Goal: Task Accomplishment & Management: Manage account settings

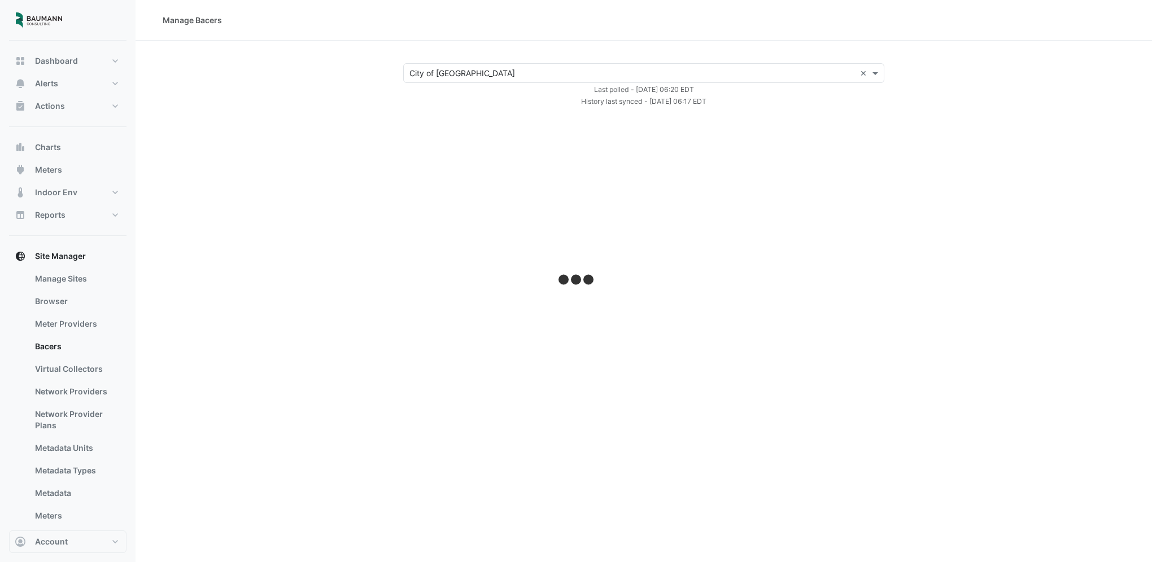
select select "***"
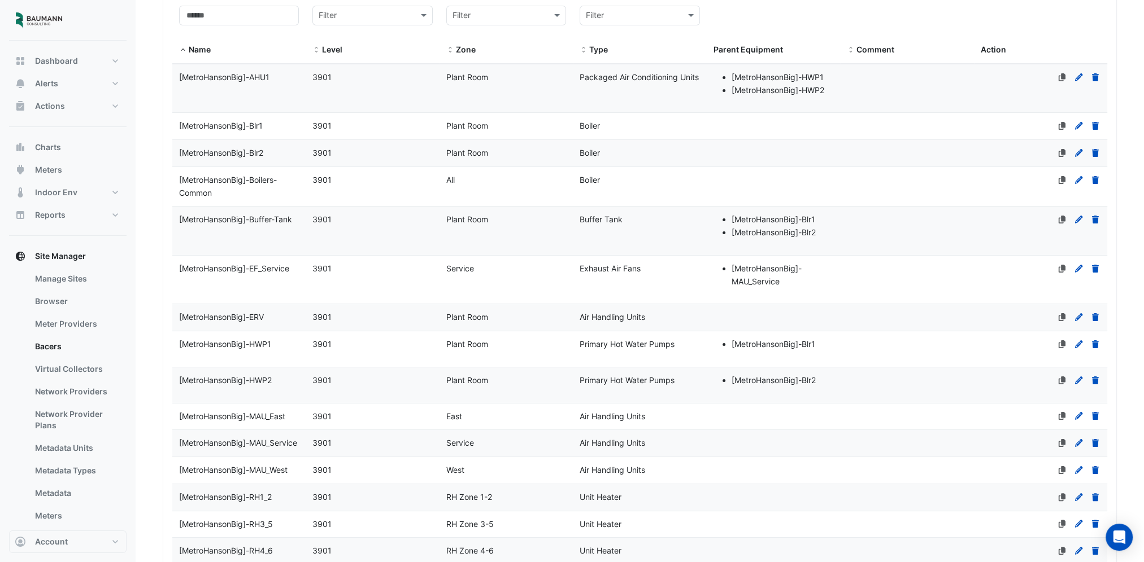
scroll to position [3109, 0]
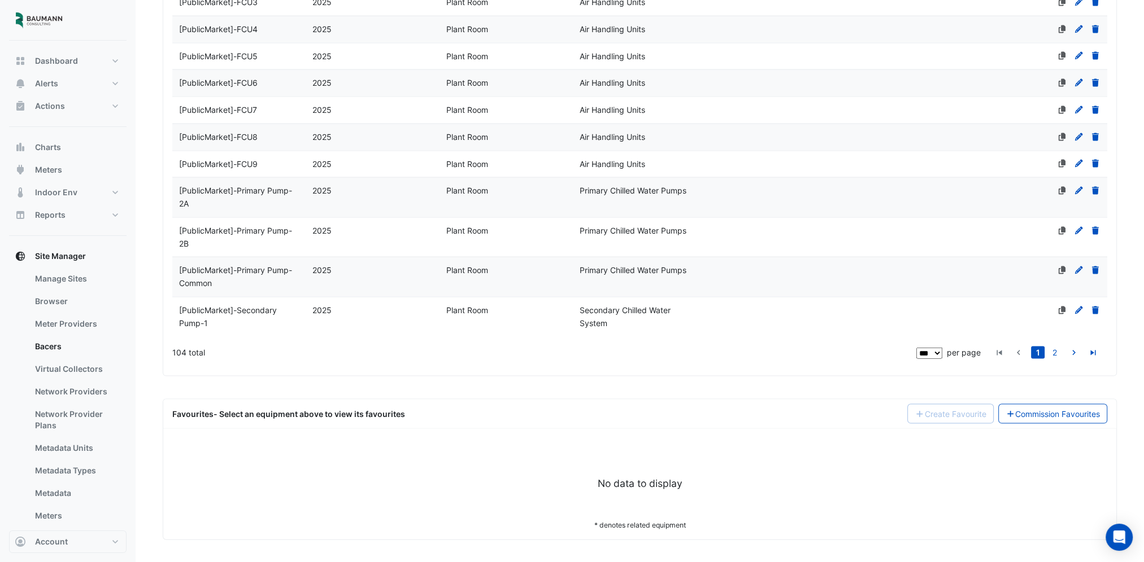
drag, startPoint x: 850, startPoint y: 155, endPoint x: 703, endPoint y: 493, distance: 368.7
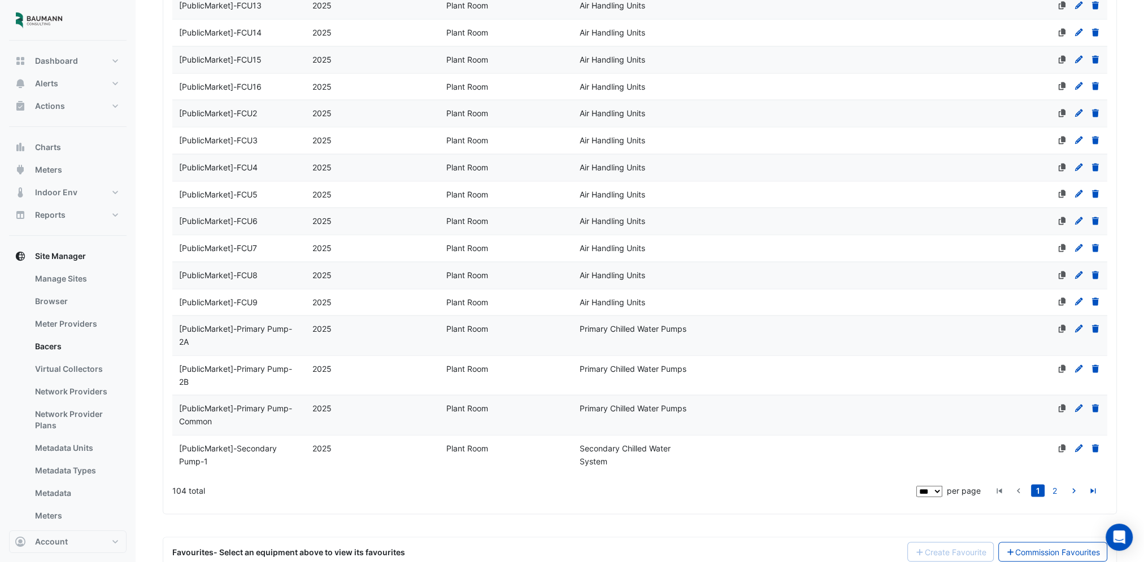
scroll to position [2939, 0]
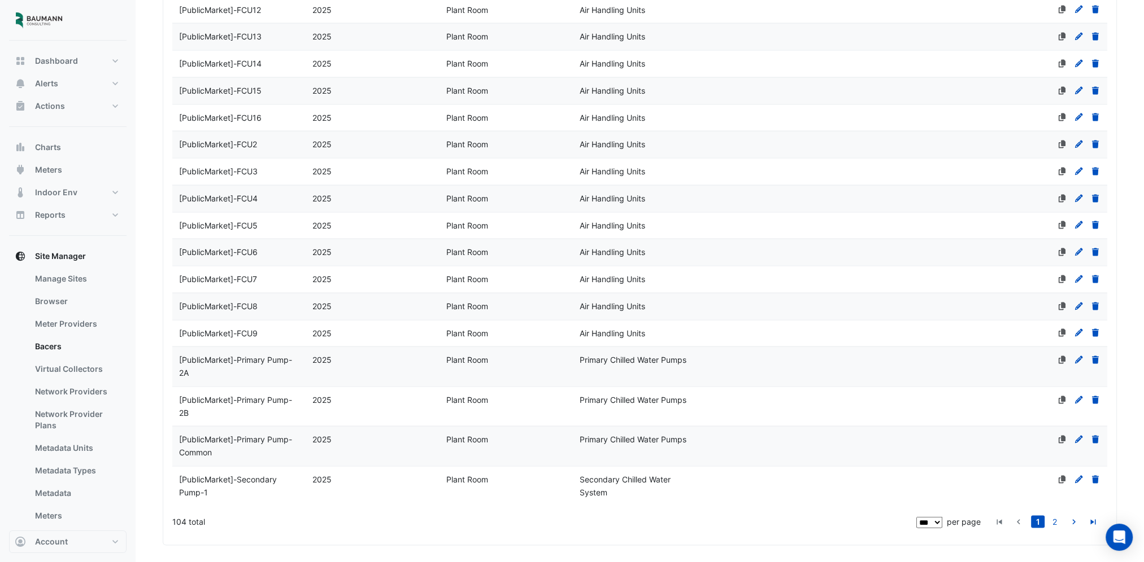
click at [277, 135] on datatable-body-cell "Name [PublicMarket]-FCU2" at bounding box center [238, 145] width 133 height 27
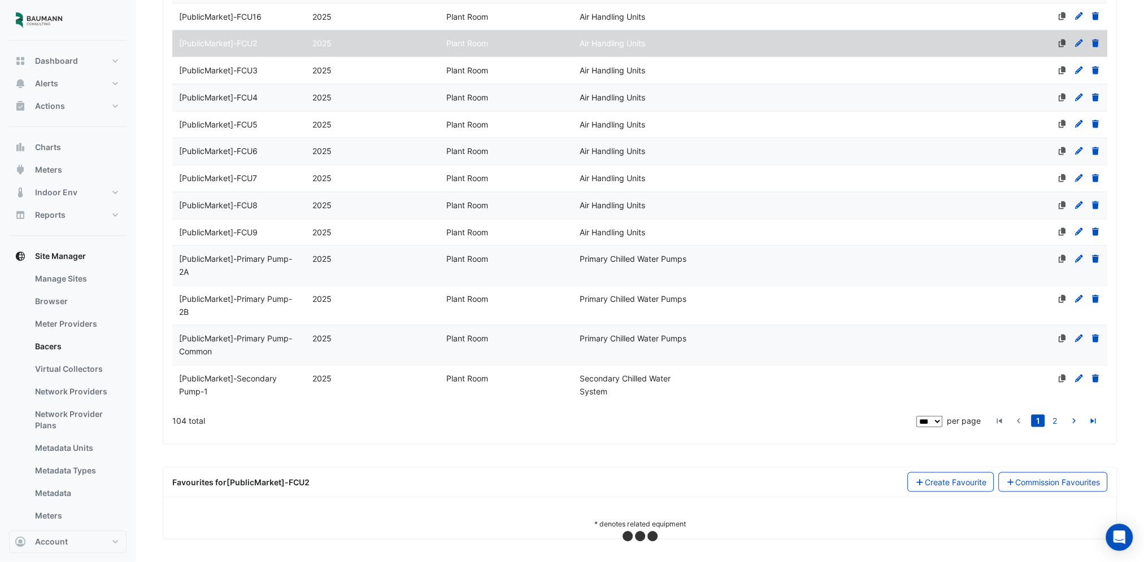
select select "***"
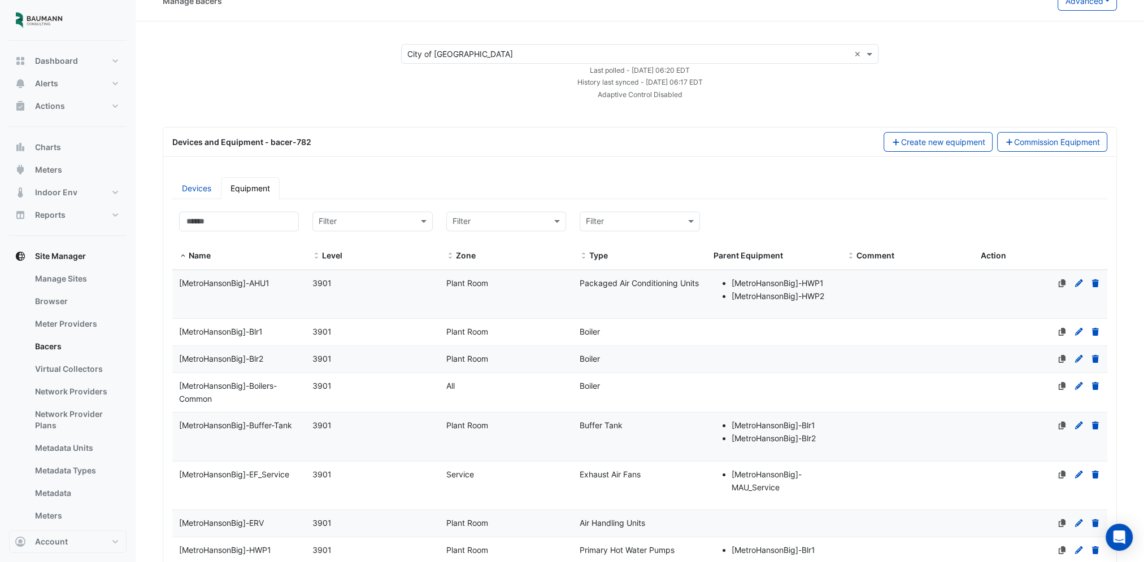
scroll to position [0, 0]
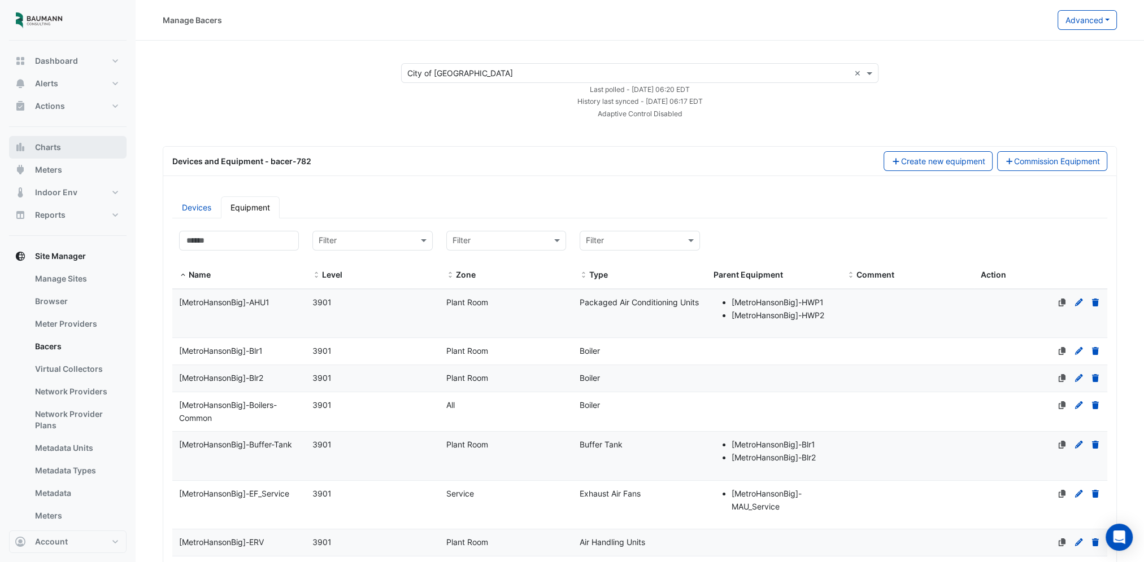
click at [56, 148] on span "Charts" at bounding box center [48, 147] width 26 height 11
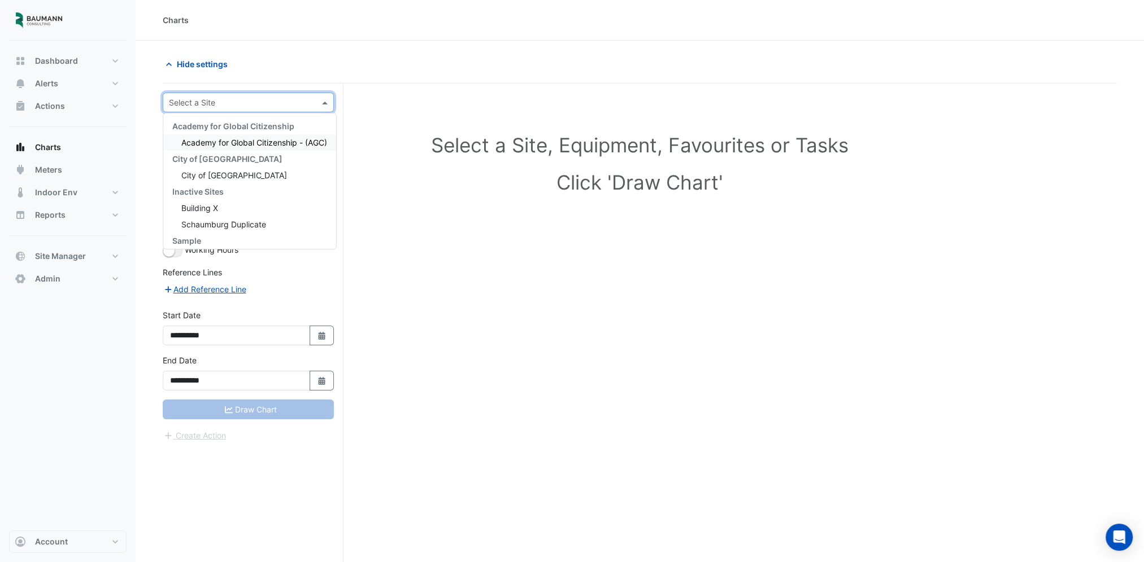
click at [241, 101] on input "text" at bounding box center [237, 103] width 136 height 12
click at [243, 172] on div "City of Madison" at bounding box center [249, 175] width 173 height 16
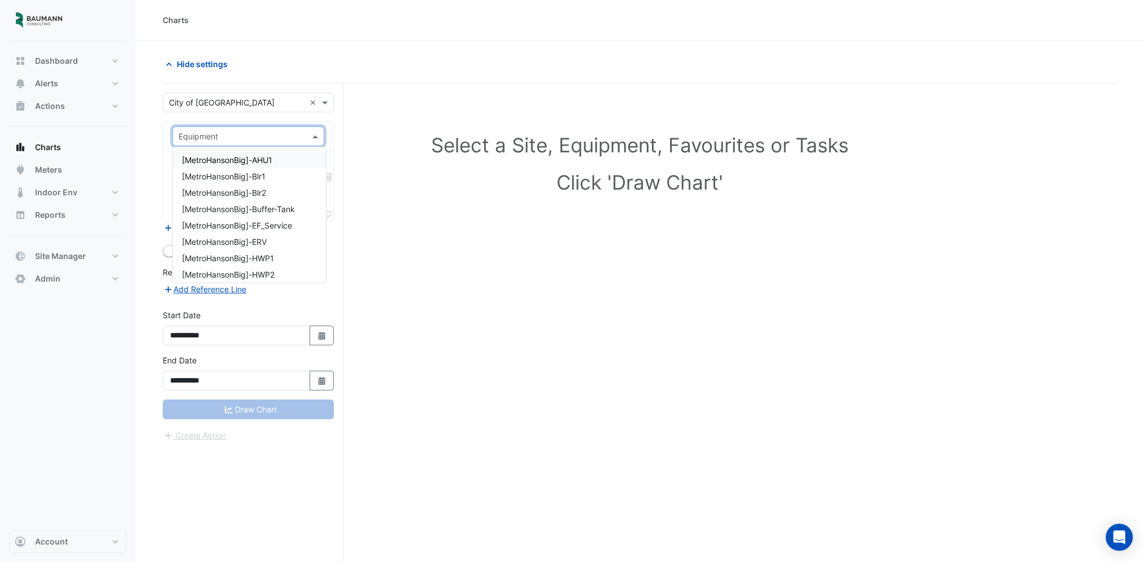
click at [232, 134] on input "text" at bounding box center [236, 137] width 117 height 12
click at [284, 165] on div "[MetroHansonBig]-AHU1" at bounding box center [249, 160] width 153 height 16
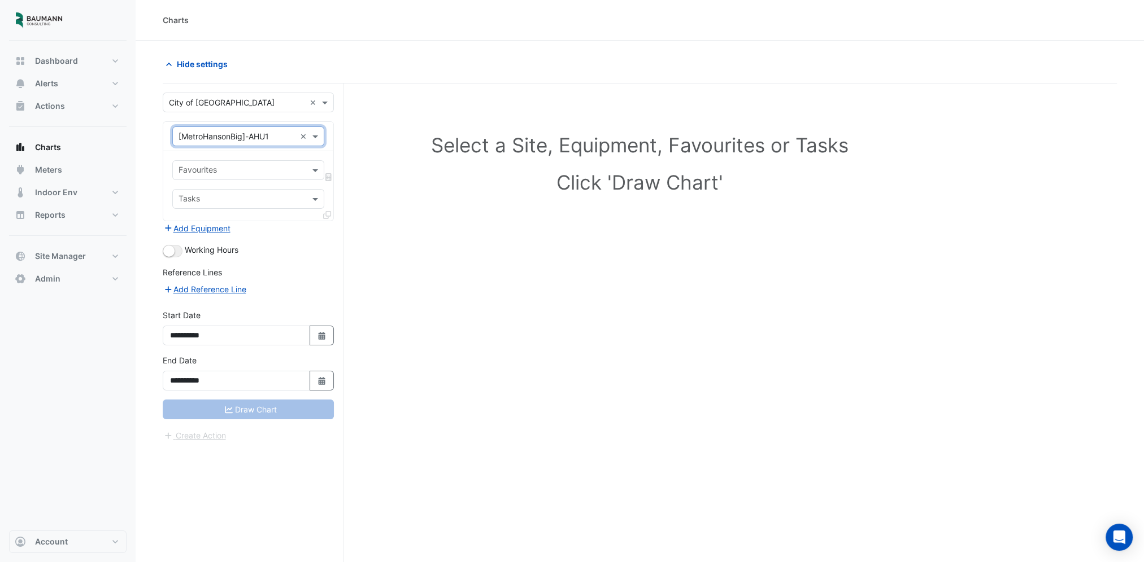
click at [255, 170] on input "text" at bounding box center [241, 171] width 126 height 12
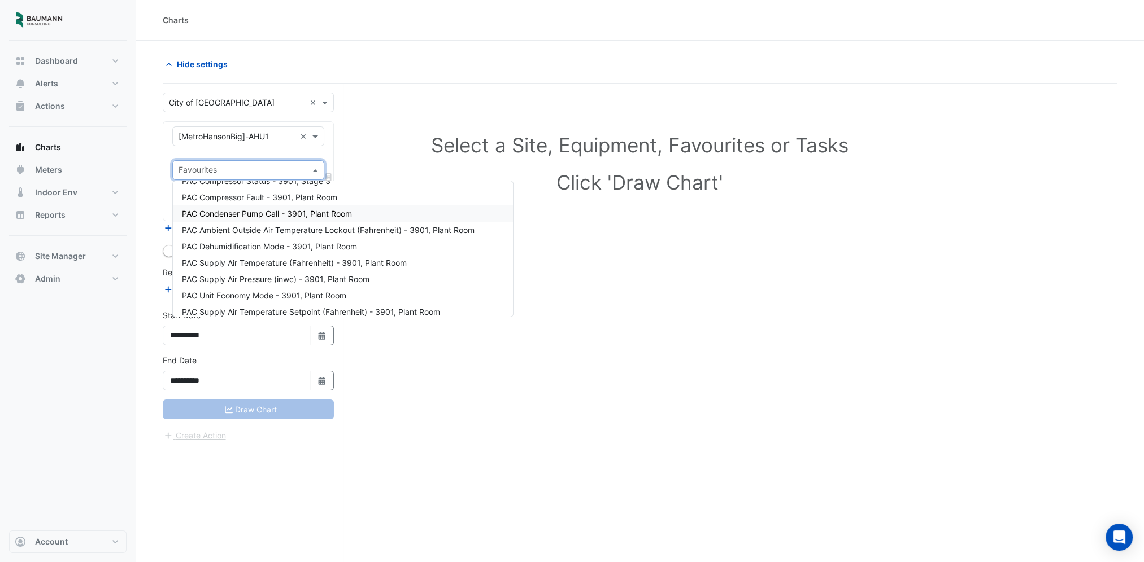
scroll to position [113, 0]
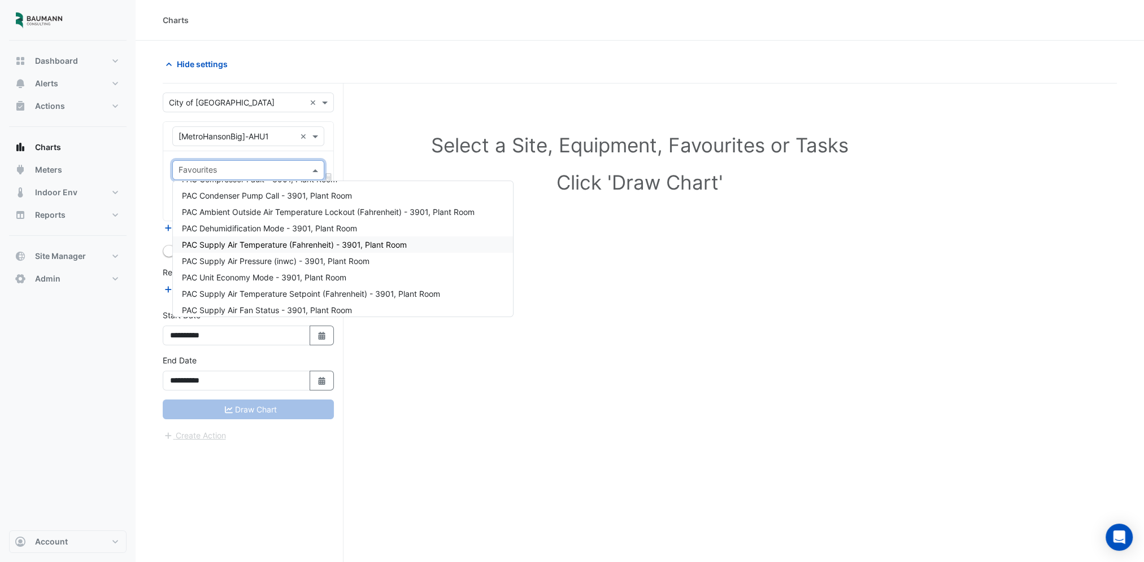
click at [276, 251] on div "PAC Supply Air Temperature (Fahrenheit) - 3901, Plant Room" at bounding box center [343, 245] width 340 height 16
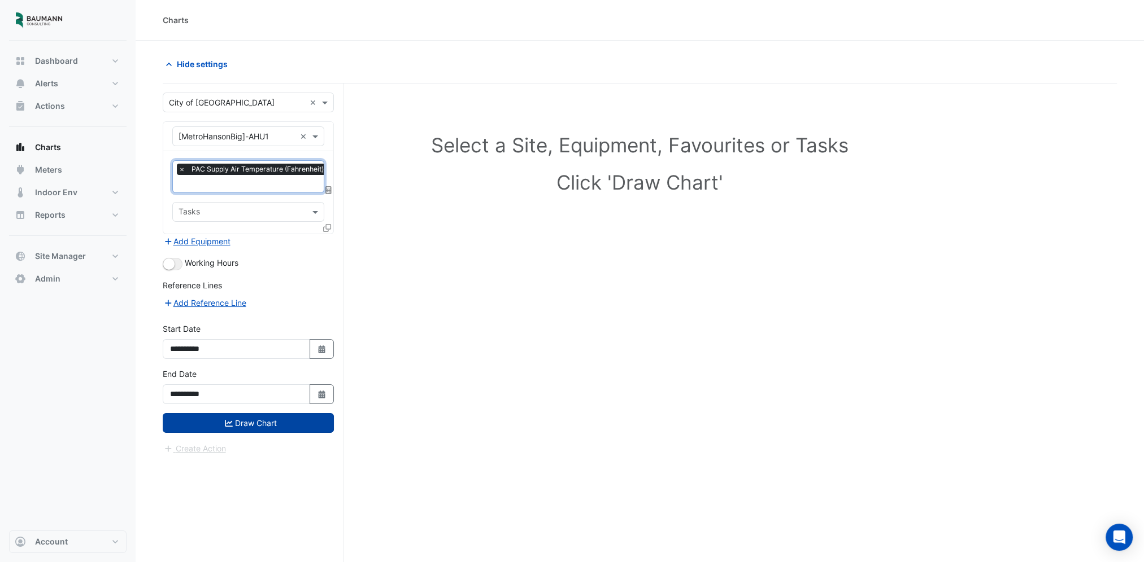
click at [263, 421] on button "Draw Chart" at bounding box center [248, 423] width 171 height 20
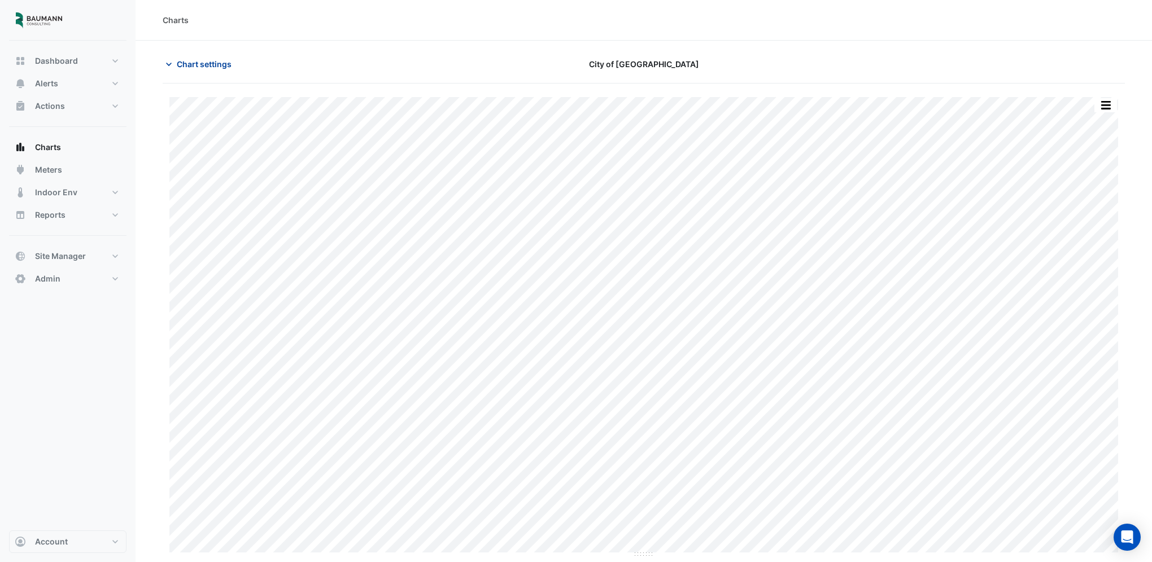
click at [216, 66] on span "Chart settings" at bounding box center [204, 64] width 55 height 12
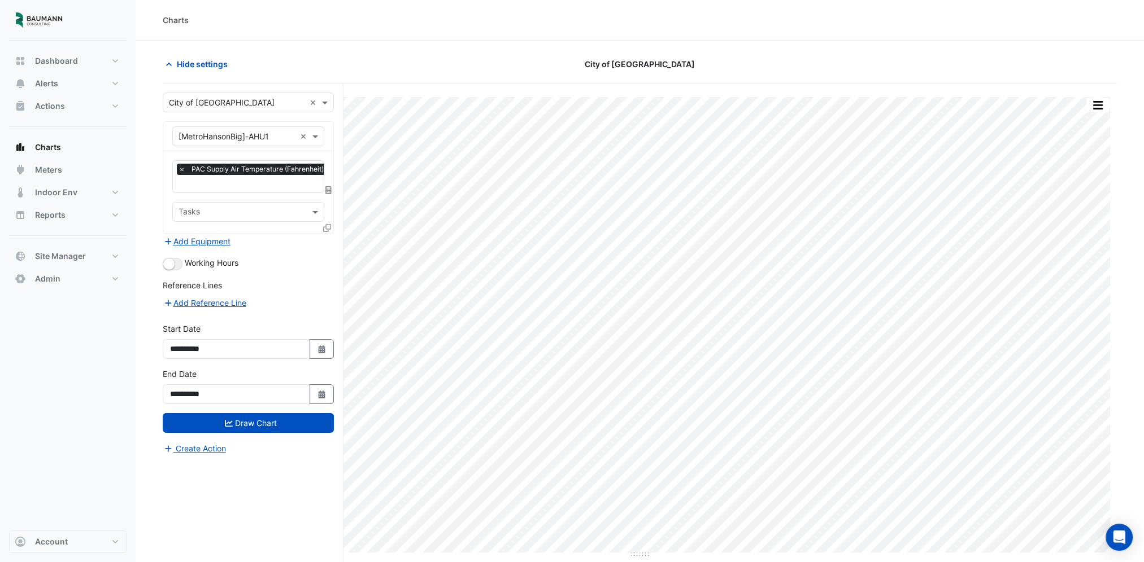
scroll to position [0, 6]
click at [241, 171] on span "PAC Supply Air Temperature (Fahrenheit) - 3901, Plant Room" at bounding box center [283, 169] width 201 height 11
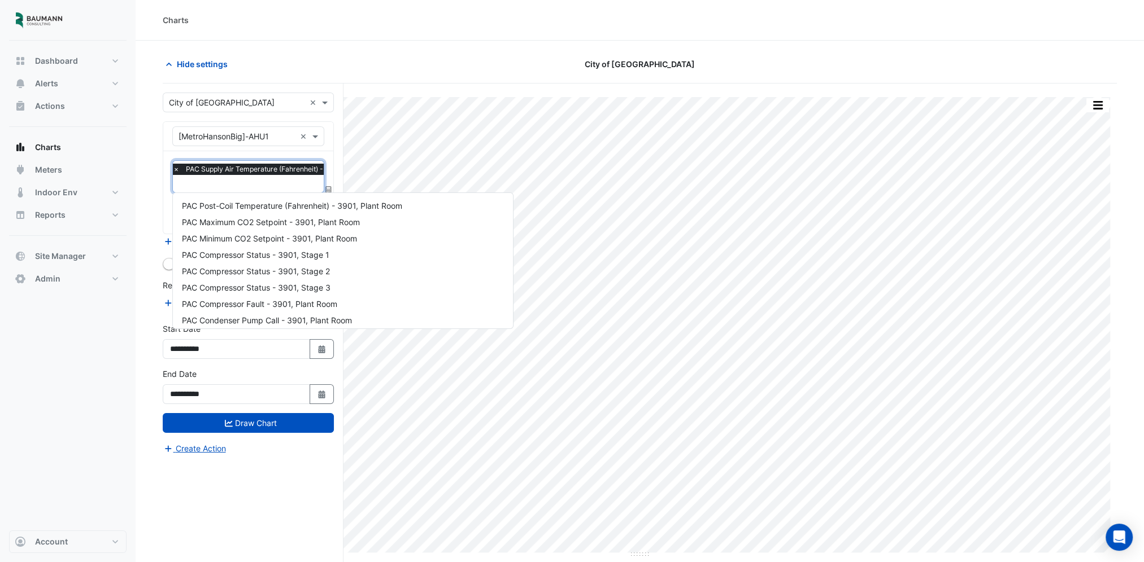
scroll to position [168, 0]
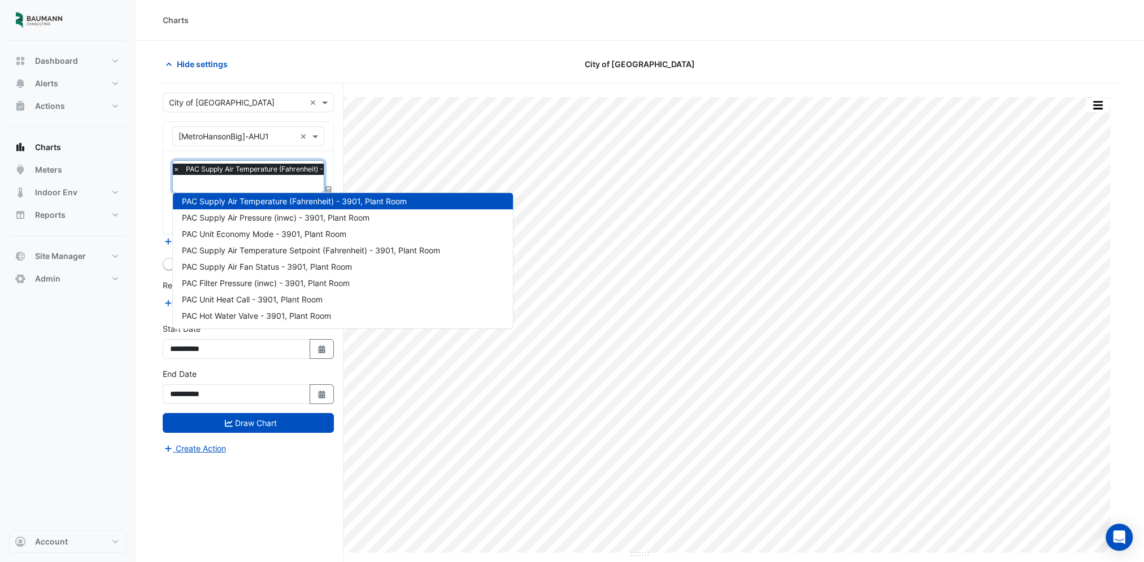
click at [173, 169] on span "×" at bounding box center [176, 169] width 10 height 11
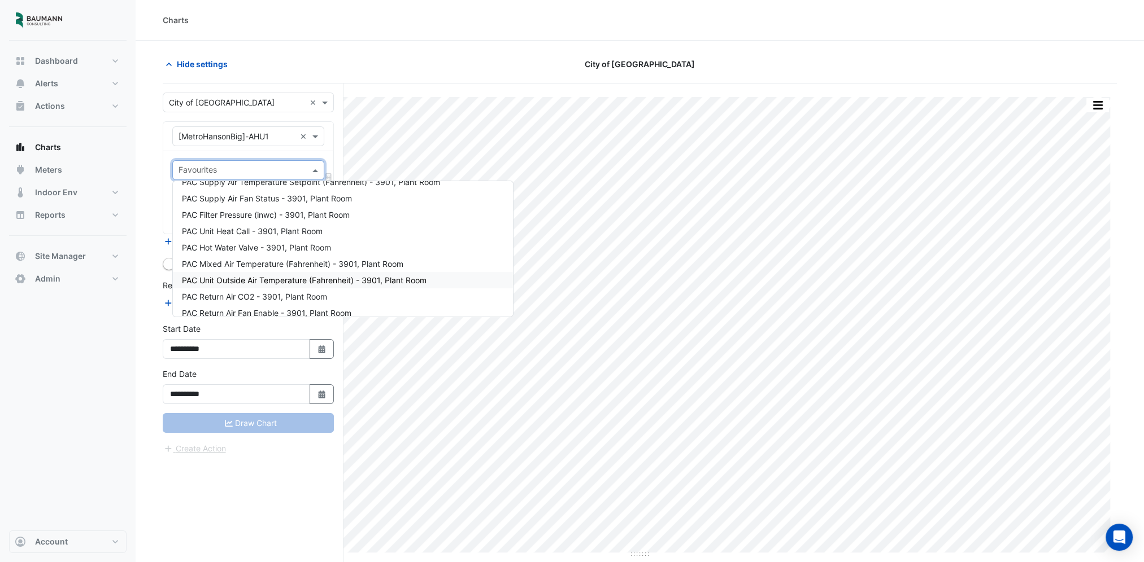
scroll to position [394, 0]
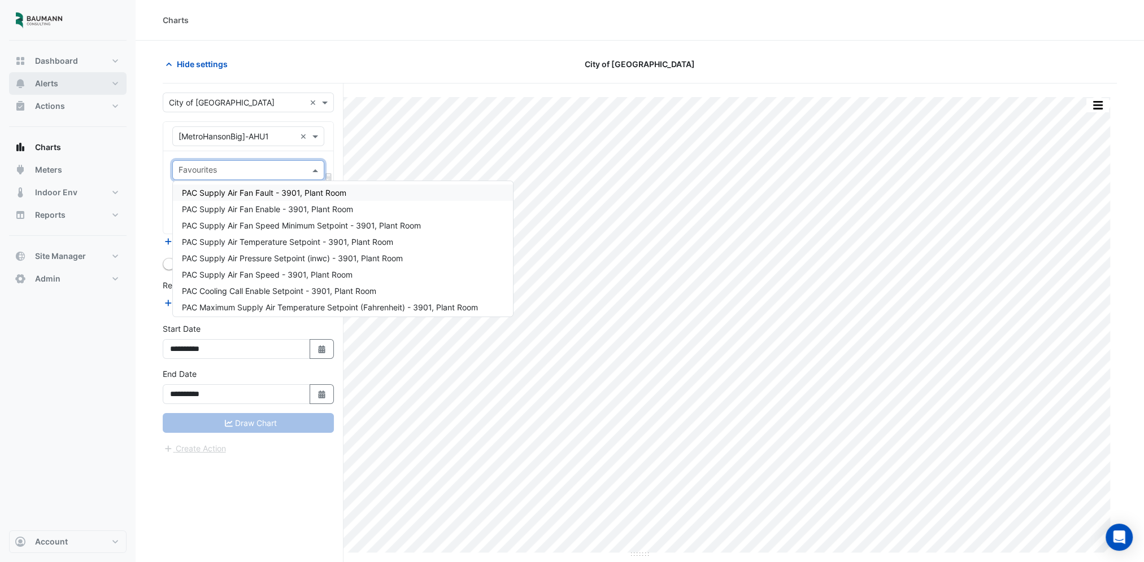
click at [67, 89] on button "Alerts" at bounding box center [67, 83] width 117 height 23
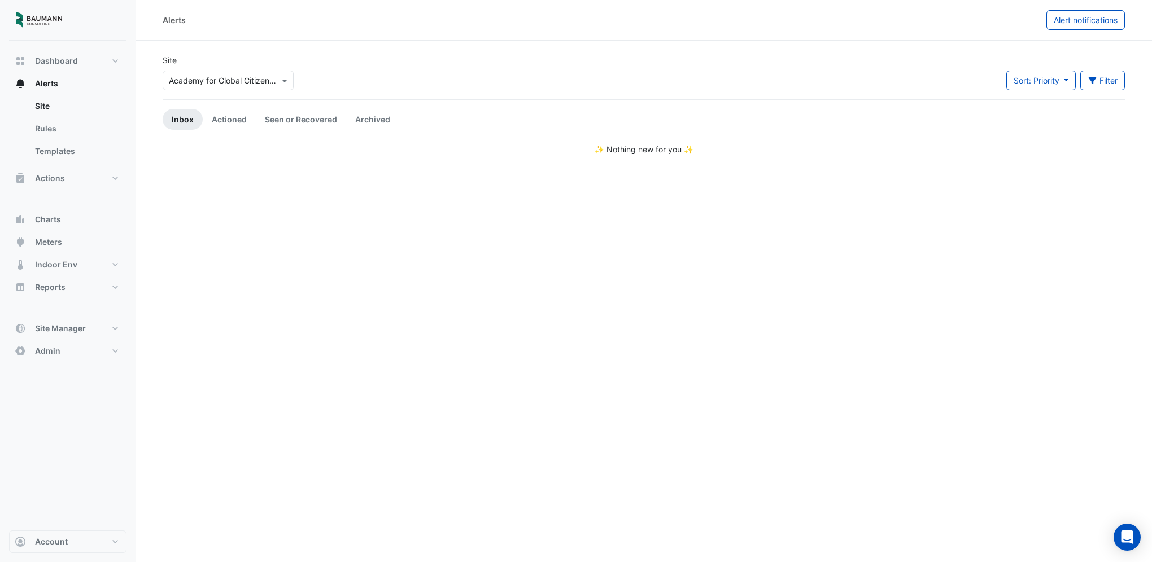
click at [213, 104] on app-alert-tickets "Site Select a Site × Academy for Global Citizenship - (AGC) Sort: Priority Prio…" at bounding box center [644, 104] width 962 height 101
click at [224, 122] on link "Actioned" at bounding box center [229, 119] width 53 height 21
click at [176, 124] on link "Inbox" at bounding box center [183, 119] width 40 height 21
click at [240, 82] on input "text" at bounding box center [217, 81] width 96 height 12
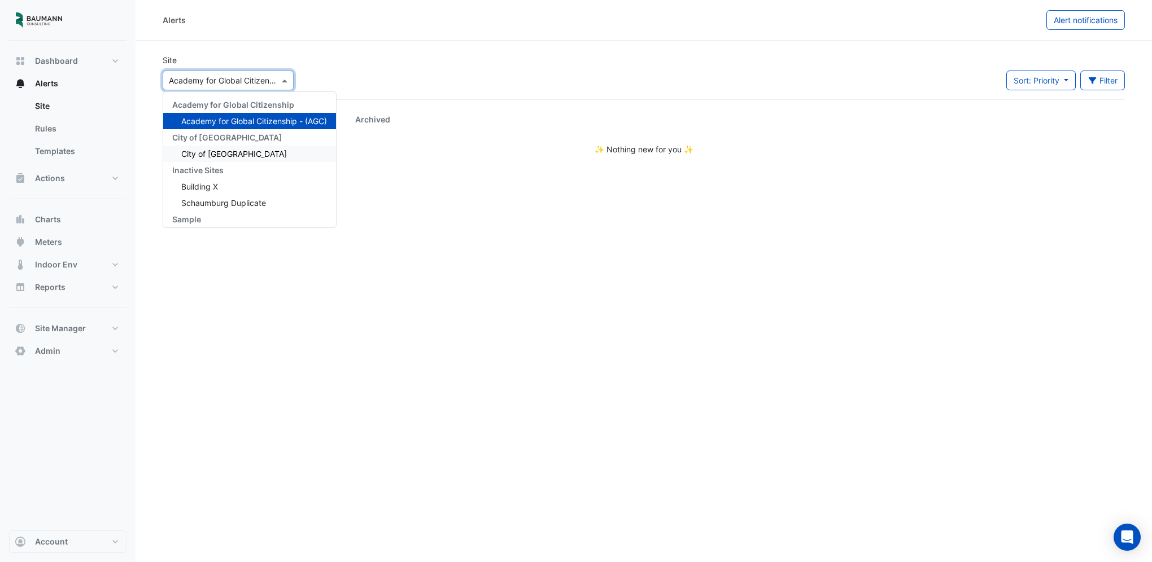
click at [242, 151] on div "City of [GEOGRAPHIC_DATA]" at bounding box center [249, 154] width 173 height 16
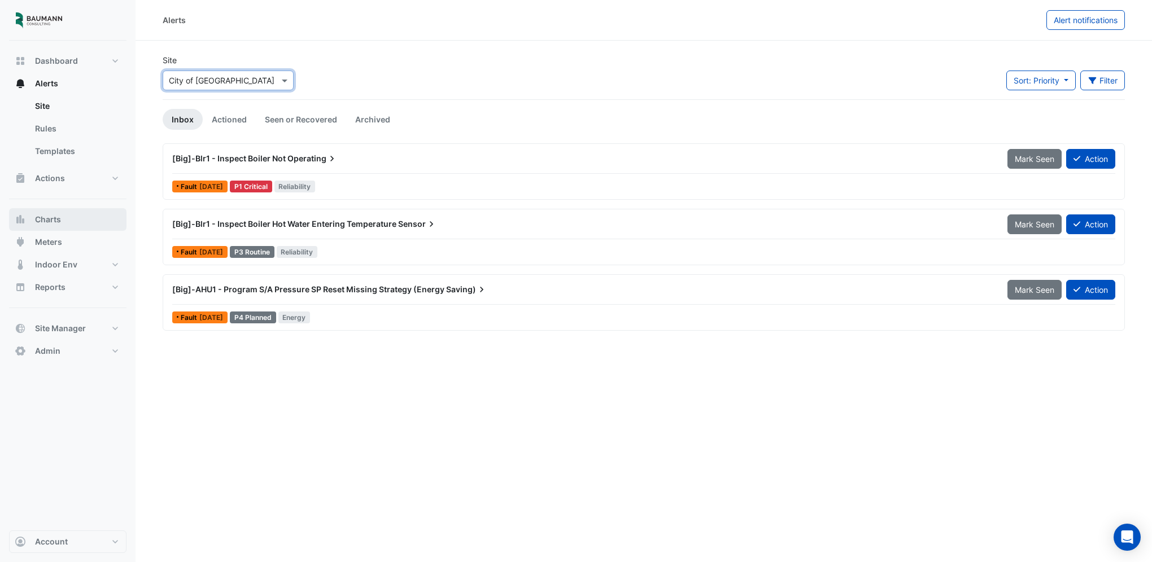
click at [60, 221] on span "Charts" at bounding box center [48, 219] width 26 height 11
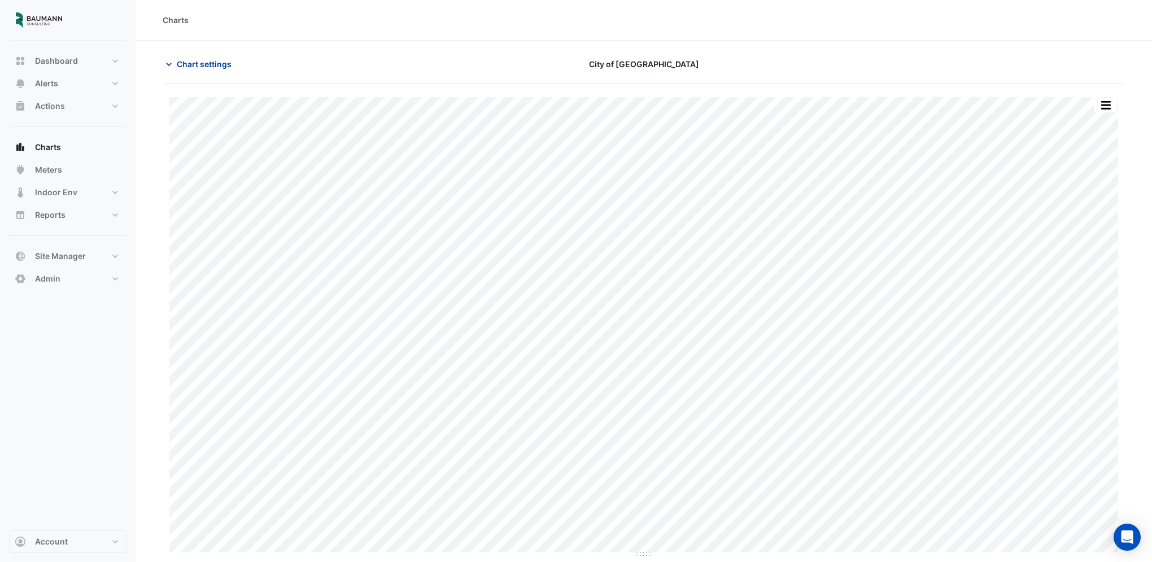
click at [208, 62] on span "Chart settings" at bounding box center [204, 64] width 55 height 12
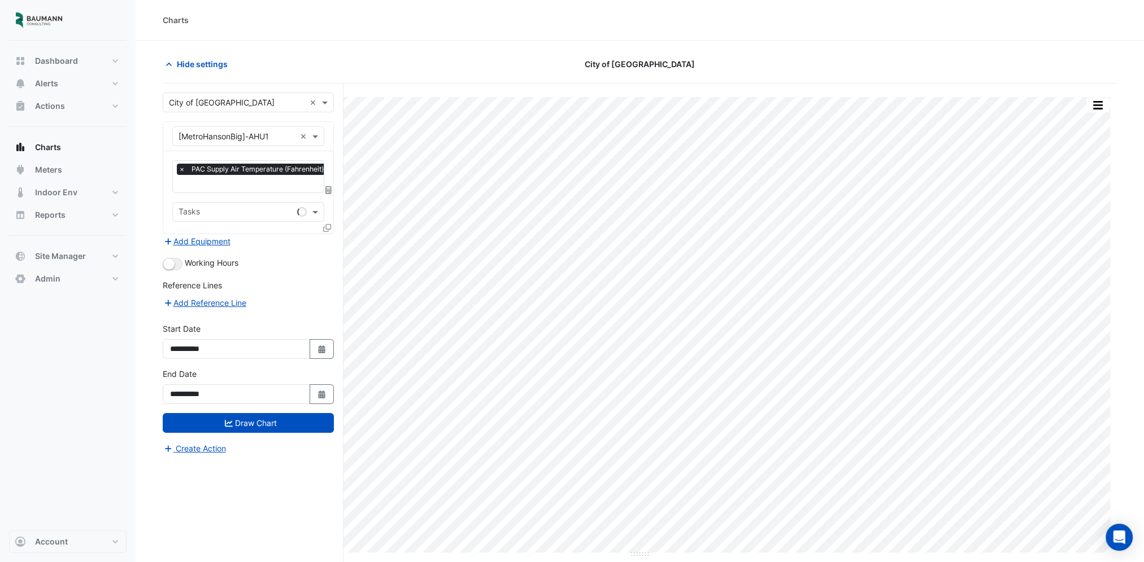
click at [238, 101] on input "text" at bounding box center [237, 103] width 136 height 12
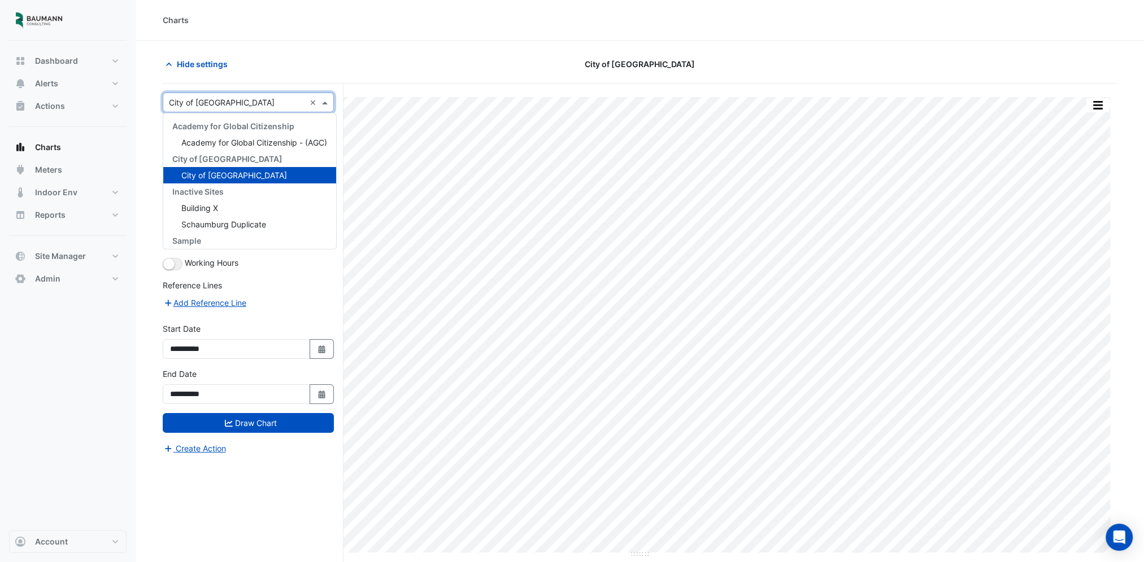
click at [238, 101] on input "text" at bounding box center [237, 103] width 136 height 12
click at [251, 99] on input "text" at bounding box center [237, 103] width 136 height 12
click at [336, 40] on div "Charts" at bounding box center [640, 20] width 1008 height 41
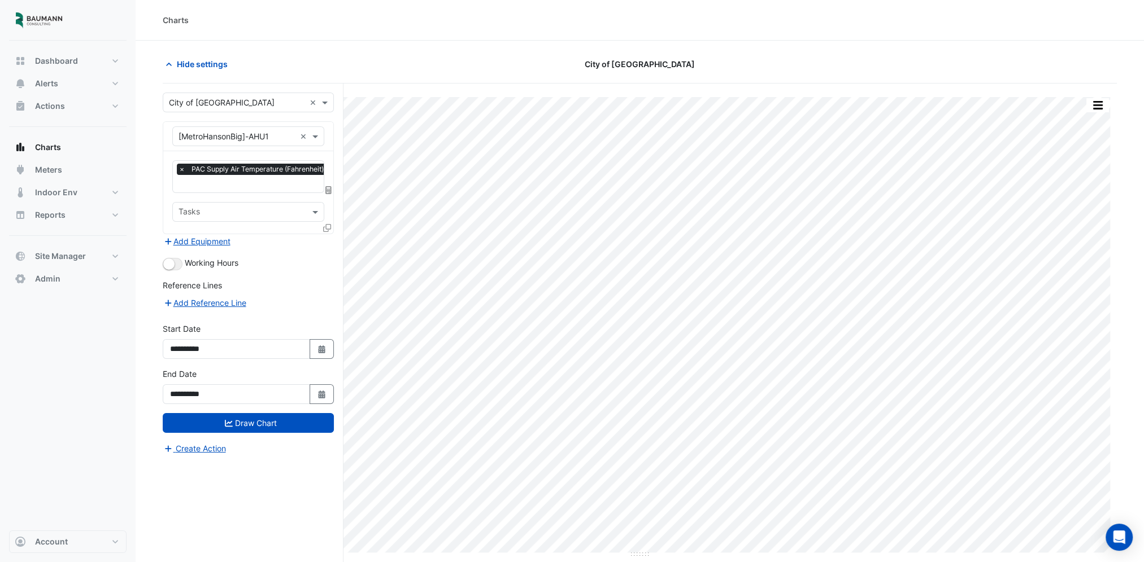
click at [262, 140] on input "text" at bounding box center [236, 137] width 117 height 12
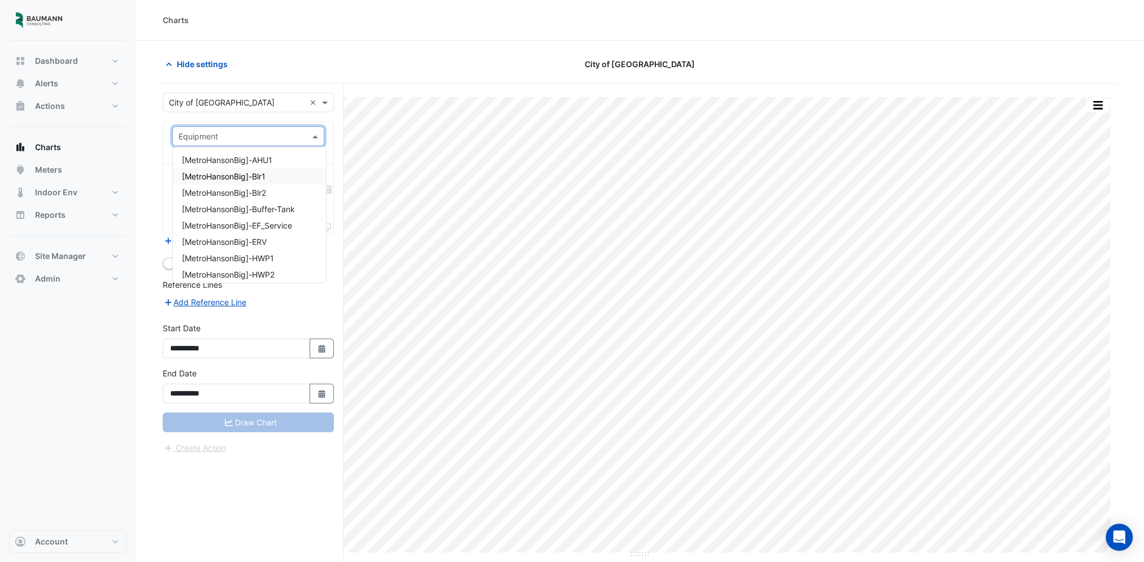
click at [270, 177] on div "[MetroHansonBig]-Blr1" at bounding box center [249, 176] width 153 height 16
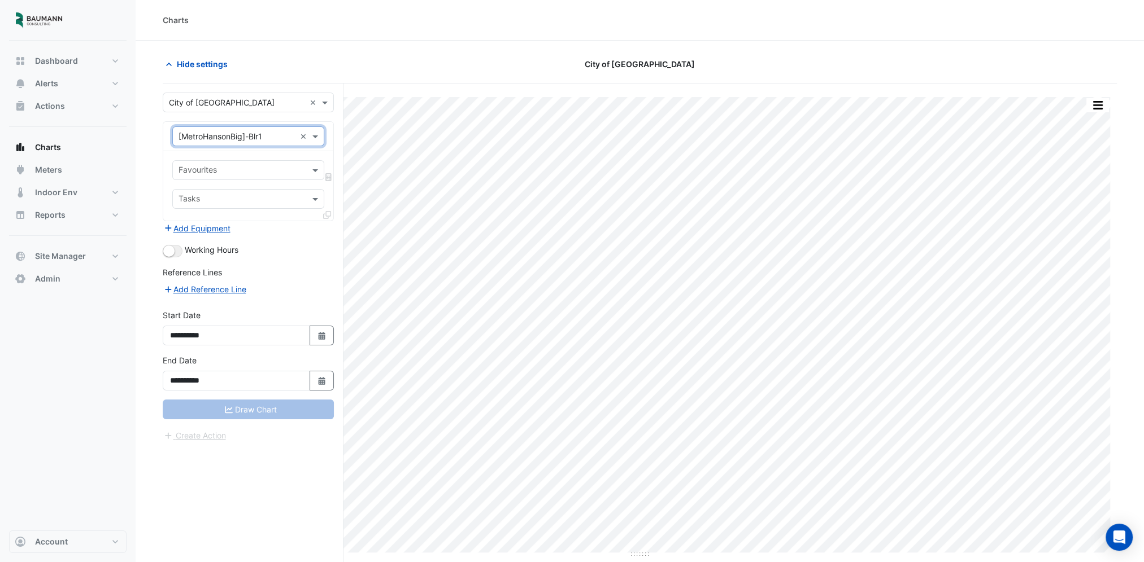
click at [246, 174] on input "text" at bounding box center [241, 171] width 126 height 12
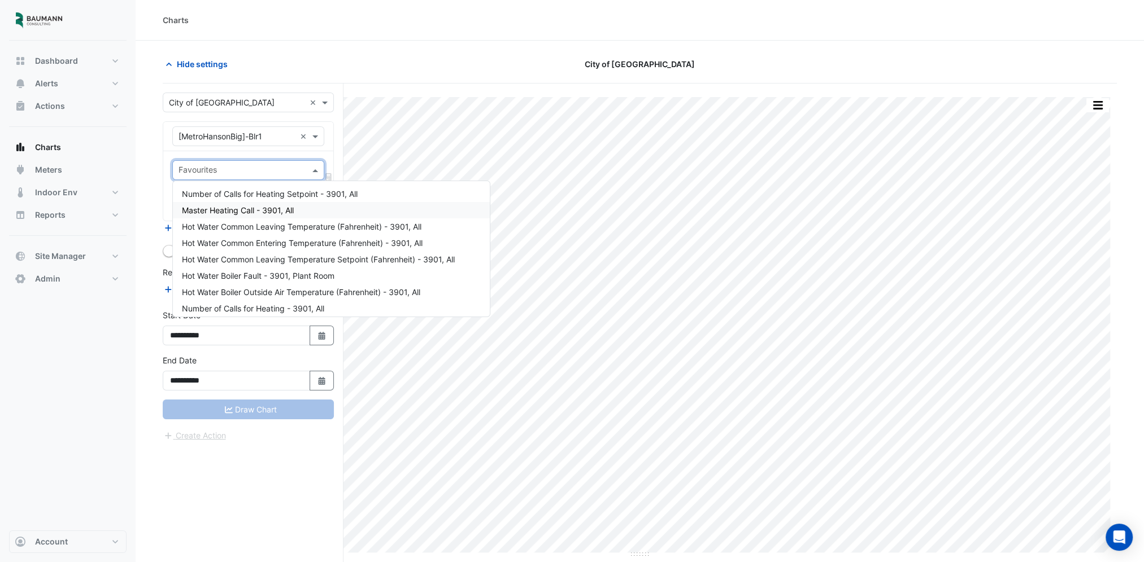
click at [283, 204] on div "Master Heating Call - 3901, All" at bounding box center [331, 210] width 317 height 16
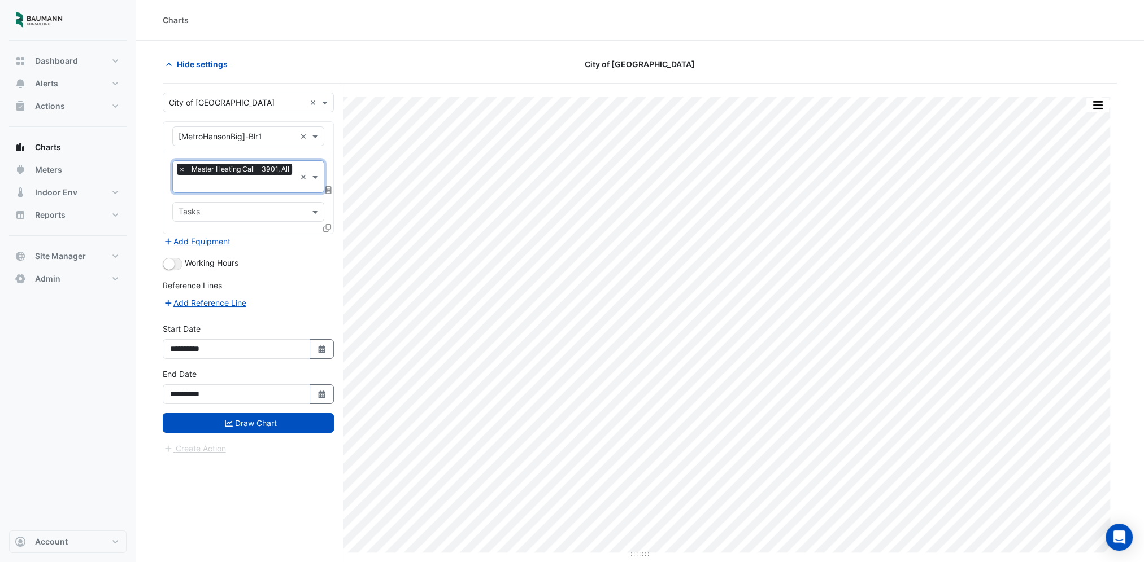
click at [276, 184] on input "text" at bounding box center [236, 185] width 117 height 12
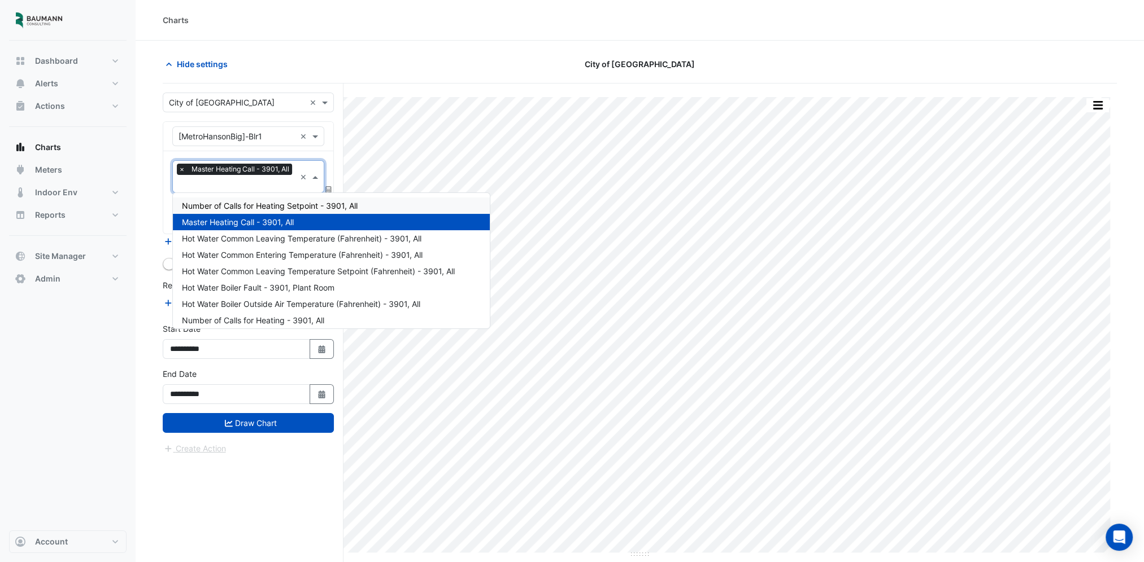
click at [311, 206] on span "Number of Calls for Heating Setpoint - 3901, All" at bounding box center [270, 206] width 176 height 10
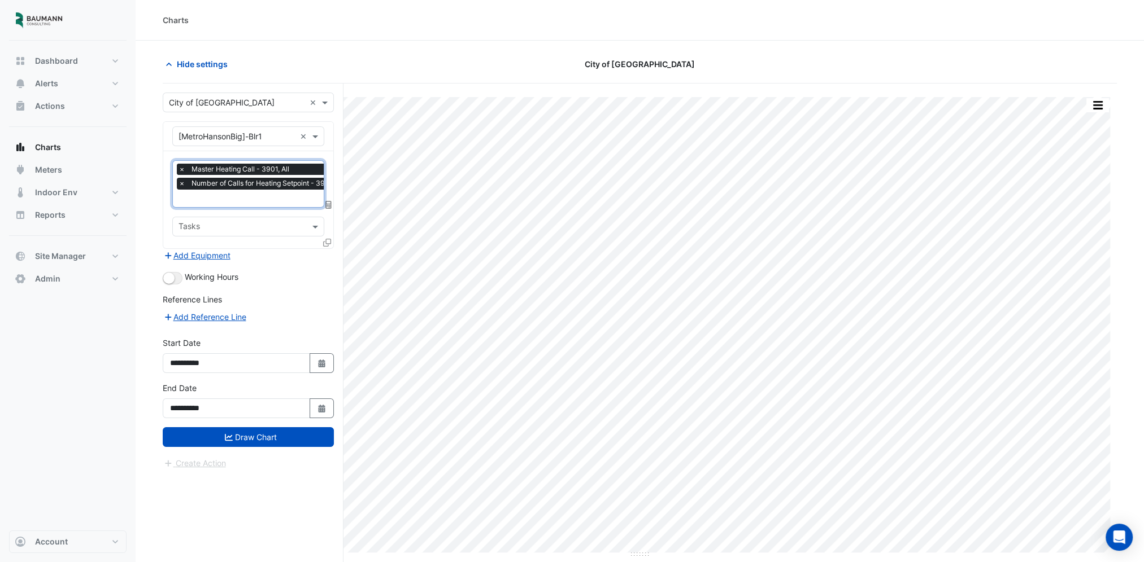
click at [182, 165] on span "×" at bounding box center [182, 169] width 10 height 11
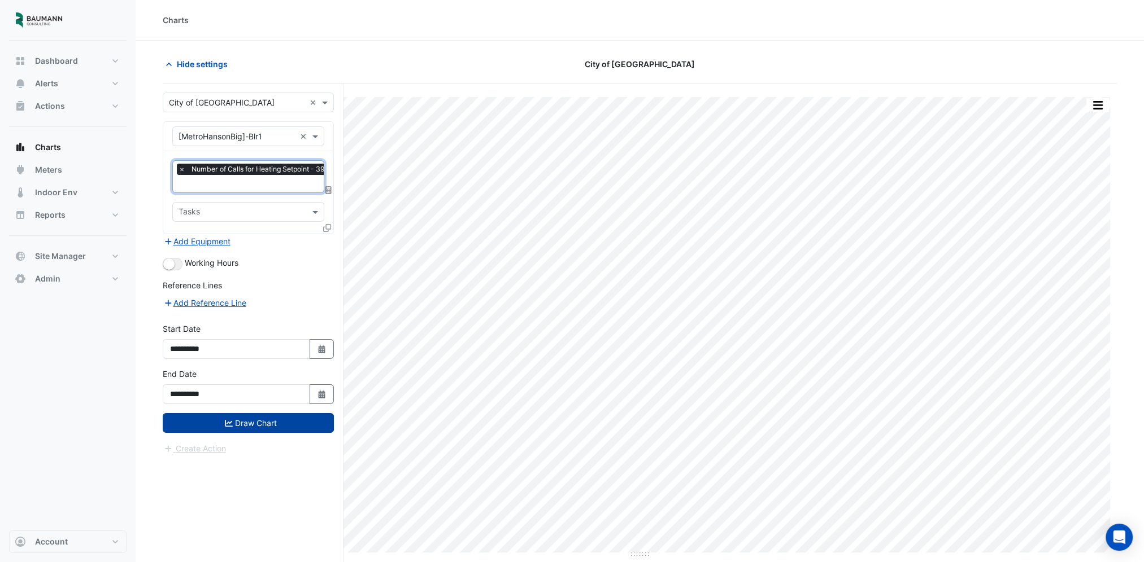
click at [285, 416] on button "Draw Chart" at bounding box center [248, 423] width 171 height 20
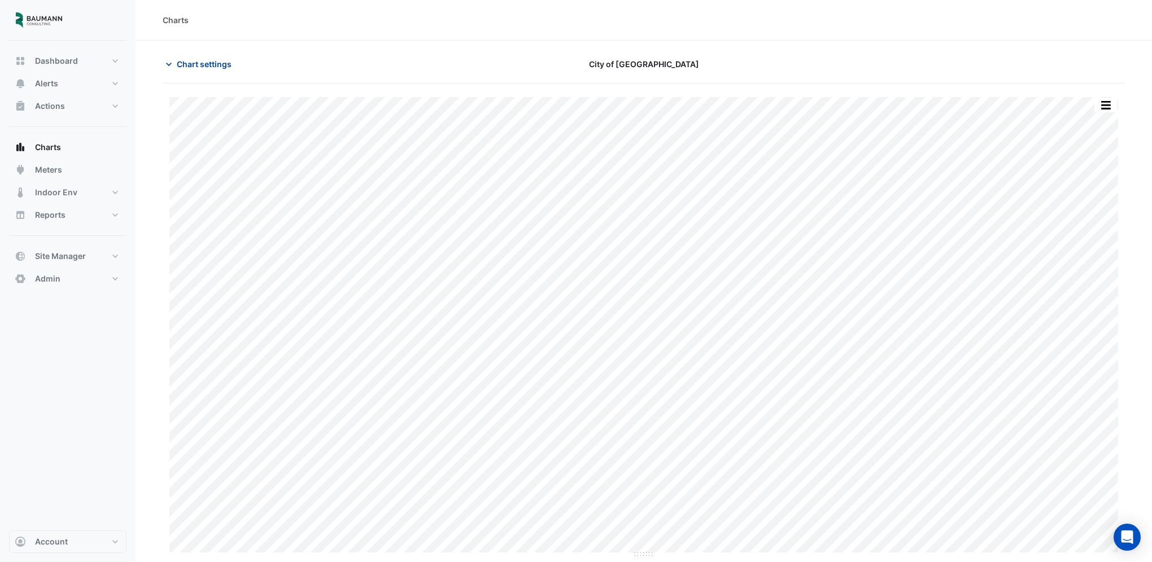
click at [207, 63] on span "Chart settings" at bounding box center [204, 64] width 55 height 12
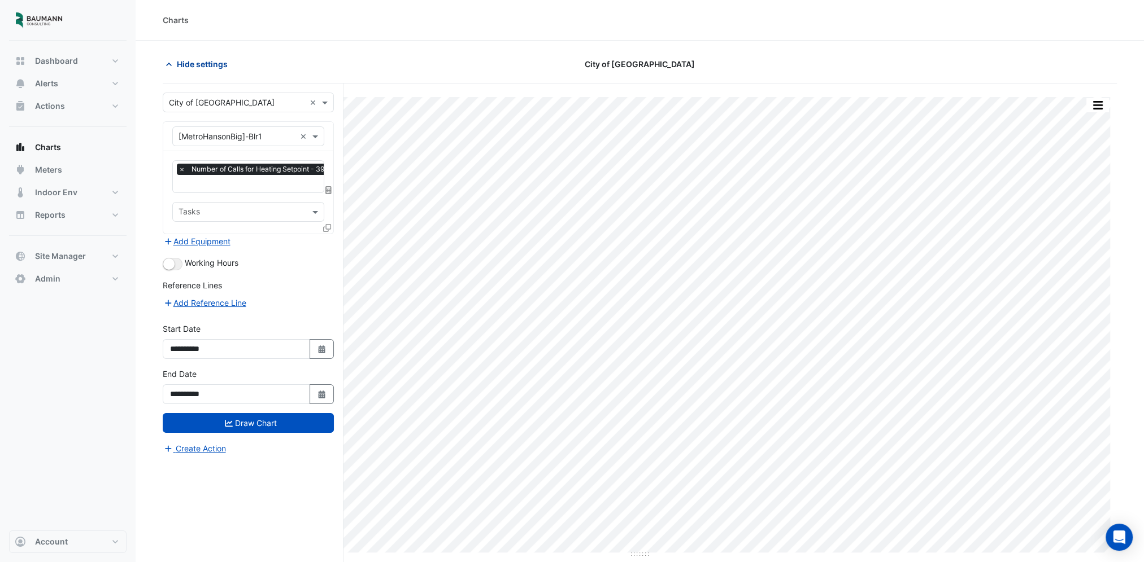
click at [211, 63] on span "Hide settings" at bounding box center [202, 64] width 51 height 12
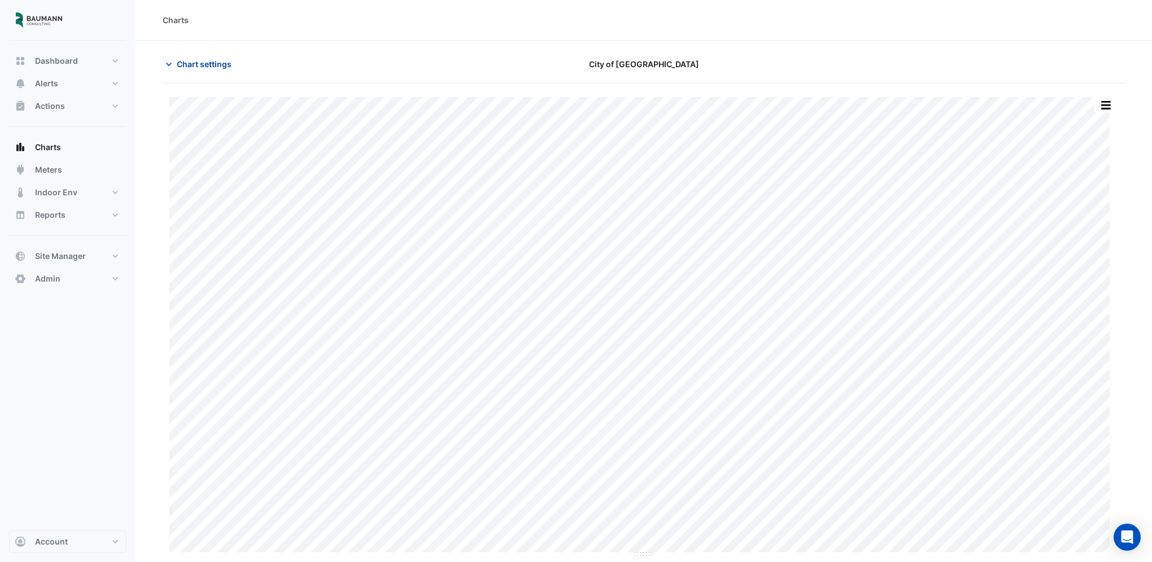
click at [211, 63] on span "Chart settings" at bounding box center [204, 64] width 55 height 12
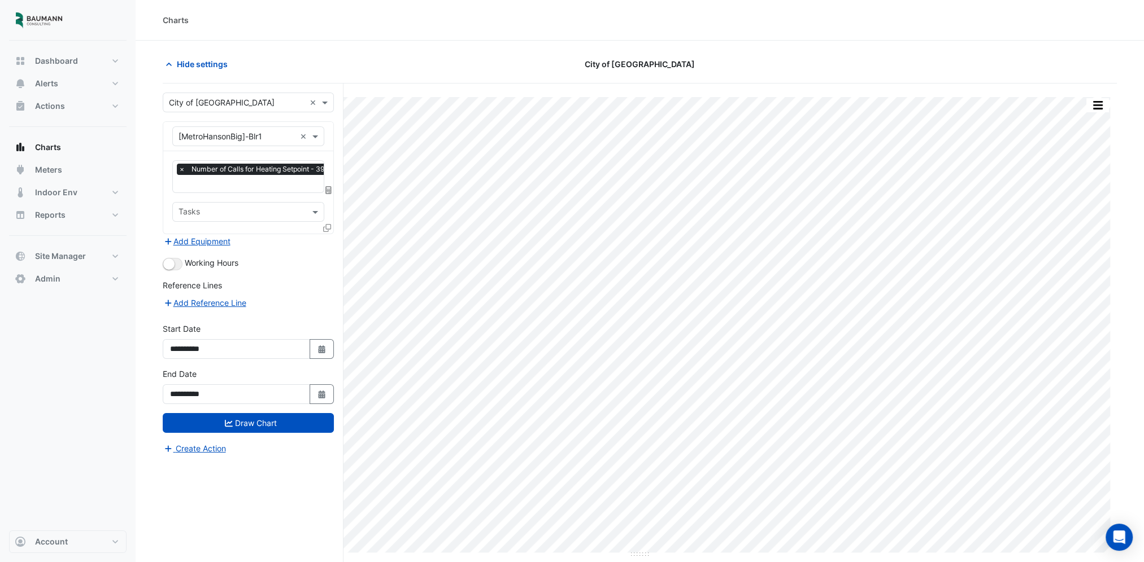
click at [247, 183] on input "text" at bounding box center [263, 185] width 171 height 12
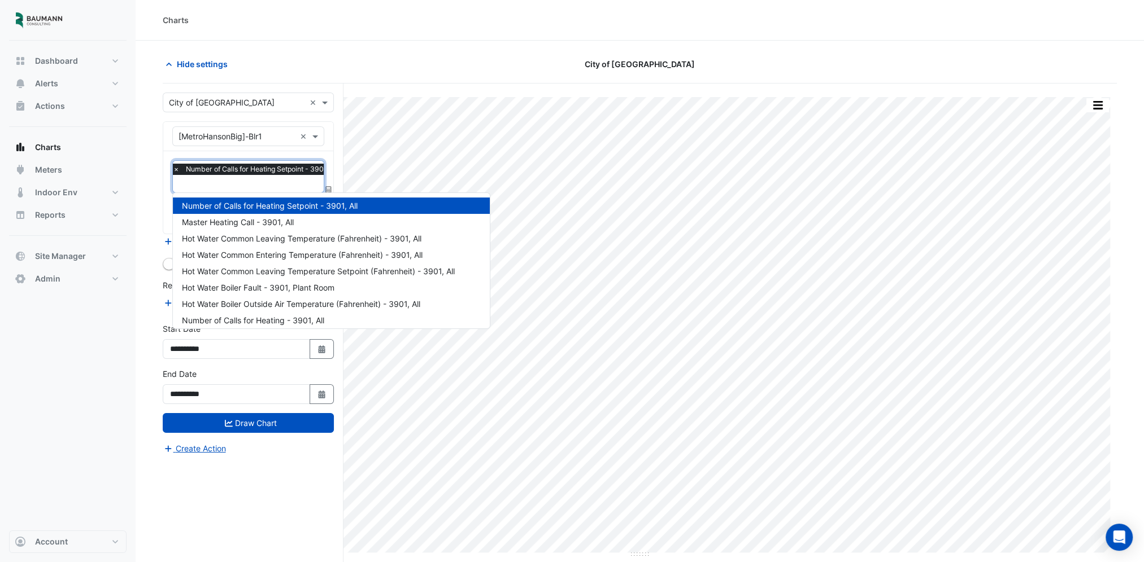
click at [174, 169] on span "×" at bounding box center [176, 169] width 10 height 11
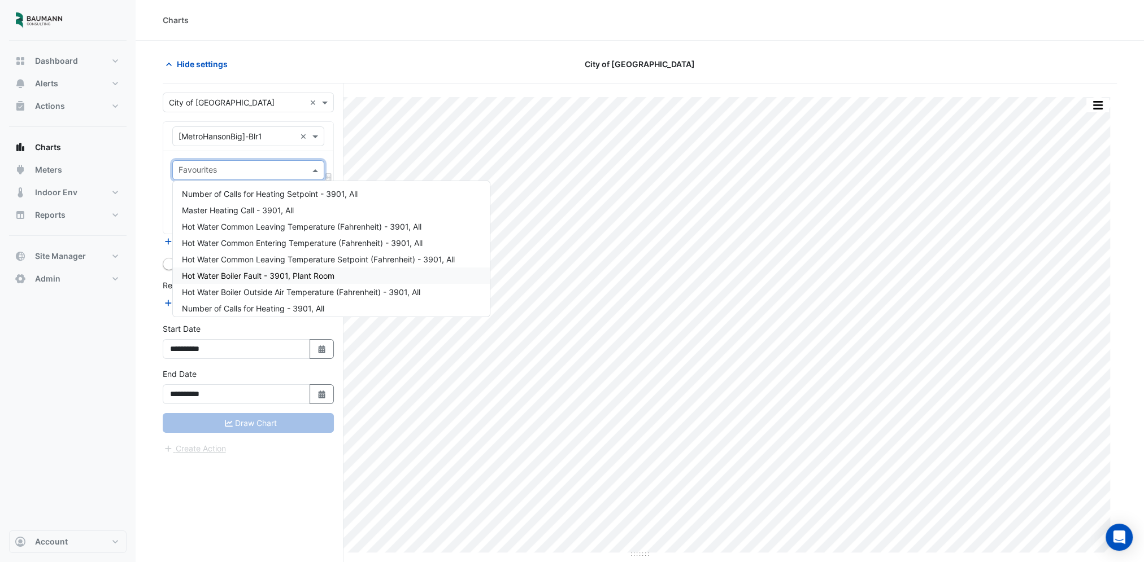
click at [282, 276] on span "Hot Water Boiler Fault - 3901, Plant Room" at bounding box center [258, 276] width 152 height 10
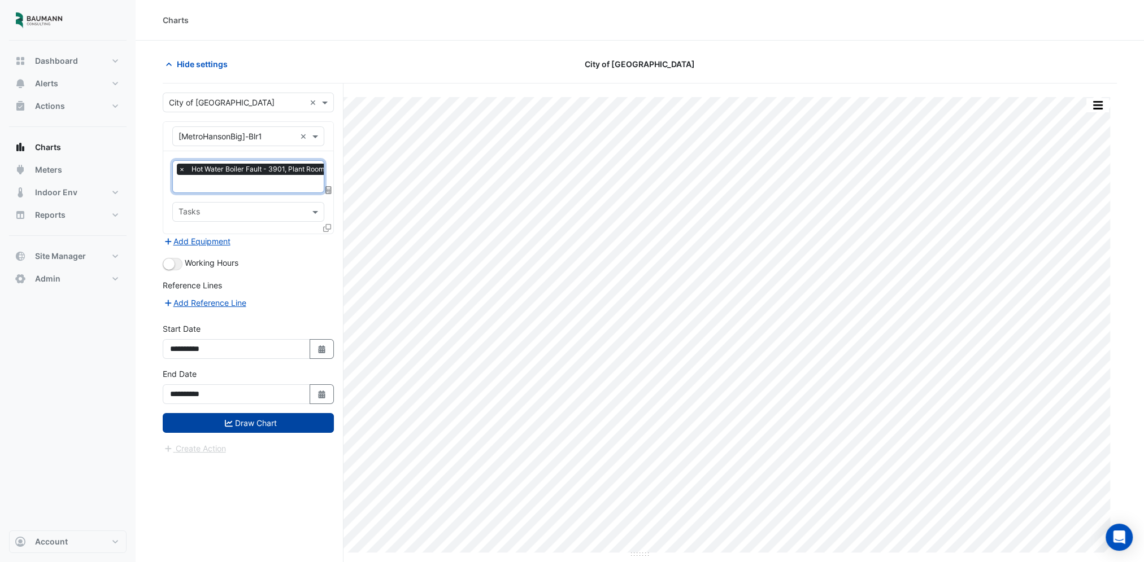
click at [273, 425] on button "Draw Chart" at bounding box center [248, 423] width 171 height 20
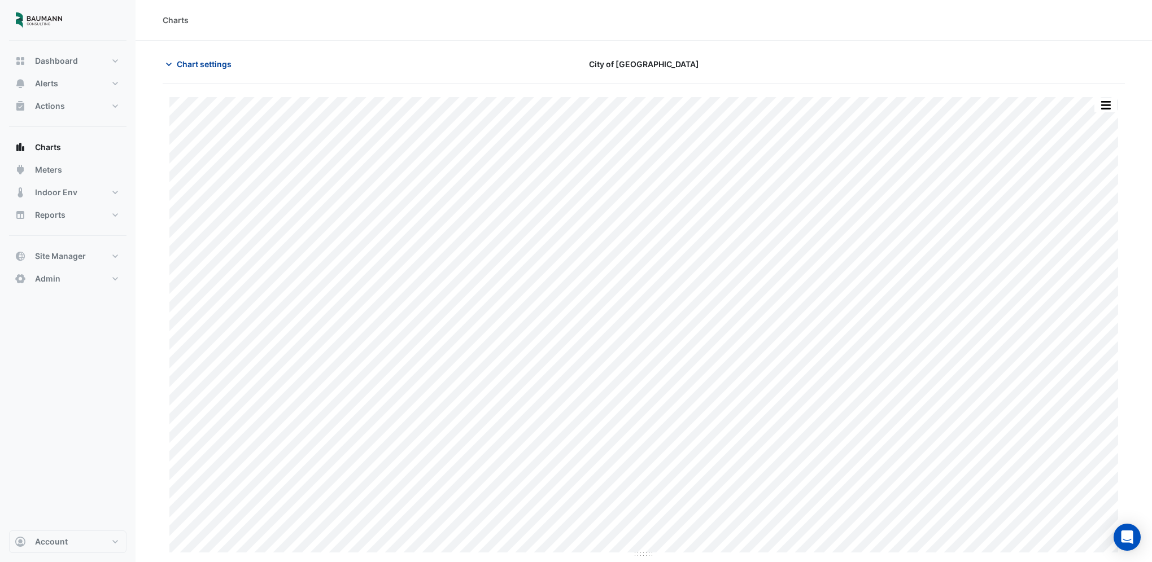
click at [185, 61] on span "Chart settings" at bounding box center [204, 64] width 55 height 12
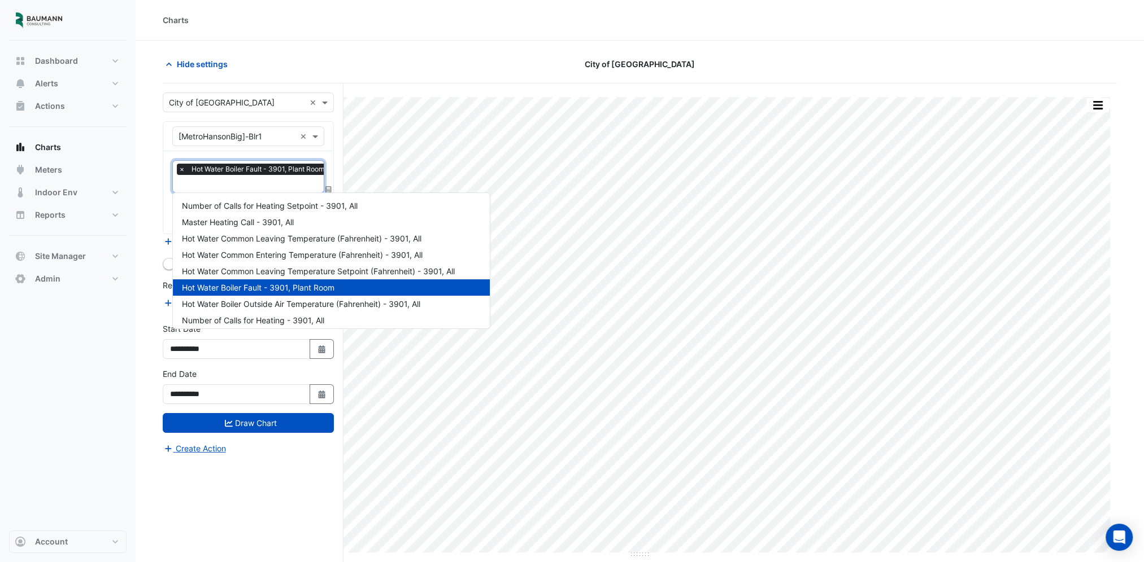
click at [244, 187] on input "text" at bounding box center [254, 185] width 152 height 12
click at [174, 164] on span "×" at bounding box center [176, 169] width 10 height 11
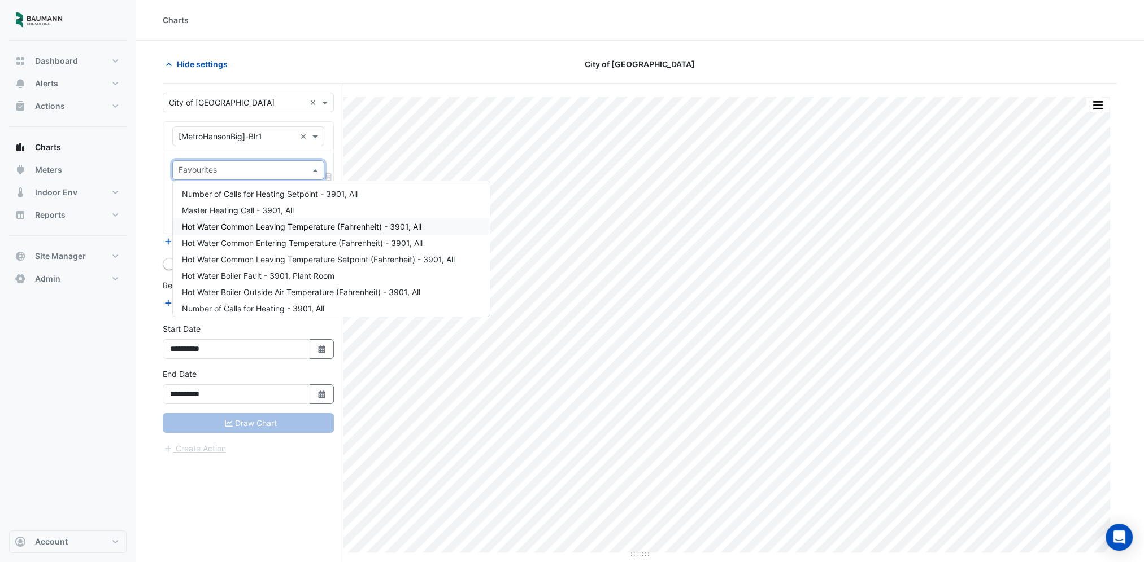
click at [254, 230] on span "Hot Water Common Leaving Temperature (Fahrenheit) - 3901, All" at bounding box center [301, 227] width 239 height 10
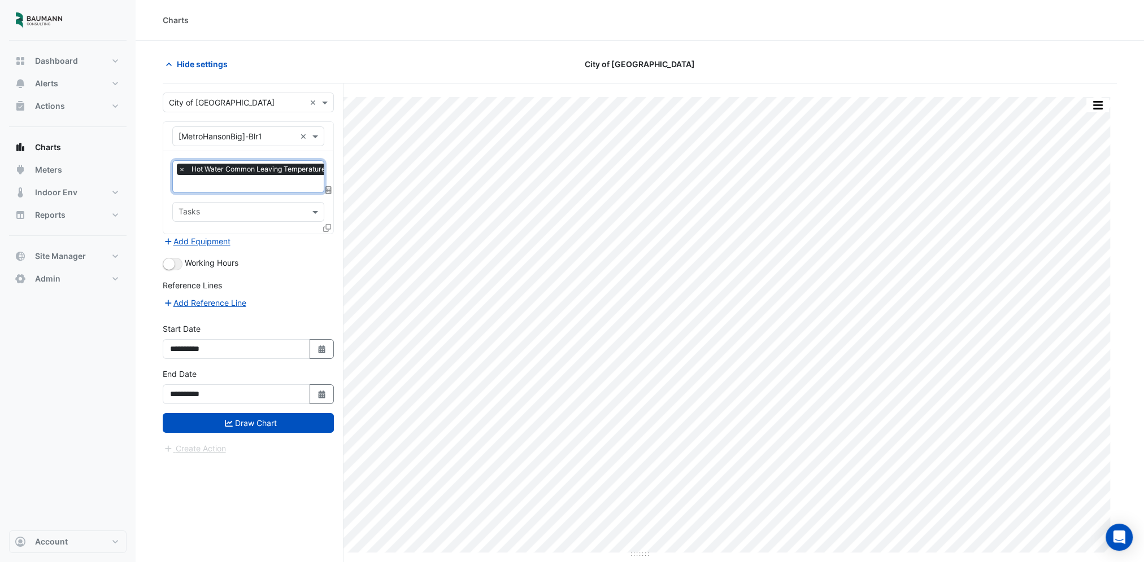
click at [261, 179] on input "text" at bounding box center [292, 185] width 228 height 12
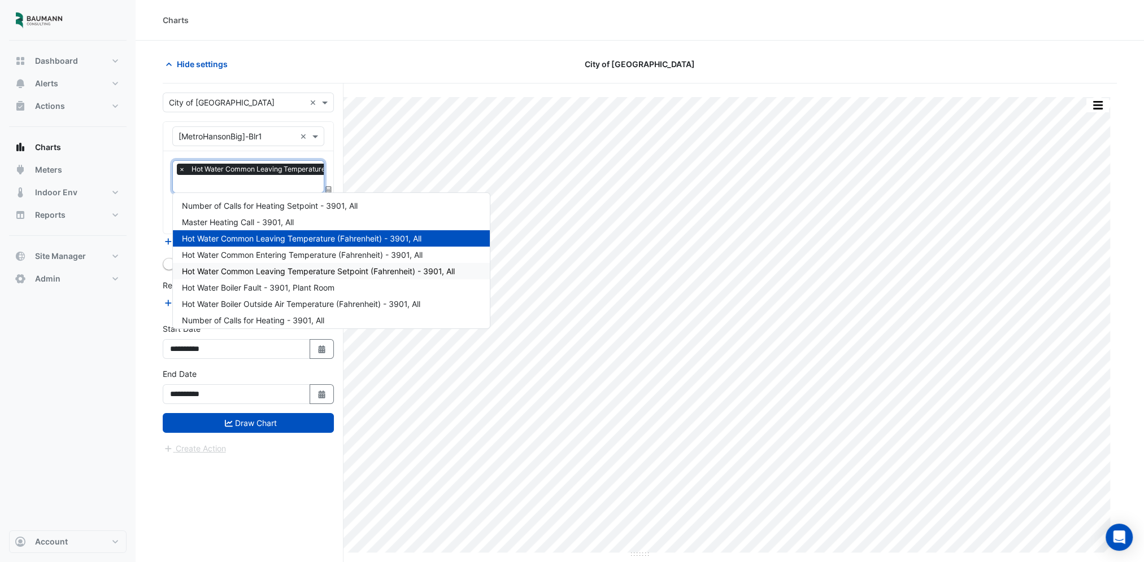
click at [286, 272] on span "Hot Water Common Leaving Temperature Setpoint (Fahrenheit) - 3901, All" at bounding box center [318, 272] width 273 height 10
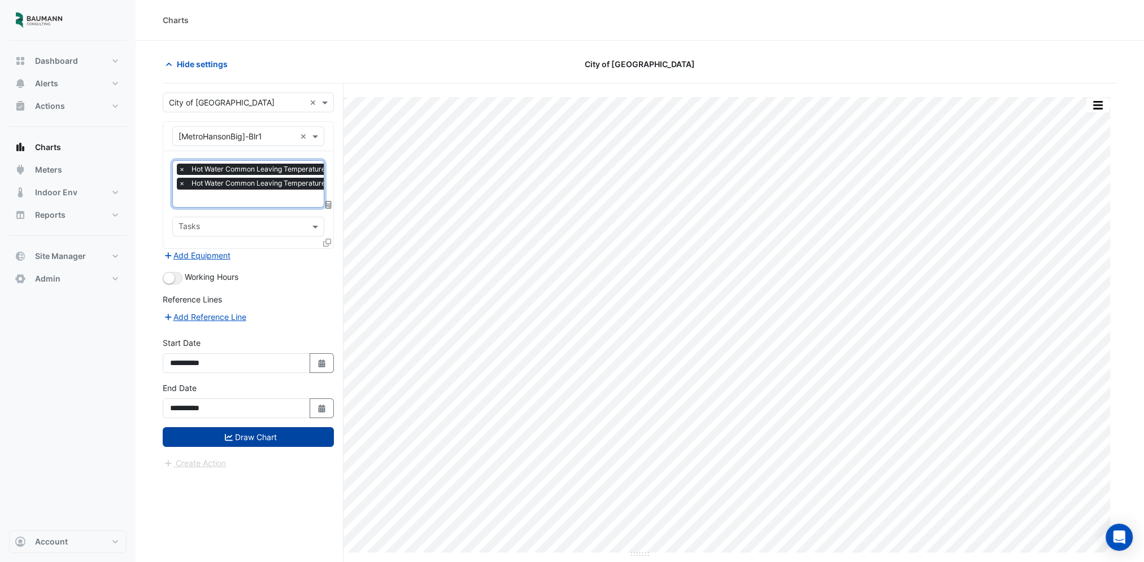
click at [271, 431] on button "Draw Chart" at bounding box center [248, 437] width 171 height 20
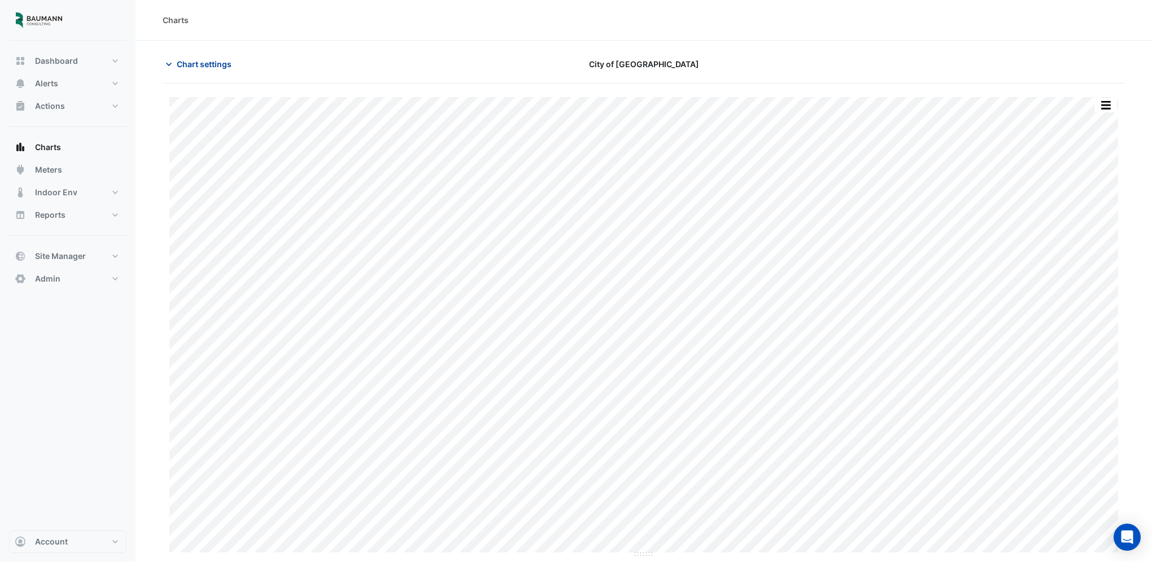
click at [191, 65] on span "Chart settings" at bounding box center [204, 64] width 55 height 12
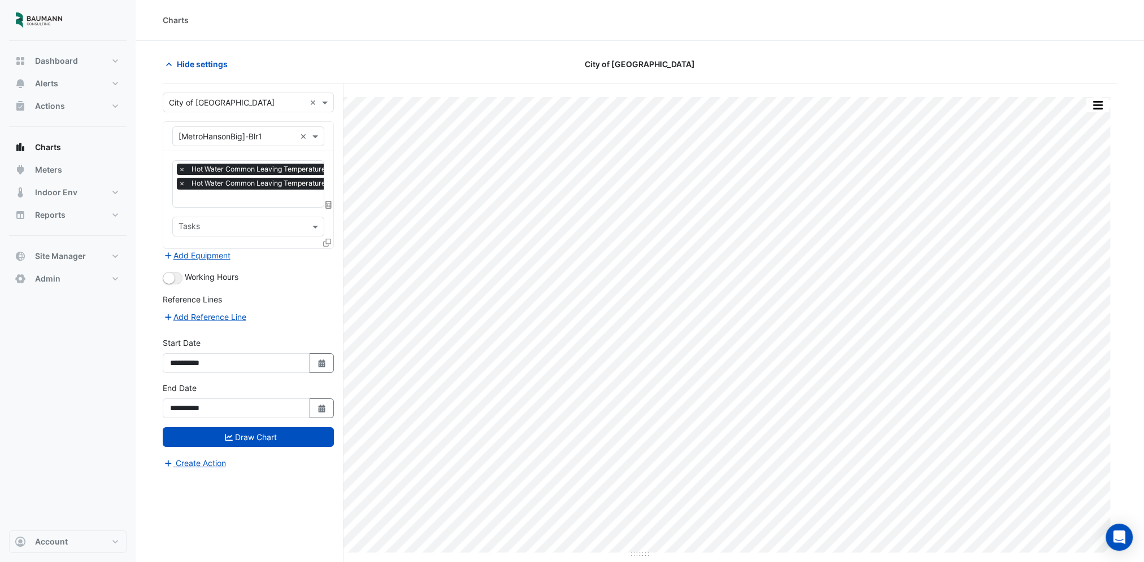
scroll to position [0, 6]
click at [224, 190] on div "× Hot Water Common Leaving Temperature (Fahrenheit) - 3901, All × Hot Water Com…" at bounding box center [299, 178] width 257 height 29
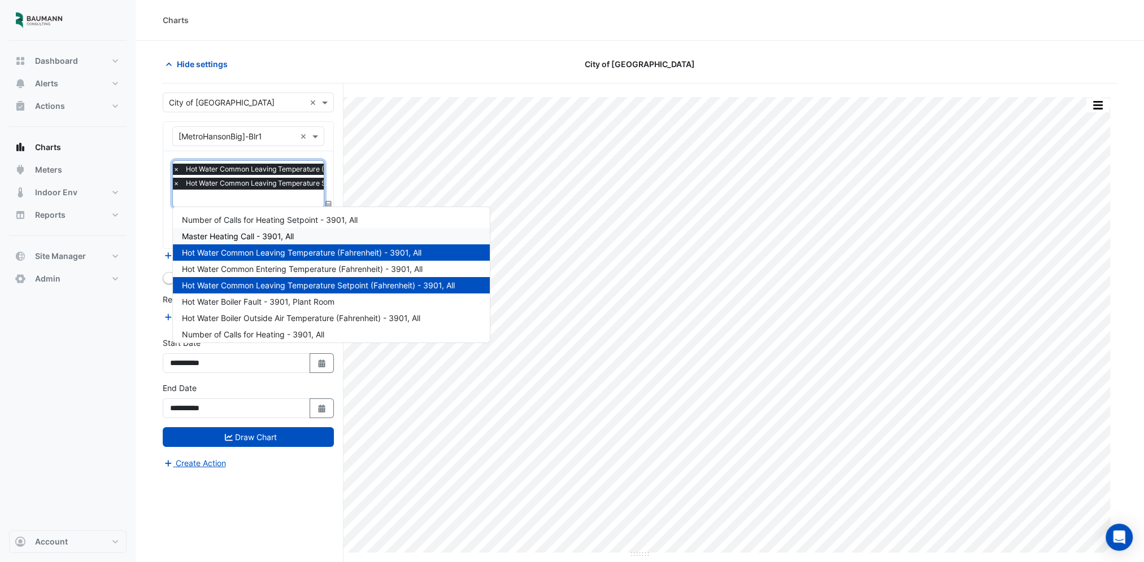
click at [176, 185] on span "×" at bounding box center [176, 183] width 10 height 11
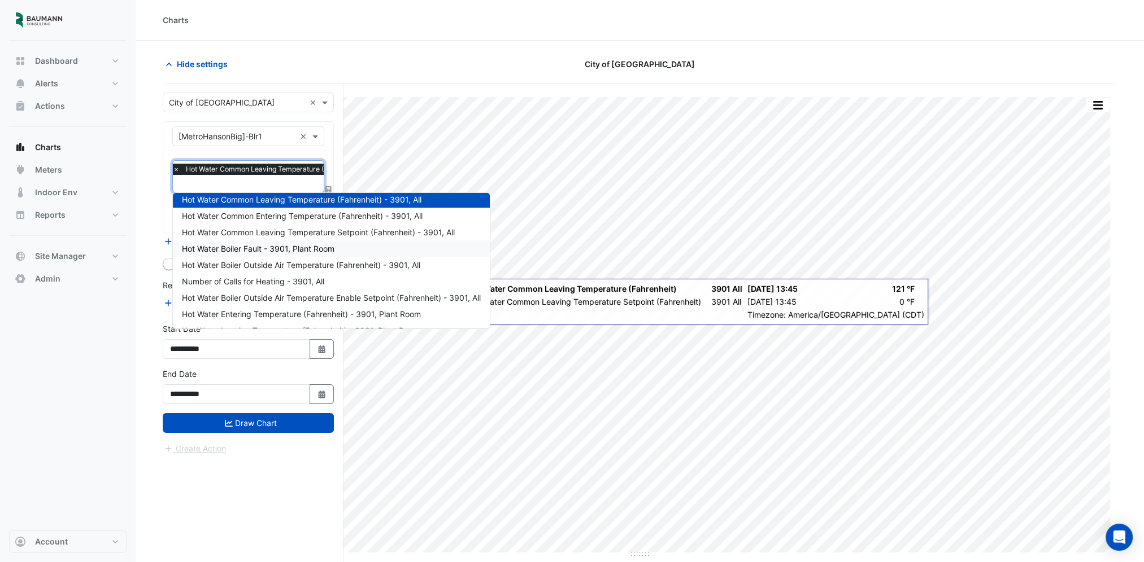
scroll to position [56, 0]
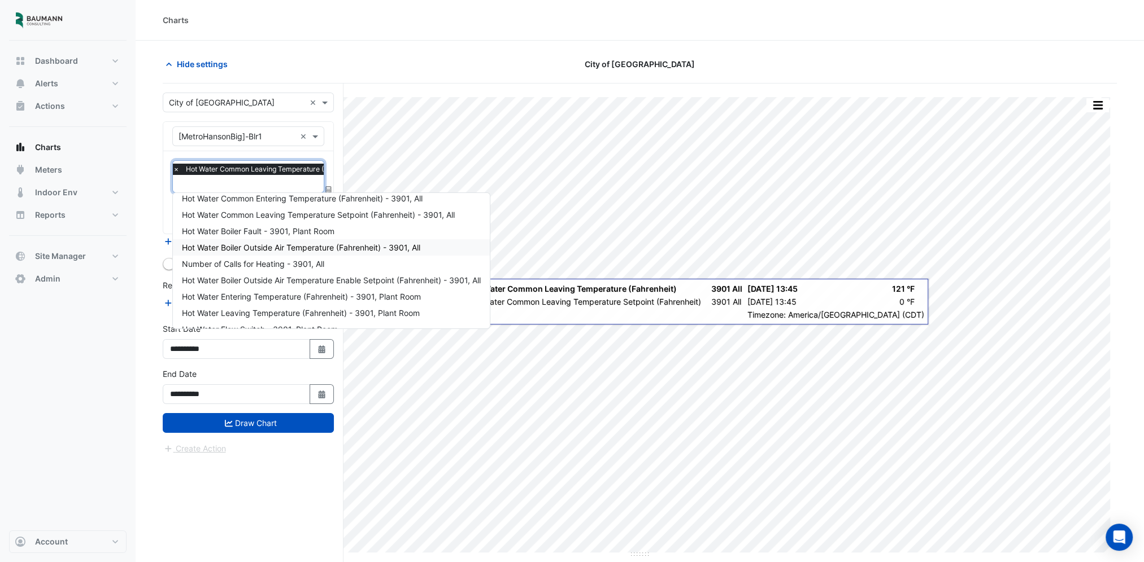
click at [330, 245] on span "Hot Water Boiler Outside Air Temperature (Fahrenheit) - 3901, All" at bounding box center [301, 248] width 238 height 10
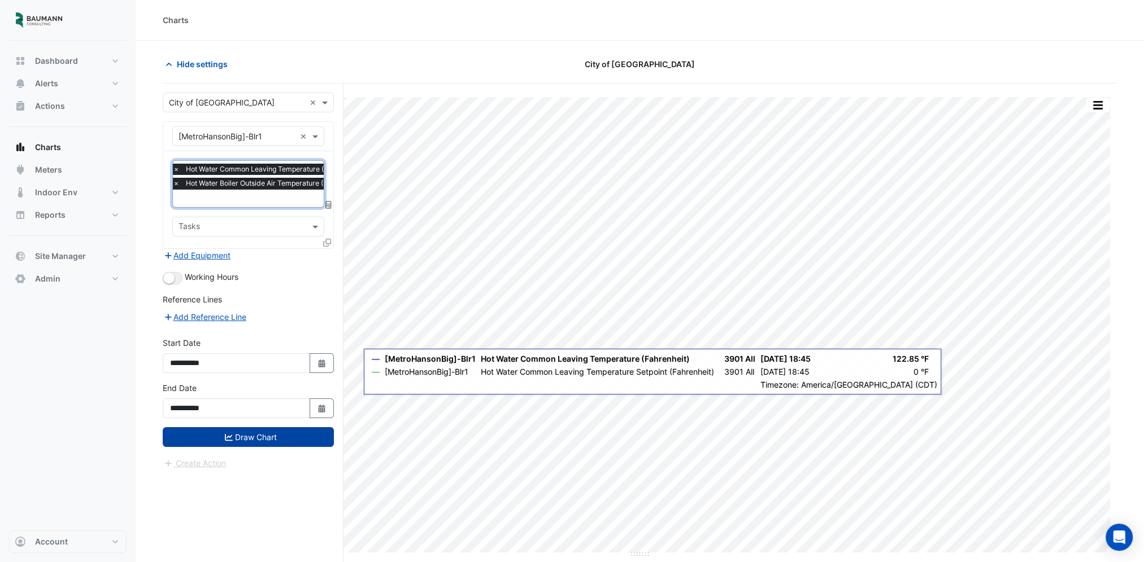
click at [279, 428] on button "Draw Chart" at bounding box center [248, 437] width 171 height 20
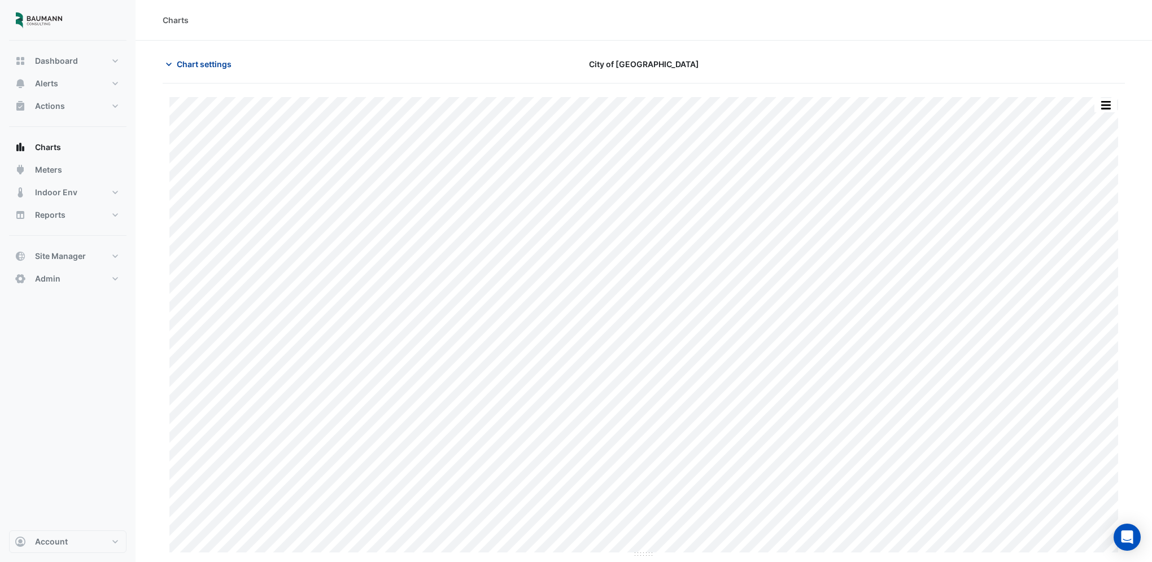
click at [203, 59] on span "Chart settings" at bounding box center [204, 64] width 55 height 12
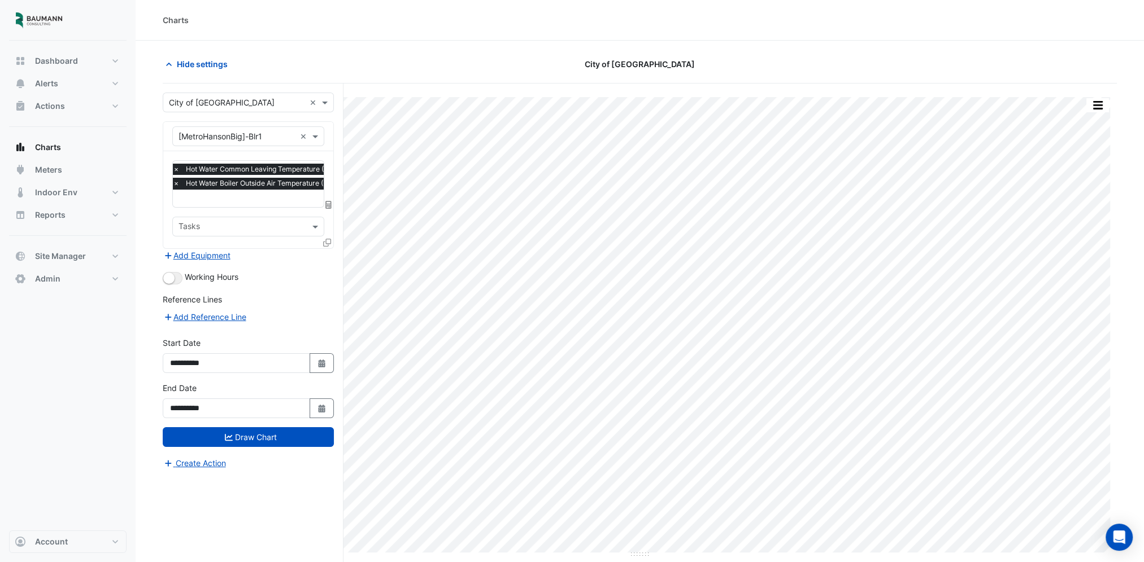
click at [174, 185] on span "×" at bounding box center [176, 183] width 10 height 11
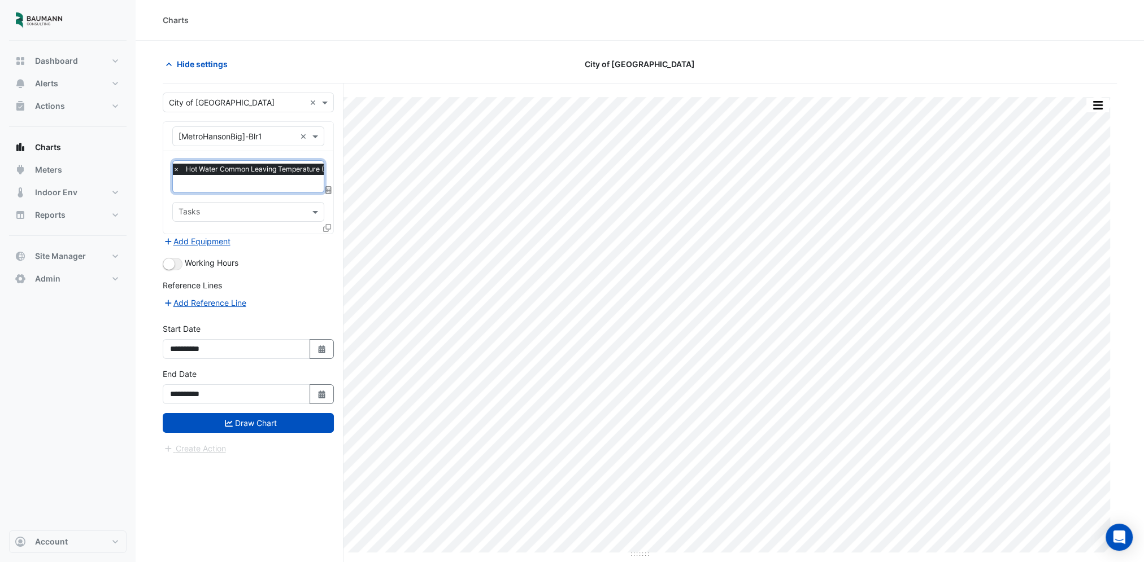
click at [210, 183] on input "text" at bounding box center [287, 185] width 228 height 12
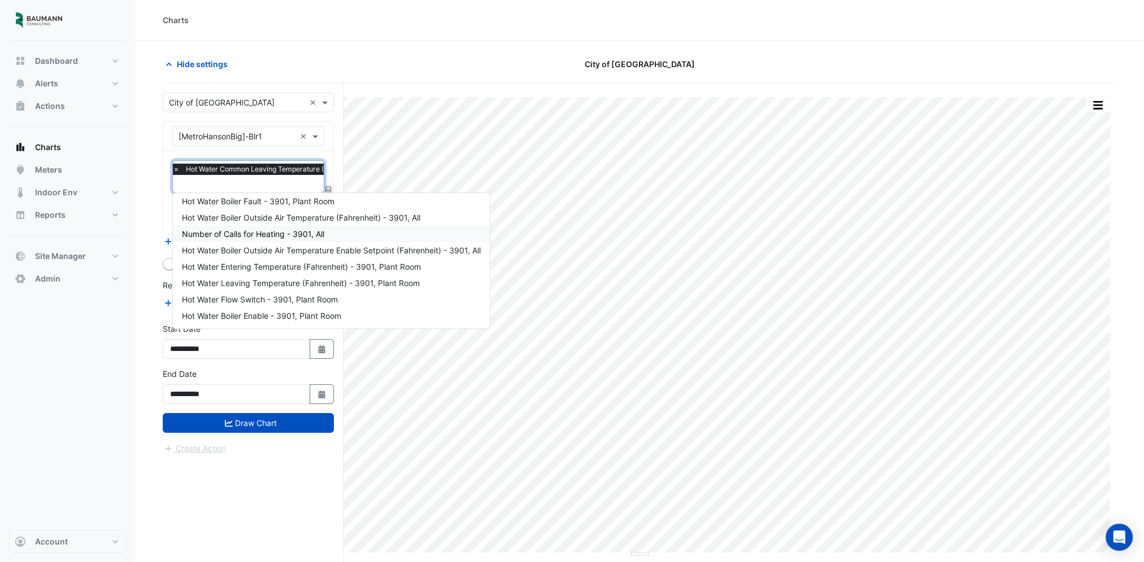
scroll to position [103, 0]
click at [284, 253] on span "Hot Water Entering Temperature (Fahrenheit) - 3901, Plant Room" at bounding box center [301, 251] width 239 height 10
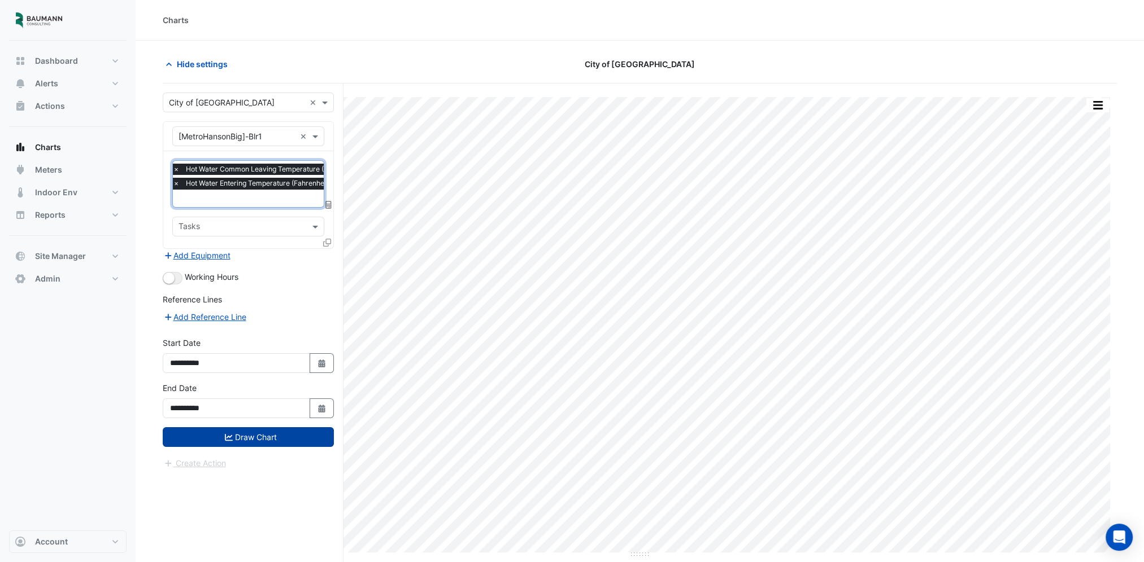
drag, startPoint x: 251, startPoint y: 433, endPoint x: 275, endPoint y: 424, distance: 25.9
click at [251, 432] on button "Draw Chart" at bounding box center [248, 437] width 171 height 20
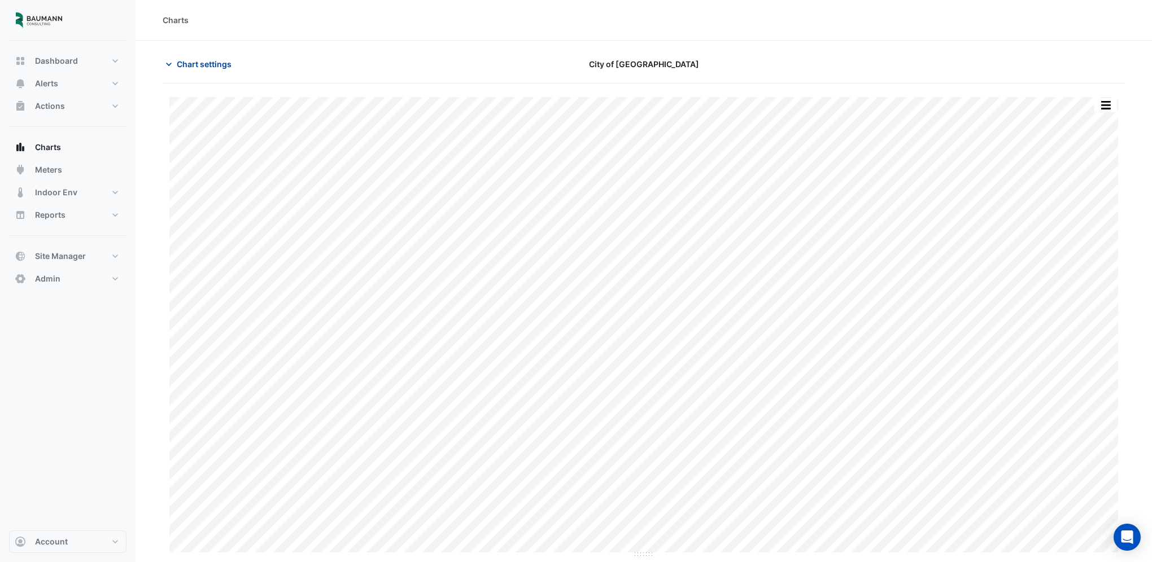
click at [203, 68] on span "Chart settings" at bounding box center [204, 64] width 55 height 12
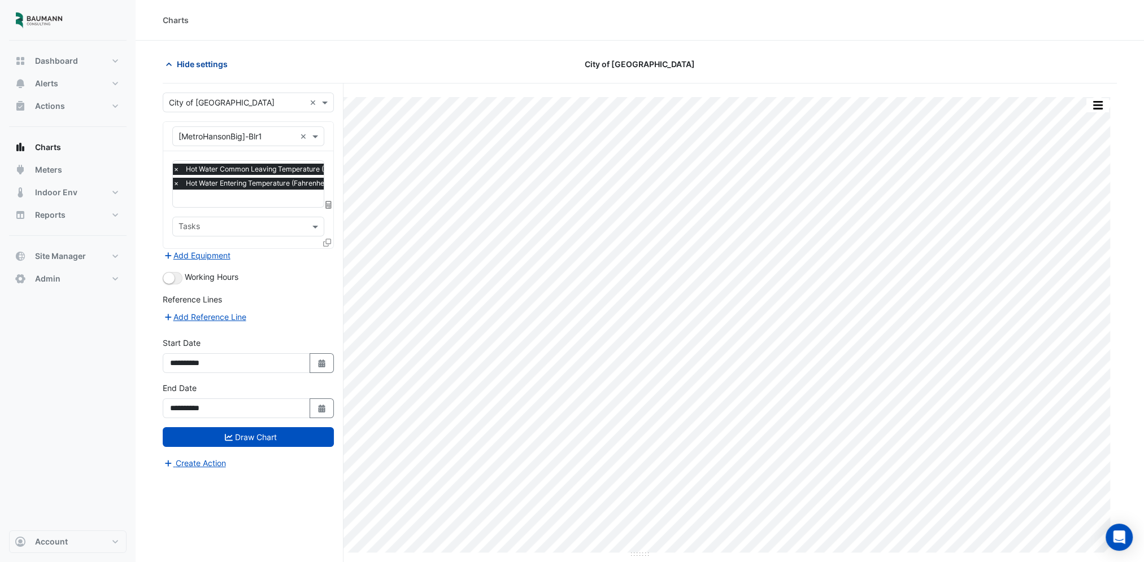
click at [203, 68] on span "Hide settings" at bounding box center [202, 64] width 51 height 12
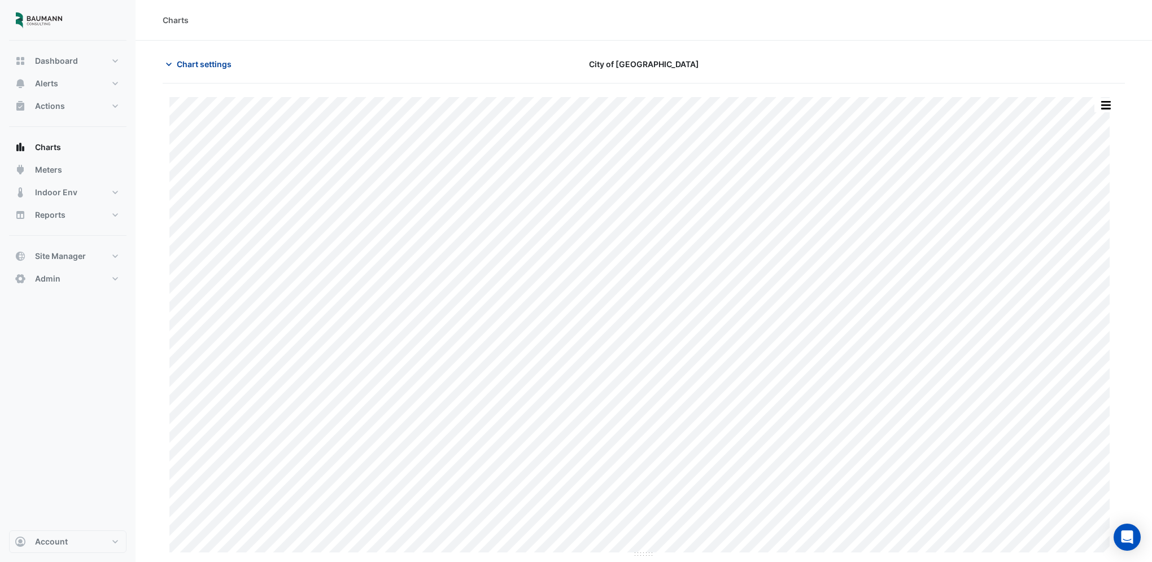
click at [203, 68] on span "Chart settings" at bounding box center [204, 64] width 55 height 12
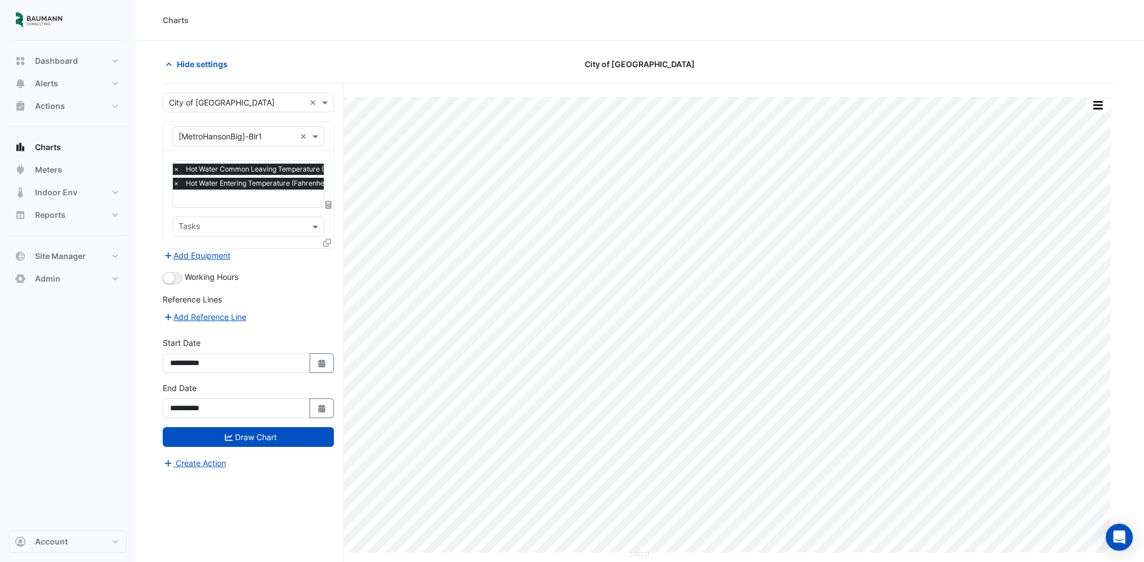
click at [224, 196] on input "text" at bounding box center [287, 200] width 228 height 12
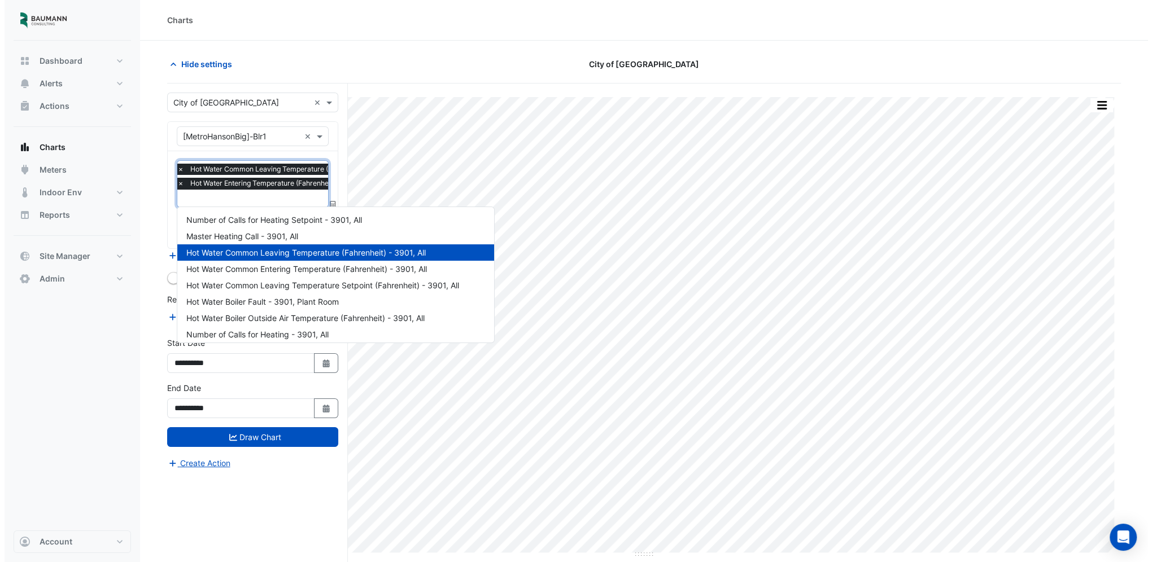
scroll to position [103, 0]
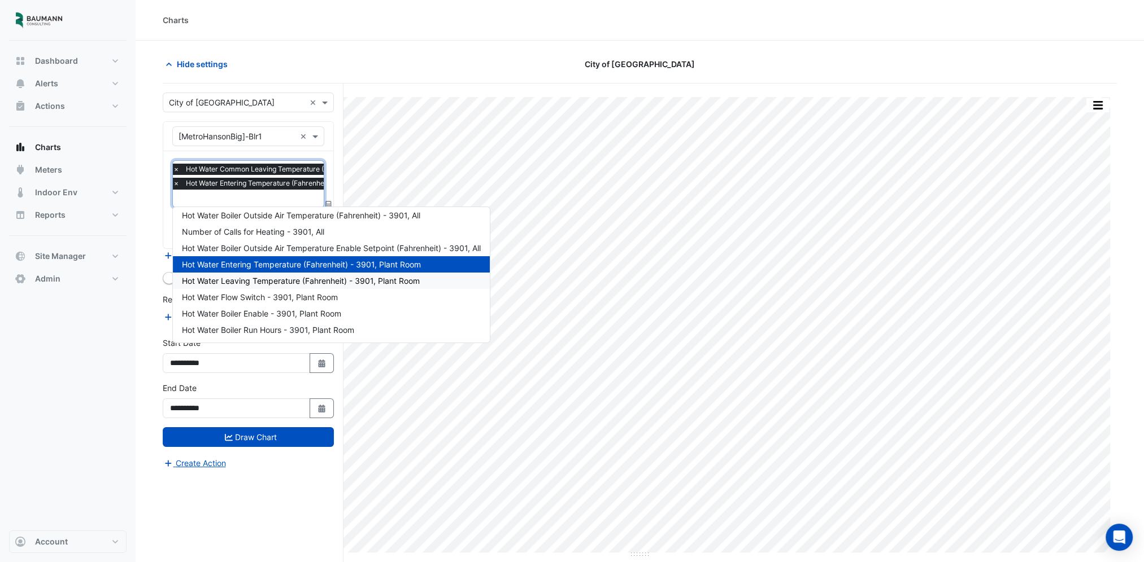
click at [295, 280] on span "Hot Water Leaving Temperature (Fahrenheit) - 3901, Plant Room" at bounding box center [301, 281] width 238 height 10
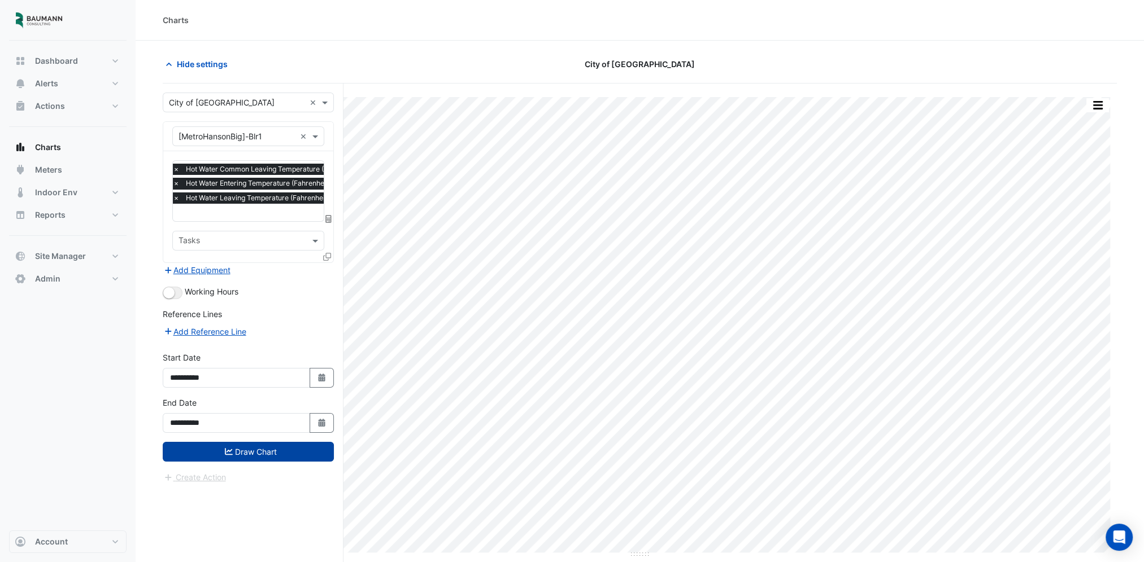
click at [243, 449] on button "Draw Chart" at bounding box center [248, 452] width 171 height 20
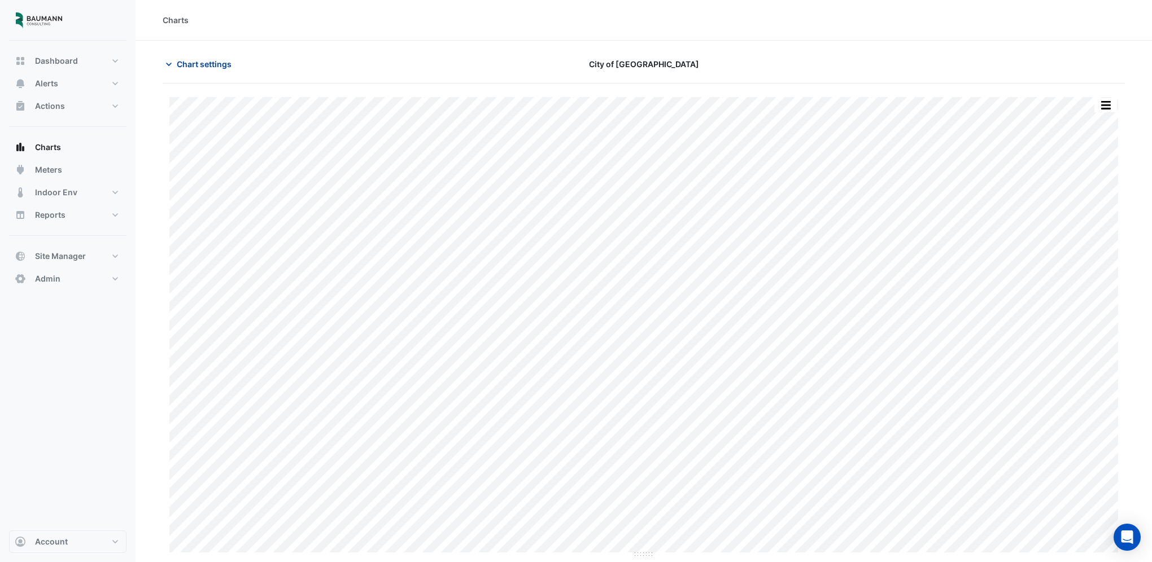
click at [191, 72] on button "Chart settings" at bounding box center [201, 64] width 76 height 20
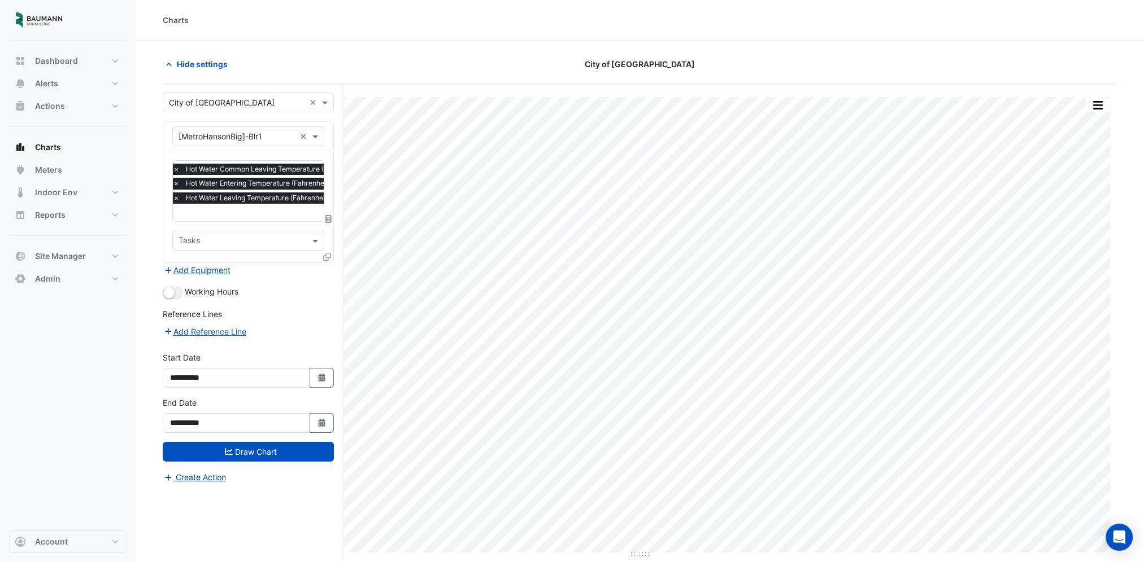
click at [213, 471] on button "Create Action" at bounding box center [195, 477] width 64 height 13
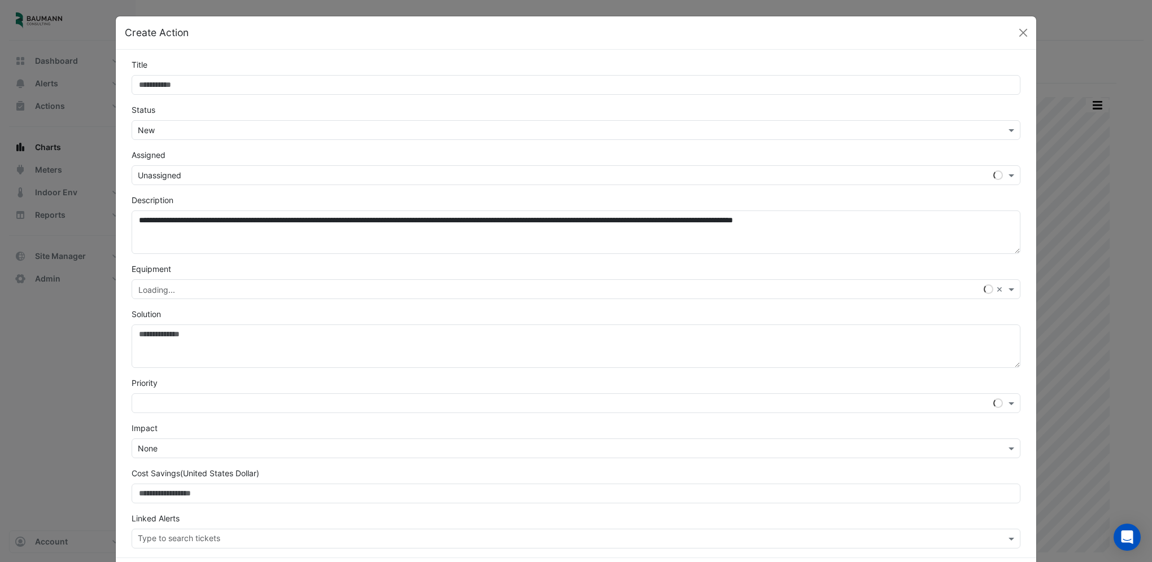
type input "*"
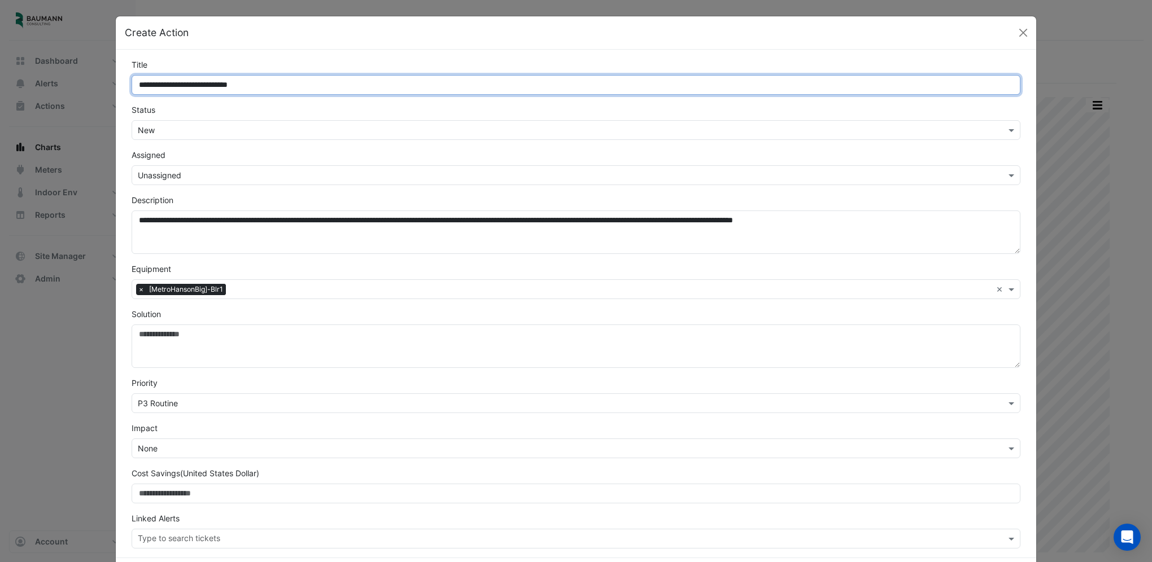
type input "**********"
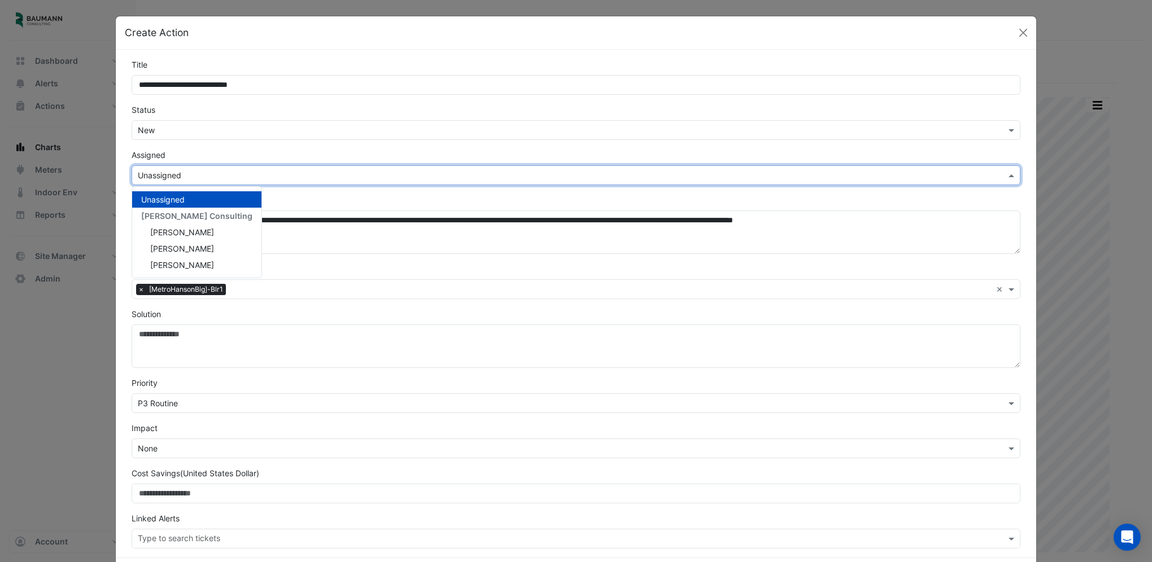
click at [219, 172] on input "text" at bounding box center [565, 176] width 854 height 12
click at [190, 263] on span "[PERSON_NAME]" at bounding box center [182, 265] width 64 height 10
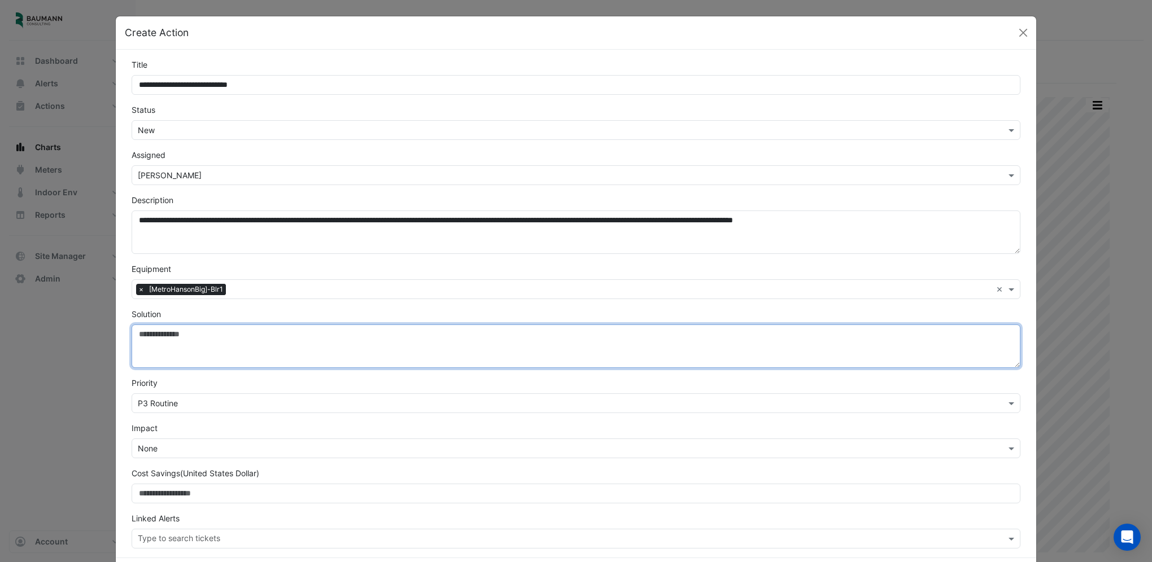
click at [214, 348] on textarea "Solution" at bounding box center [576, 346] width 889 height 43
type textarea "**********"
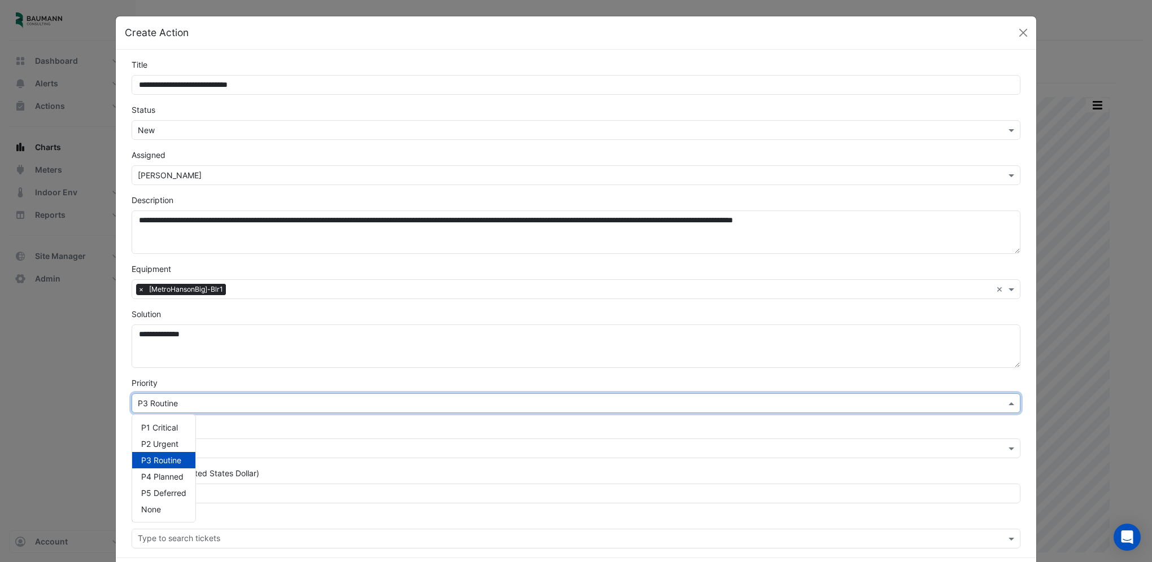
click at [203, 411] on div "Select Priority × P3 Routine" at bounding box center [576, 404] width 889 height 20
click at [149, 488] on span "P5 Deferred" at bounding box center [163, 493] width 45 height 10
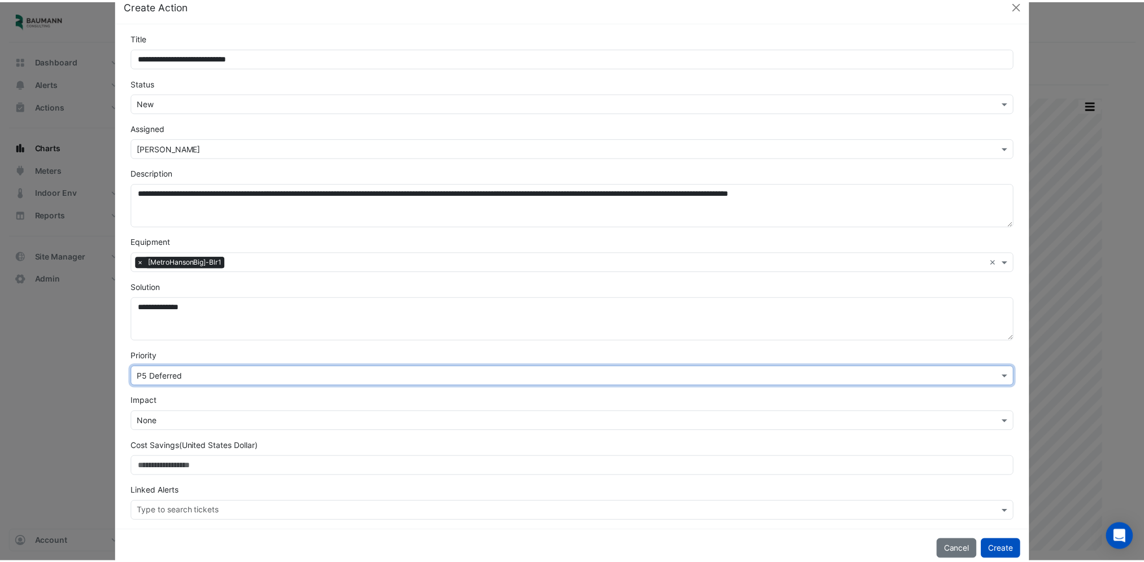
scroll to position [49, 0]
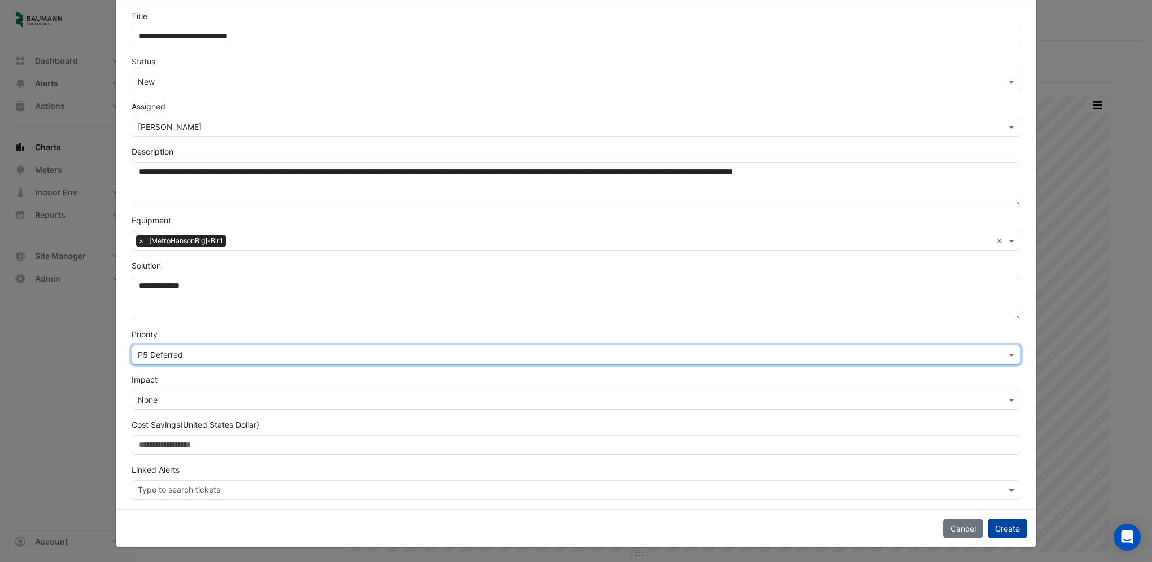
click at [999, 529] on button "Create" at bounding box center [1008, 529] width 40 height 20
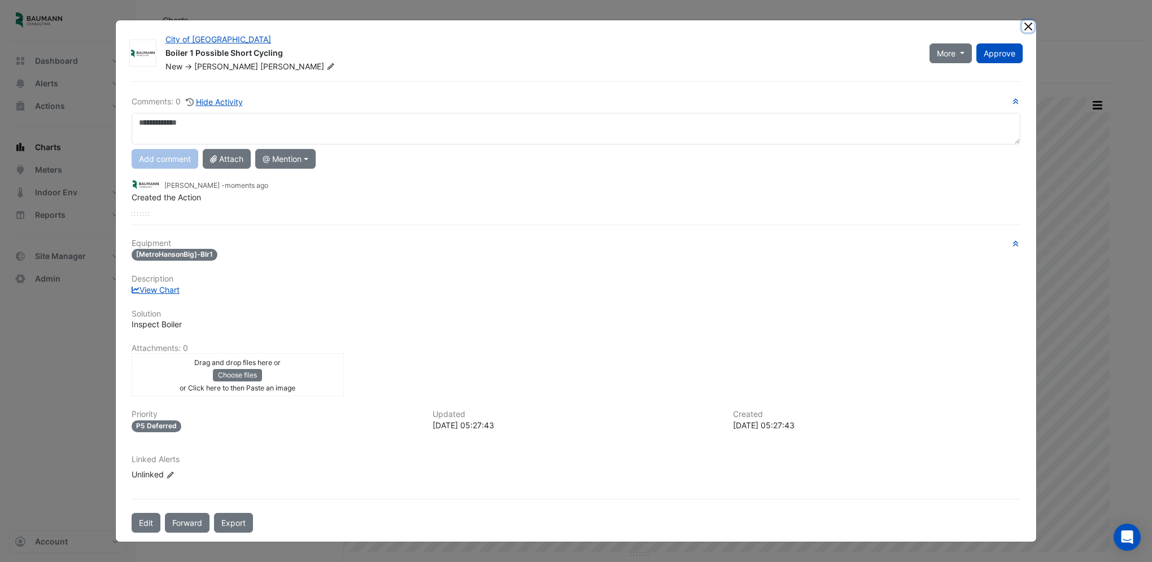
click at [1030, 25] on button "Close" at bounding box center [1028, 26] width 12 height 12
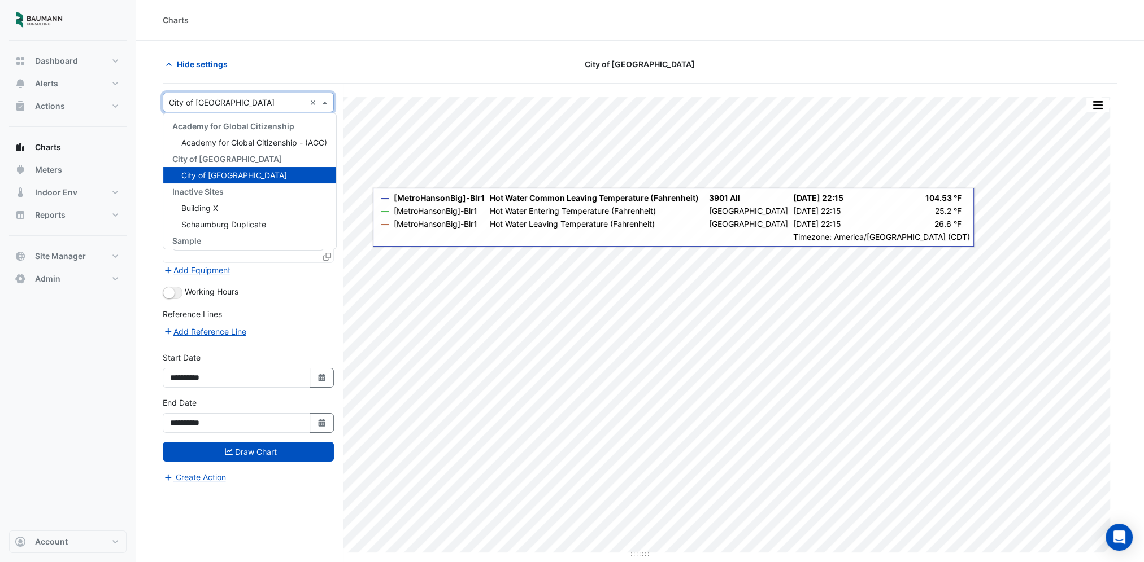
click at [251, 108] on div "Select a Site × City of Madison" at bounding box center [234, 103] width 142 height 12
click at [252, 102] on input "text" at bounding box center [237, 103] width 136 height 12
click at [260, 104] on input "text" at bounding box center [237, 103] width 136 height 12
click at [372, 70] on div "Hide settings" at bounding box center [317, 64] width 322 height 20
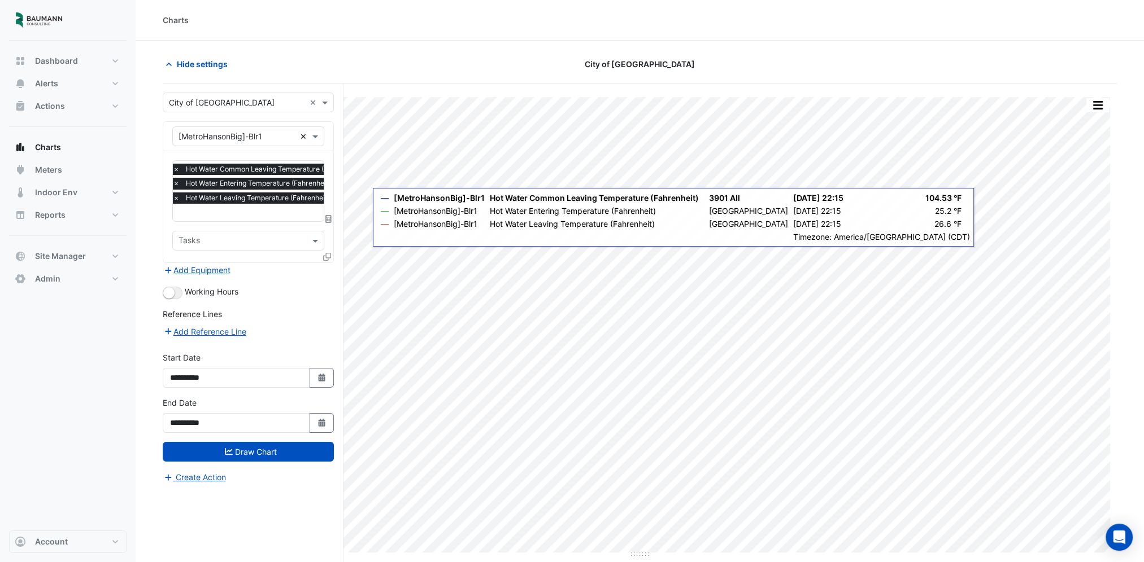
scroll to position [0, 0]
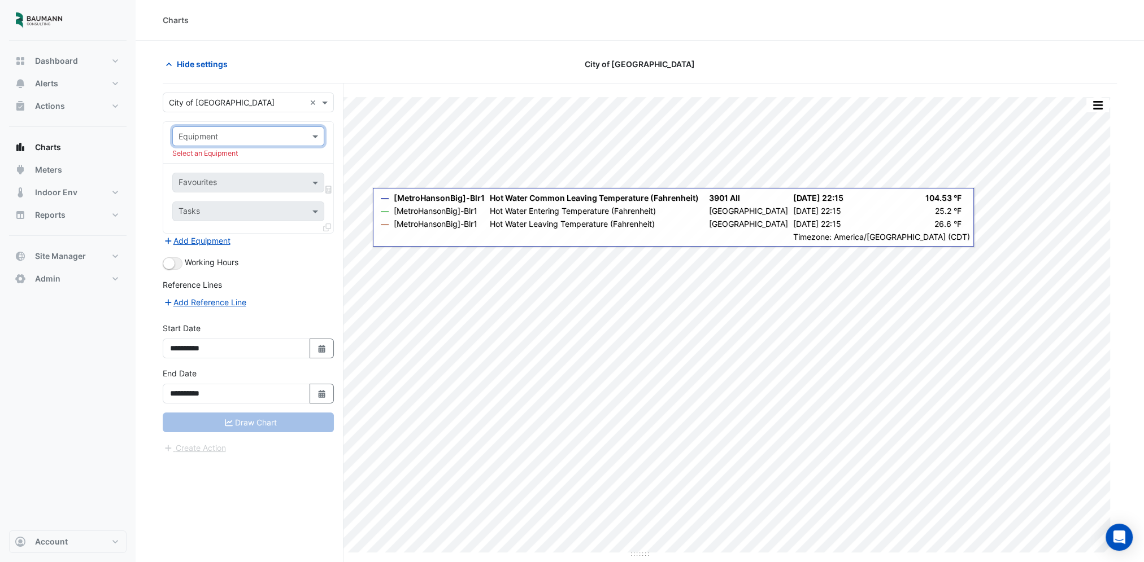
click at [251, 135] on input "text" at bounding box center [236, 137] width 117 height 12
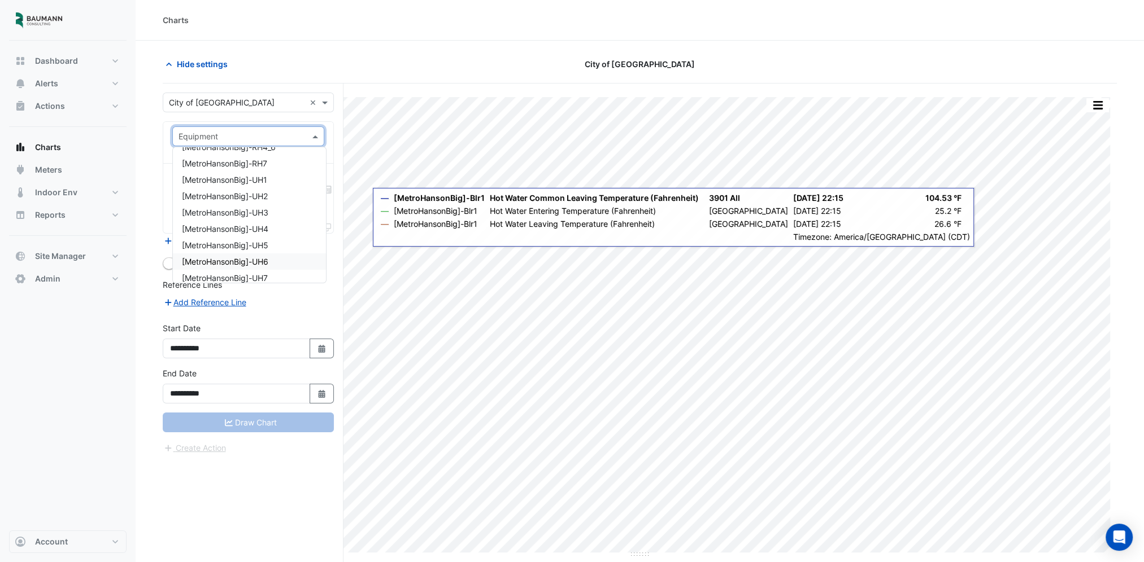
scroll to position [226, 0]
click at [242, 180] on span "[MetroHansonBig]-UH1" at bounding box center [224, 180] width 85 height 10
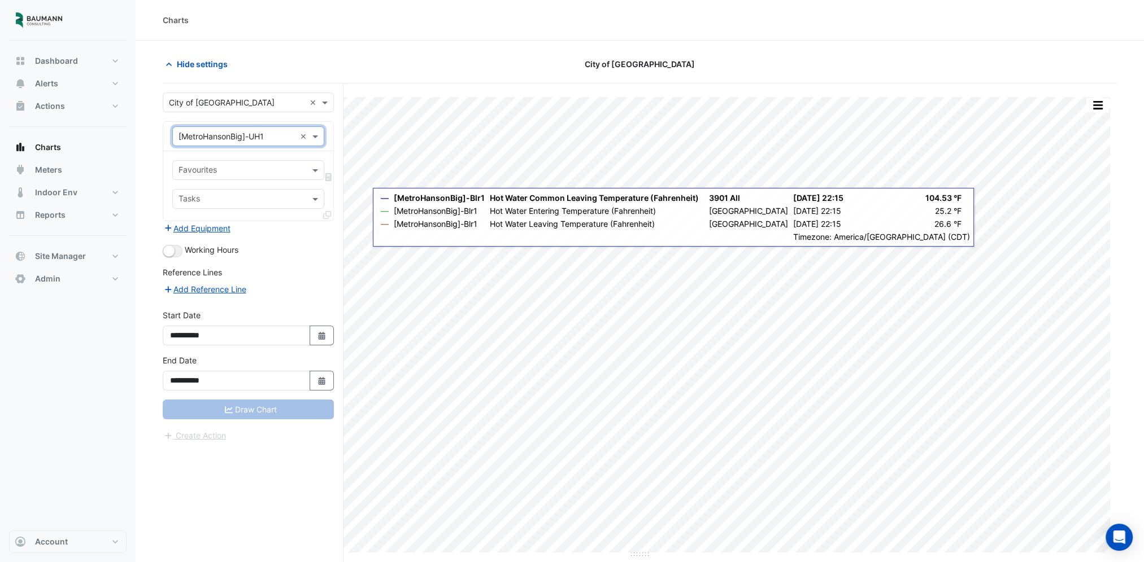
click at [245, 171] on input "text" at bounding box center [241, 171] width 126 height 12
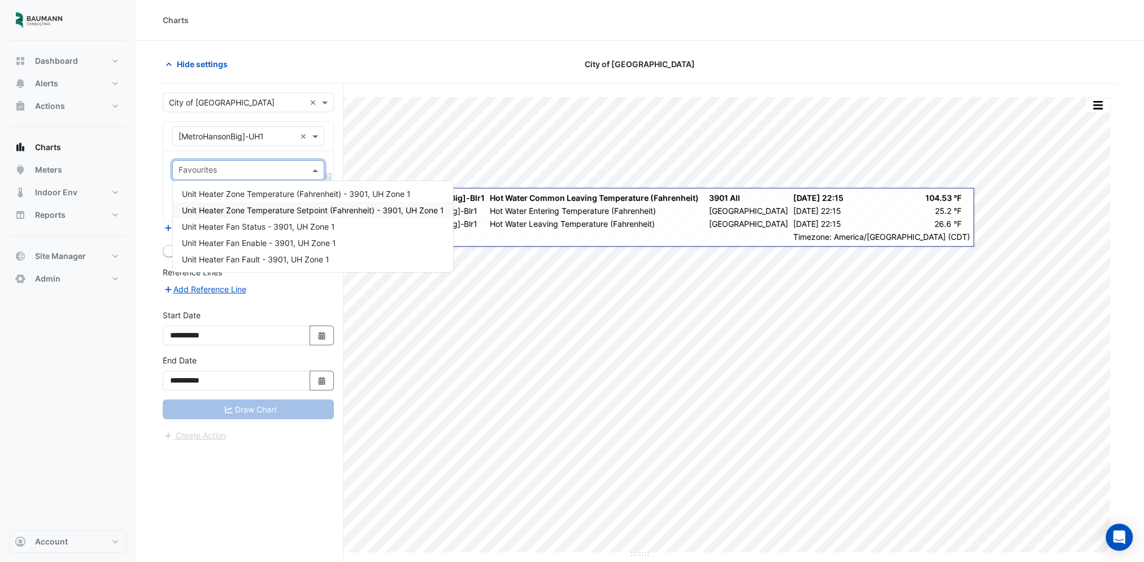
click at [263, 214] on span "Unit Heater Zone Temperature Setpoint (Fahrenheit) - 3901, UH Zone 1" at bounding box center [313, 211] width 262 height 10
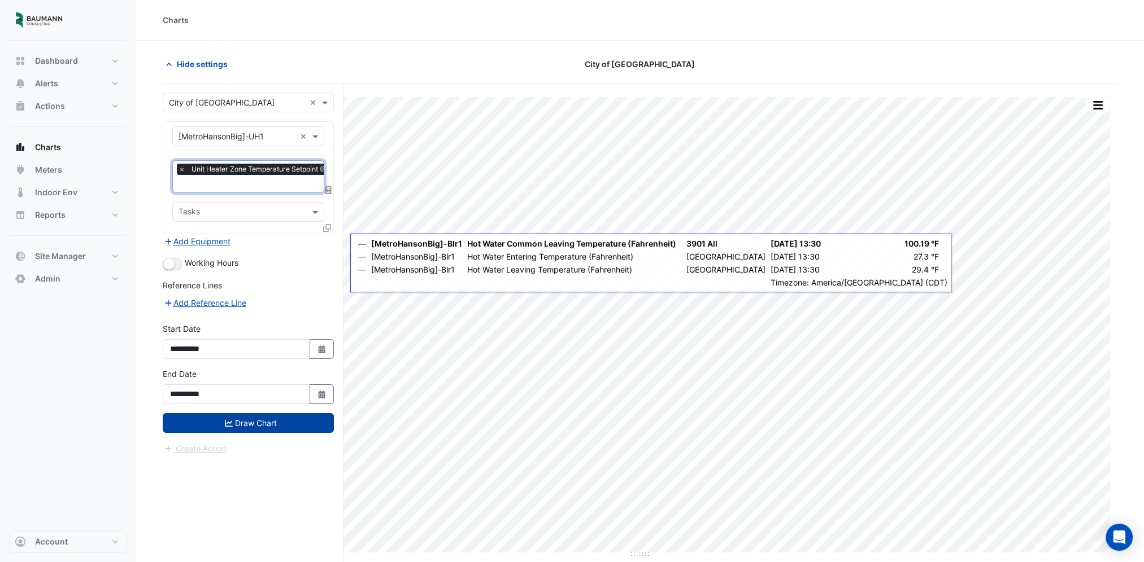
click at [232, 418] on button "Draw Chart" at bounding box center [248, 423] width 171 height 20
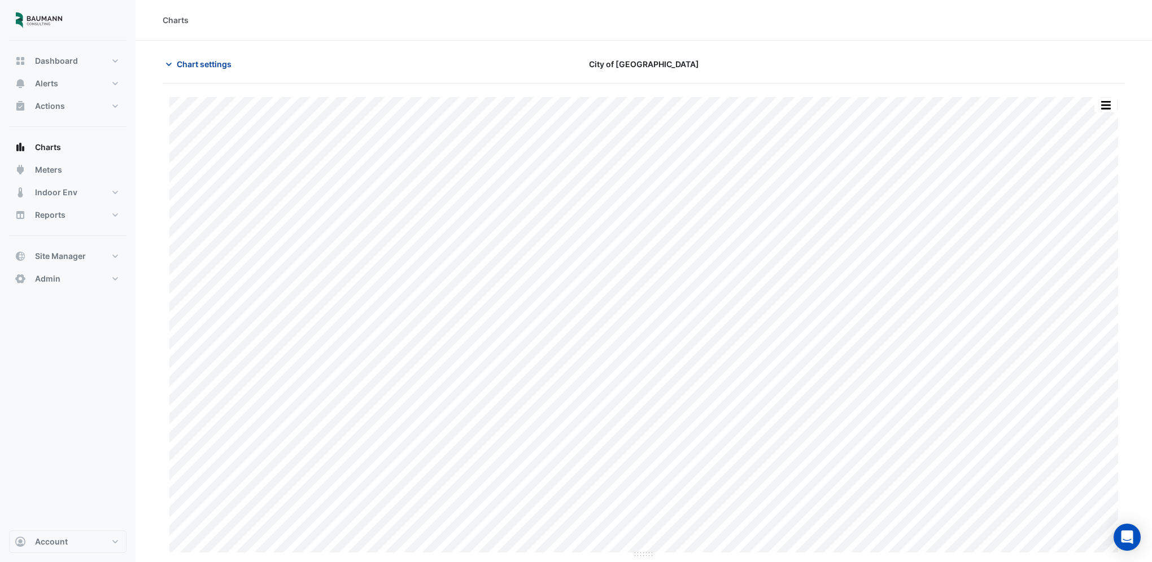
click at [222, 67] on span "Chart settings" at bounding box center [204, 64] width 55 height 12
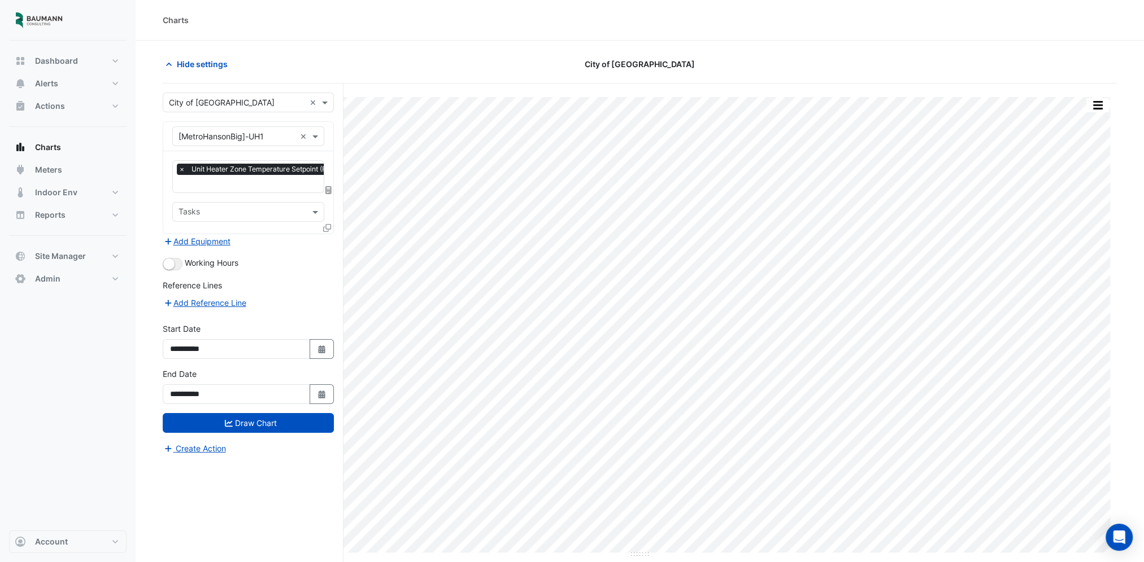
scroll to position [0, 6]
click at [251, 174] on span "Unit Heater Zone Temperature Setpoint (Fahrenheit) - 3901, UH Zone 1" at bounding box center [299, 169] width 233 height 11
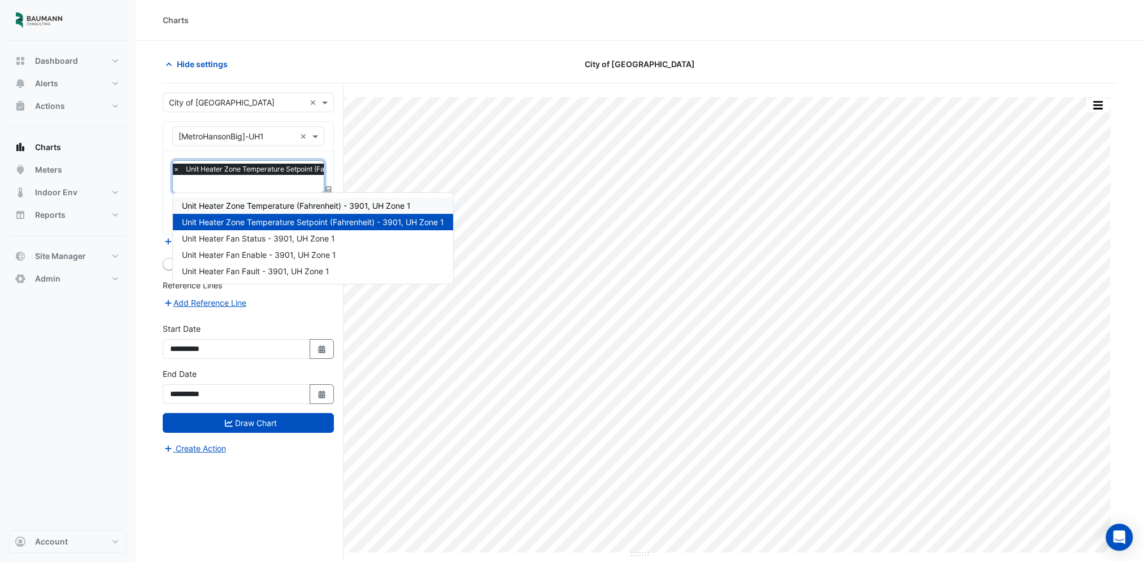
click at [273, 201] on span "Unit Heater Zone Temperature (Fahrenheit) - 3901, UH Zone 1" at bounding box center [296, 206] width 229 height 10
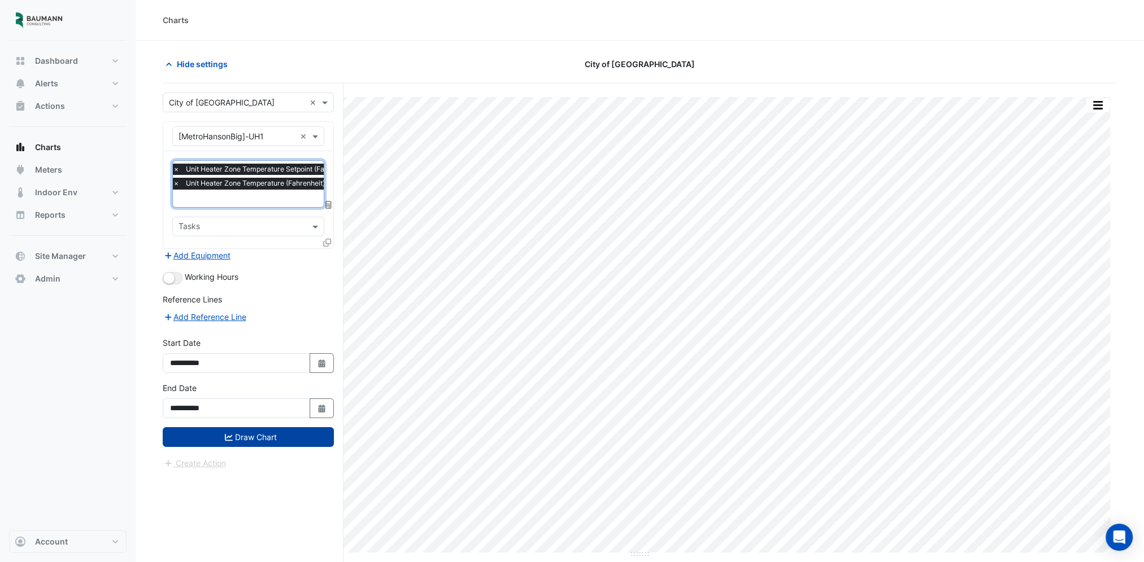
click at [260, 435] on button "Draw Chart" at bounding box center [248, 437] width 171 height 20
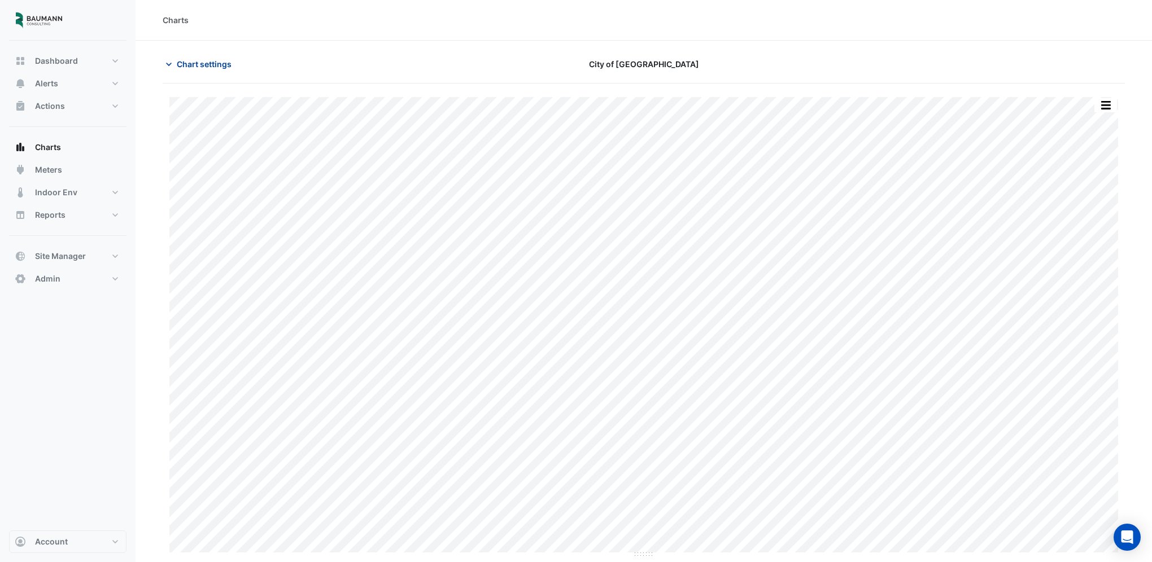
click at [218, 63] on span "Chart settings" at bounding box center [204, 64] width 55 height 12
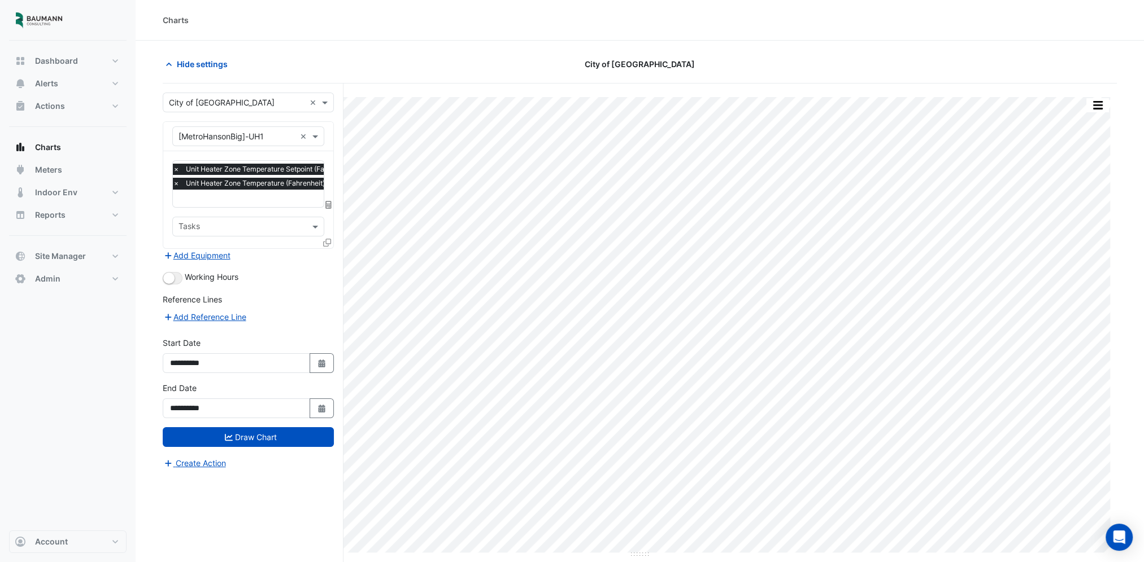
click at [176, 167] on span "×" at bounding box center [176, 169] width 10 height 11
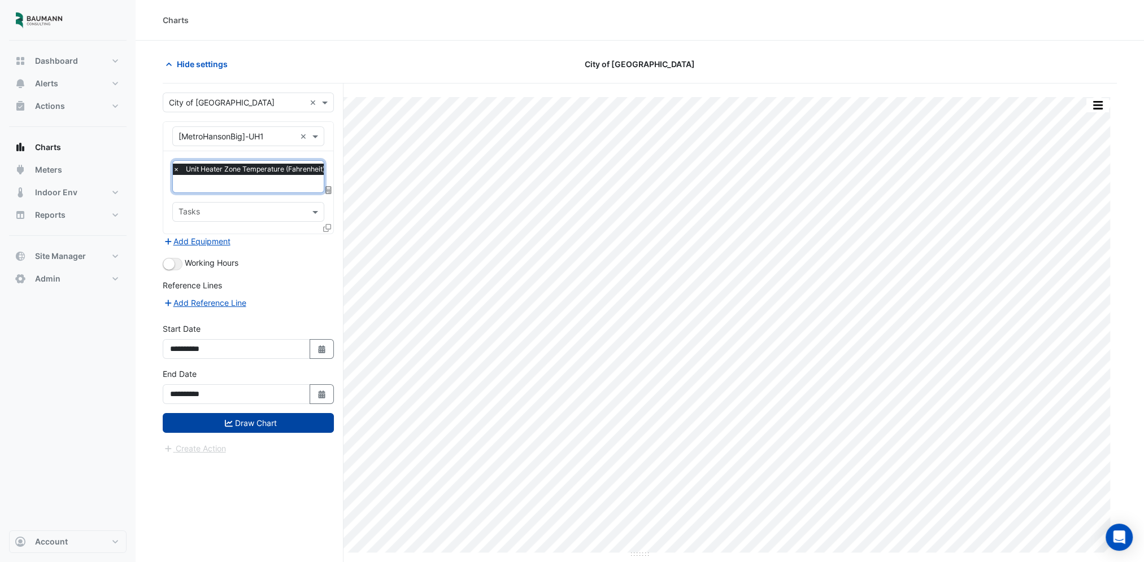
click at [246, 422] on button "Draw Chart" at bounding box center [248, 423] width 171 height 20
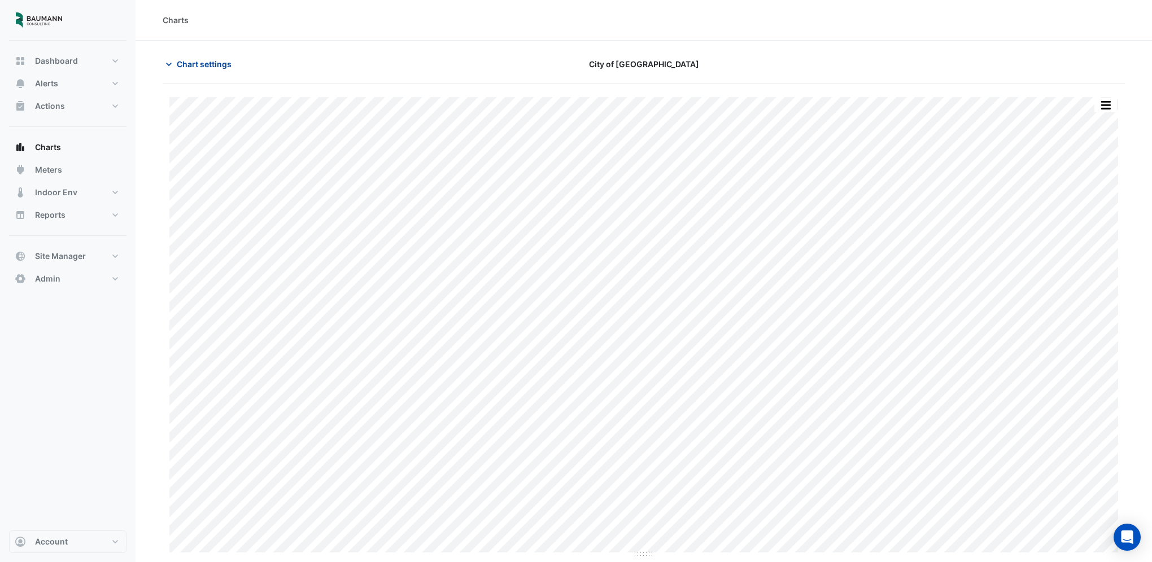
click at [190, 63] on span "Chart settings" at bounding box center [204, 64] width 55 height 12
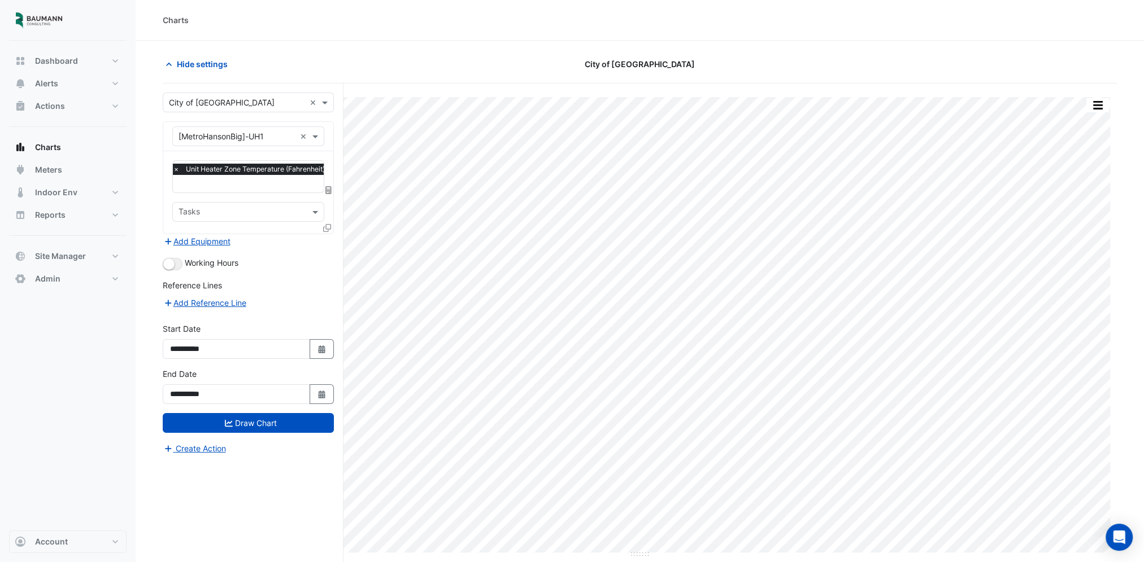
click at [249, 142] on div "Equipment × [MetroHansonBig]-UH1 ×" at bounding box center [248, 136] width 152 height 20
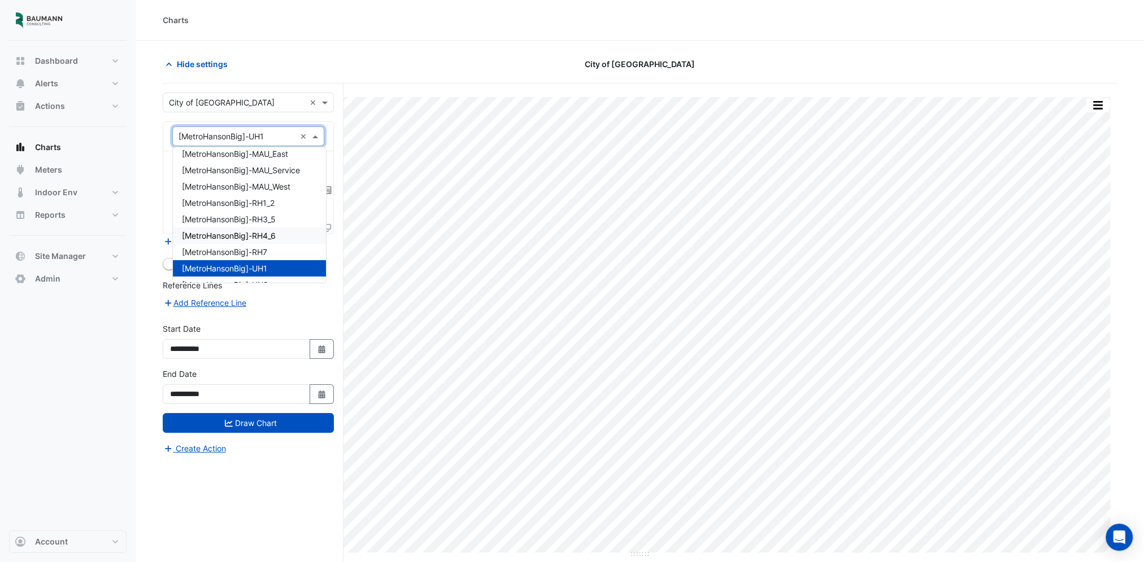
scroll to position [81, 0]
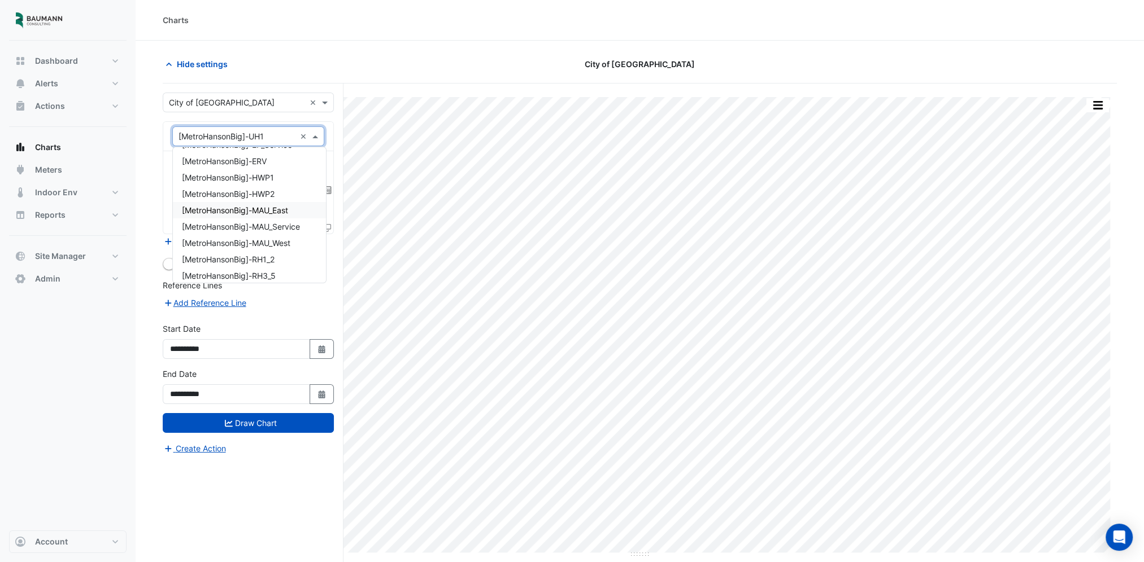
click at [277, 215] on span "[MetroHansonBig]-MAU_East" at bounding box center [235, 211] width 106 height 10
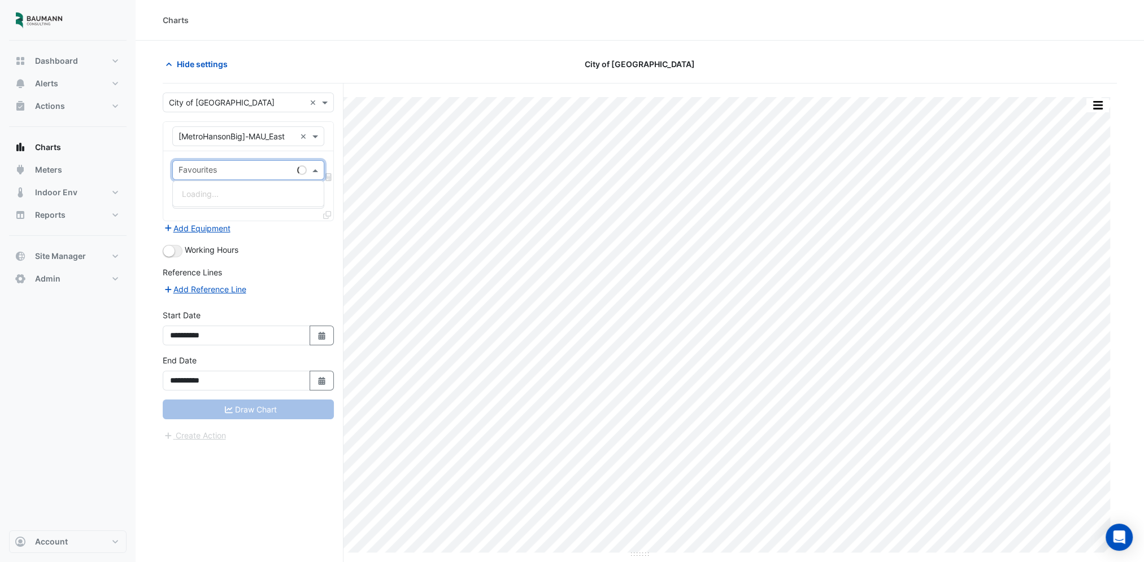
click at [248, 169] on input "text" at bounding box center [235, 171] width 114 height 12
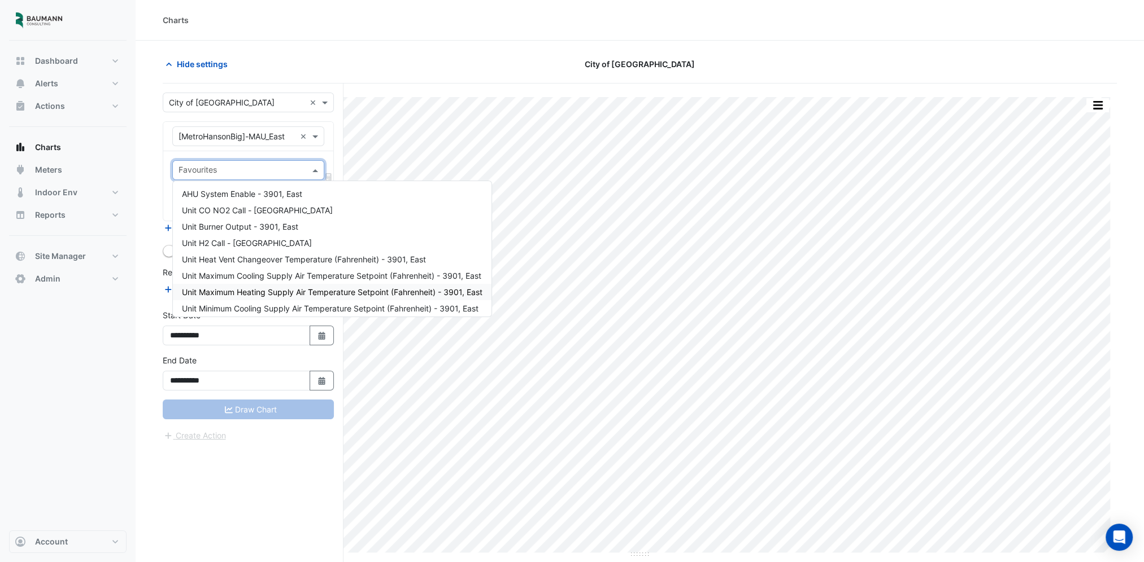
click at [308, 291] on span "Unit Maximum Heating Supply Air Temperature Setpoint (Fahrenheit) - 3901, East" at bounding box center [332, 292] width 300 height 10
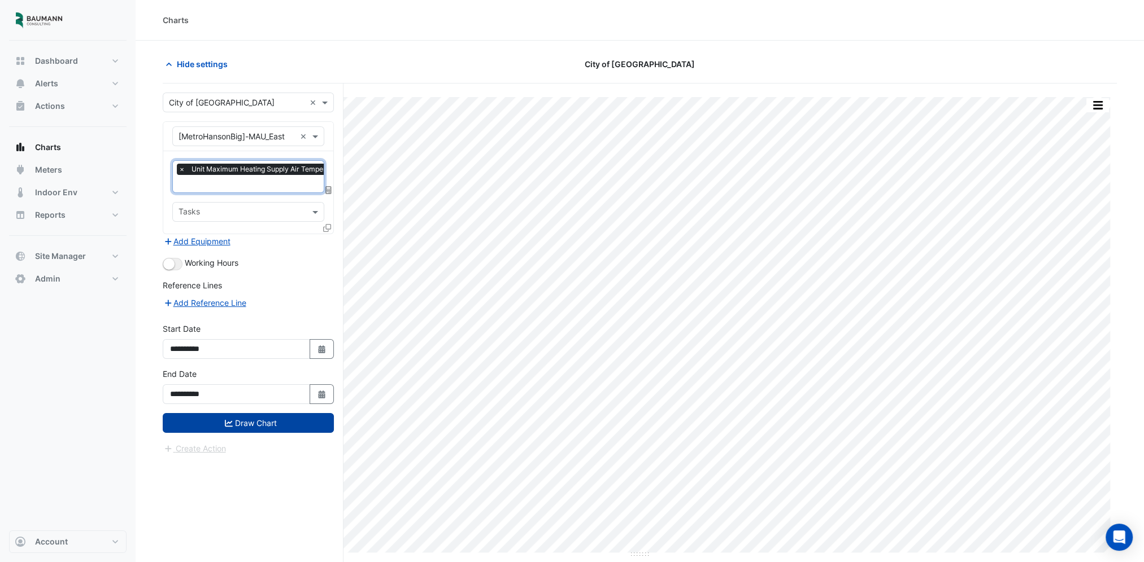
click at [239, 420] on button "Draw Chart" at bounding box center [248, 423] width 171 height 20
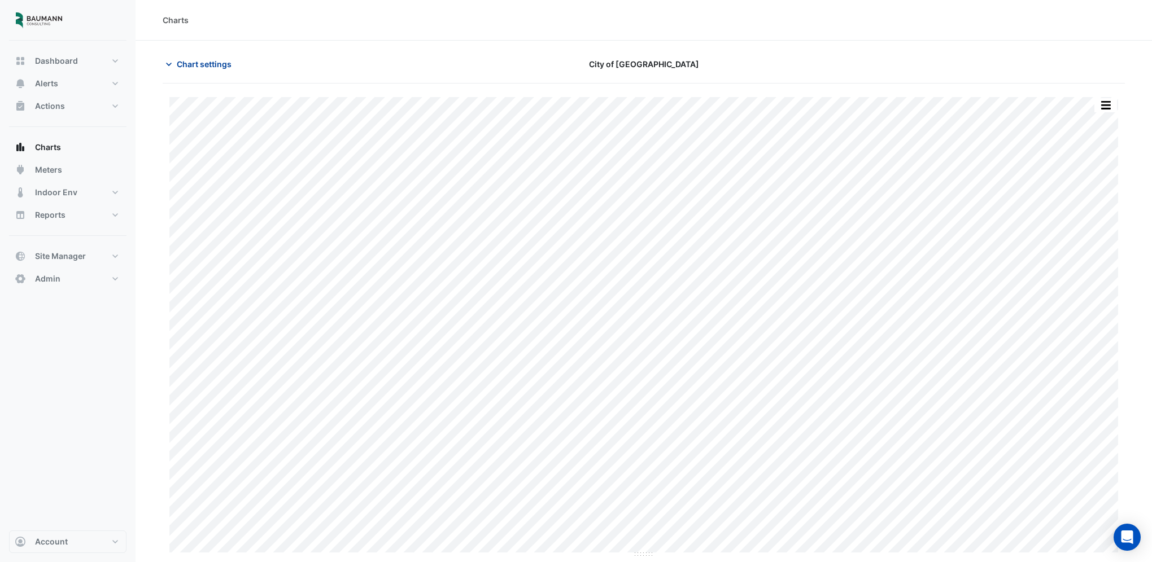
click at [221, 66] on span "Chart settings" at bounding box center [204, 64] width 55 height 12
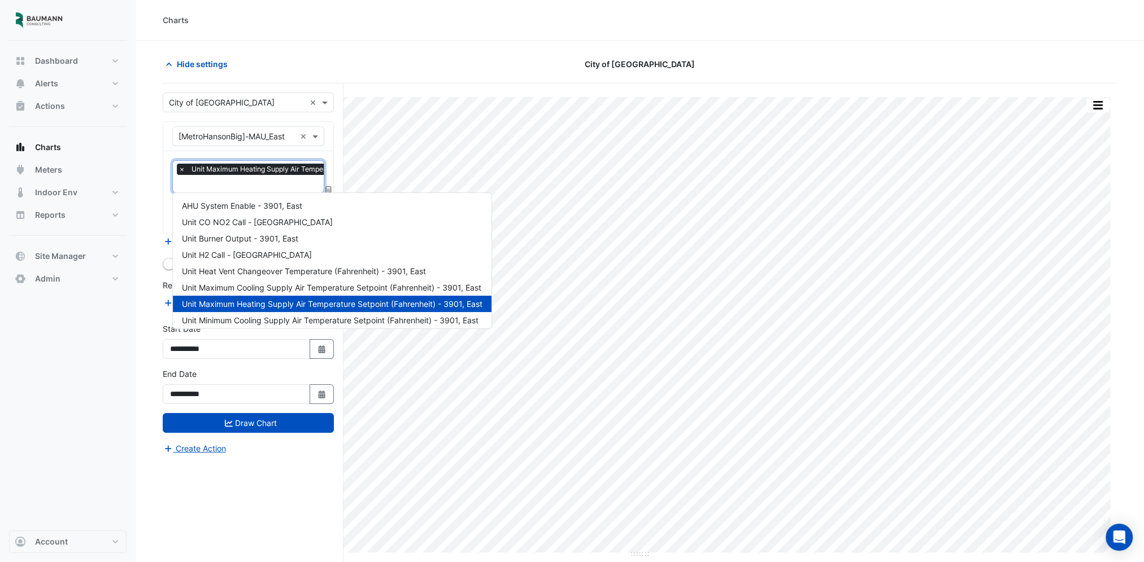
click at [219, 179] on input "text" at bounding box center [317, 185] width 279 height 12
click at [175, 169] on span "×" at bounding box center [176, 169] width 10 height 11
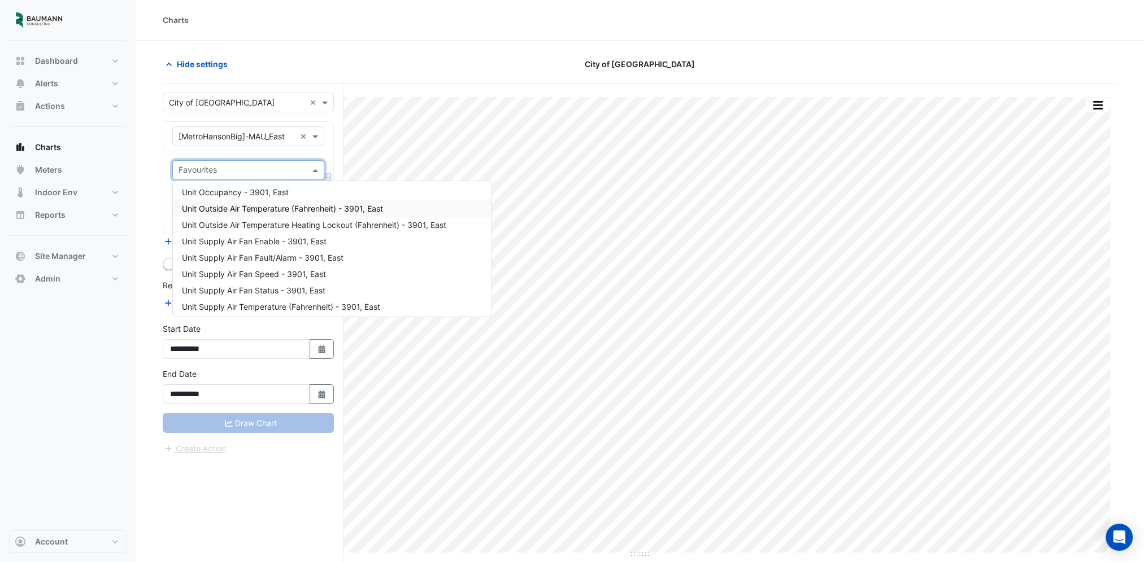
scroll to position [168, 0]
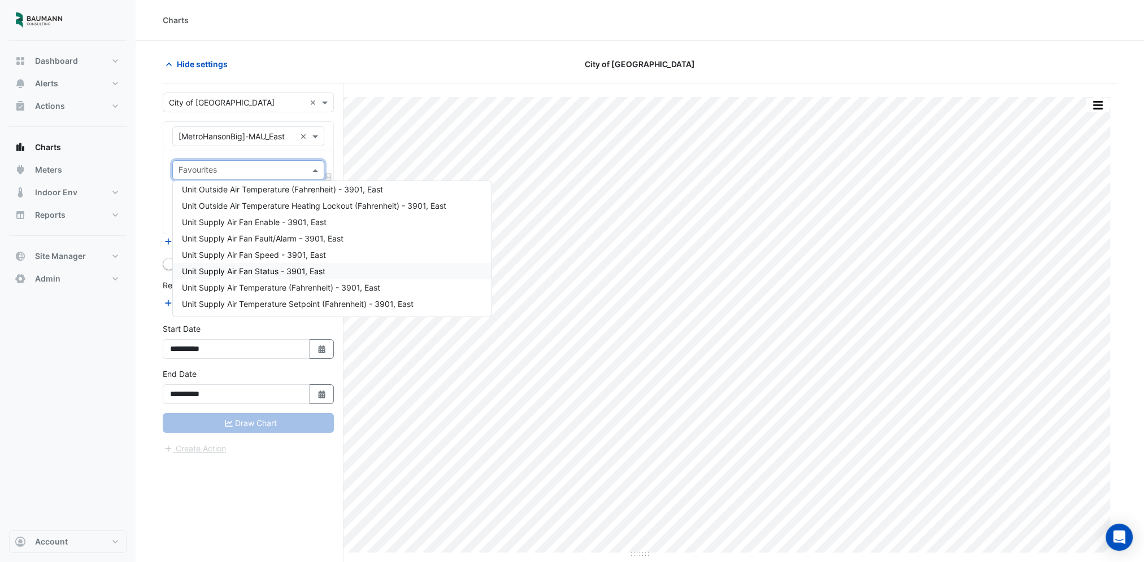
drag, startPoint x: 268, startPoint y: 267, endPoint x: 244, endPoint y: 273, distance: 24.7
click at [267, 267] on span "Unit Supply Air Fan Status - 3901, East" at bounding box center [253, 272] width 143 height 10
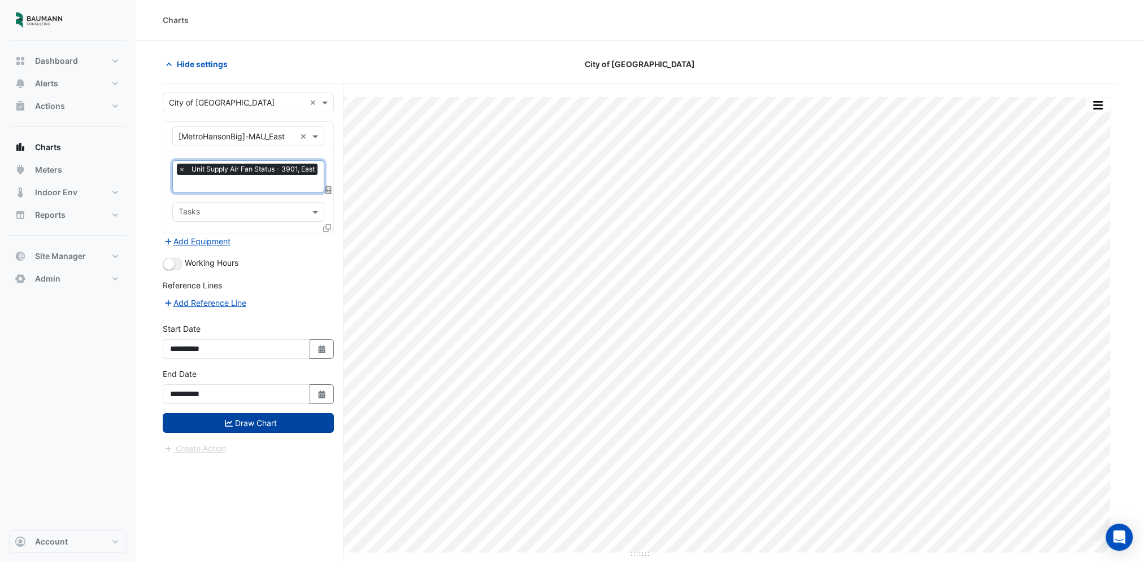
click at [280, 419] on button "Draw Chart" at bounding box center [248, 423] width 171 height 20
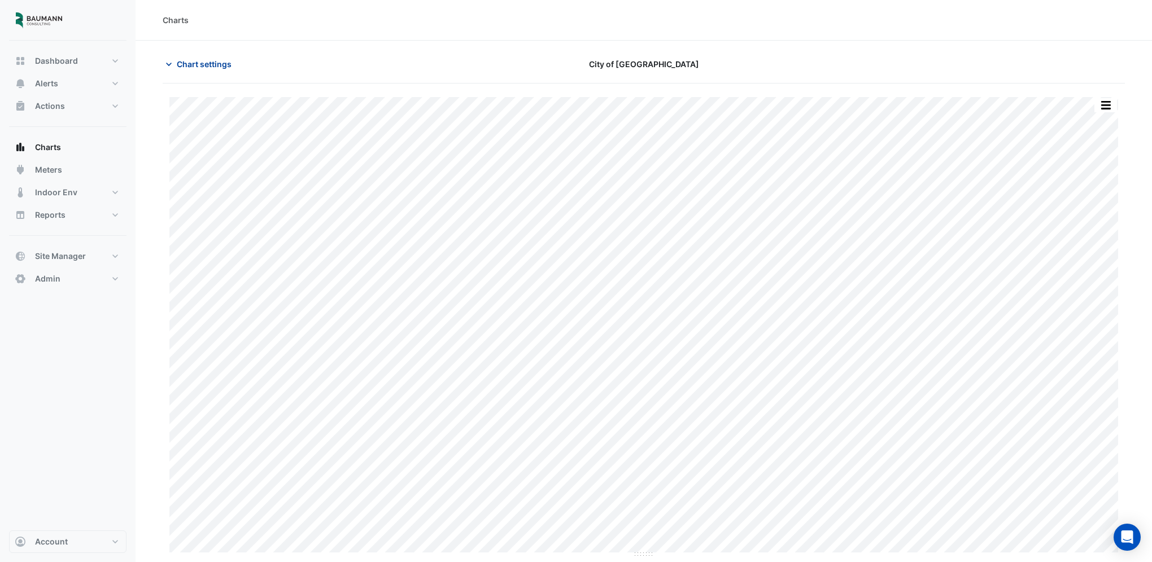
click at [214, 61] on span "Chart settings" at bounding box center [204, 64] width 55 height 12
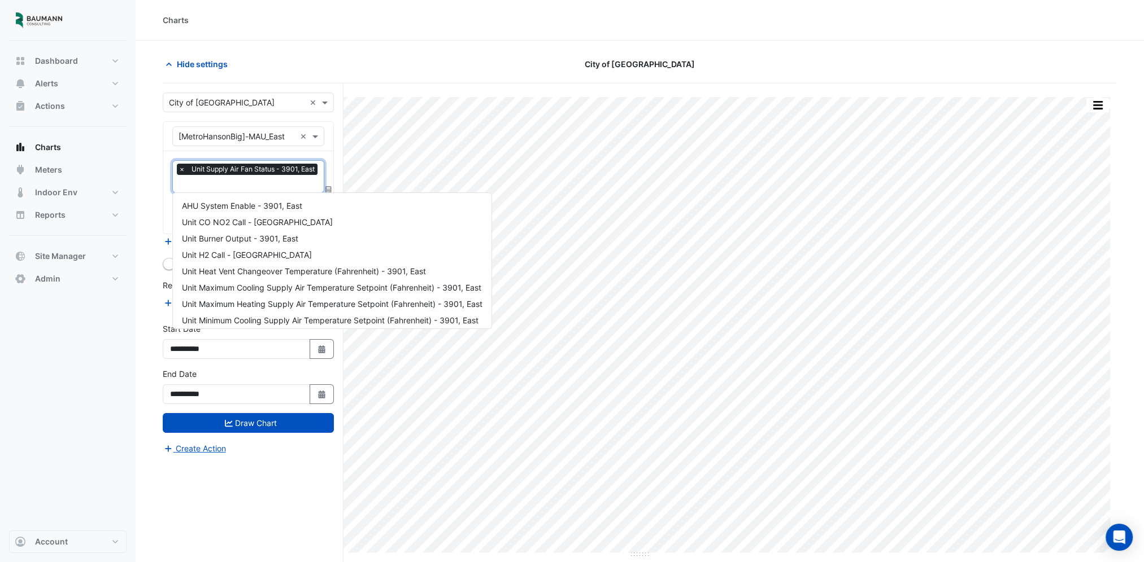
click at [206, 187] on input "text" at bounding box center [249, 185] width 142 height 12
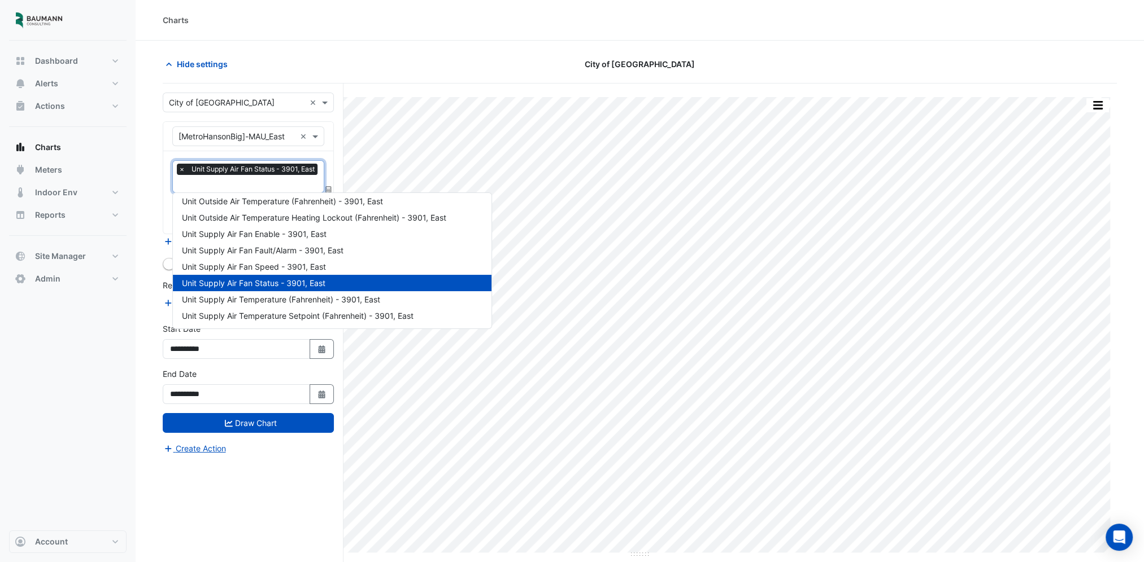
click at [178, 169] on span "×" at bounding box center [182, 169] width 10 height 11
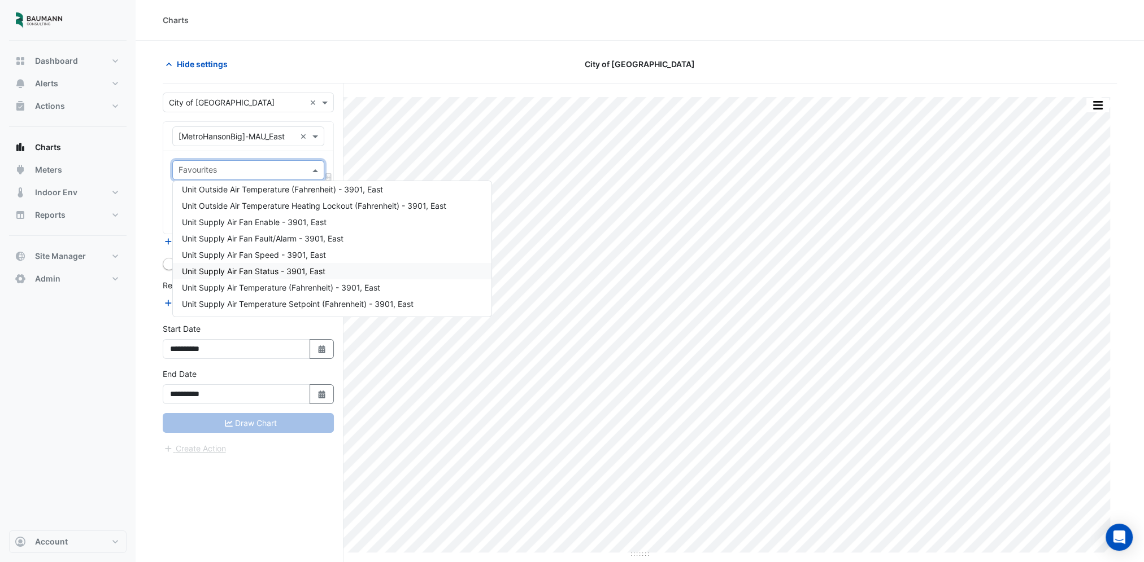
click at [198, 172] on input "text" at bounding box center [241, 171] width 126 height 12
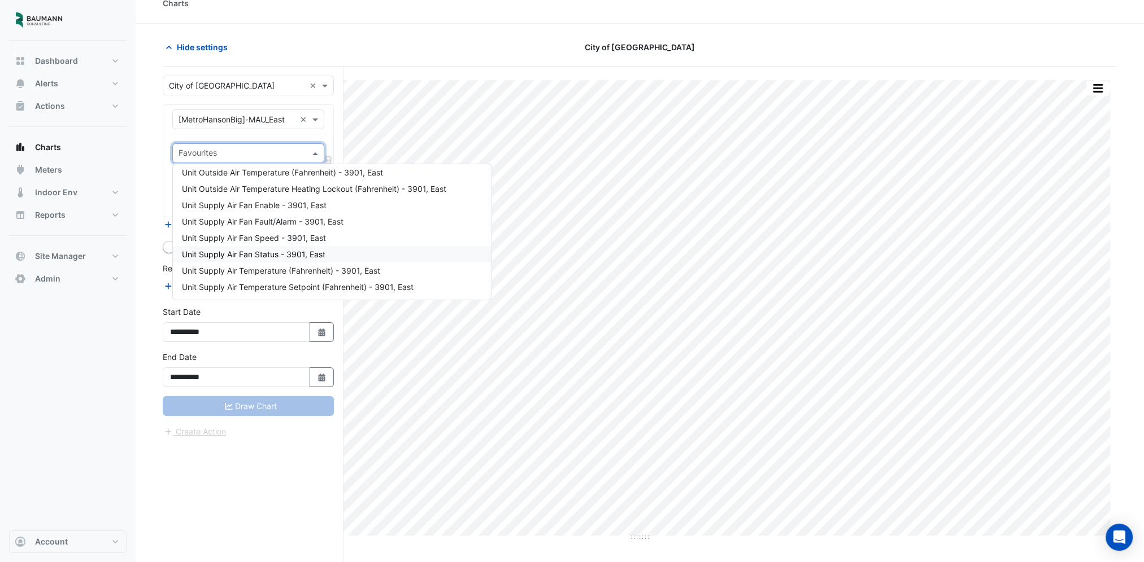
scroll to position [42, 0]
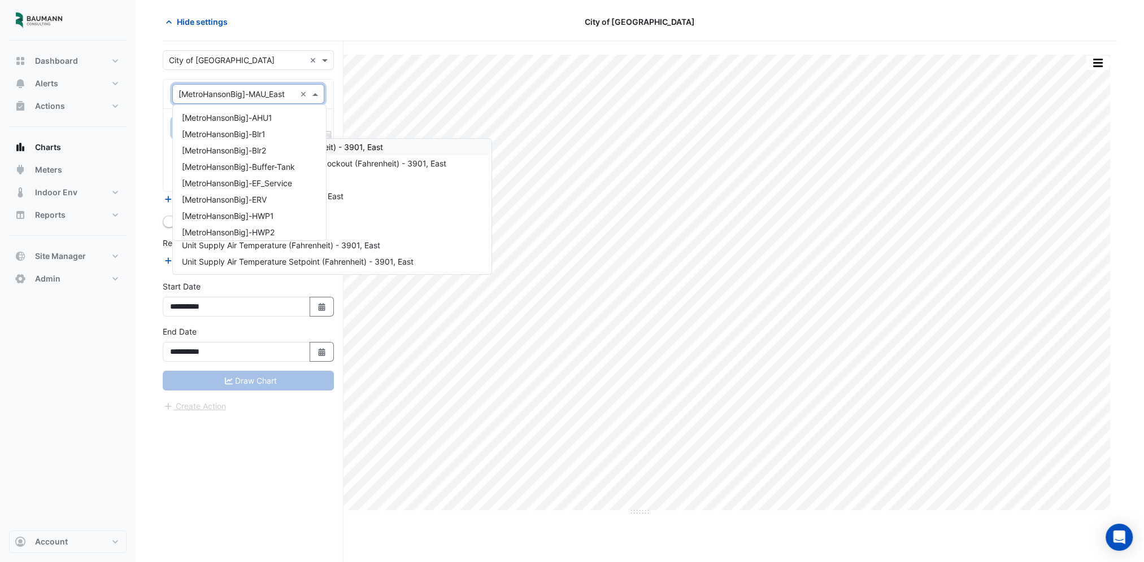
click at [227, 93] on input "text" at bounding box center [236, 95] width 117 height 12
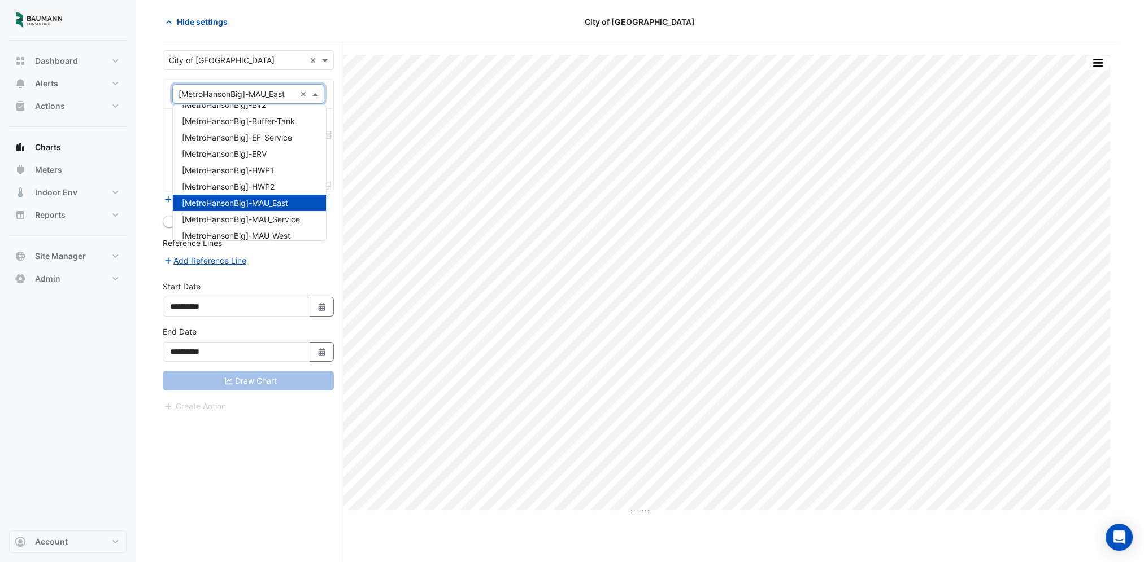
scroll to position [0, 0]
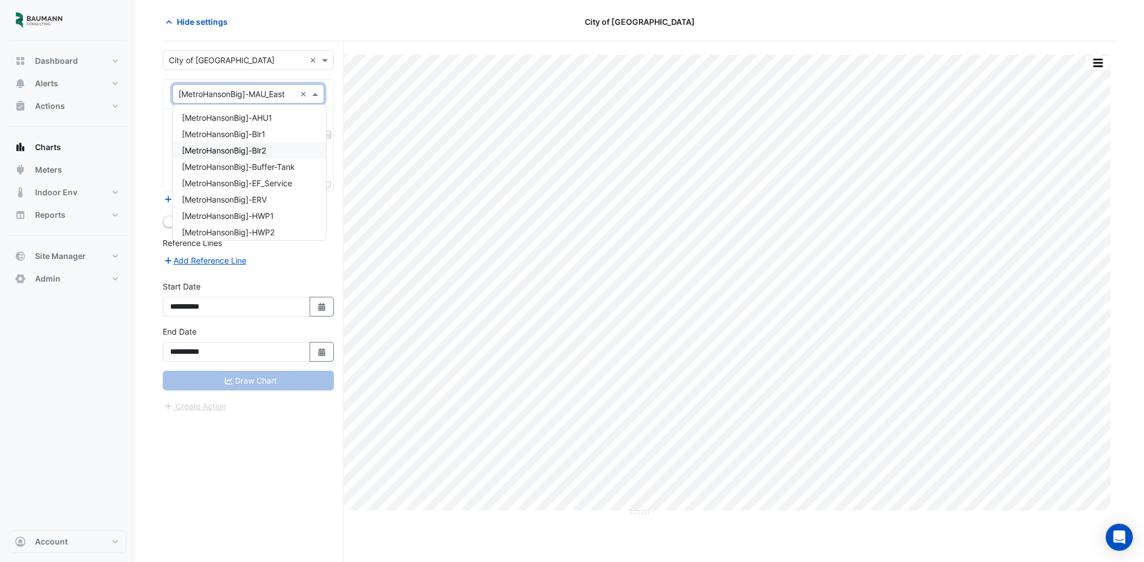
click at [259, 149] on span "[MetroHansonBig]-Blr2" at bounding box center [224, 151] width 84 height 10
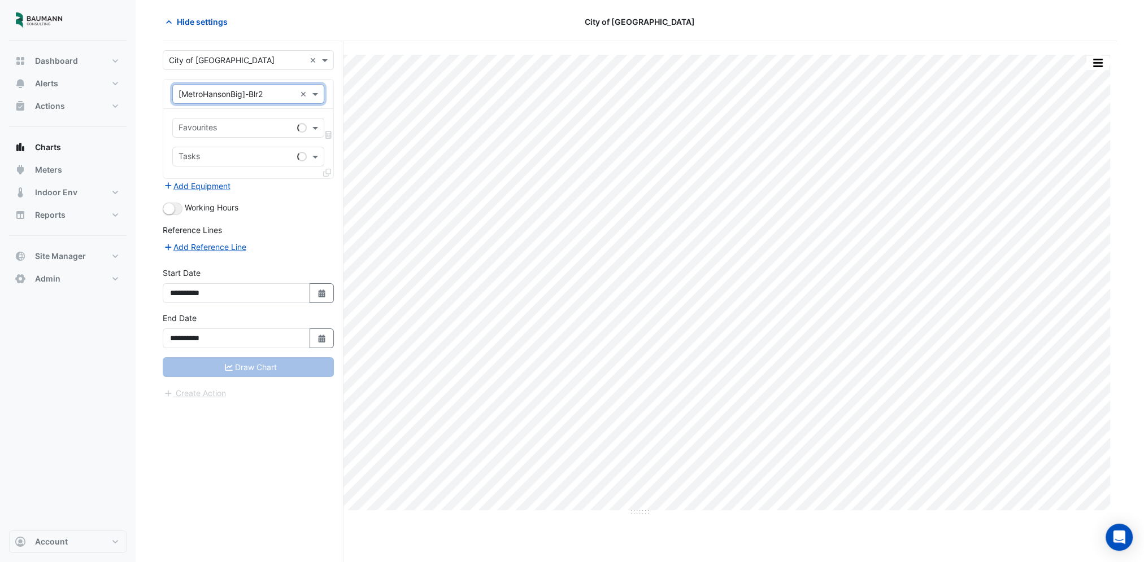
click at [250, 130] on input "text" at bounding box center [235, 129] width 114 height 12
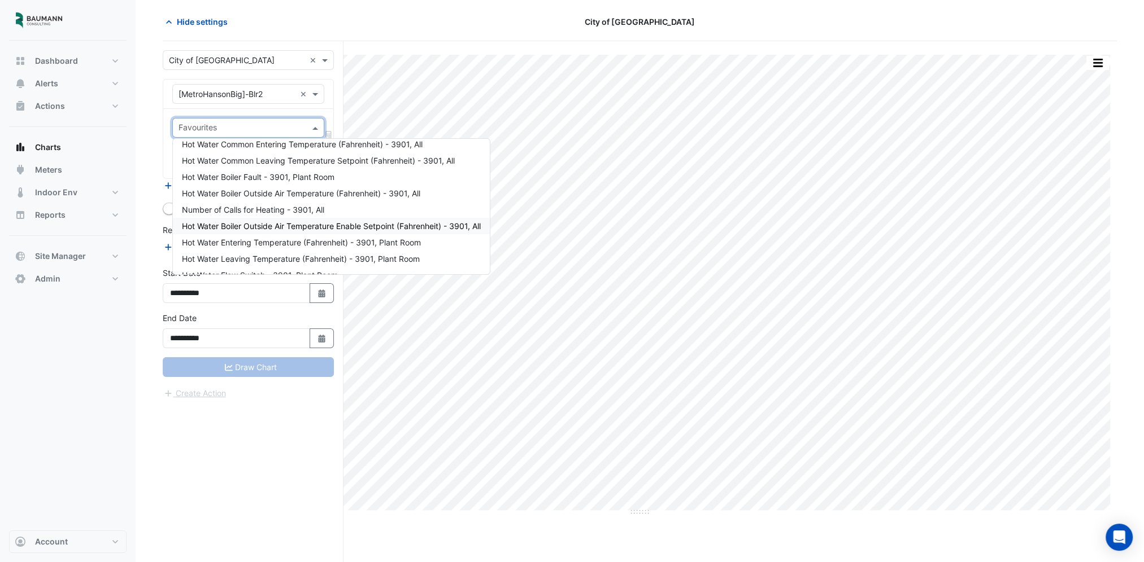
scroll to position [103, 0]
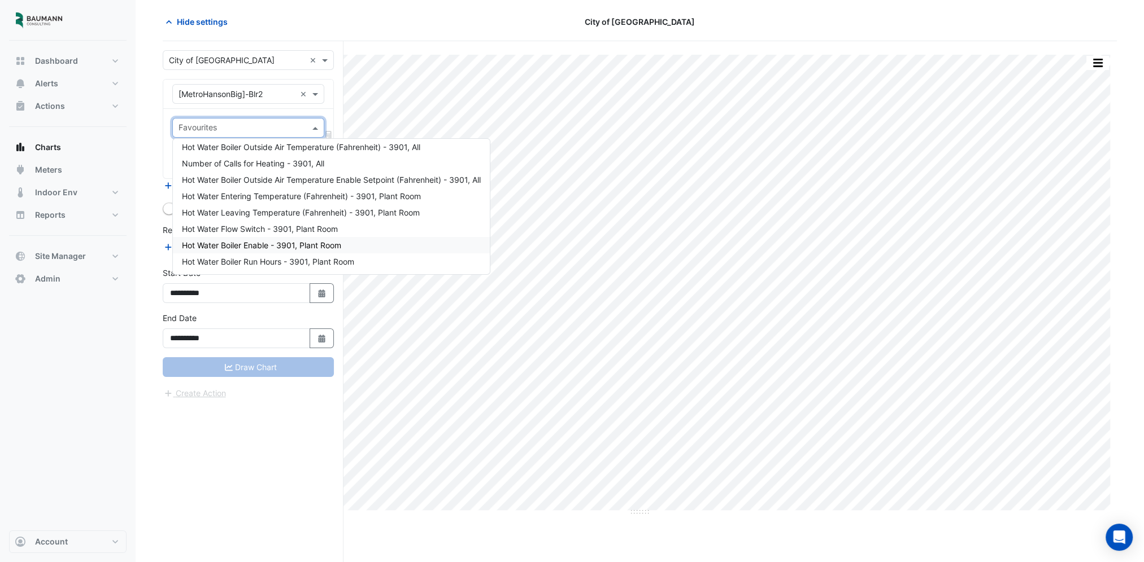
click at [334, 243] on span "Hot Water Boiler Enable - 3901, Plant Room" at bounding box center [261, 246] width 159 height 10
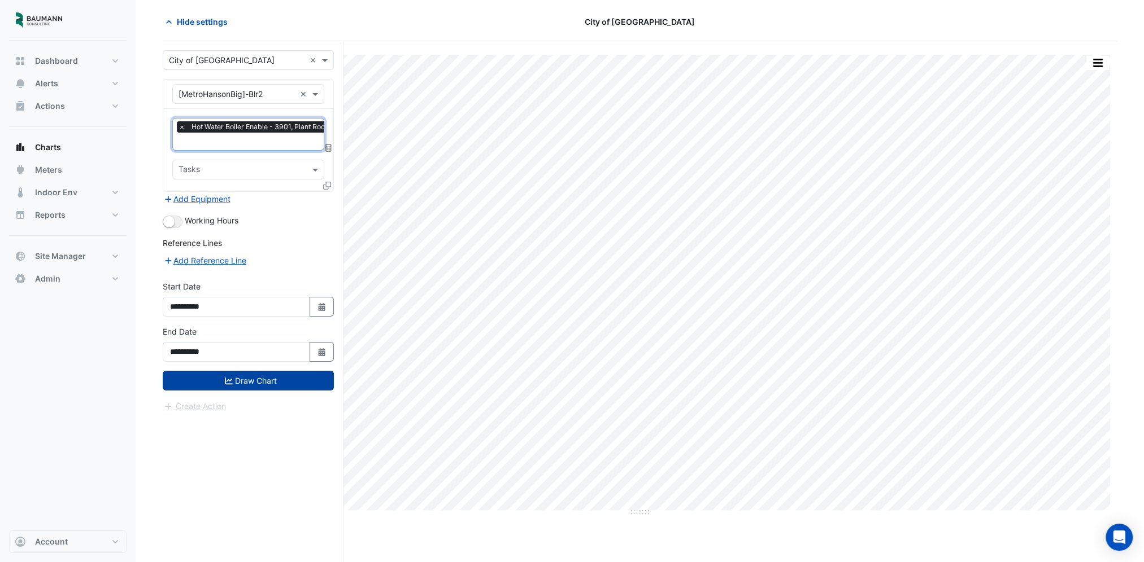
click at [309, 382] on button "Draw Chart" at bounding box center [248, 381] width 171 height 20
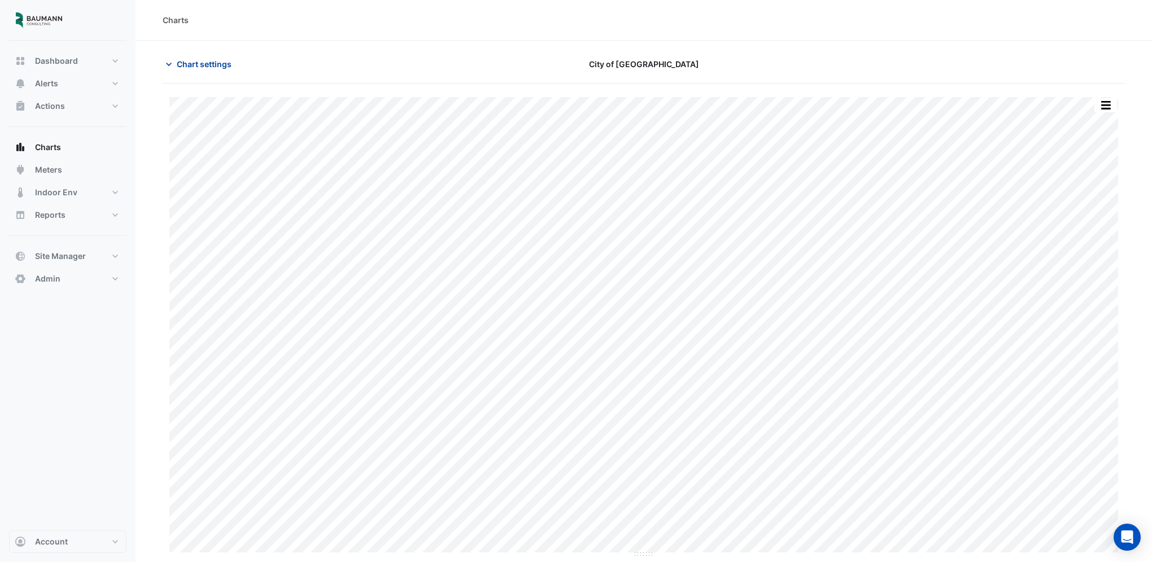
click at [201, 66] on span "Chart settings" at bounding box center [204, 64] width 55 height 12
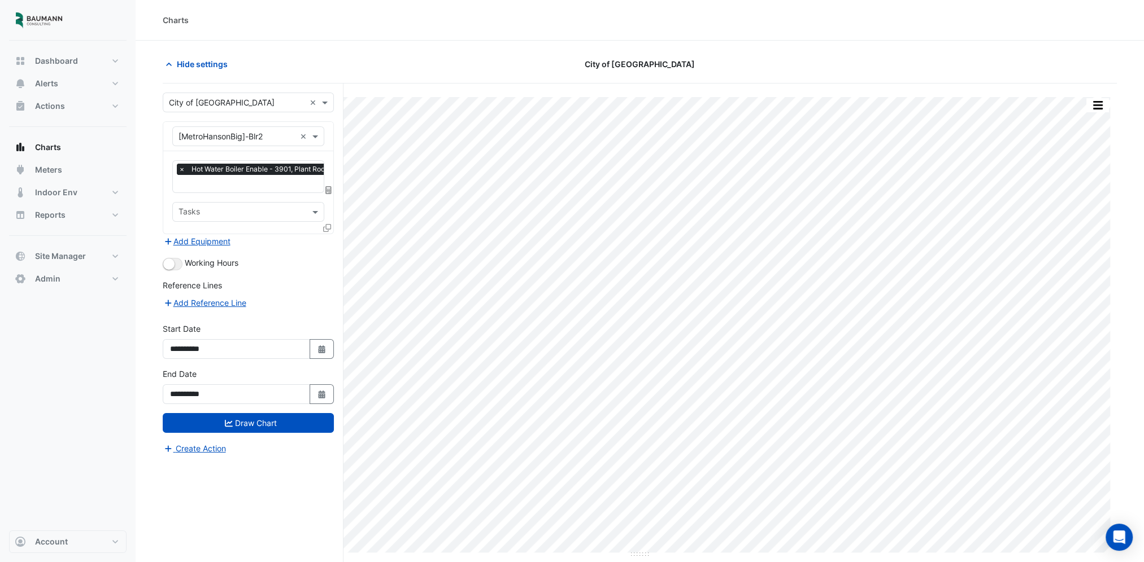
click at [183, 169] on span "×" at bounding box center [182, 169] width 10 height 11
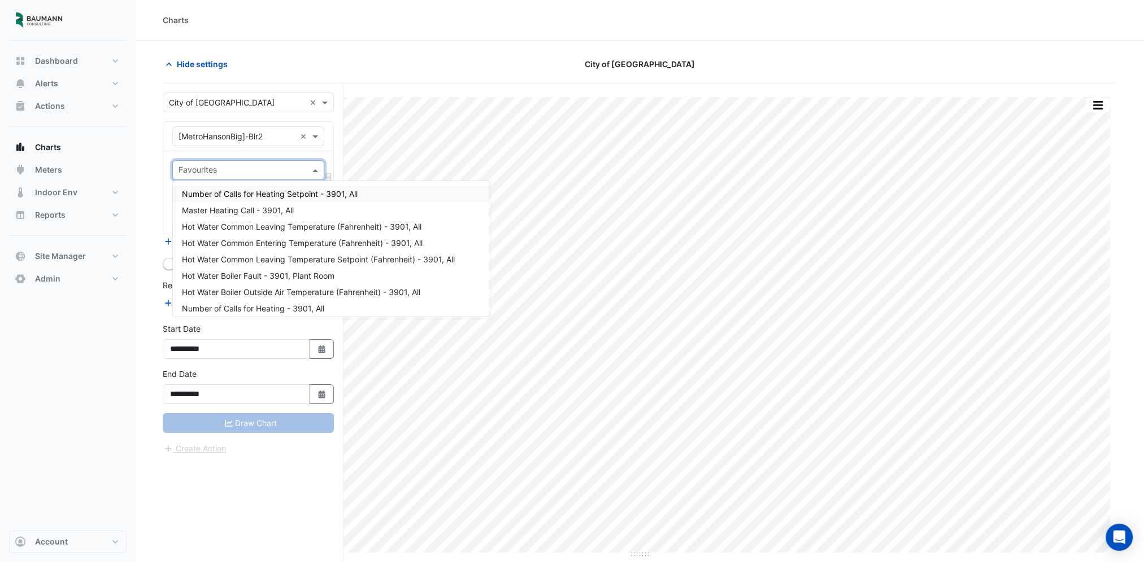
click at [195, 172] on input "text" at bounding box center [241, 171] width 126 height 12
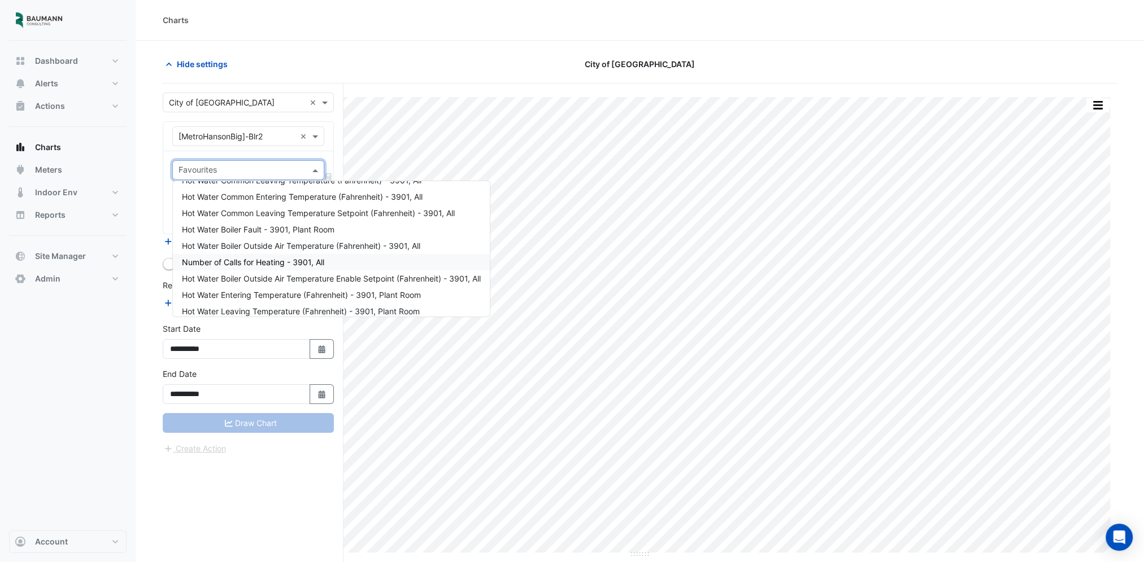
click at [291, 261] on span "Number of Calls for Heating - 3901, All" at bounding box center [253, 262] width 142 height 10
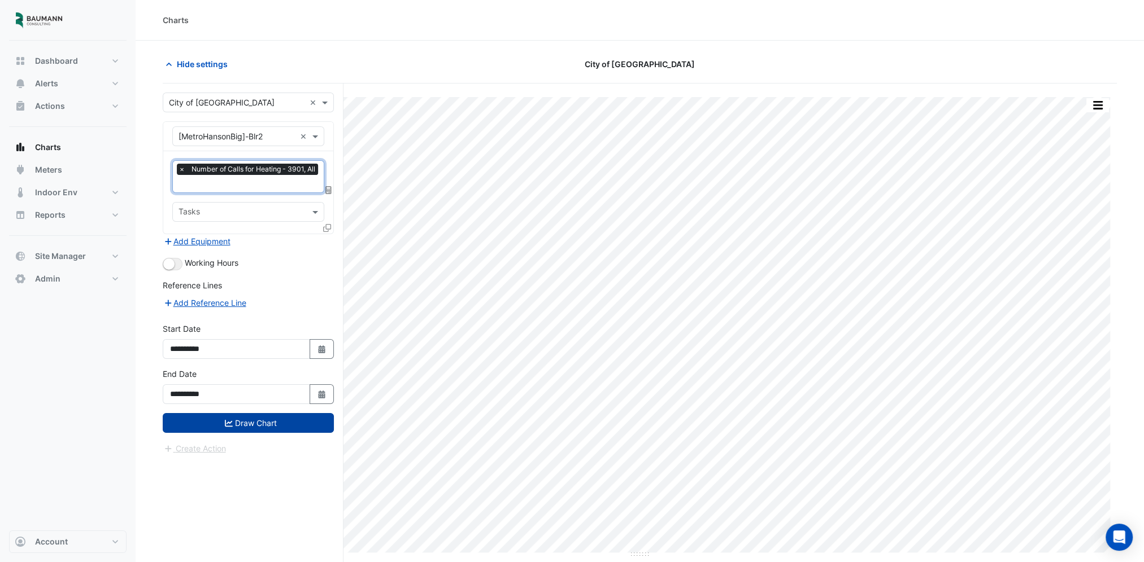
click at [290, 420] on button "Draw Chart" at bounding box center [248, 423] width 171 height 20
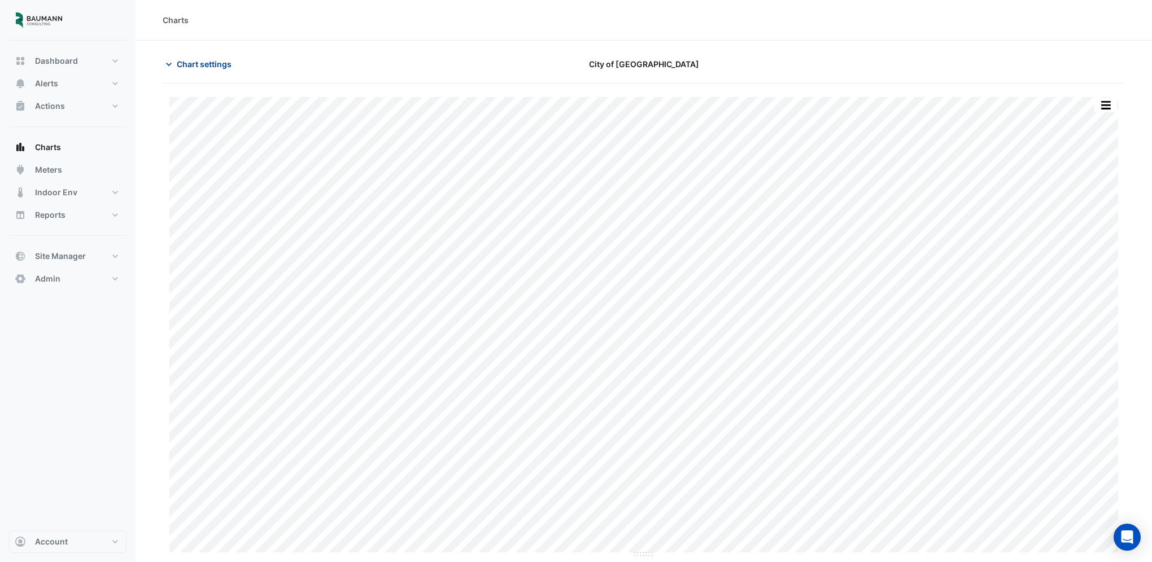
click at [190, 58] on span "Chart settings" at bounding box center [204, 64] width 55 height 12
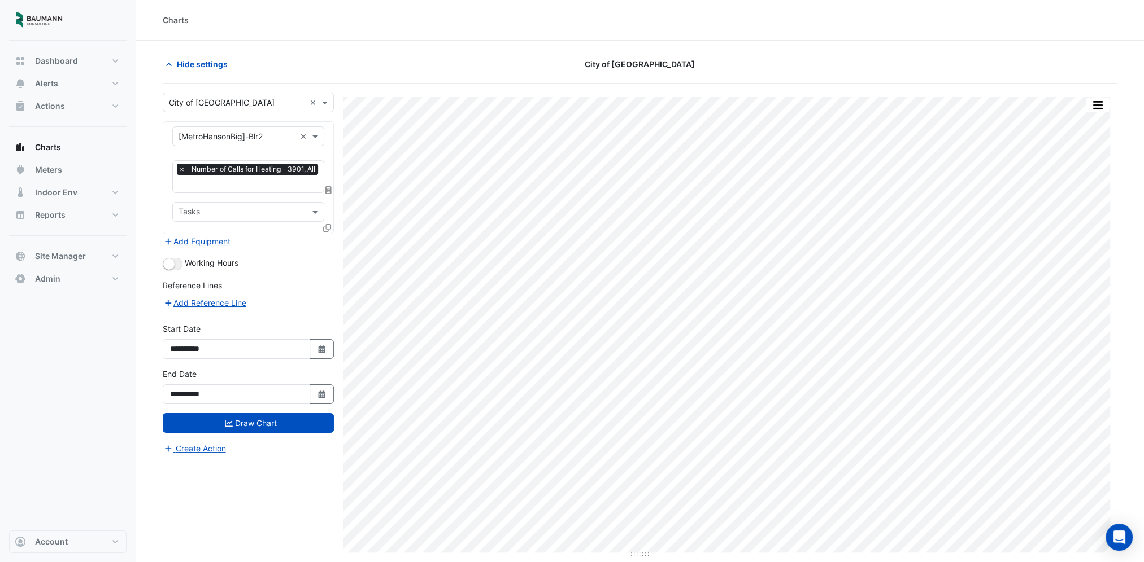
click at [248, 185] on input "text" at bounding box center [249, 185] width 142 height 12
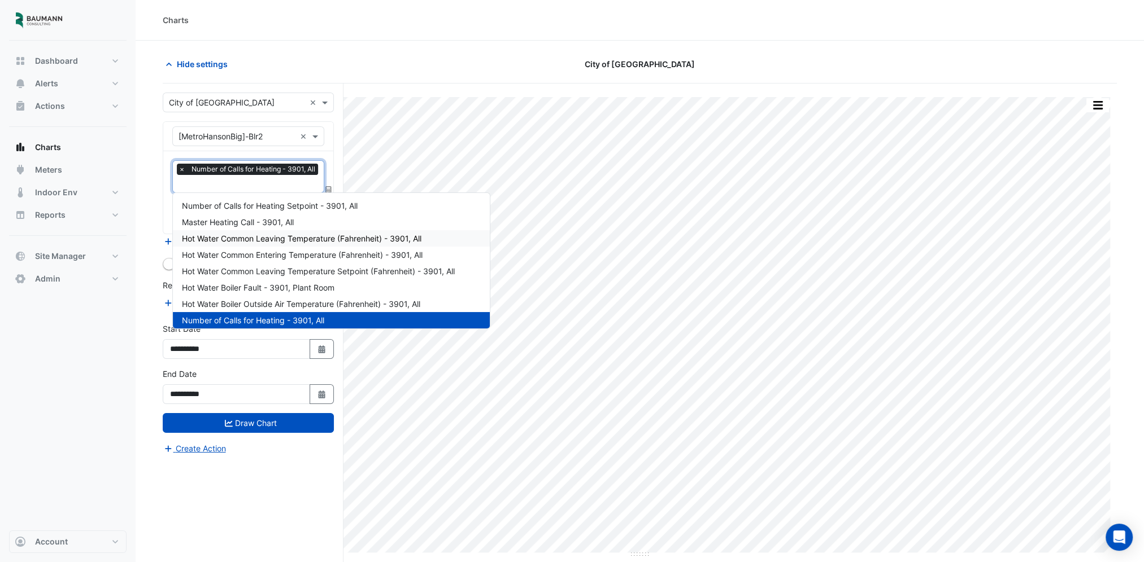
click at [293, 238] on span "Hot Water Common Leaving Temperature (Fahrenheit) - 3901, All" at bounding box center [301, 239] width 239 height 10
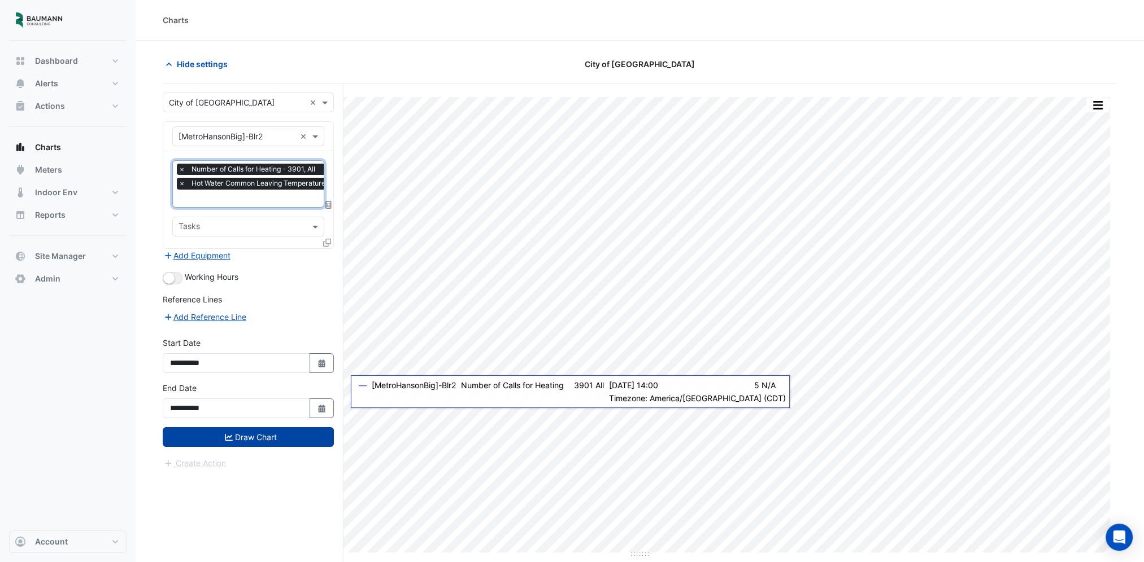
click at [283, 434] on button "Draw Chart" at bounding box center [248, 437] width 171 height 20
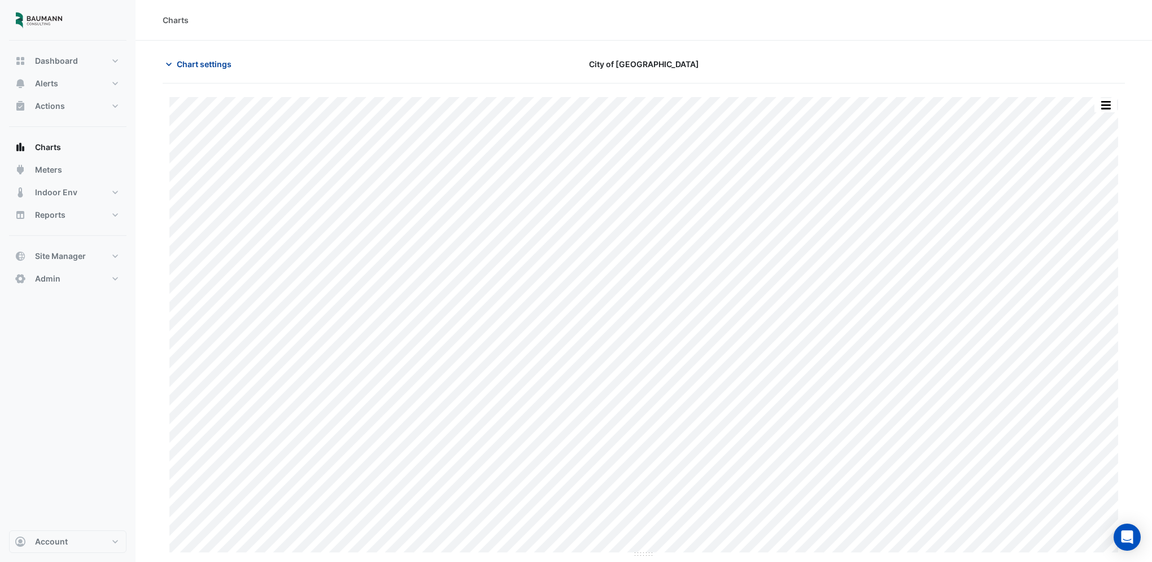
click at [210, 64] on span "Chart settings" at bounding box center [204, 64] width 55 height 12
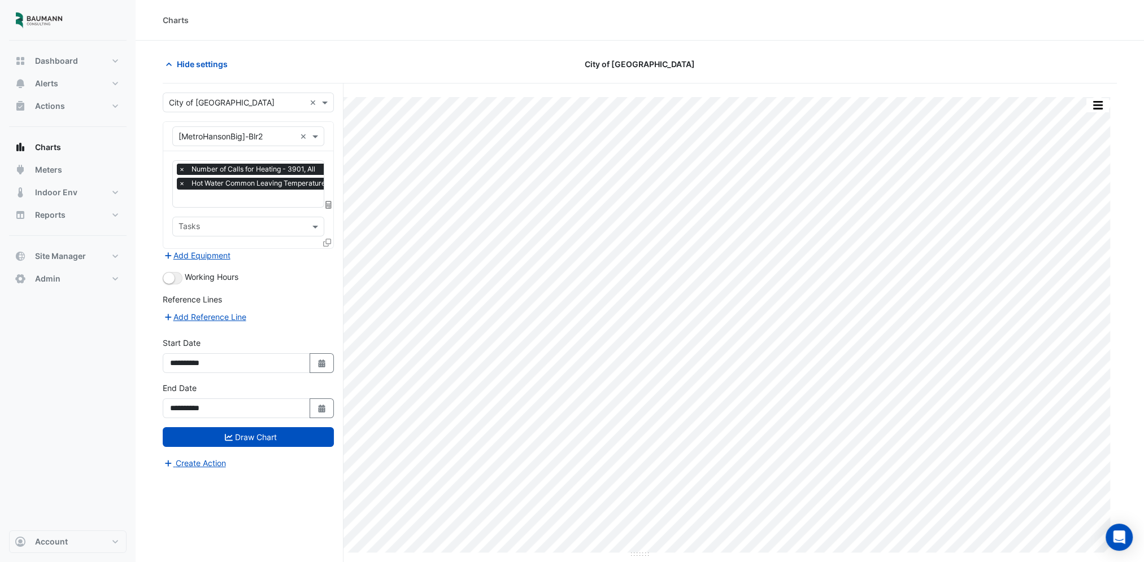
click at [181, 167] on span "×" at bounding box center [182, 169] width 10 height 11
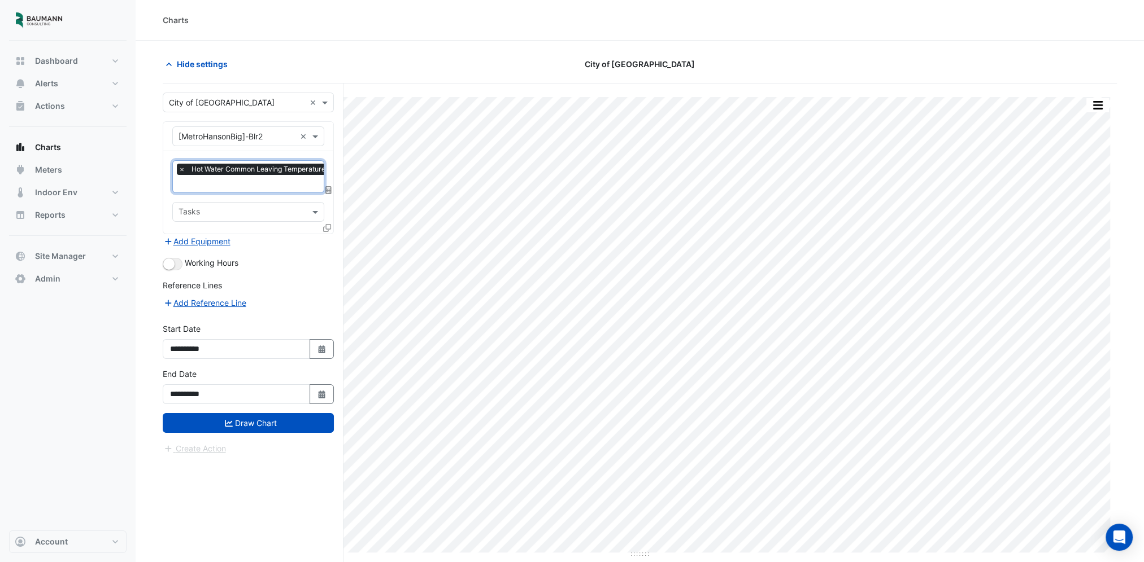
scroll to position [0, 6]
click at [207, 181] on input "text" at bounding box center [287, 185] width 228 height 12
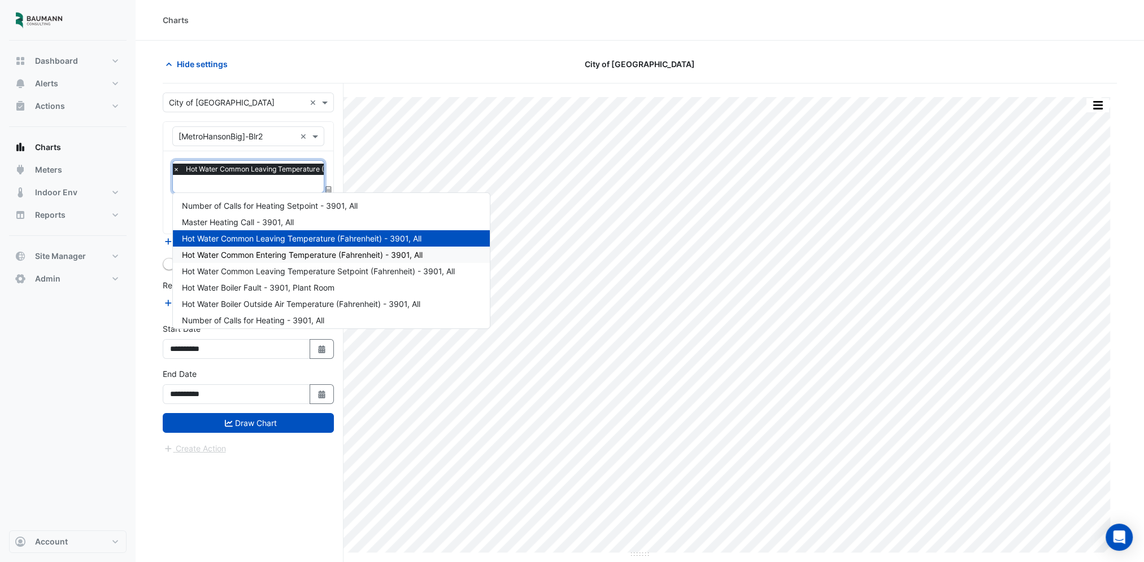
click at [260, 253] on span "Hot Water Common Entering Temperature (Fahrenheit) - 3901, All" at bounding box center [302, 255] width 241 height 10
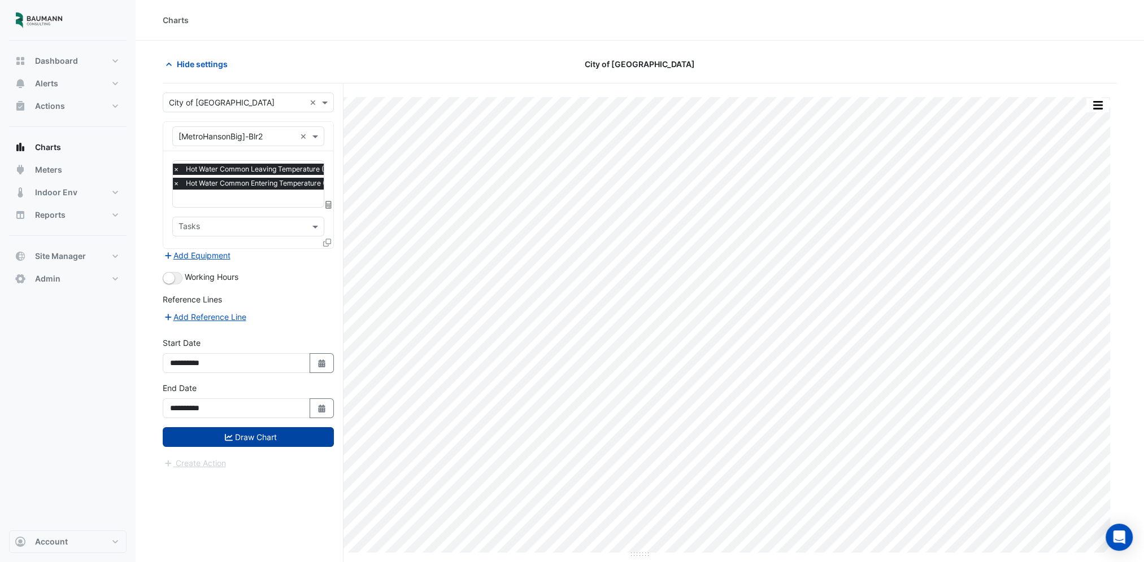
click at [246, 438] on button "Draw Chart" at bounding box center [248, 437] width 171 height 20
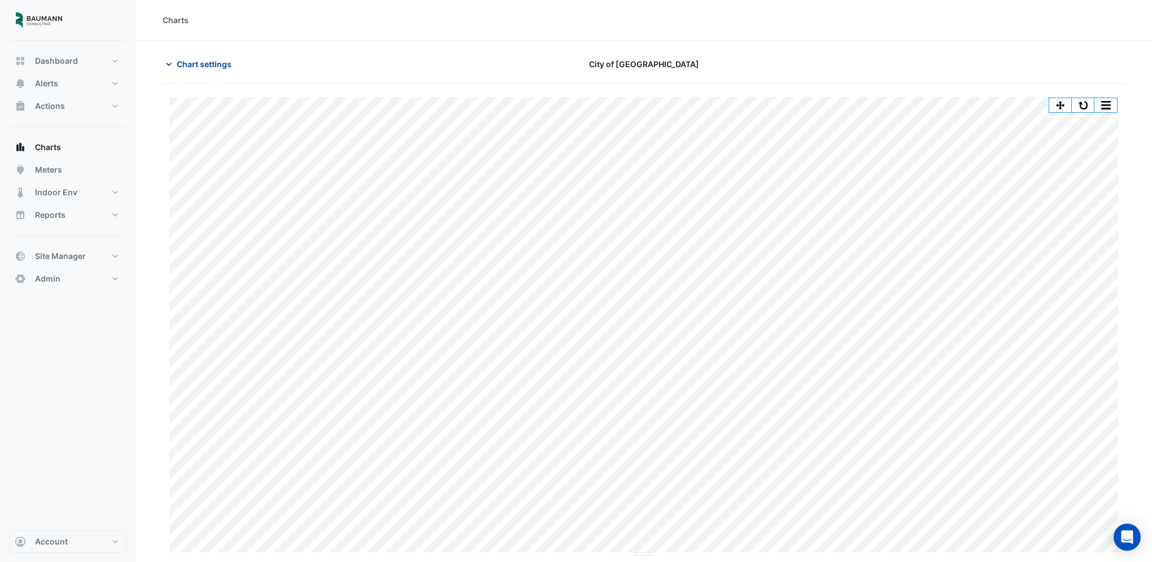
click at [185, 66] on span "Chart settings" at bounding box center [204, 64] width 55 height 12
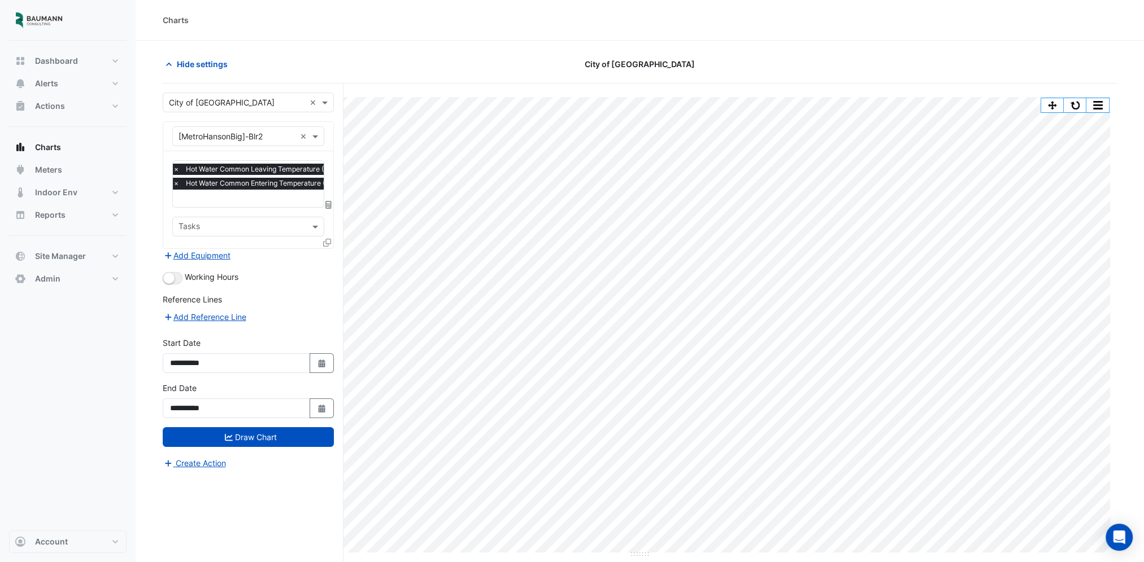
click at [268, 194] on input "text" at bounding box center [287, 200] width 229 height 12
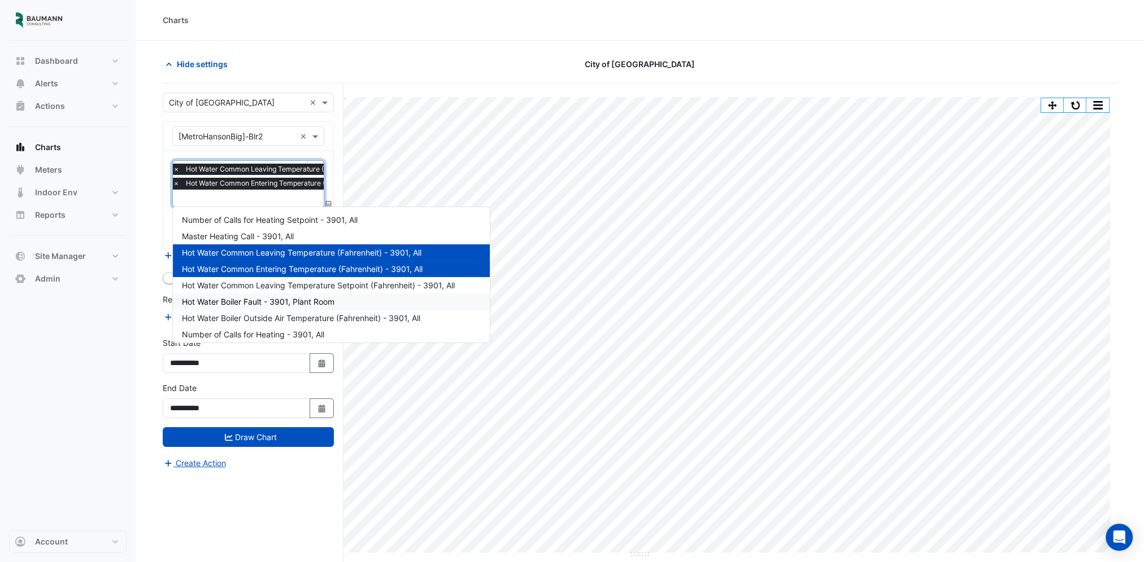
click at [293, 303] on span "Hot Water Boiler Fault - 3901, Plant Room" at bounding box center [258, 302] width 152 height 10
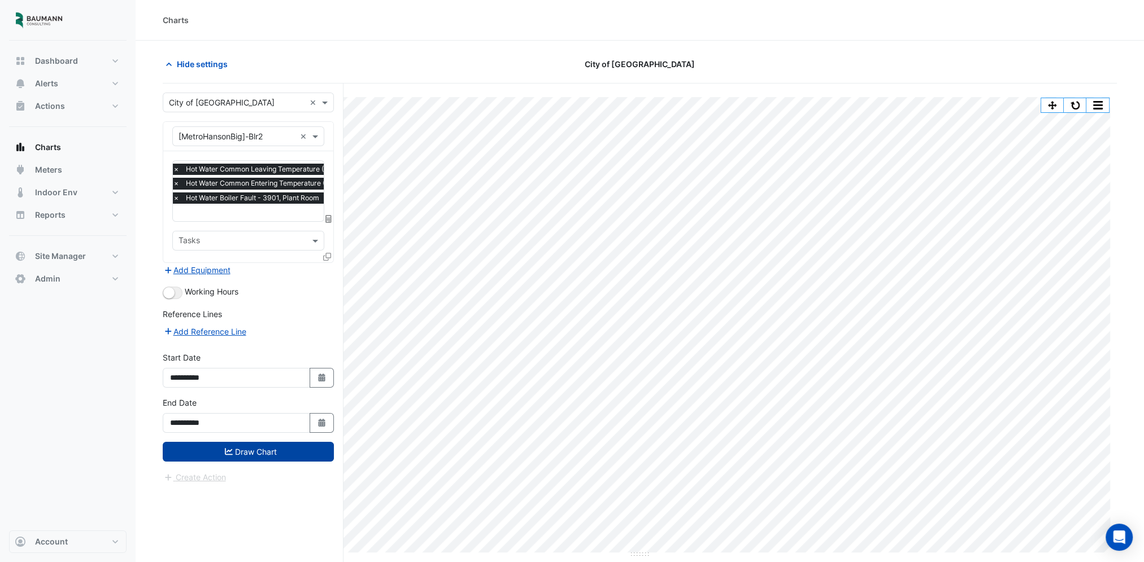
click at [266, 448] on button "Draw Chart" at bounding box center [248, 452] width 171 height 20
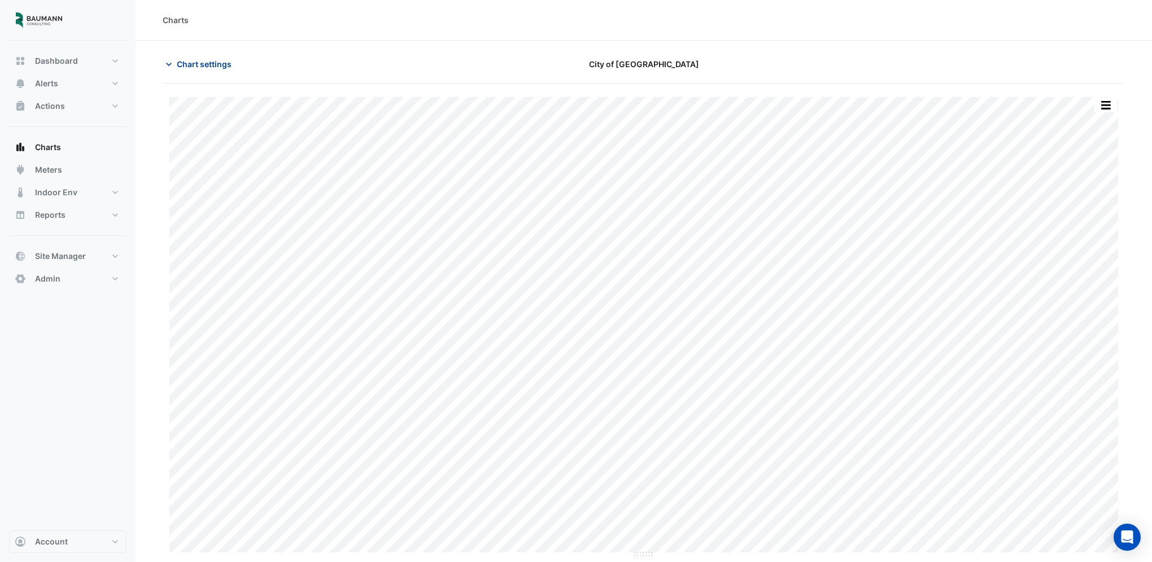
click at [219, 67] on span "Chart settings" at bounding box center [204, 64] width 55 height 12
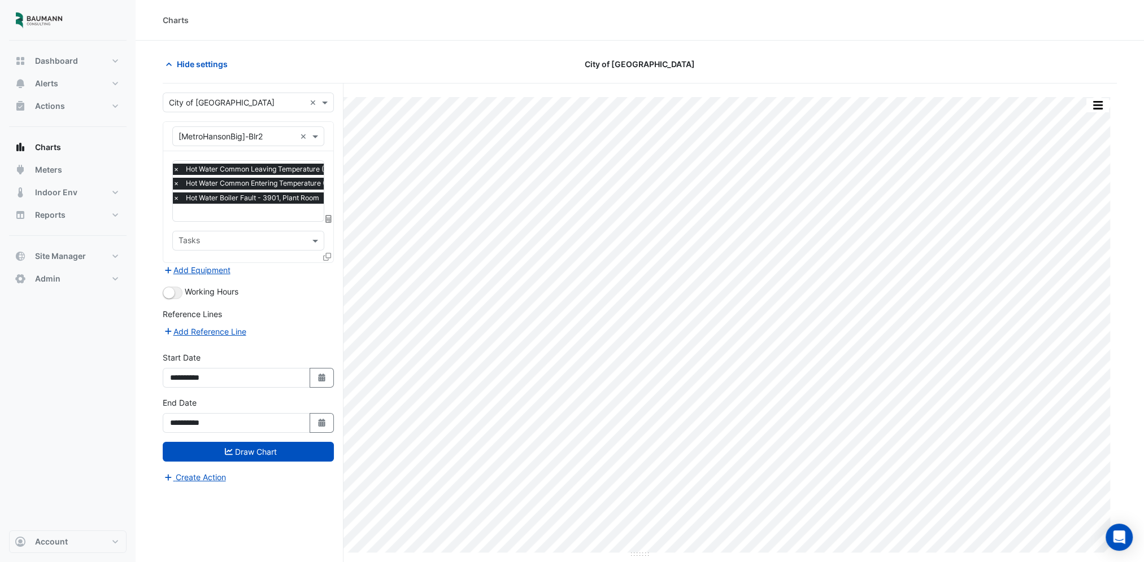
click at [174, 198] on span "×" at bounding box center [176, 198] width 10 height 11
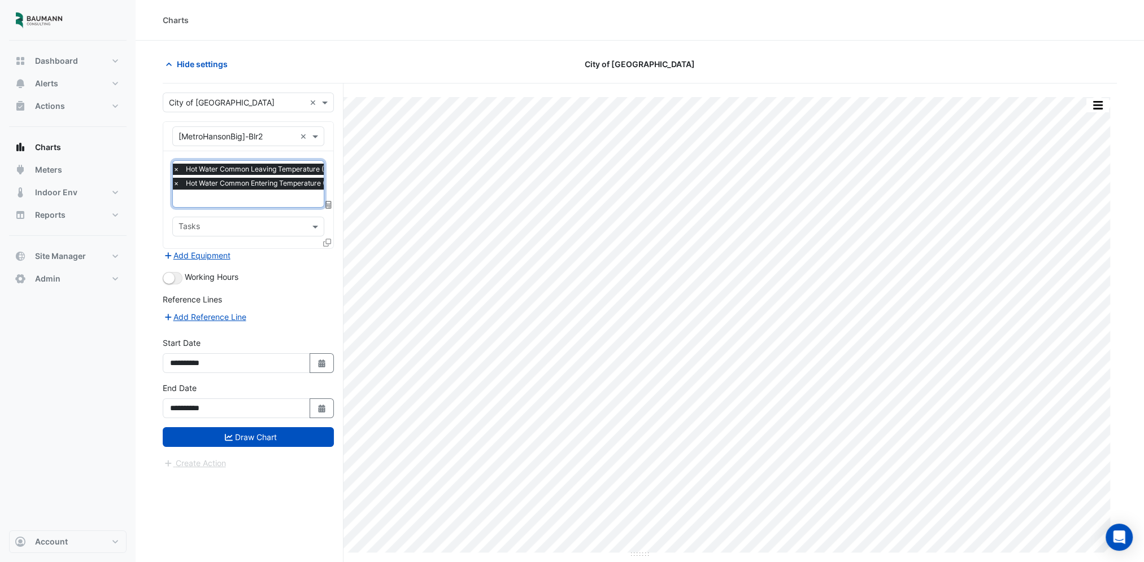
click at [206, 197] on input "text" at bounding box center [287, 200] width 229 height 12
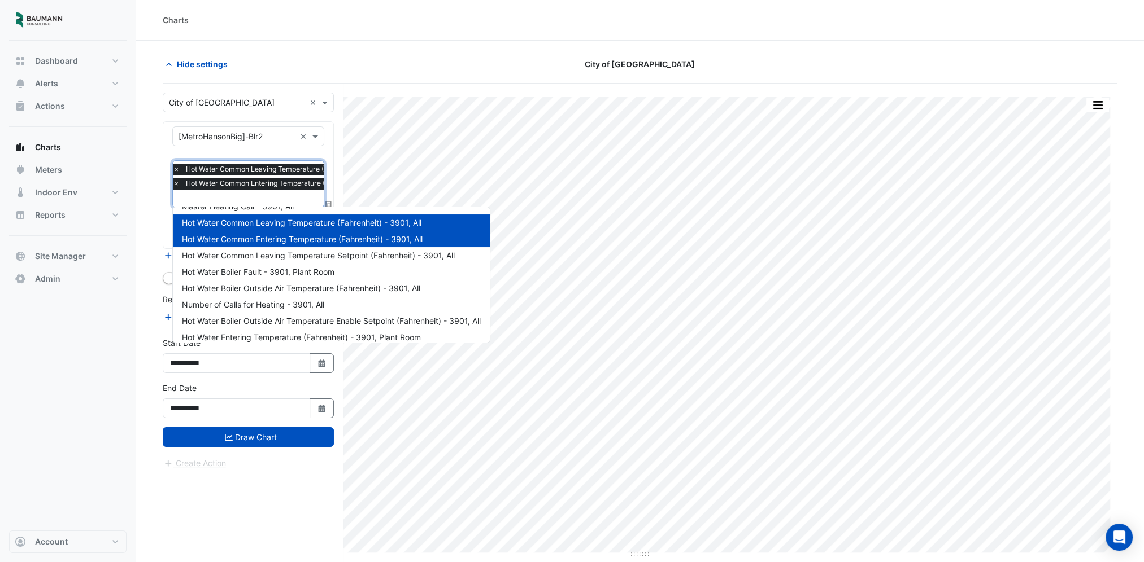
scroll to position [102, 0]
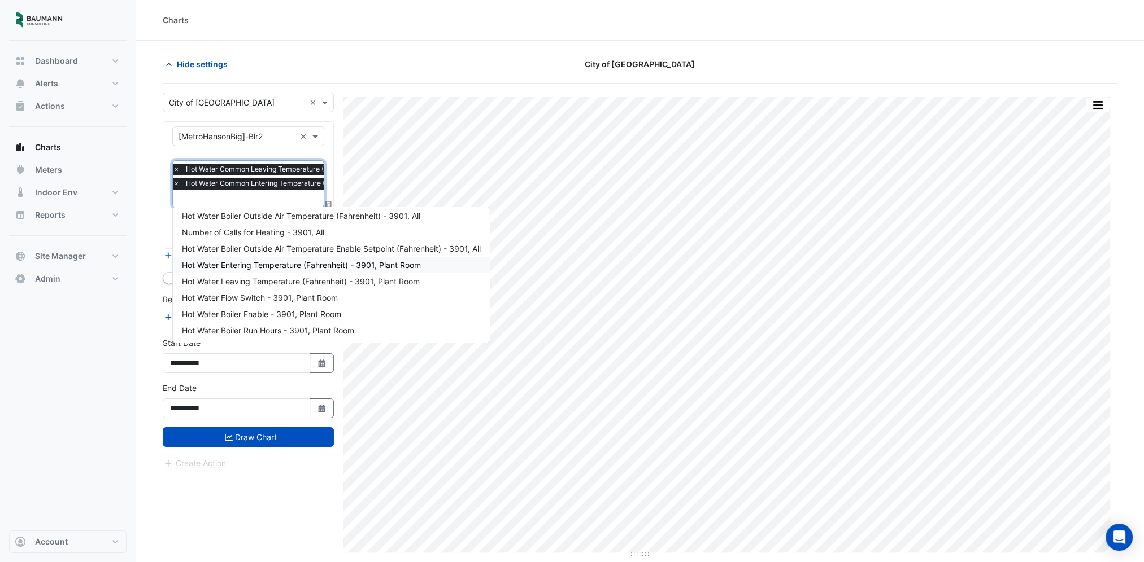
click at [337, 267] on span "Hot Water Entering Temperature (Fahrenheit) - 3901, Plant Room" at bounding box center [301, 265] width 239 height 10
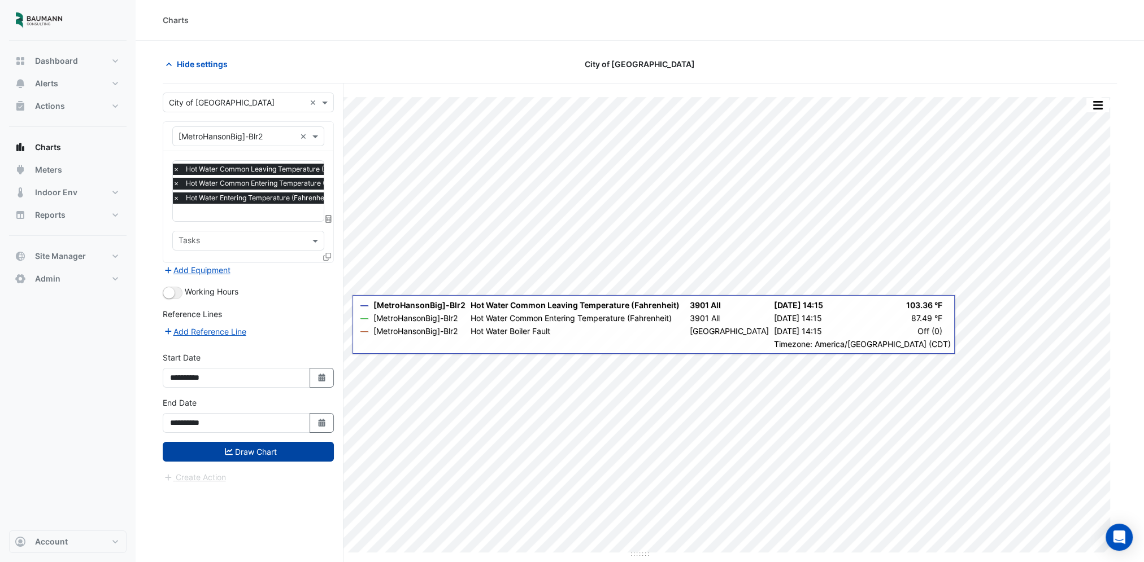
click at [260, 456] on button "Draw Chart" at bounding box center [248, 452] width 171 height 20
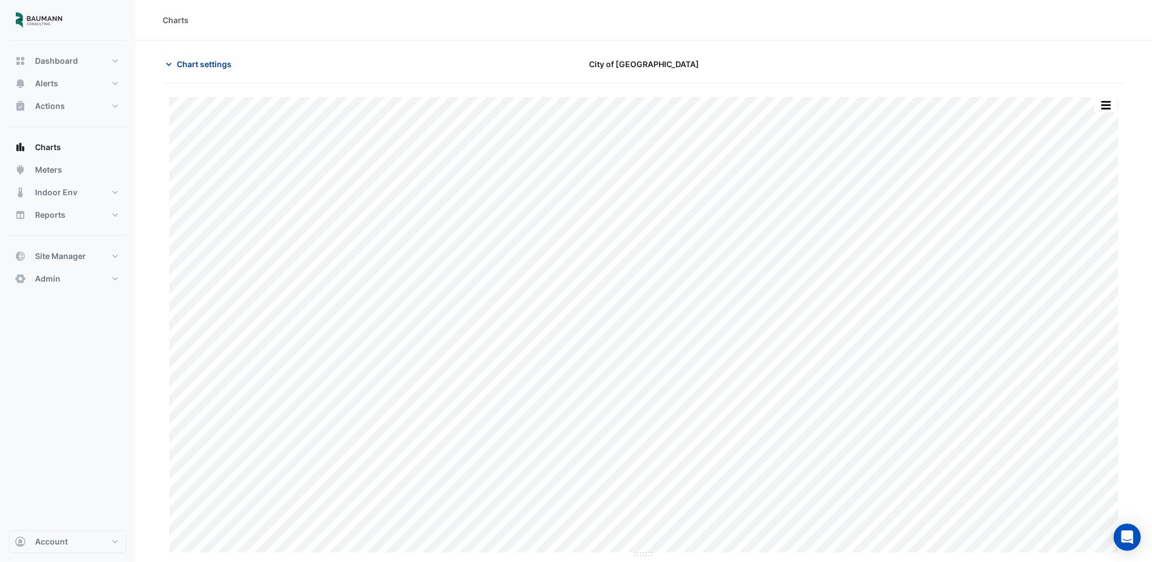
click at [185, 64] on span "Chart settings" at bounding box center [204, 64] width 55 height 12
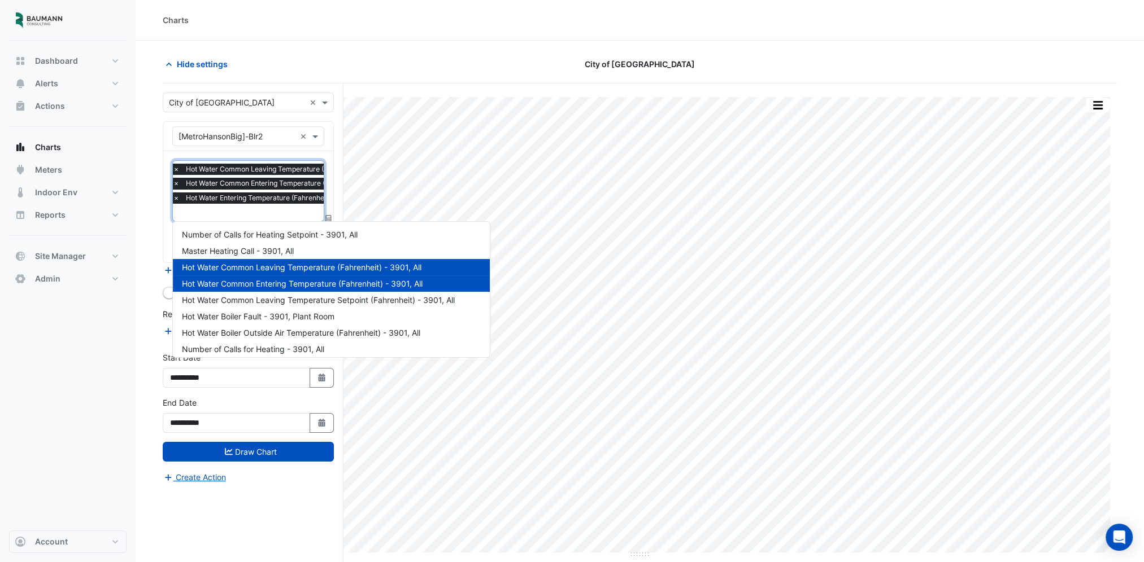
click at [219, 208] on input "text" at bounding box center [287, 214] width 229 height 12
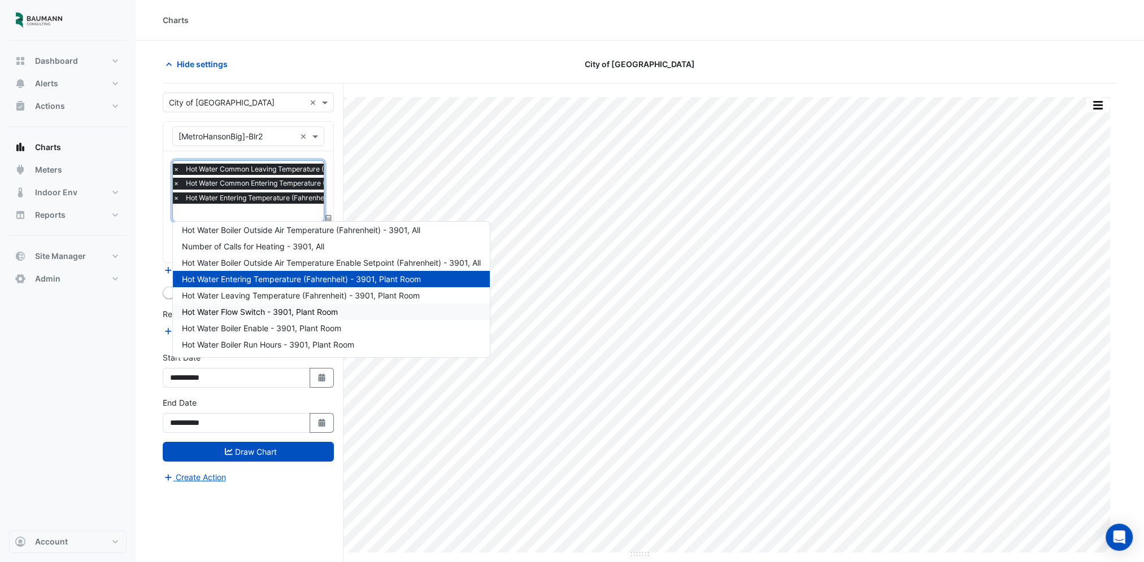
scroll to position [102, 0]
click at [295, 339] on div "Hot Water Boiler Run Hours - 3901, Plant Room" at bounding box center [331, 345] width 317 height 16
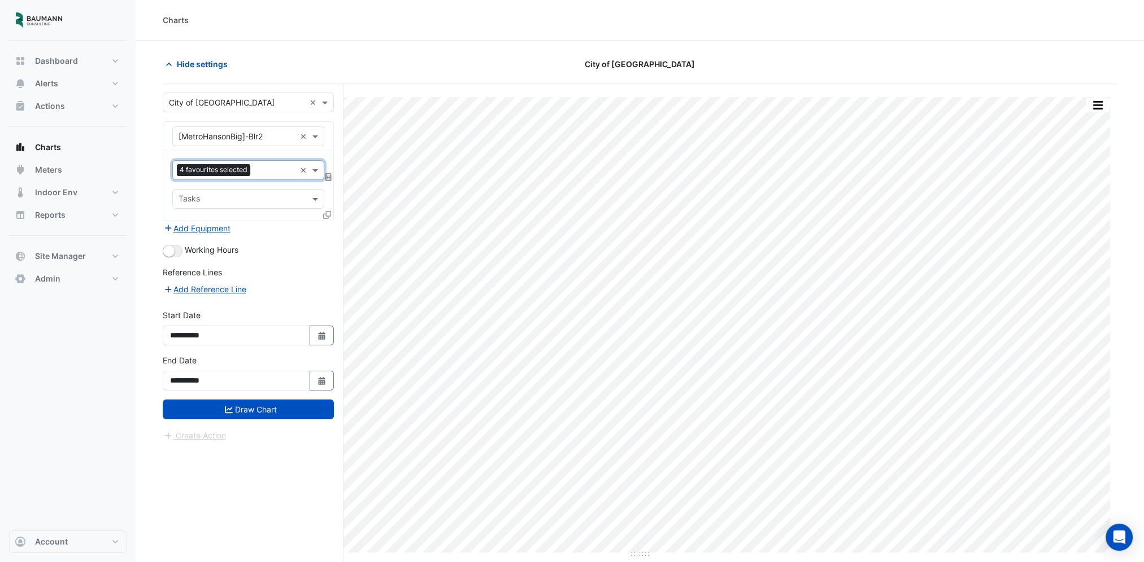
scroll to position [0, 0]
click at [271, 405] on button "Draw Chart" at bounding box center [248, 410] width 171 height 20
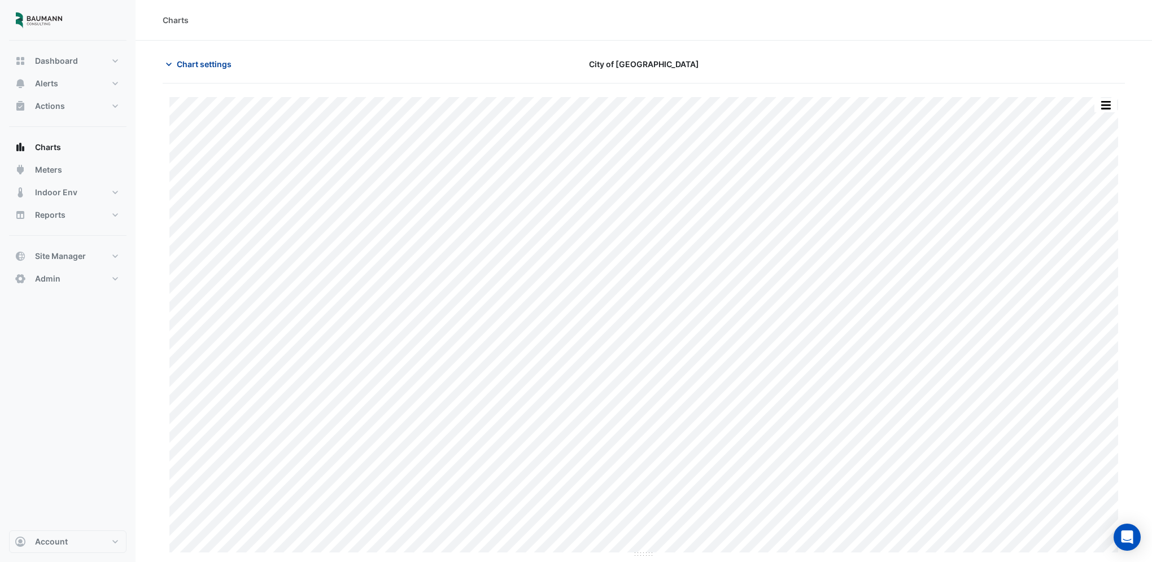
click at [212, 61] on span "Chart settings" at bounding box center [204, 64] width 55 height 12
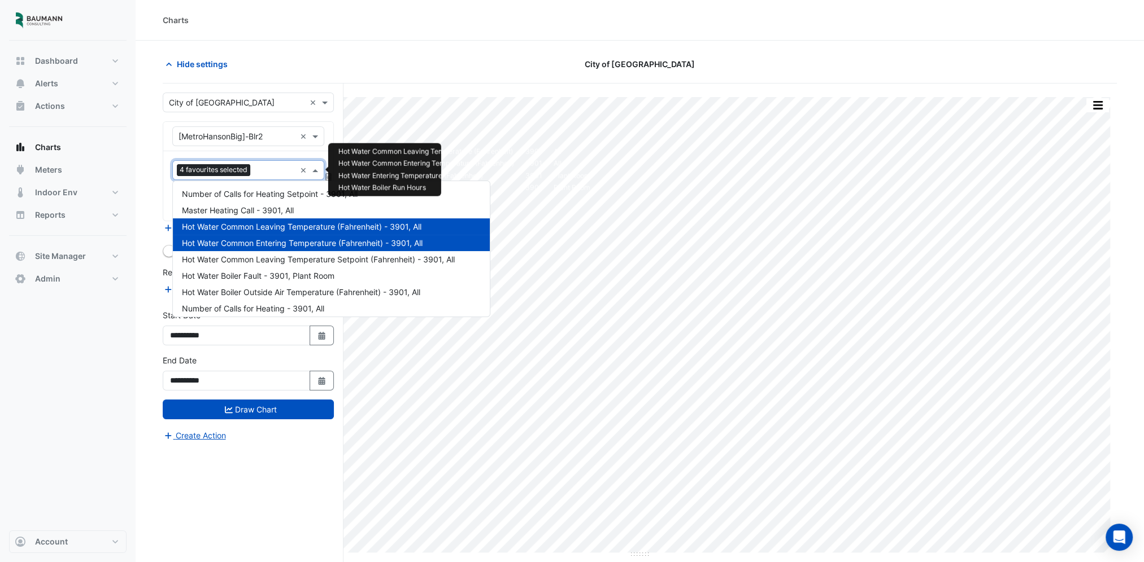
click at [273, 165] on input "text" at bounding box center [275, 171] width 41 height 12
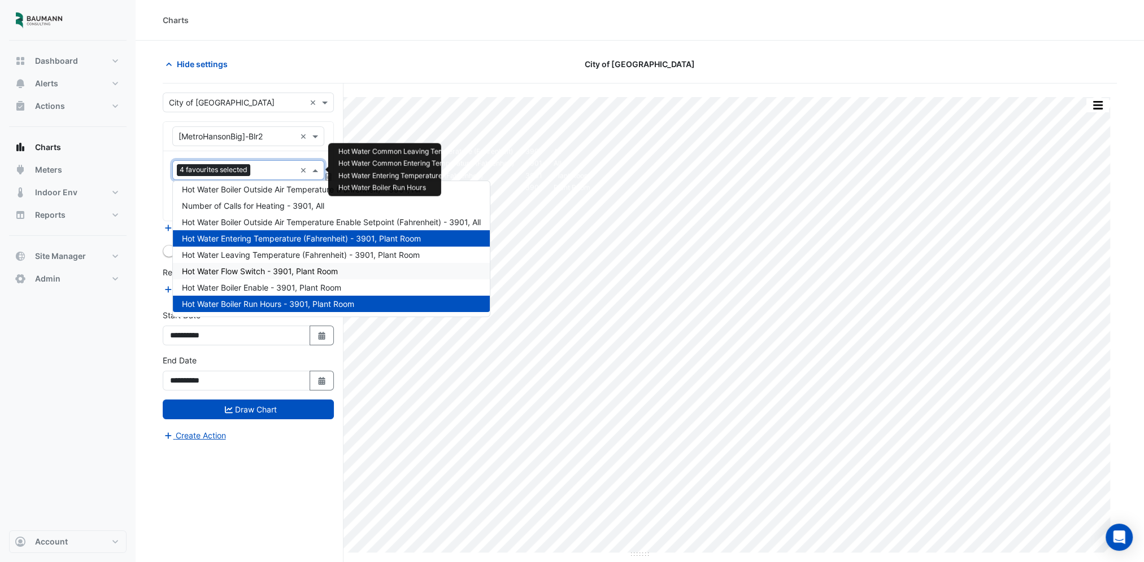
scroll to position [42, 0]
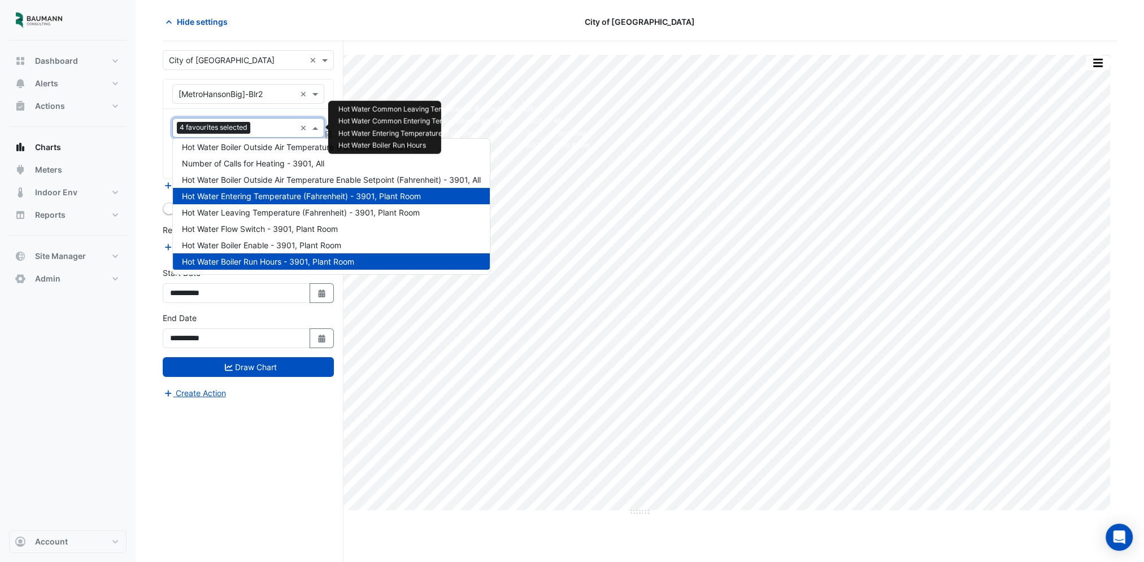
click at [194, 195] on span "Hot Water Entering Temperature (Fahrenheit) - 3901, Plant Room" at bounding box center [301, 196] width 239 height 10
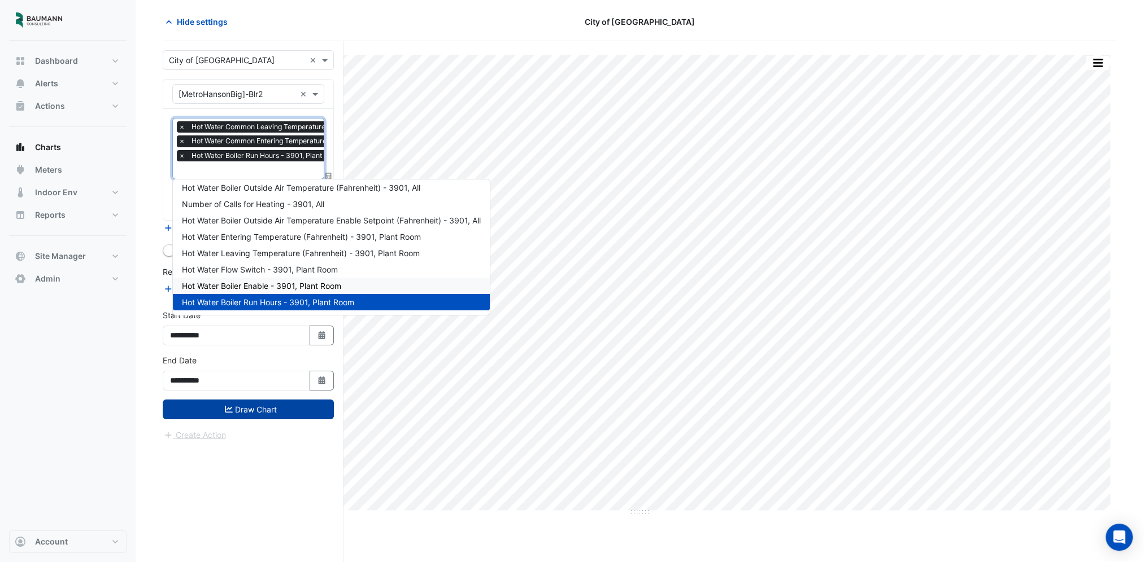
click at [239, 401] on button "Draw Chart" at bounding box center [248, 410] width 171 height 20
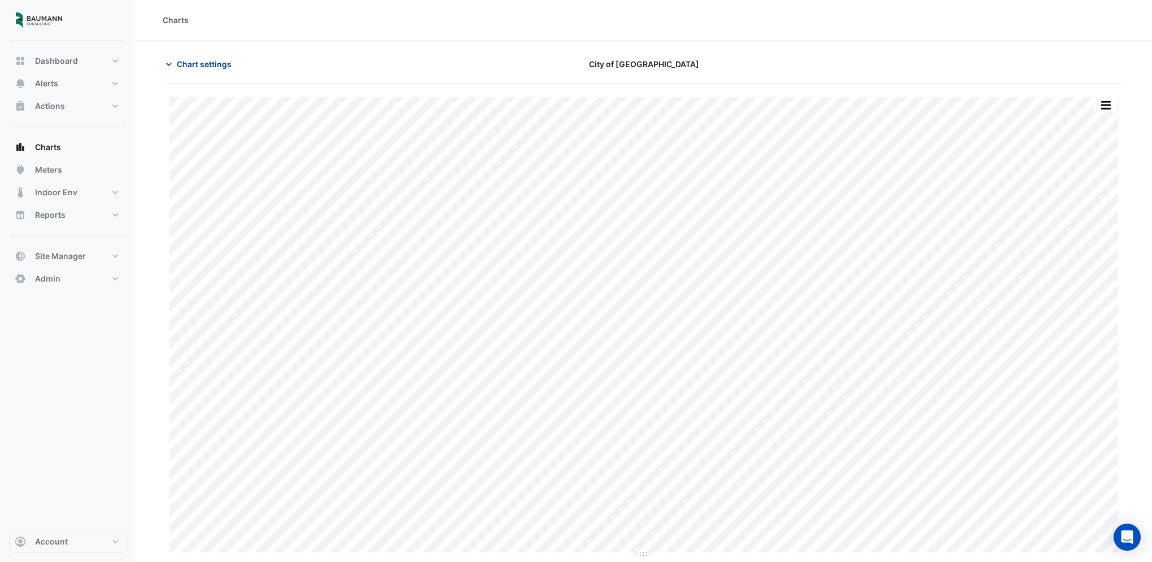
click at [203, 63] on span "Chart settings" at bounding box center [204, 64] width 55 height 12
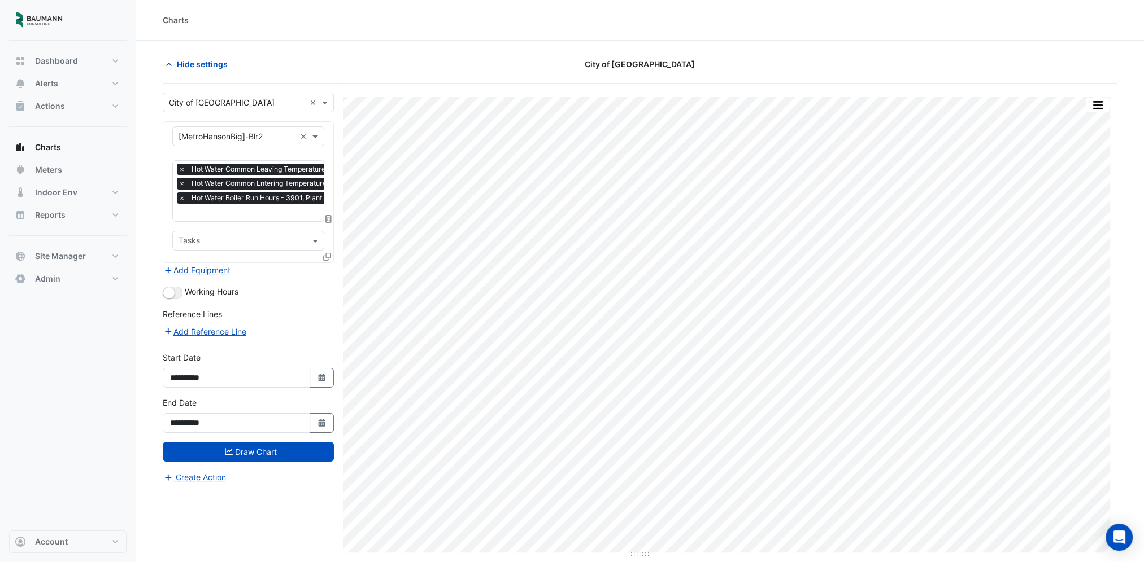
click at [418, 23] on div "Charts" at bounding box center [640, 20] width 954 height 12
click at [1124, 33] on div "Charts" at bounding box center [640, 20] width 1008 height 41
click at [227, 67] on div "Hide settings" at bounding box center [317, 64] width 322 height 20
click at [224, 66] on span "Hide settings" at bounding box center [202, 64] width 51 height 12
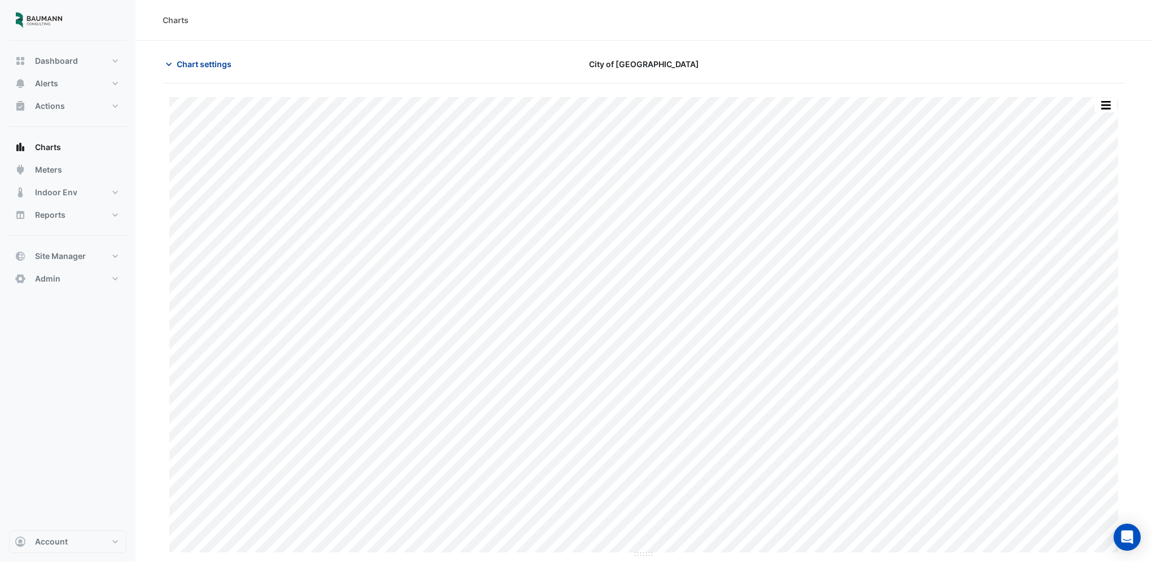
click at [217, 57] on button "Chart settings" at bounding box center [201, 64] width 76 height 20
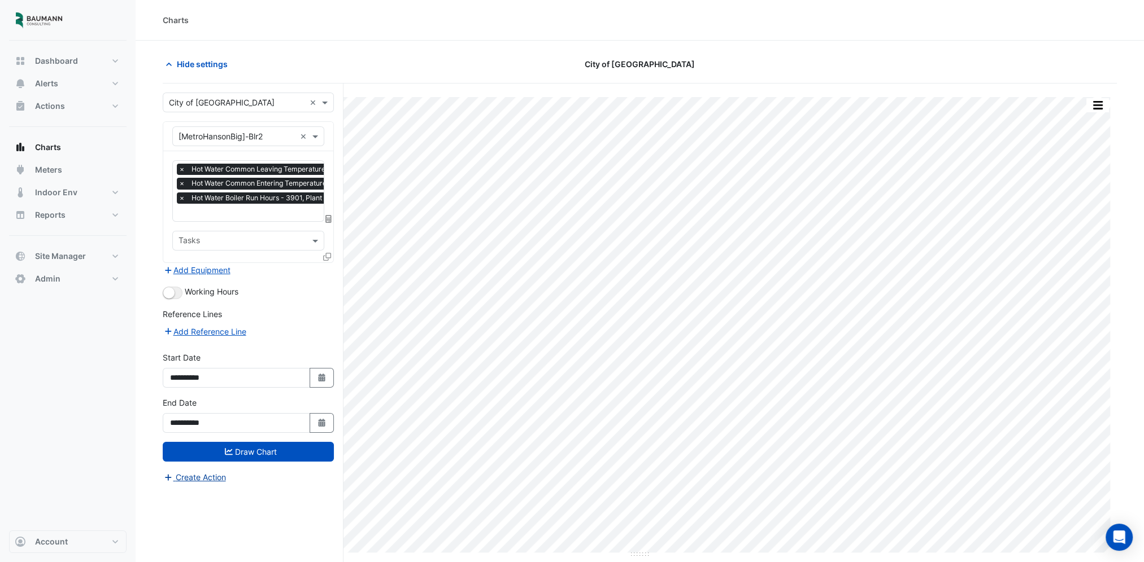
click at [200, 477] on button "Create Action" at bounding box center [195, 477] width 64 height 13
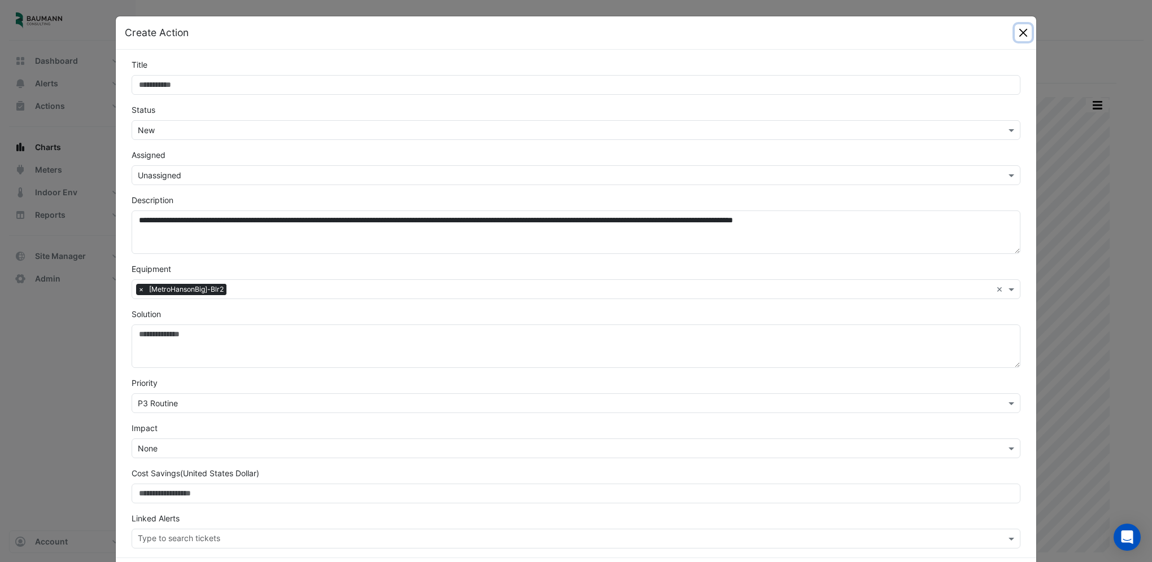
click at [1018, 33] on button "Close" at bounding box center [1023, 32] width 17 height 17
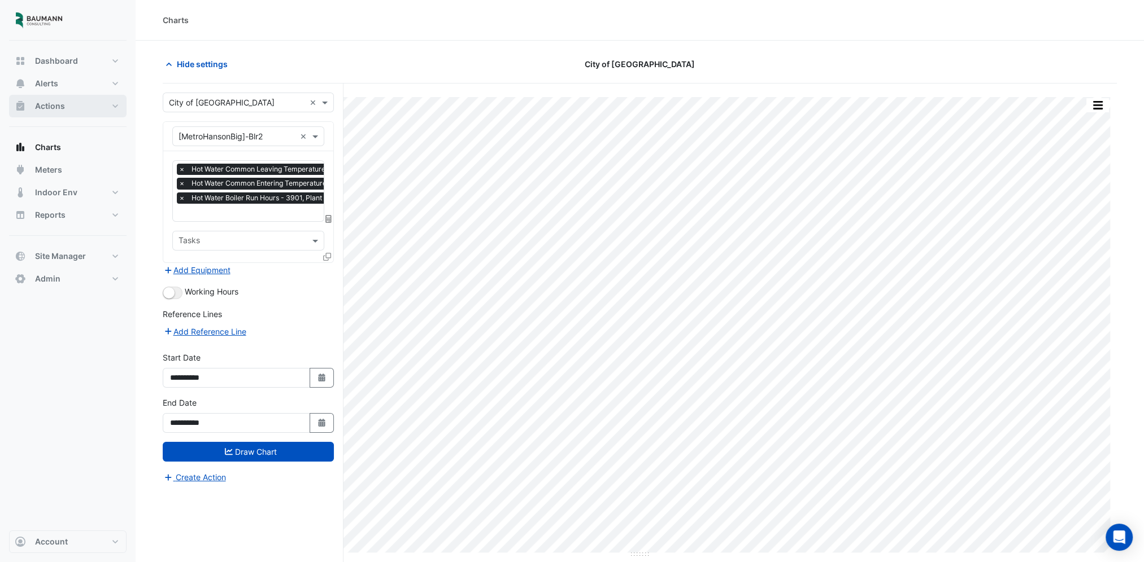
click at [59, 101] on span "Actions" at bounding box center [50, 106] width 30 height 11
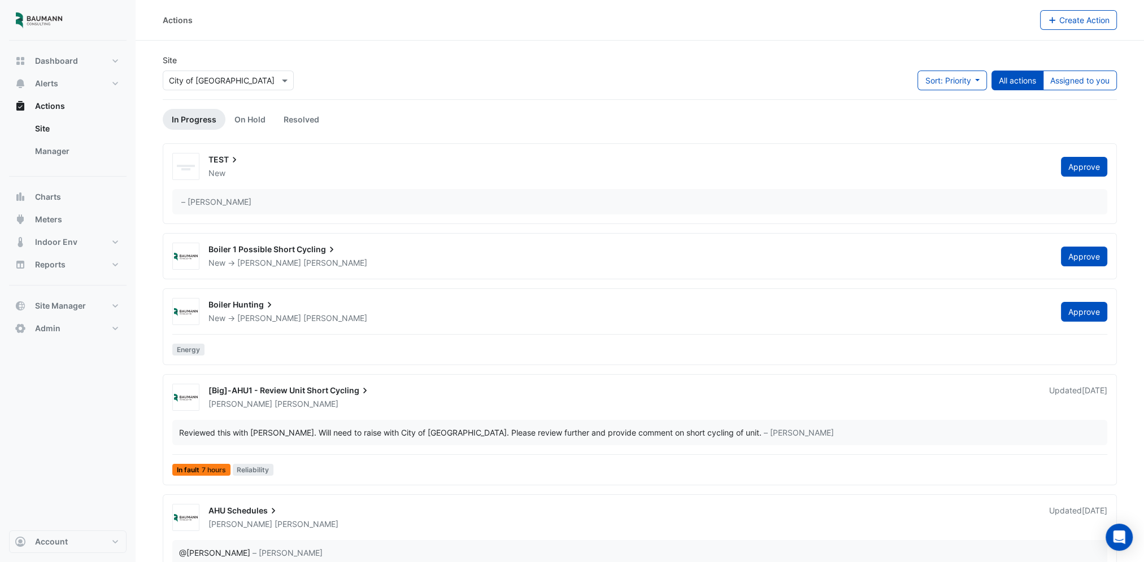
click at [343, 318] on div "New -> Hiten Chhajed" at bounding box center [627, 318] width 841 height 11
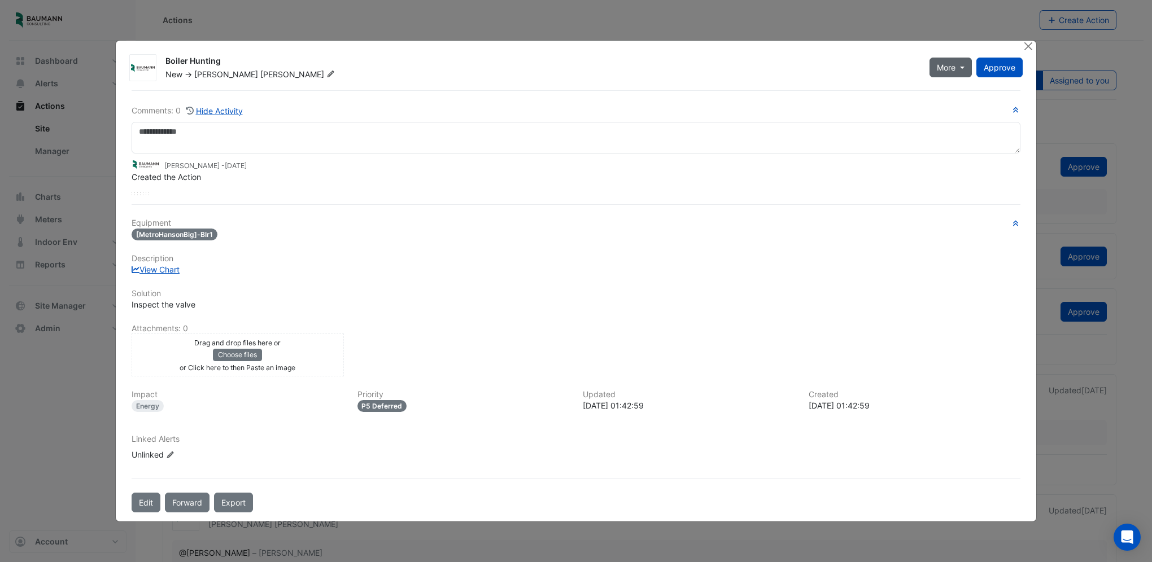
click at [959, 71] on button "More" at bounding box center [950, 68] width 42 height 20
click at [955, 90] on button "Resolve" at bounding box center [975, 94] width 89 height 16
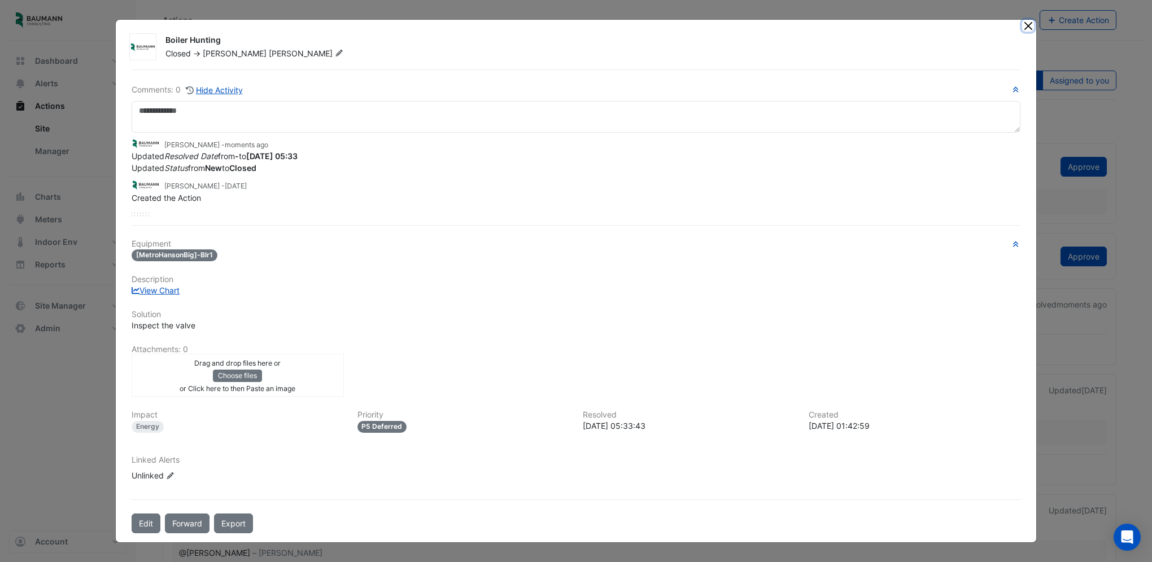
click at [1025, 28] on button "Close" at bounding box center [1028, 26] width 12 height 12
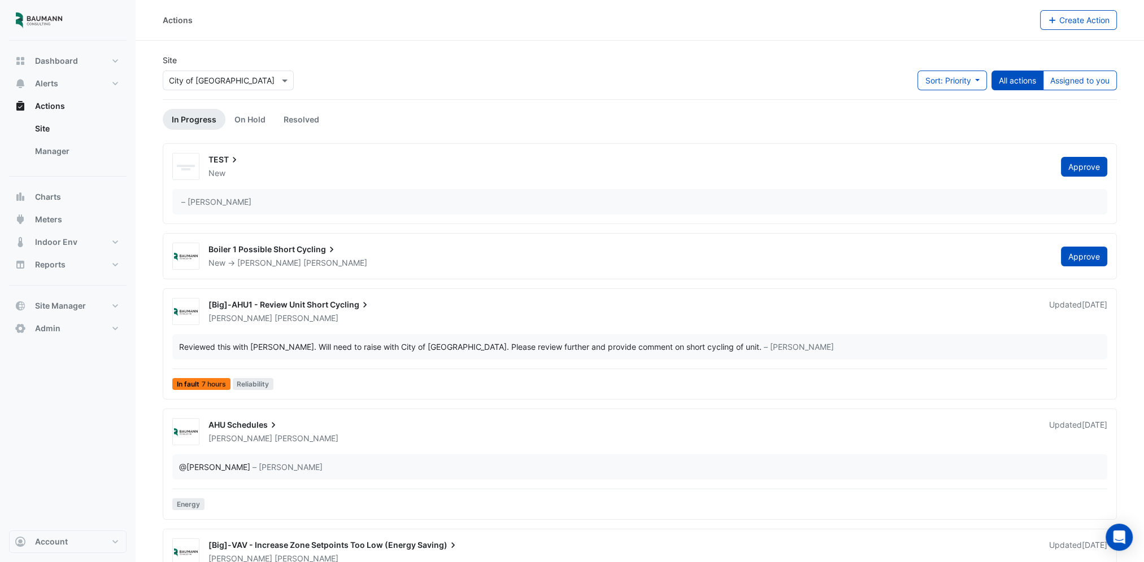
click at [427, 264] on div "New -> Hiten Chhajed" at bounding box center [627, 262] width 841 height 11
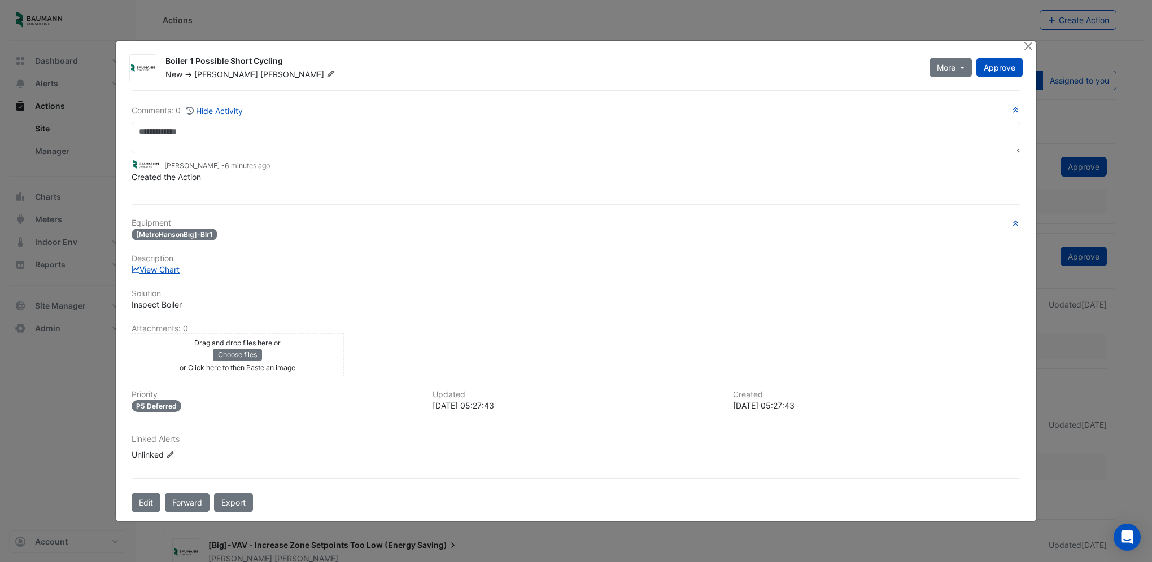
click at [220, 264] on div "View Chart" at bounding box center [576, 270] width 889 height 12
click at [172, 454] on icon "Edit Linked Alerts" at bounding box center [170, 455] width 8 height 7
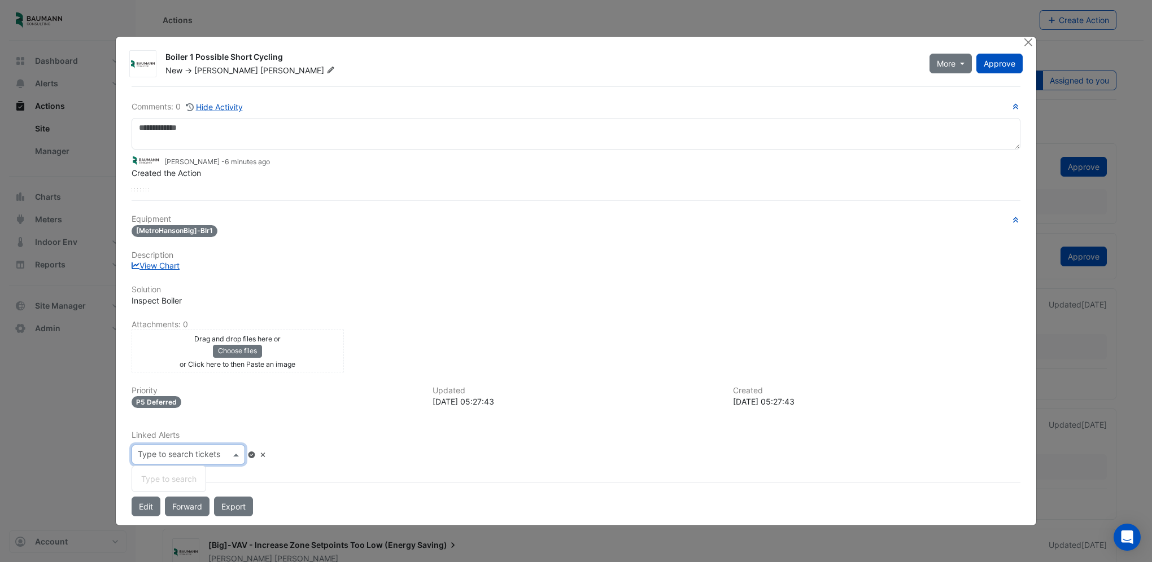
click at [188, 456] on input "text" at bounding box center [184, 456] width 93 height 12
click at [200, 454] on input "text" at bounding box center [184, 456] width 93 height 12
click at [267, 455] on icon at bounding box center [263, 455] width 8 height 7
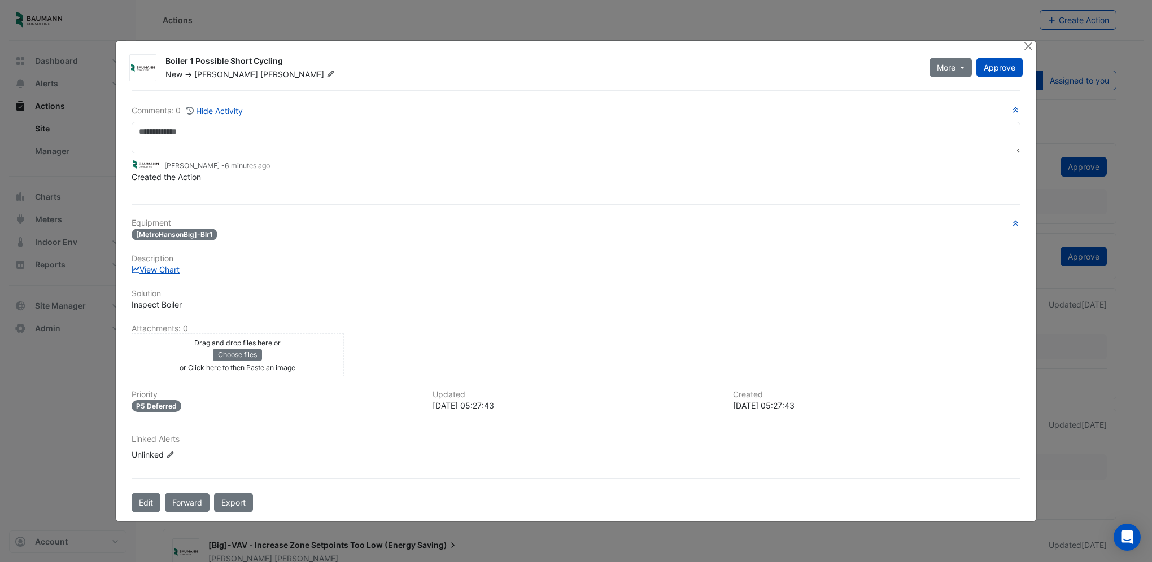
click at [166, 452] on icon "Edit Linked Alerts" at bounding box center [170, 455] width 8 height 7
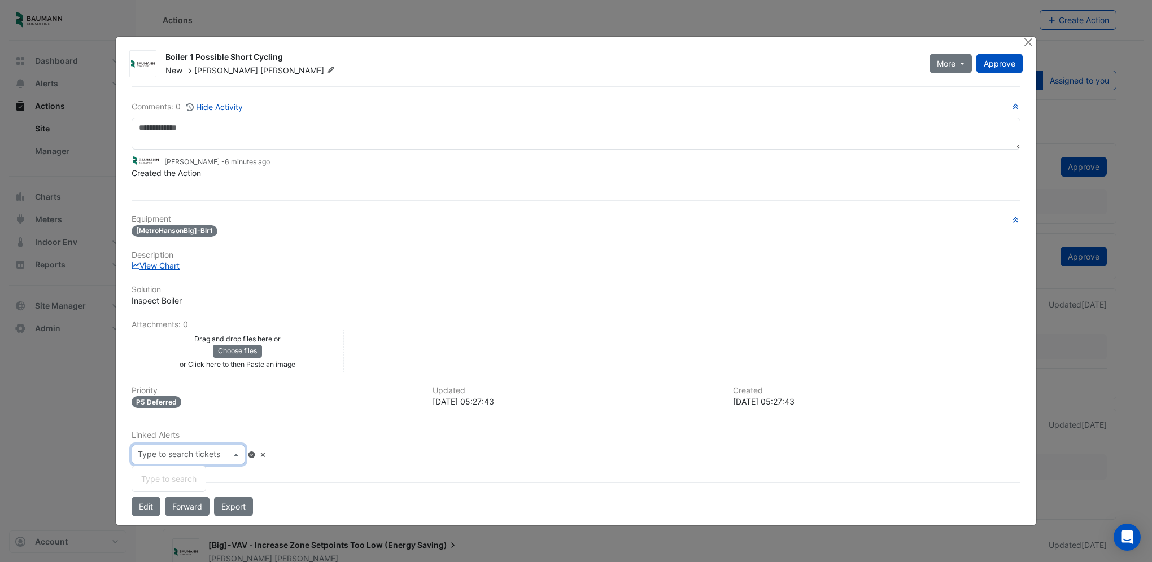
click at [230, 456] on input "text" at bounding box center [184, 456] width 93 height 12
paste input "**********"
type input "**********"
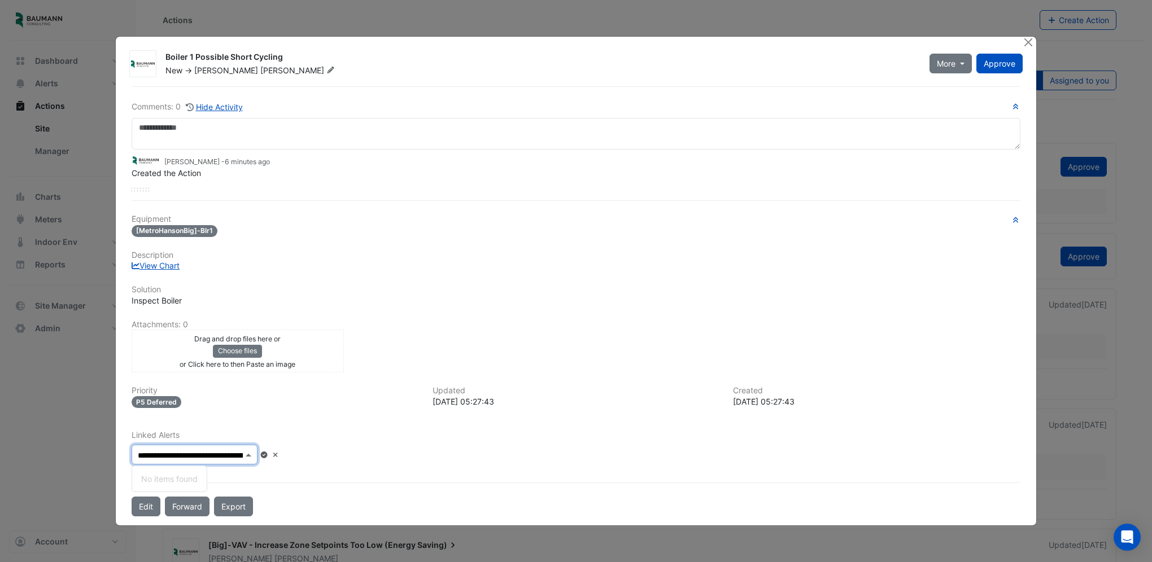
click at [273, 454] on icon at bounding box center [275, 455] width 8 height 7
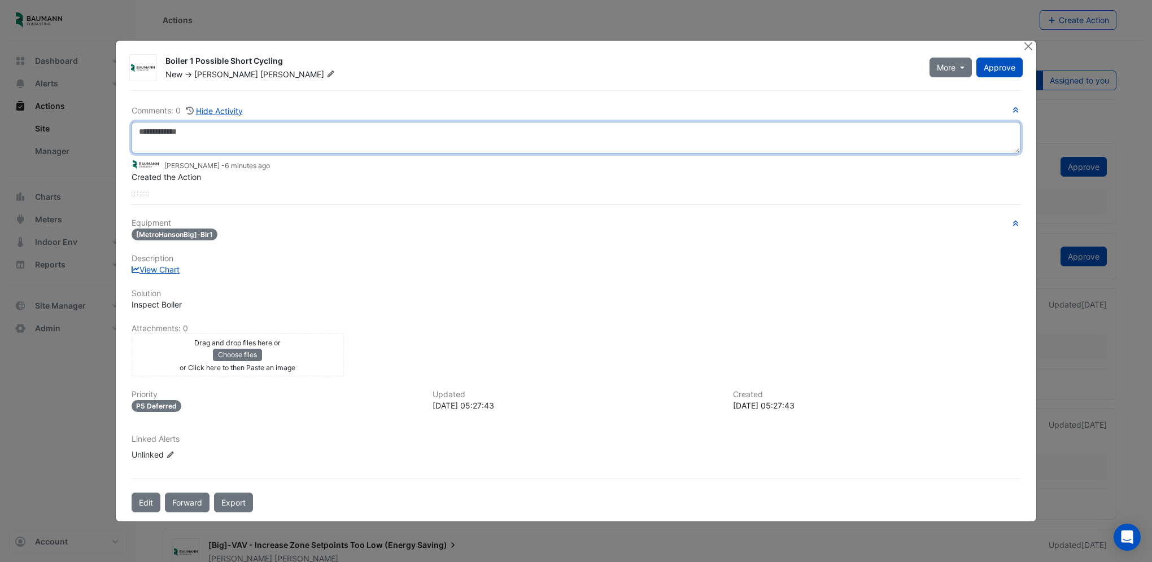
click at [212, 141] on textarea at bounding box center [576, 138] width 889 height 32
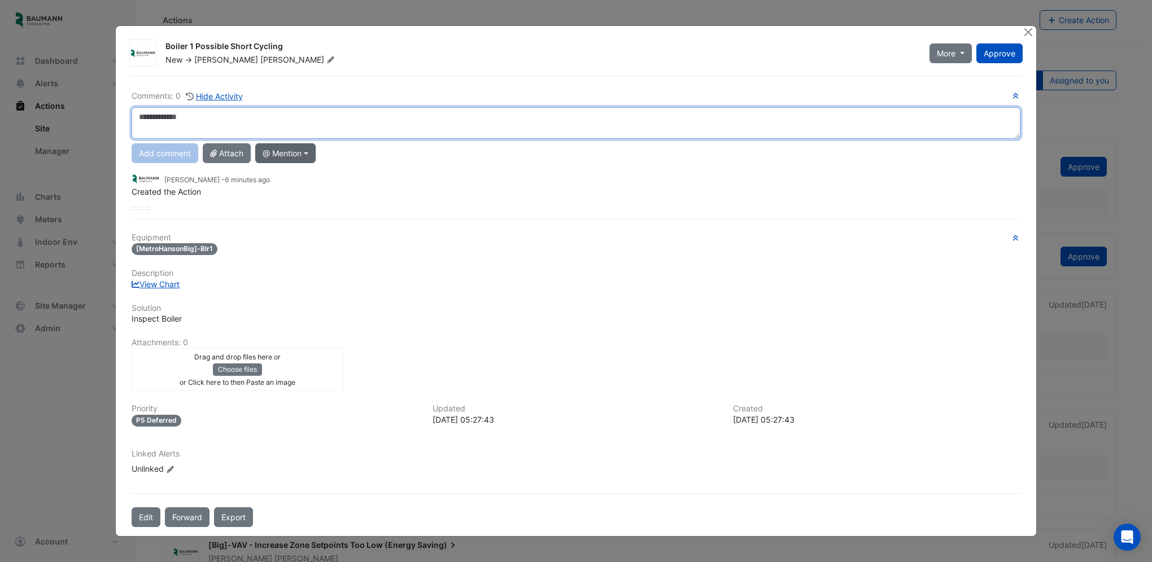
paste textarea "**********"
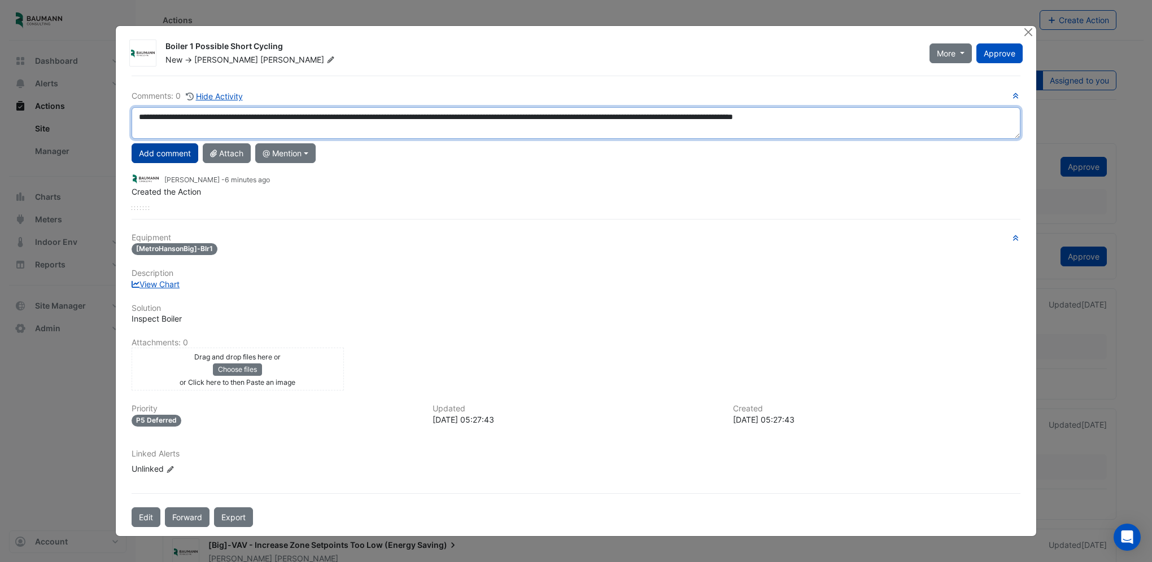
type textarea "**********"
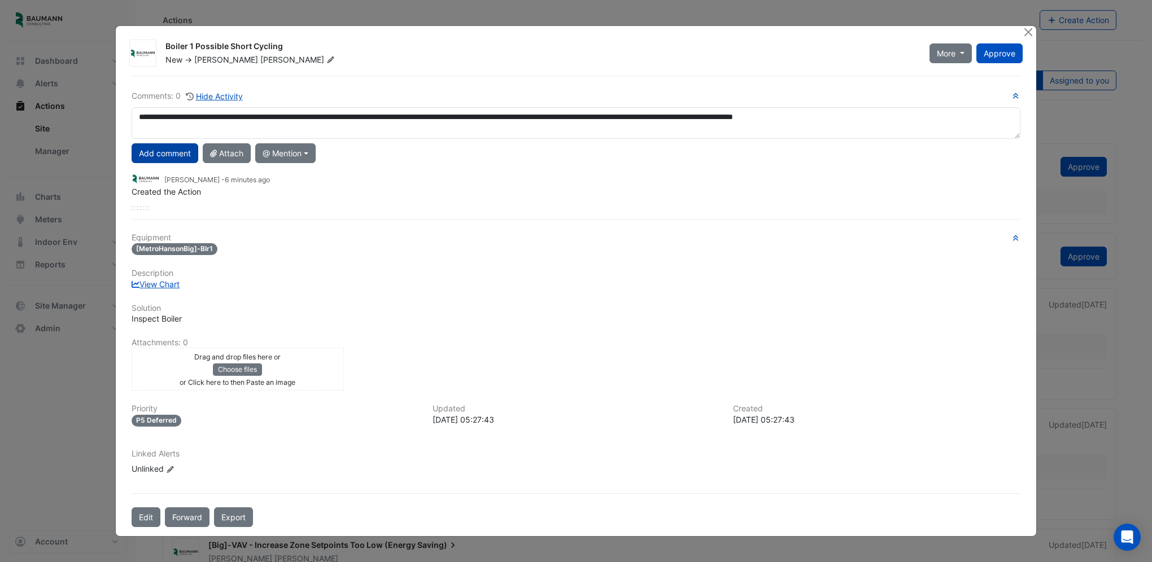
click at [180, 153] on button "Add comment" at bounding box center [165, 153] width 67 height 20
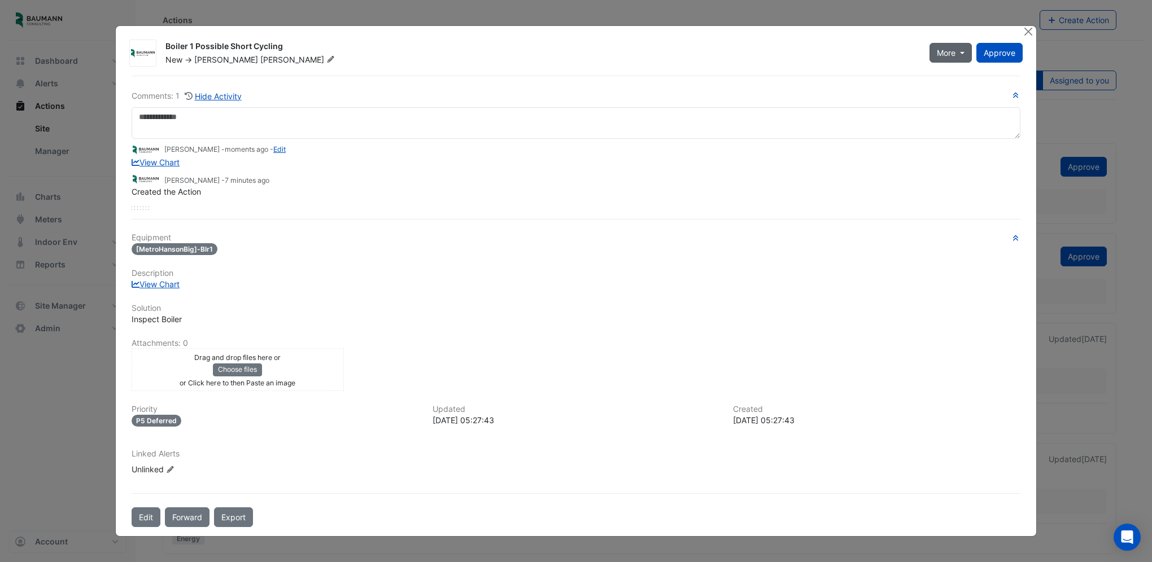
click at [957, 63] on button "More" at bounding box center [950, 53] width 42 height 20
click at [387, 202] on div "Hiten Chhajed - moments ago - Edit View Chart Hiten Chhajed - 7 minutes ago Cre…" at bounding box center [576, 175] width 889 height 72
click at [274, 151] on link "Edit" at bounding box center [279, 149] width 12 height 8
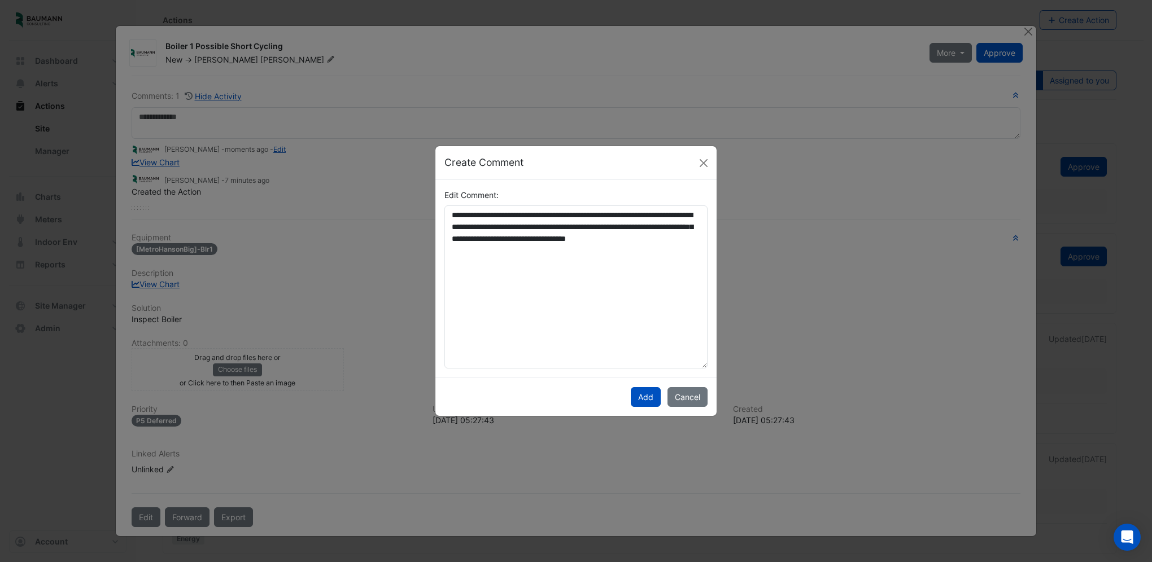
drag, startPoint x: 706, startPoint y: 323, endPoint x: 818, endPoint y: 414, distance: 144.0
click at [818, 414] on ngb-modal-window "**********" at bounding box center [576, 281] width 1152 height 562
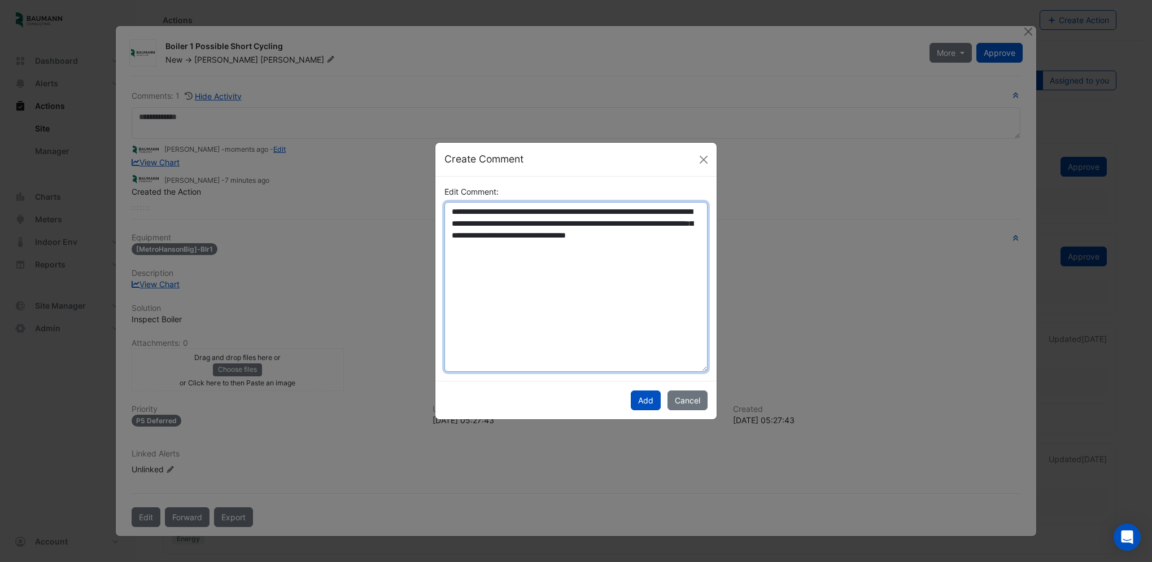
click at [449, 213] on textarea "**********" at bounding box center [575, 287] width 263 height 170
type textarea "**********"
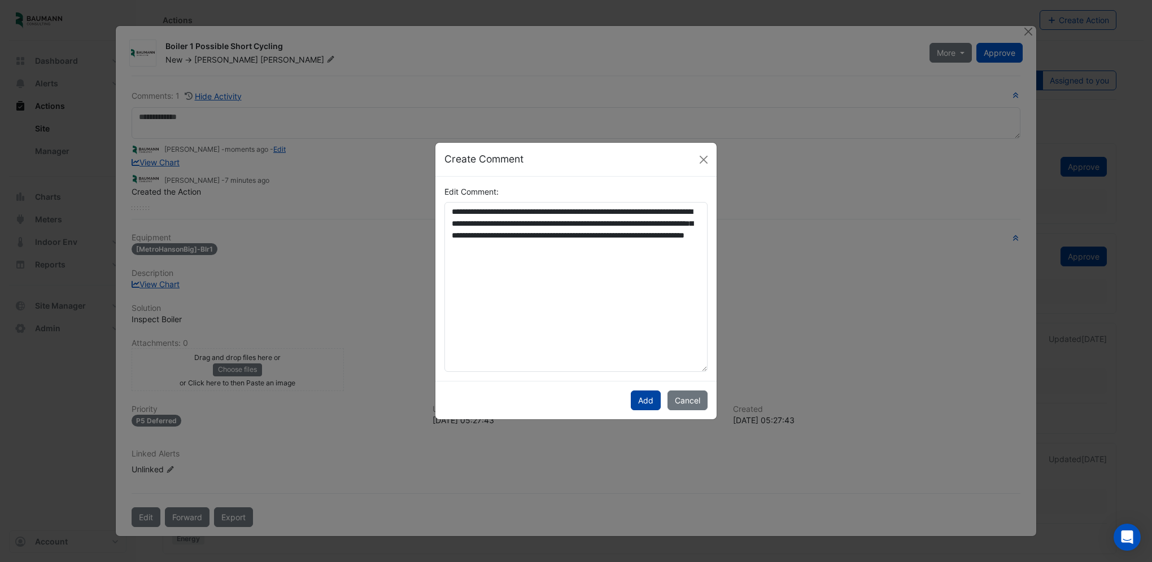
click at [644, 399] on button "Add" at bounding box center [646, 401] width 30 height 20
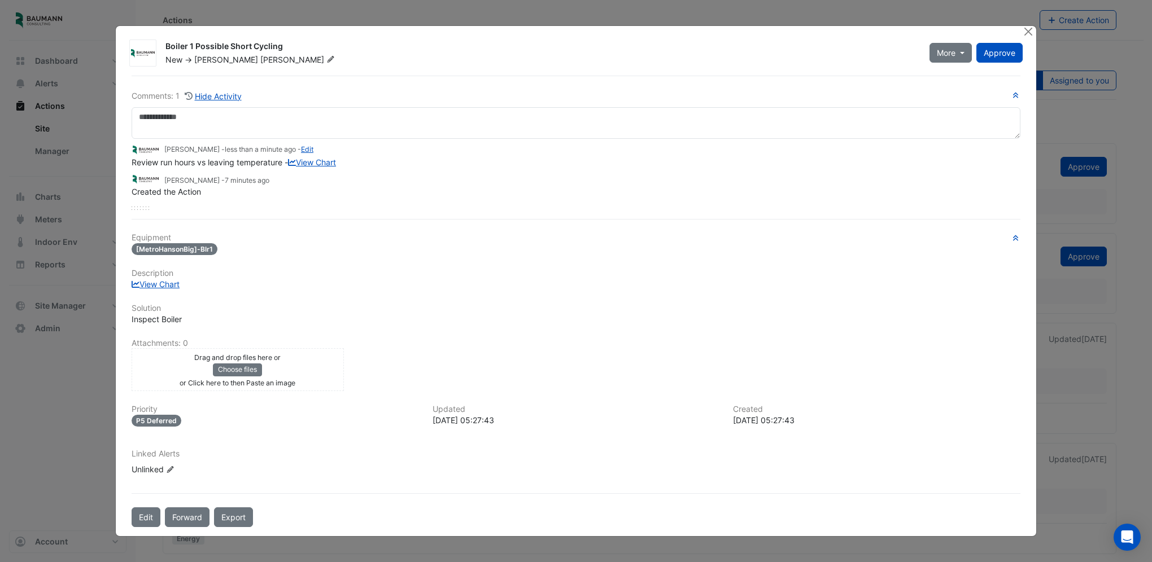
click at [257, 280] on div "View Chart" at bounding box center [576, 284] width 889 height 12
click at [145, 517] on button "Edit" at bounding box center [146, 518] width 29 height 20
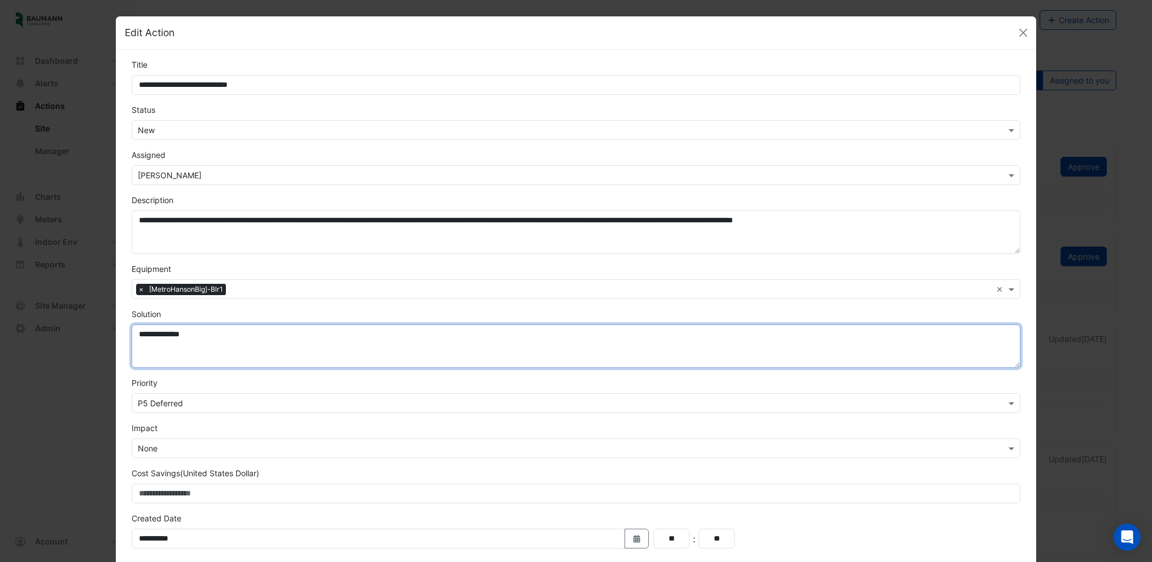
click at [250, 330] on textarea "**********" at bounding box center [576, 346] width 889 height 43
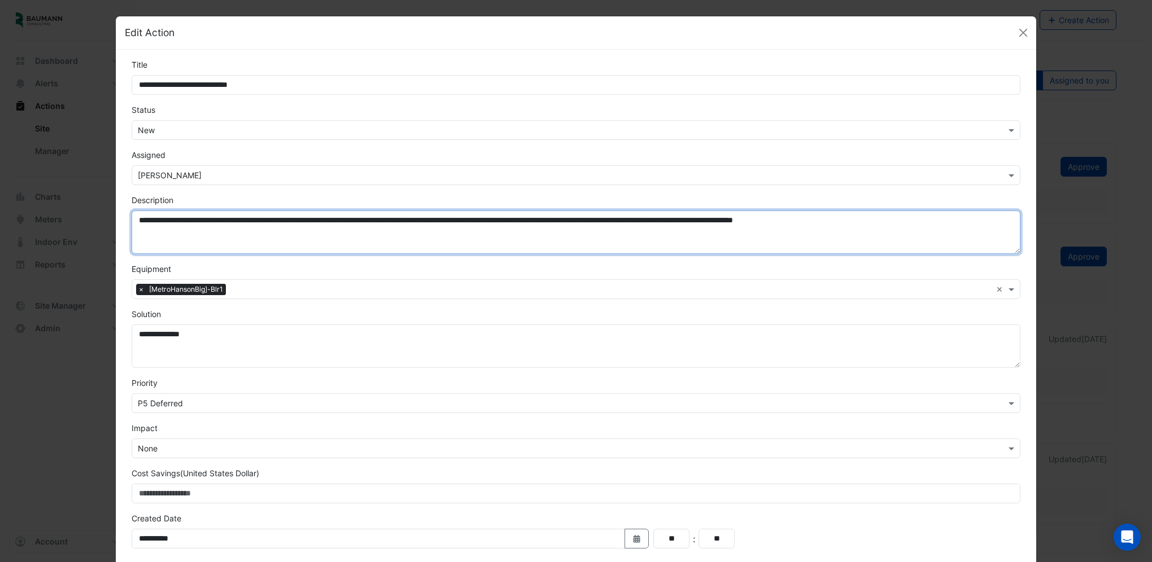
click at [427, 245] on textarea "**********" at bounding box center [576, 232] width 889 height 43
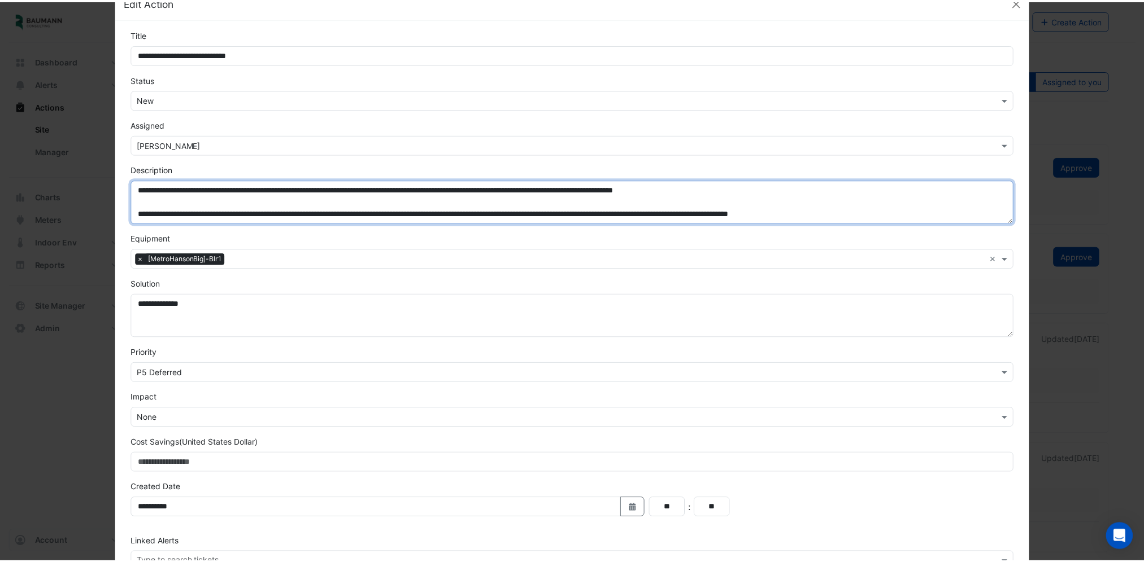
scroll to position [103, 0]
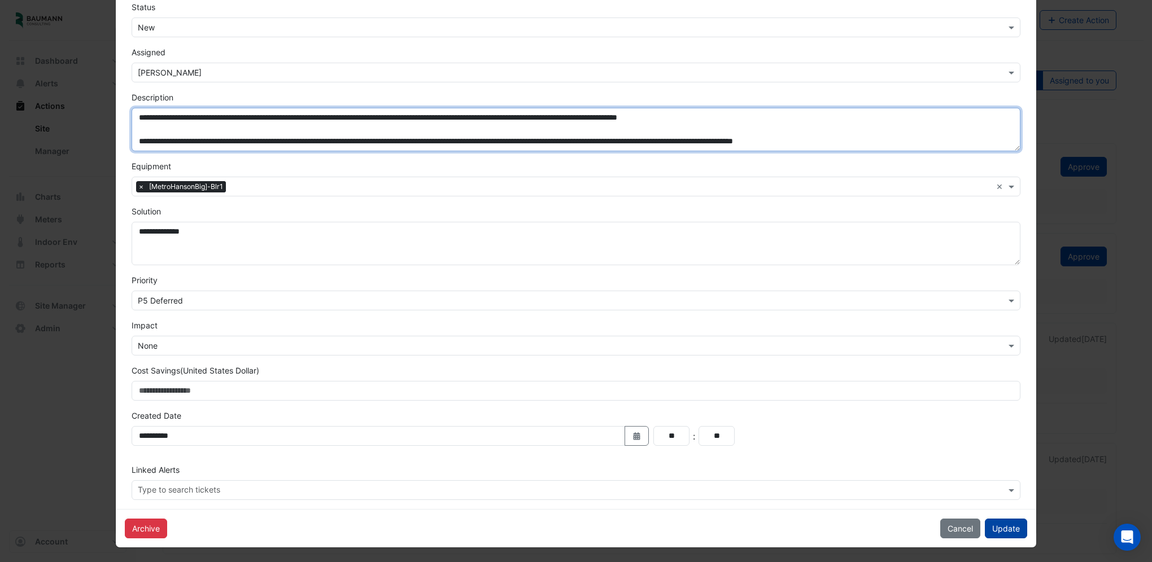
type textarea "**********"
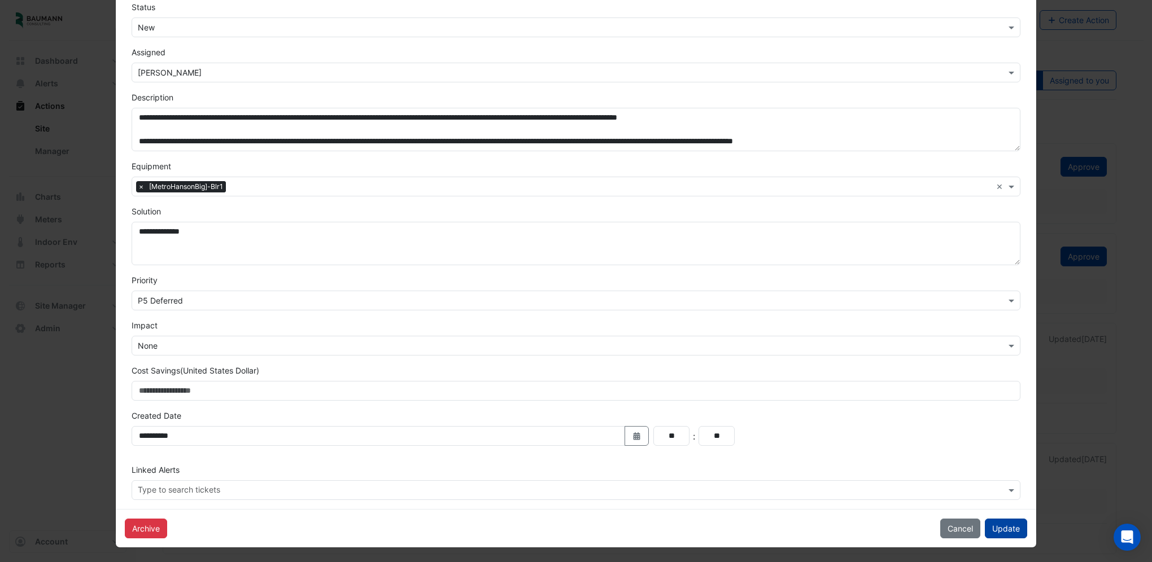
click at [1002, 530] on button "Update" at bounding box center [1006, 529] width 42 height 20
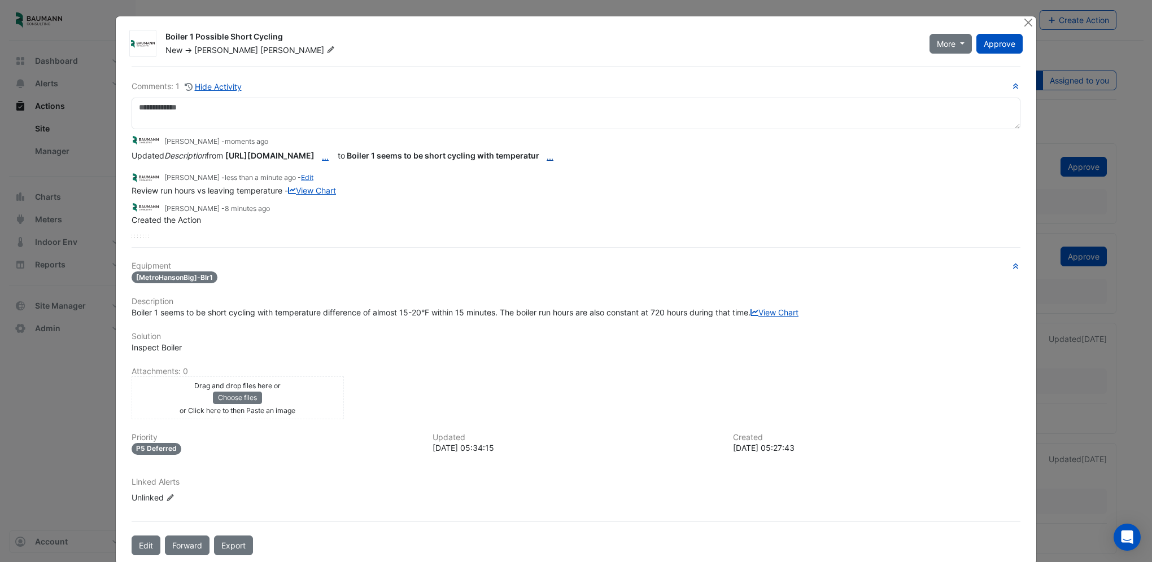
click at [561, 158] on button "..." at bounding box center [549, 157] width 21 height 20
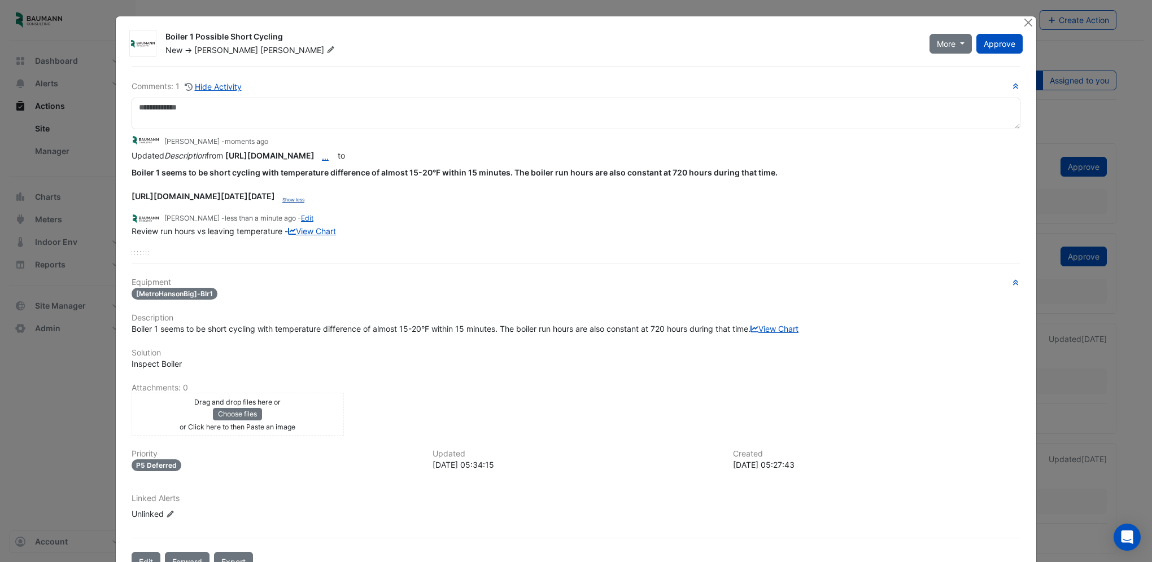
click at [312, 208] on button "Show less" at bounding box center [293, 200] width 37 height 15
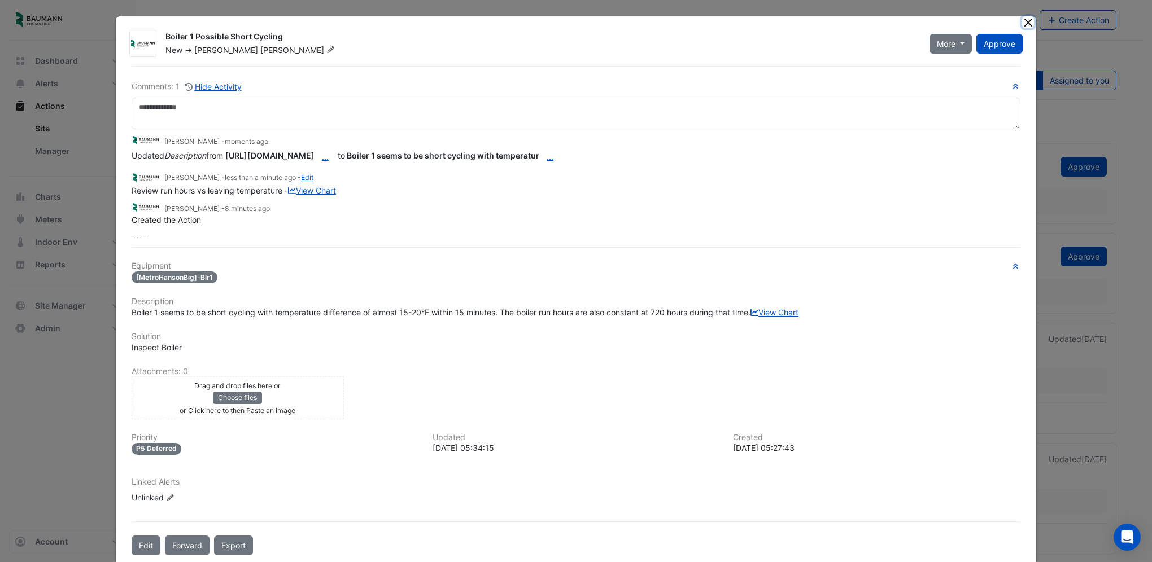
click at [1025, 22] on button "Close" at bounding box center [1028, 22] width 12 height 12
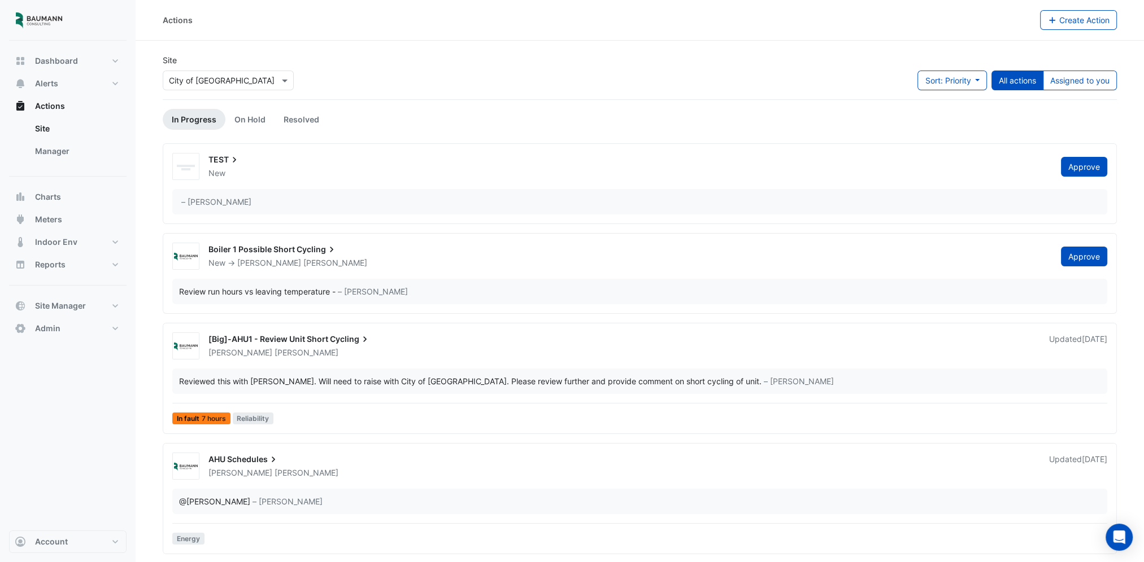
click at [386, 266] on div "New -> Hiten Chhajed" at bounding box center [627, 262] width 841 height 11
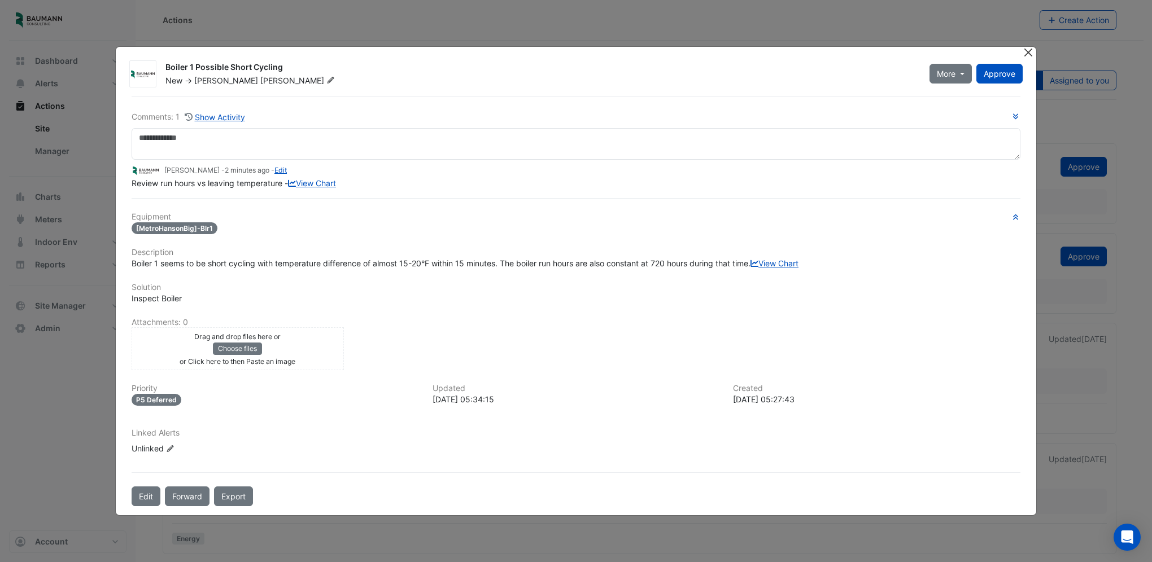
click at [1023, 47] on button "Close" at bounding box center [1028, 53] width 12 height 12
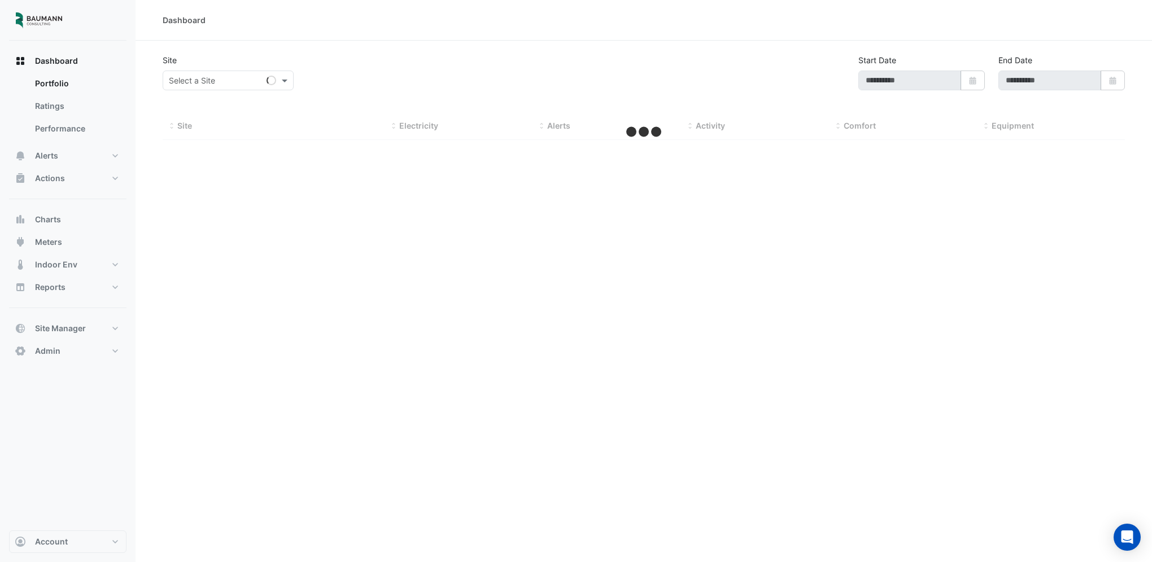
type input "**********"
select select "***"
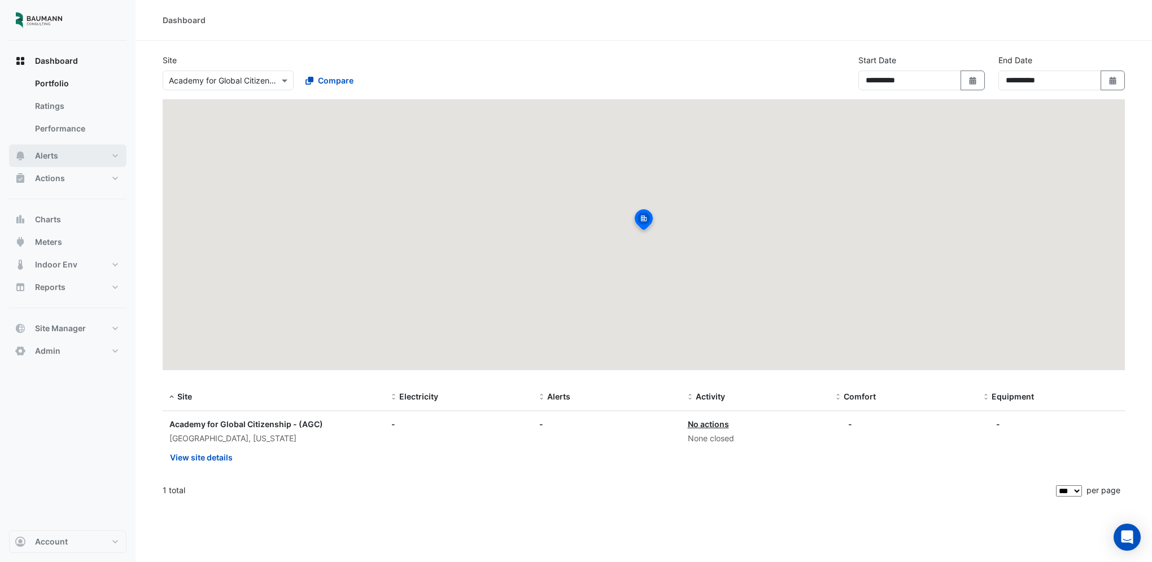
click at [68, 165] on button "Alerts" at bounding box center [67, 156] width 117 height 23
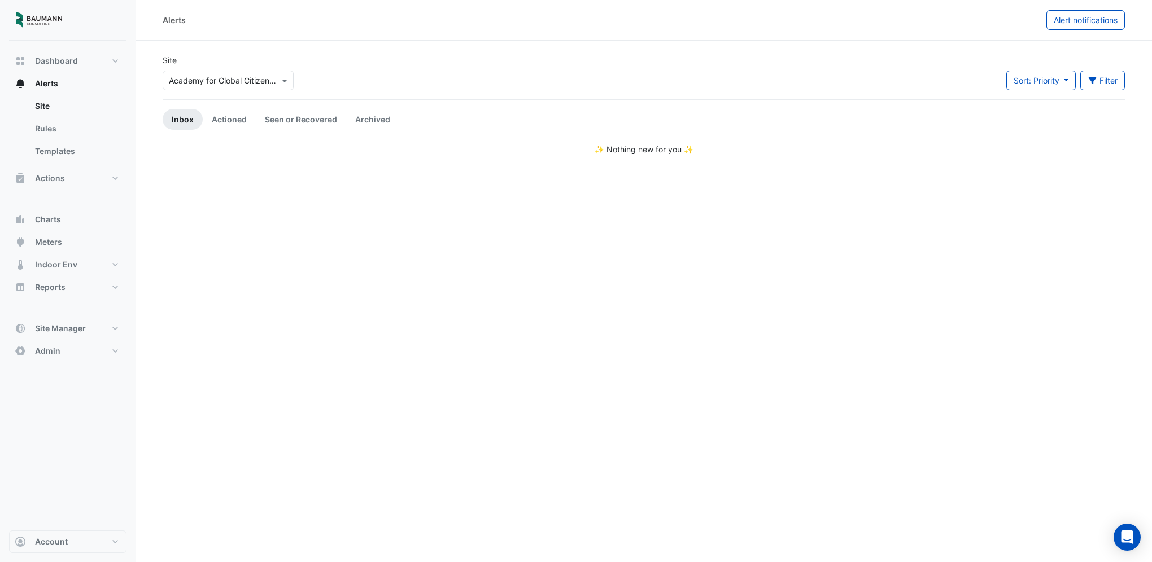
click at [245, 89] on div "Select a Site × Academy for Global Citizenship - (AGC)" at bounding box center [228, 81] width 131 height 20
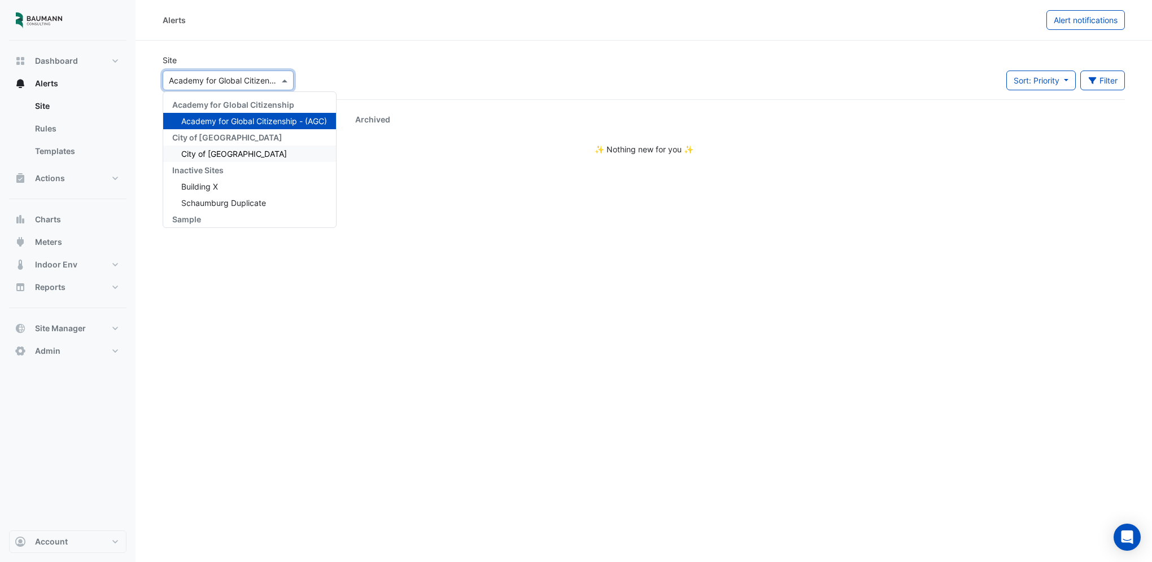
click at [224, 158] on div "City of [GEOGRAPHIC_DATA]" at bounding box center [249, 154] width 173 height 16
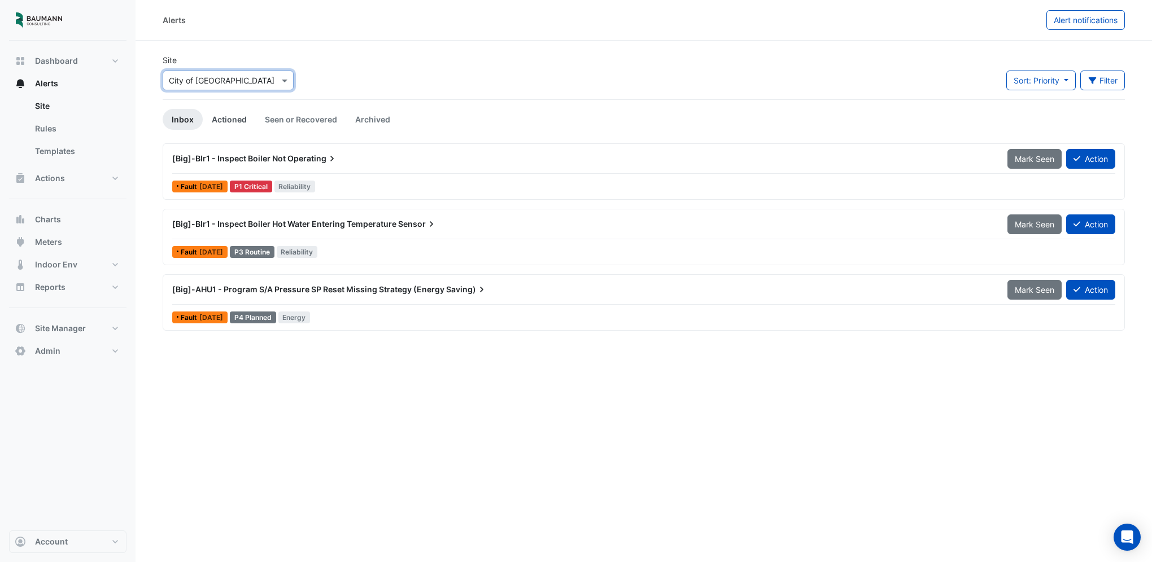
click at [236, 122] on link "Actioned" at bounding box center [229, 119] width 53 height 21
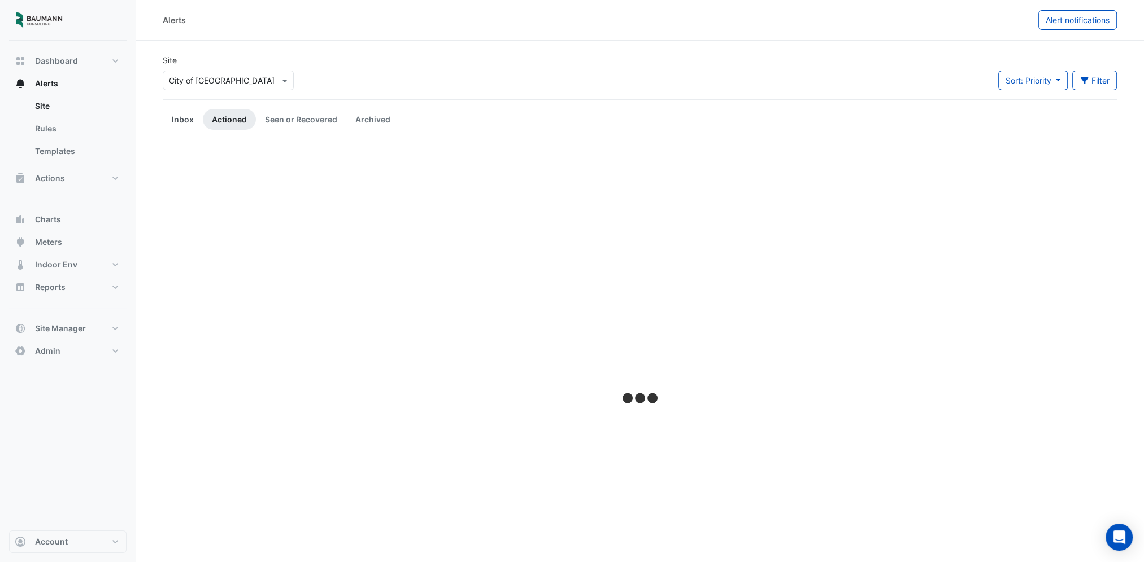
click at [190, 122] on link "Inbox" at bounding box center [183, 119] width 40 height 21
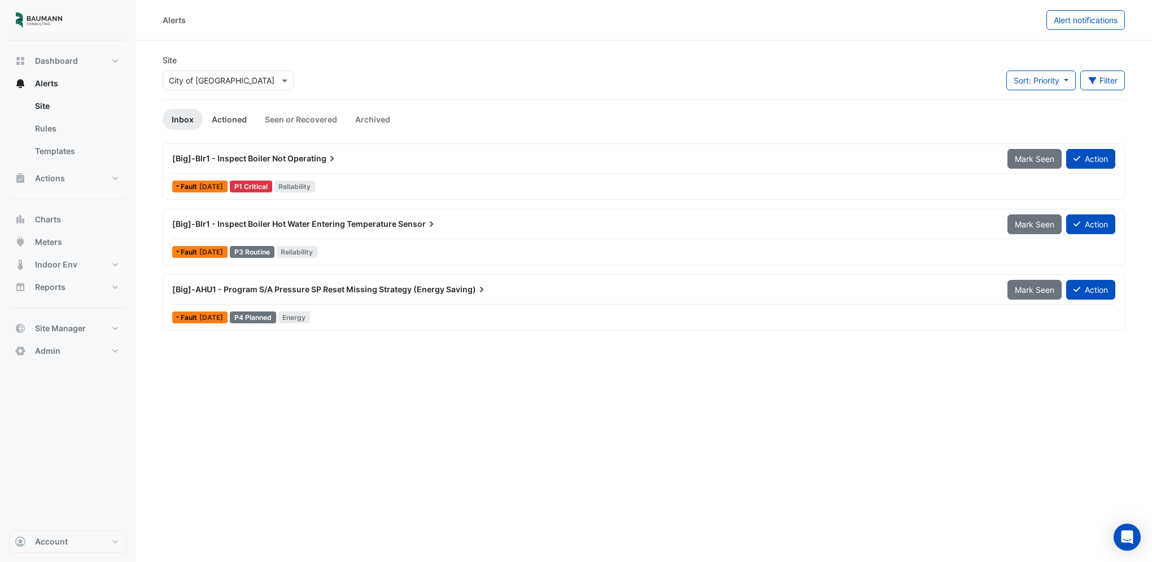
click at [222, 124] on link "Actioned" at bounding box center [229, 119] width 53 height 21
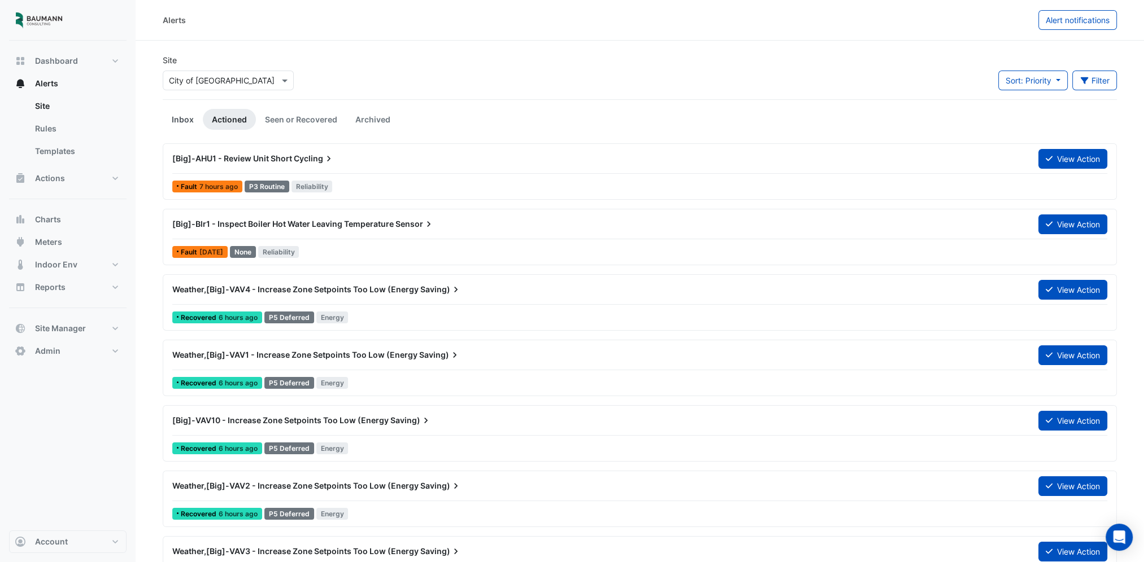
click at [185, 119] on link "Inbox" at bounding box center [183, 119] width 40 height 21
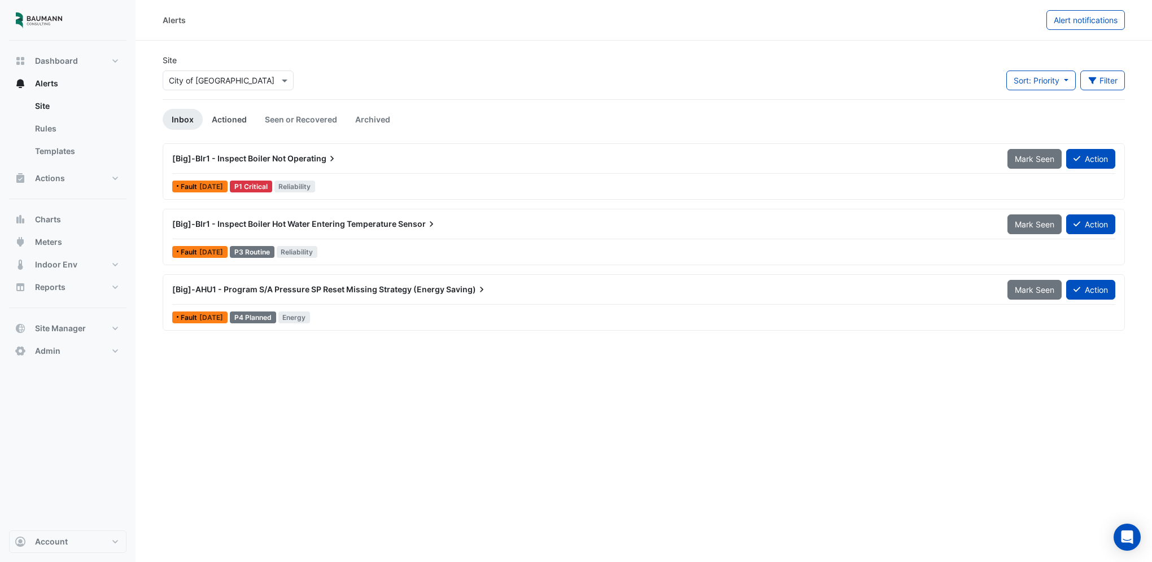
click at [221, 116] on link "Actioned" at bounding box center [229, 119] width 53 height 21
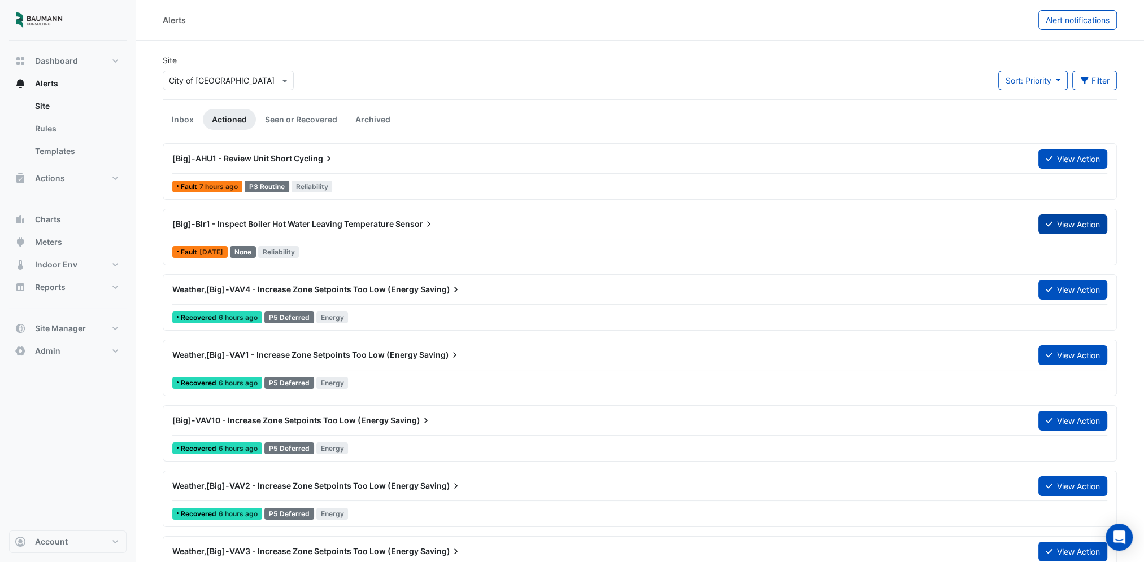
click at [1041, 224] on button "View Action" at bounding box center [1072, 225] width 69 height 20
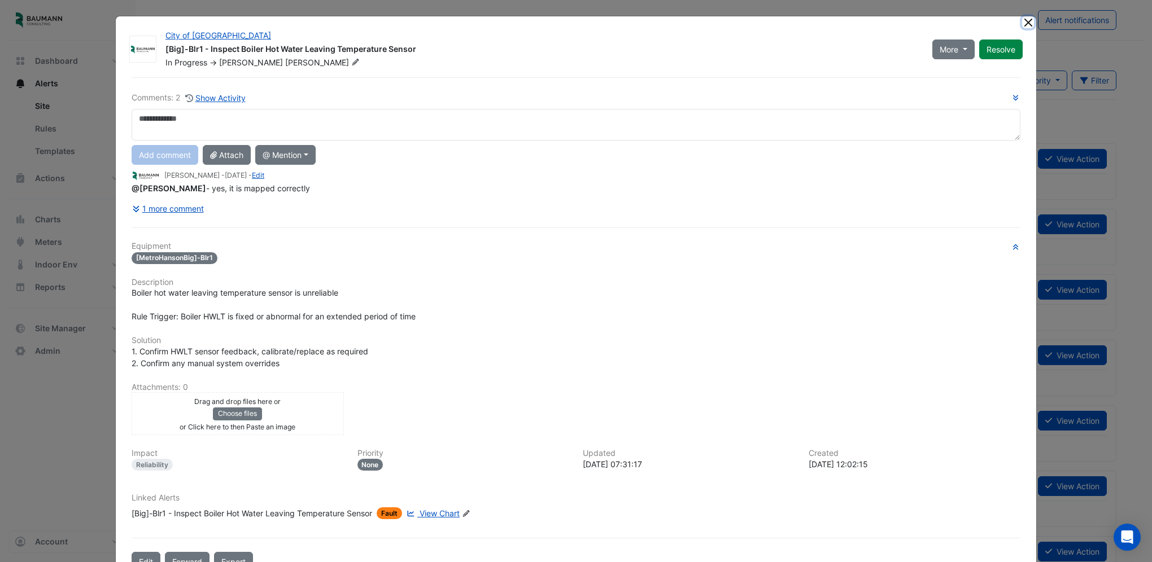
click at [1022, 22] on button "Close" at bounding box center [1028, 22] width 12 height 12
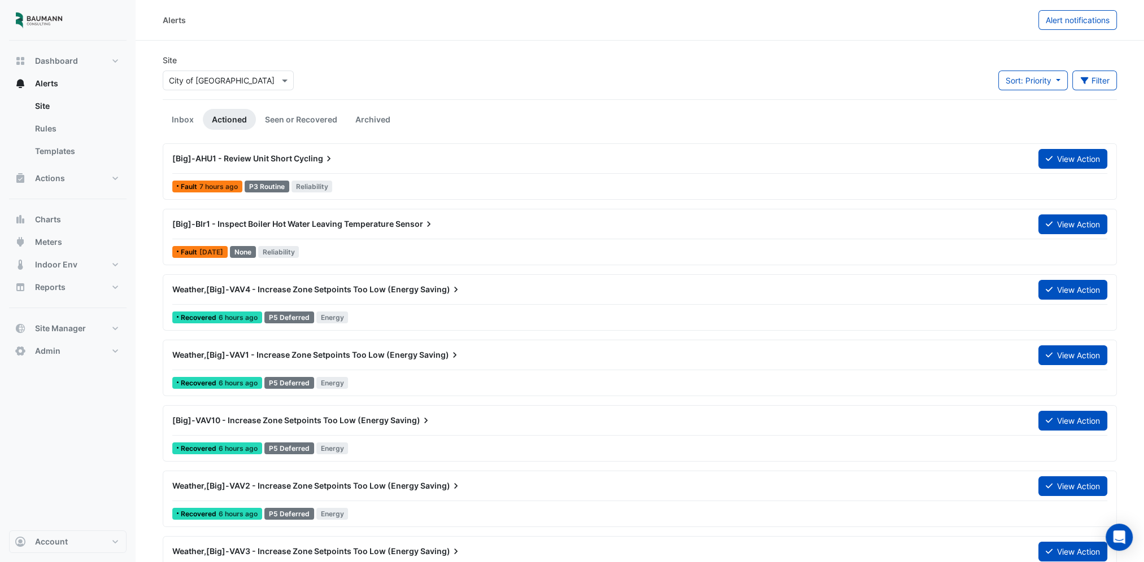
click at [368, 167] on div "[Big]-AHU1 - Review Unit Short Cycling" at bounding box center [598, 159] width 866 height 20
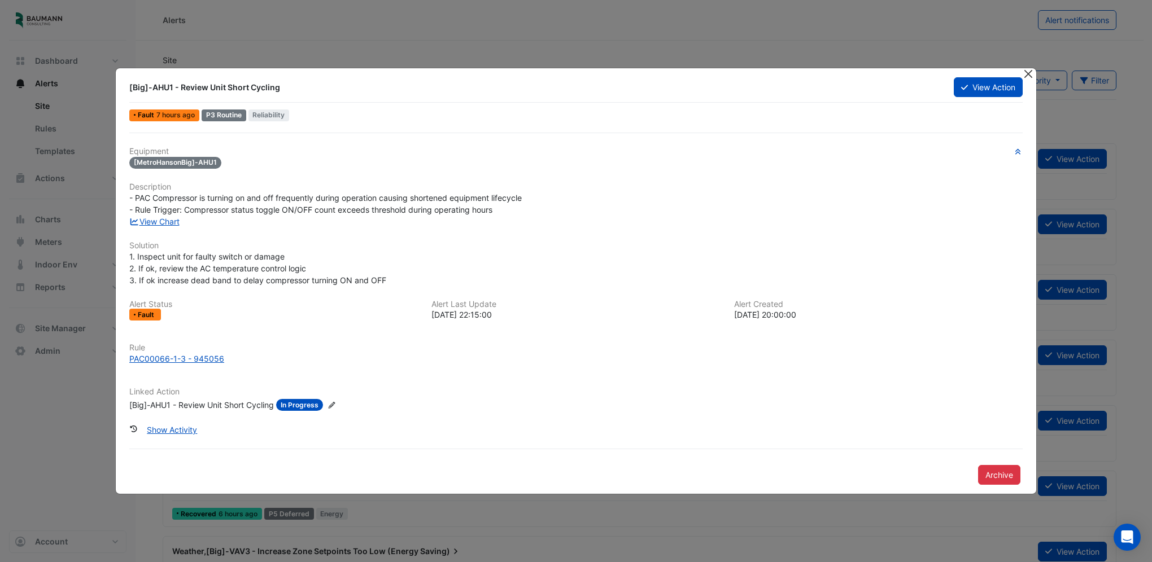
click at [1029, 72] on button "Close" at bounding box center [1028, 74] width 12 height 12
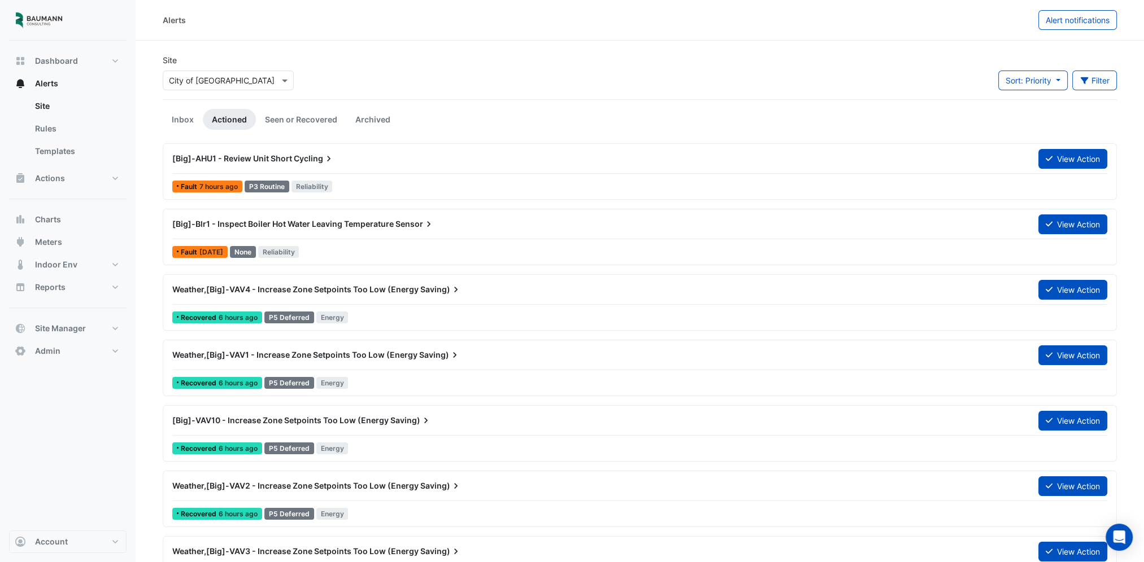
click at [399, 166] on div "[Big]-AHU1 - Review Unit Short Cycling" at bounding box center [598, 159] width 866 height 20
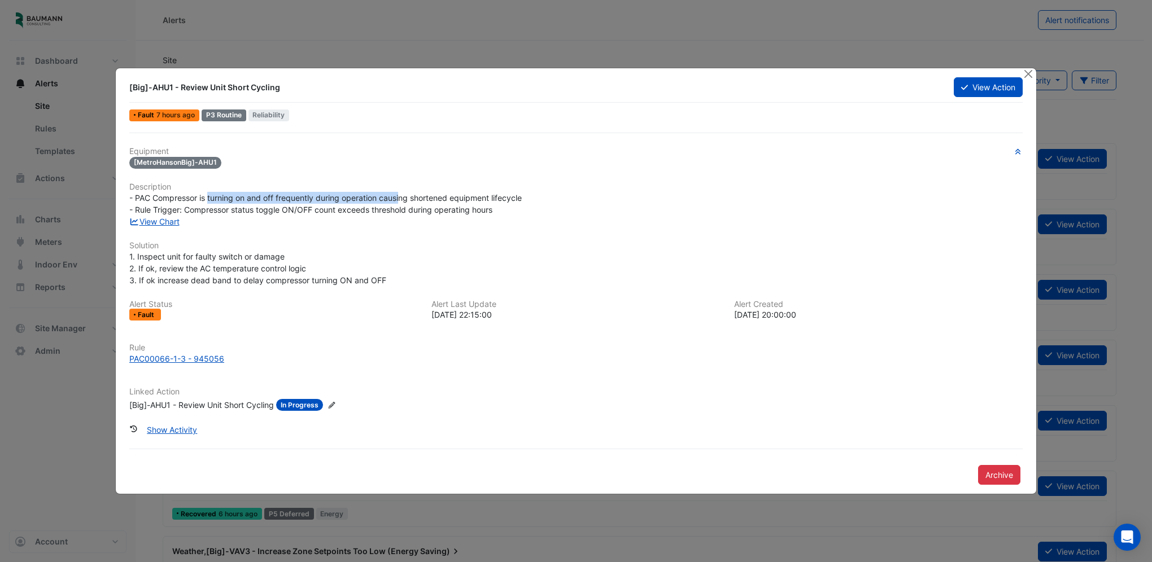
drag, startPoint x: 210, startPoint y: 202, endPoint x: 407, endPoint y: 200, distance: 197.6
click at [407, 200] on span "- PAC Compressor is turning on and off frequently during operation causing shor…" at bounding box center [325, 203] width 392 height 21
drag, startPoint x: 407, startPoint y: 200, endPoint x: 366, endPoint y: 214, distance: 43.0
click at [384, 215] on div "- PAC Compressor is turning on and off frequently during operation causing shor…" at bounding box center [575, 204] width 893 height 24
drag, startPoint x: 257, startPoint y: 198, endPoint x: 452, endPoint y: 201, distance: 194.3
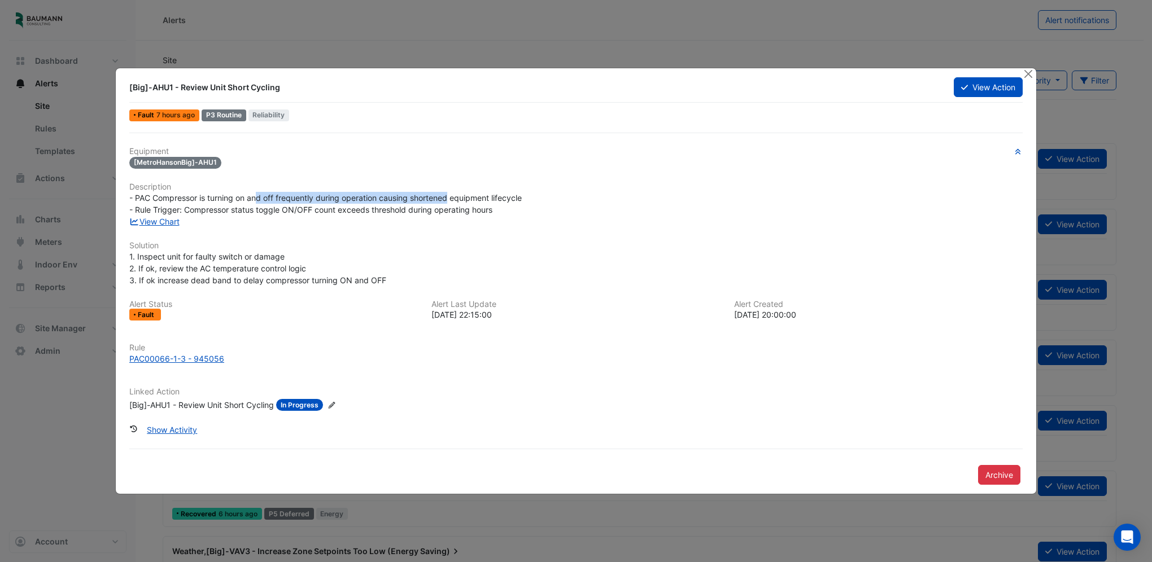
click at [452, 201] on span "- PAC Compressor is turning on and off frequently during operation causing shor…" at bounding box center [325, 203] width 392 height 21
drag, startPoint x: 452, startPoint y: 201, endPoint x: 347, endPoint y: 212, distance: 105.1
click at [347, 212] on span "- PAC Compressor is turning on and off frequently during operation causing shor…" at bounding box center [325, 203] width 392 height 21
click at [1025, 75] on button "Close" at bounding box center [1028, 74] width 12 height 12
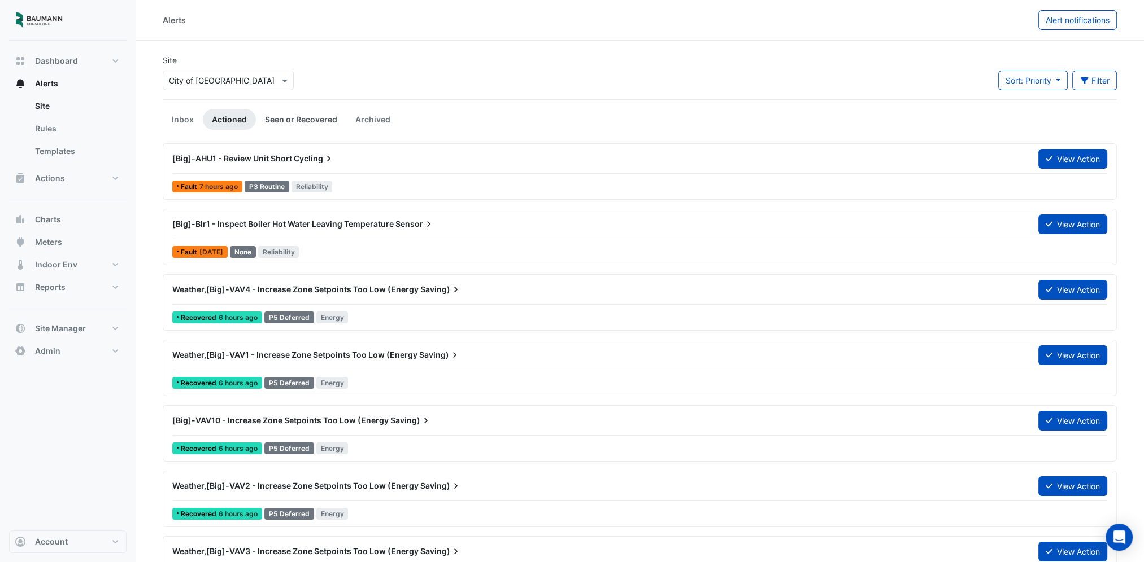
click at [276, 126] on link "Seen or Recovered" at bounding box center [301, 119] width 90 height 21
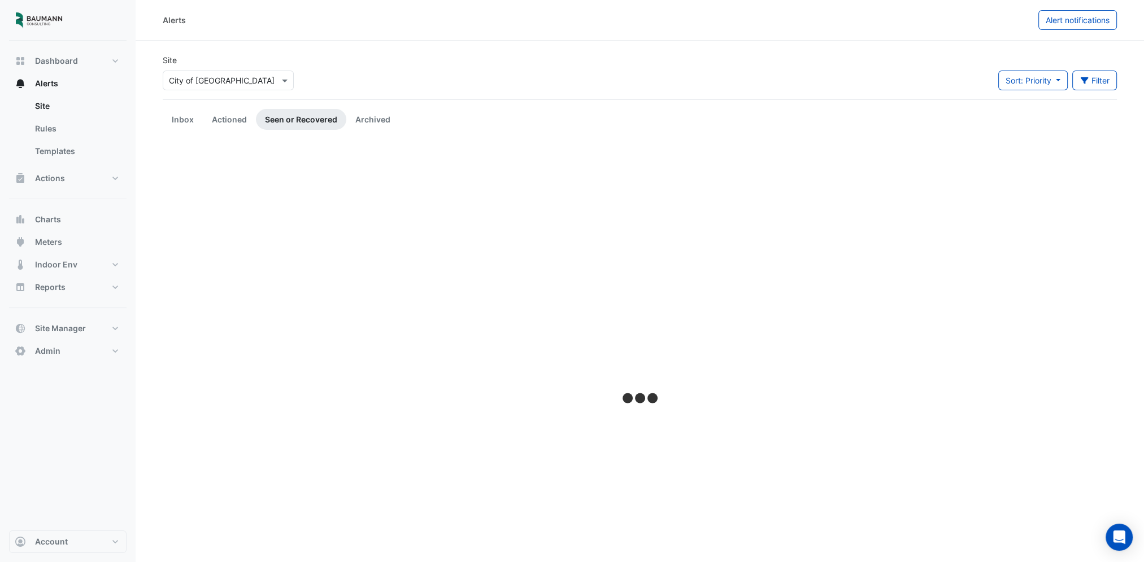
drag, startPoint x: 224, startPoint y: 122, endPoint x: 238, endPoint y: 135, distance: 19.2
click at [224, 122] on link "Actioned" at bounding box center [229, 119] width 53 height 21
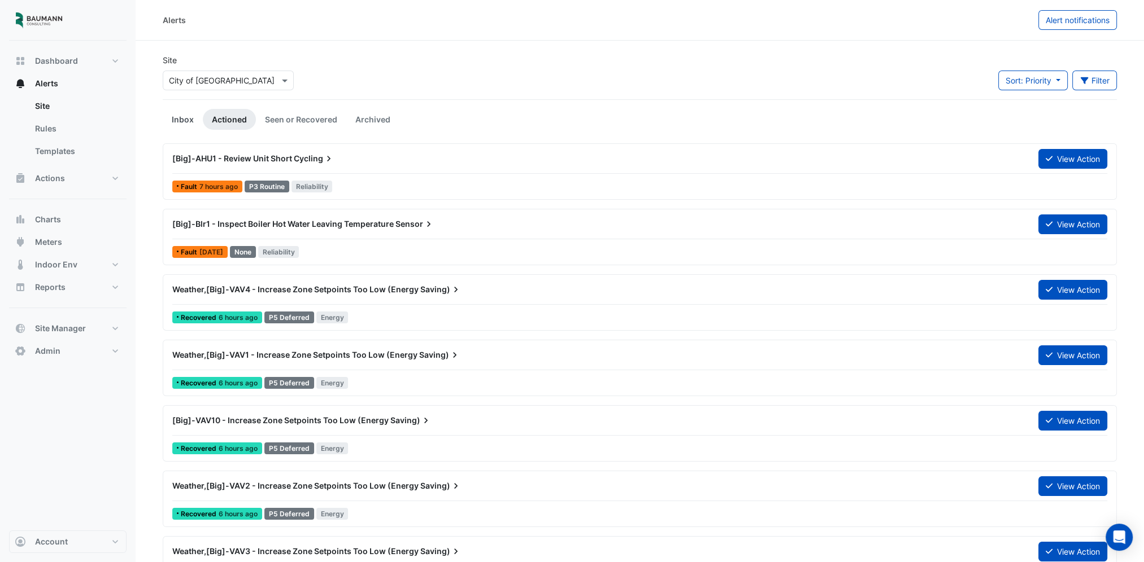
click at [187, 120] on link "Inbox" at bounding box center [183, 119] width 40 height 21
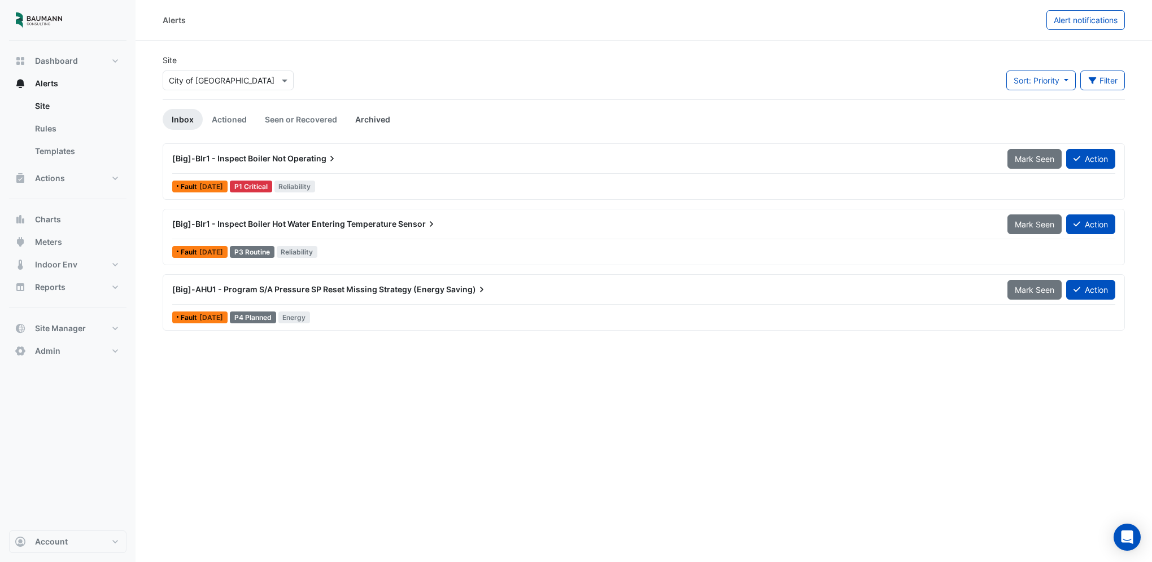
click at [364, 114] on link "Archived" at bounding box center [372, 119] width 53 height 21
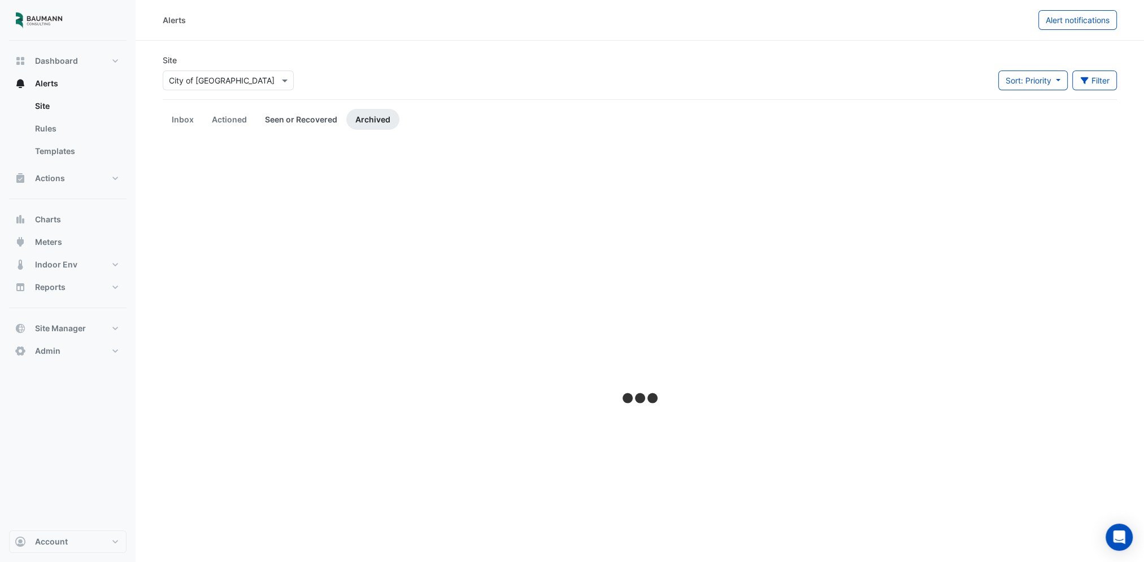
click at [315, 124] on link "Seen or Recovered" at bounding box center [301, 119] width 90 height 21
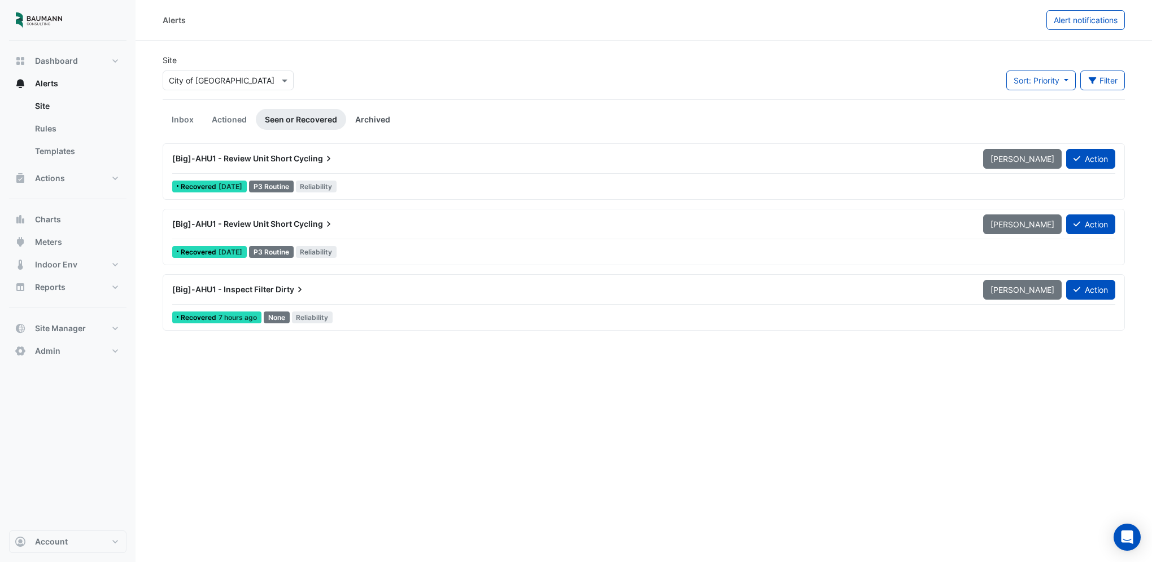
click at [369, 120] on link "Archived" at bounding box center [372, 119] width 53 height 21
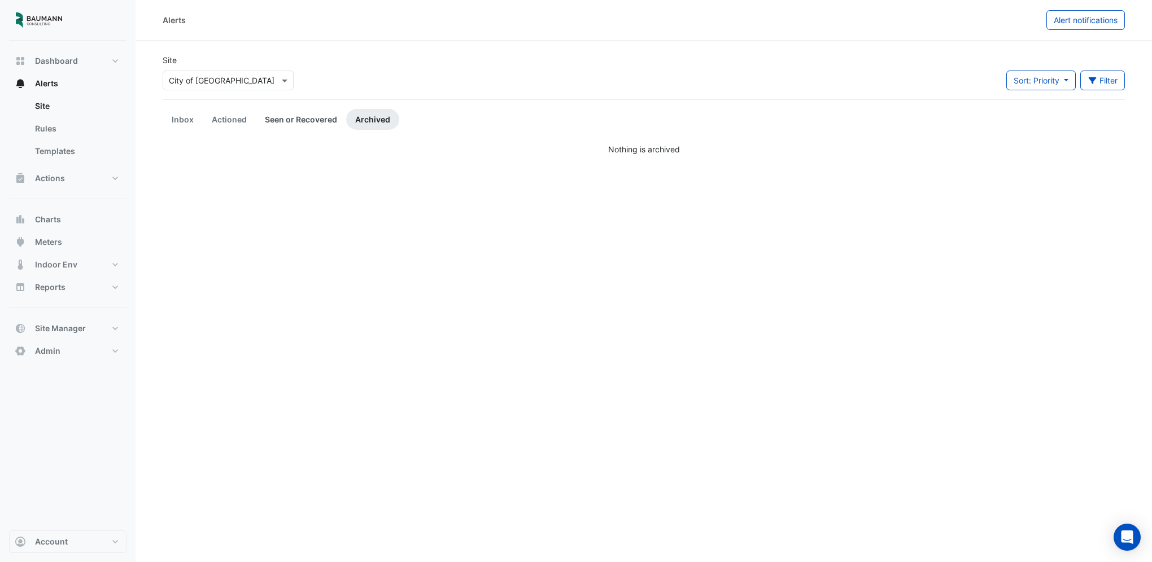
click at [304, 120] on link "Seen or Recovered" at bounding box center [301, 119] width 90 height 21
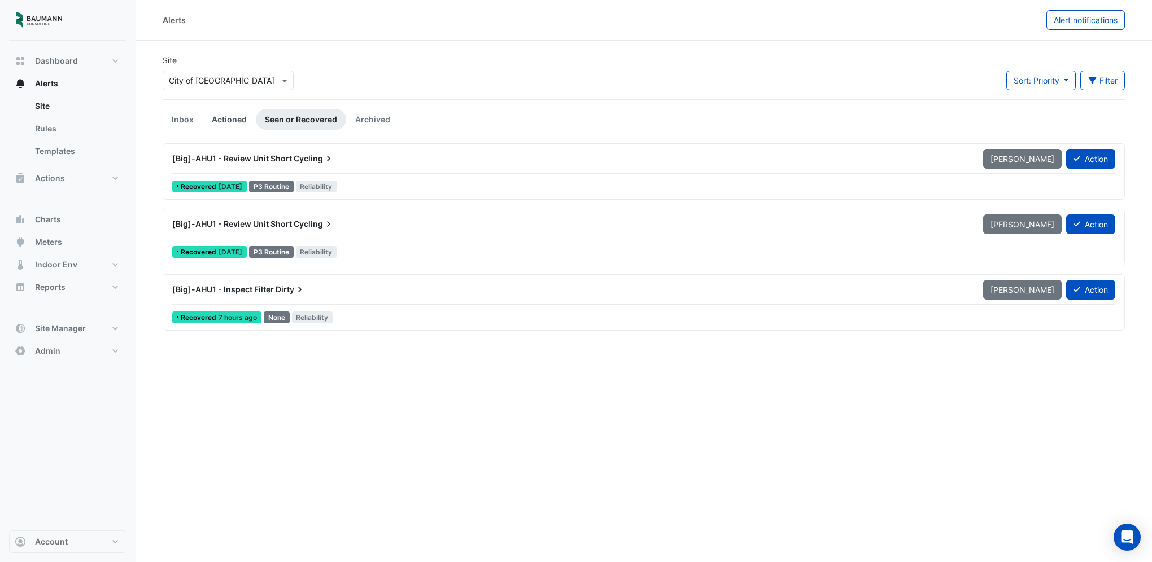
click at [235, 126] on link "Actioned" at bounding box center [229, 119] width 53 height 21
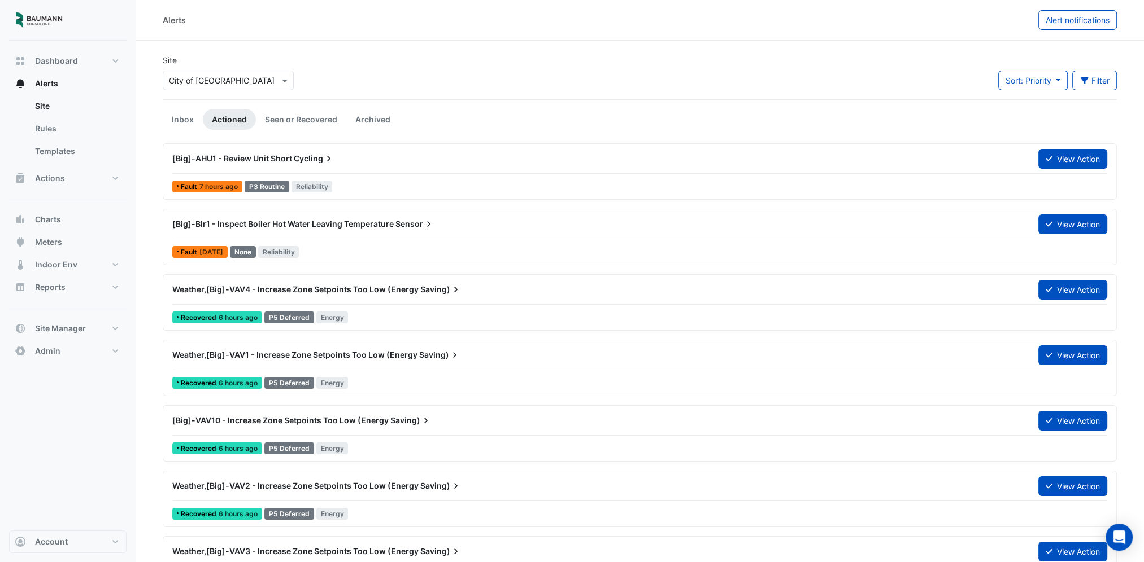
click at [180, 106] on app-alert-tickets "Site Select a Site × City of Madison Sort: Priority Priority Updated Filter Tit…" at bounding box center [640, 419] width 954 height 730
click at [184, 117] on link "Inbox" at bounding box center [183, 119] width 40 height 21
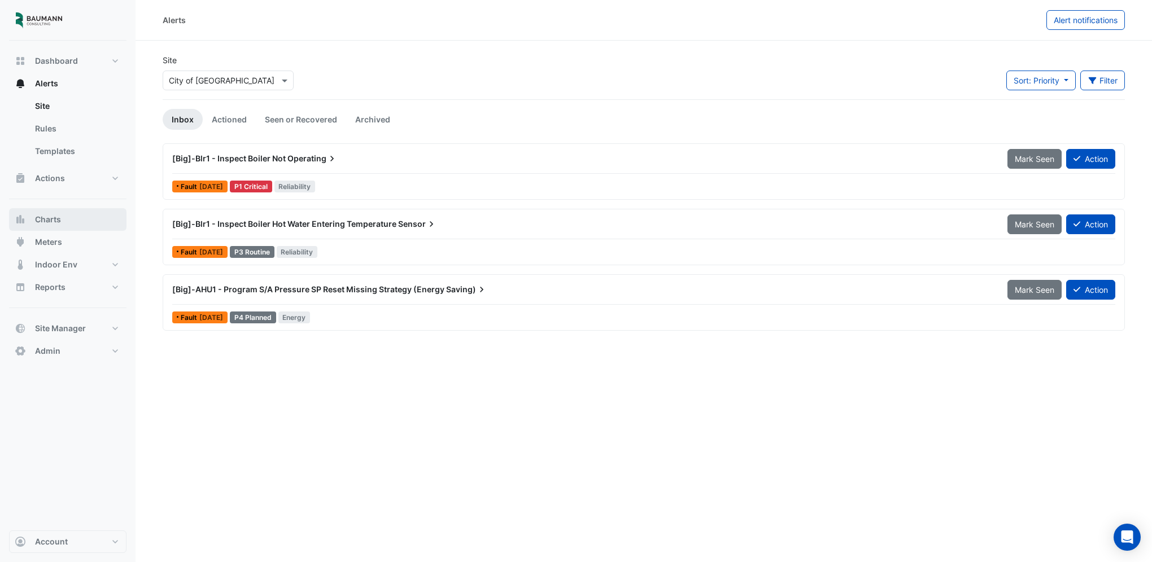
click at [66, 216] on button "Charts" at bounding box center [67, 219] width 117 height 23
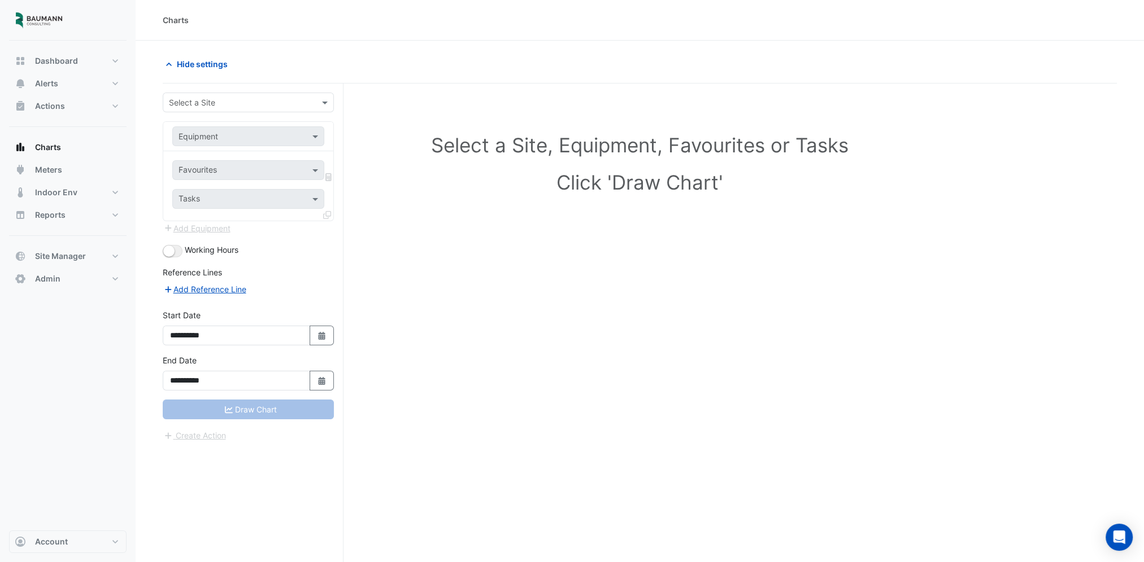
click at [256, 110] on div "Select a Site" at bounding box center [248, 103] width 171 height 20
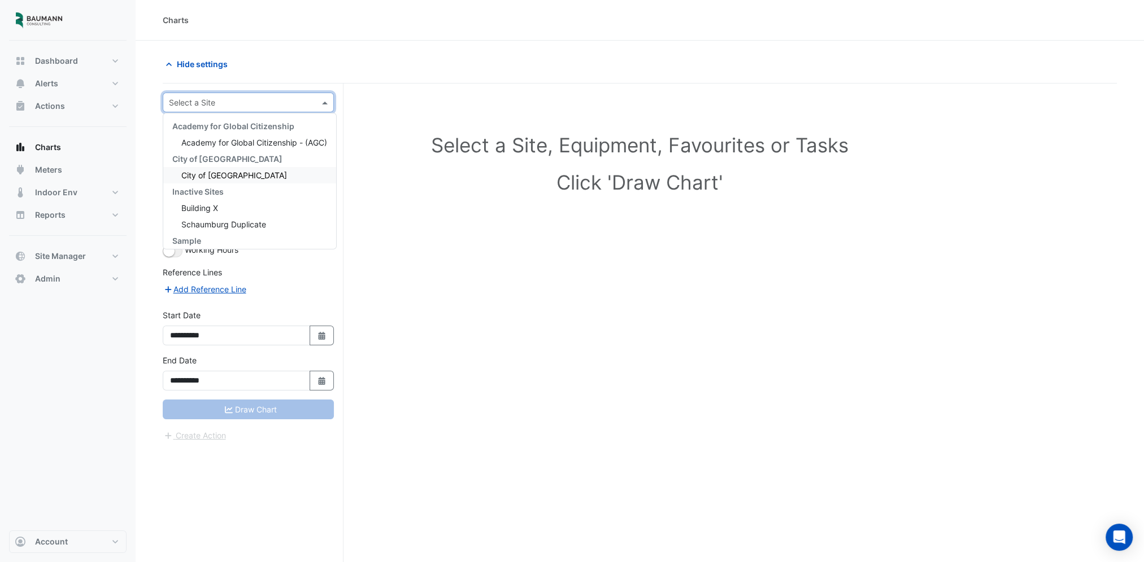
click at [241, 181] on div "City of [GEOGRAPHIC_DATA]" at bounding box center [249, 175] width 173 height 16
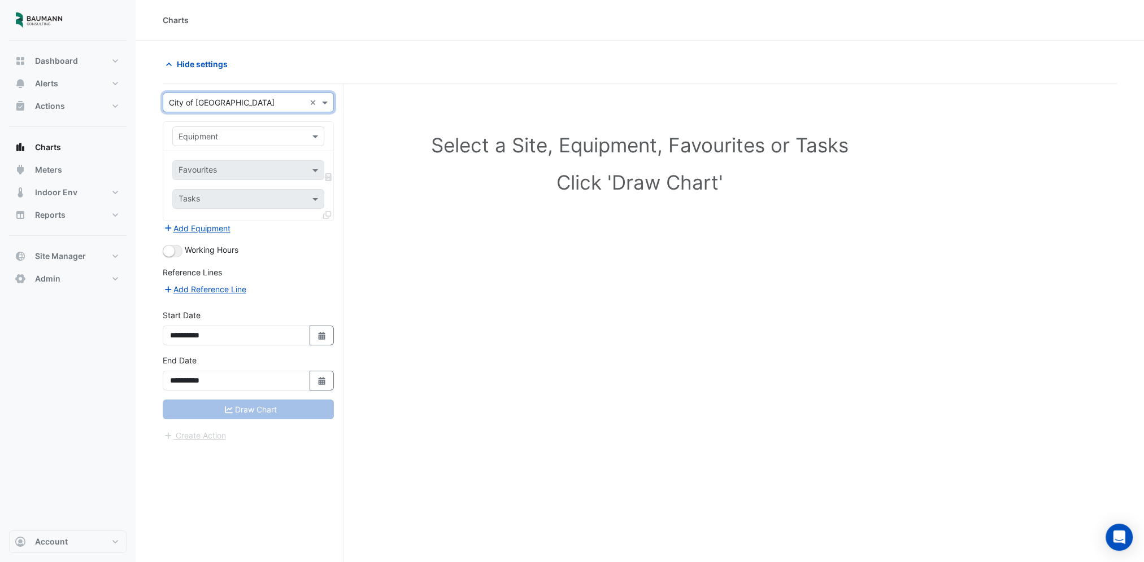
click at [258, 138] on input "text" at bounding box center [236, 137] width 117 height 12
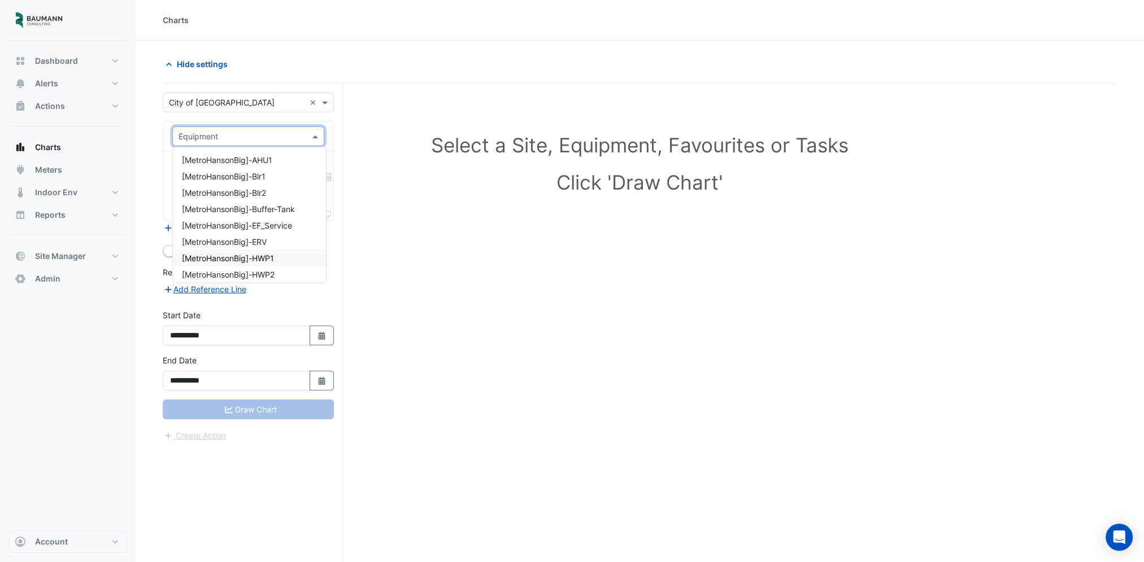
click at [281, 255] on div "[MetroHansonBig]-HWP1" at bounding box center [249, 258] width 153 height 16
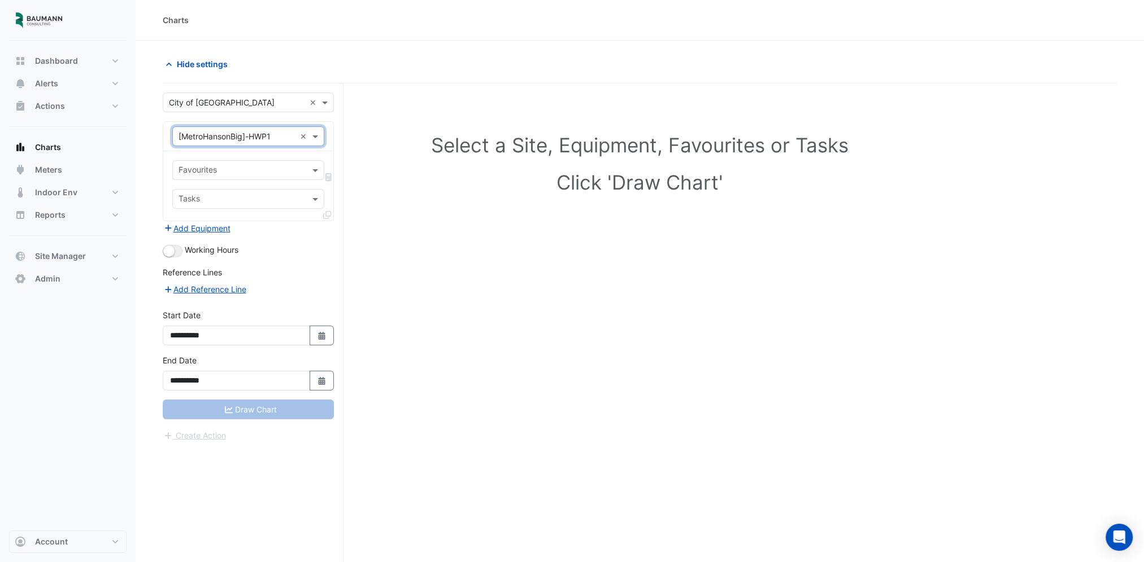
click at [230, 173] on input "text" at bounding box center [241, 171] width 126 height 12
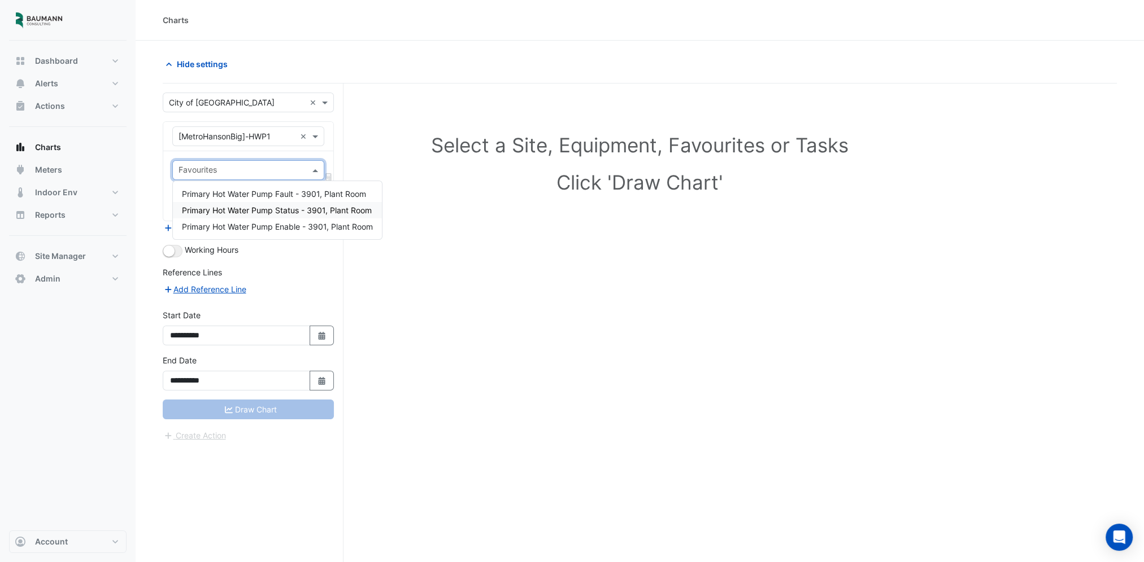
click at [303, 215] on span "Primary Hot Water Pump Status - 3901, Plant Room" at bounding box center [277, 211] width 190 height 10
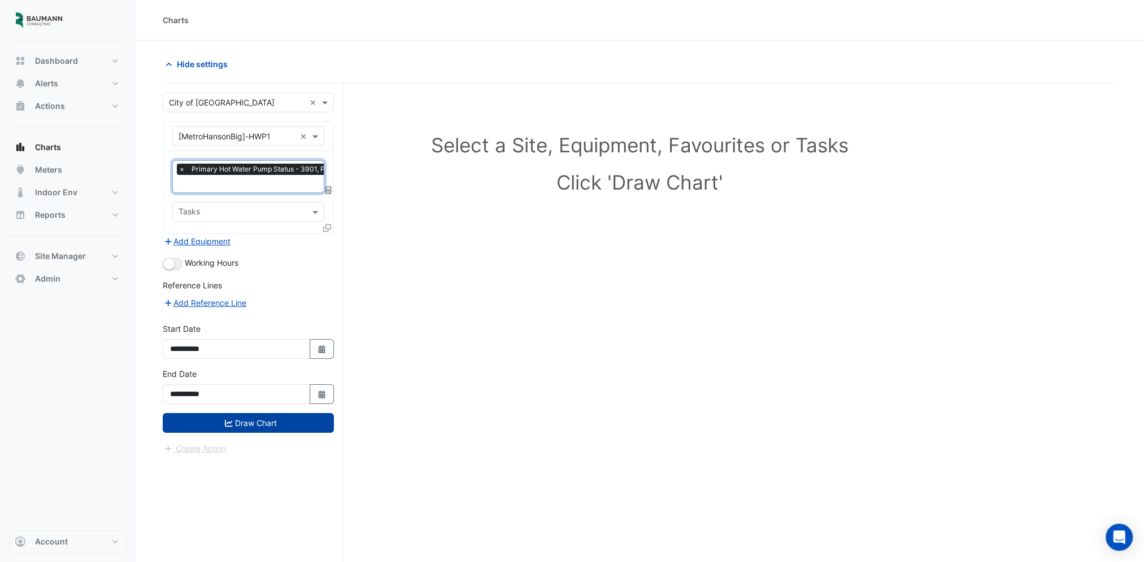
click at [282, 424] on button "Draw Chart" at bounding box center [248, 423] width 171 height 20
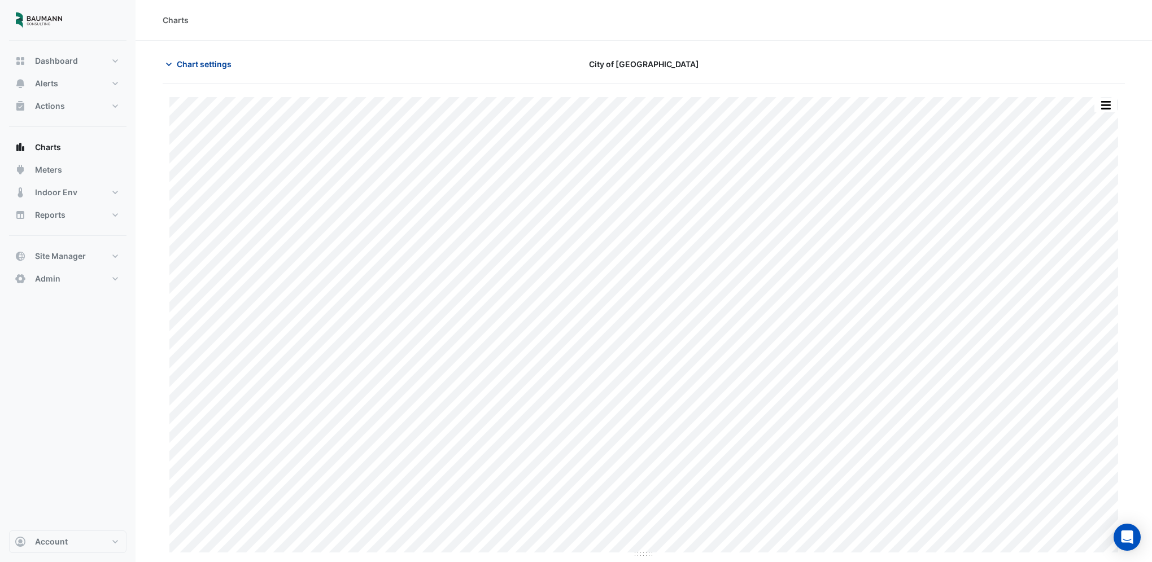
click at [182, 70] on button "Chart settings" at bounding box center [201, 64] width 76 height 20
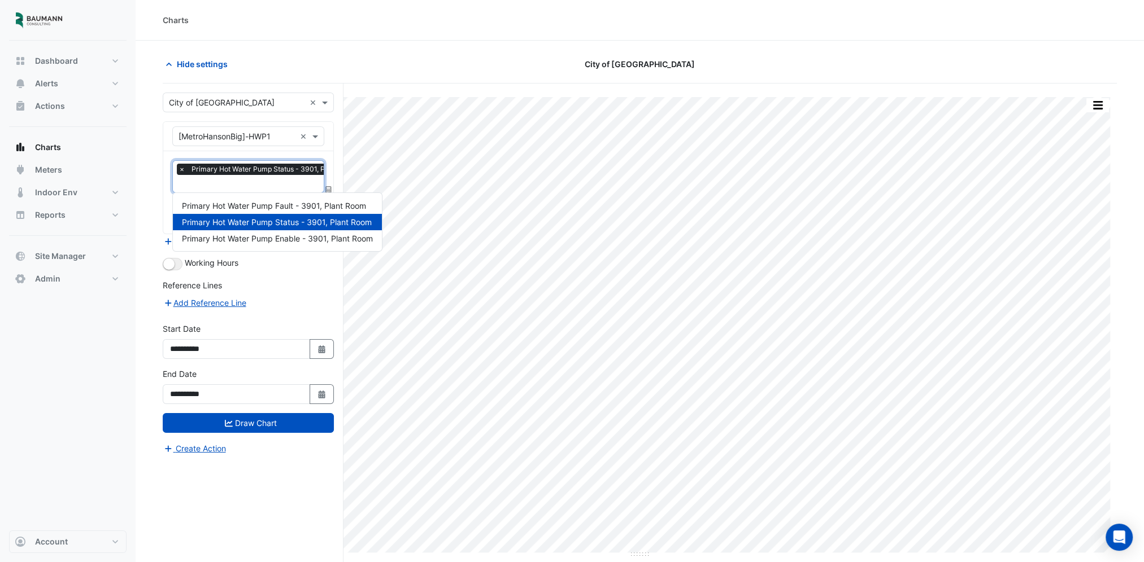
click at [221, 186] on input "text" at bounding box center [270, 185] width 184 height 12
click at [256, 235] on span "Primary Hot Water Pump Enable - 3901, Plant Room" at bounding box center [277, 239] width 191 height 10
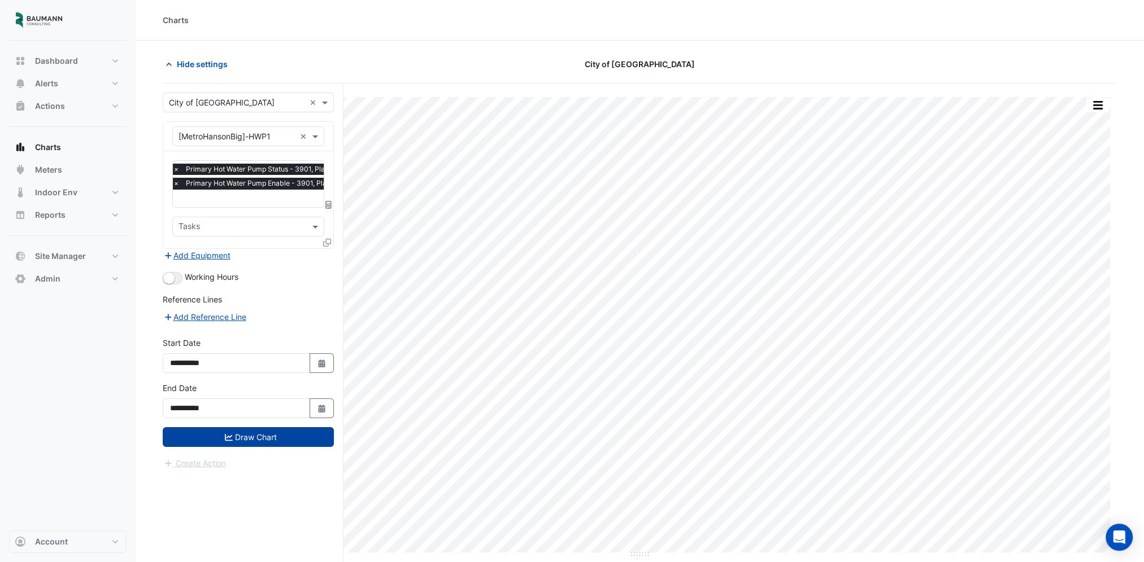
click at [233, 439] on button "Draw Chart" at bounding box center [248, 437] width 171 height 20
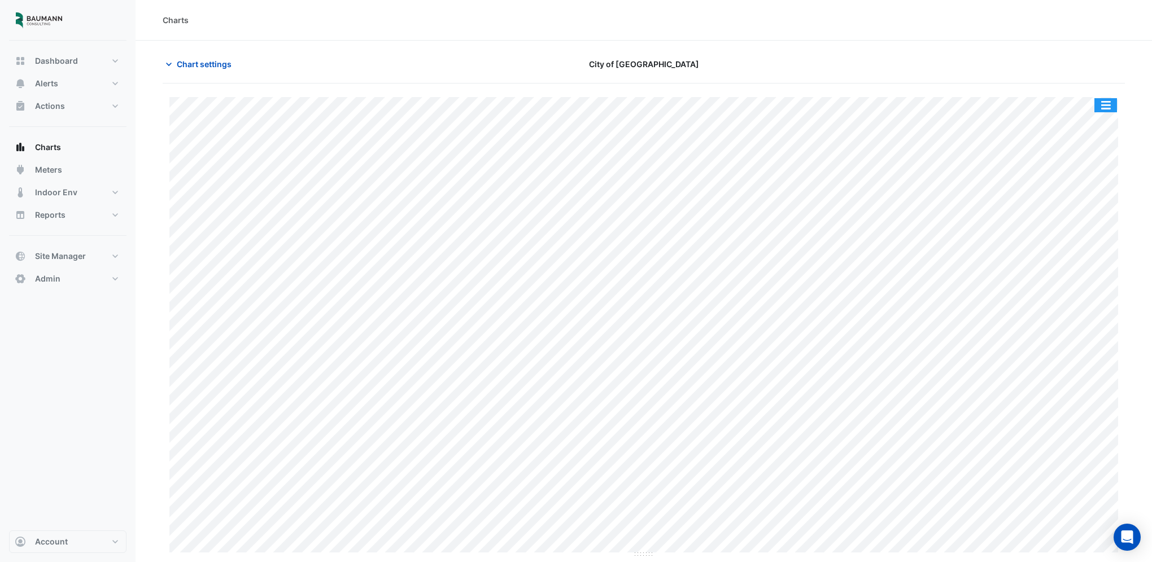
click at [1103, 108] on button "button" at bounding box center [1105, 105] width 23 height 14
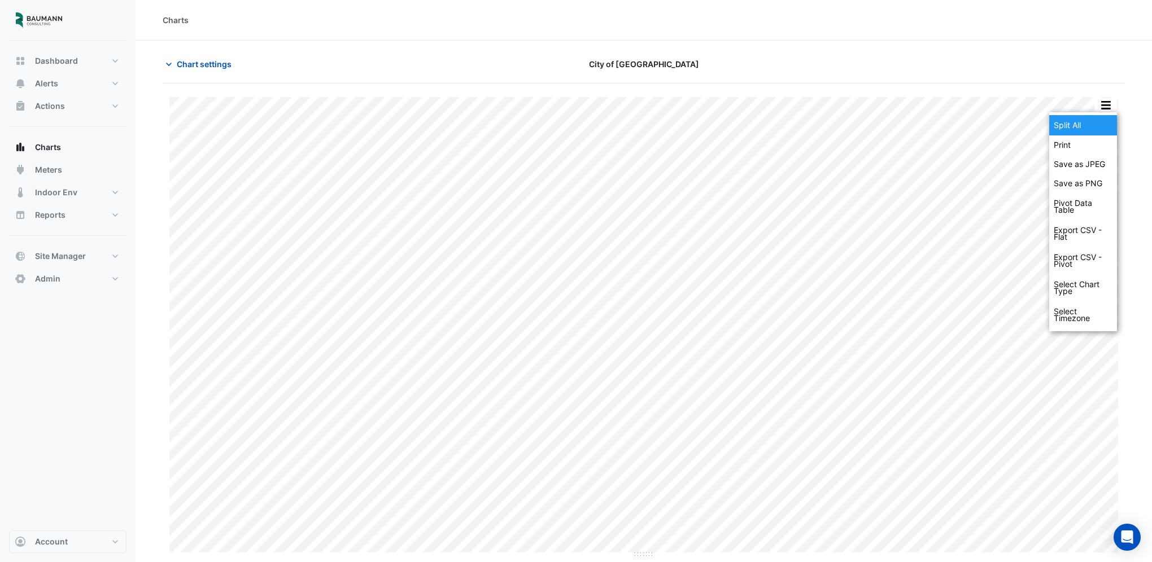
click at [1057, 126] on div "Split All" at bounding box center [1083, 125] width 68 height 20
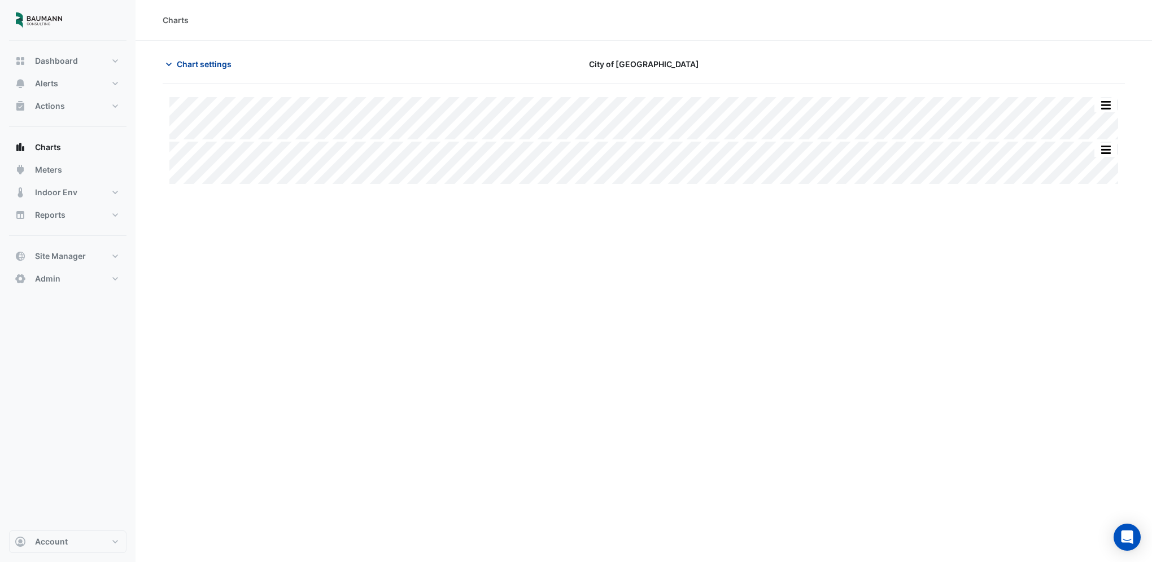
click at [214, 63] on span "Chart settings" at bounding box center [204, 64] width 55 height 12
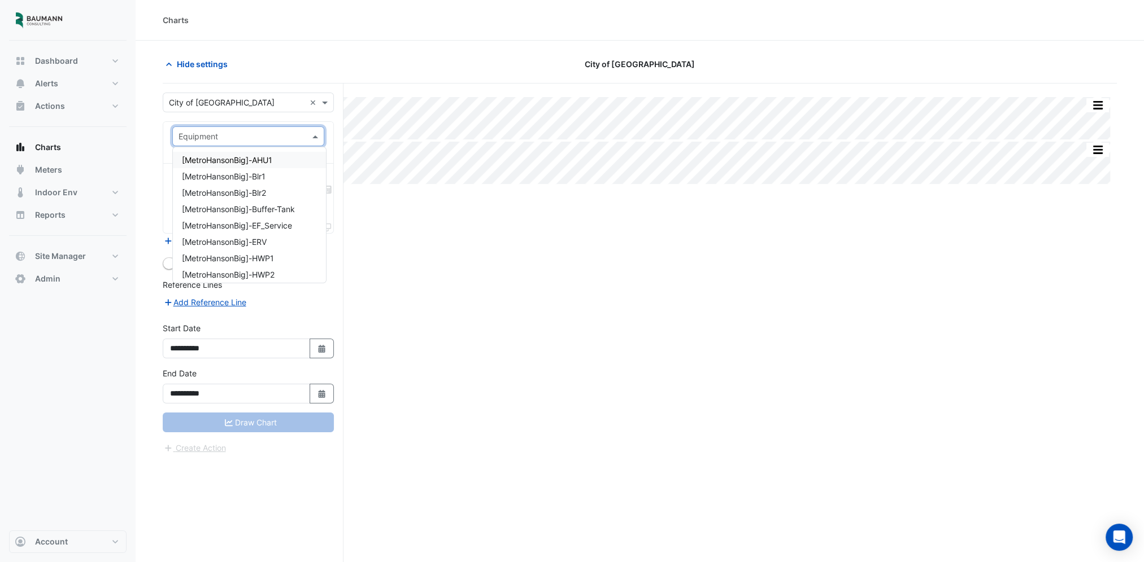
click at [260, 133] on input "text" at bounding box center [236, 137] width 117 height 12
click at [295, 248] on span "[MetroHansonBig]-MAU_Service" at bounding box center [241, 251] width 118 height 10
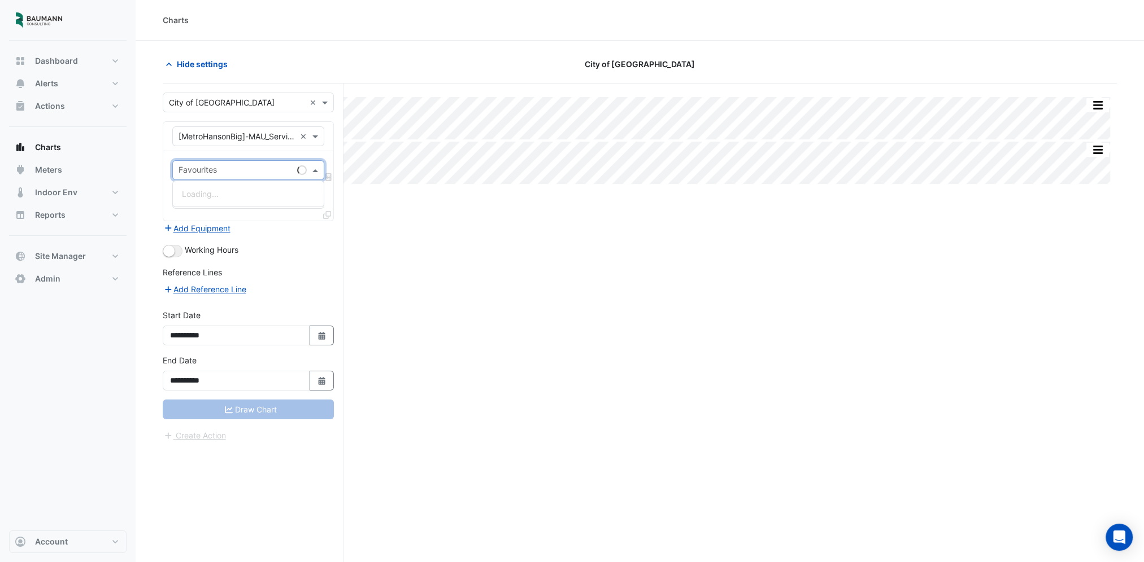
click at [259, 168] on input "text" at bounding box center [235, 171] width 114 height 12
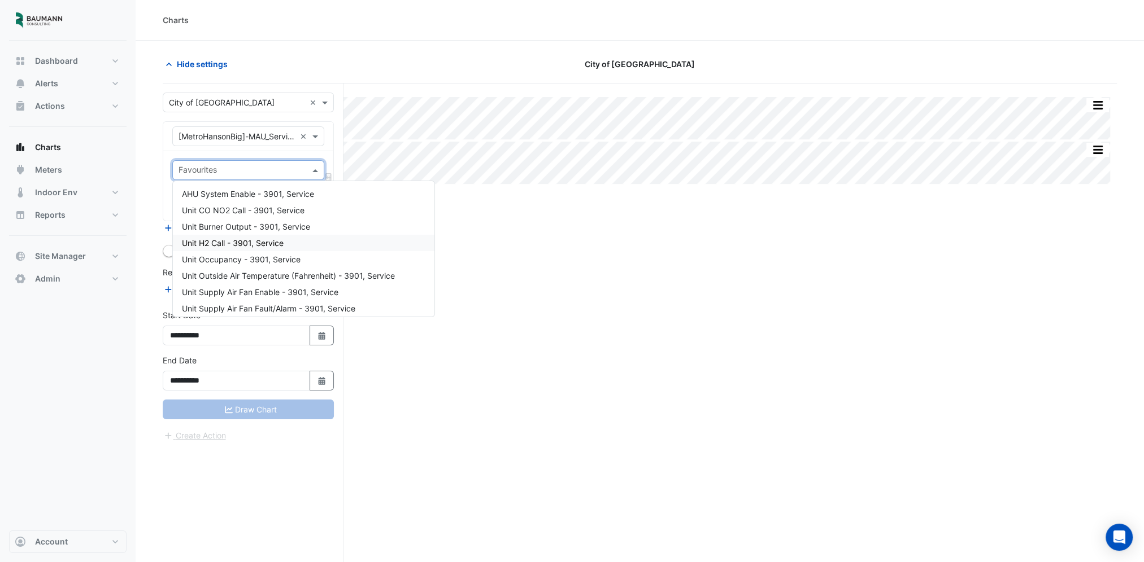
click at [280, 238] on span "Unit H2 Call - 3901, Service" at bounding box center [233, 243] width 102 height 10
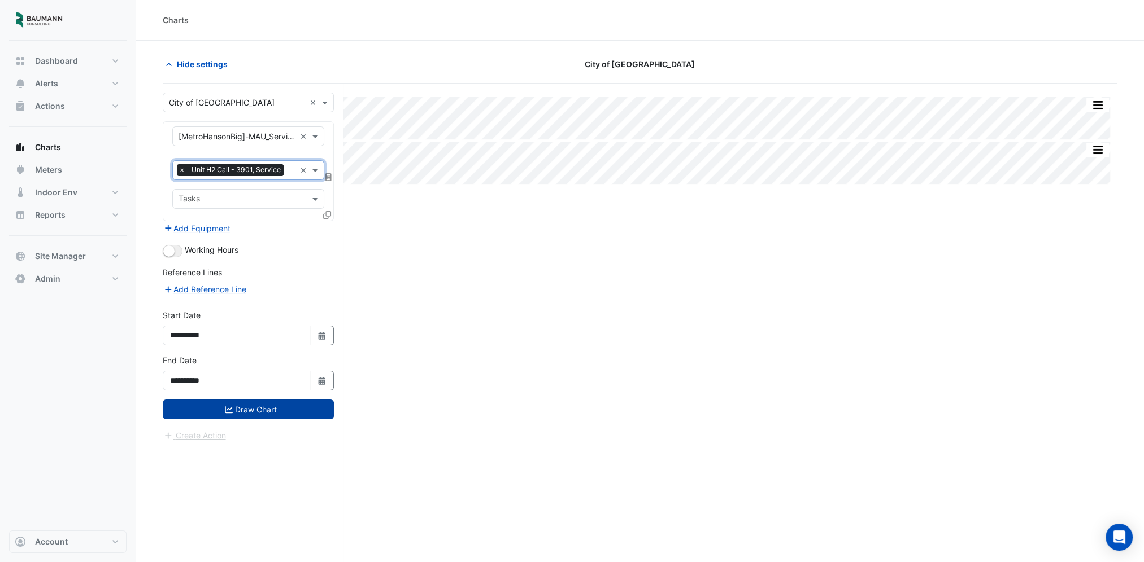
click at [247, 416] on button "Draw Chart" at bounding box center [248, 410] width 171 height 20
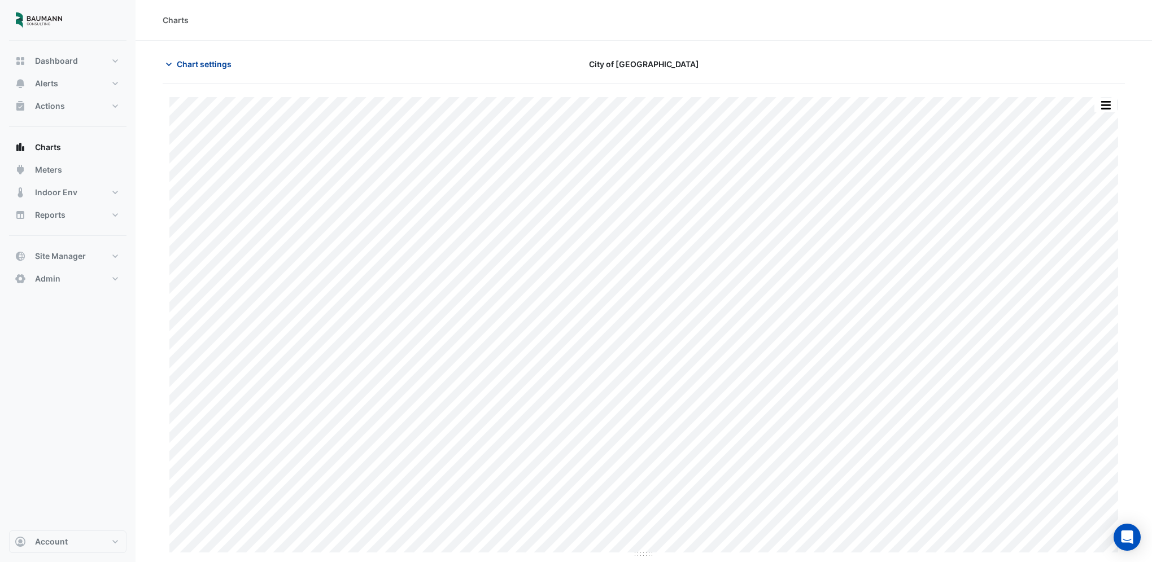
click at [224, 72] on button "Chart settings" at bounding box center [201, 64] width 76 height 20
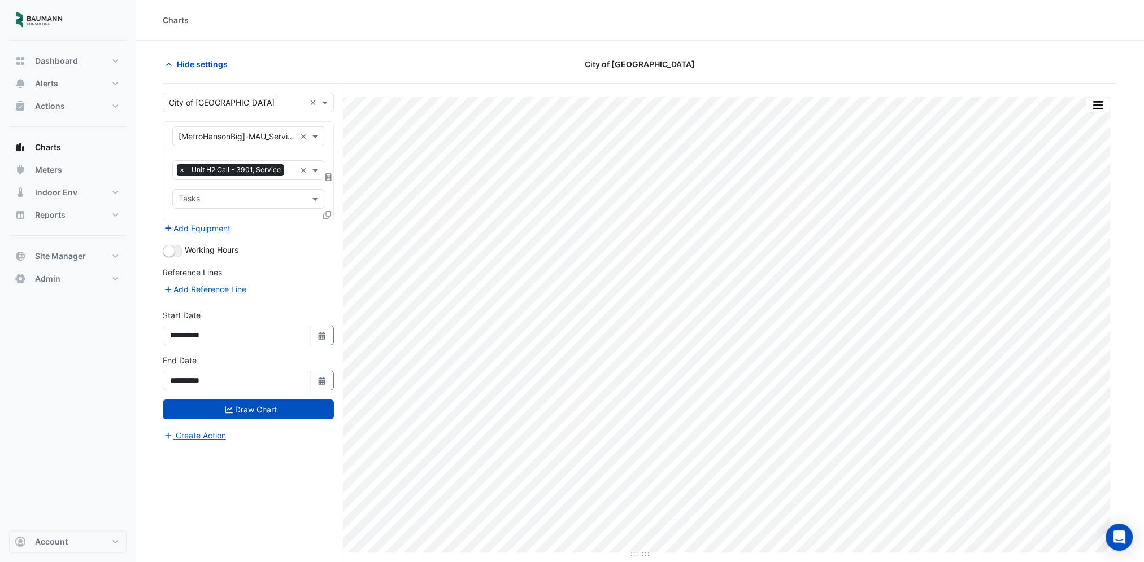
click at [269, 172] on span "Unit H2 Call - 3901, Service" at bounding box center [236, 169] width 95 height 11
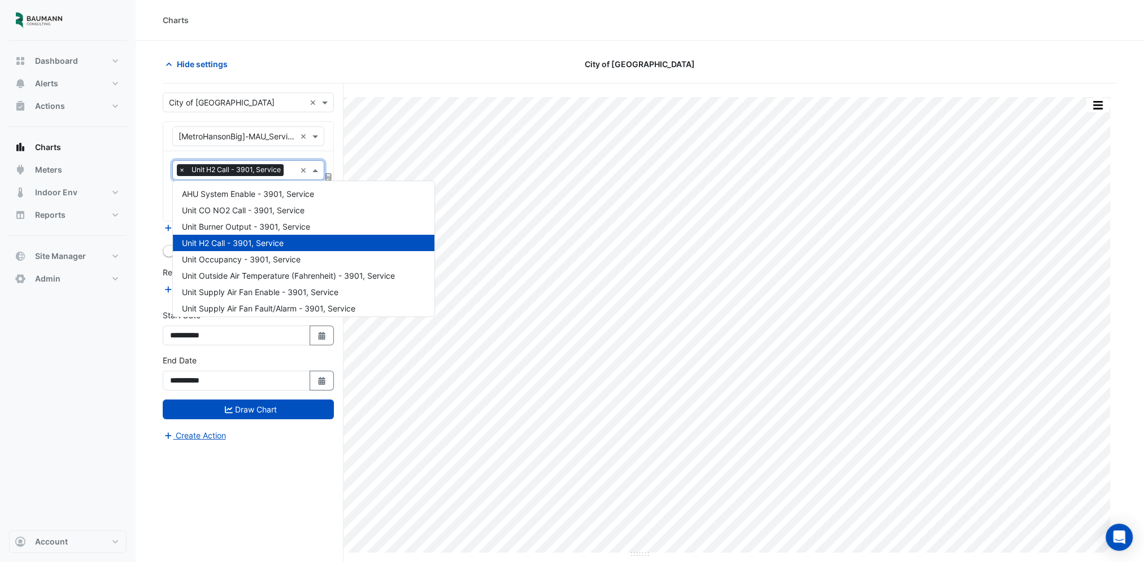
click at [298, 169] on div "Favourites × Unit H2 Call - 3901, Service ×" at bounding box center [248, 170] width 152 height 20
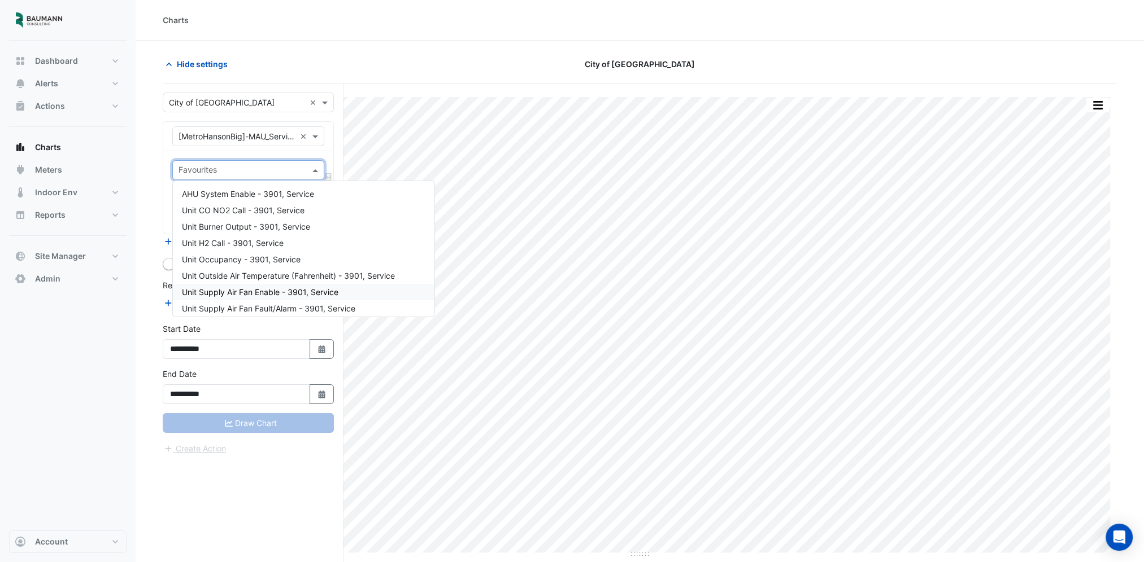
click at [292, 296] on span "Unit Supply Air Fan Enable - 3901, Service" at bounding box center [260, 292] width 156 height 10
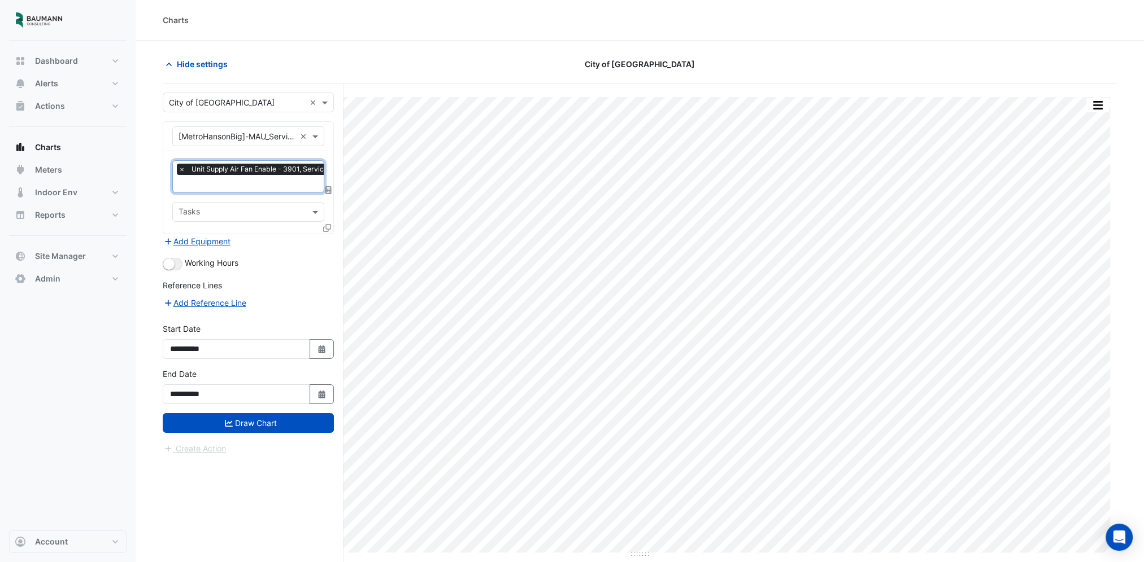
click at [269, 183] on input "text" at bounding box center [255, 185] width 155 height 12
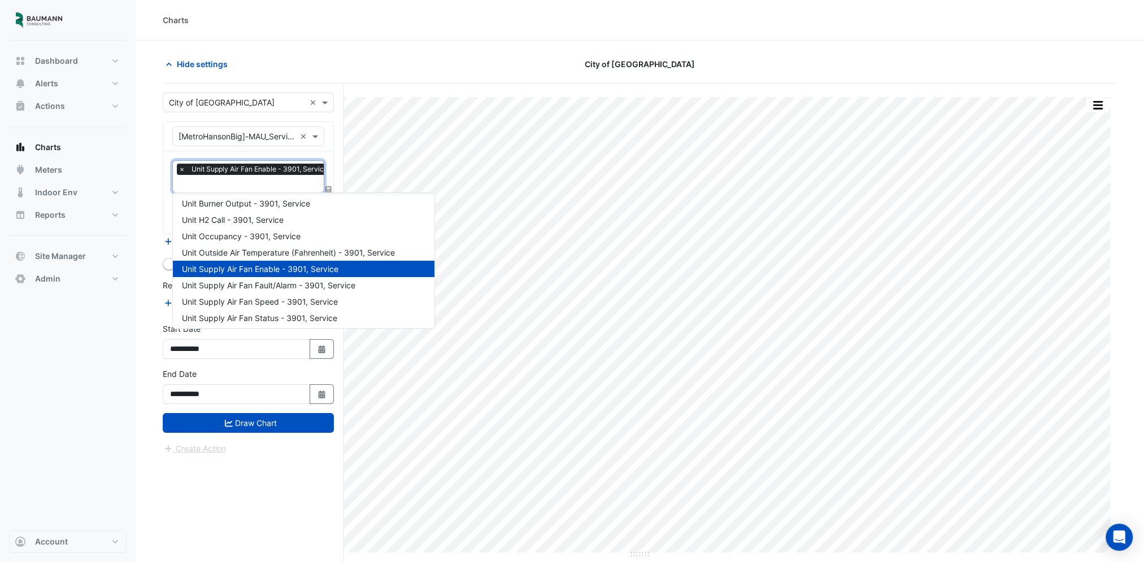
scroll to position [70, 0]
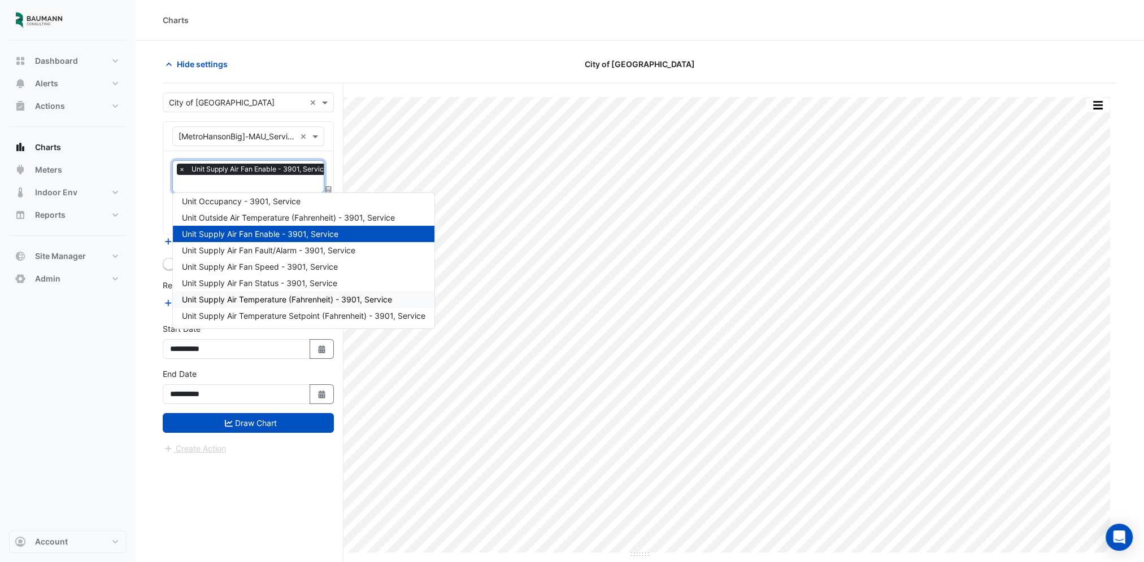
click at [329, 300] on span "Unit Supply Air Temperature (Fahrenheit) - 3901, Service" at bounding box center [287, 300] width 210 height 10
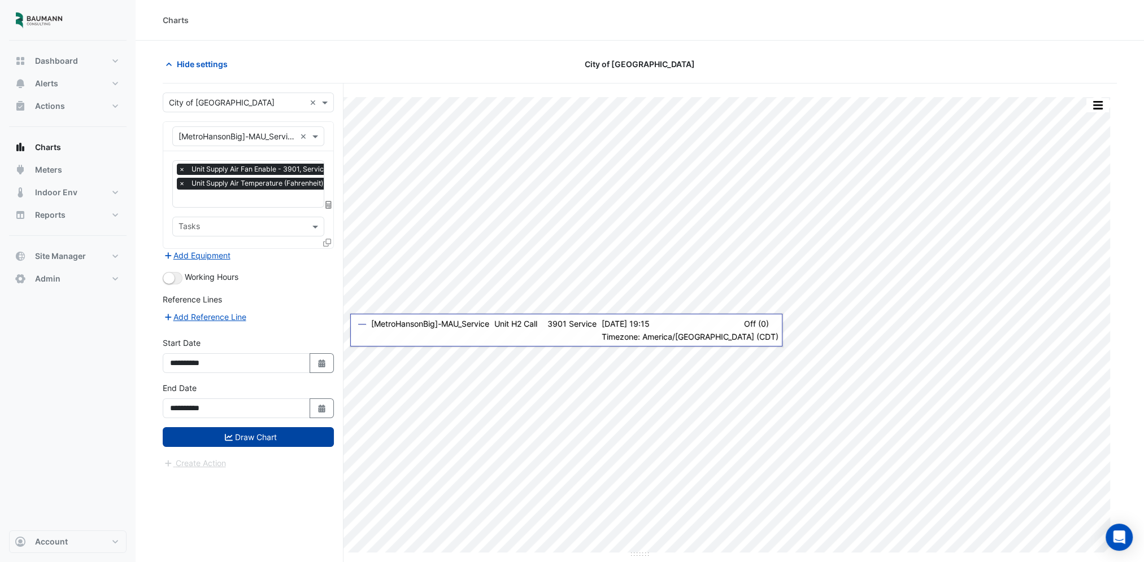
click at [271, 440] on button "Draw Chart" at bounding box center [248, 437] width 171 height 20
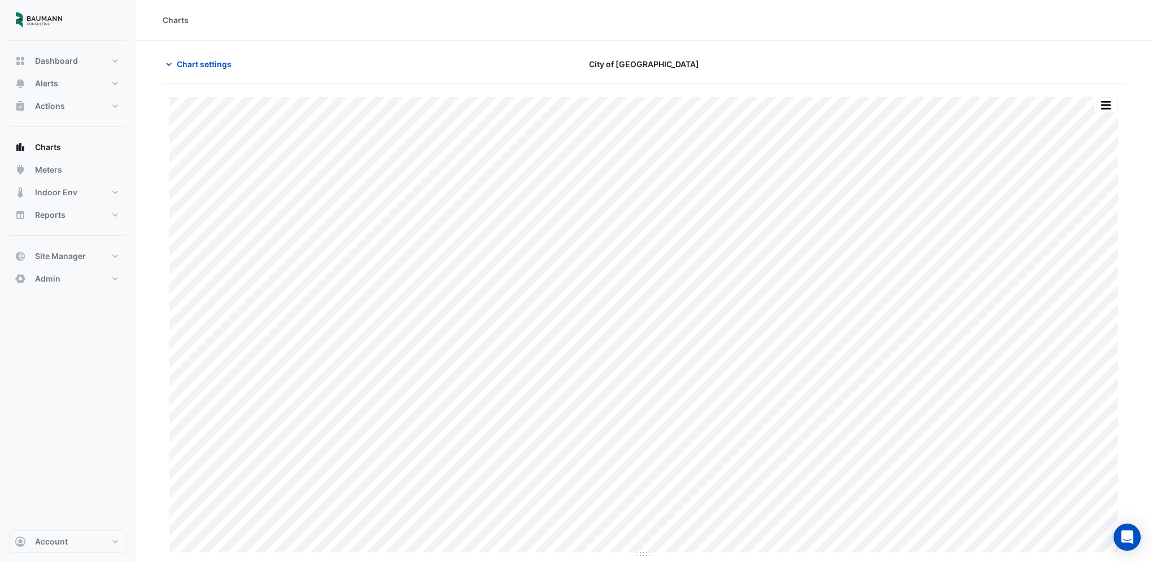
click at [1102, 98] on div "Split by Unit Split All Print Save as JPEG Save as PNG Pivot Data Table Export …" at bounding box center [1106, 105] width 24 height 15
click at [1103, 104] on button "button" at bounding box center [1105, 105] width 23 height 14
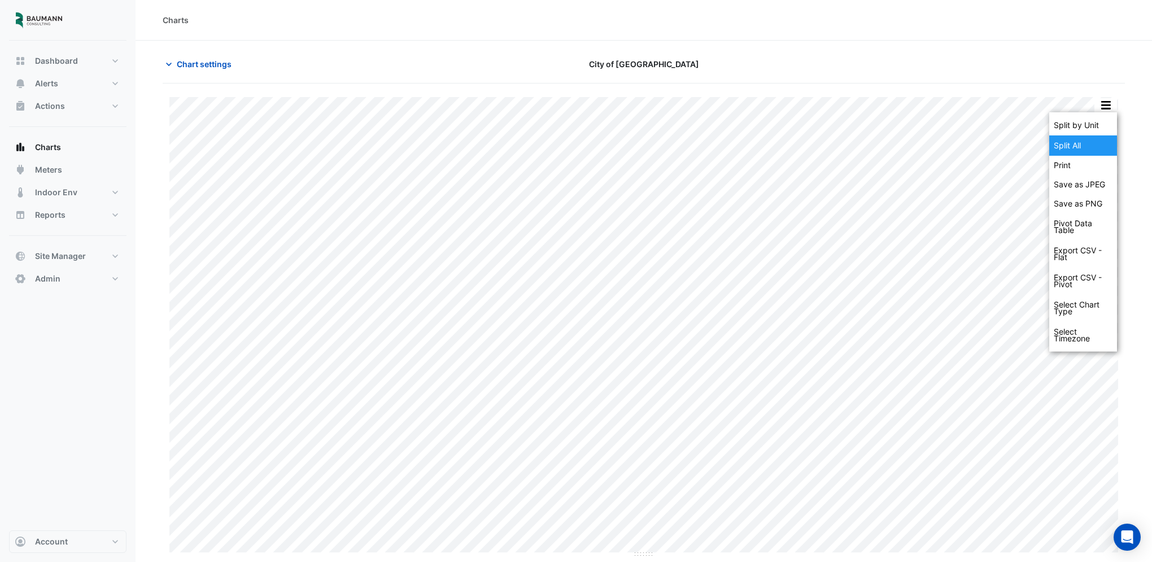
click at [1093, 139] on div "Split All" at bounding box center [1083, 146] width 68 height 20
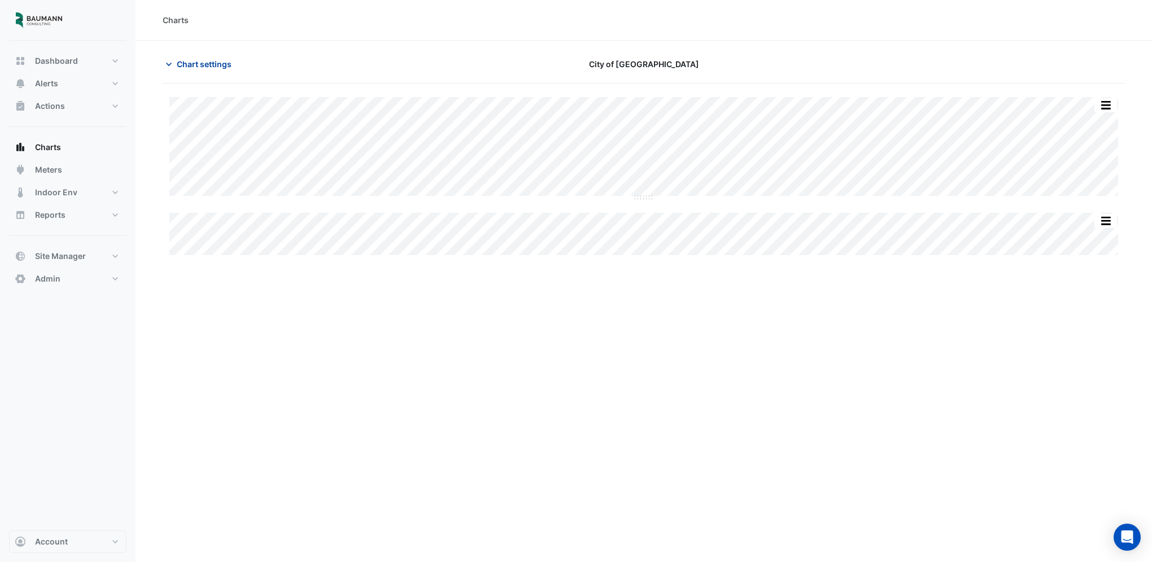
click at [211, 71] on button "Chart settings" at bounding box center [201, 64] width 76 height 20
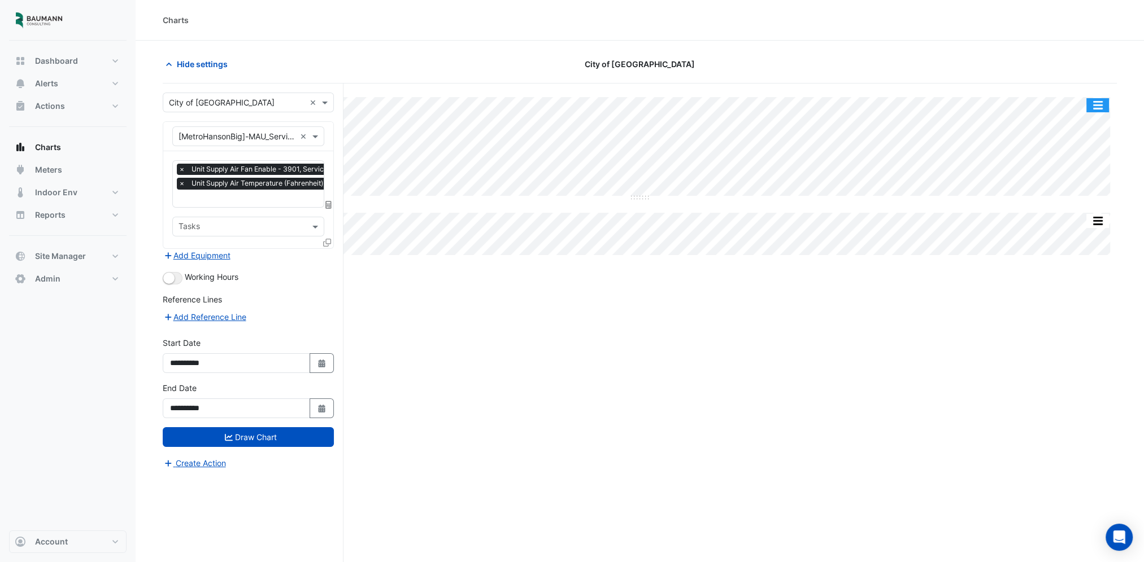
click at [1090, 103] on button "button" at bounding box center [1097, 105] width 23 height 14
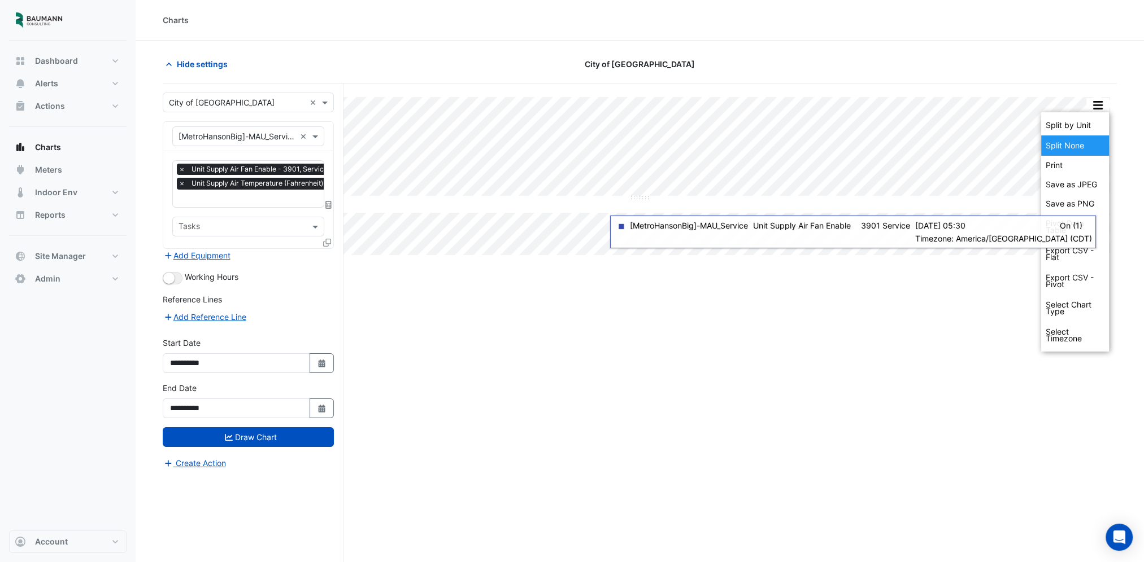
click at [1075, 145] on div "Split None" at bounding box center [1075, 146] width 68 height 20
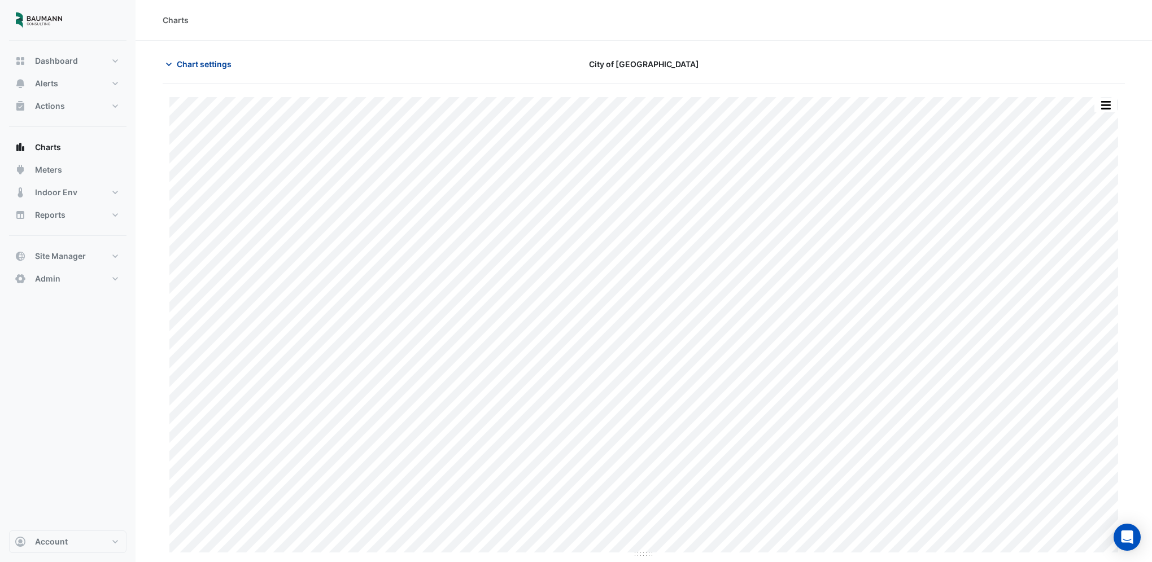
click at [221, 64] on span "Chart settings" at bounding box center [204, 64] width 55 height 12
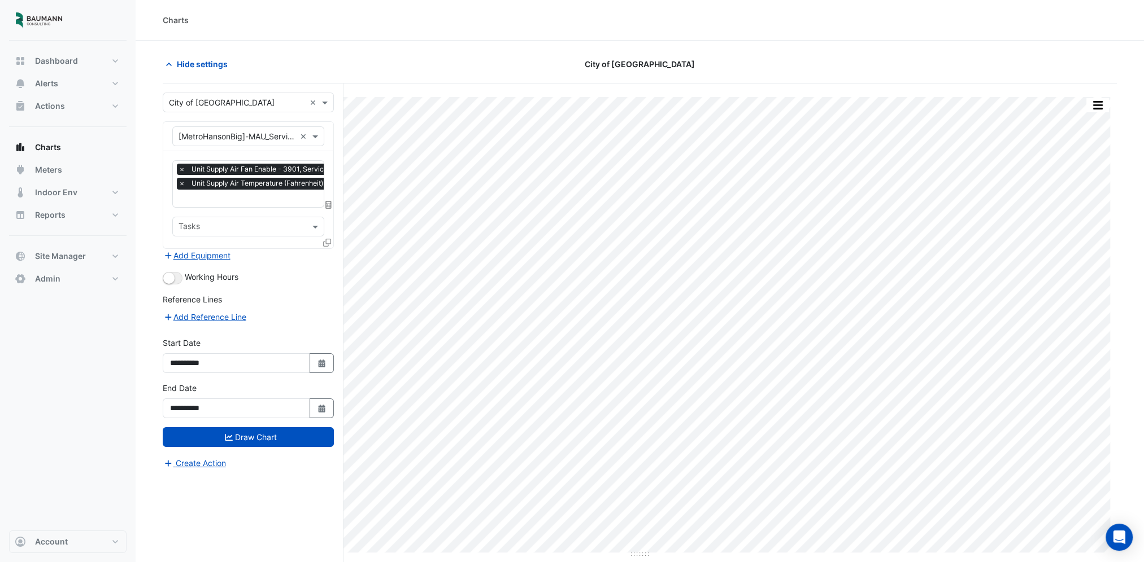
click at [249, 202] on input "text" at bounding box center [279, 200] width 202 height 12
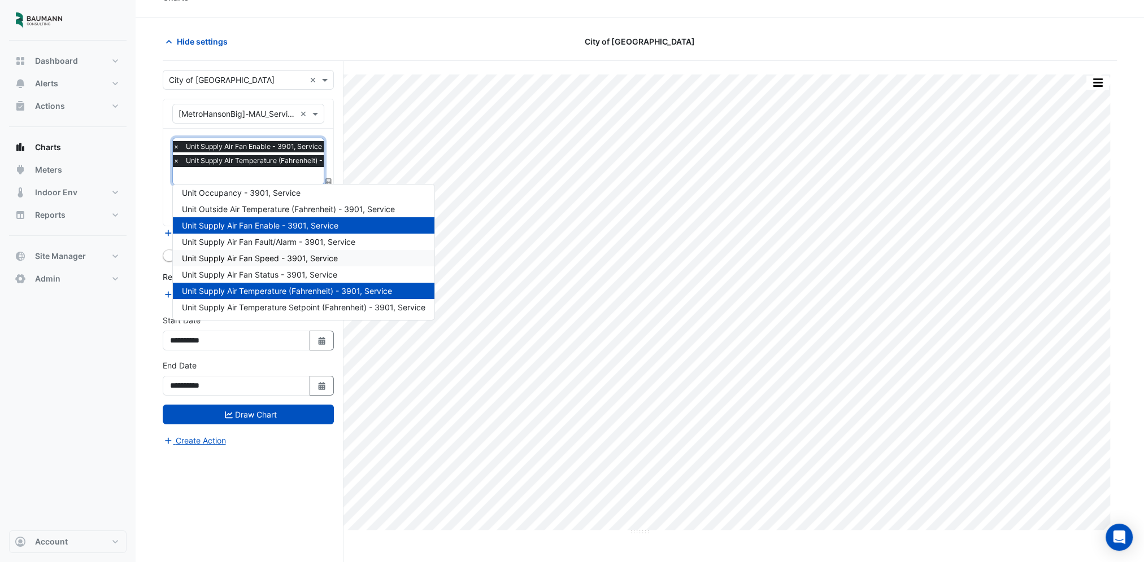
scroll to position [42, 0]
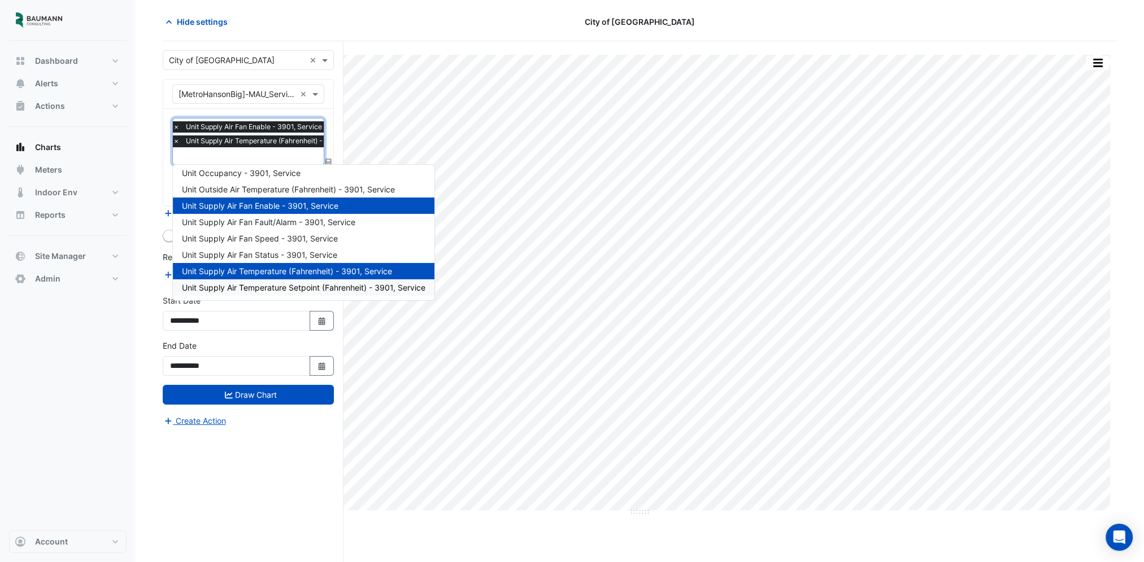
click at [295, 289] on span "Unit Supply Air Temperature Setpoint (Fahrenheit) - 3901, Service" at bounding box center [303, 288] width 243 height 10
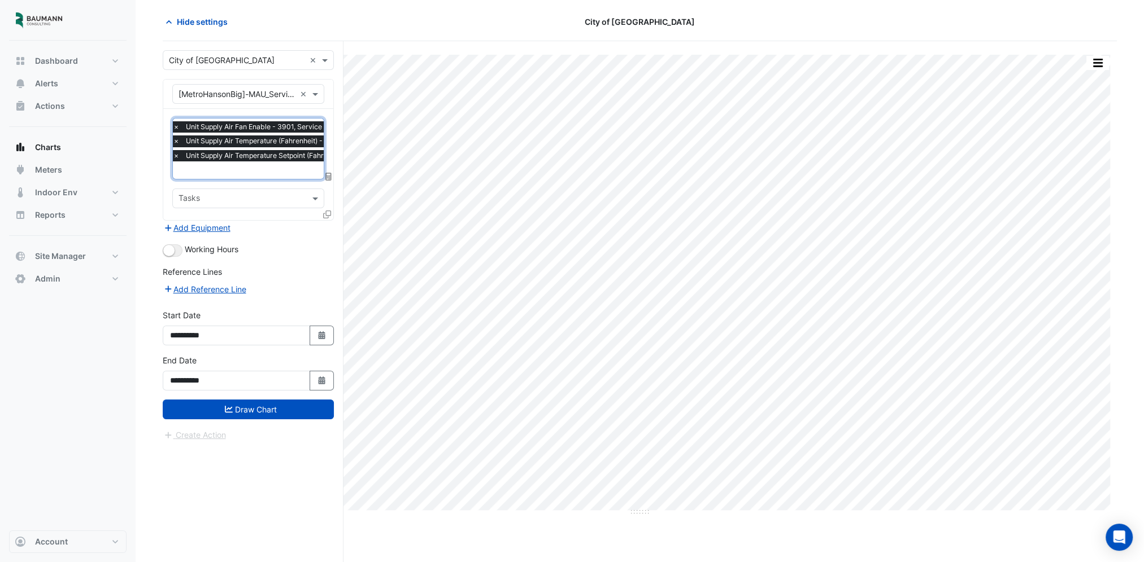
click at [173, 124] on span "×" at bounding box center [176, 126] width 10 height 11
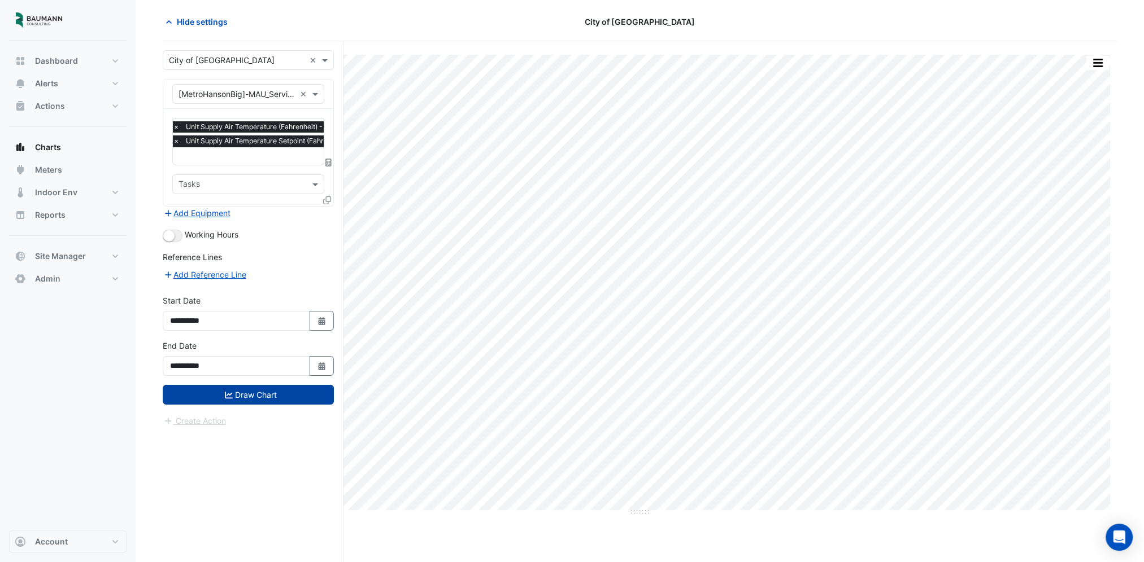
click at [265, 396] on button "Draw Chart" at bounding box center [248, 395] width 171 height 20
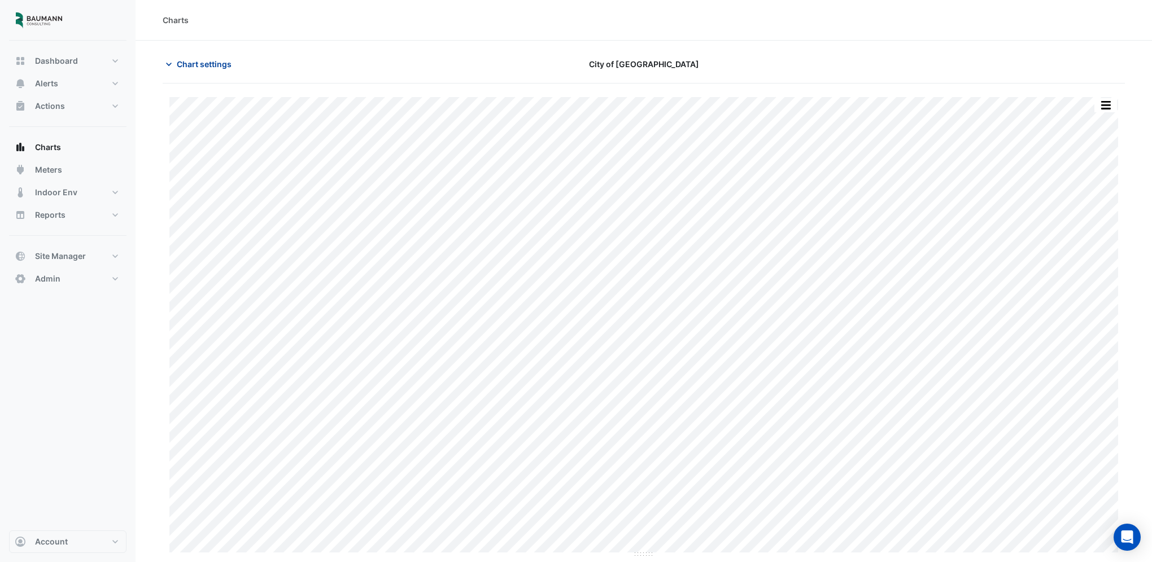
click at [214, 64] on span "Chart settings" at bounding box center [204, 64] width 55 height 12
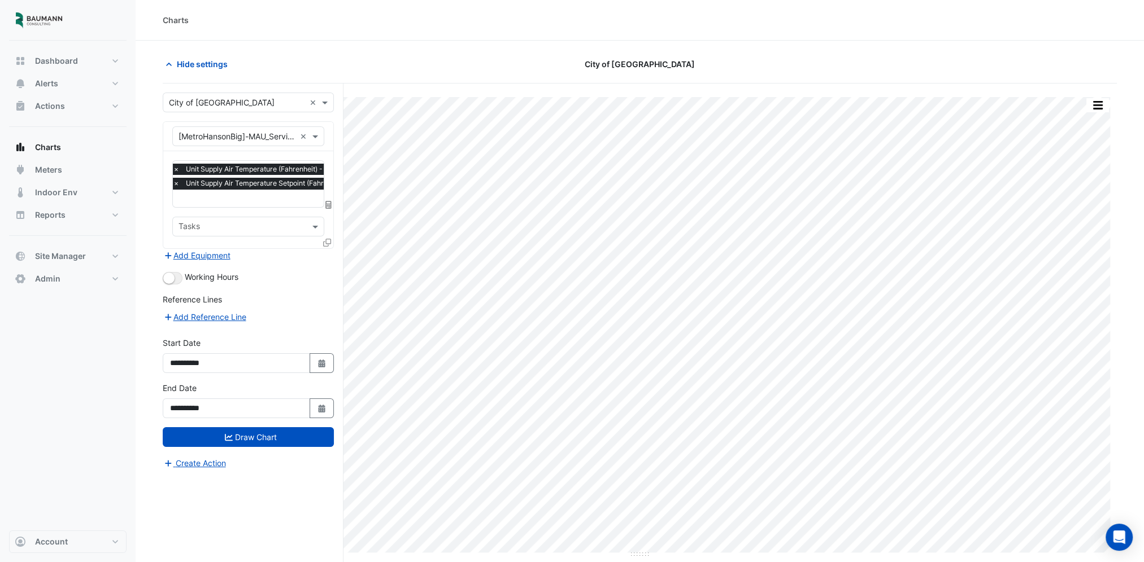
click at [276, 190] on div "× Unit Supply Air Temperature (Fahrenheit) - 3901, Service × Unit Supply Air Te…" at bounding box center [287, 178] width 232 height 29
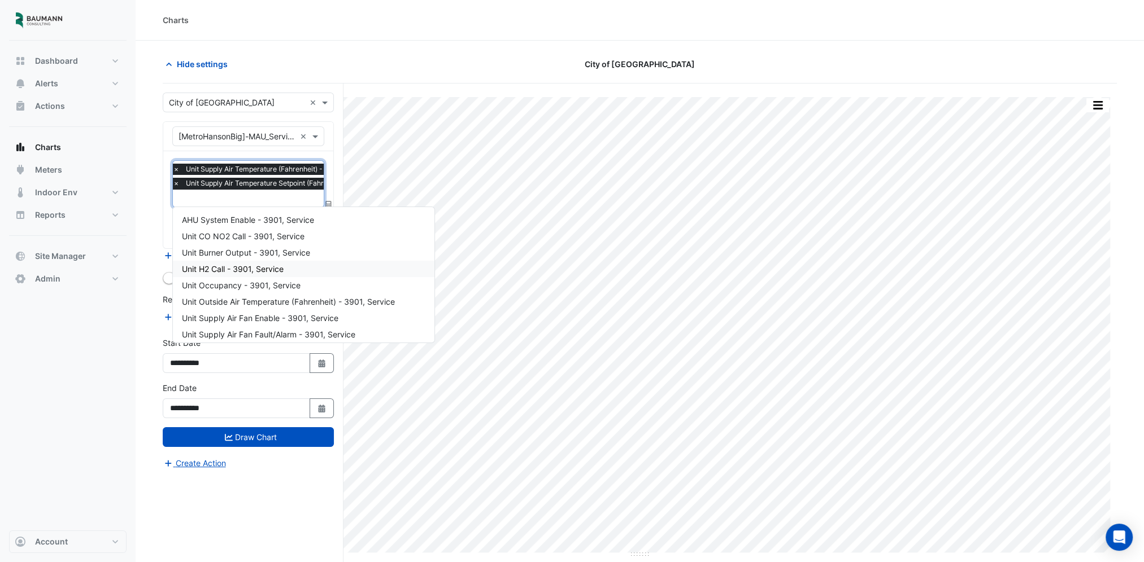
scroll to position [70, 0]
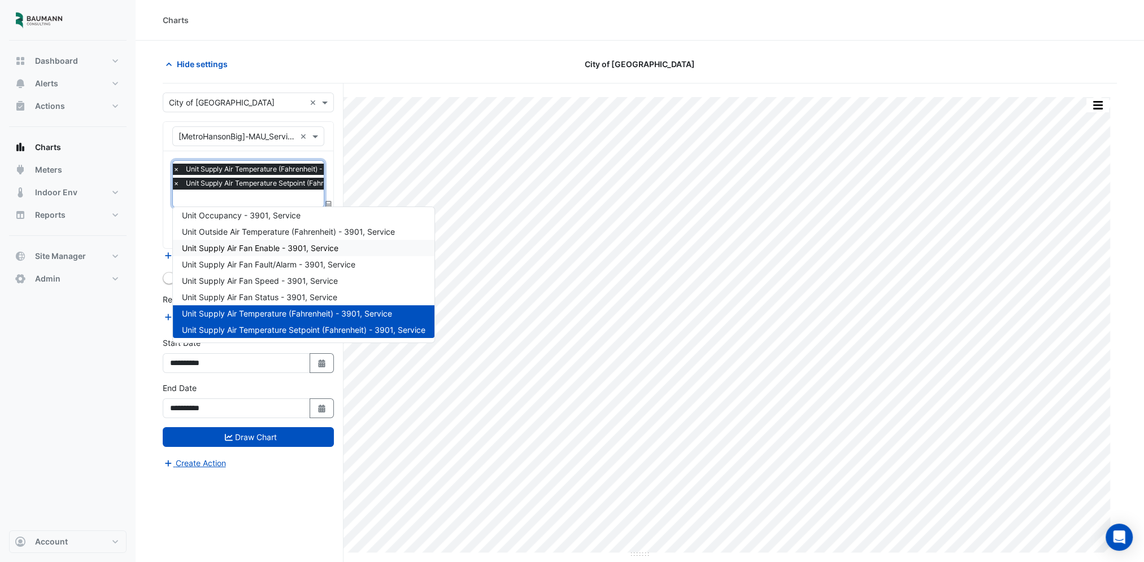
click at [291, 248] on span "Unit Supply Air Fan Enable - 3901, Service" at bounding box center [260, 248] width 156 height 10
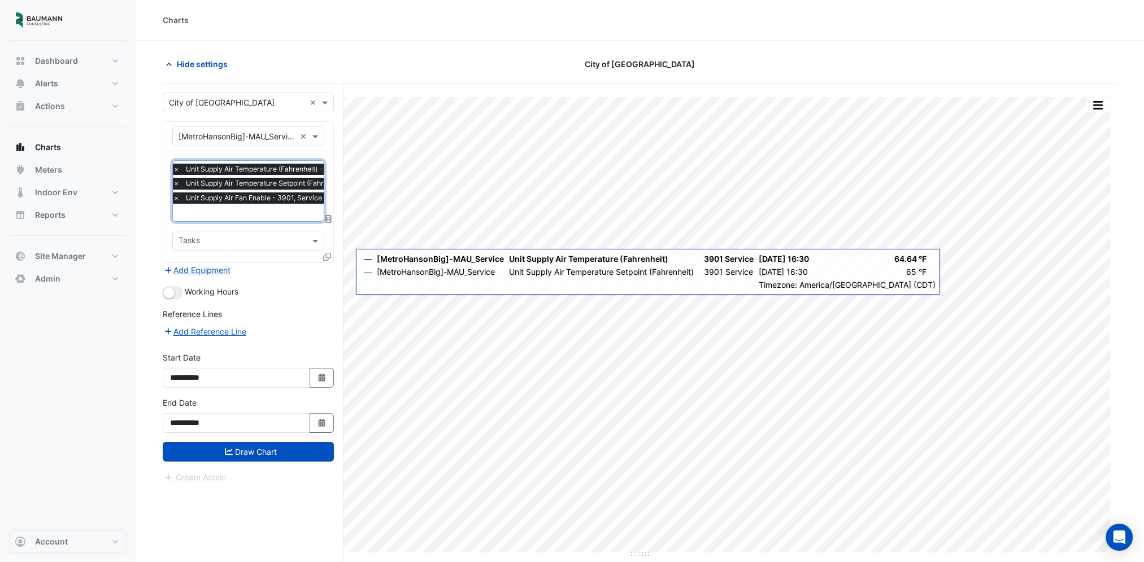
click at [177, 196] on span "×" at bounding box center [176, 198] width 10 height 11
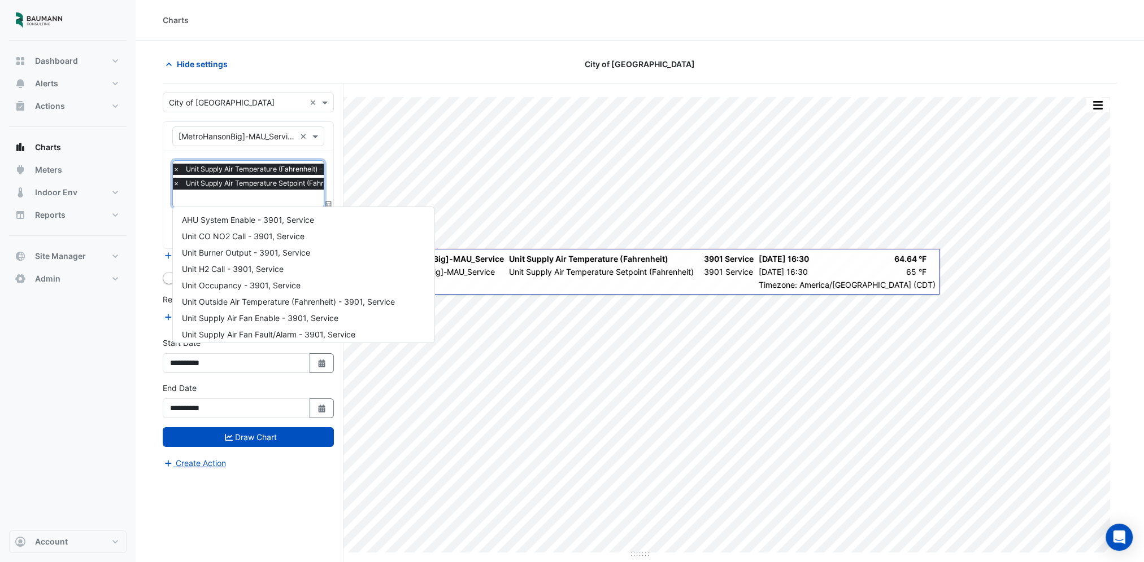
click at [221, 198] on input "text" at bounding box center [288, 200] width 230 height 12
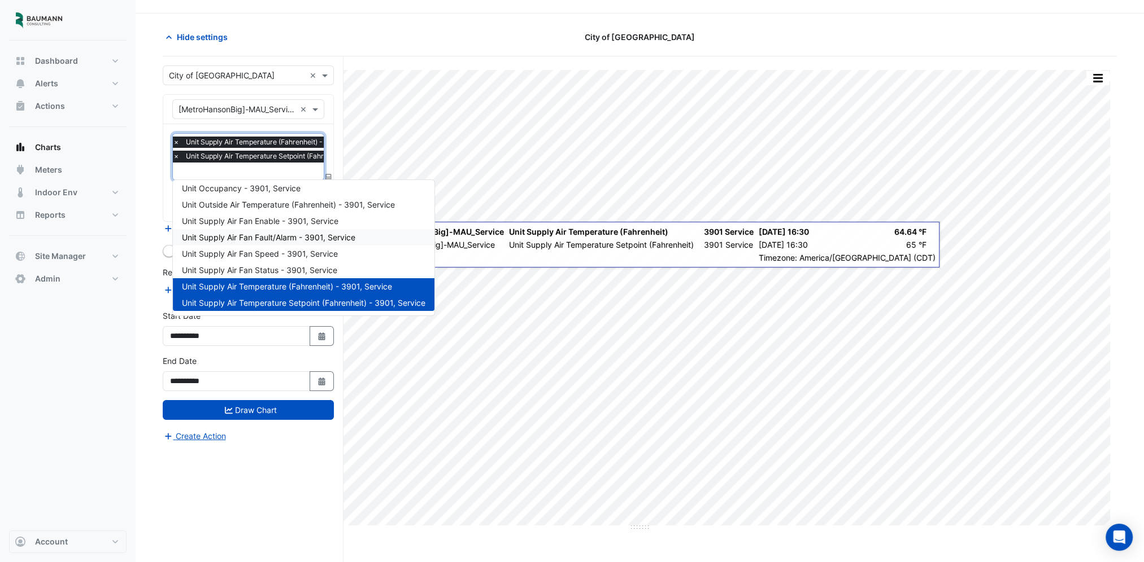
scroll to position [42, 0]
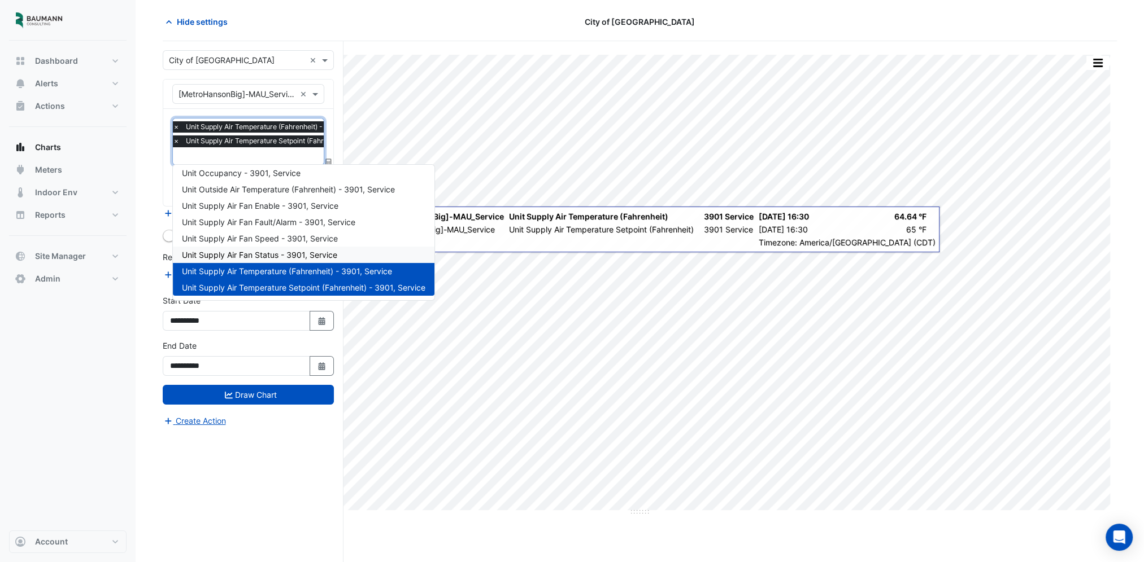
click at [290, 248] on div "Unit Supply Air Fan Status - 3901, Service" at bounding box center [303, 255] width 261 height 16
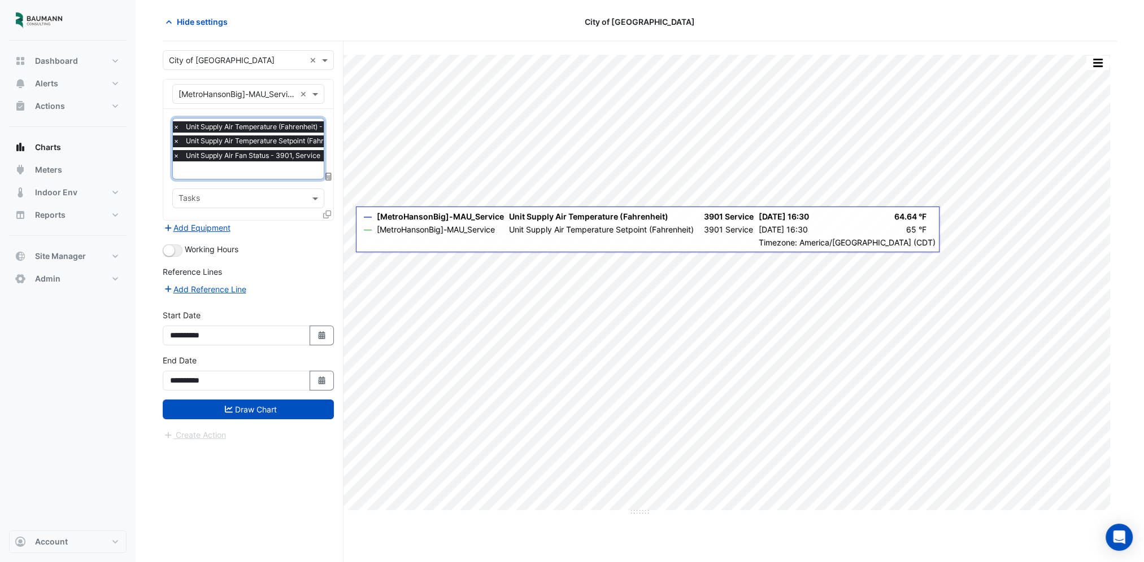
click at [176, 154] on span "×" at bounding box center [176, 155] width 10 height 11
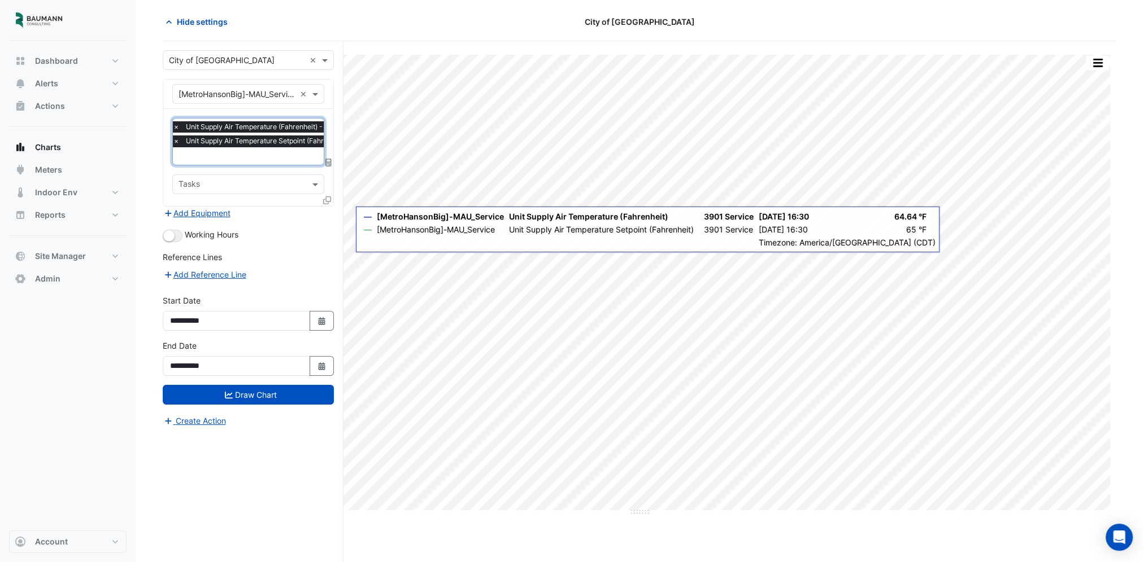
click at [233, 160] on input "text" at bounding box center [288, 157] width 230 height 12
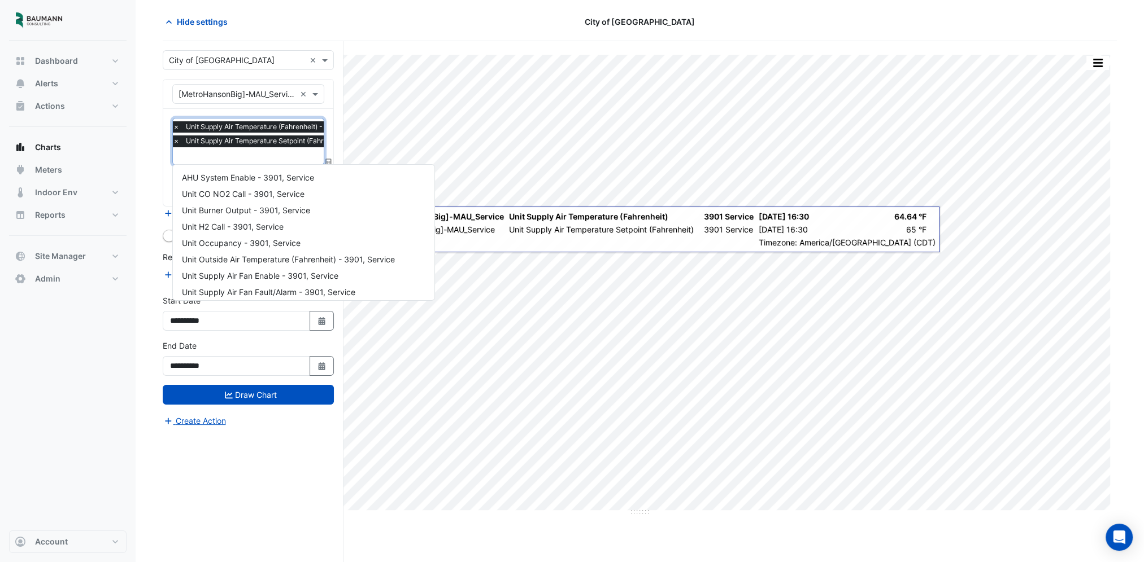
scroll to position [70, 0]
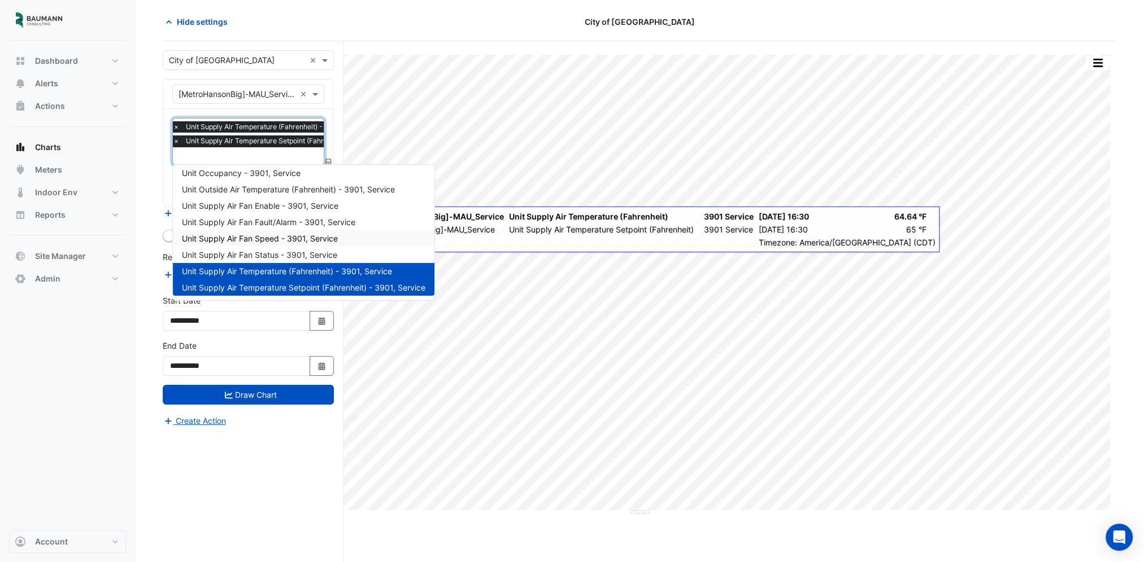
click at [281, 241] on span "Unit Supply Air Fan Speed - 3901, Service" at bounding box center [260, 239] width 156 height 10
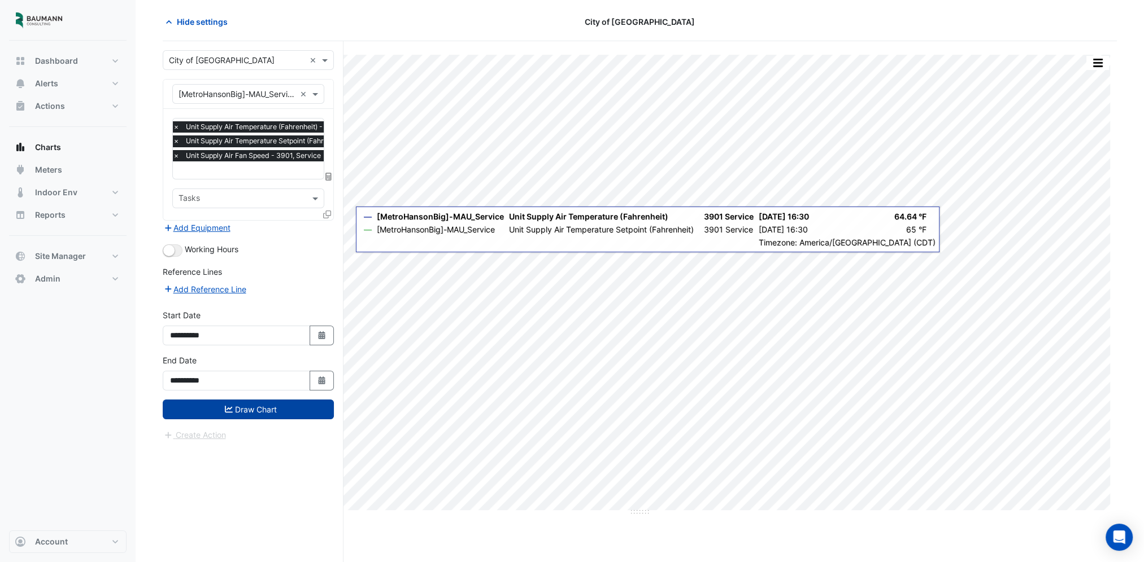
click at [242, 409] on button "Draw Chart" at bounding box center [248, 410] width 171 height 20
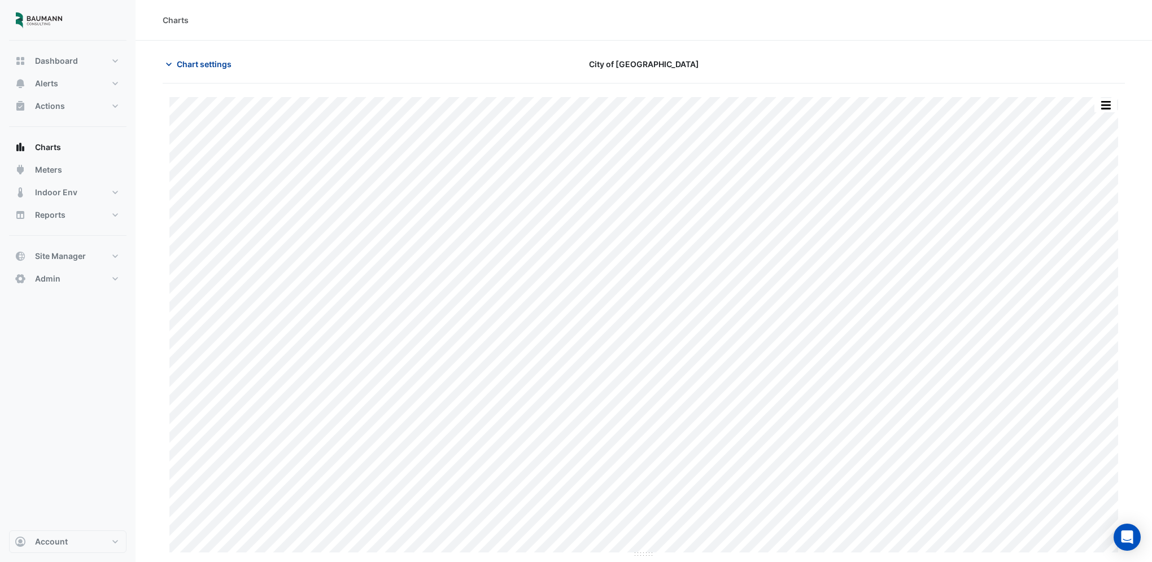
click at [224, 61] on span "Chart settings" at bounding box center [204, 64] width 55 height 12
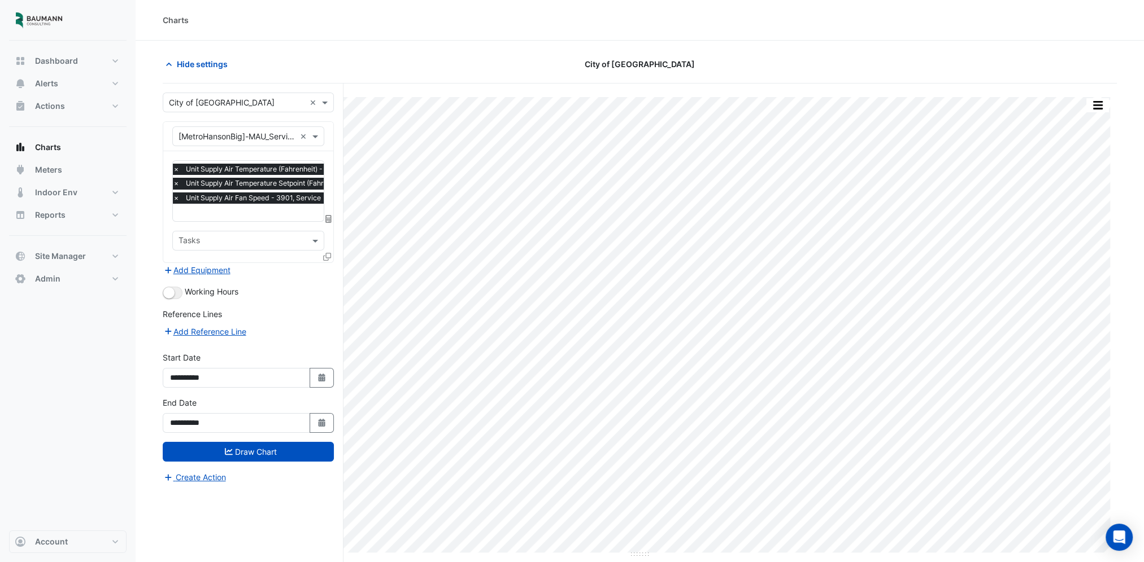
click at [239, 208] on input "text" at bounding box center [288, 214] width 230 height 12
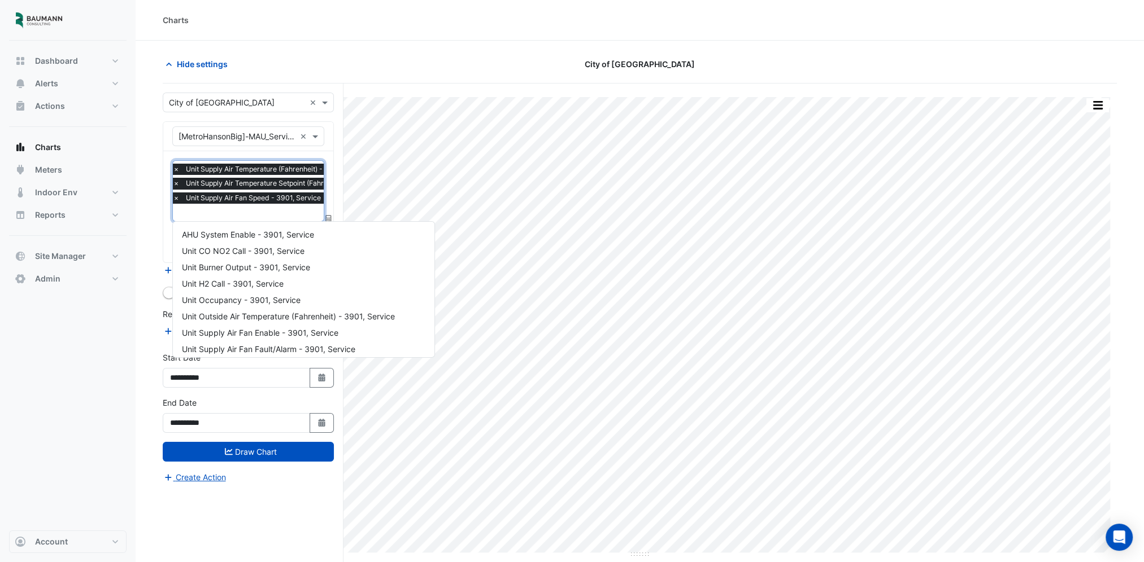
scroll to position [70, 0]
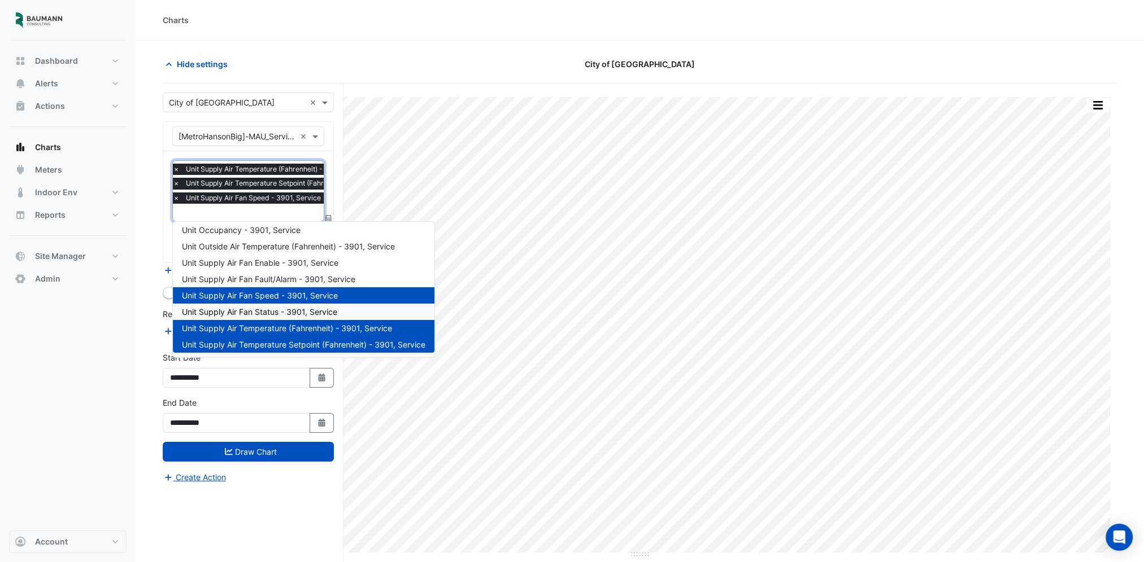
click at [276, 314] on span "Unit Supply Air Fan Status - 3901, Service" at bounding box center [259, 312] width 155 height 10
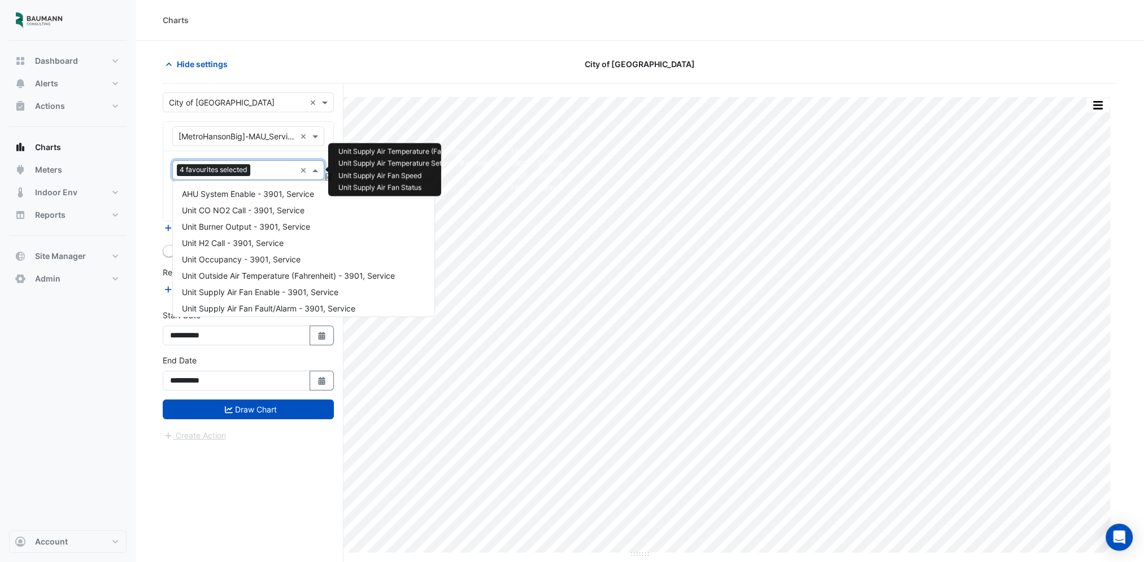
click at [254, 173] on div at bounding box center [274, 171] width 42 height 15
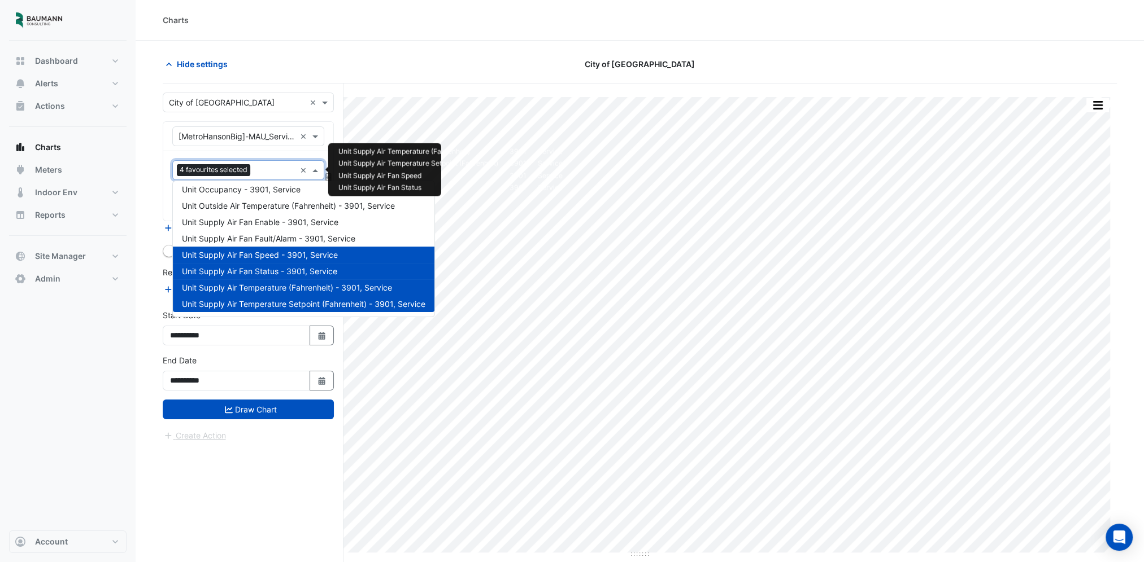
click at [250, 256] on span "Unit Supply Air Fan Speed - 3901, Service" at bounding box center [260, 255] width 156 height 10
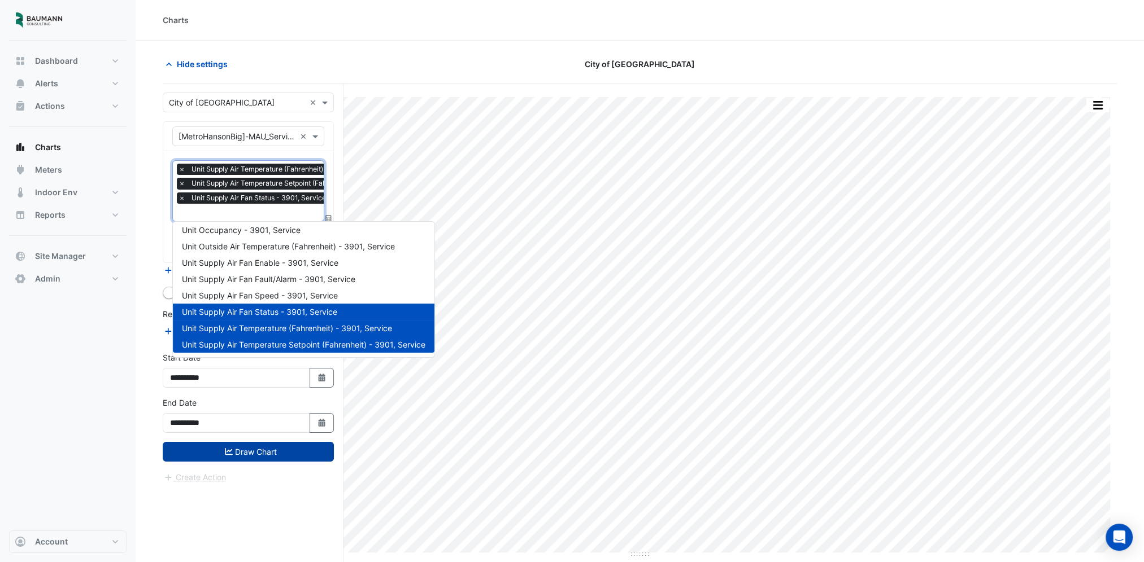
click at [232, 448] on icon "submit" at bounding box center [229, 452] width 8 height 8
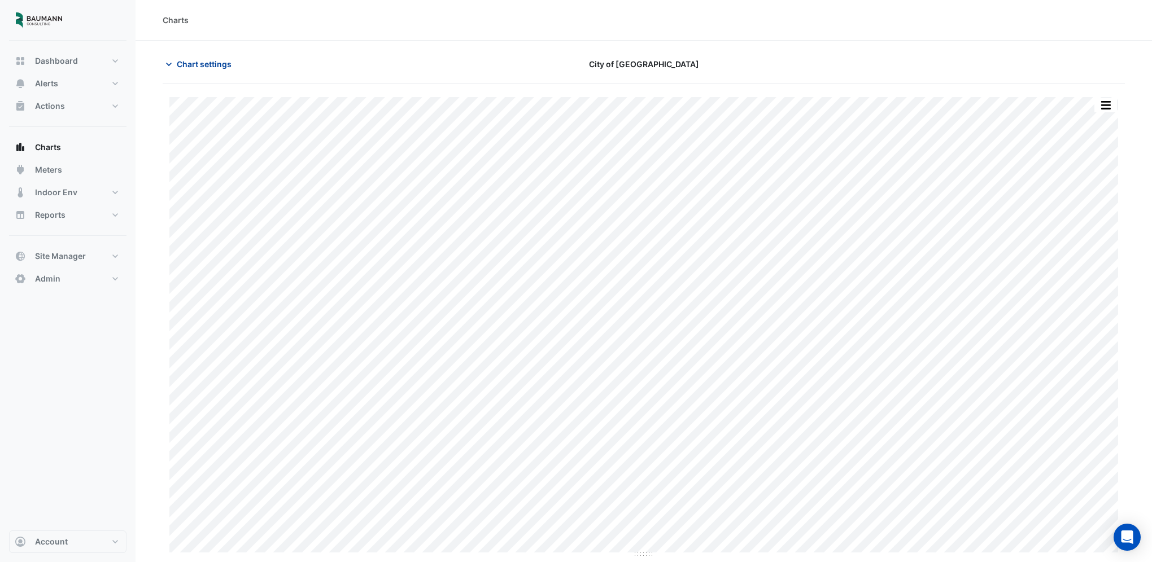
click at [224, 68] on span "Chart settings" at bounding box center [204, 64] width 55 height 12
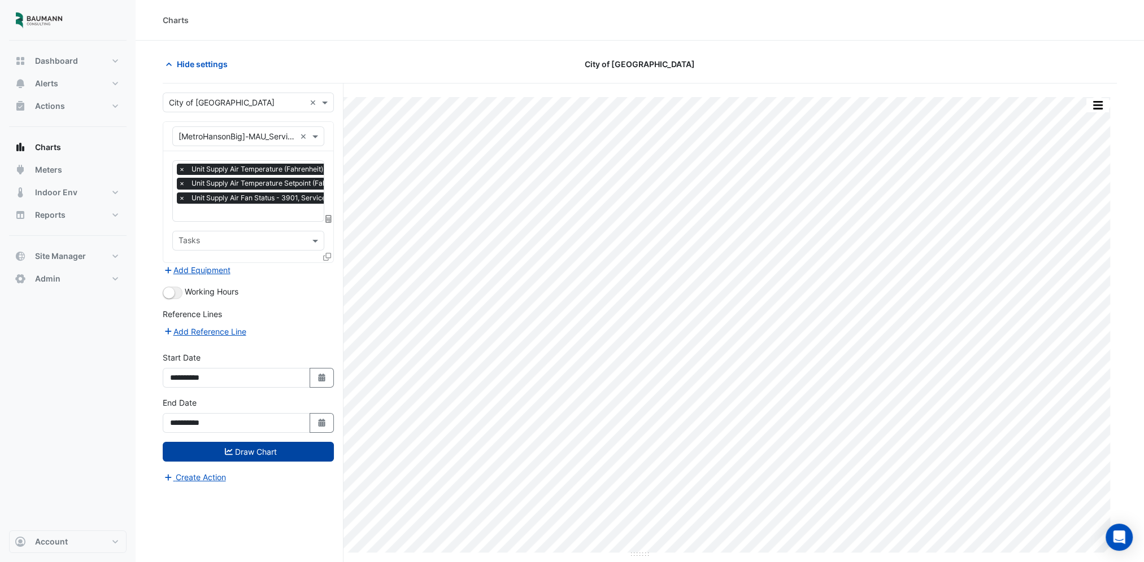
scroll to position [0, 6]
click at [246, 213] on input "text" at bounding box center [288, 214] width 230 height 12
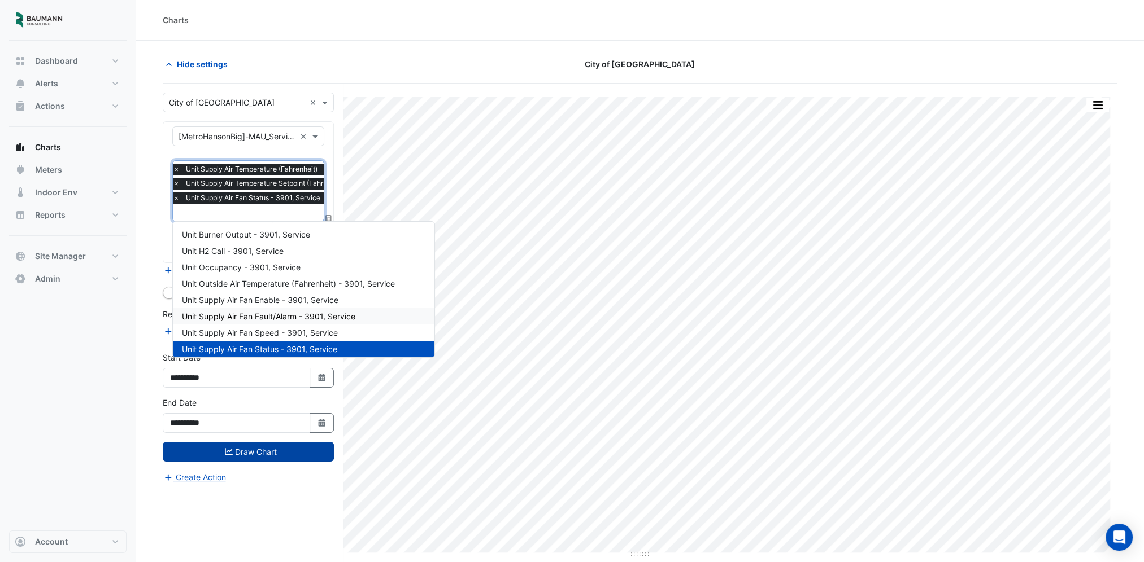
scroll to position [14, 0]
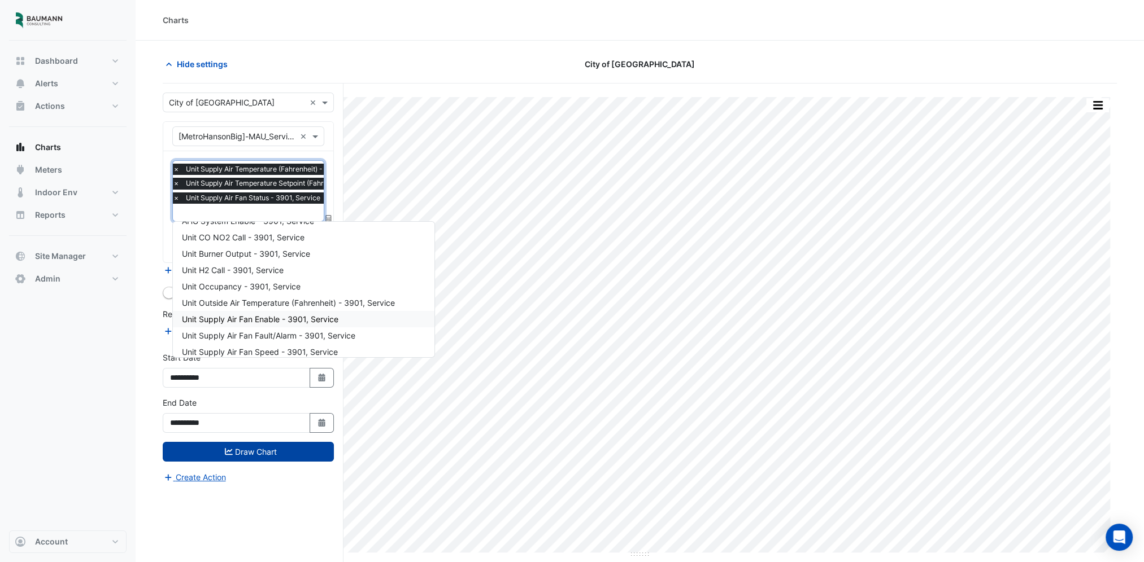
click at [272, 321] on span "Unit Supply Air Fan Enable - 3901, Service" at bounding box center [260, 320] width 156 height 10
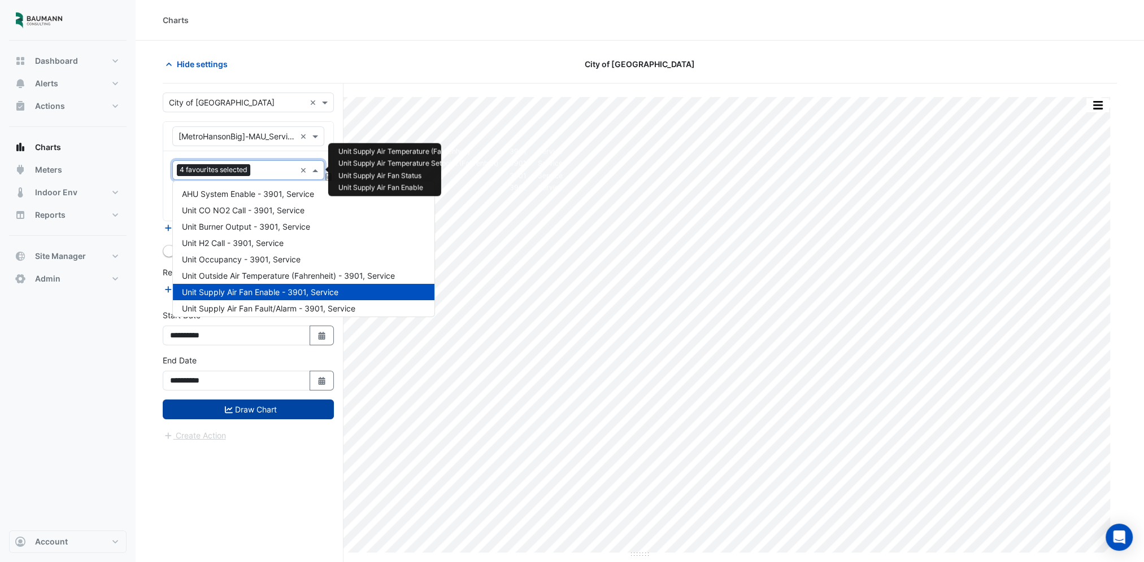
click at [268, 176] on input "text" at bounding box center [275, 171] width 41 height 12
click at [238, 407] on button "Draw Chart" at bounding box center [248, 410] width 171 height 20
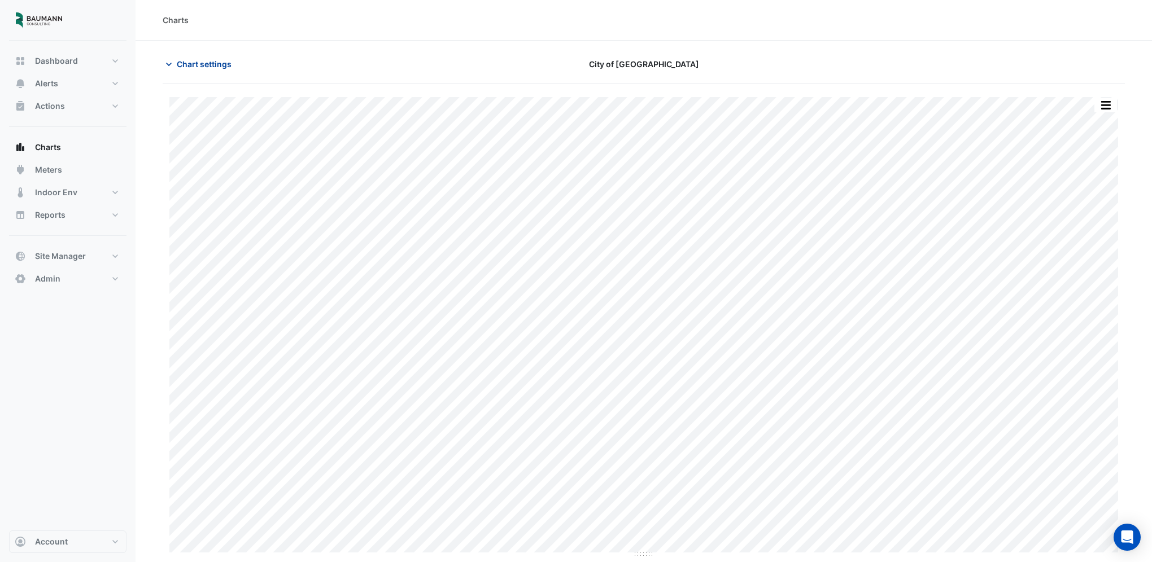
click at [191, 66] on span "Chart settings" at bounding box center [204, 64] width 55 height 12
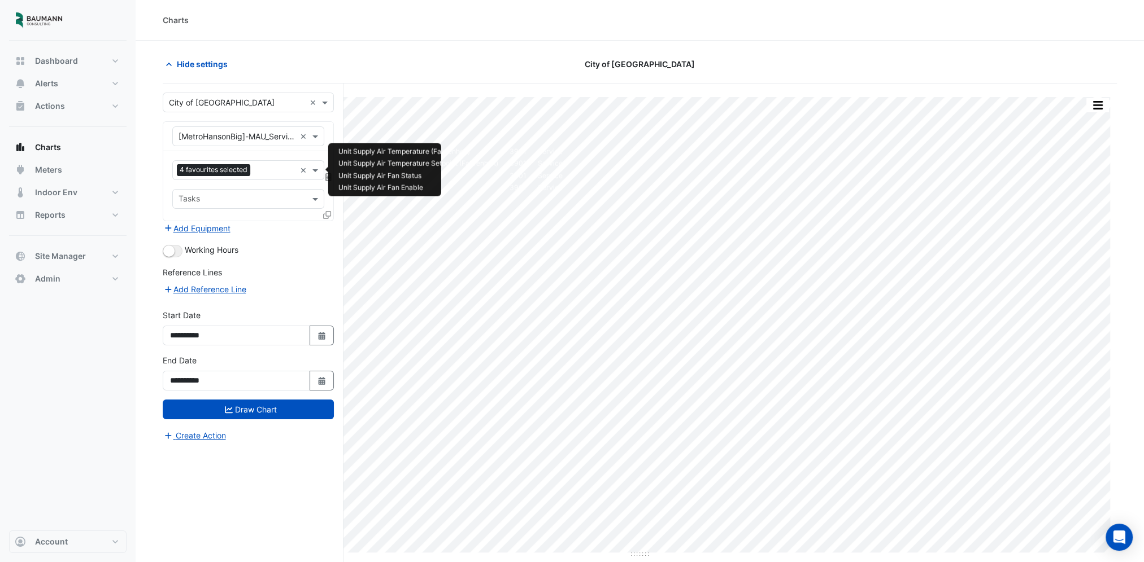
click at [267, 175] on input "text" at bounding box center [275, 171] width 41 height 12
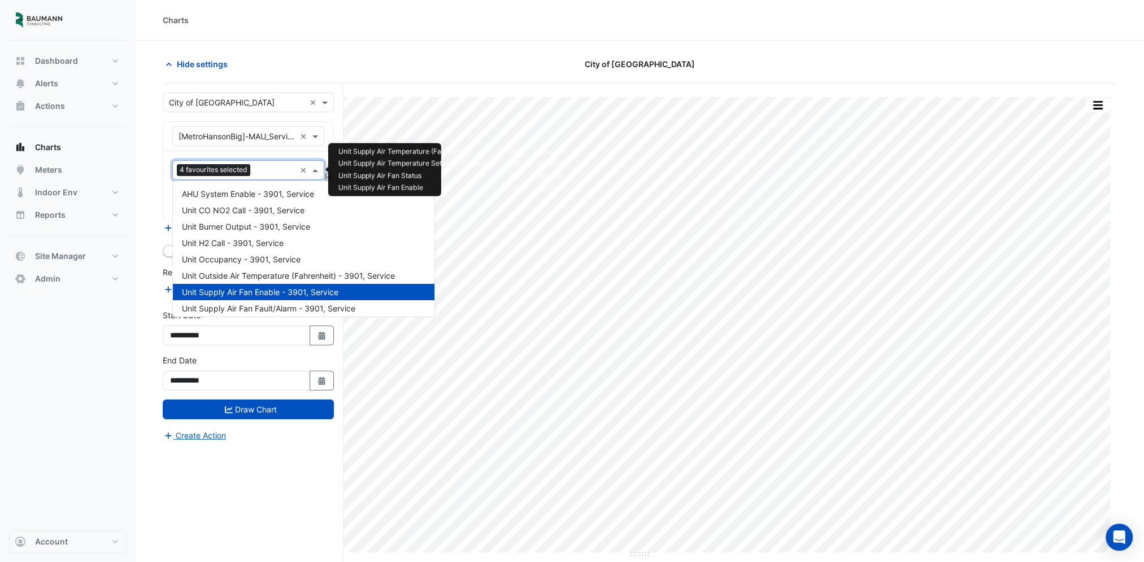
click at [253, 295] on span "Unit Supply Air Fan Enable - 3901, Service" at bounding box center [260, 292] width 156 height 10
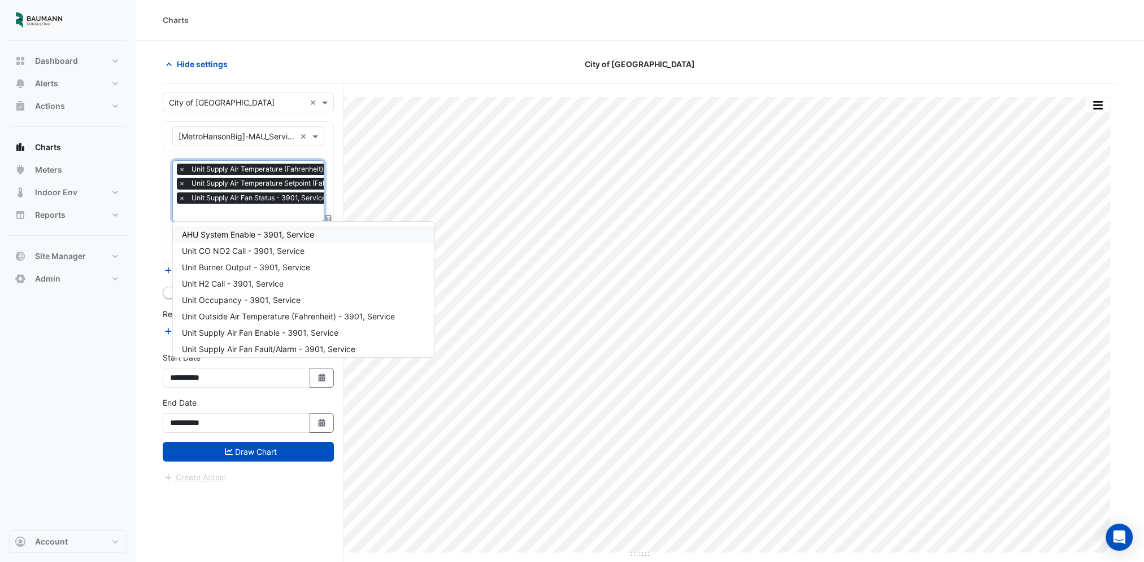
click at [178, 197] on span "×" at bounding box center [182, 198] width 10 height 11
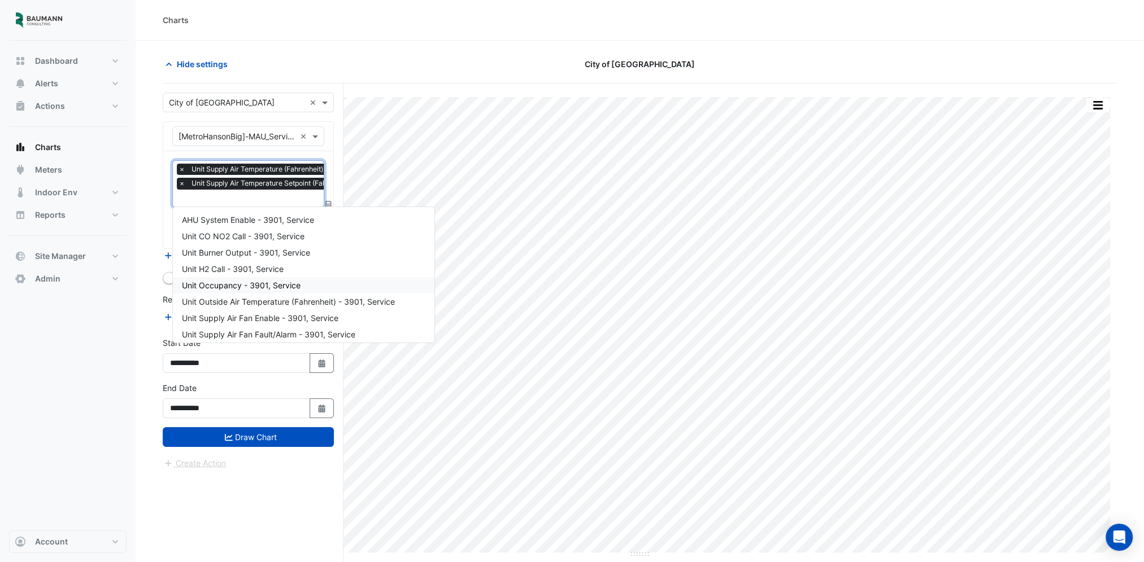
drag, startPoint x: 216, startPoint y: 288, endPoint x: 224, endPoint y: 288, distance: 7.9
click at [216, 287] on span "Unit Occupancy - 3901, Service" at bounding box center [241, 286] width 119 height 10
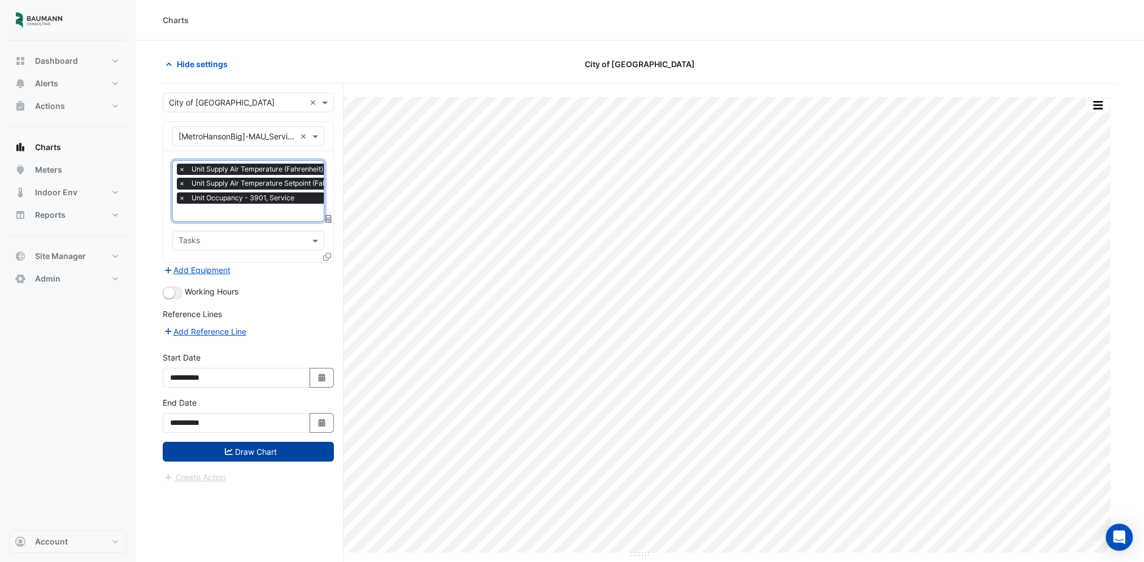
click at [266, 443] on button "Draw Chart" at bounding box center [248, 452] width 171 height 20
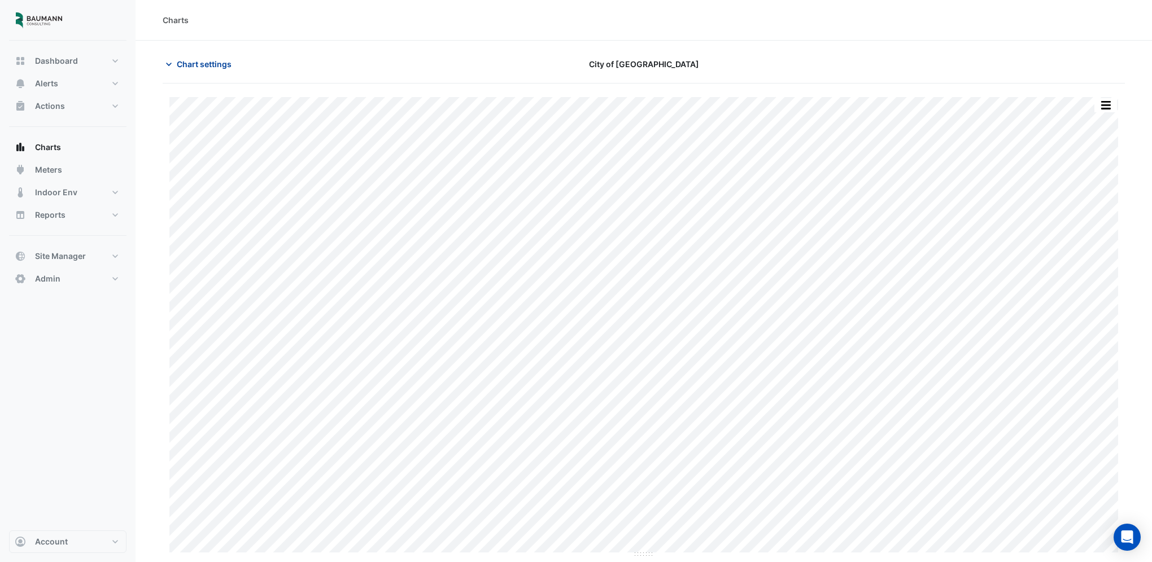
click at [194, 59] on span "Chart settings" at bounding box center [204, 64] width 55 height 12
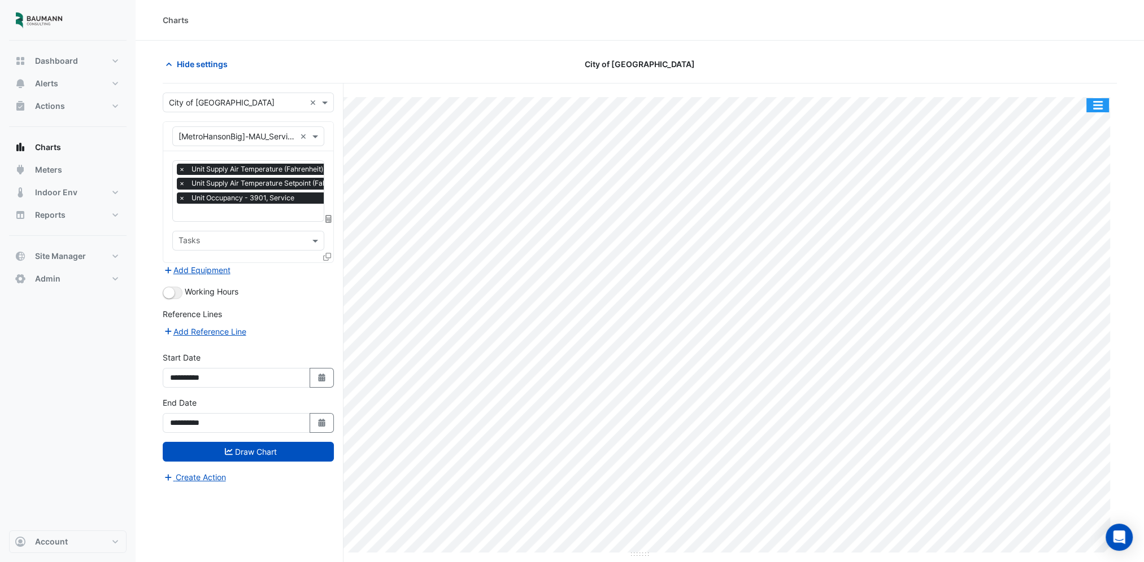
click at [1098, 110] on button "button" at bounding box center [1097, 105] width 23 height 14
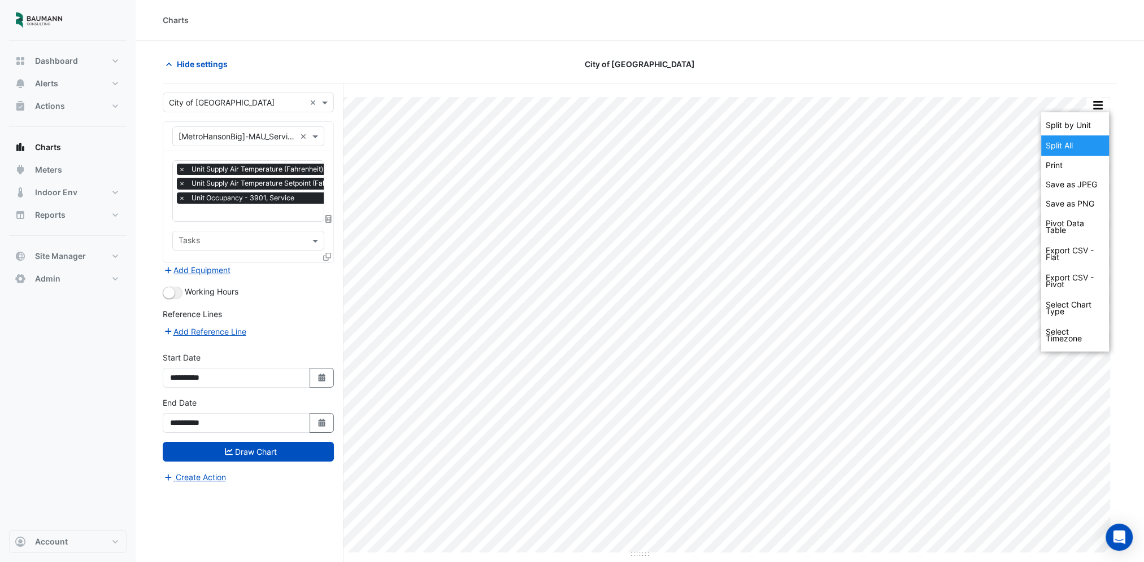
click at [1070, 142] on div "Split All" at bounding box center [1075, 146] width 68 height 20
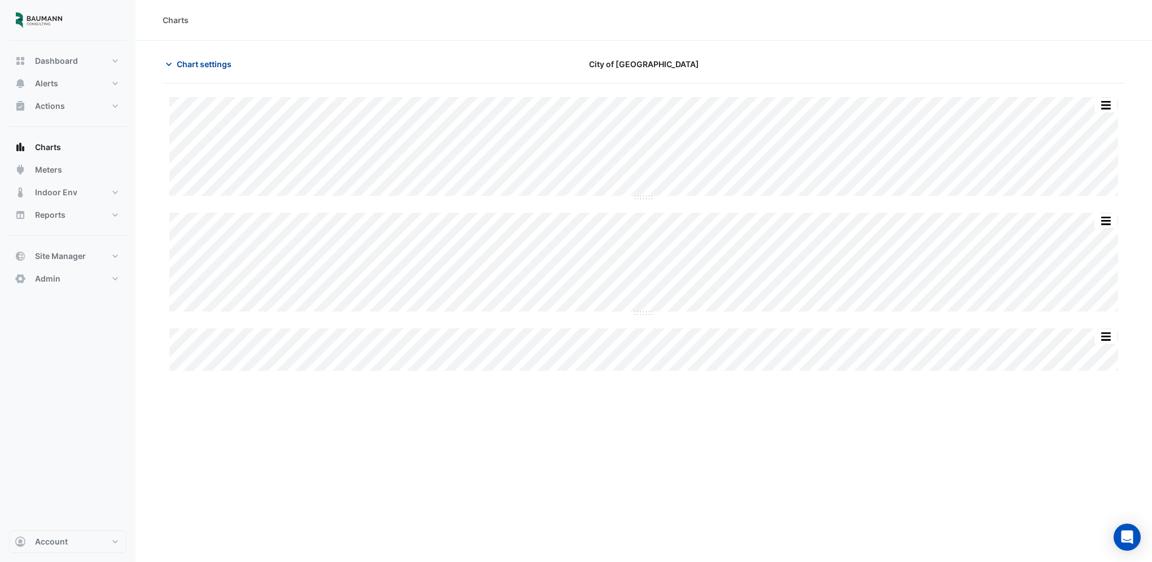
click at [227, 61] on span "Chart settings" at bounding box center [204, 64] width 55 height 12
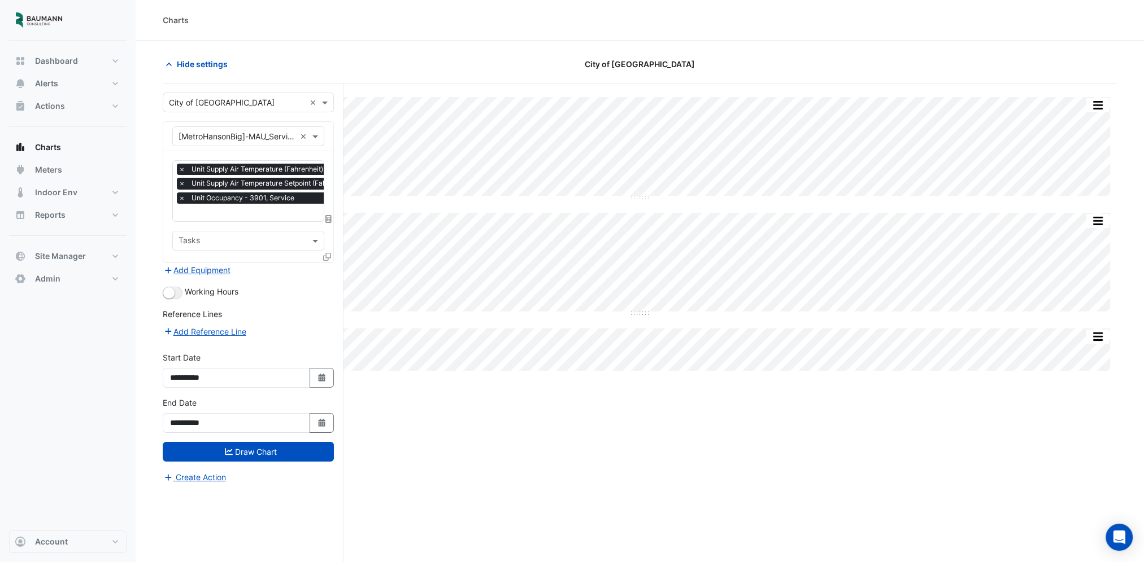
click at [257, 211] on input "text" at bounding box center [293, 214] width 230 height 12
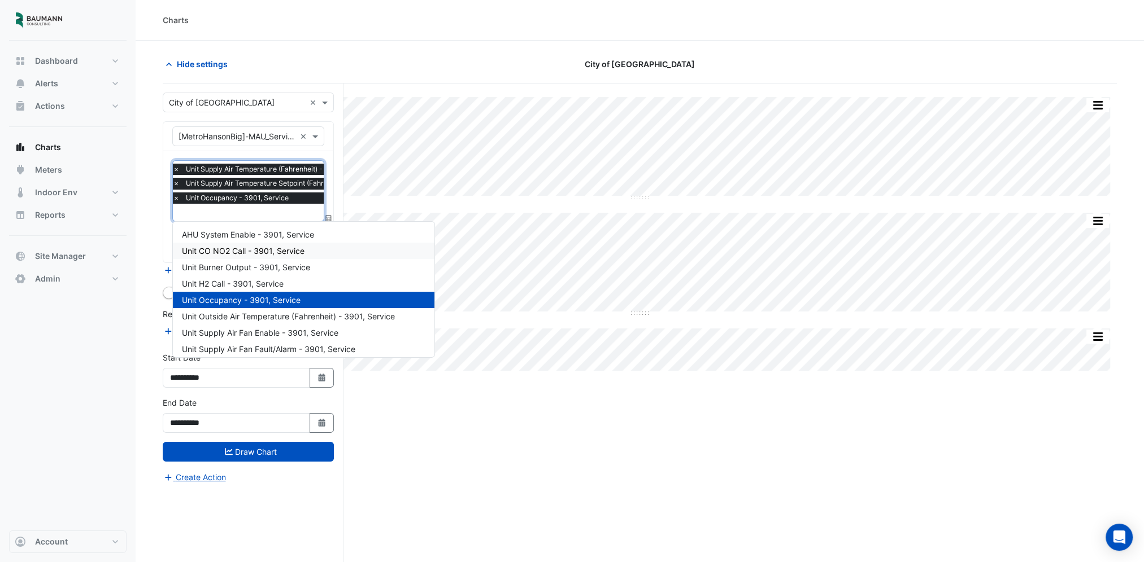
click at [275, 248] on span "Unit CO NO2 Call - 3901, Service" at bounding box center [243, 251] width 123 height 10
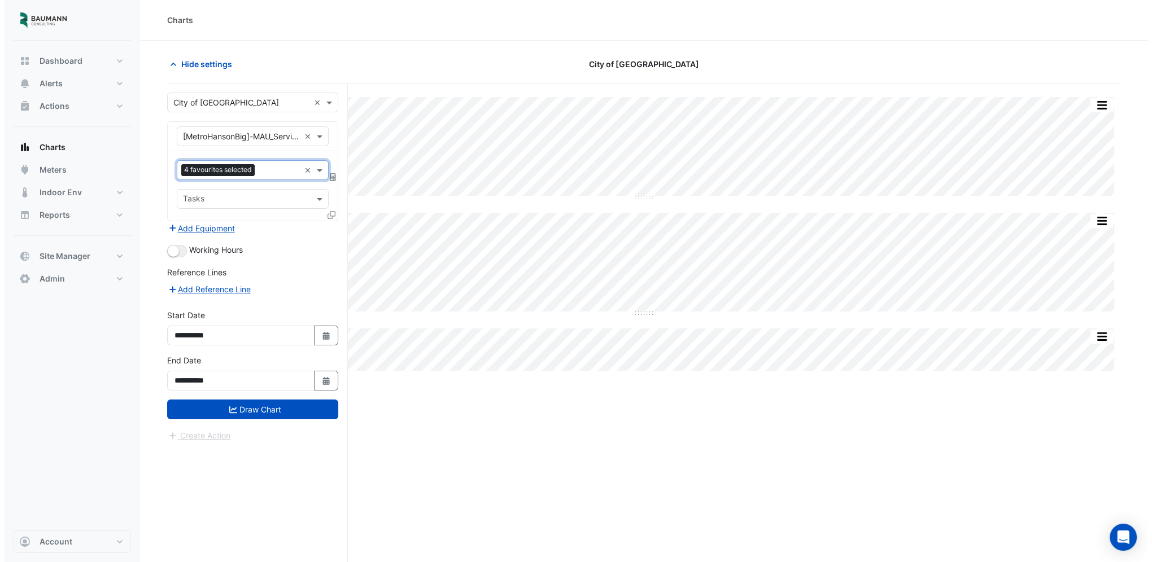
scroll to position [0, 0]
click at [260, 409] on button "Draw Chart" at bounding box center [248, 410] width 171 height 20
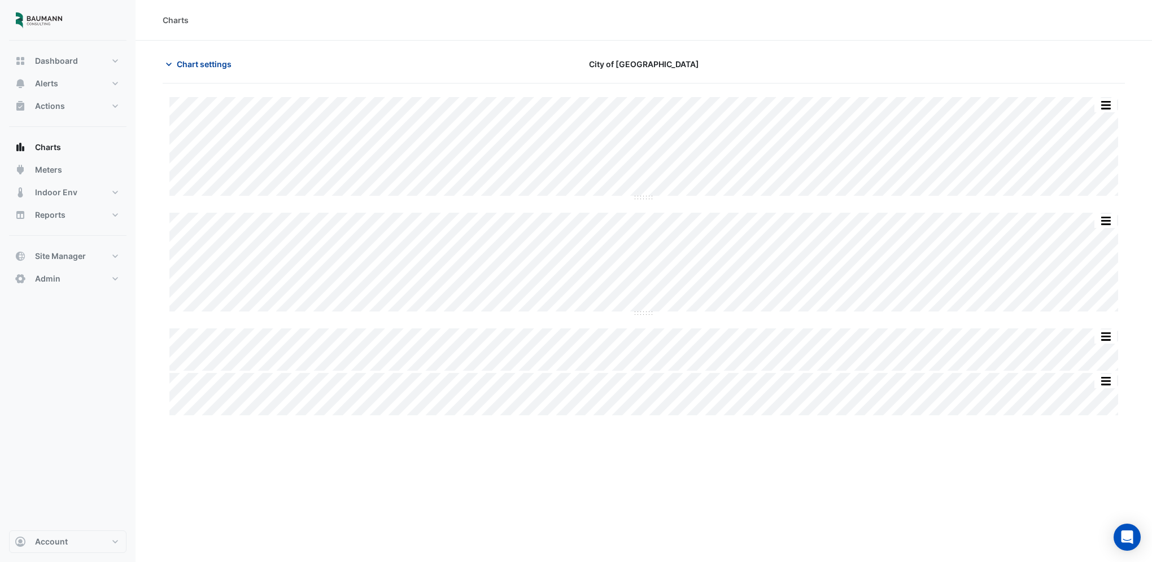
click at [192, 56] on button "Chart settings" at bounding box center [201, 64] width 76 height 20
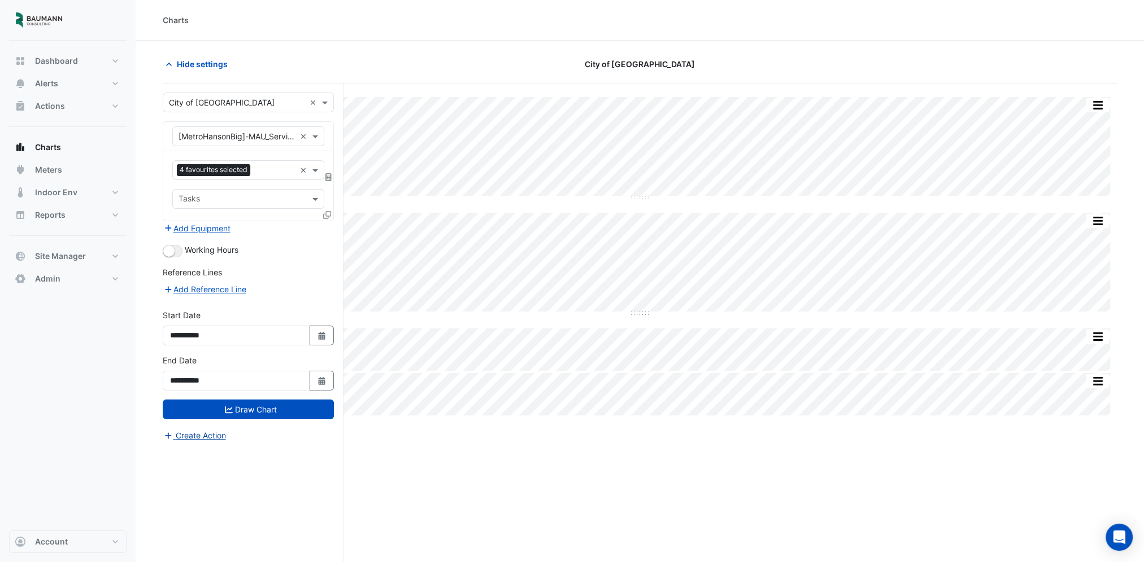
click at [216, 437] on button "Create Action" at bounding box center [195, 435] width 64 height 13
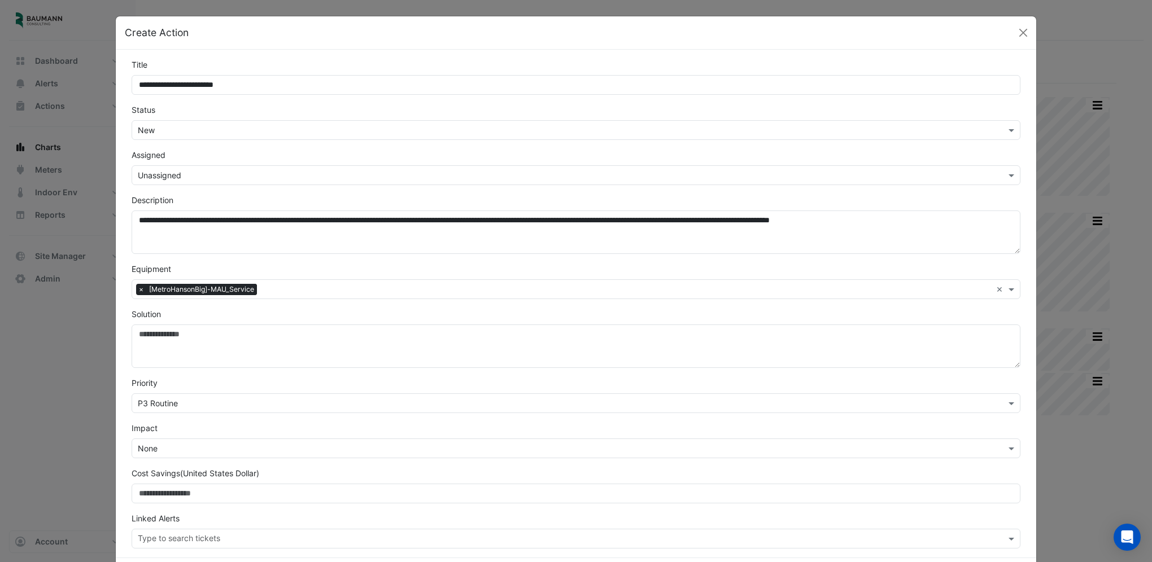
type input "**********"
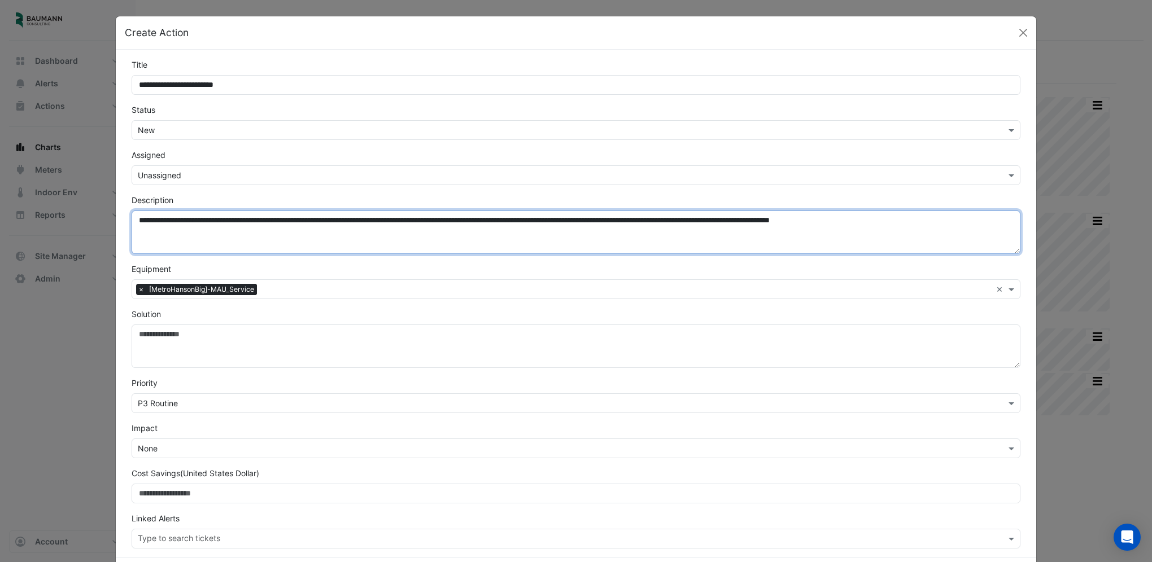
click at [133, 221] on textarea "**********" at bounding box center [576, 232] width 889 height 43
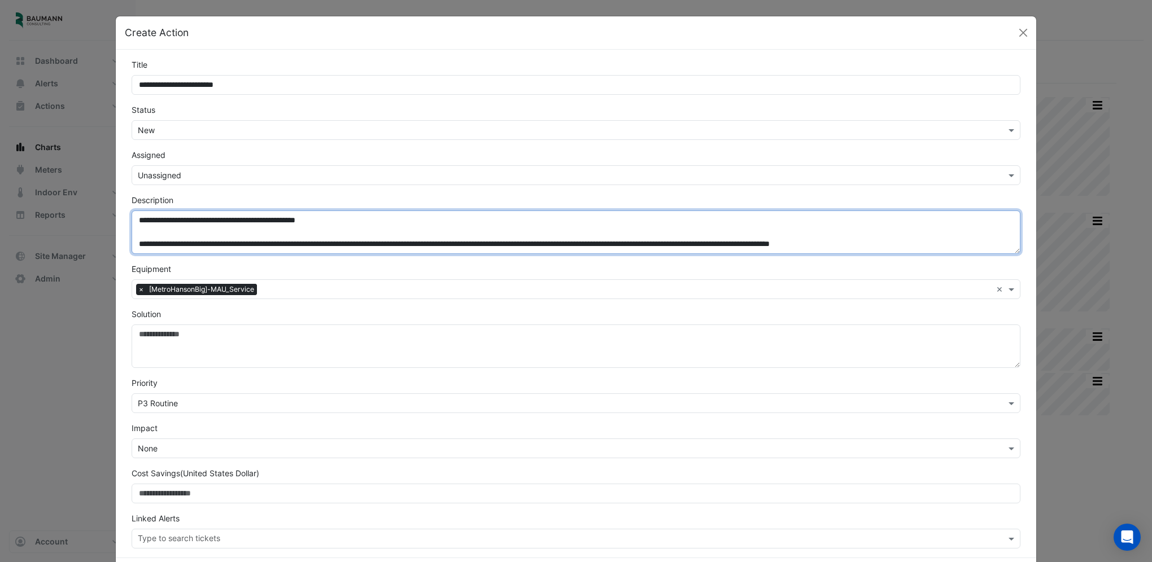
type textarea "**********"
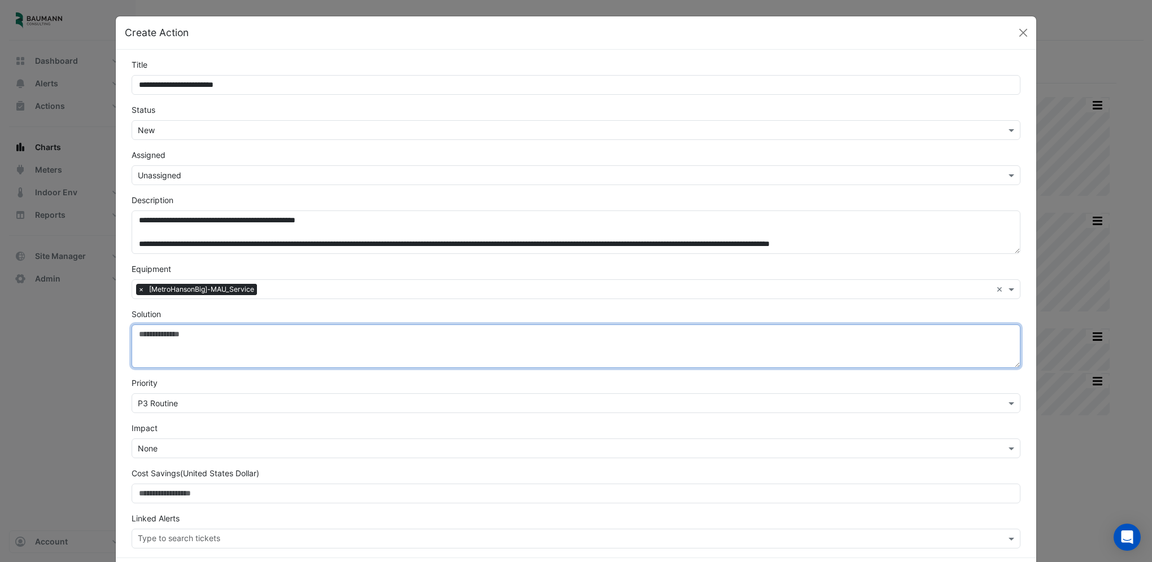
click at [314, 346] on textarea "Solution" at bounding box center [576, 346] width 889 height 43
type textarea "**********"
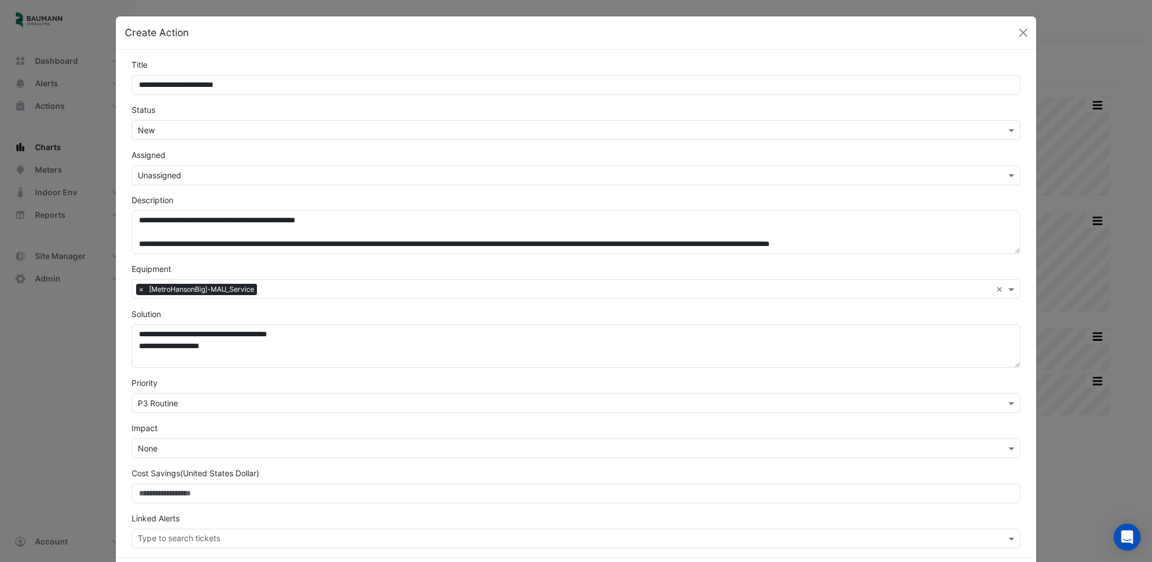
click at [294, 395] on div "Select Priority × P3 Routine" at bounding box center [576, 404] width 889 height 20
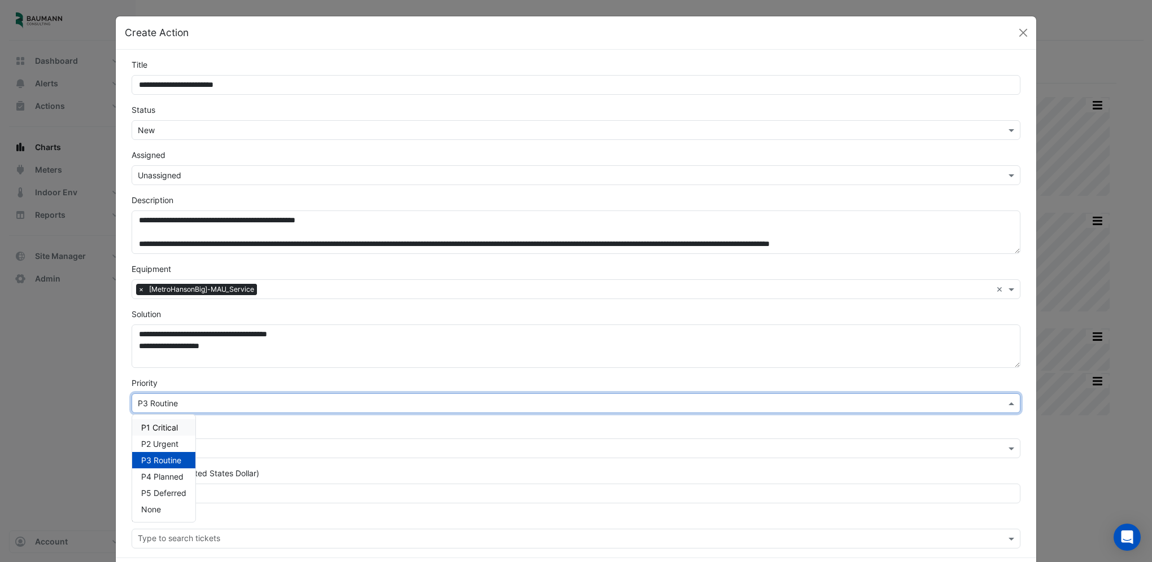
click at [155, 431] on div "P1 Critical" at bounding box center [163, 428] width 63 height 16
click at [299, 409] on div "Select Priority × P1 Critical" at bounding box center [576, 404] width 889 height 20
click at [141, 464] on div "P3 Routine" at bounding box center [163, 460] width 63 height 16
click at [226, 398] on input "text" at bounding box center [565, 404] width 854 height 12
click at [163, 439] on span "P2 Urgent" at bounding box center [159, 444] width 37 height 10
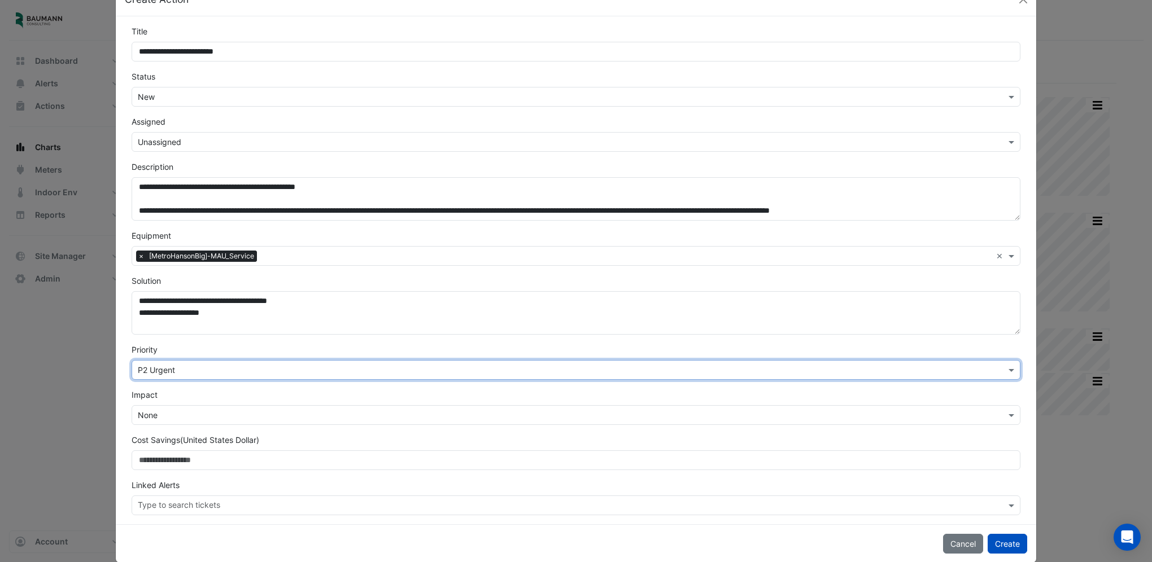
scroll to position [49, 0]
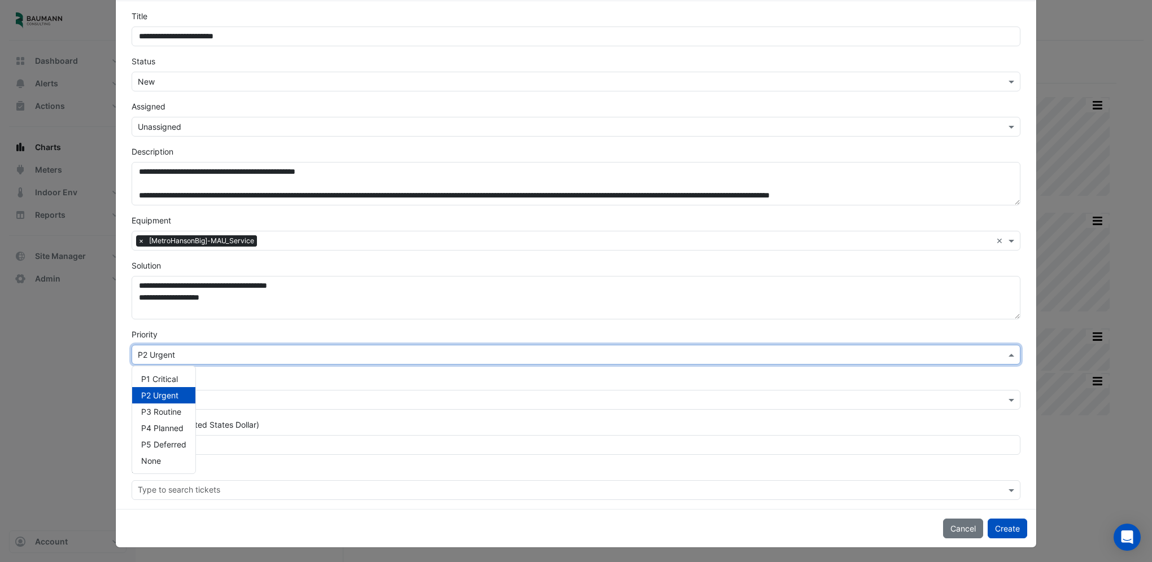
click at [328, 350] on input "text" at bounding box center [565, 356] width 854 height 12
click at [174, 380] on div "P1 Critical" at bounding box center [163, 379] width 63 height 16
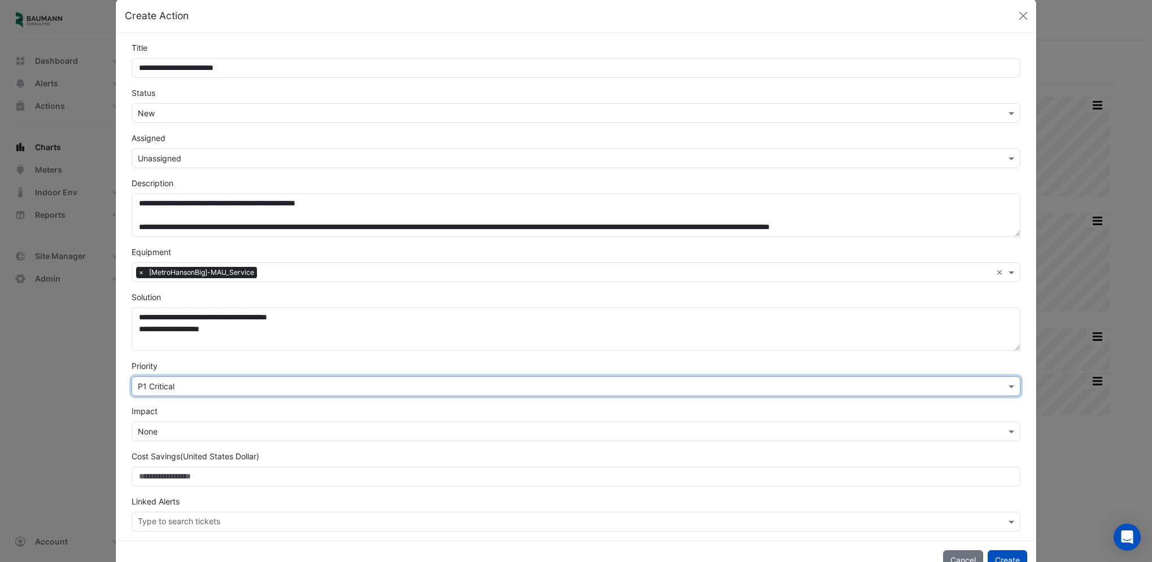
scroll to position [0, 0]
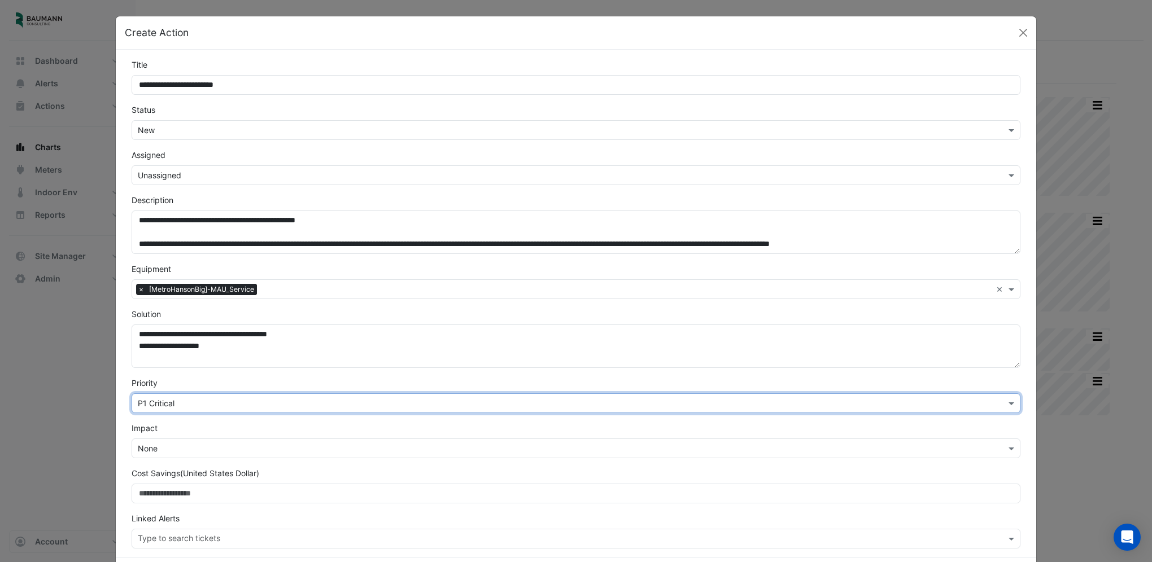
click at [217, 176] on input "text" at bounding box center [565, 176] width 854 height 12
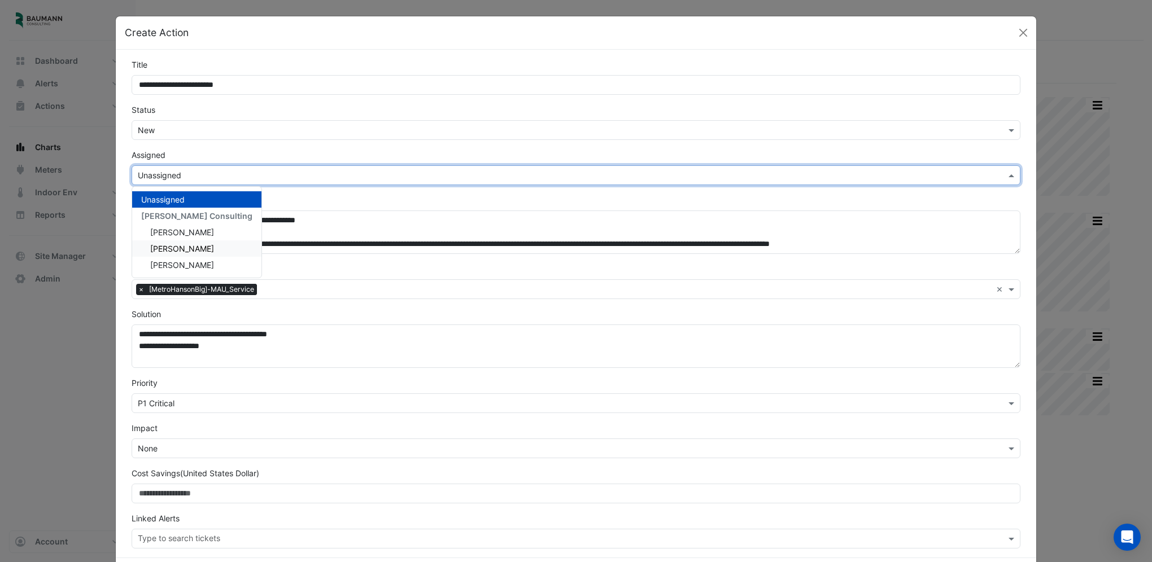
click at [194, 244] on span "[PERSON_NAME]" at bounding box center [182, 249] width 64 height 10
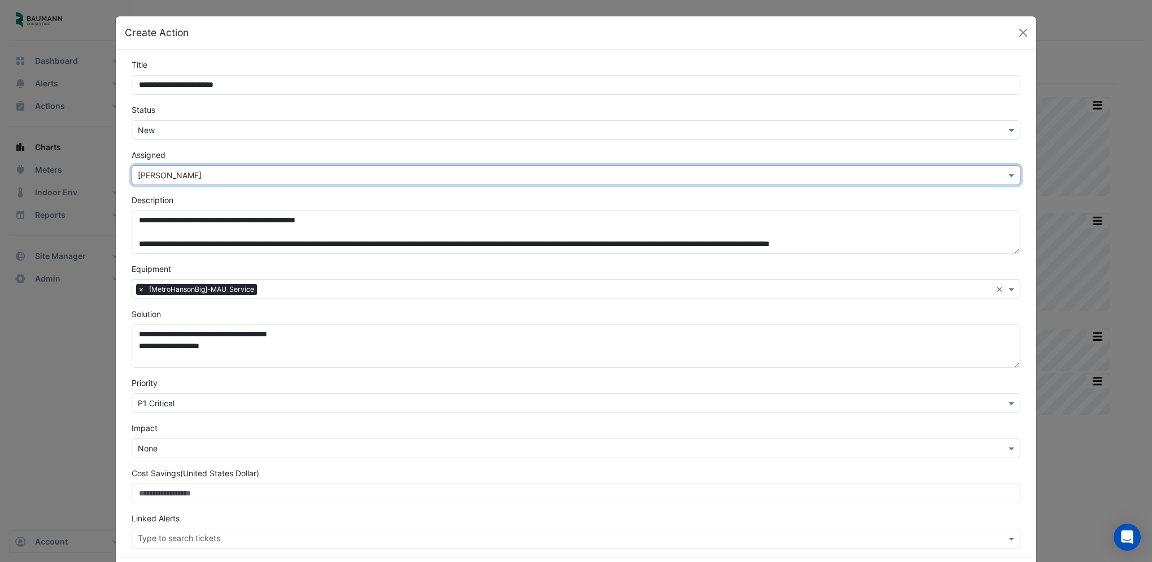
click at [212, 172] on input "text" at bounding box center [565, 176] width 854 height 12
click at [190, 267] on span "[PERSON_NAME]" at bounding box center [182, 265] width 64 height 10
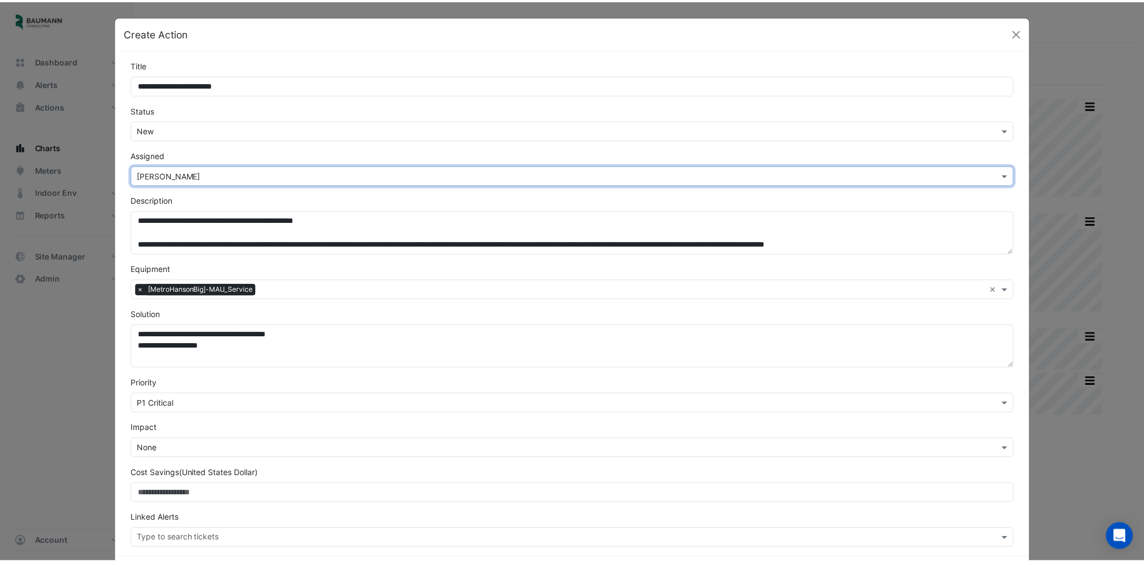
scroll to position [49, 0]
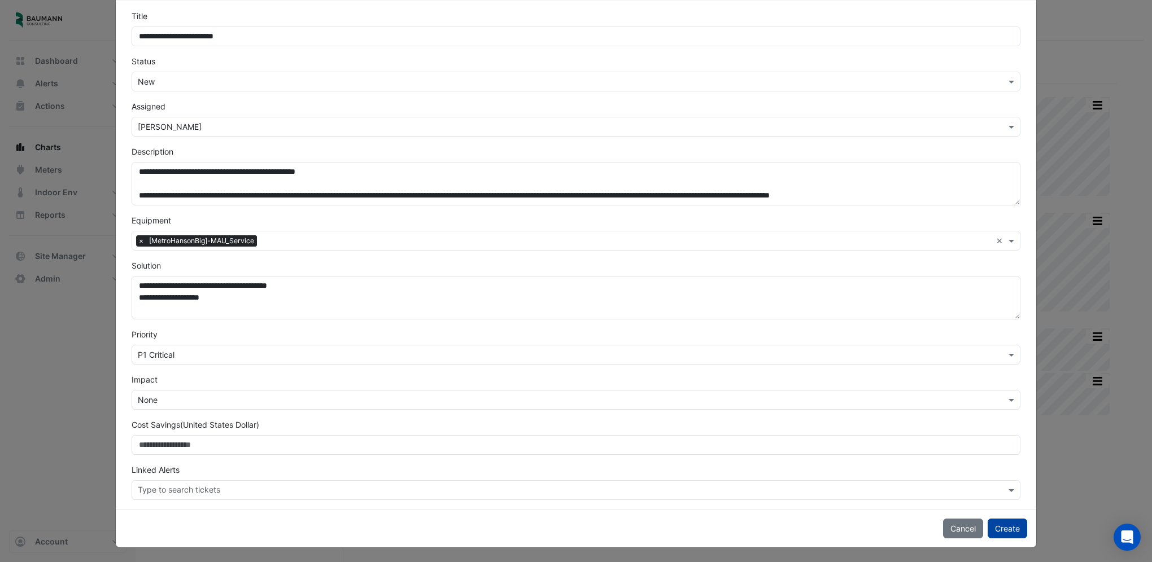
click at [1008, 525] on button "Create" at bounding box center [1008, 529] width 40 height 20
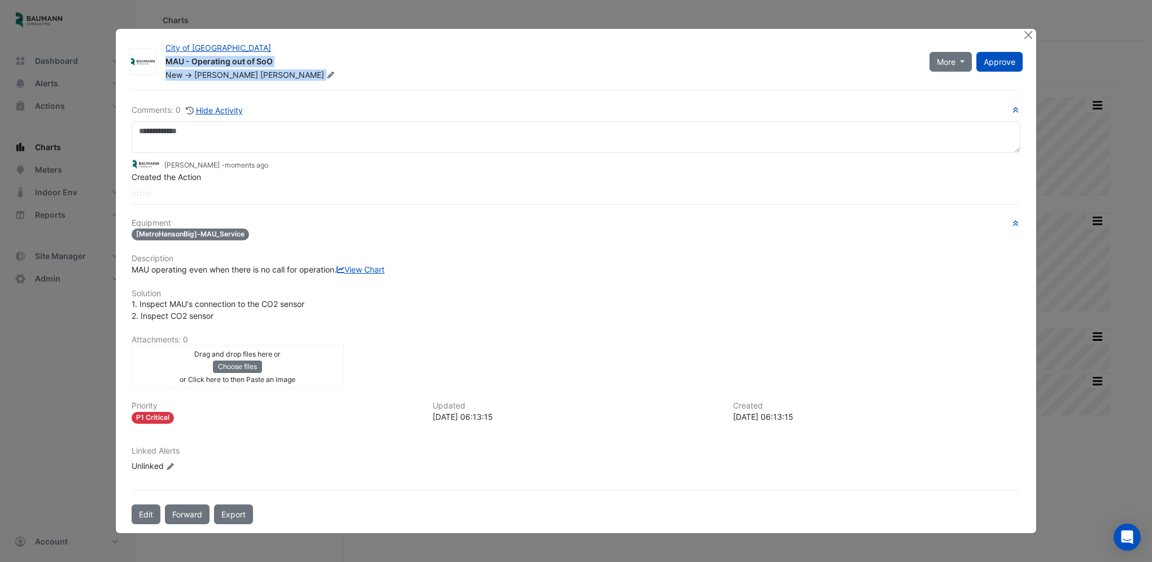
drag, startPoint x: 321, startPoint y: 21, endPoint x: 89, endPoint y: 77, distance: 238.0
click at [89, 77] on ngb-modal-window "City of Madison MAU - Operating out of SoO New -> Hiten Chhajed More Resolve On…" at bounding box center [576, 281] width 1152 height 562
click at [350, 42] on div "City of [GEOGRAPHIC_DATA]" at bounding box center [540, 49] width 750 height 14
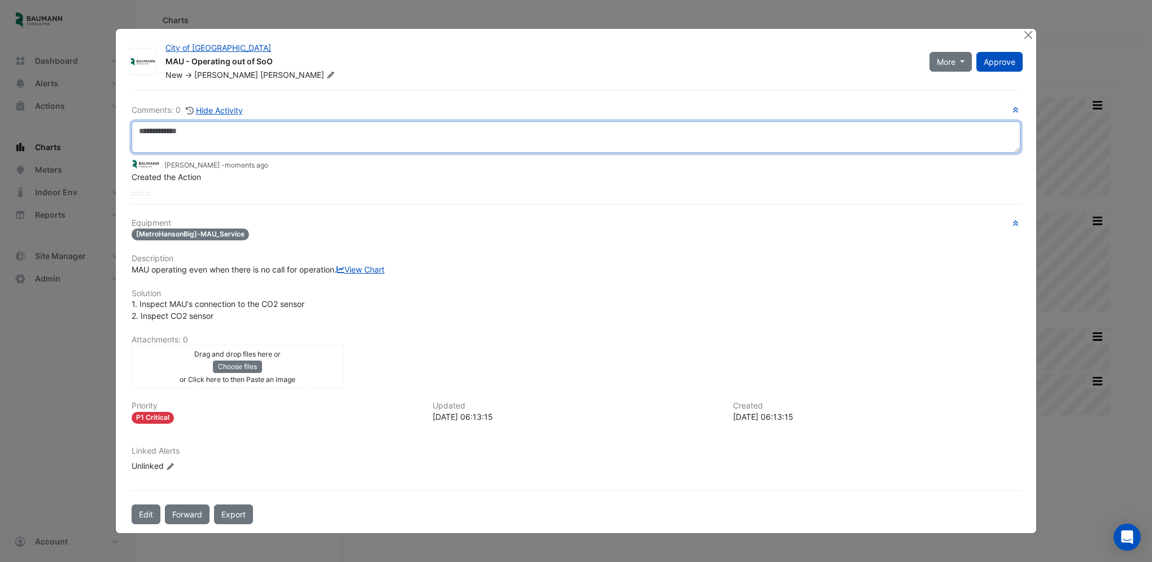
click at [227, 127] on textarea at bounding box center [576, 137] width 889 height 32
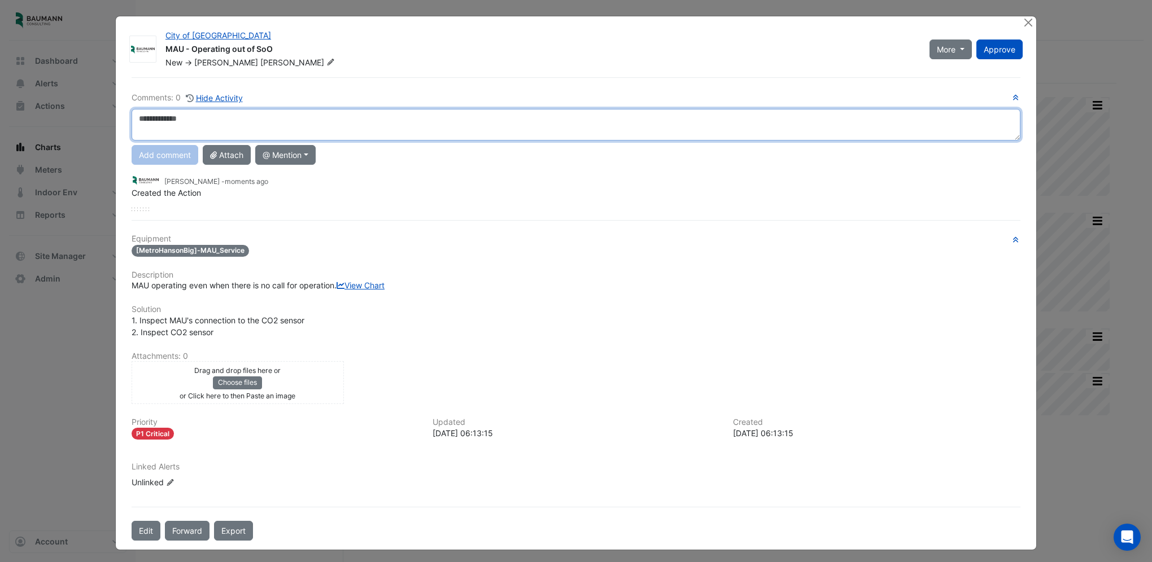
paste textarea "**********"
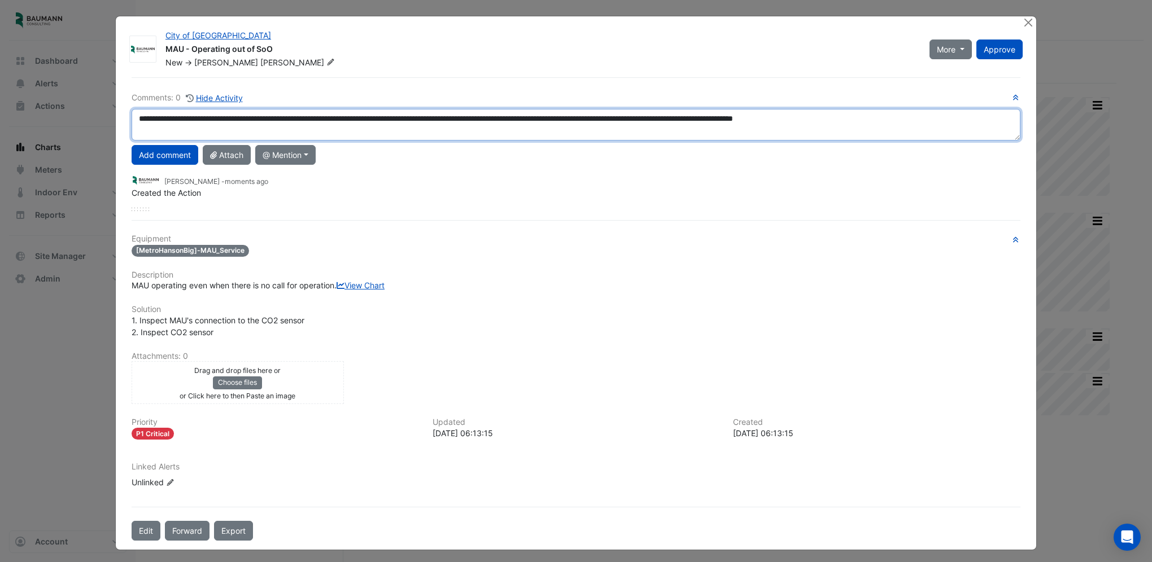
click at [136, 116] on textarea "**********" at bounding box center [576, 125] width 889 height 32
paste textarea
type textarea "**********"
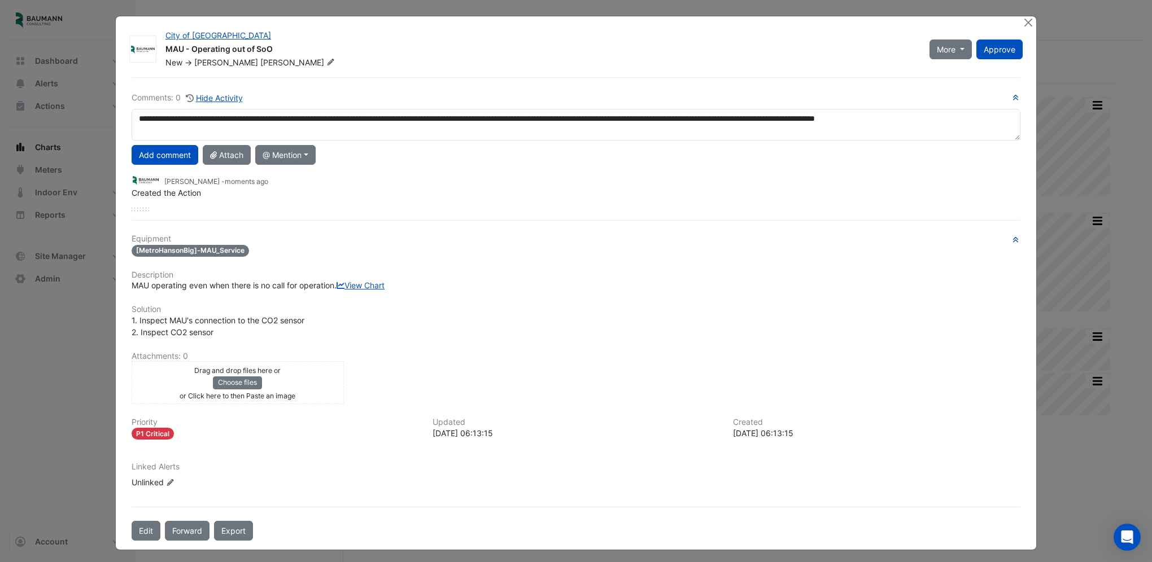
click at [191, 158] on button "Add comment" at bounding box center [165, 155] width 67 height 20
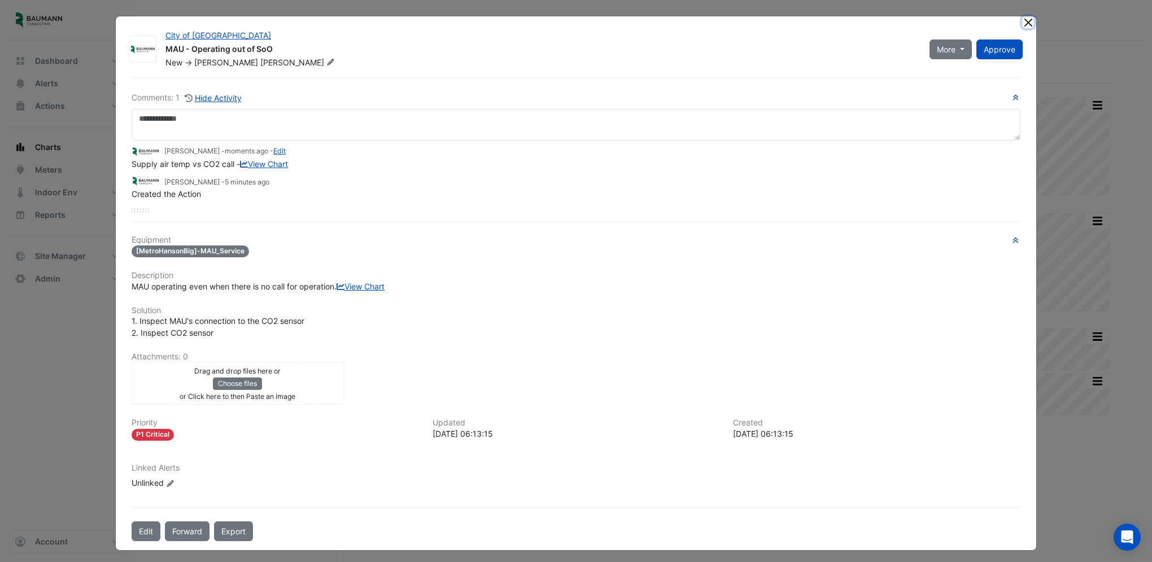
click at [1027, 21] on button "Close" at bounding box center [1028, 22] width 12 height 12
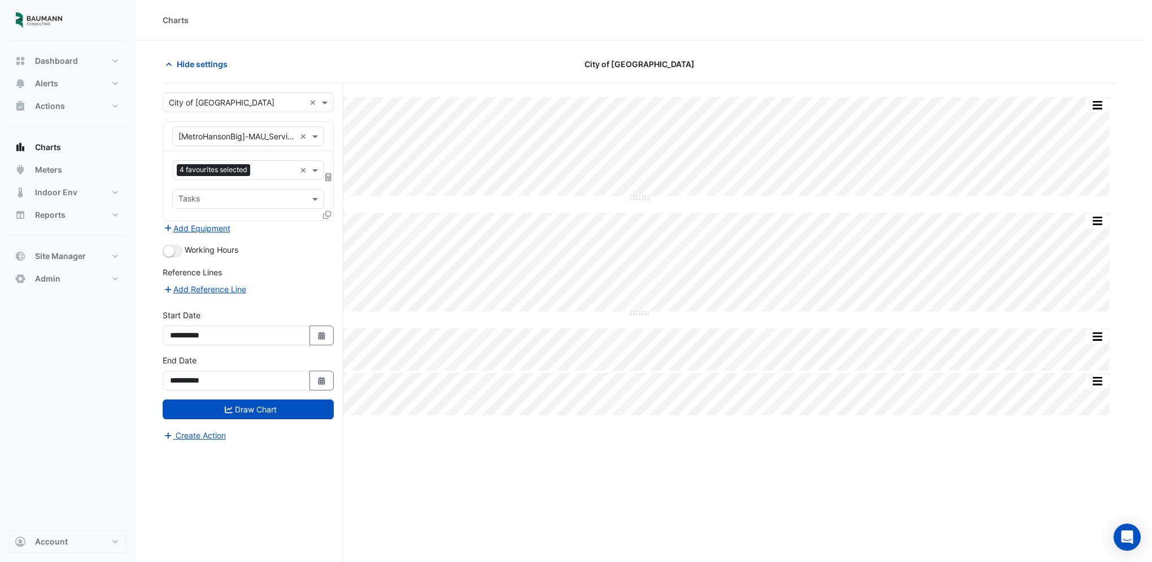
click at [1027, 21] on div "City of Madison MAU - Operating out of SoO New -> Hiten Chhajed More Resolve On…" at bounding box center [576, 255] width 920 height 534
click at [447, 460] on div "Split by Unit Split None Print Save as JPEG Save as PNG Pivot Data Table Export…" at bounding box center [640, 345] width 954 height 522
click at [277, 131] on input "text" at bounding box center [236, 137] width 117 height 12
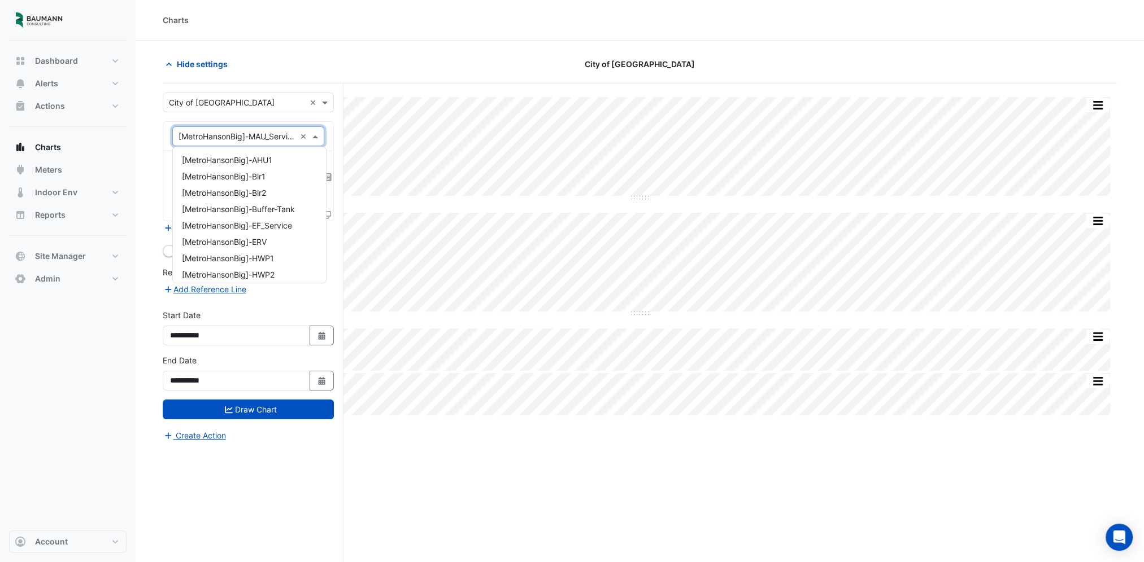
scroll to position [151, 0]
click at [277, 172] on span "[MetroHansonBig]-MAU_West" at bounding box center [236, 173] width 108 height 10
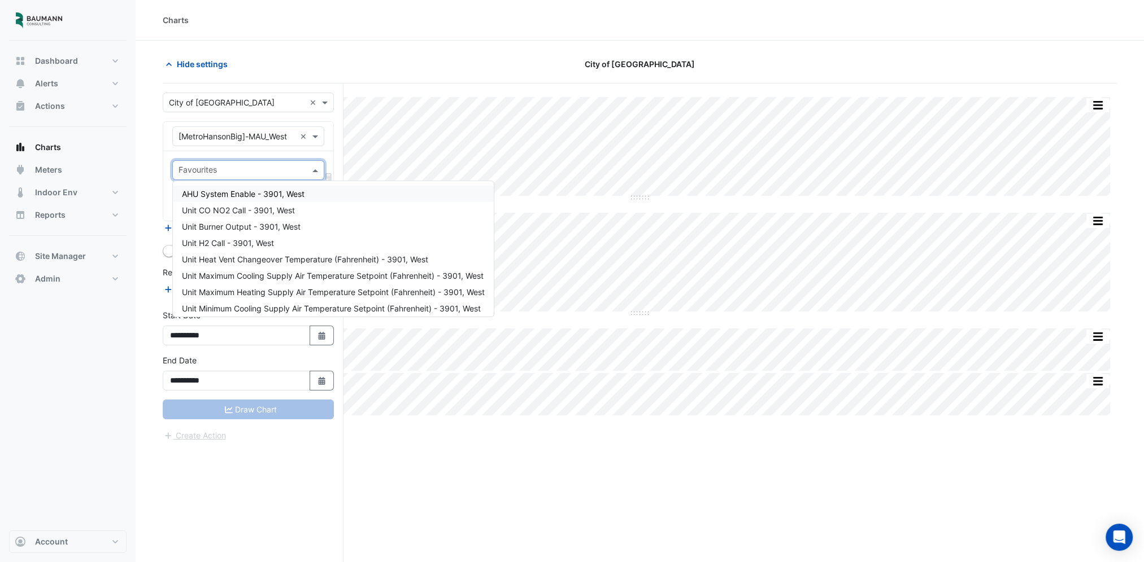
click at [263, 174] on input "text" at bounding box center [241, 171] width 126 height 12
click at [308, 214] on div "Unit CO NO2 Call - 3901, West" at bounding box center [333, 210] width 321 height 16
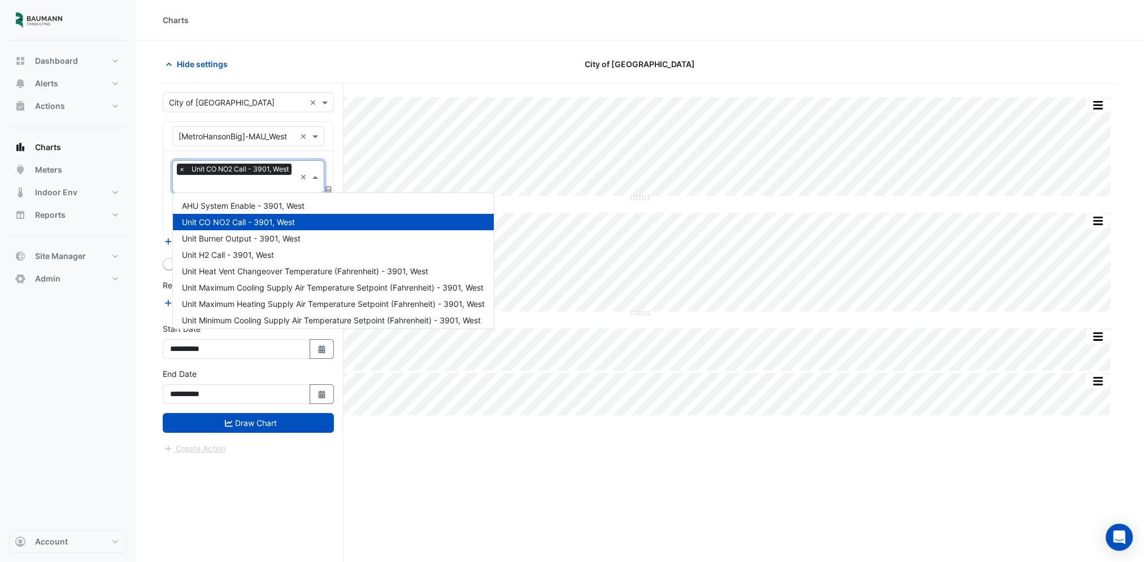
click at [261, 183] on input "text" at bounding box center [236, 185] width 117 height 12
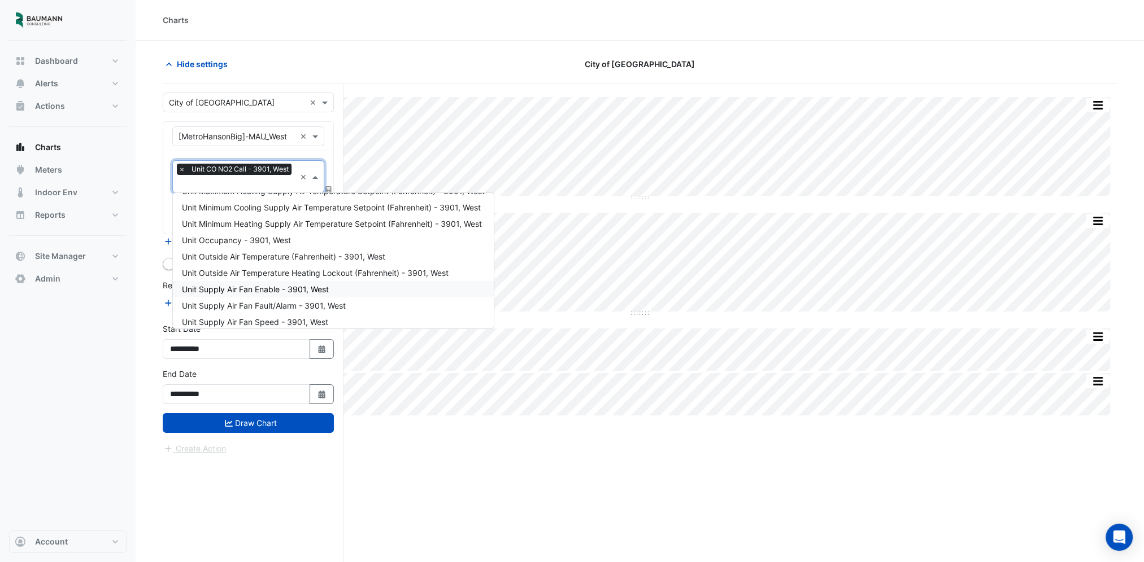
scroll to position [168, 0]
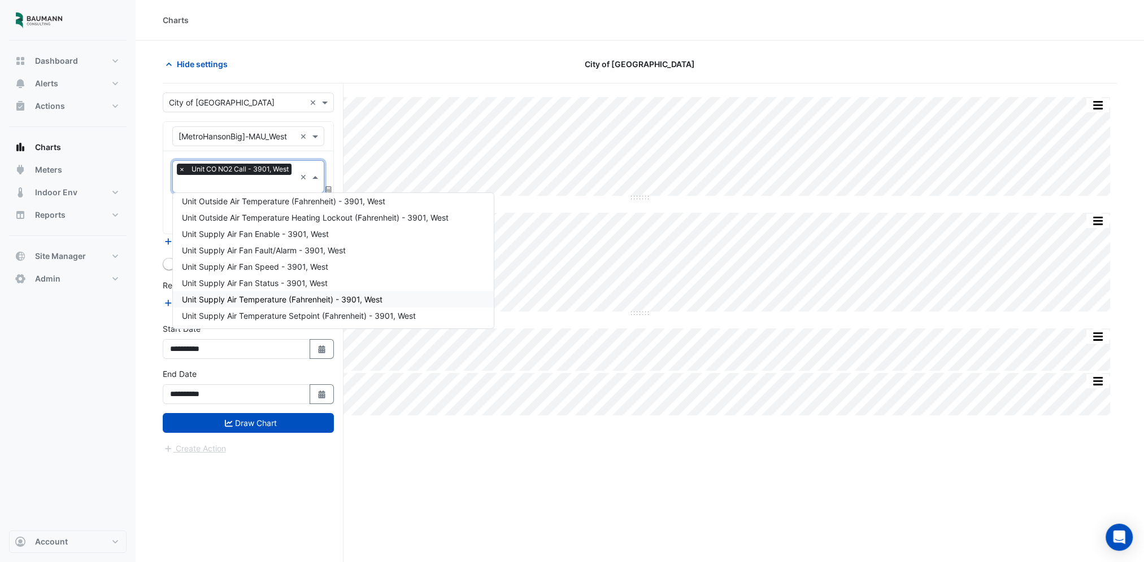
click at [326, 302] on span "Unit Supply Air Temperature (Fahrenheit) - 3901, West" at bounding box center [282, 300] width 200 height 10
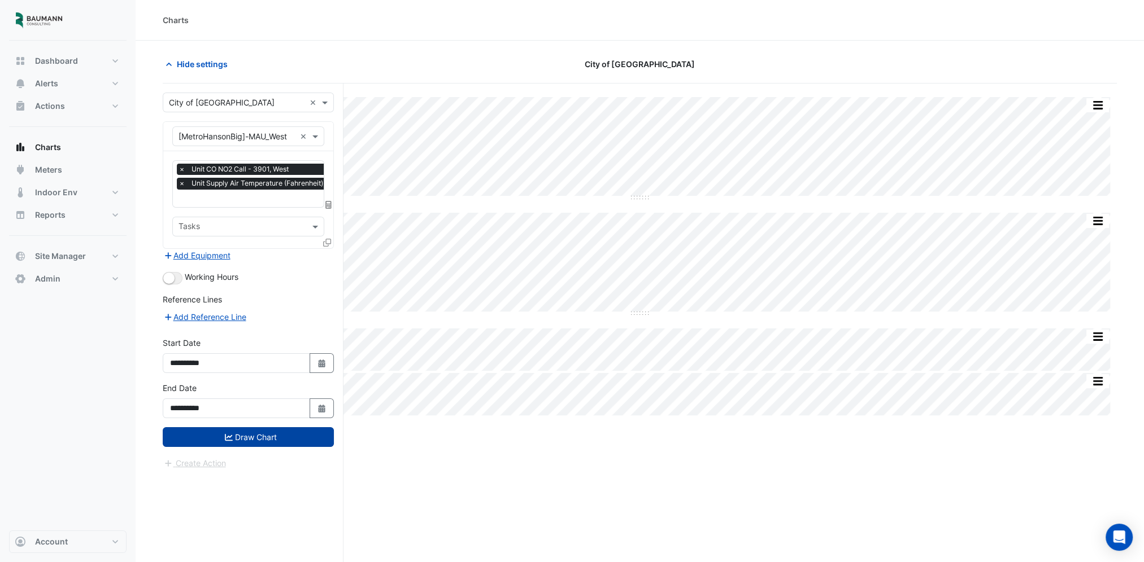
click at [285, 434] on button "Draw Chart" at bounding box center [248, 437] width 171 height 20
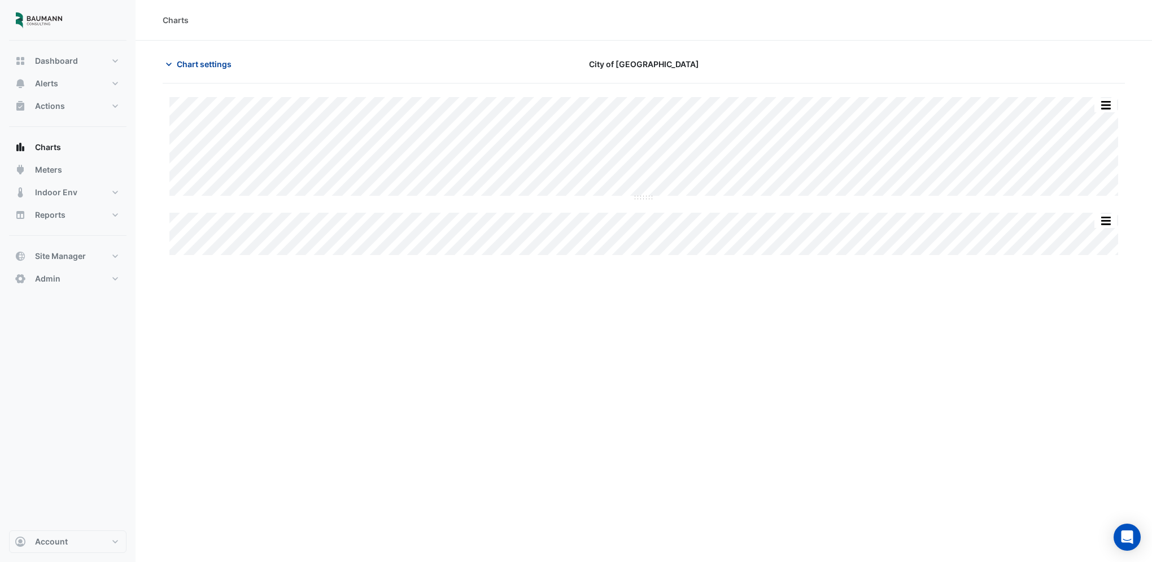
click at [204, 69] on button "Chart settings" at bounding box center [201, 64] width 76 height 20
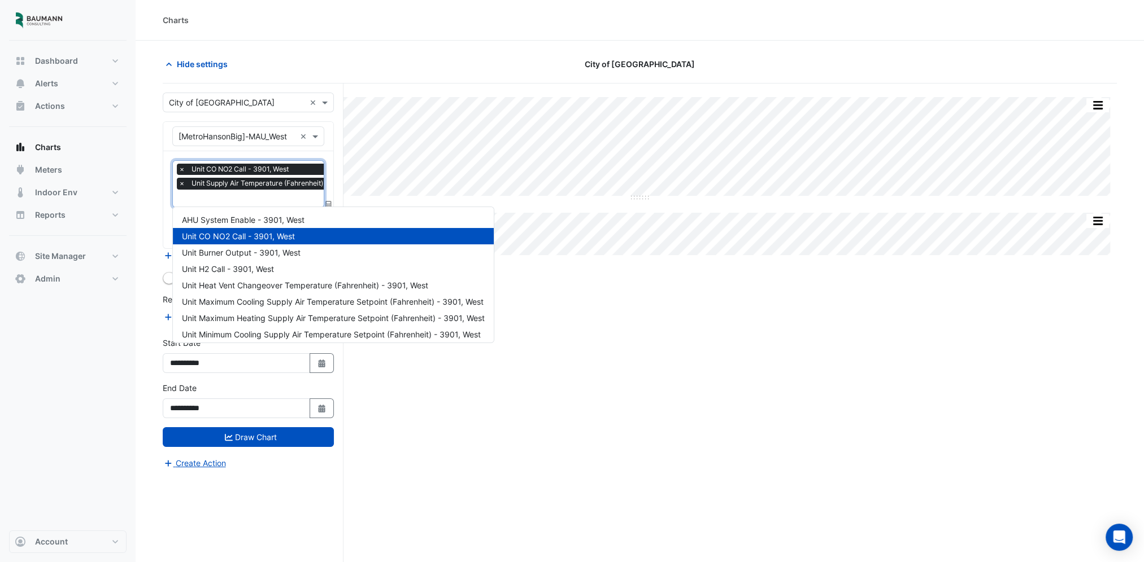
click at [219, 194] on input "text" at bounding box center [274, 200] width 193 height 12
click at [281, 215] on span "AHU System Enable - 3901, West" at bounding box center [243, 220] width 123 height 10
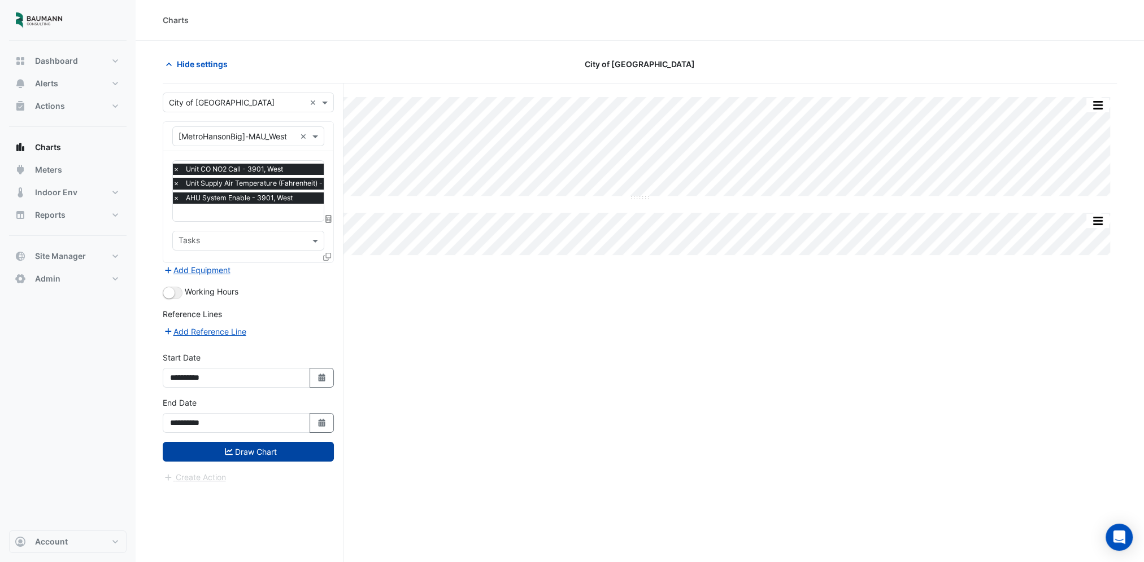
click at [273, 442] on button "Draw Chart" at bounding box center [248, 452] width 171 height 20
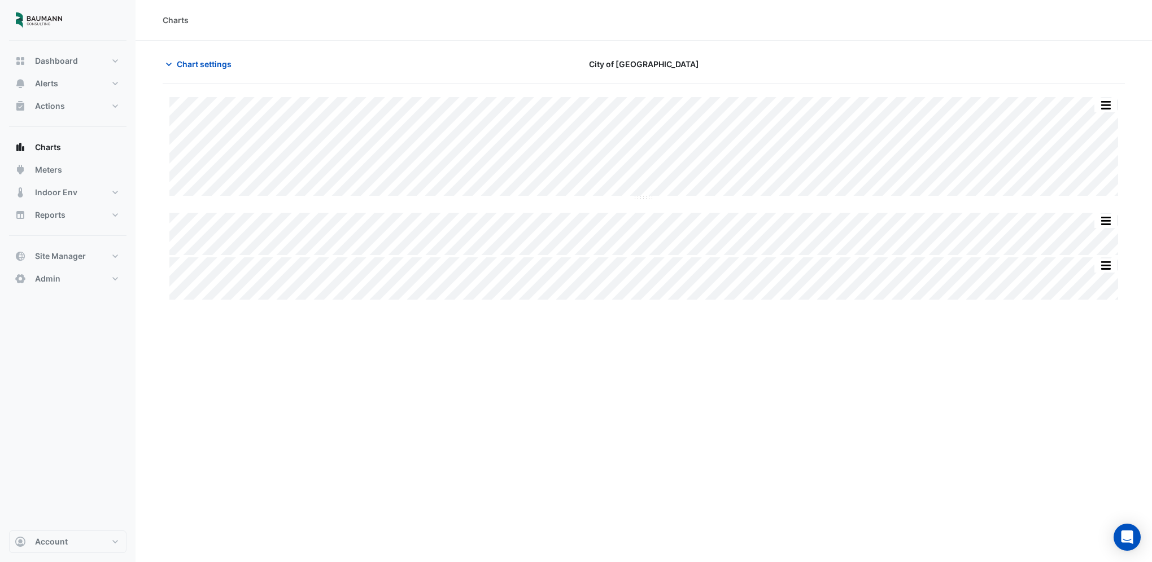
click at [316, 339] on div "Charts Chart settings City of Madison Split by Unit Split None Print Save as JP…" at bounding box center [644, 281] width 1016 height 562
click at [202, 57] on button "Chart settings" at bounding box center [201, 64] width 76 height 20
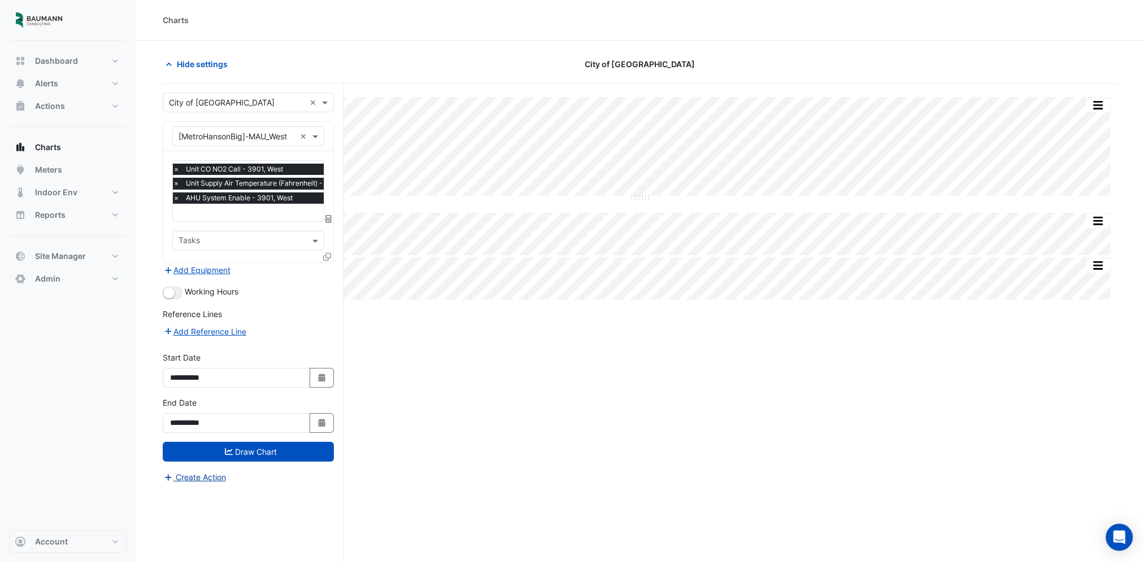
click at [181, 472] on button "Create Action" at bounding box center [195, 477] width 64 height 13
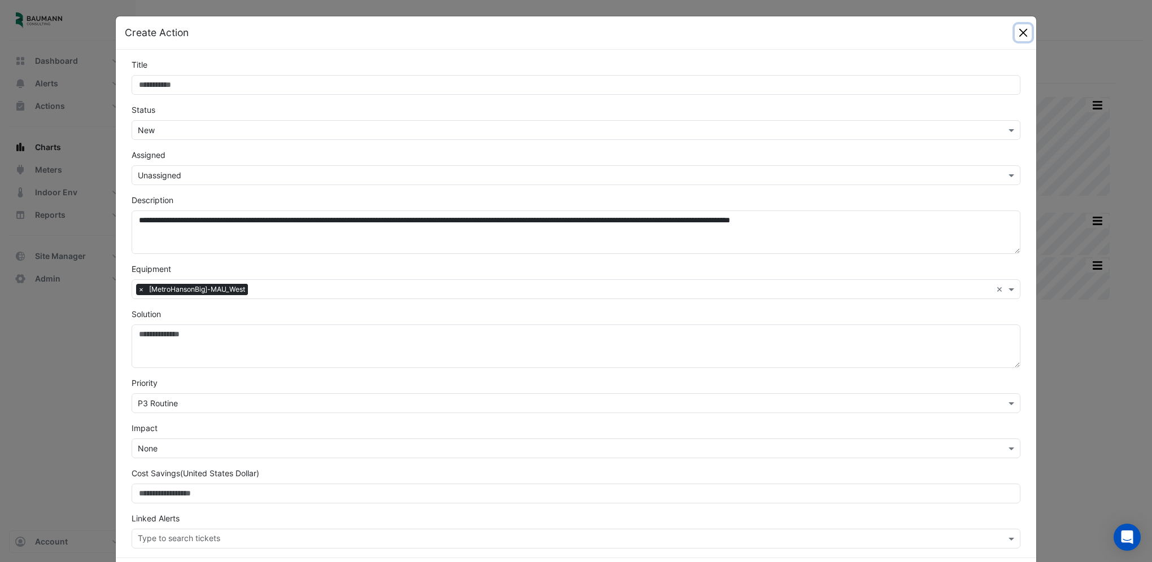
click at [1023, 36] on button "Close" at bounding box center [1023, 32] width 17 height 17
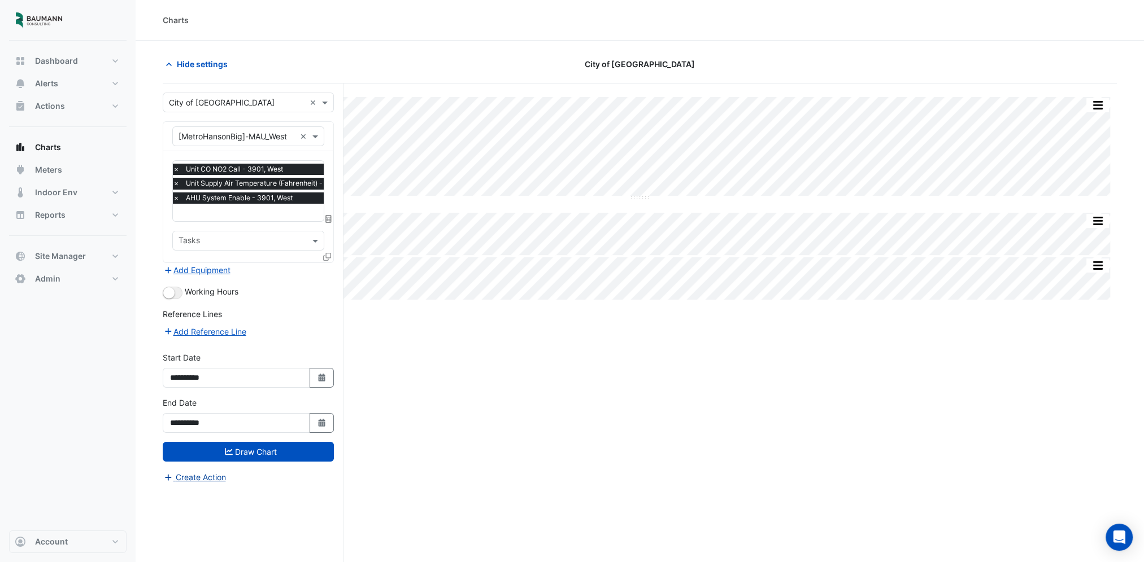
click at [211, 478] on button "Create Action" at bounding box center [195, 477] width 64 height 13
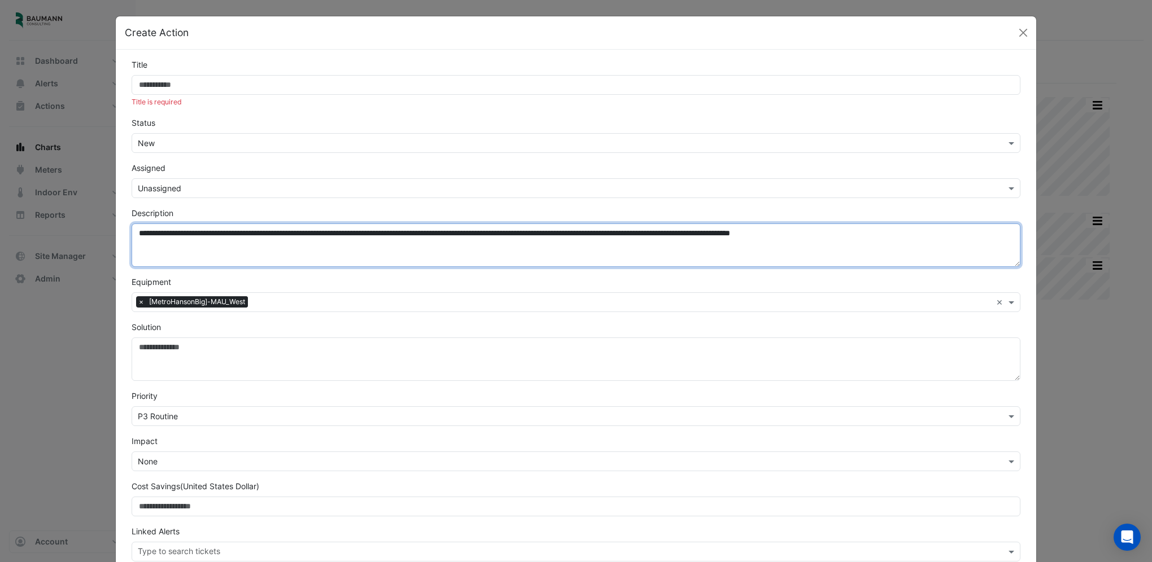
click at [135, 232] on textarea "**********" at bounding box center [576, 245] width 889 height 43
paste textarea "**********"
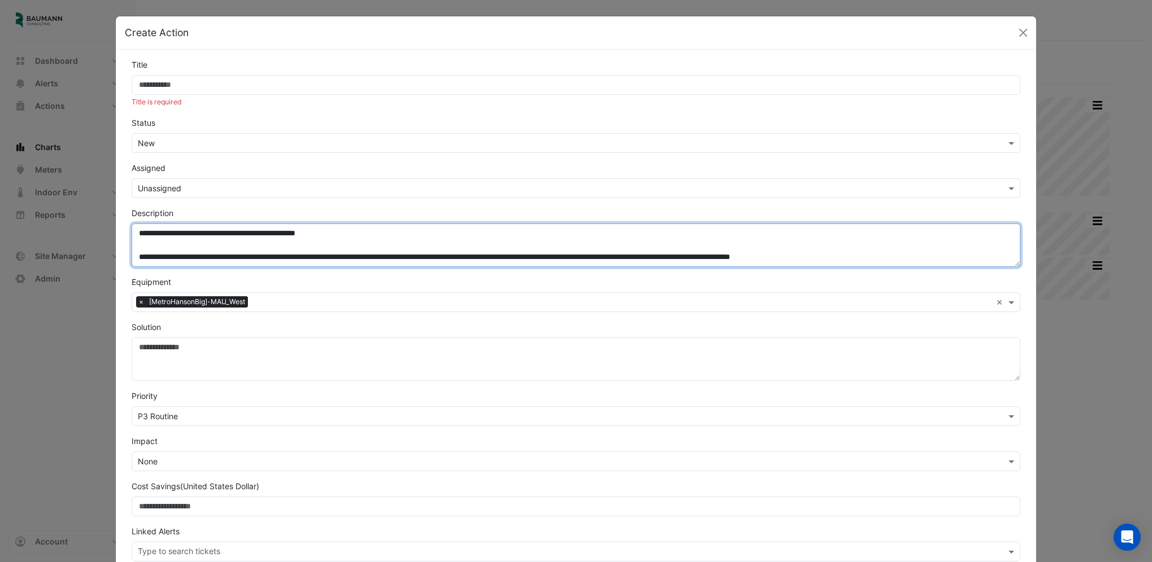
type textarea "**********"
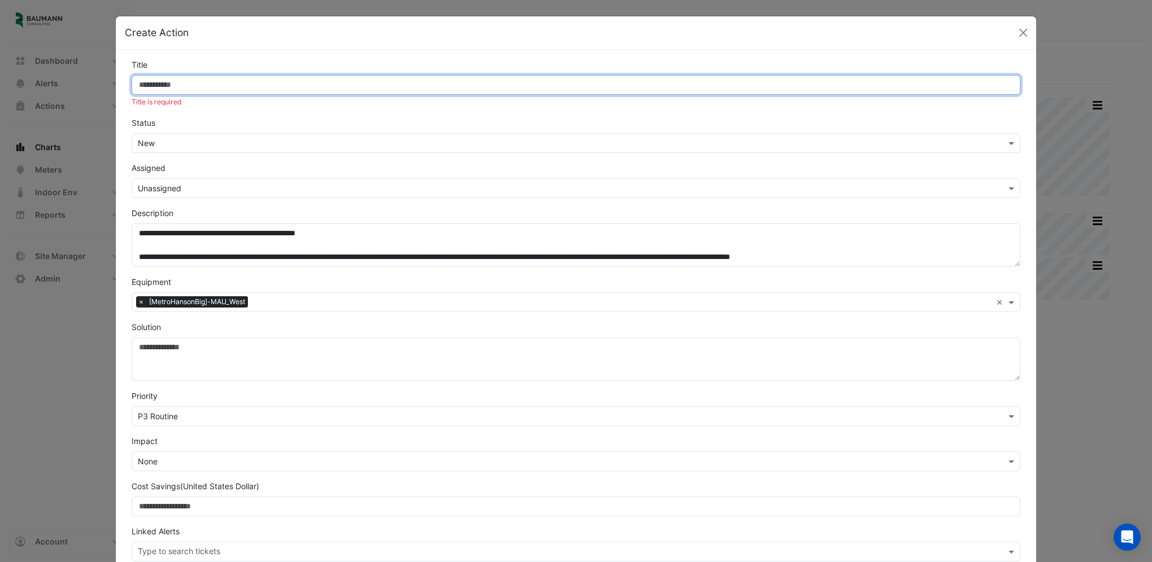
click at [206, 82] on input "Title" at bounding box center [576, 85] width 889 height 20
paste input "**********"
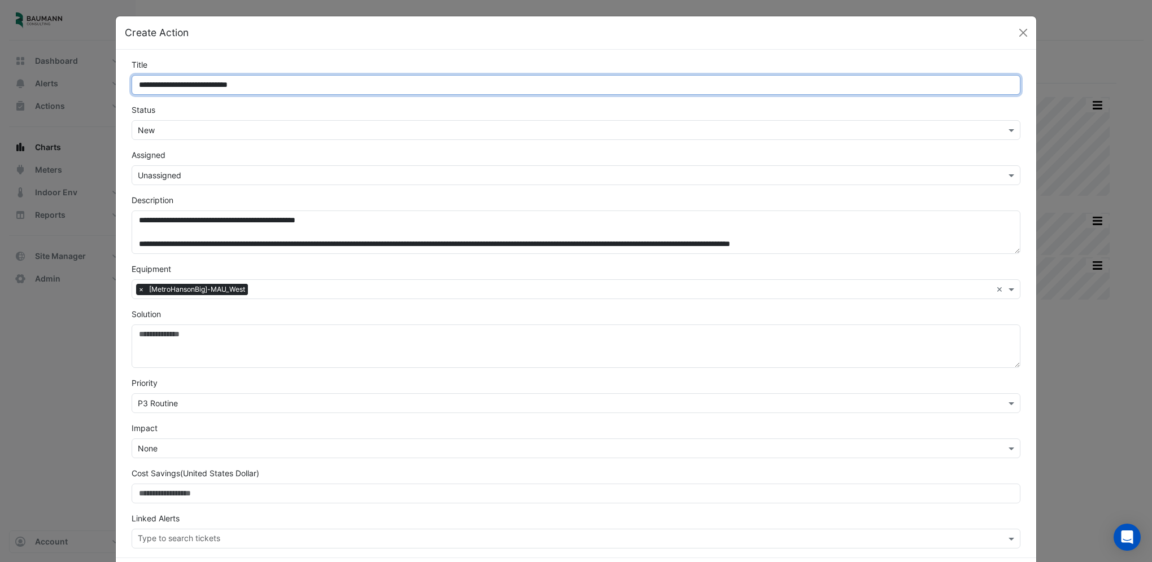
click at [164, 81] on input "**********" at bounding box center [576, 85] width 889 height 20
type input "**********"
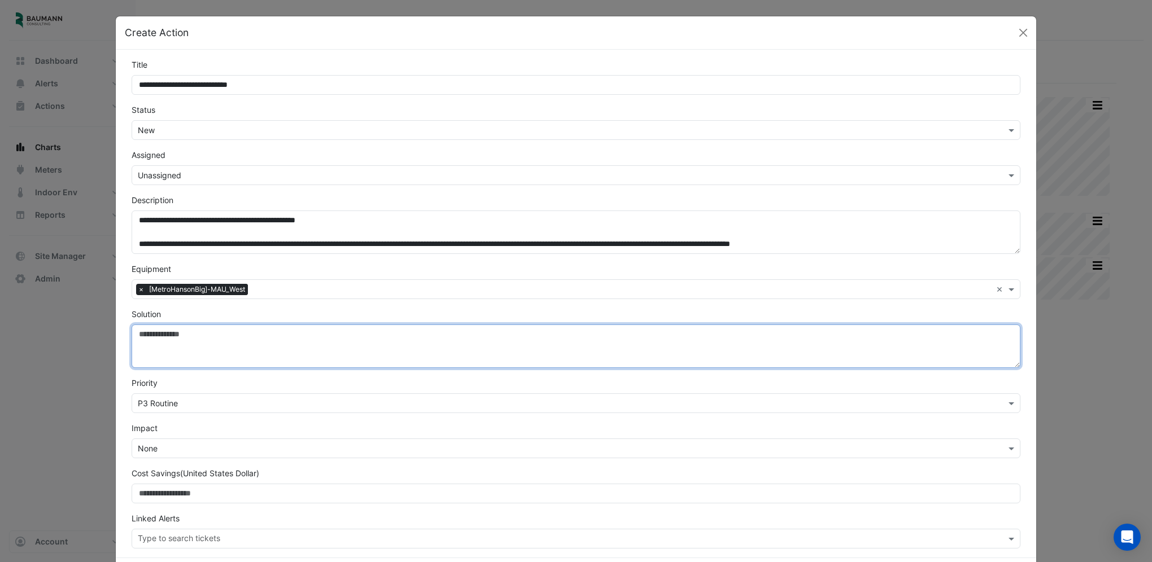
click at [186, 352] on textarea "Solution" at bounding box center [576, 346] width 889 height 43
paste textarea "**********"
type textarea "**********"
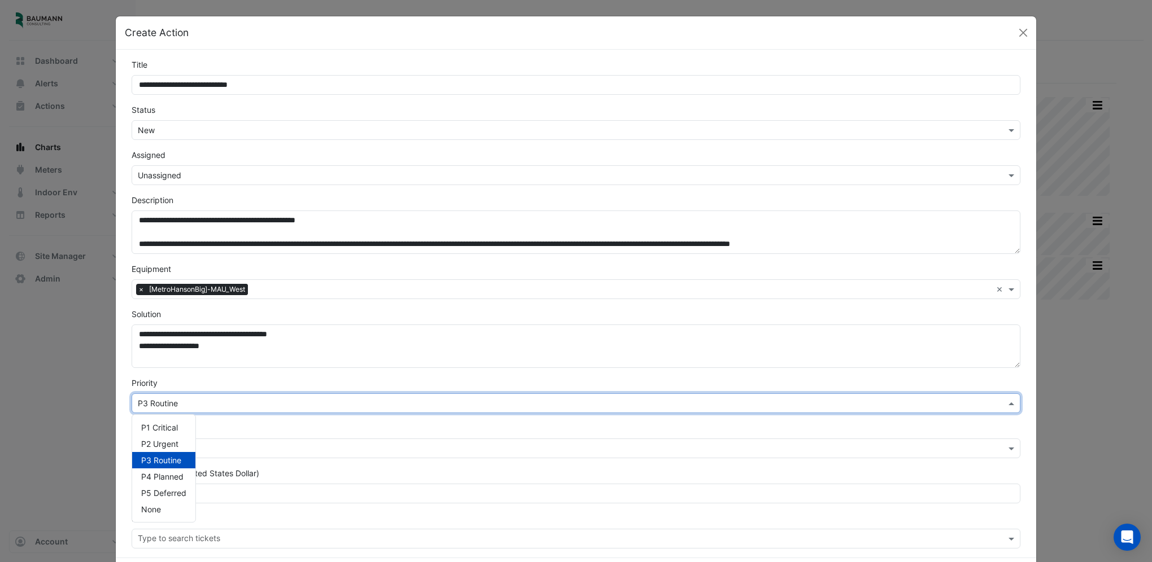
click at [227, 401] on input "text" at bounding box center [565, 404] width 854 height 12
click at [173, 443] on span "P2 Urgent" at bounding box center [159, 444] width 37 height 10
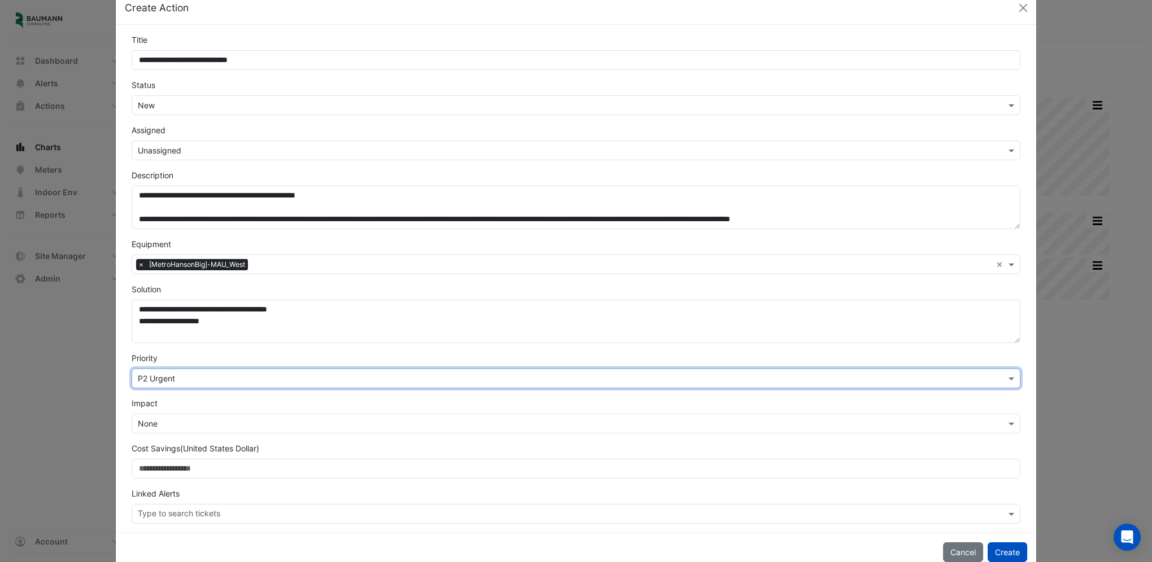
scroll to position [49, 0]
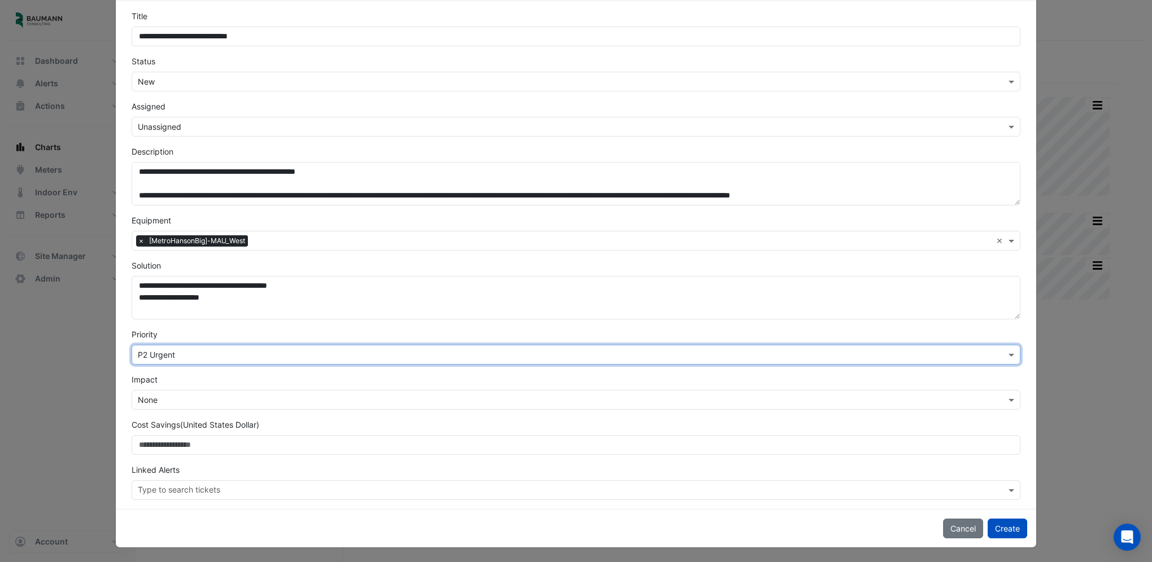
click at [209, 123] on input "text" at bounding box center [565, 127] width 854 height 12
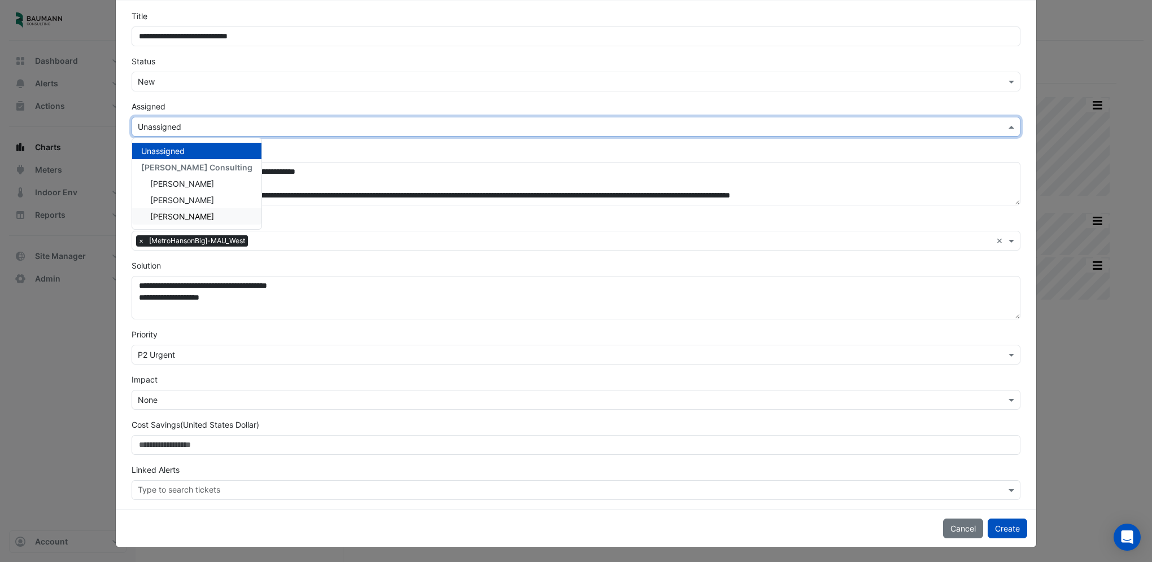
click at [183, 212] on span "[PERSON_NAME]" at bounding box center [182, 217] width 64 height 10
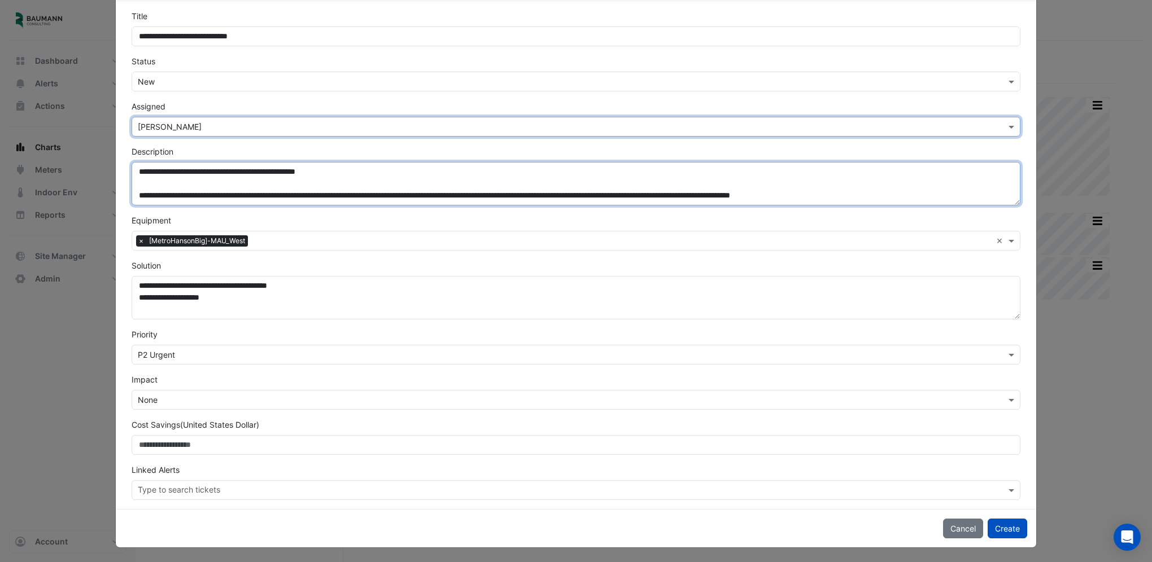
click at [231, 190] on textarea "**********" at bounding box center [576, 183] width 889 height 43
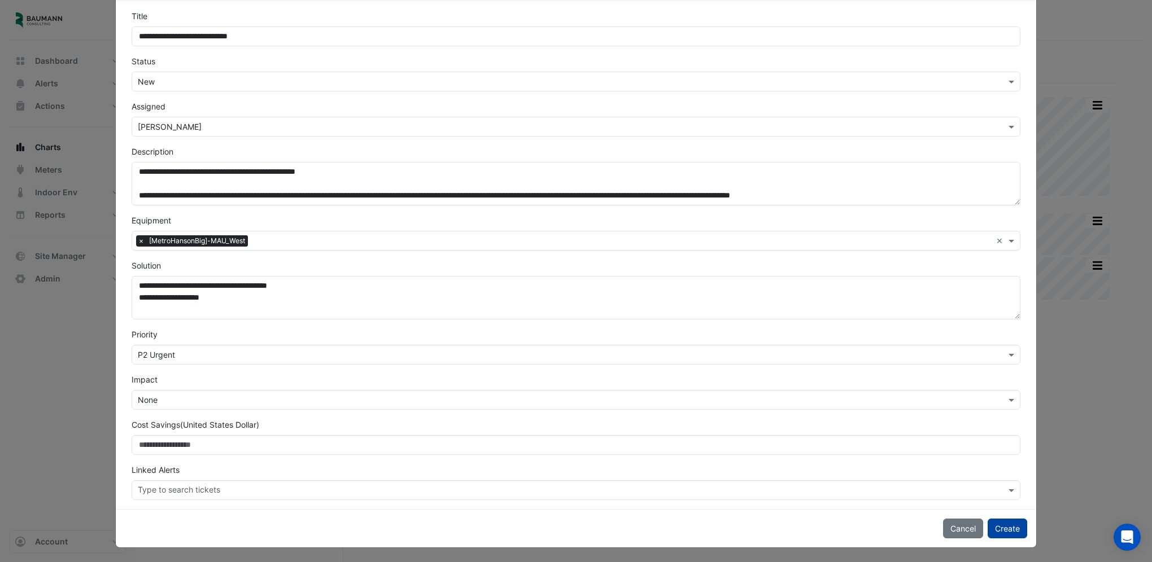
click at [1012, 526] on button "Create" at bounding box center [1008, 529] width 40 height 20
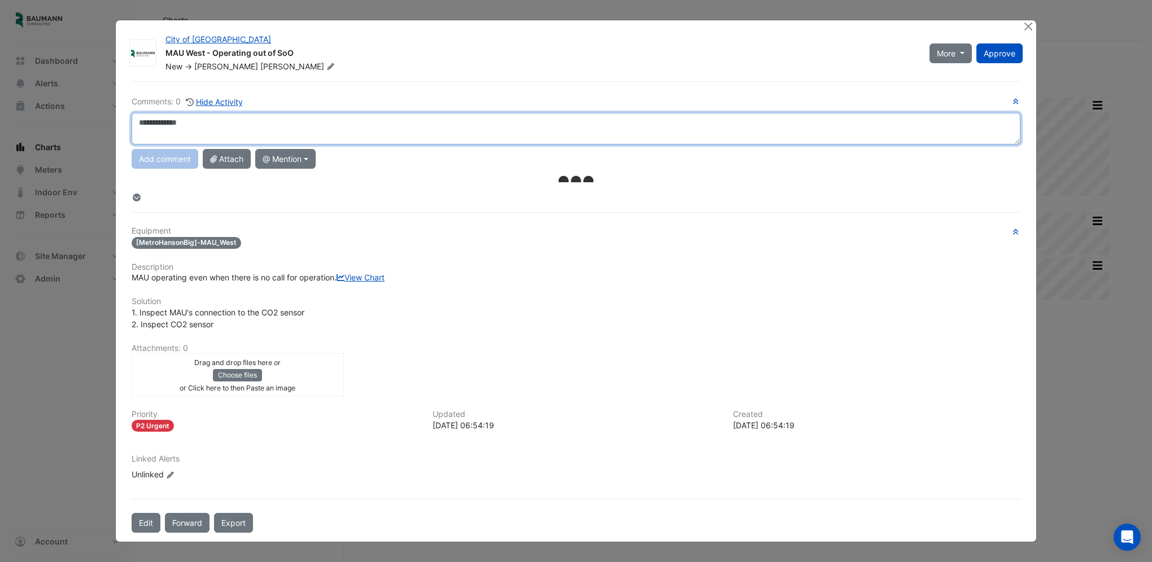
click at [251, 127] on textarea at bounding box center [576, 129] width 889 height 32
paste textarea "**********"
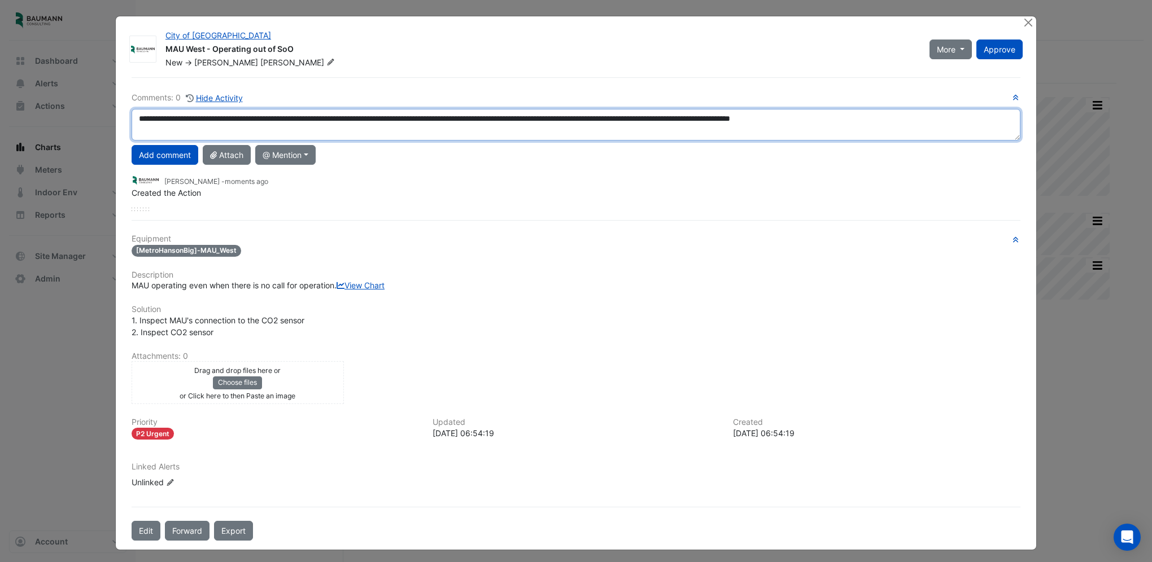
click at [134, 120] on textarea "**********" at bounding box center [576, 125] width 889 height 32
paste textarea "**********"
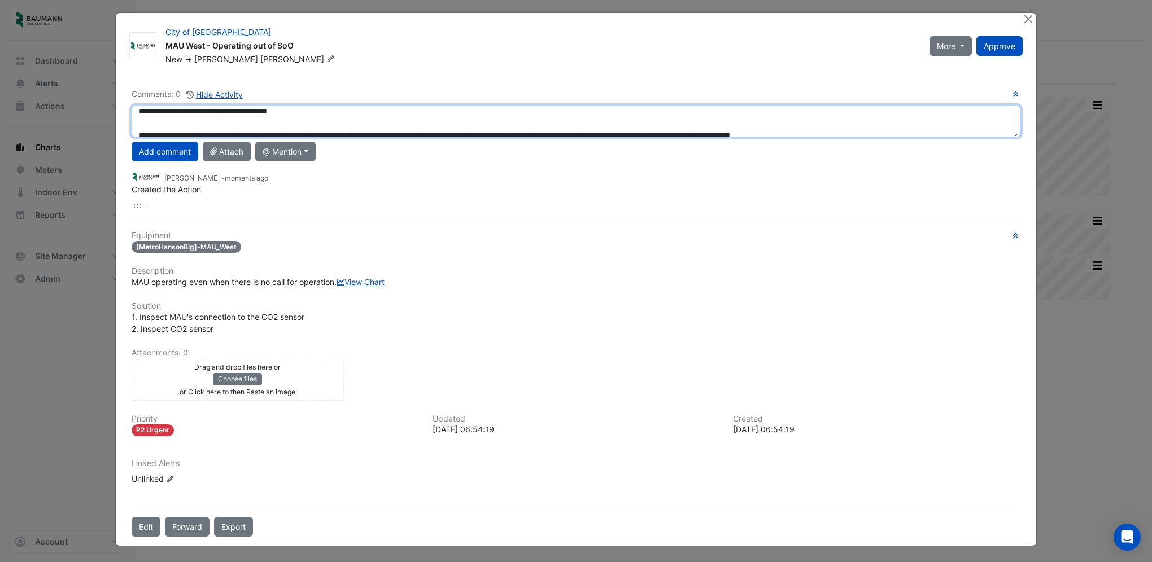
scroll to position [23, 0]
type textarea "**********"
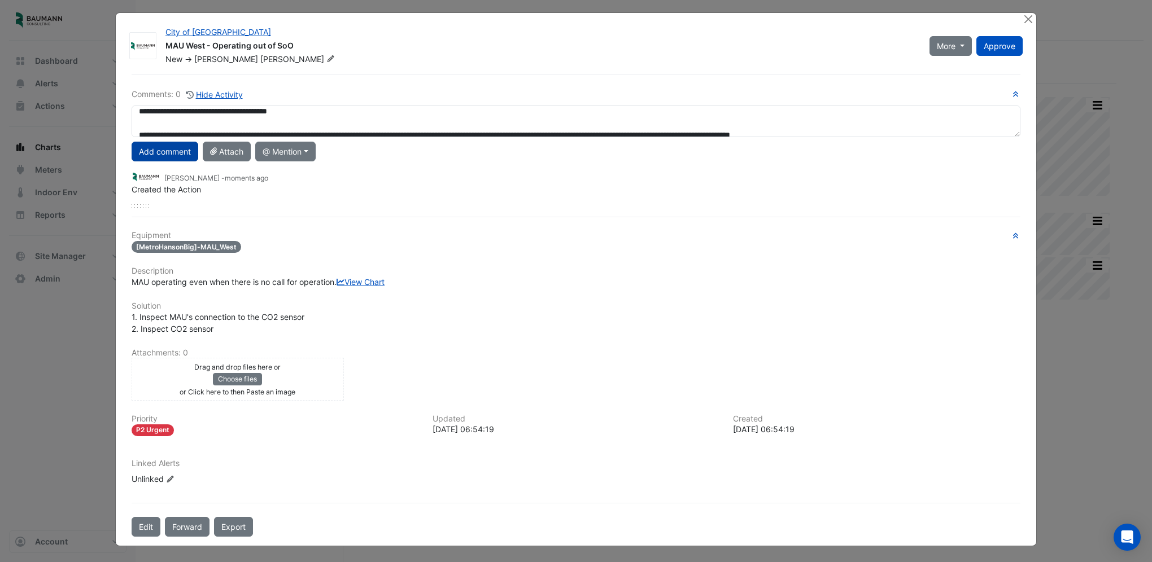
click at [164, 142] on button "Add comment" at bounding box center [165, 152] width 67 height 20
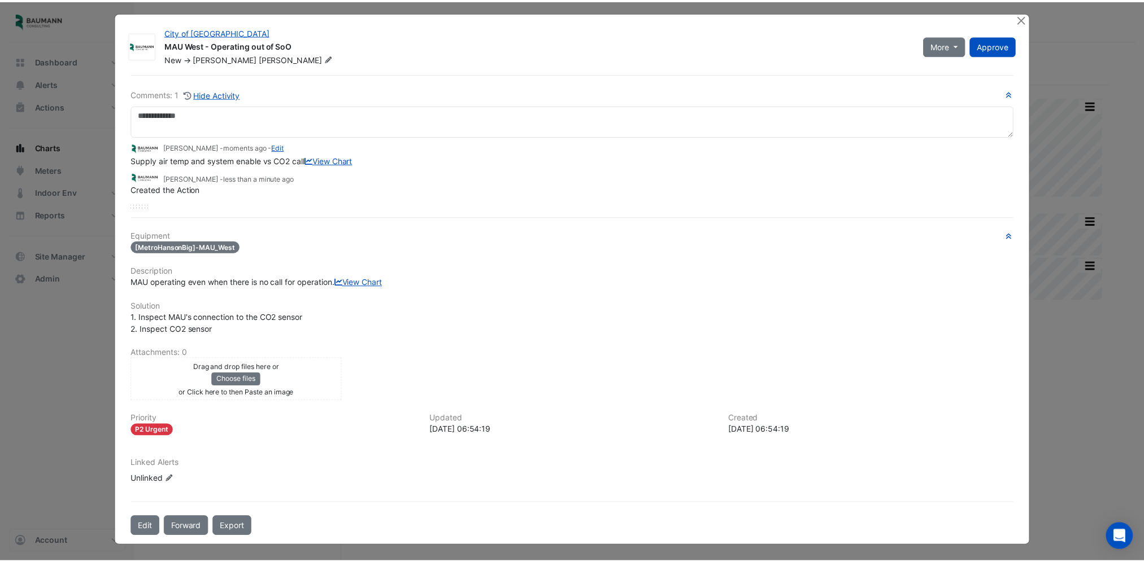
scroll to position [0, 0]
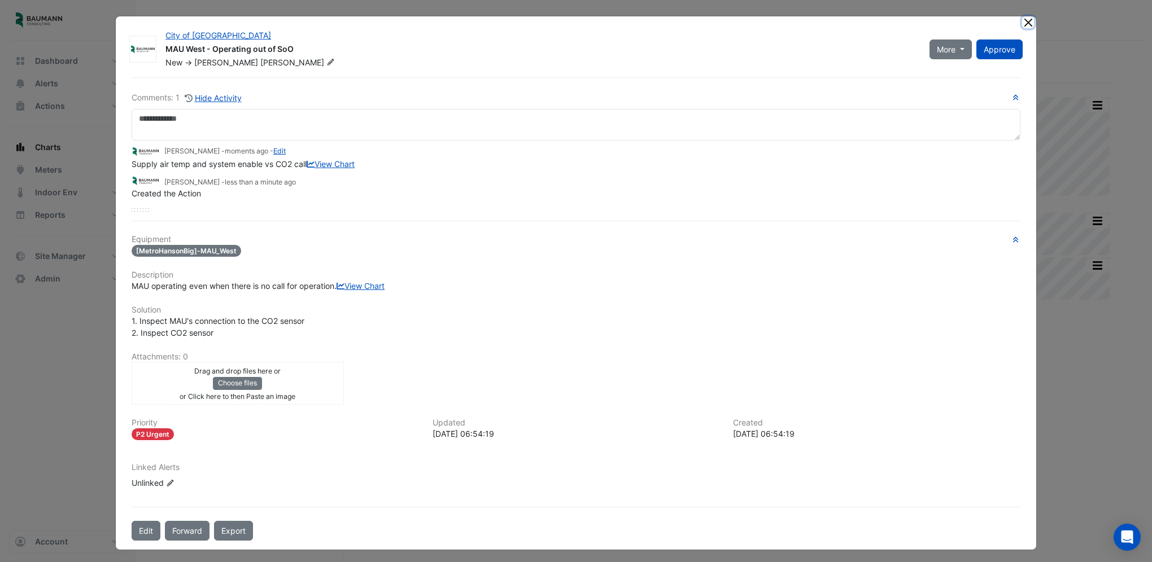
click at [1022, 22] on button "Close" at bounding box center [1028, 22] width 12 height 12
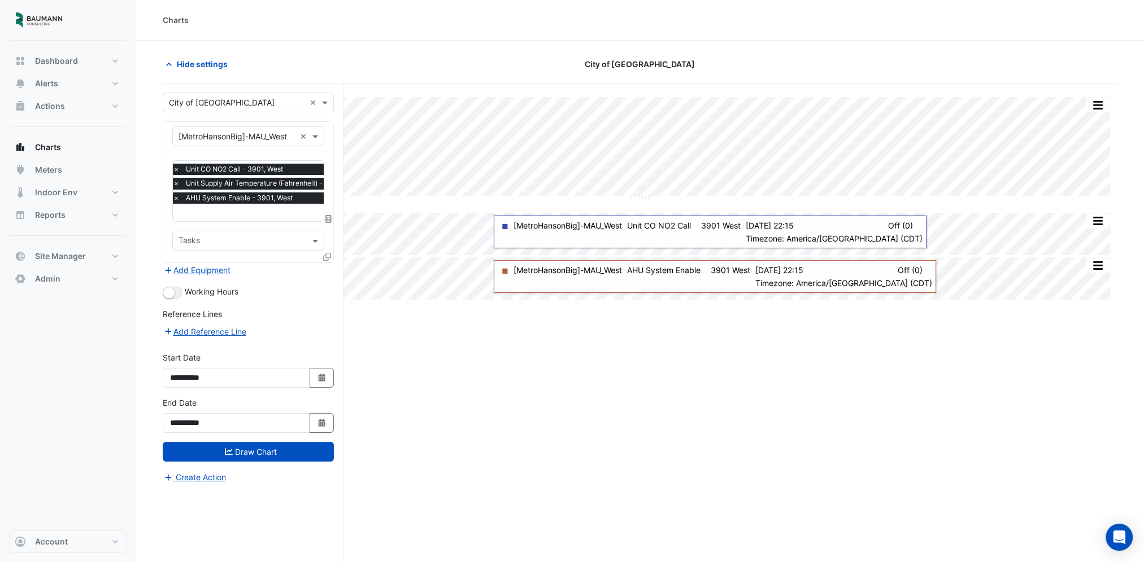
click at [267, 102] on input "text" at bounding box center [237, 103] width 136 height 12
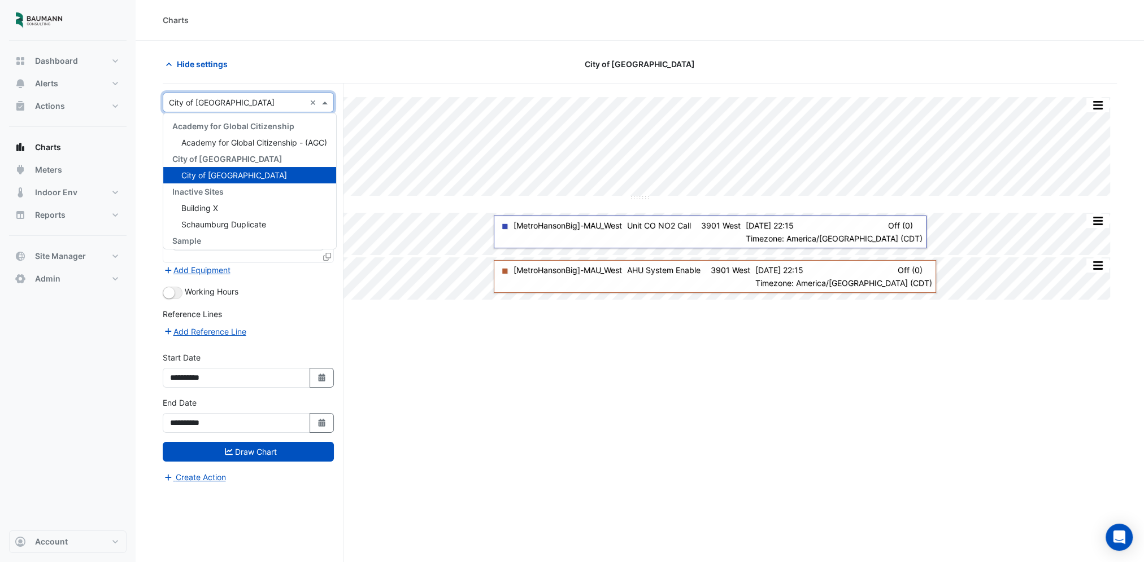
click at [267, 102] on input "text" at bounding box center [237, 103] width 136 height 12
click at [460, 39] on div "Charts" at bounding box center [640, 20] width 1008 height 41
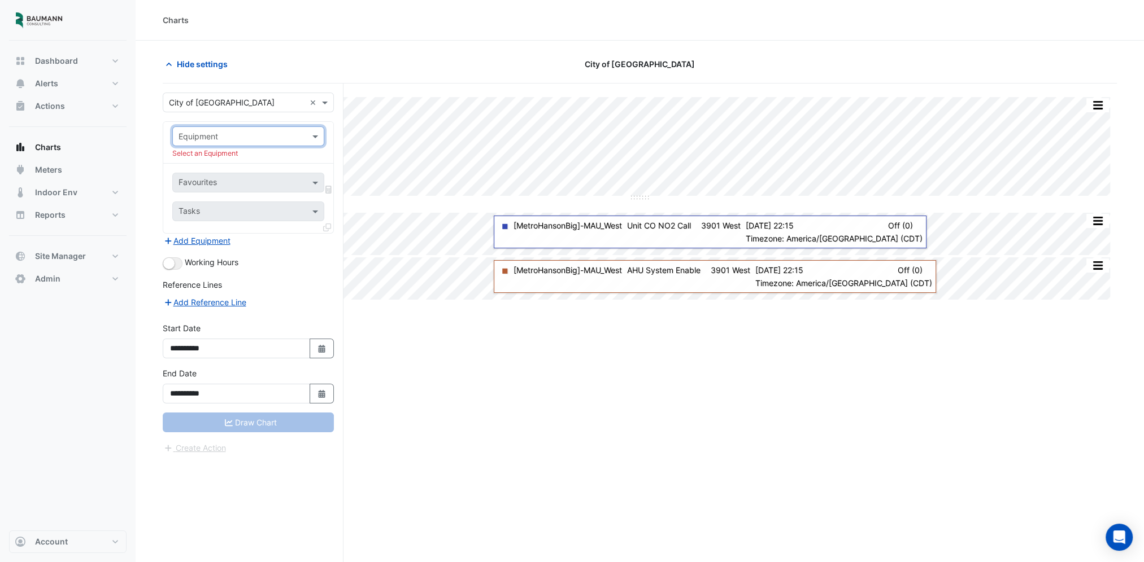
click at [299, 138] on div at bounding box center [248, 136] width 151 height 13
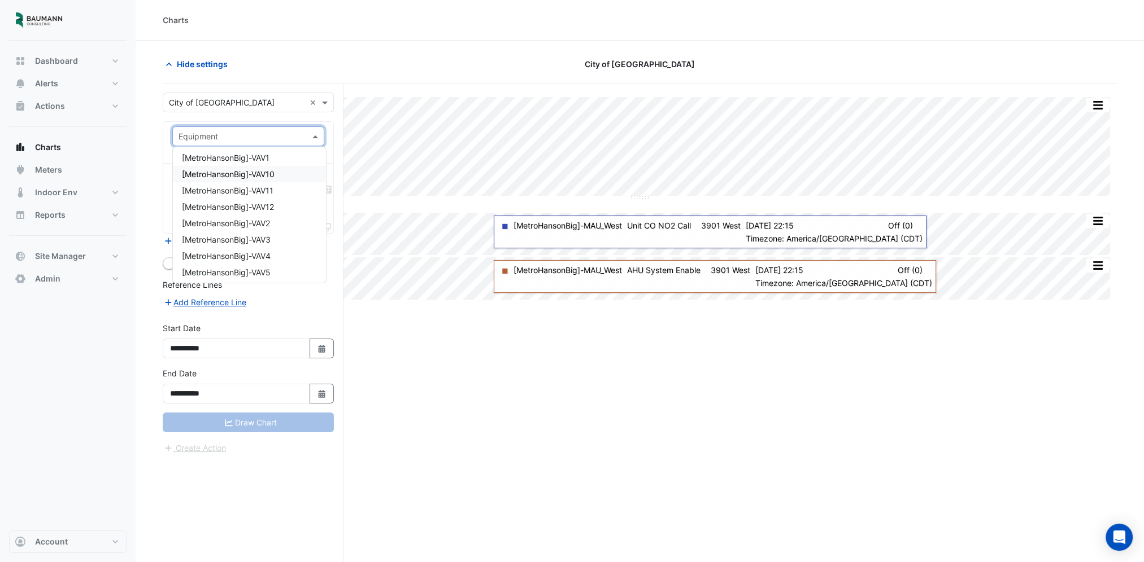
scroll to position [339, 0]
click at [276, 212] on div "[MetroHansonBig]-VAV1" at bounding box center [249, 214] width 153 height 16
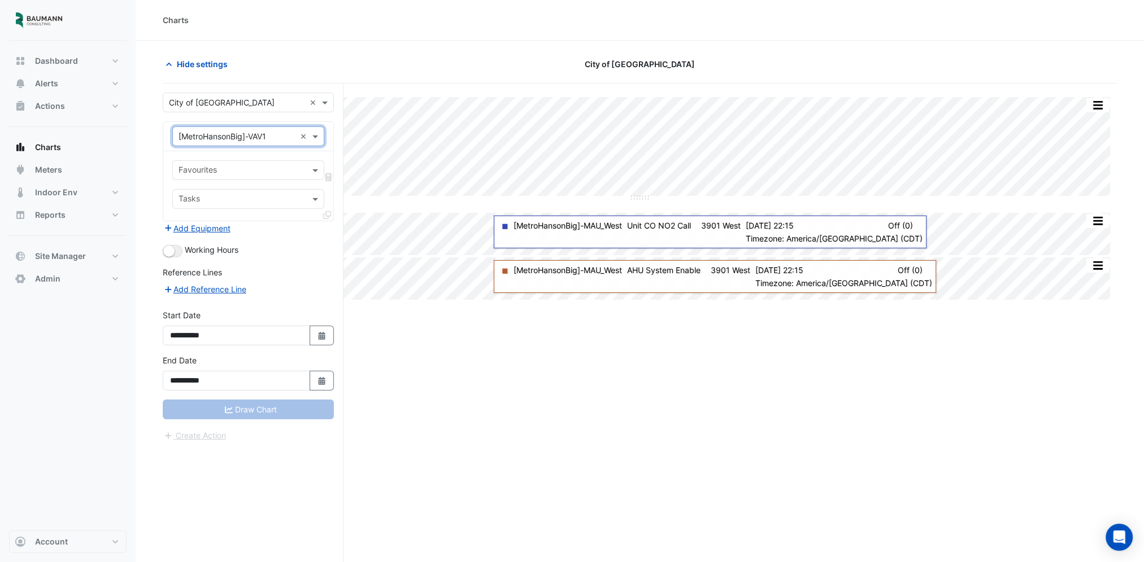
click at [250, 172] on input "text" at bounding box center [241, 171] width 126 height 12
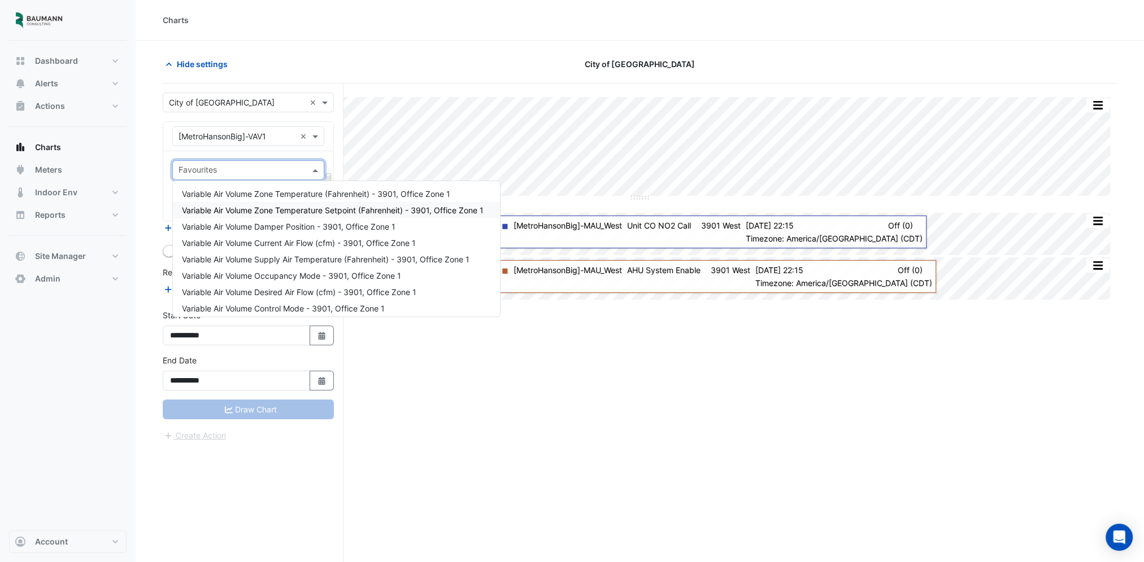
click at [353, 210] on span "Variable Air Volume Zone Temperature Setpoint (Fahrenheit) - 3901, Office Zone 1" at bounding box center [333, 211] width 302 height 10
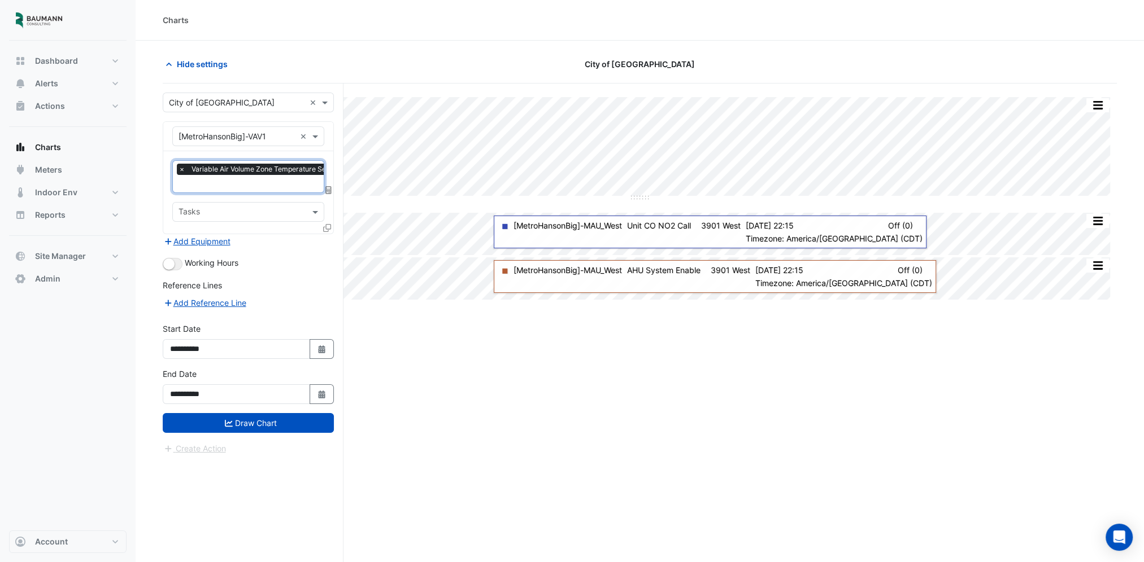
click at [269, 180] on input "text" at bounding box center [318, 185] width 281 height 12
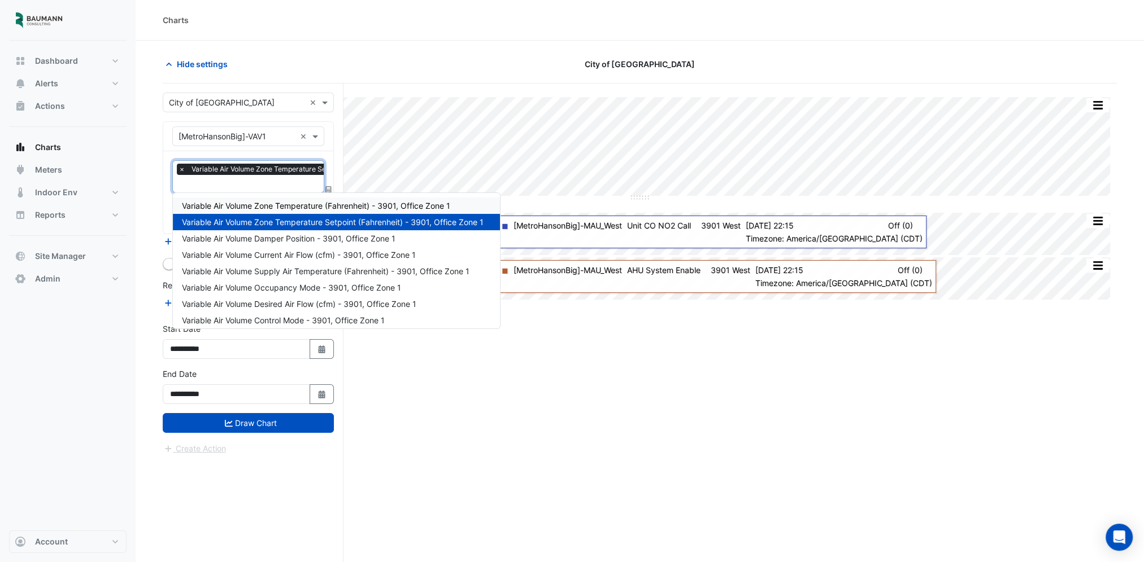
click at [273, 208] on span "Variable Air Volume Zone Temperature (Fahrenheit) - 3901, Office Zone 1" at bounding box center [316, 206] width 268 height 10
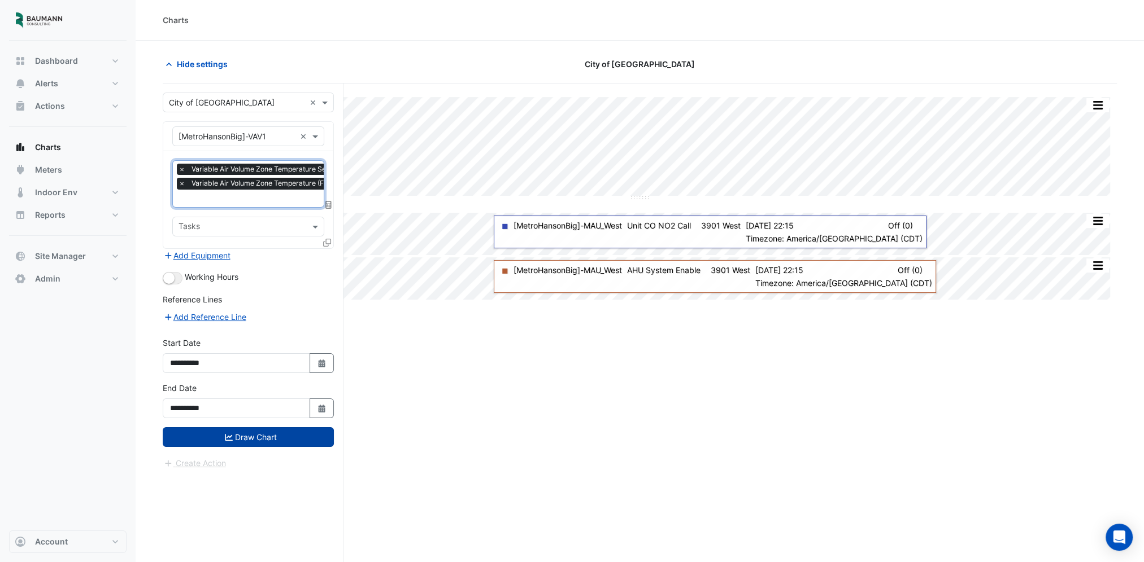
click at [282, 428] on button "Draw Chart" at bounding box center [248, 437] width 171 height 20
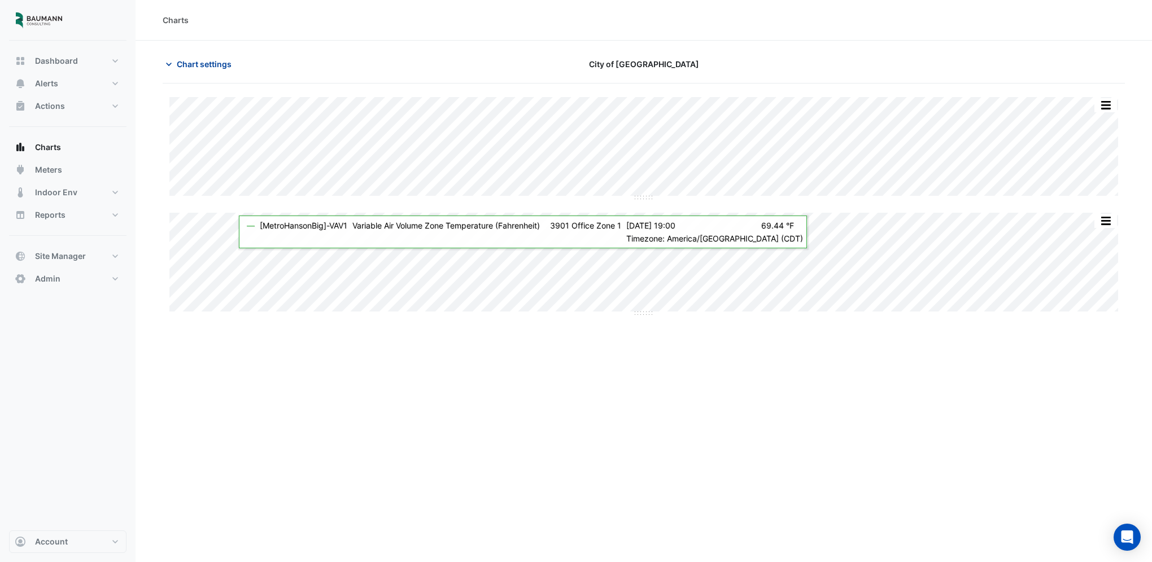
click at [217, 71] on button "Chart settings" at bounding box center [201, 64] width 76 height 20
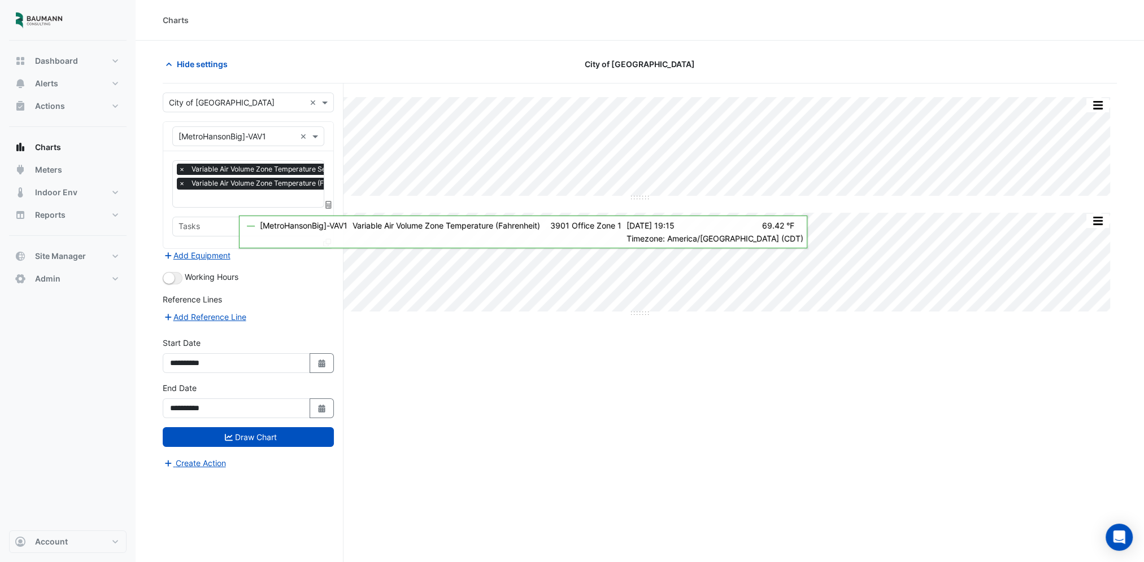
click at [181, 169] on span "×" at bounding box center [182, 169] width 10 height 11
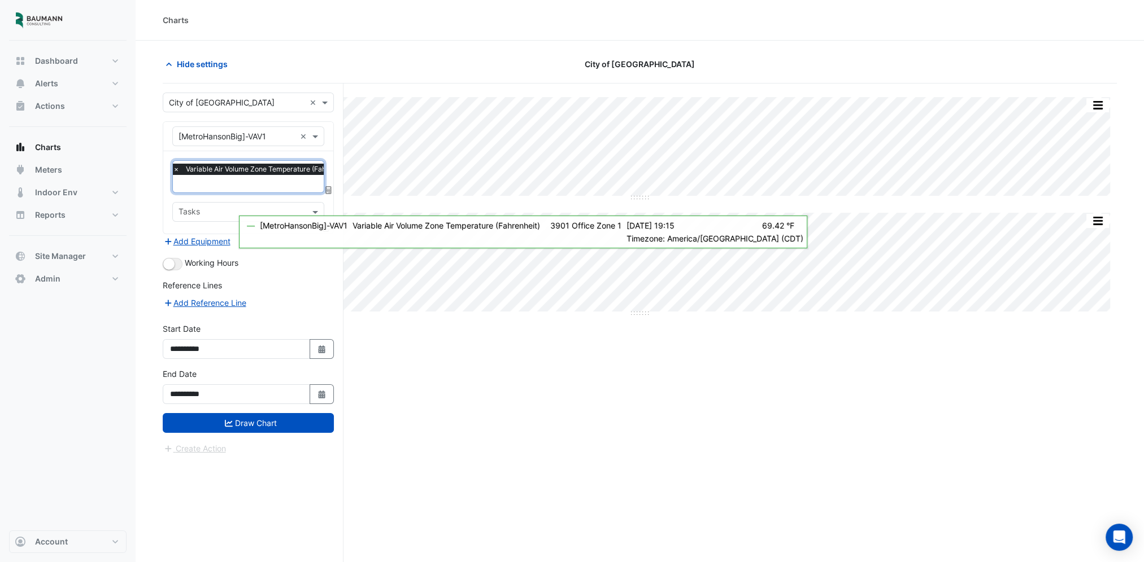
click at [219, 184] on input "text" at bounding box center [299, 185] width 252 height 12
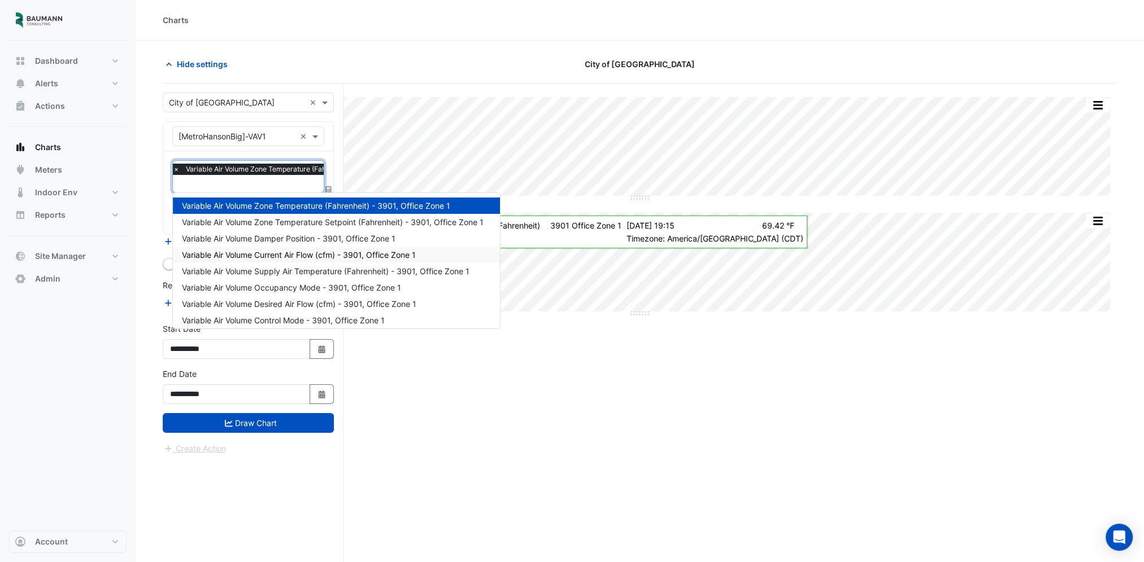
click at [378, 252] on span "Variable Air Volume Current Air Flow (cfm) - 3901, Office Zone 1" at bounding box center [299, 255] width 234 height 10
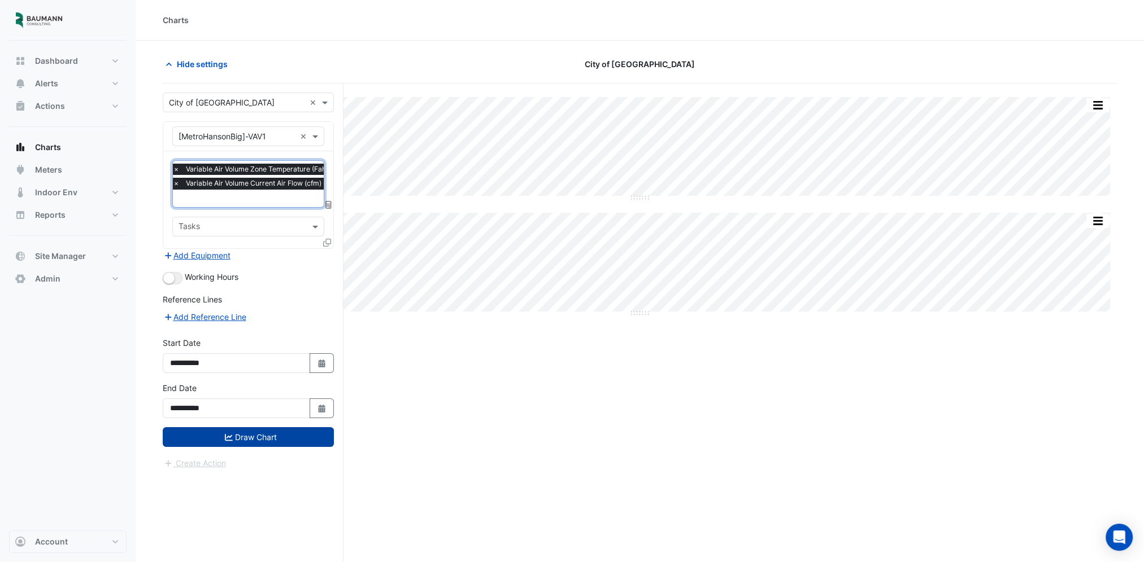
click at [321, 429] on button "Draw Chart" at bounding box center [248, 437] width 171 height 20
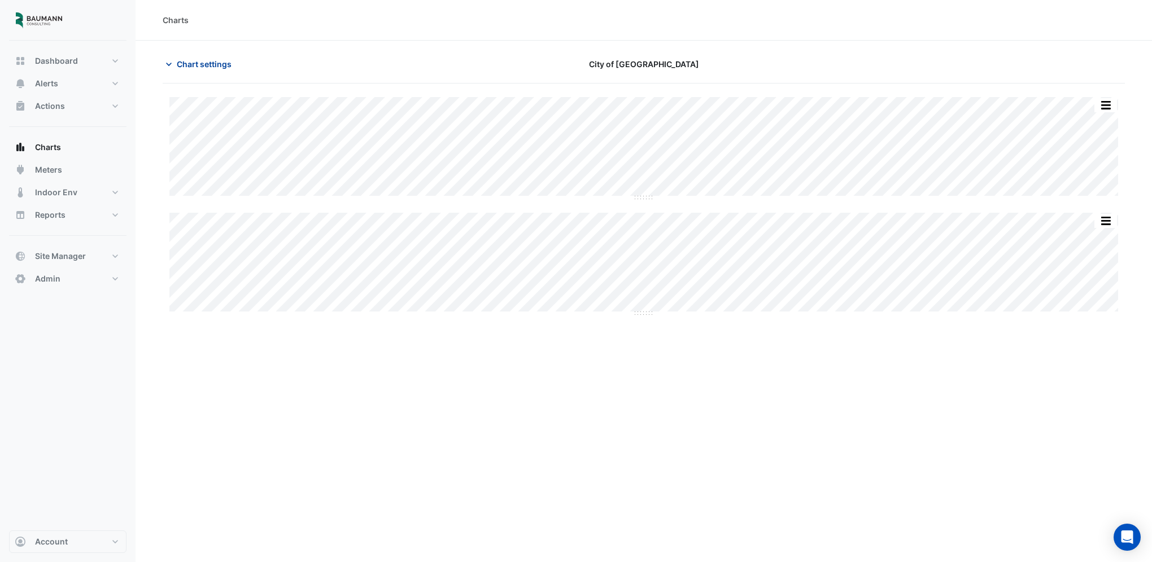
click at [224, 71] on button "Chart settings" at bounding box center [201, 64] width 76 height 20
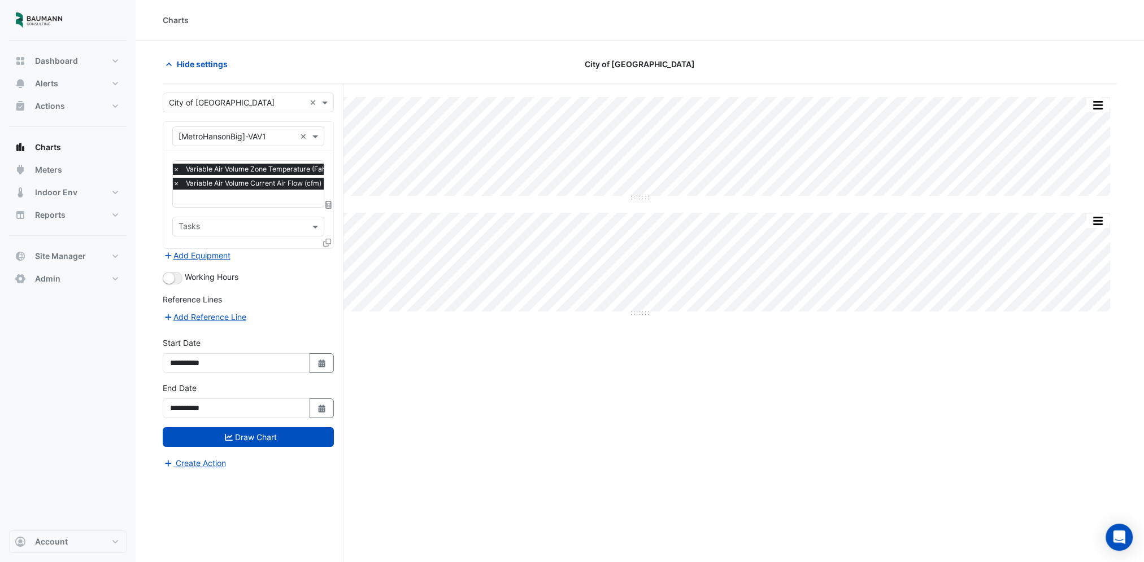
click at [176, 169] on span "×" at bounding box center [176, 169] width 10 height 11
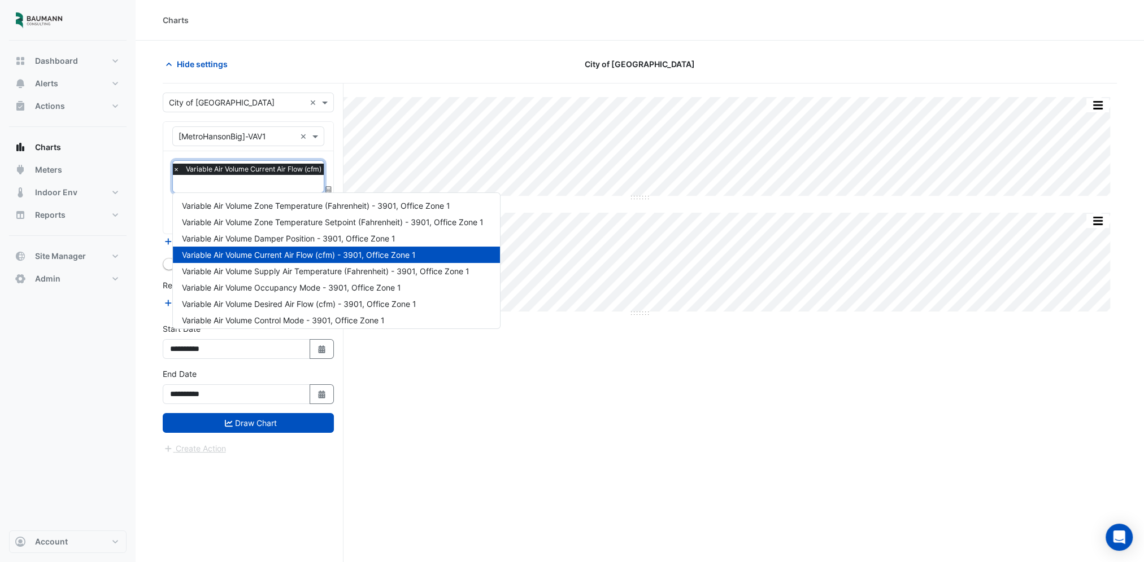
click at [201, 180] on input "text" at bounding box center [284, 185] width 223 height 12
click at [312, 273] on span "Variable Air Volume Supply Air Temperature (Fahrenheit) - 3901, Office Zone 1" at bounding box center [325, 272] width 287 height 10
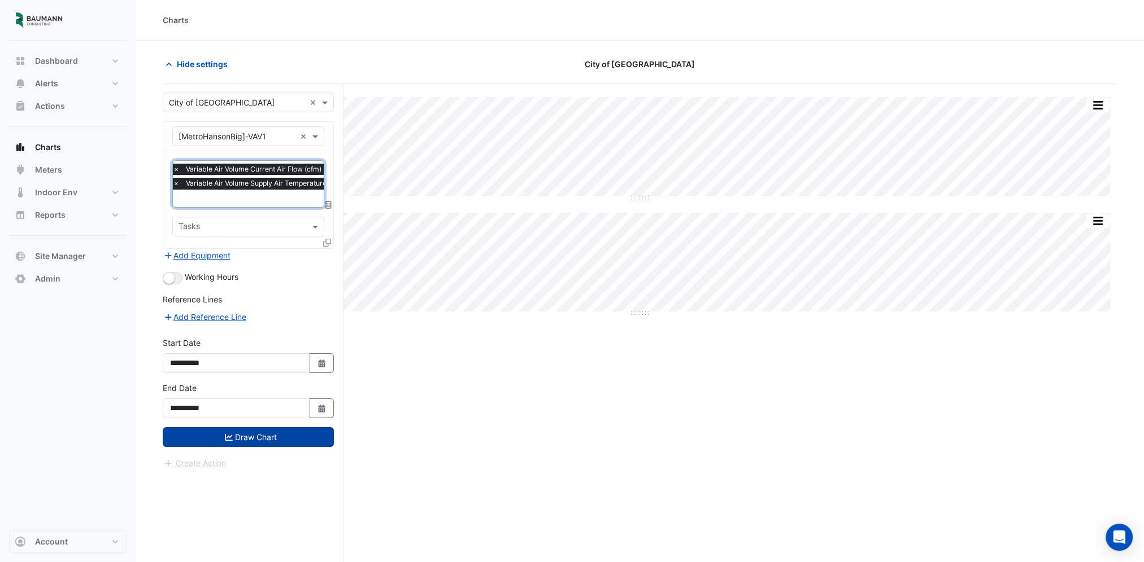
click at [278, 429] on button "Draw Chart" at bounding box center [248, 437] width 171 height 20
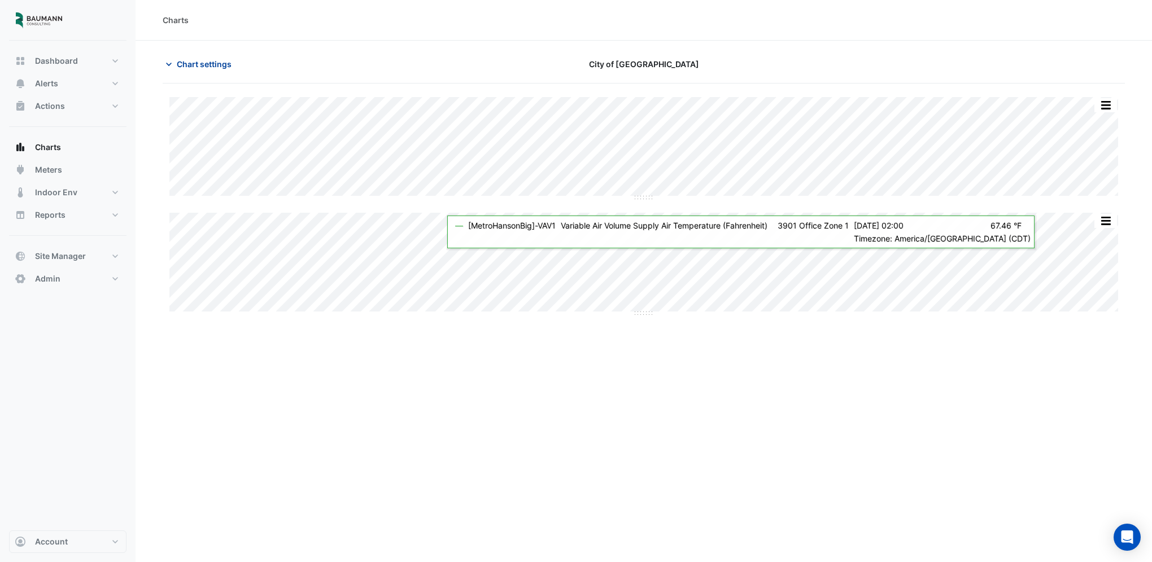
click at [219, 66] on span "Chart settings" at bounding box center [204, 64] width 55 height 12
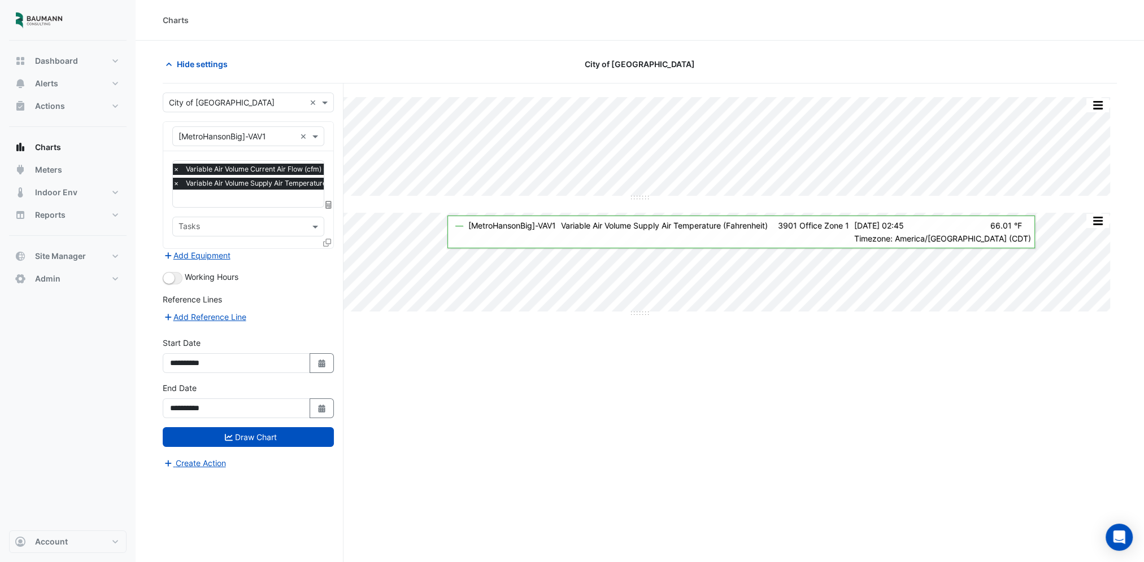
click at [278, 136] on input "text" at bounding box center [236, 137] width 117 height 12
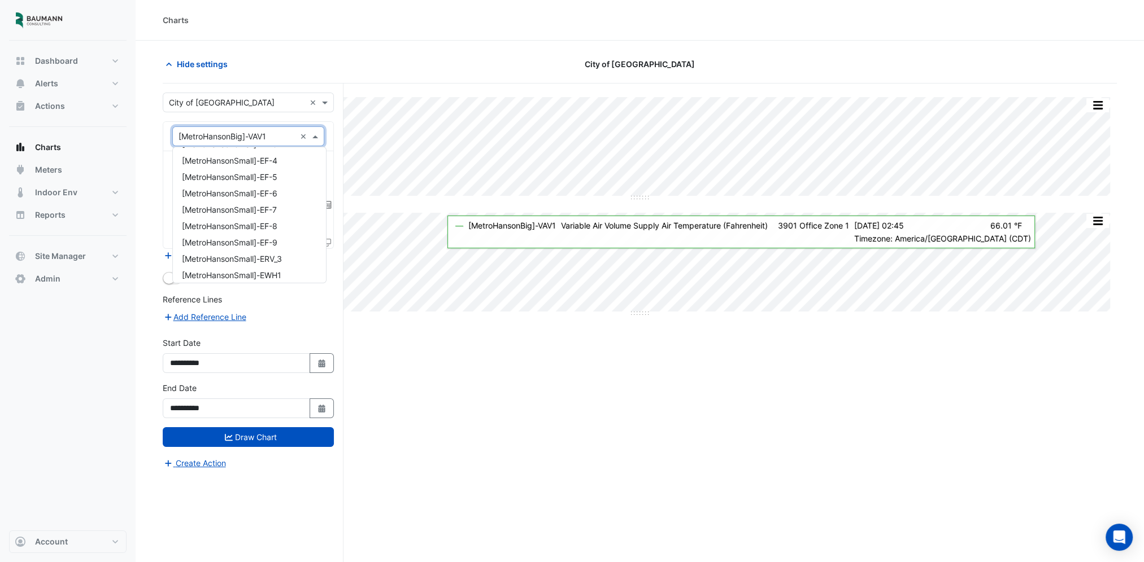
scroll to position [736, 0]
click at [292, 222] on div "[MetroHansonSmall]-EWH1" at bounding box center [249, 226] width 153 height 16
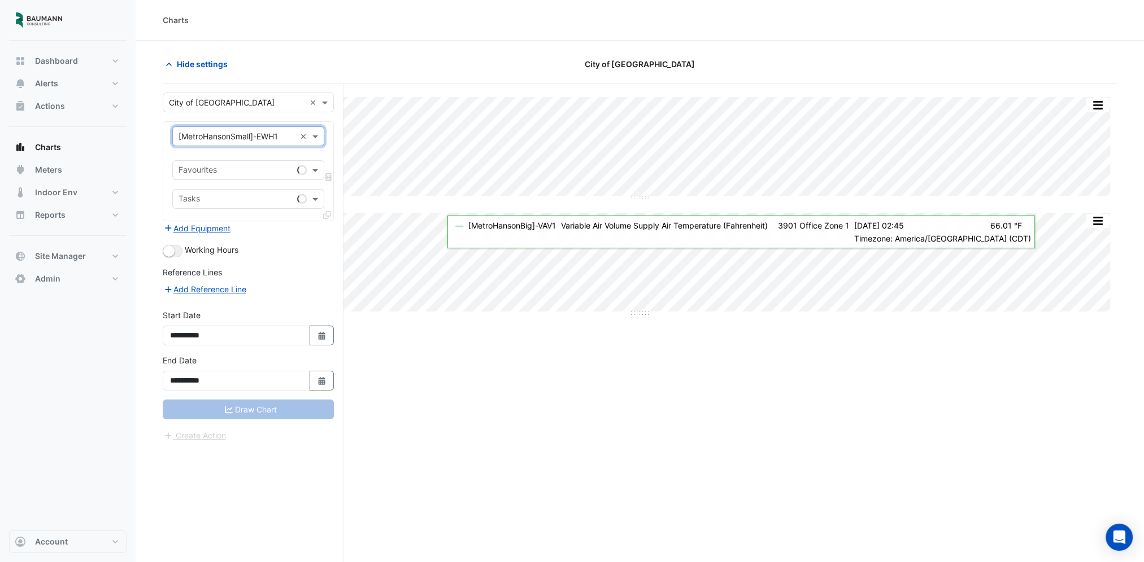
scroll to position [0, 0]
click at [259, 176] on div at bounding box center [241, 171] width 128 height 15
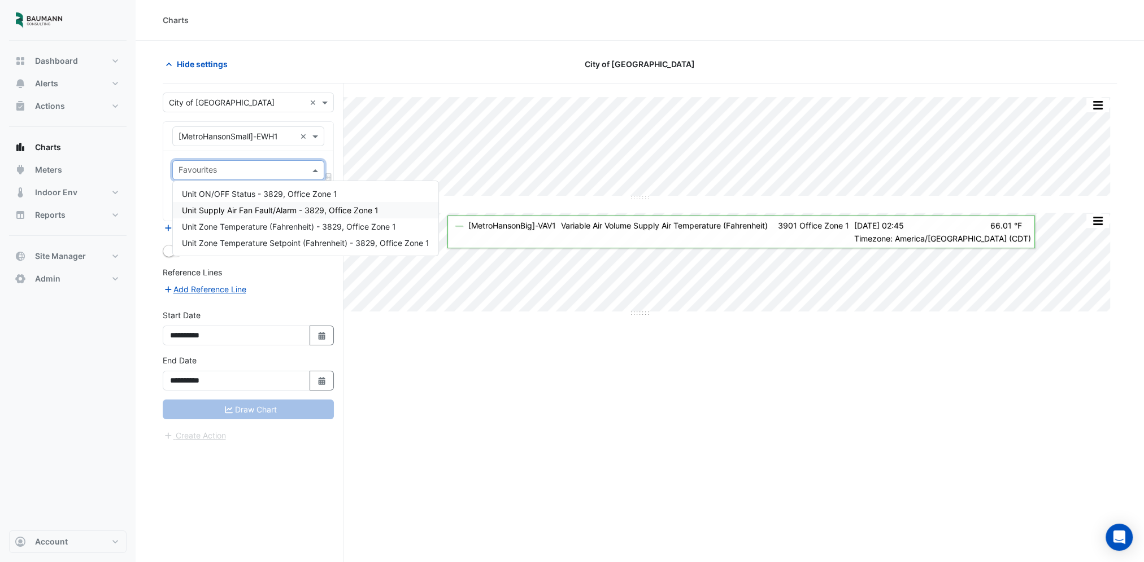
click at [254, 206] on span "Unit Supply Air Fan Fault/Alarm - 3829, Office Zone 1" at bounding box center [280, 211] width 197 height 10
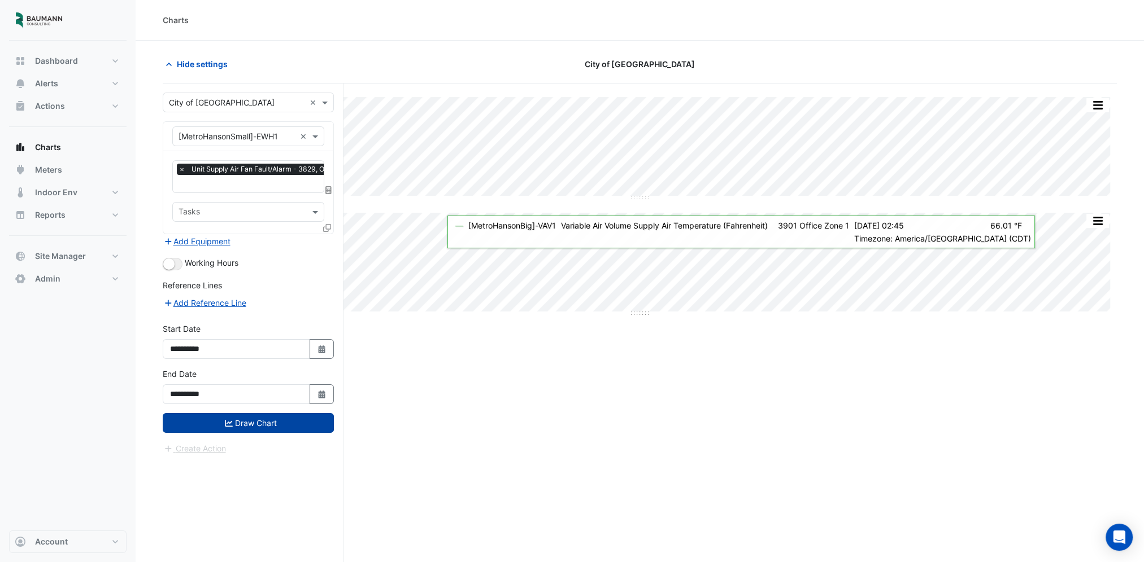
click at [265, 413] on button "Draw Chart" at bounding box center [248, 423] width 171 height 20
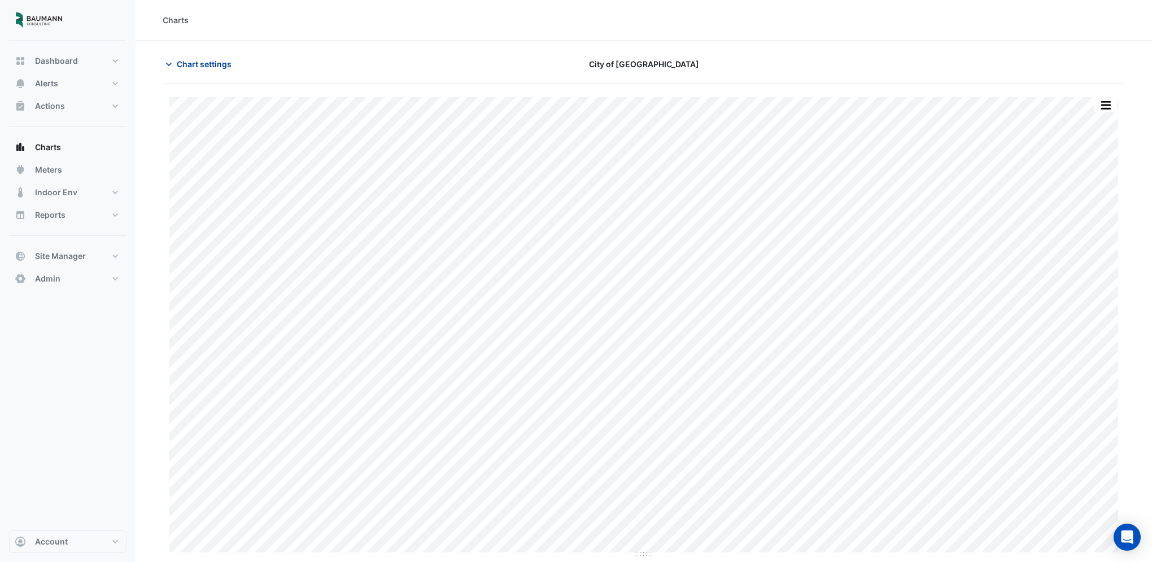
click at [232, 66] on button "Chart settings" at bounding box center [201, 64] width 76 height 20
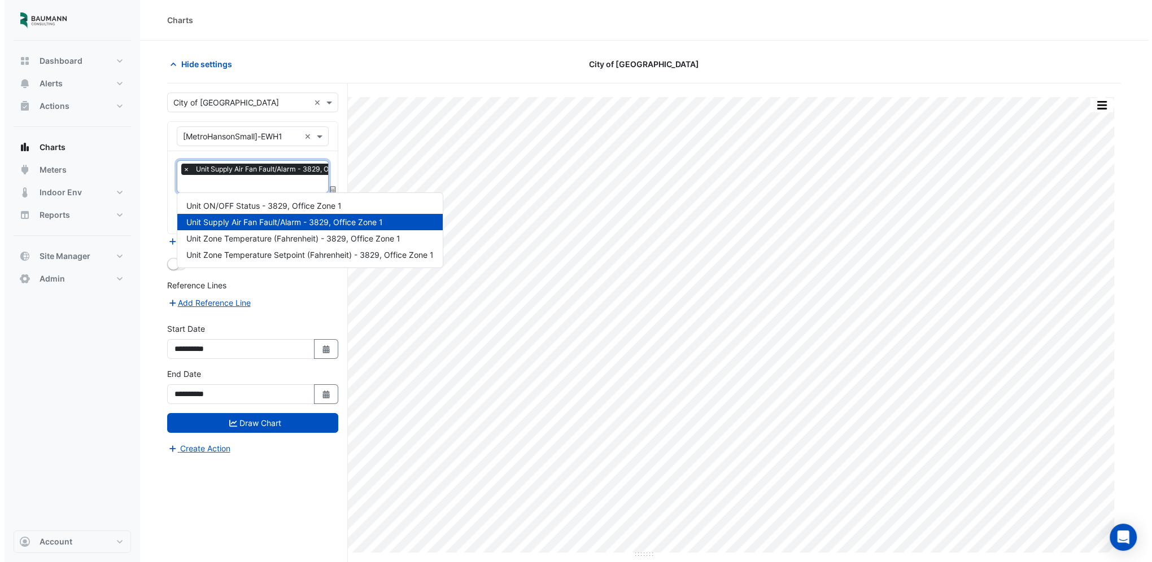
scroll to position [0, 6]
click at [219, 186] on input "text" at bounding box center [267, 185] width 189 height 12
click at [239, 237] on span "Unit Zone Temperature (Fahrenheit) - 3829, Office Zone 1" at bounding box center [289, 239] width 214 height 10
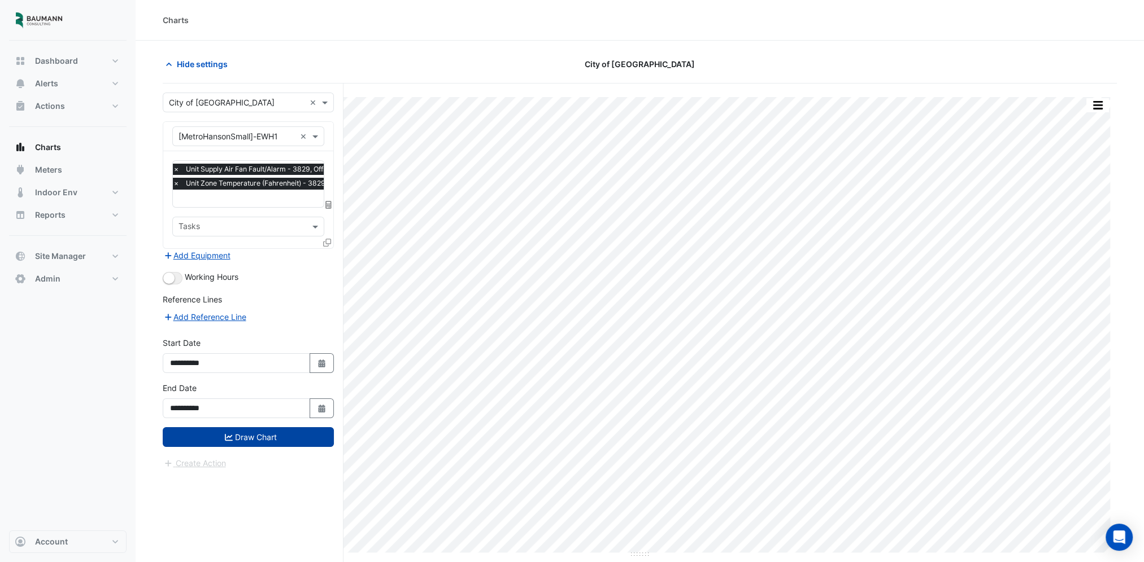
click at [263, 436] on button "Draw Chart" at bounding box center [248, 437] width 171 height 20
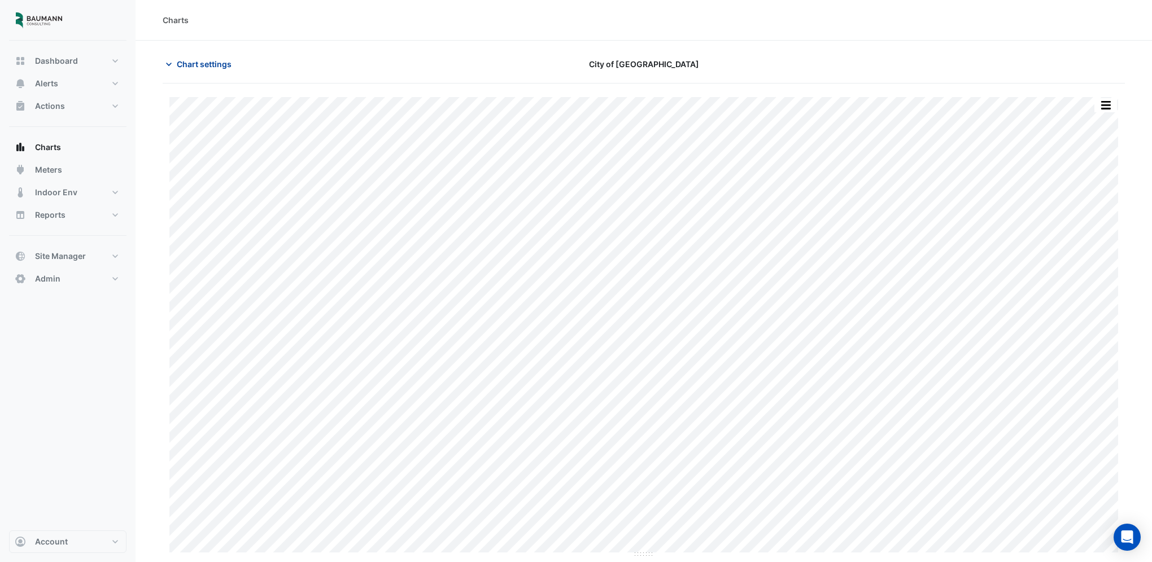
click at [192, 72] on button "Chart settings" at bounding box center [201, 64] width 76 height 20
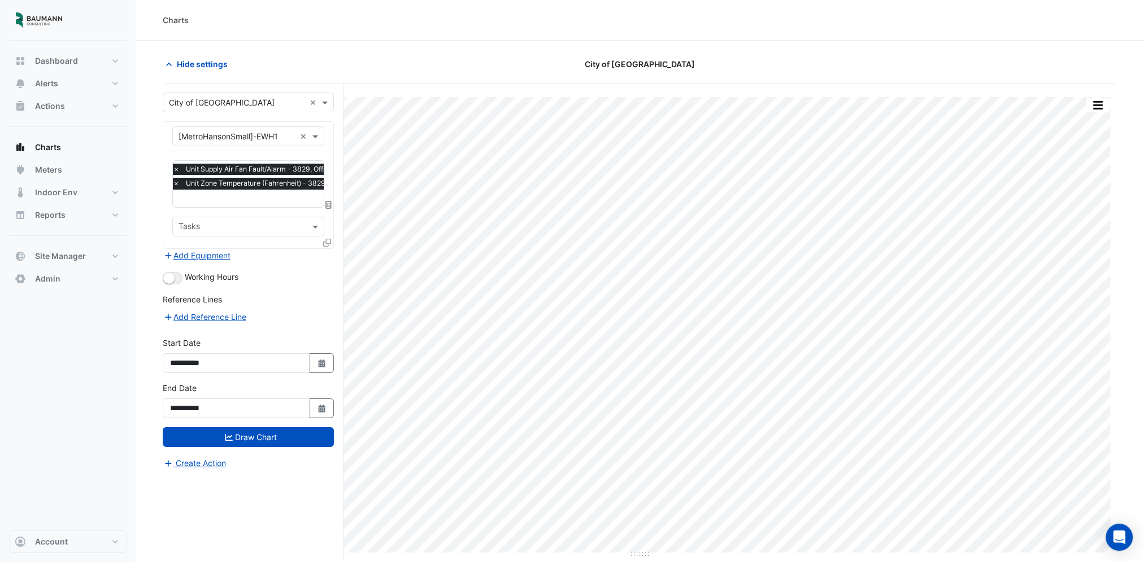
click at [174, 169] on span "×" at bounding box center [176, 169] width 10 height 11
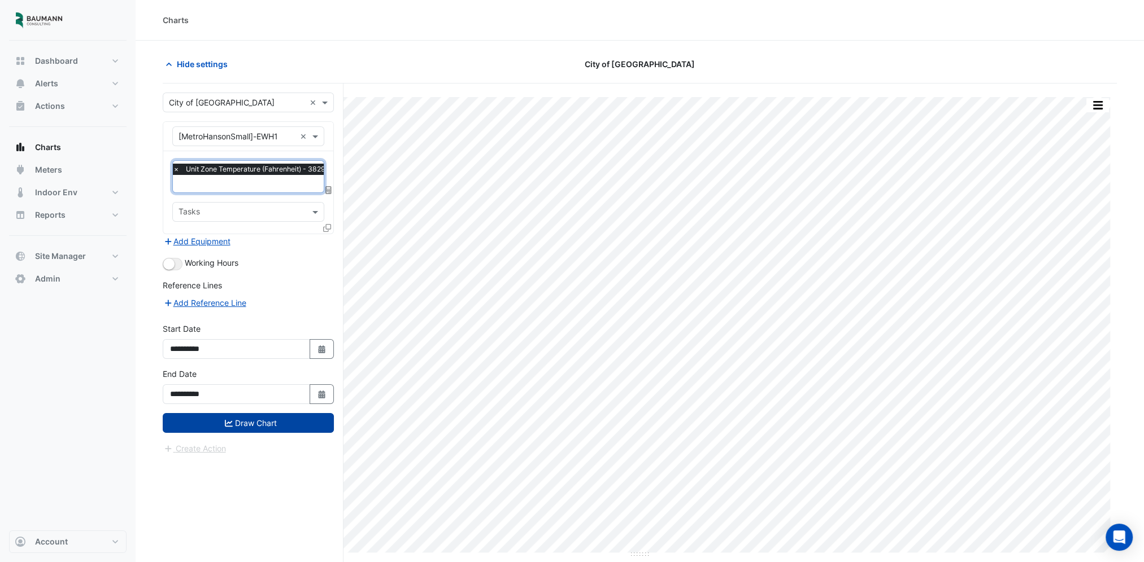
click at [242, 417] on button "Draw Chart" at bounding box center [248, 423] width 171 height 20
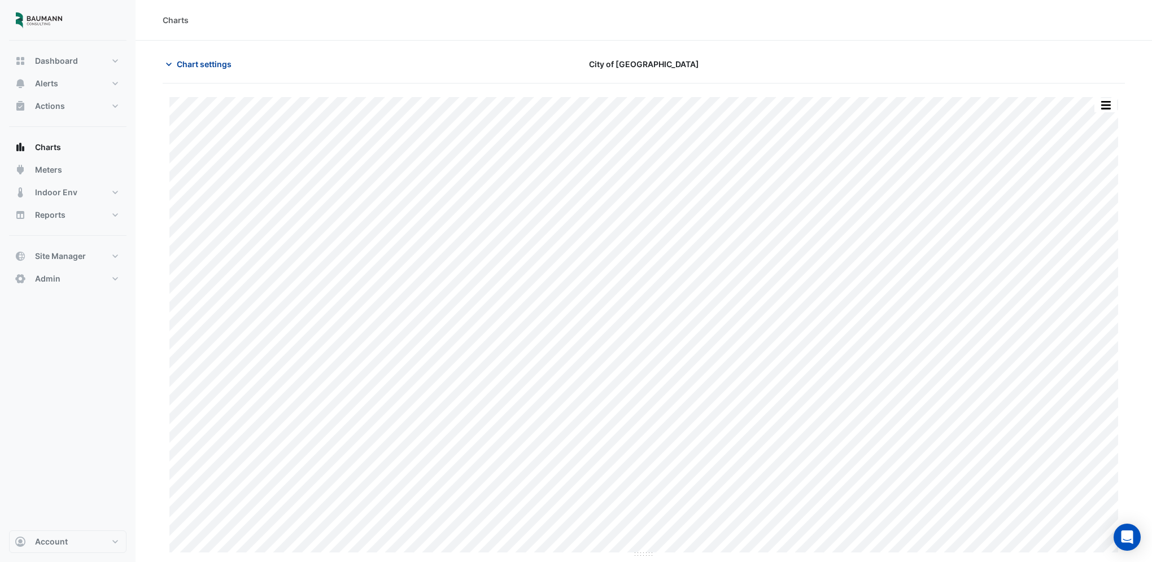
click at [191, 70] on button "Chart settings" at bounding box center [201, 64] width 76 height 20
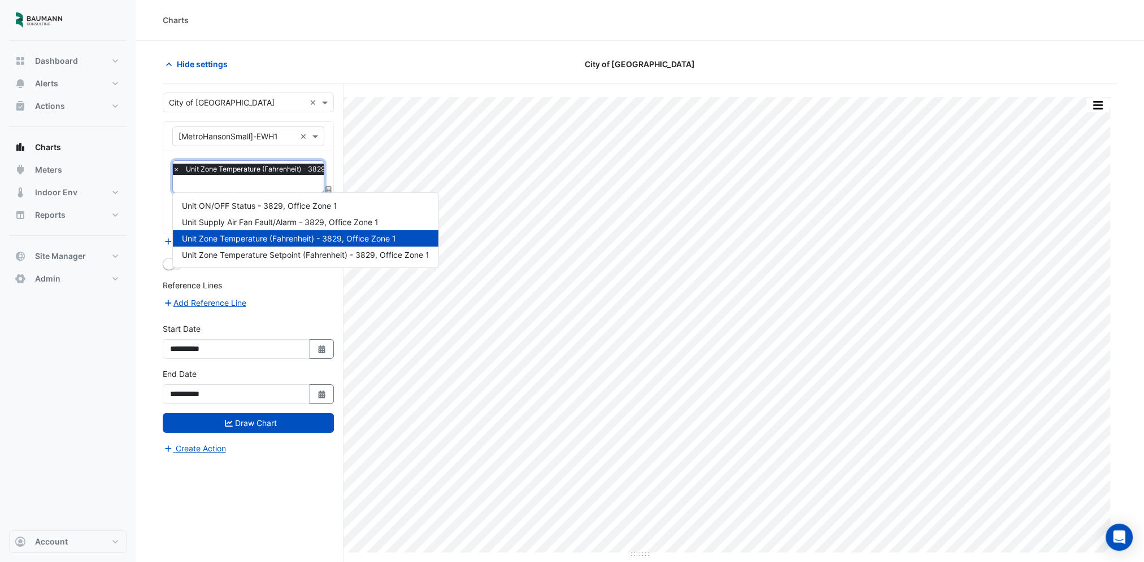
click at [231, 179] on input "text" at bounding box center [275, 185] width 204 height 12
click at [264, 247] on div "Unit Zone Temperature Setpoint (Fahrenheit) - 3829, Office Zone 1" at bounding box center [305, 255] width 265 height 16
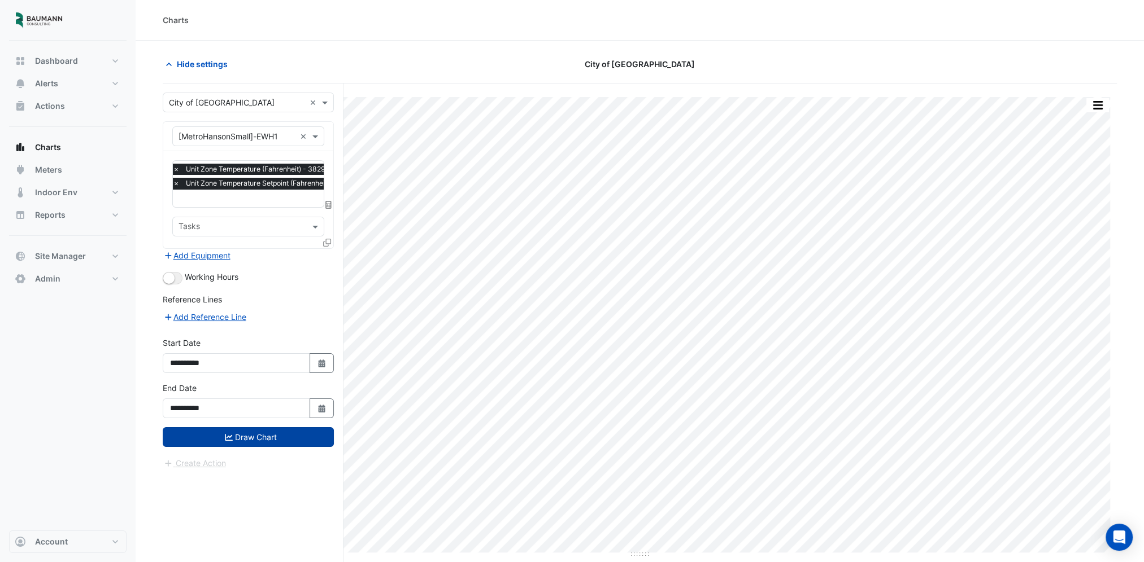
click at [201, 441] on button "Draw Chart" at bounding box center [248, 437] width 171 height 20
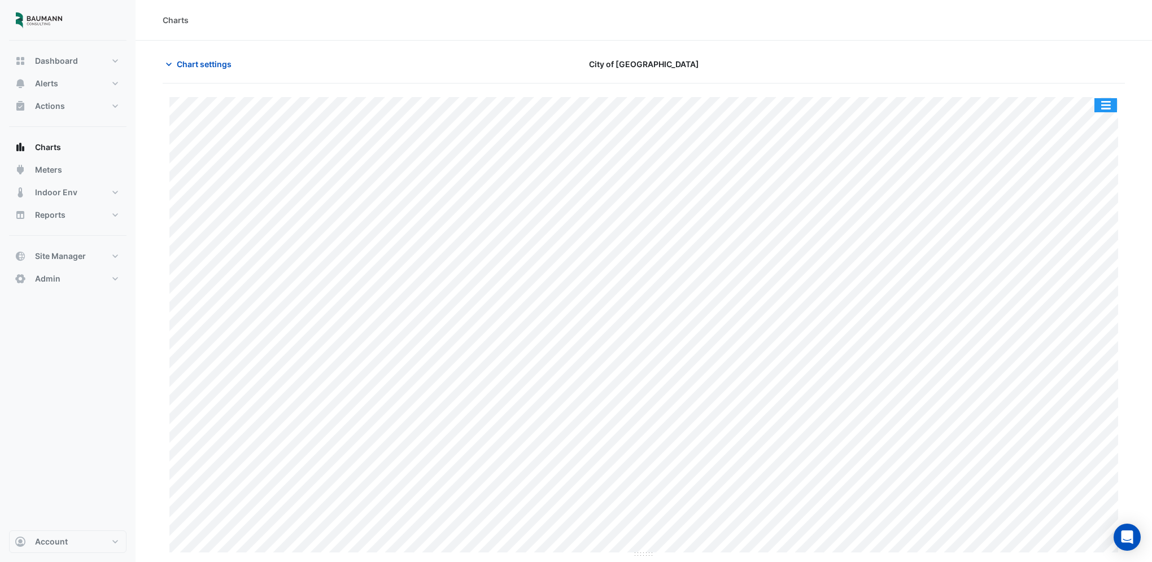
click at [1105, 111] on button "button" at bounding box center [1105, 105] width 23 height 14
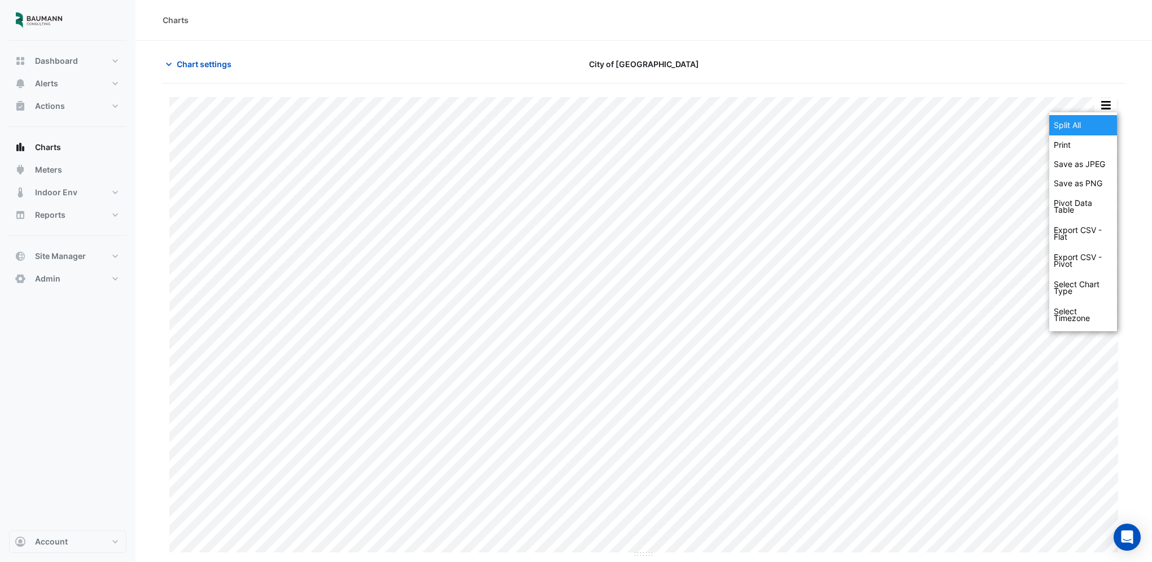
click at [1083, 124] on div "Split All" at bounding box center [1083, 125] width 68 height 20
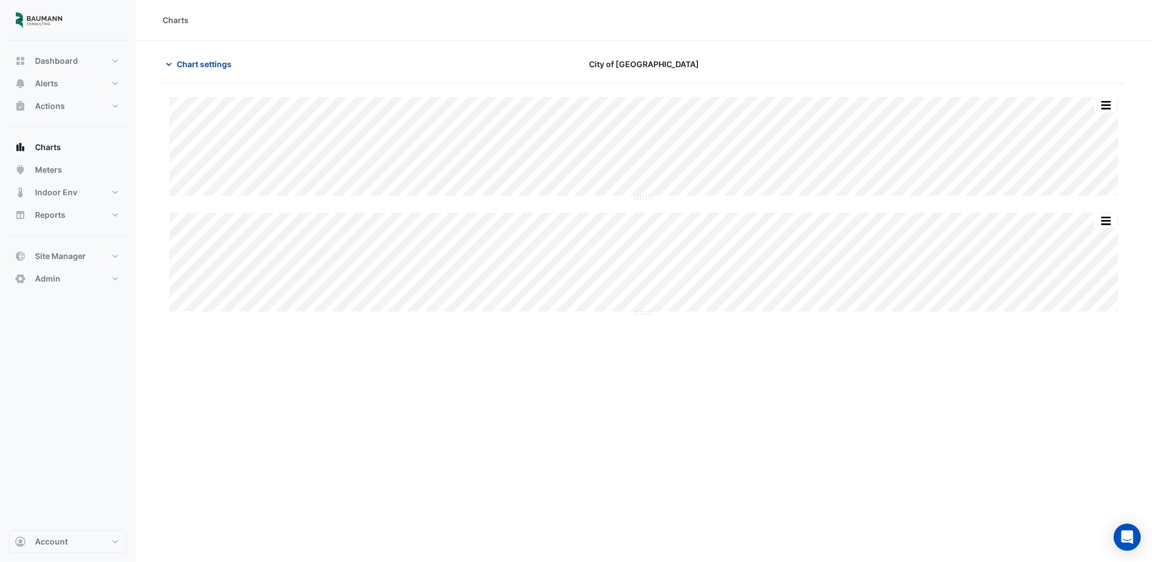
click at [226, 63] on span "Chart settings" at bounding box center [204, 64] width 55 height 12
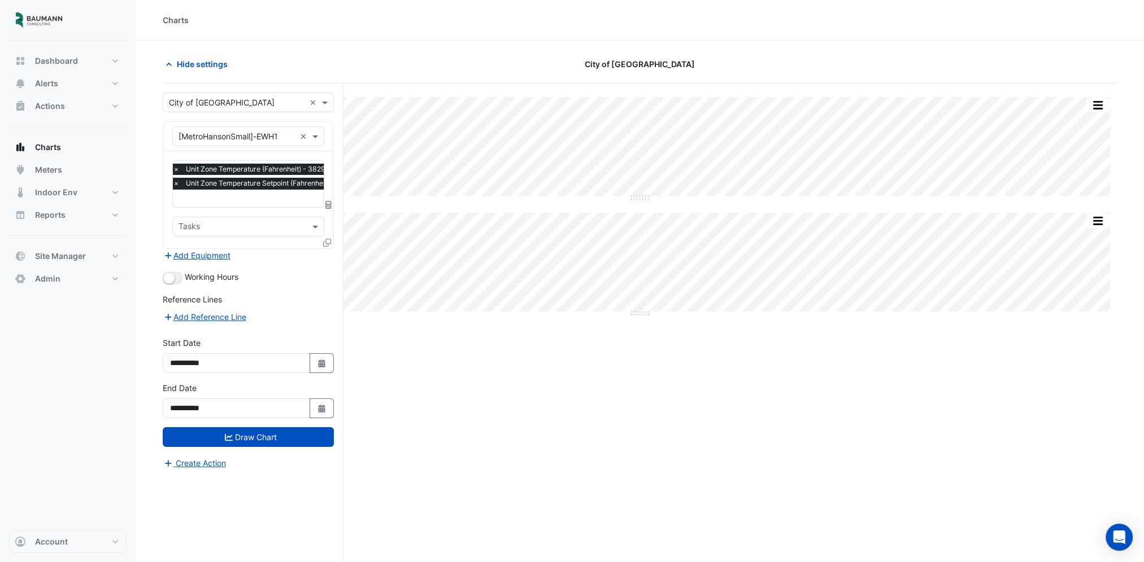
click at [239, 194] on input "text" at bounding box center [289, 200] width 232 height 12
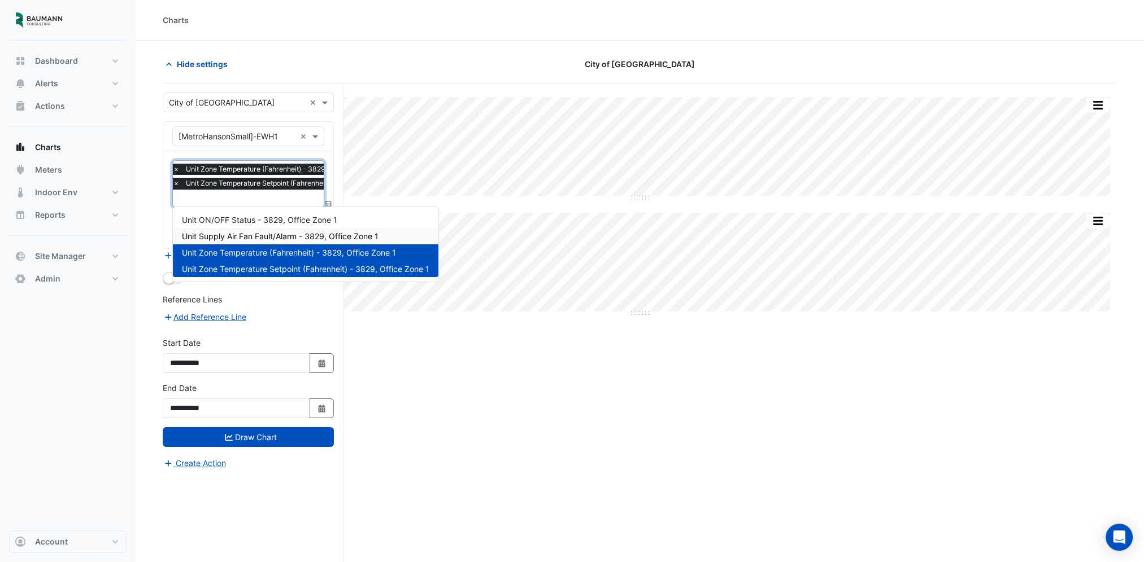
click at [277, 235] on span "Unit Supply Air Fan Fault/Alarm - 3829, Office Zone 1" at bounding box center [280, 237] width 197 height 10
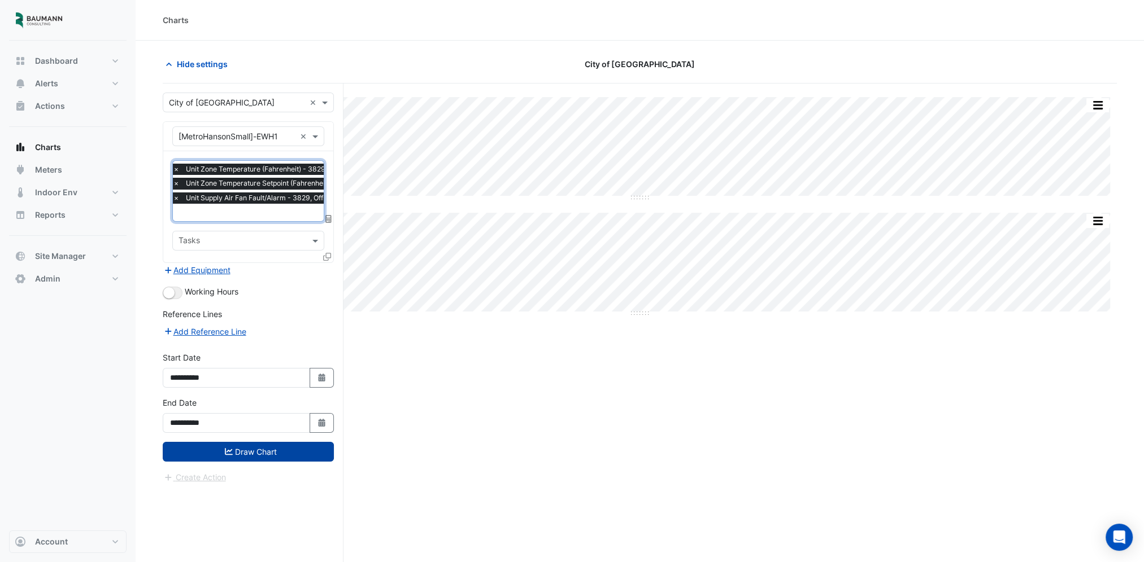
click at [257, 442] on button "Draw Chart" at bounding box center [248, 452] width 171 height 20
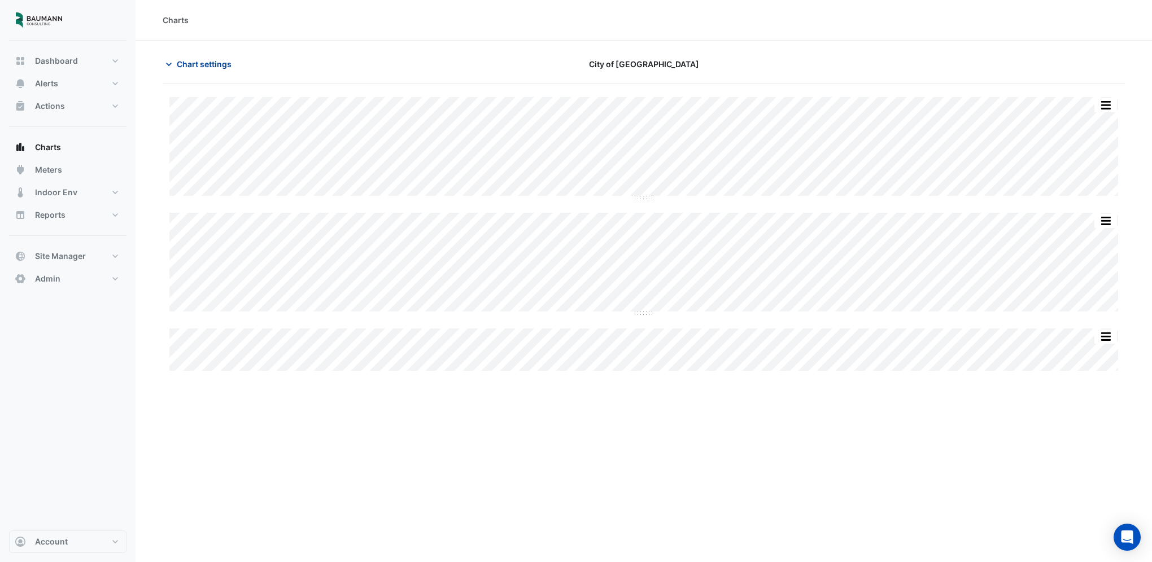
click at [201, 65] on span "Chart settings" at bounding box center [204, 64] width 55 height 12
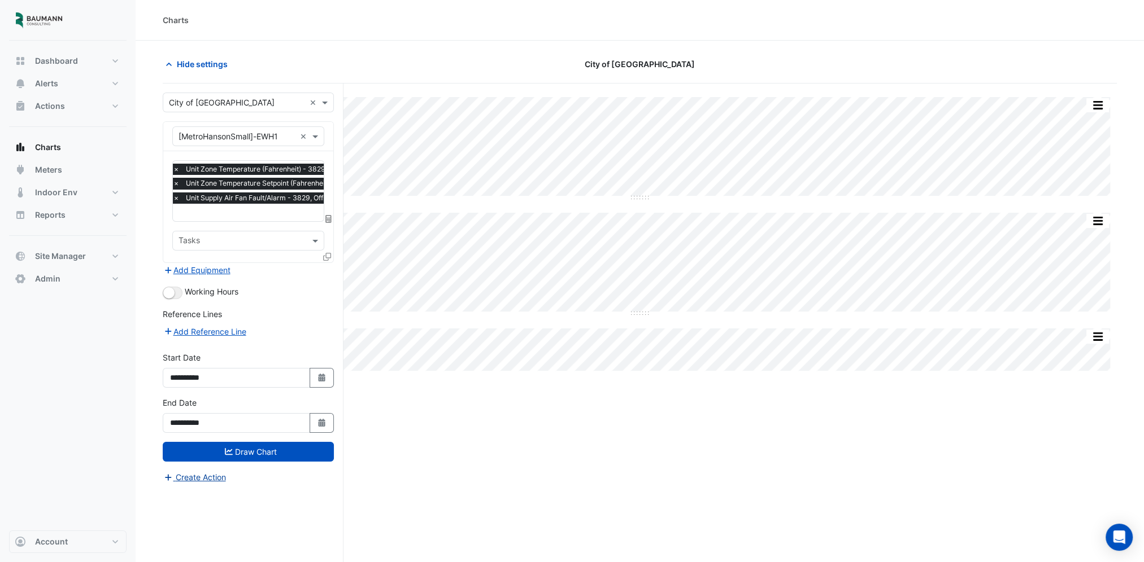
click at [215, 477] on button "Create Action" at bounding box center [195, 477] width 64 height 13
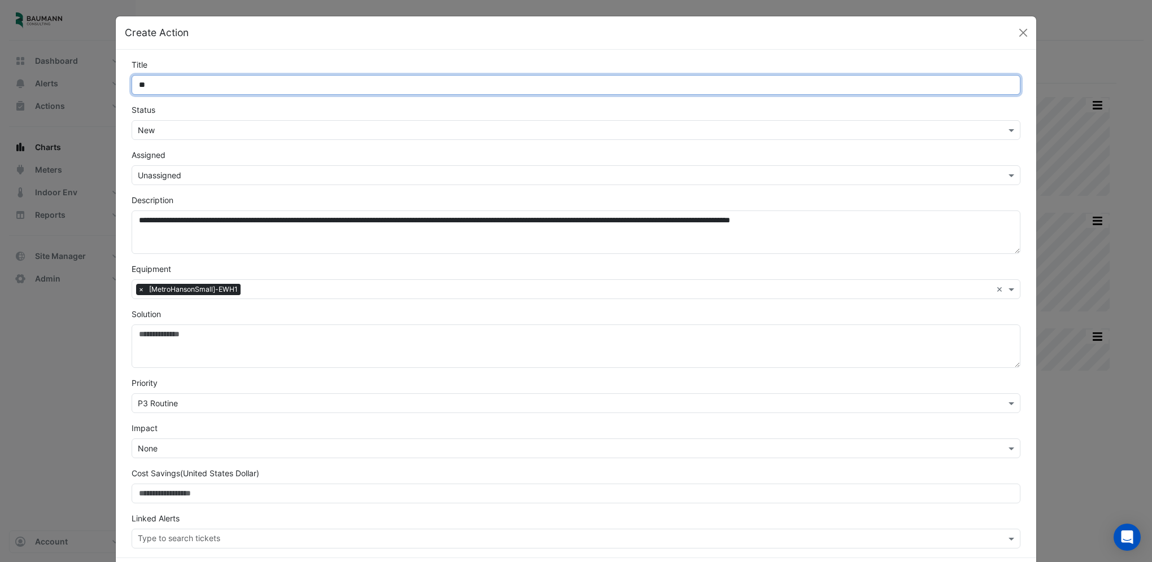
type input "*"
type input "**********"
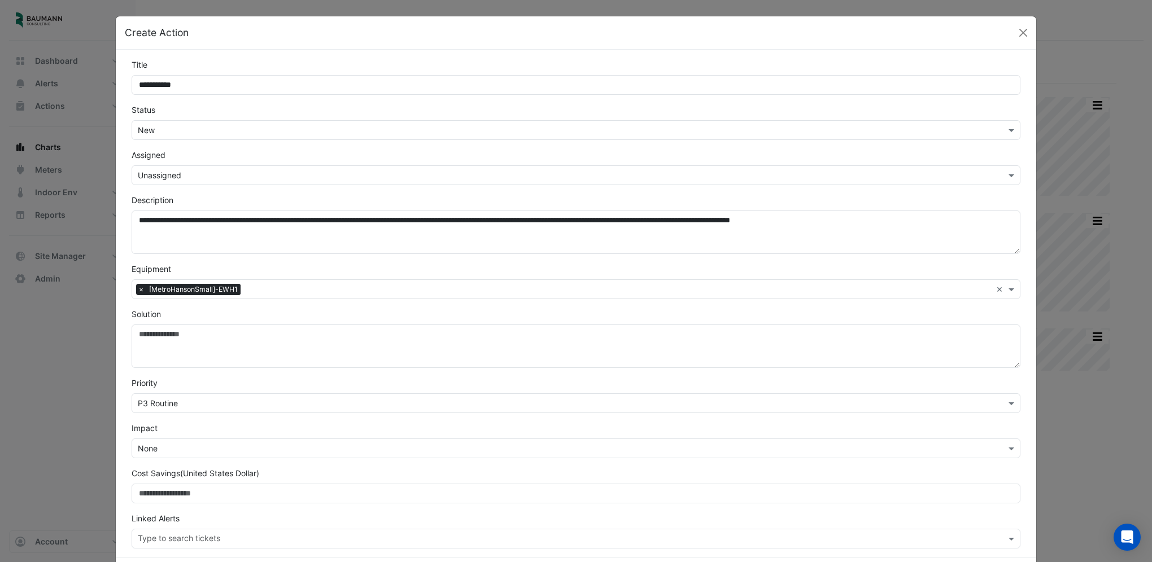
click at [186, 170] on input "text" at bounding box center [565, 176] width 854 height 12
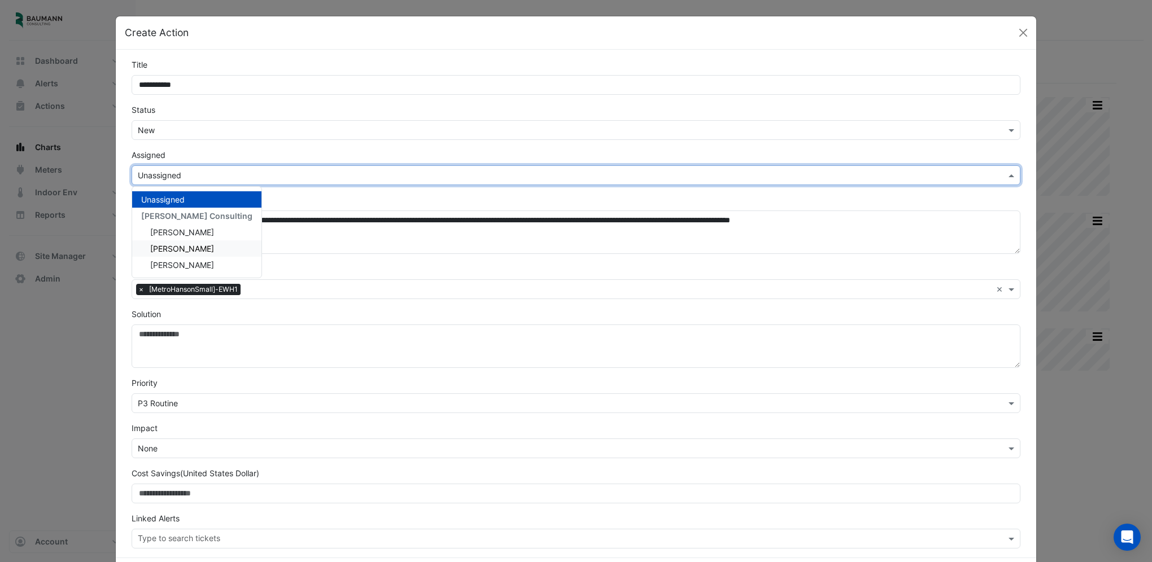
click at [174, 244] on span "[PERSON_NAME]" at bounding box center [182, 249] width 64 height 10
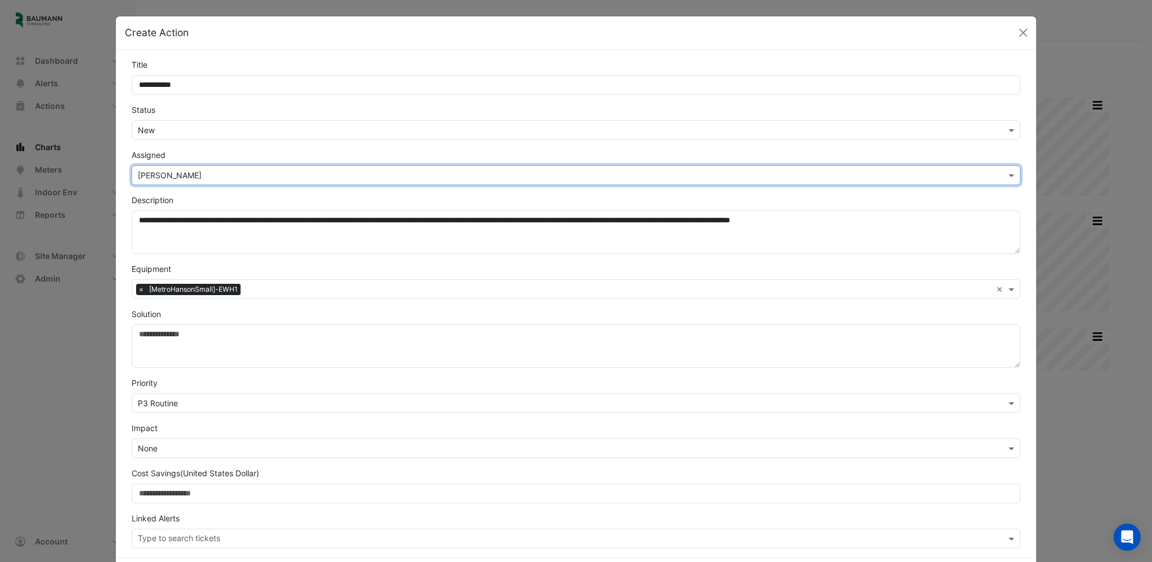
click at [171, 179] on input "text" at bounding box center [565, 176] width 854 height 12
click at [165, 264] on span "[PERSON_NAME]" at bounding box center [182, 265] width 64 height 10
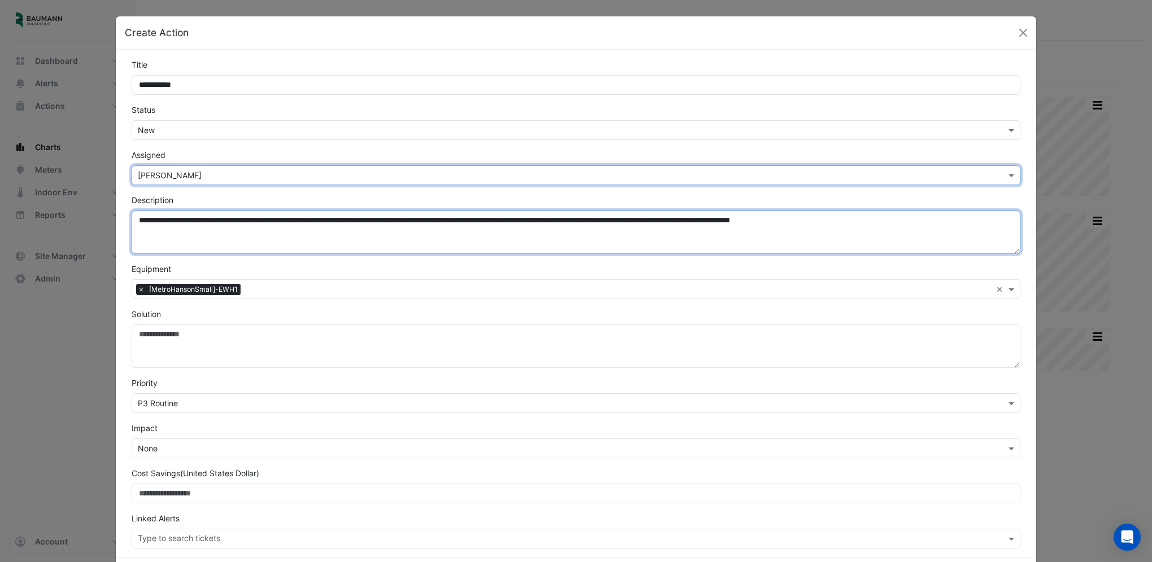
click at [136, 222] on textarea "**********" at bounding box center [576, 232] width 889 height 43
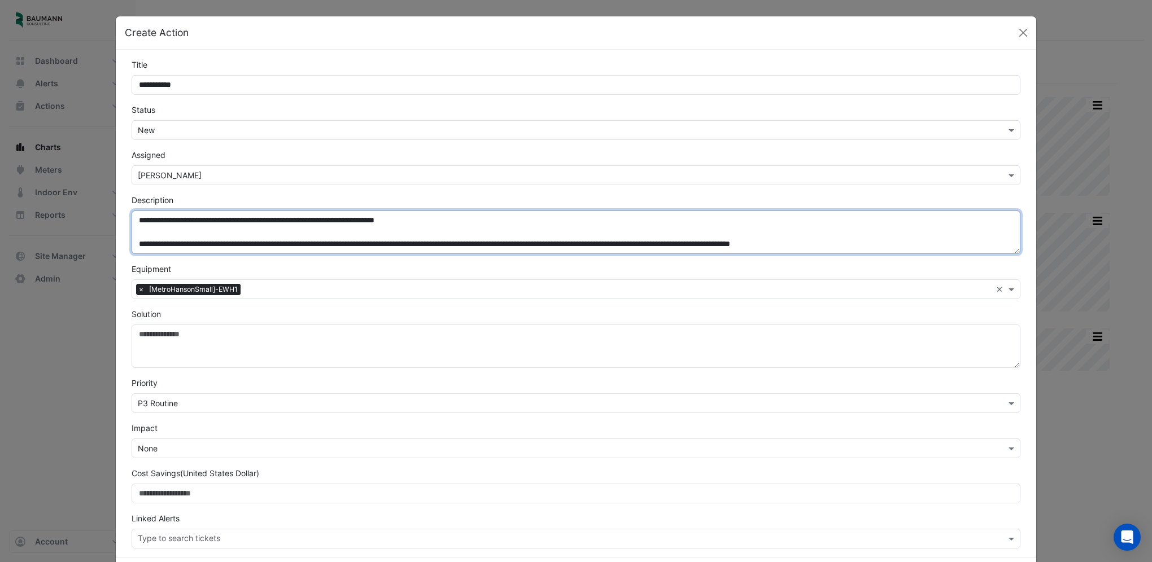
type textarea "**********"
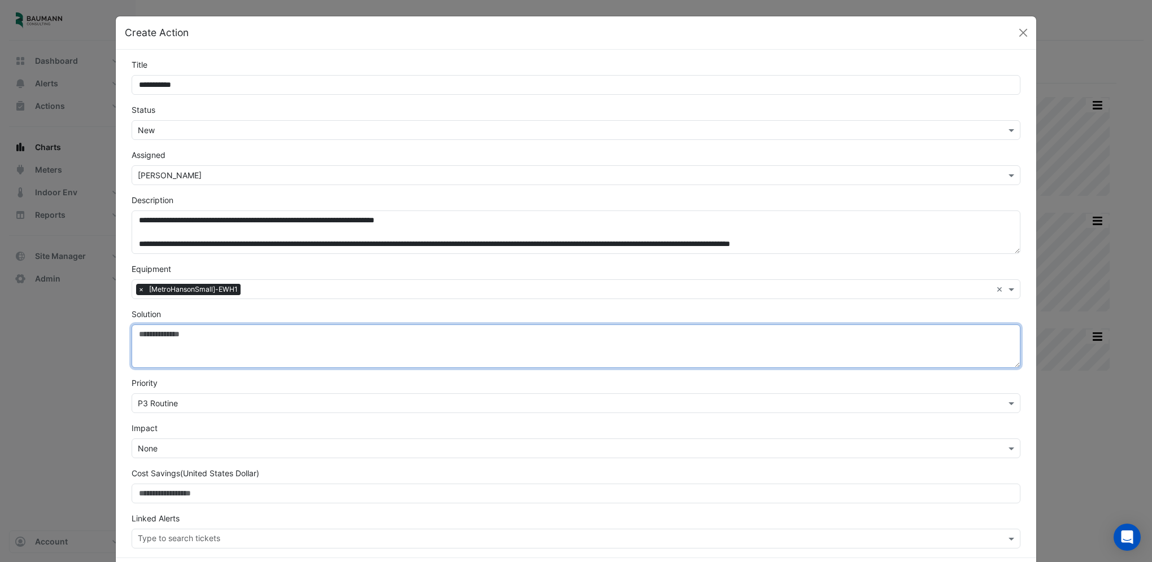
click at [225, 330] on textarea "Solution" at bounding box center [576, 346] width 889 height 43
type textarea "**********"
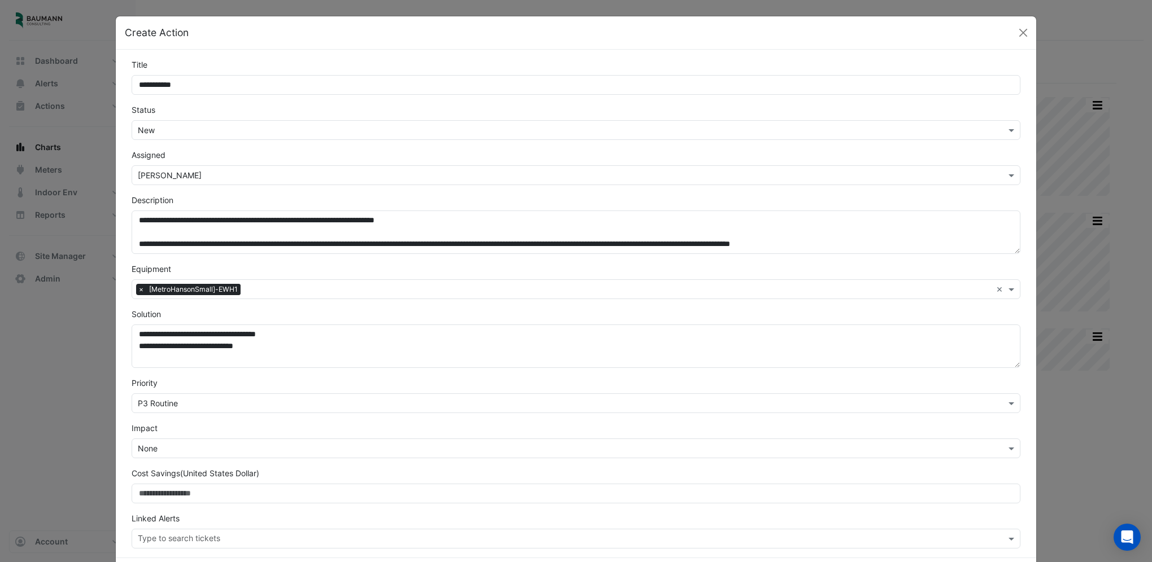
click at [265, 408] on input "text" at bounding box center [565, 404] width 854 height 12
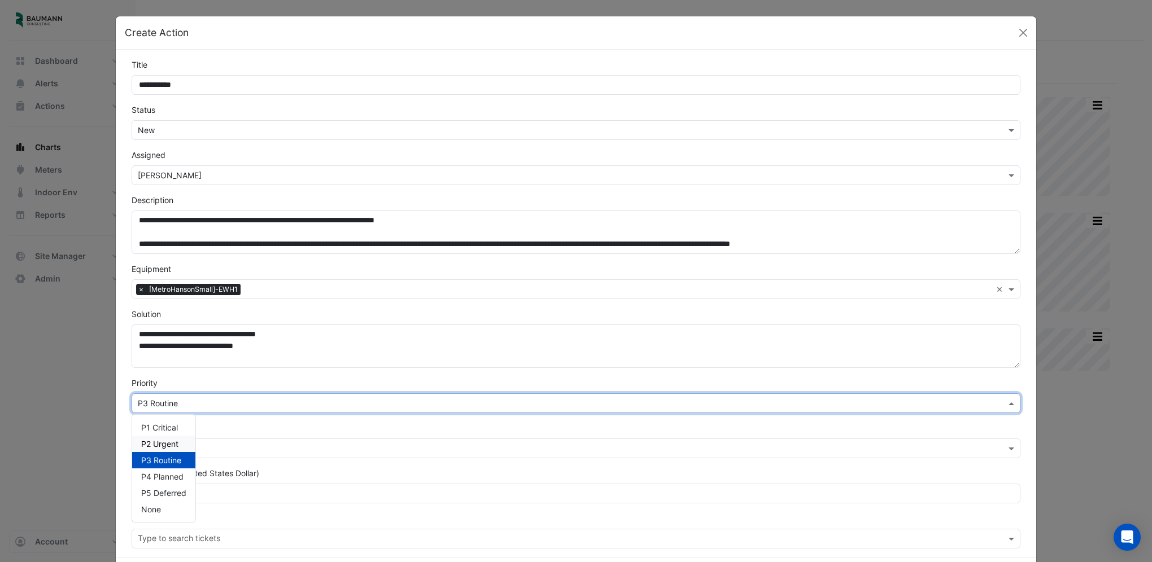
click at [141, 445] on span "P2 Urgent" at bounding box center [159, 444] width 37 height 10
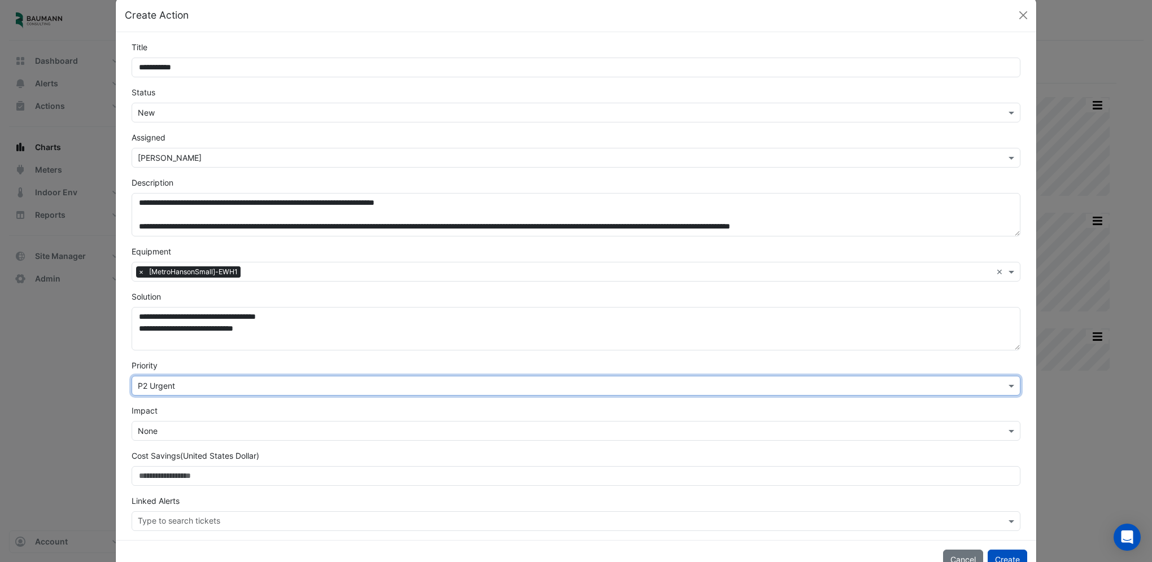
scroll to position [49, 0]
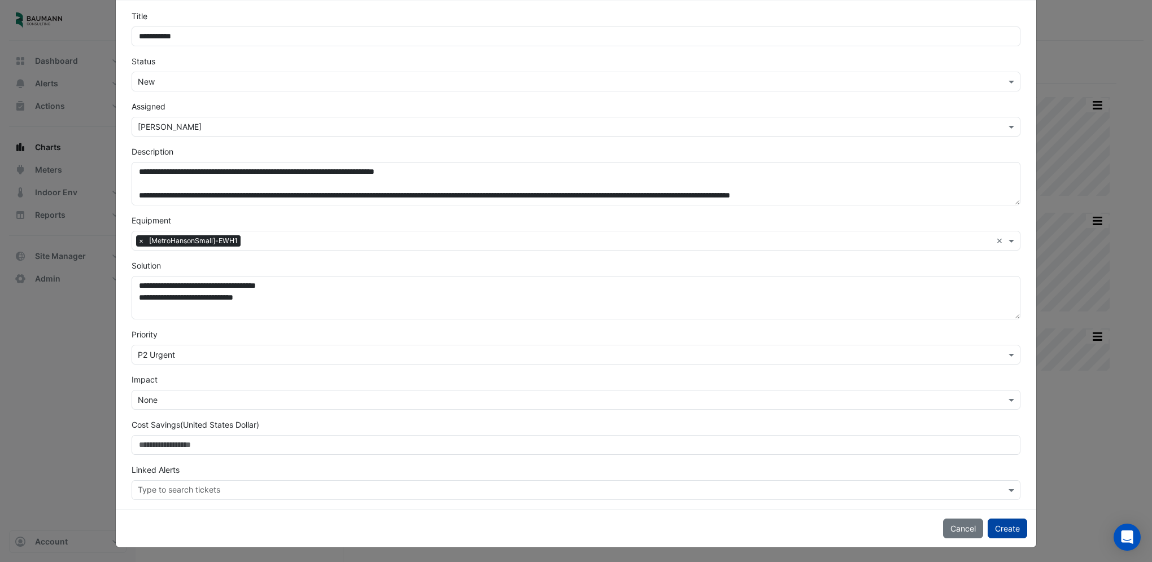
click at [1009, 525] on button "Create" at bounding box center [1008, 529] width 40 height 20
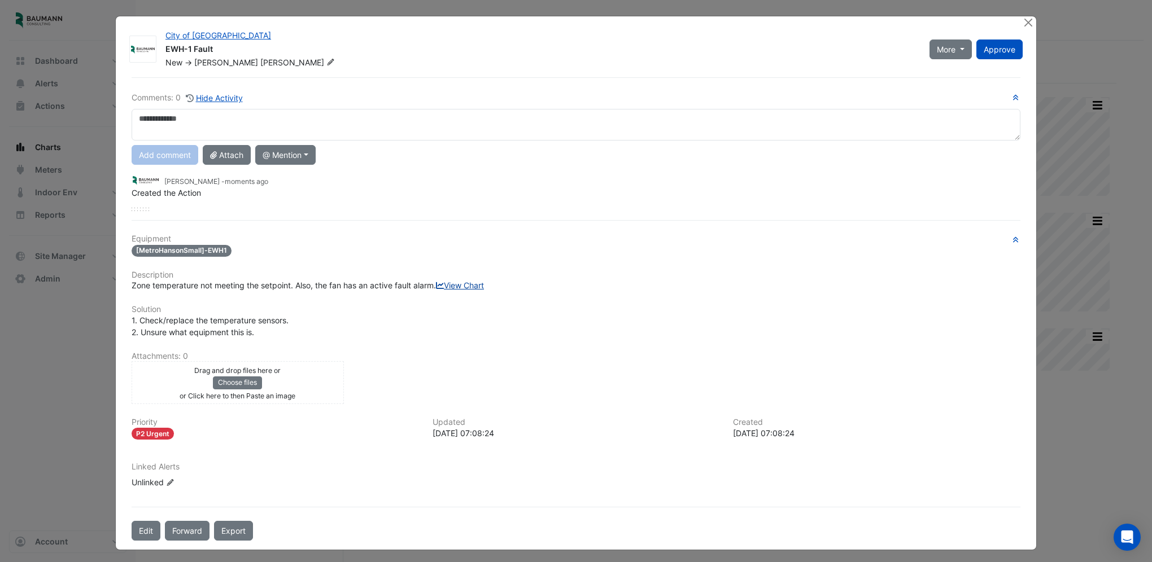
click at [436, 290] on link "View Chart" at bounding box center [460, 286] width 48 height 10
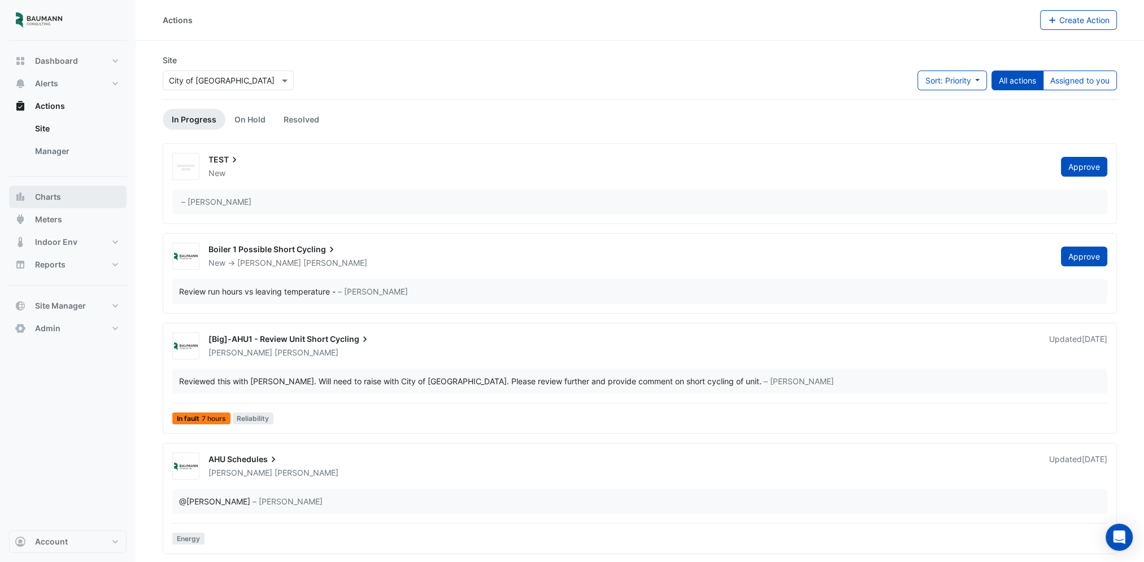
click at [62, 207] on button "Charts" at bounding box center [67, 197] width 117 height 23
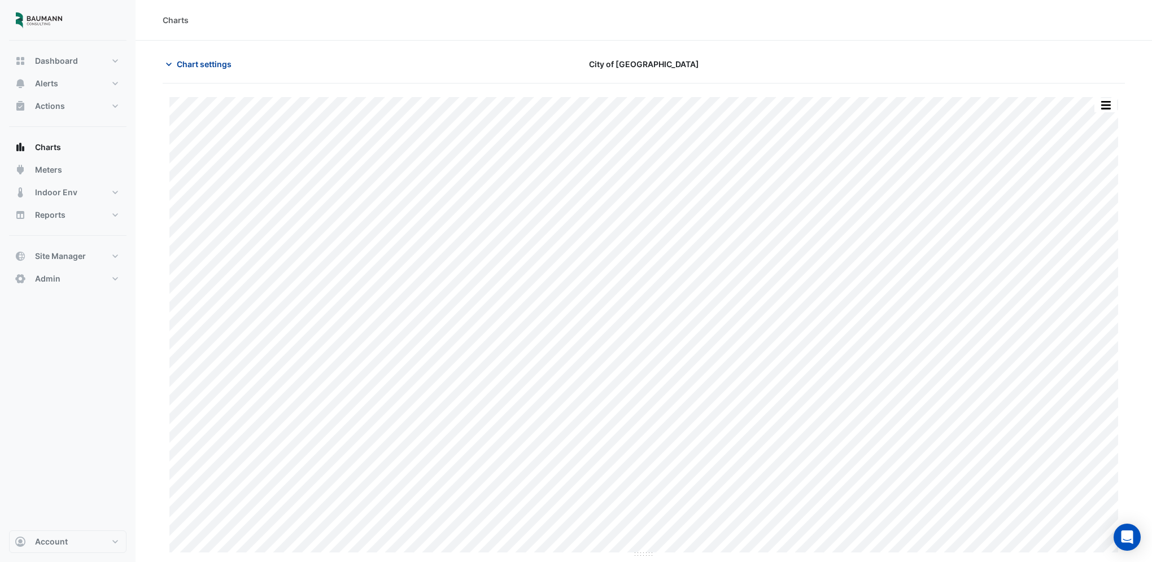
click at [186, 68] on span "Chart settings" at bounding box center [204, 64] width 55 height 12
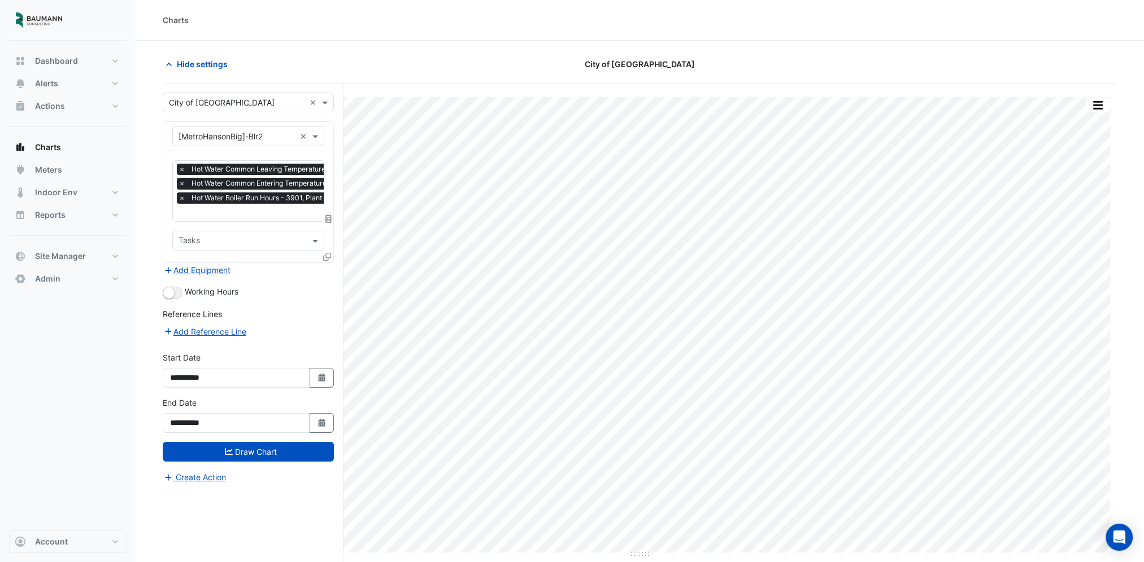
click at [235, 138] on input "text" at bounding box center [236, 137] width 117 height 12
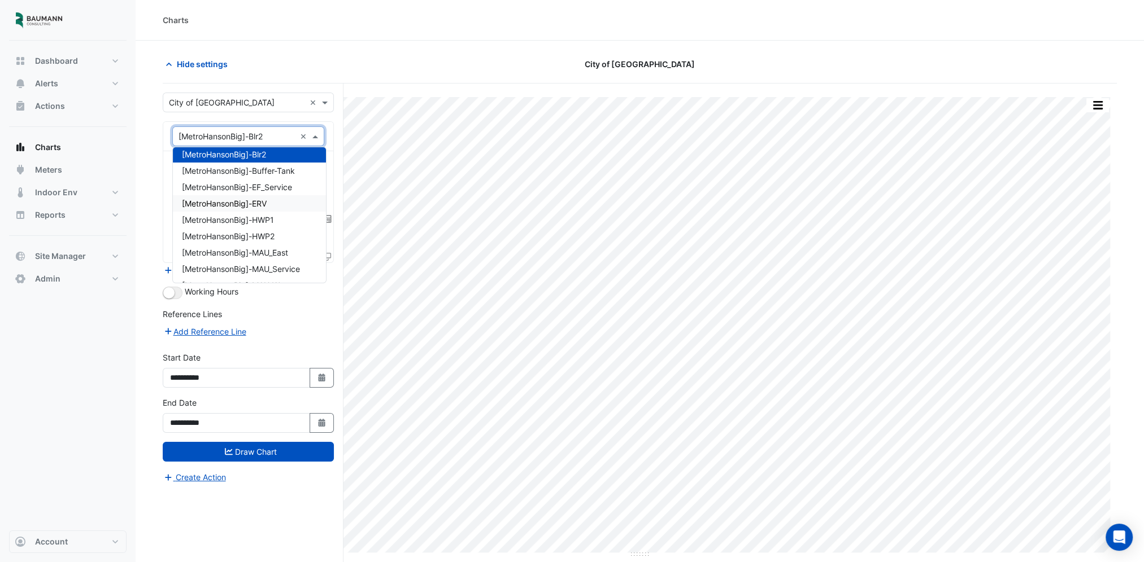
scroll to position [56, 0]
click at [270, 249] on span "[MetroHansonBig]-MAU_Service" at bounding box center [241, 251] width 118 height 10
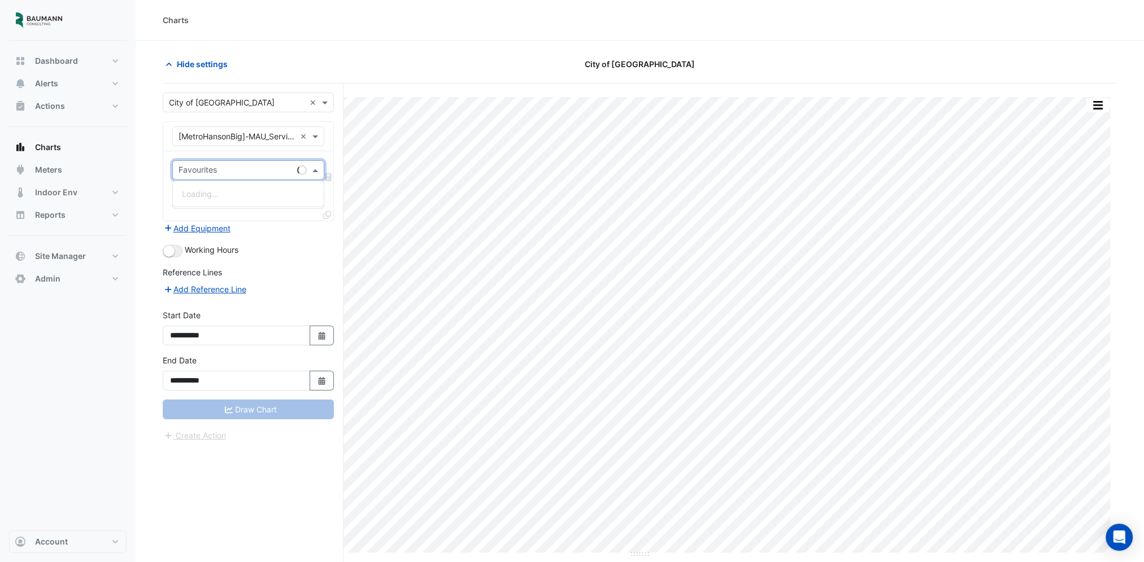
click at [254, 172] on input "text" at bounding box center [235, 171] width 114 height 12
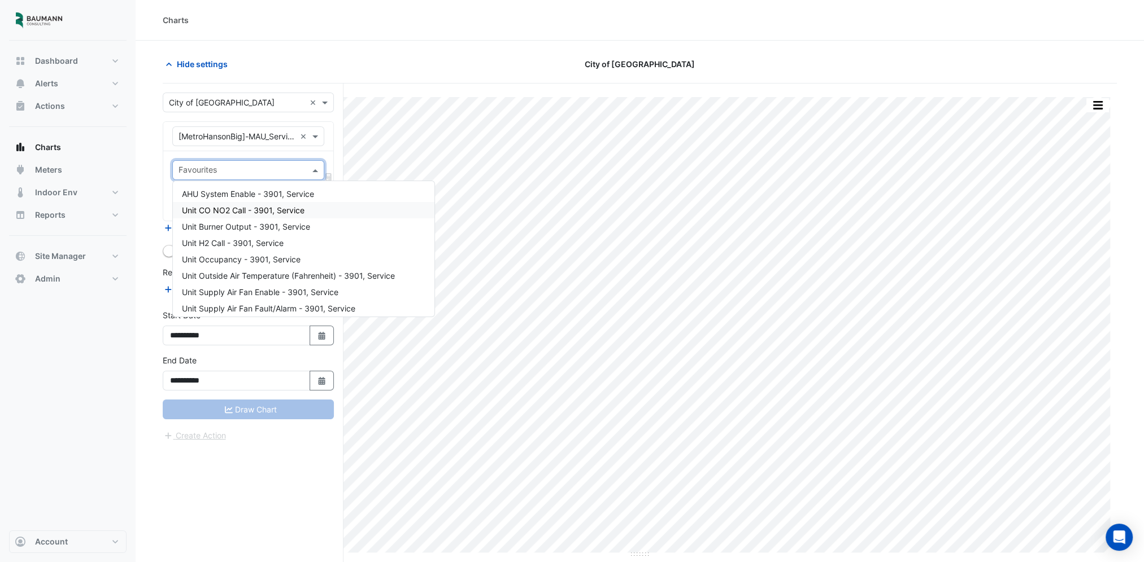
click at [261, 216] on div "Unit CO NO2 Call - 3901, Service" at bounding box center [303, 210] width 261 height 16
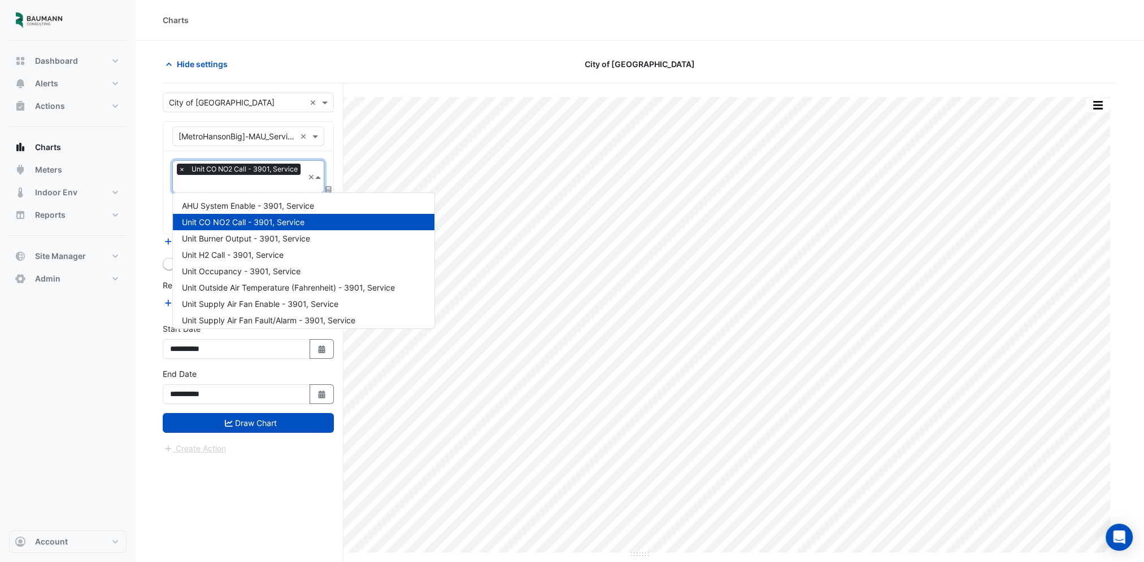
click at [257, 185] on input "text" at bounding box center [240, 185] width 125 height 12
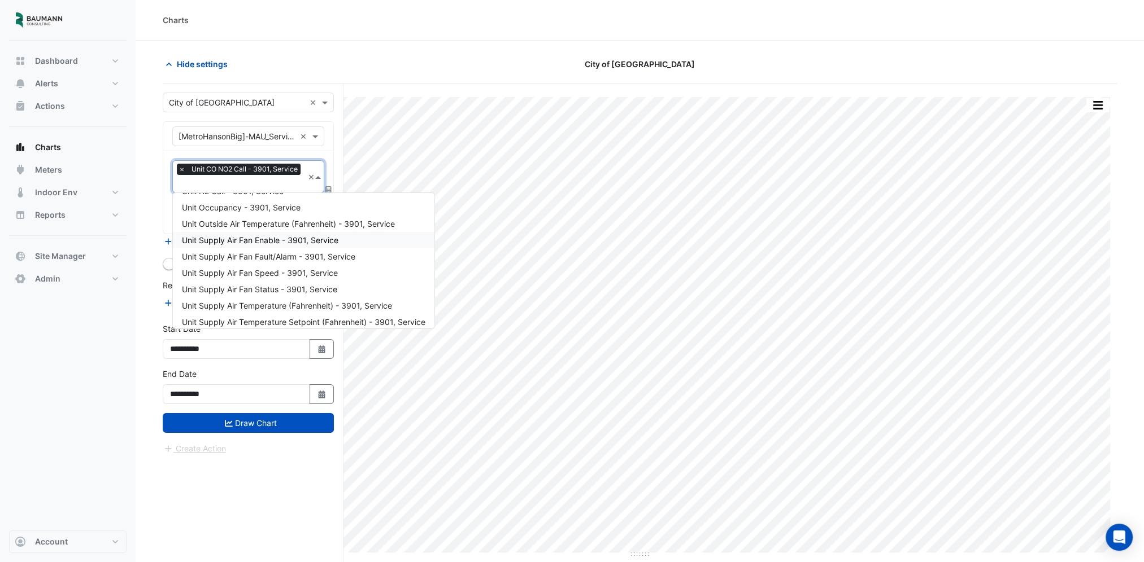
scroll to position [70, 0]
drag, startPoint x: 330, startPoint y: 300, endPoint x: 333, endPoint y: 316, distance: 16.6
click at [330, 300] on span "Unit Supply Air Temperature (Fahrenheit) - 3901, Service" at bounding box center [287, 300] width 210 height 10
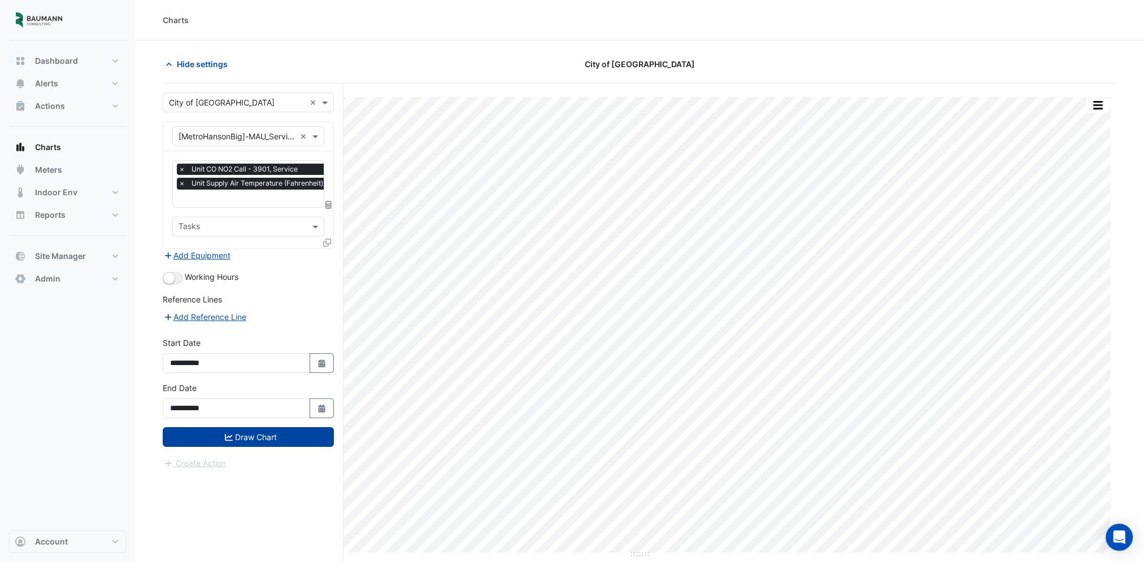
click at [301, 434] on button "Draw Chart" at bounding box center [248, 437] width 171 height 20
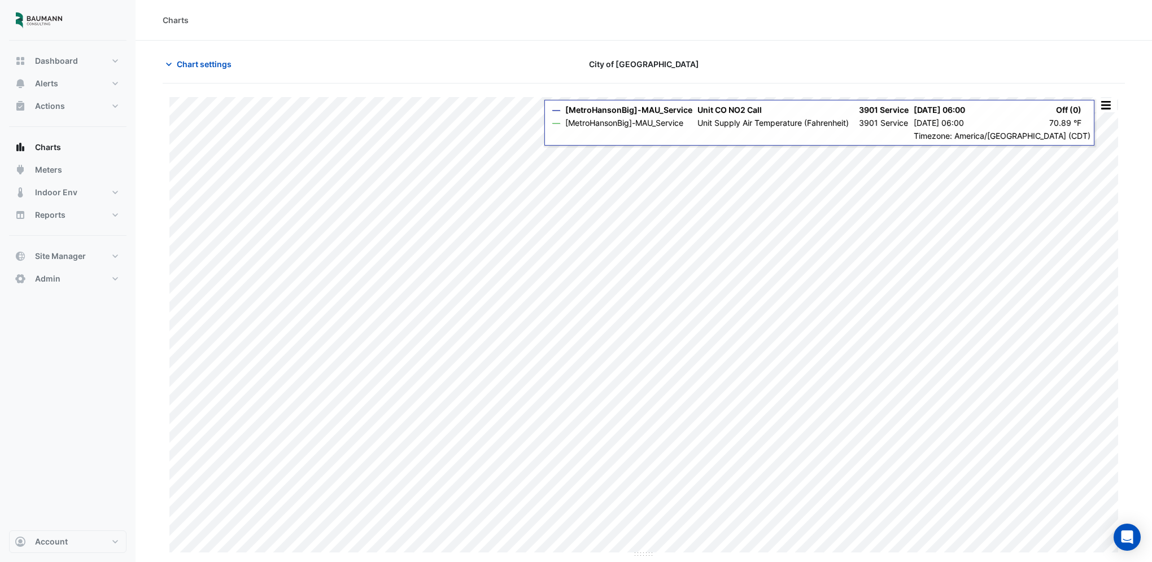
click at [1106, 111] on button "button" at bounding box center [1105, 105] width 23 height 14
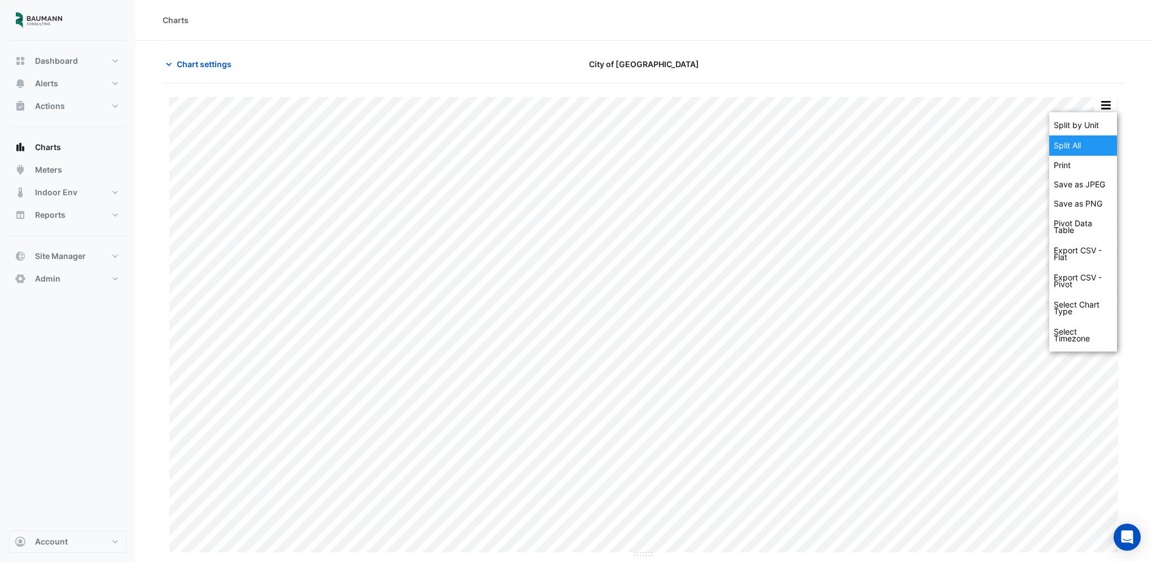
click at [1077, 153] on div "Split All" at bounding box center [1083, 146] width 68 height 20
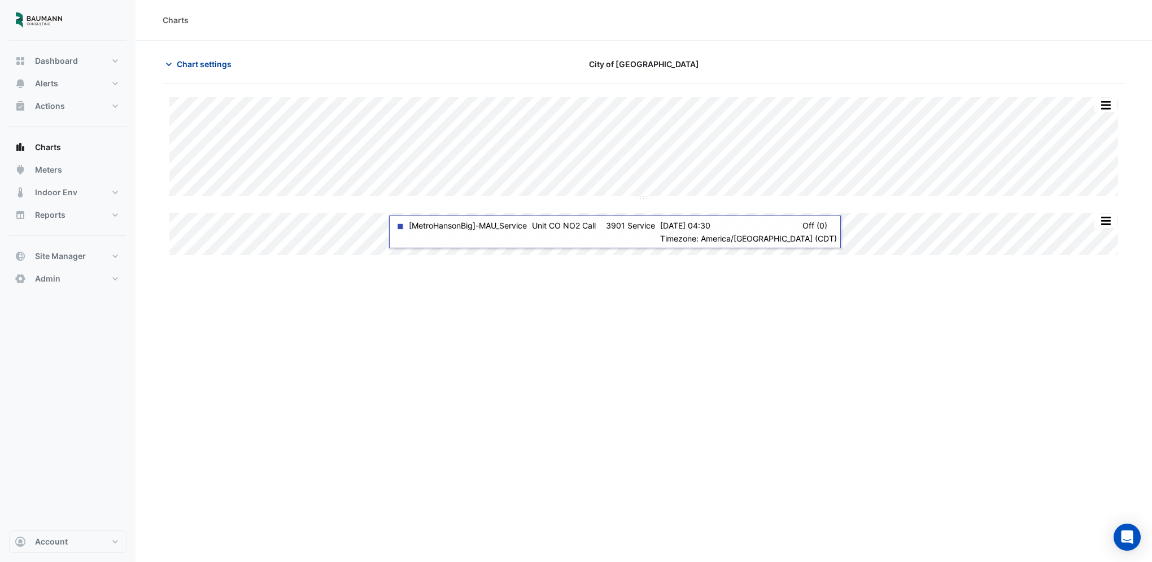
click at [203, 66] on span "Chart settings" at bounding box center [204, 64] width 55 height 12
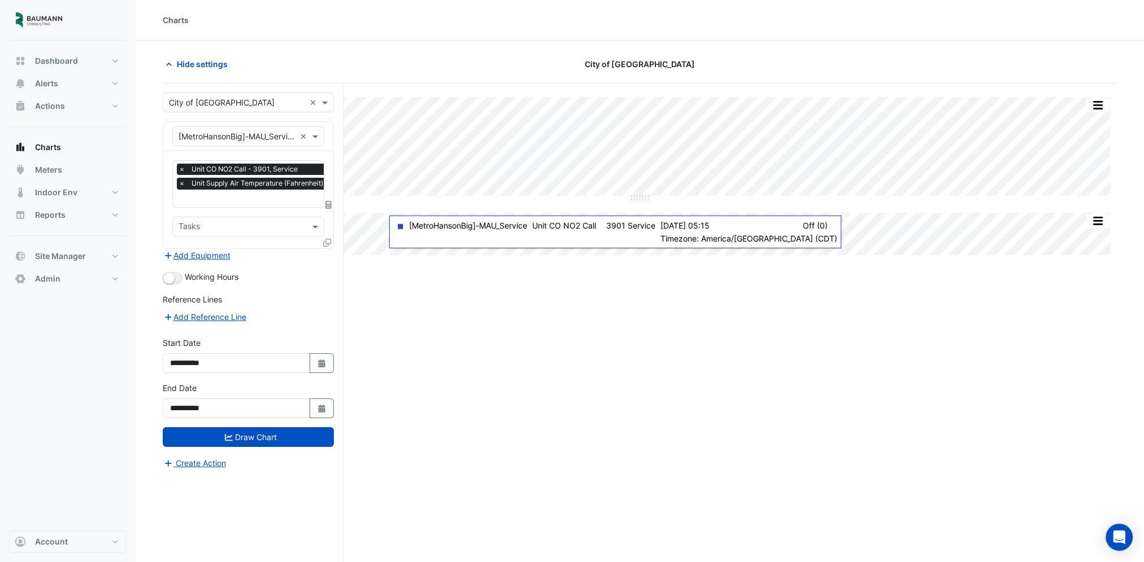
click at [246, 199] on input "text" at bounding box center [279, 200] width 202 height 12
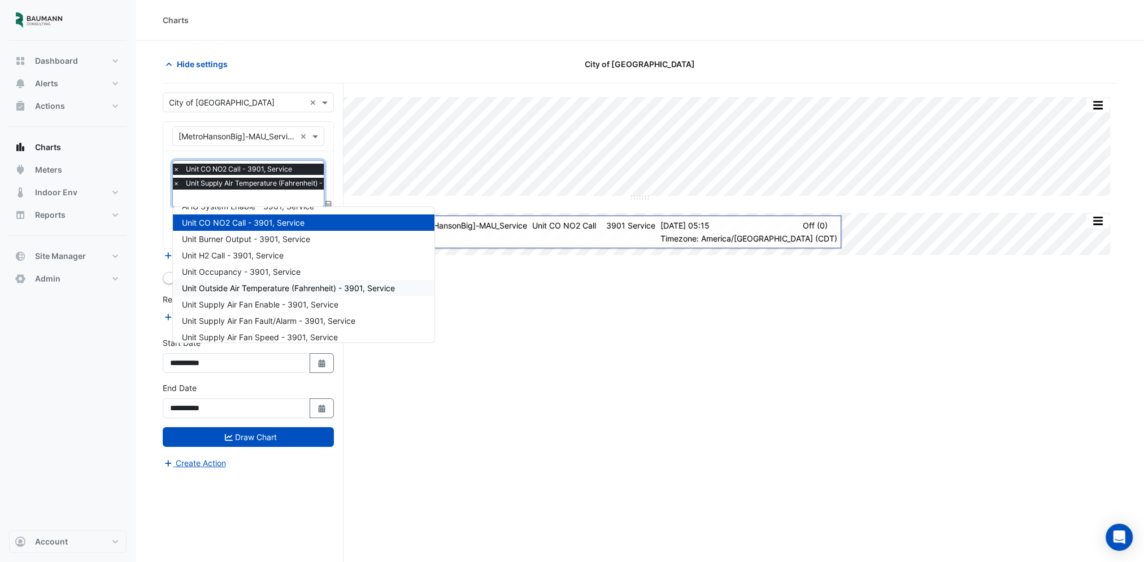
scroll to position [70, 0]
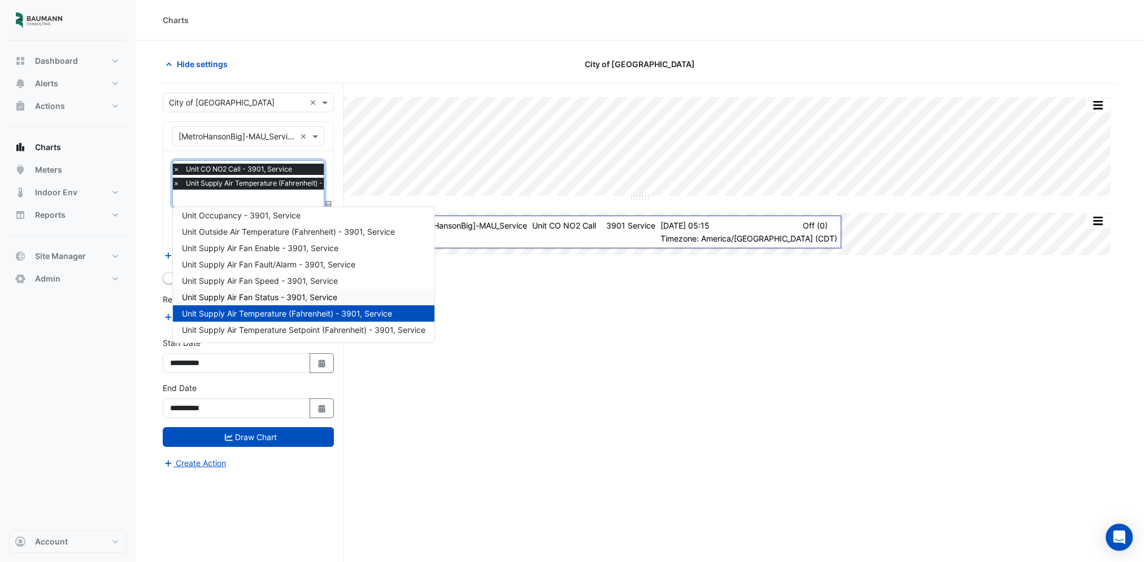
click at [286, 296] on span "Unit Supply Air Fan Status - 3901, Service" at bounding box center [259, 298] width 155 height 10
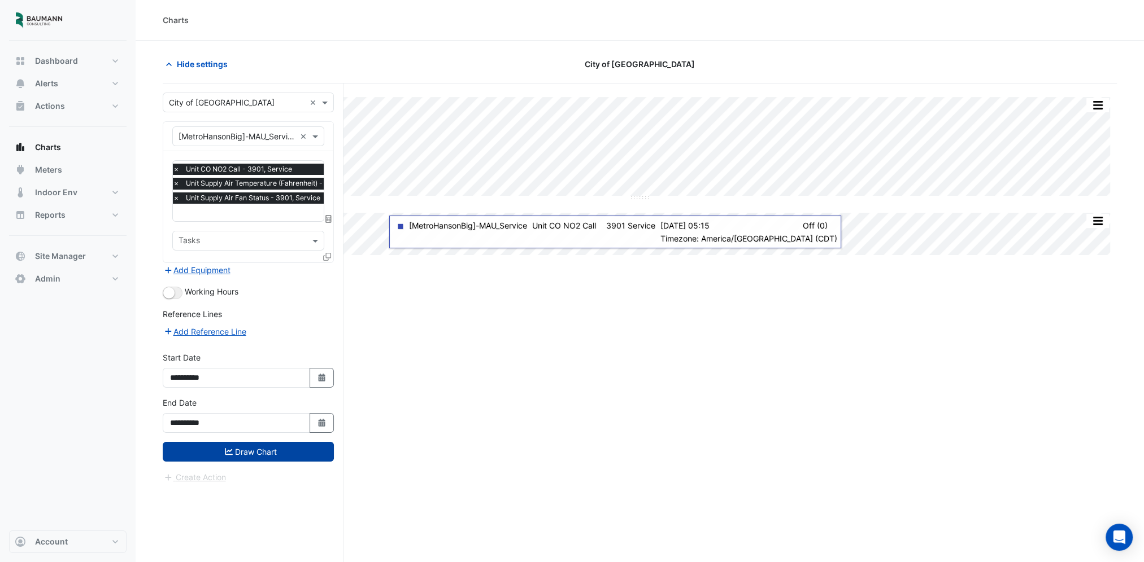
click at [239, 446] on button "Draw Chart" at bounding box center [248, 452] width 171 height 20
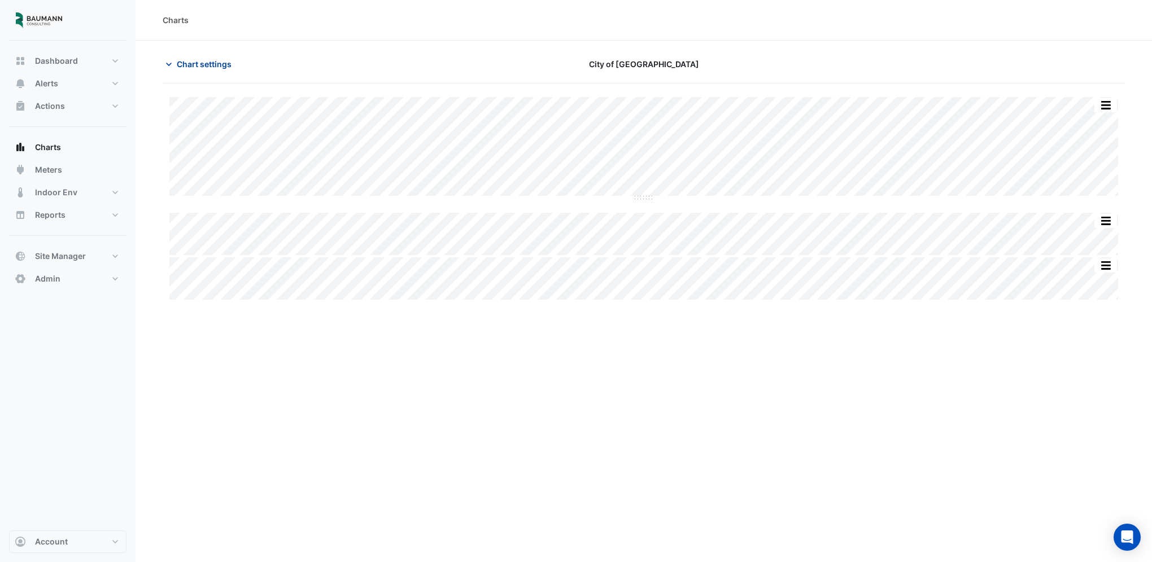
click at [197, 56] on button "Chart settings" at bounding box center [201, 64] width 76 height 20
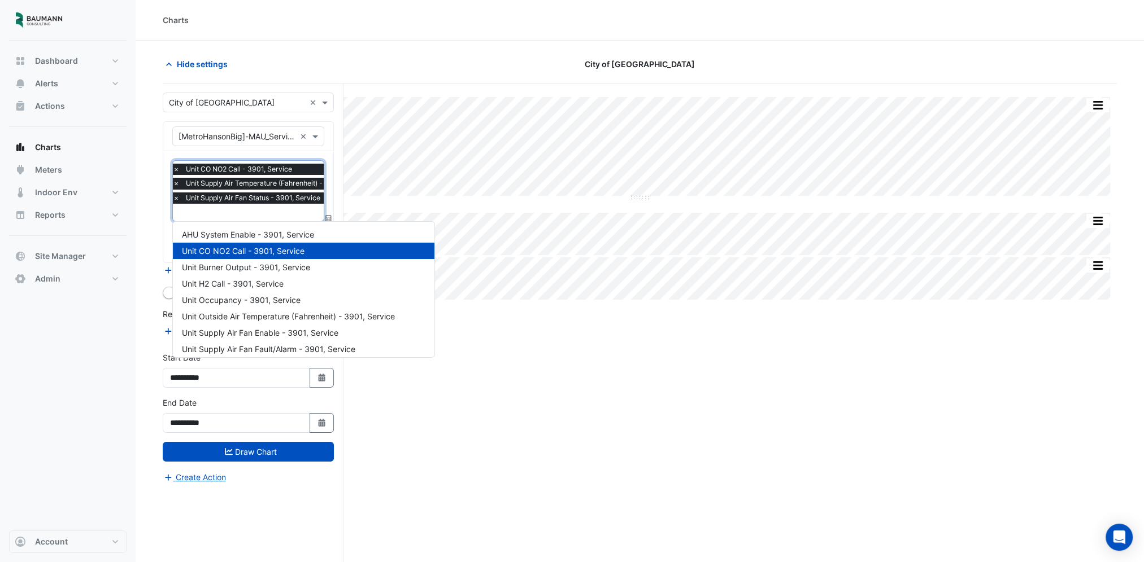
click at [215, 218] on div at bounding box center [272, 214] width 203 height 15
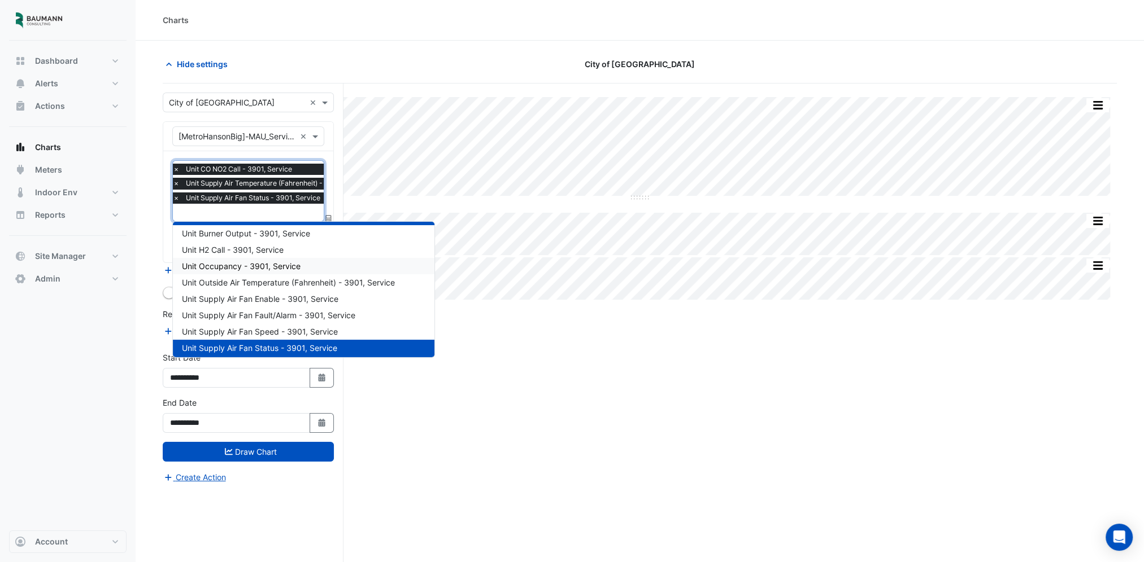
scroll to position [70, 0]
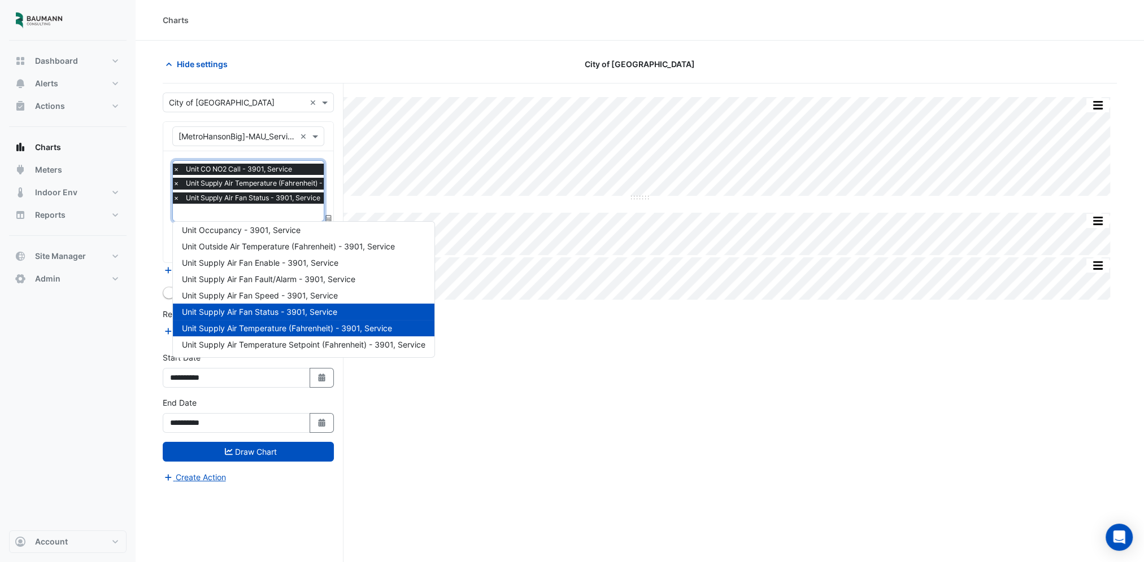
click at [508, 368] on div "Split by Unit Split None Print Save as JPEG Save as PNG Pivot Data Table Export…" at bounding box center [640, 345] width 954 height 522
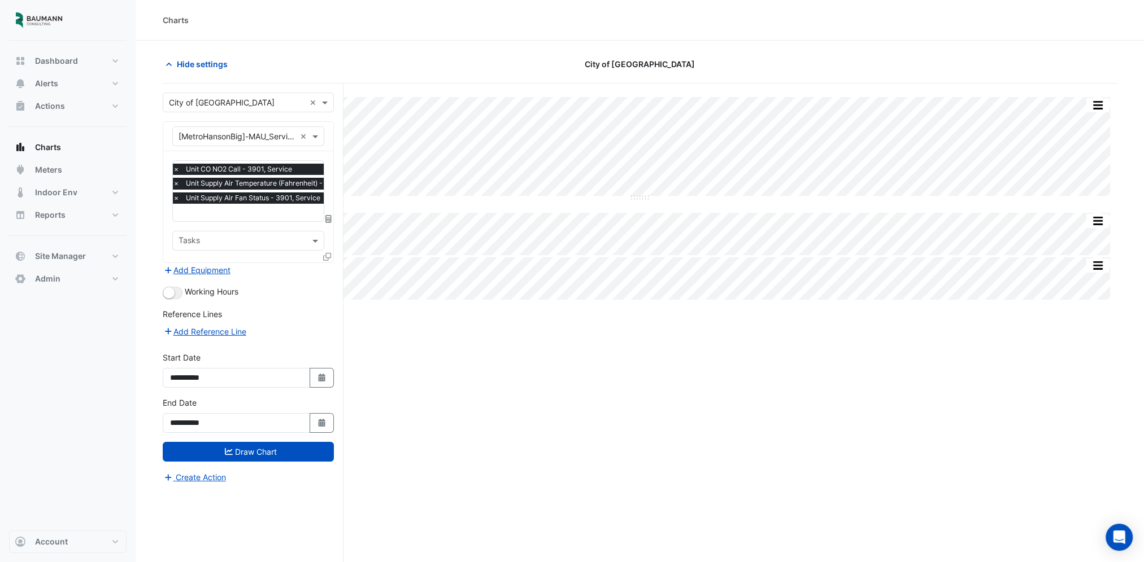
click at [501, 359] on div "Split by Unit Split None Print Save as JPEG Save as PNG Pivot Data Table Export…" at bounding box center [640, 345] width 954 height 522
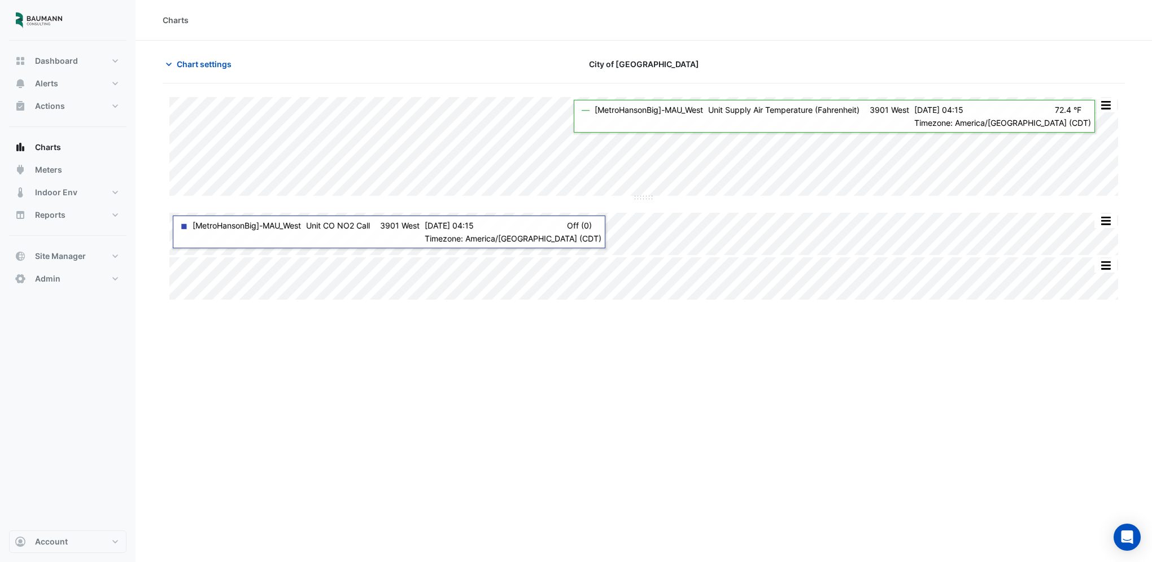
click at [595, 461] on div "Charts Chart settings City of Madison Split by Unit Split None Print Save as JP…" at bounding box center [644, 281] width 1016 height 562
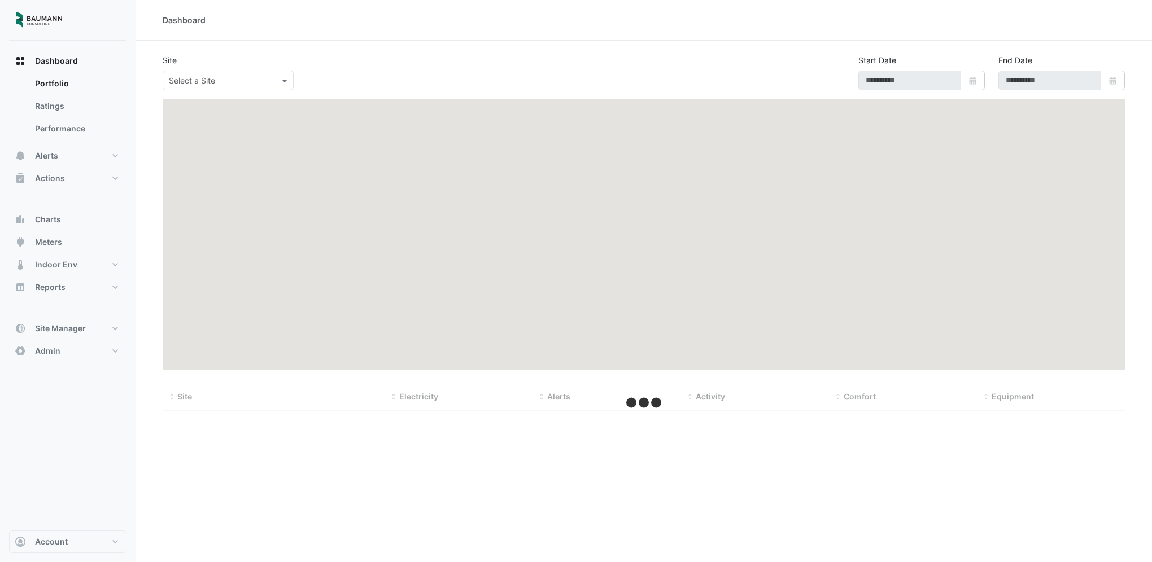
type input "**********"
select select "***"
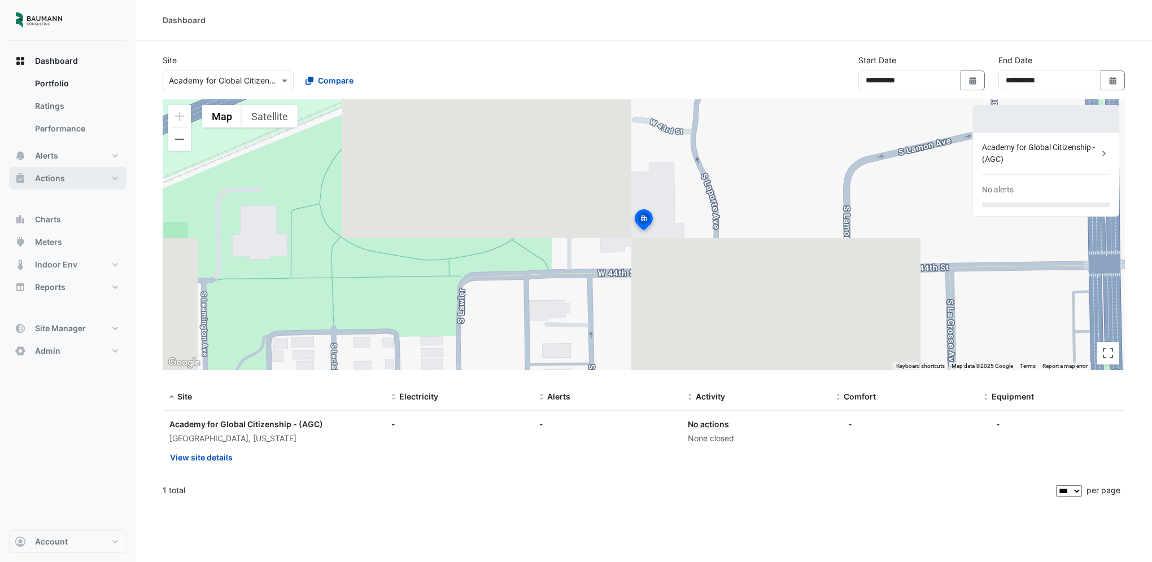
click at [69, 170] on button "Actions" at bounding box center [67, 178] width 117 height 23
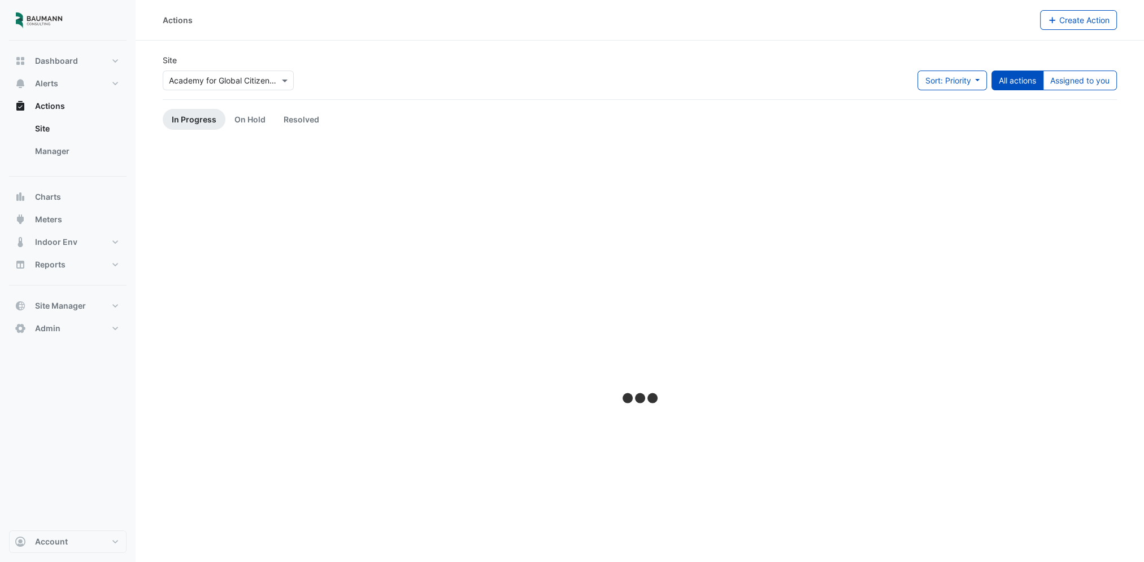
click at [226, 76] on input "text" at bounding box center [217, 81] width 96 height 12
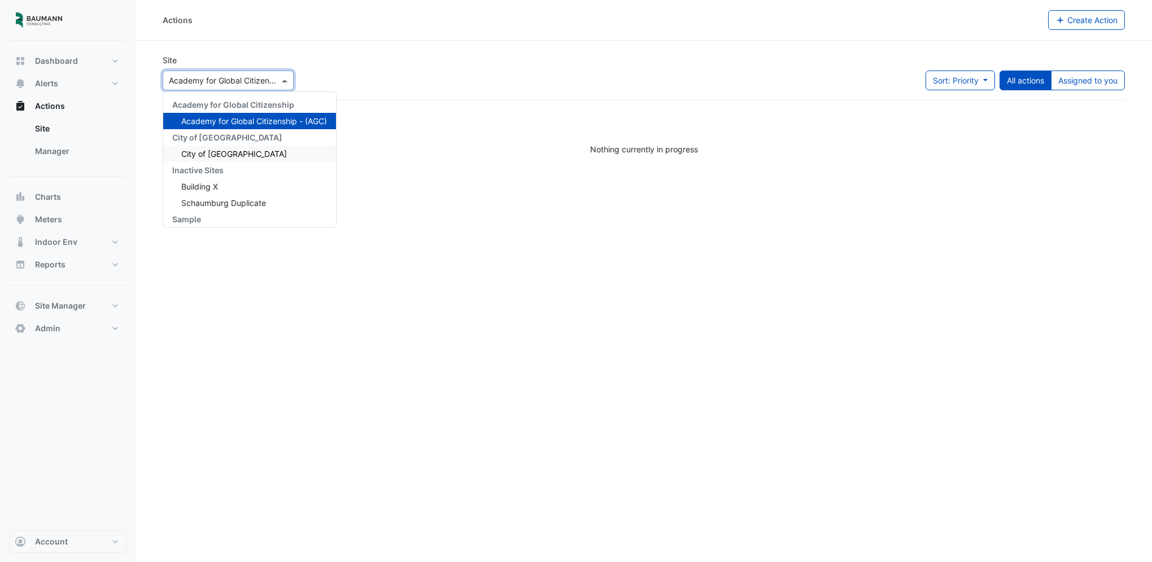
click at [223, 146] on div "City of [GEOGRAPHIC_DATA]" at bounding box center [249, 154] width 173 height 16
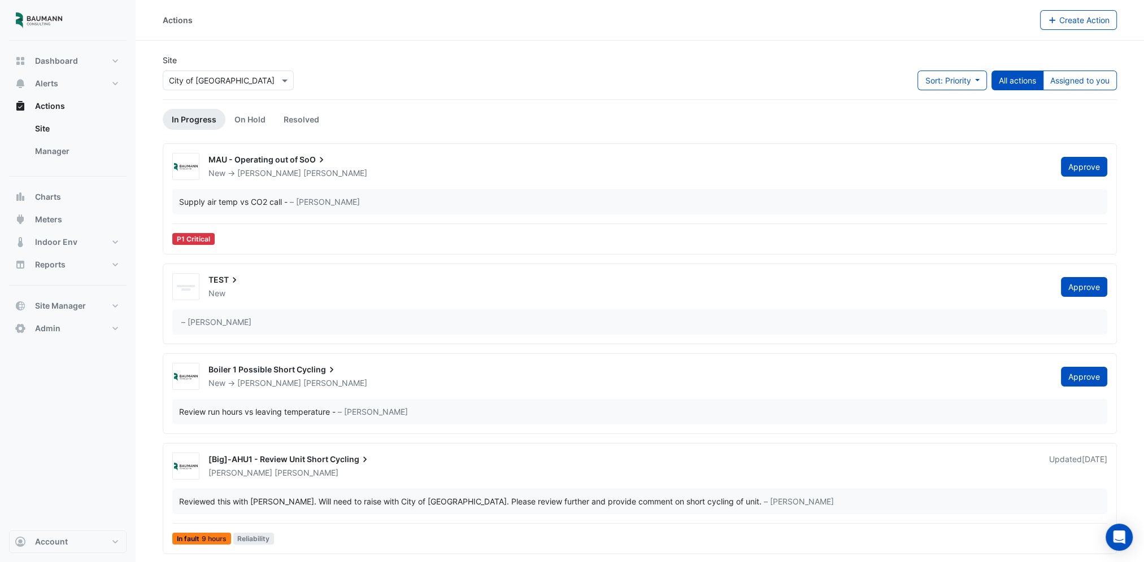
click at [393, 162] on div "MAU - Operating out of SoO" at bounding box center [627, 161] width 839 height 14
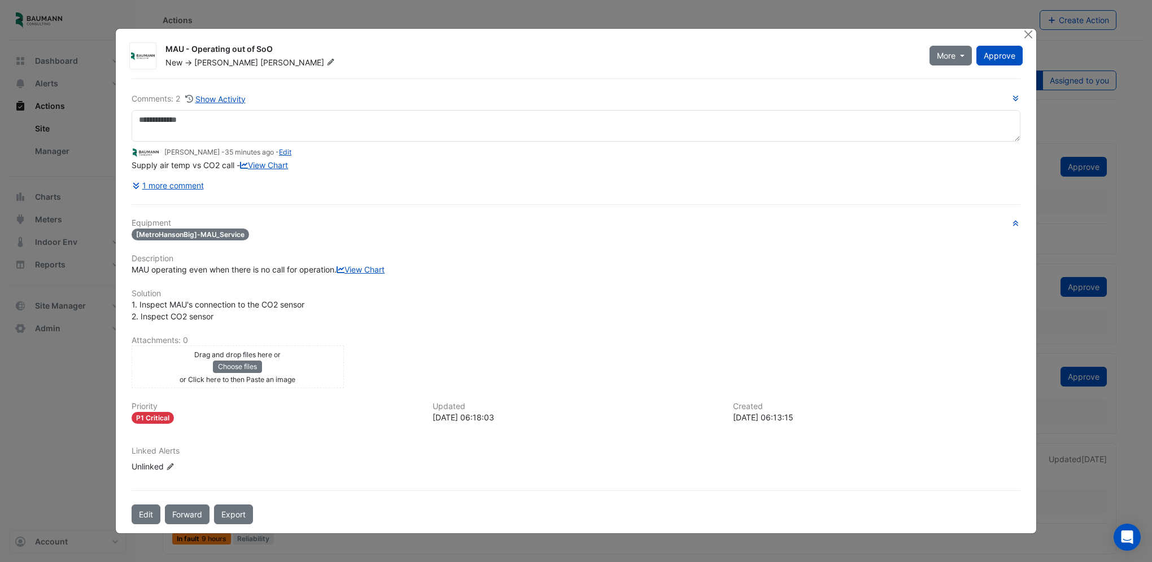
drag, startPoint x: 132, startPoint y: 259, endPoint x: 362, endPoint y: 265, distance: 230.5
click at [362, 265] on div "MAU operating even when there is no call for operation. View Chart" at bounding box center [576, 270] width 889 height 12
copy span "MAU operating even when there is no call for operation."
drag, startPoint x: 166, startPoint y: 39, endPoint x: 282, endPoint y: 29, distance: 116.7
click at [282, 39] on div "MAU - Operating out of SoO New -> Hiten Chhajed More Resolve On Hold Not Doing …" at bounding box center [594, 53] width 871 height 29
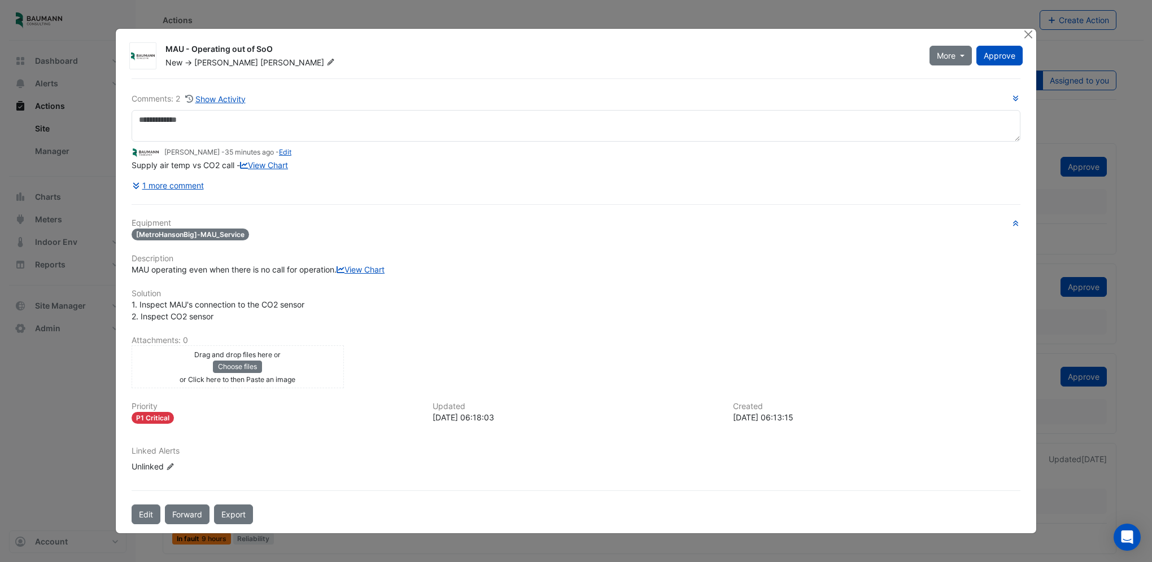
copy div "MAU - Operating out of SoO"
drag, startPoint x: 133, startPoint y: 317, endPoint x: 282, endPoint y: 335, distance: 150.7
click at [282, 335] on div "Equipment [MetroHansonBig]-MAU_Service Description MAU operating even when ther…" at bounding box center [576, 350] width 889 height 263
drag, startPoint x: 282, startPoint y: 335, endPoint x: 172, endPoint y: 316, distance: 112.3
click at [172, 316] on span "1. Inspect MAU's connection to the CO2 sensor 2. Inspect CO2 sensor" at bounding box center [218, 310] width 173 height 21
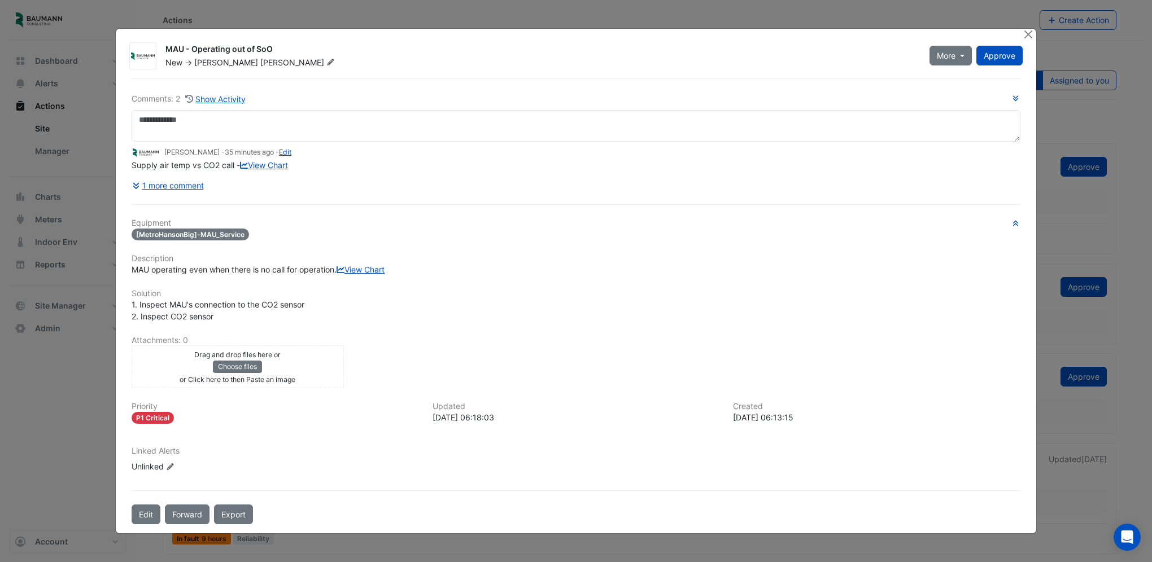
drag, startPoint x: 151, startPoint y: 326, endPoint x: 116, endPoint y: 315, distance: 36.8
click at [151, 321] on span "1. Inspect MAU's connection to the CO2 sensor 2. Inspect CO2 sensor" at bounding box center [218, 310] width 173 height 21
click at [127, 315] on div "1. Inspect MAU's connection to the CO2 sensor 2. Inspect CO2 sensor" at bounding box center [576, 311] width 902 height 24
drag, startPoint x: 133, startPoint y: 316, endPoint x: 221, endPoint y: 330, distance: 89.7
click at [221, 322] on div "1. Inspect MAU's connection to the CO2 sensor 2. Inspect CO2 sensor" at bounding box center [576, 311] width 889 height 24
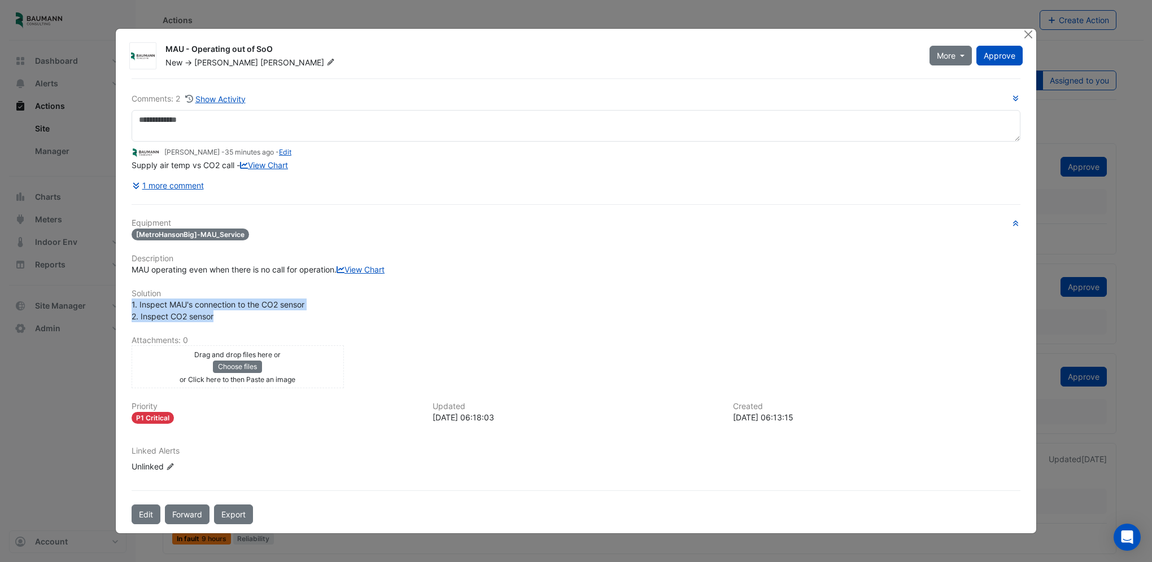
copy span "1. Inspect MAU's connection to the CO2 sensor 2. Inspect CO2 sensor"
drag, startPoint x: 131, startPoint y: 155, endPoint x: 234, endPoint y: 156, distance: 103.3
click at [234, 156] on div "Comments: 2 Show Activity Hiten Chhajed - 35 minutes ago - Edit Supply air temp…" at bounding box center [576, 301] width 902 height 447
copy span "Supply air temp vs CO2 call"
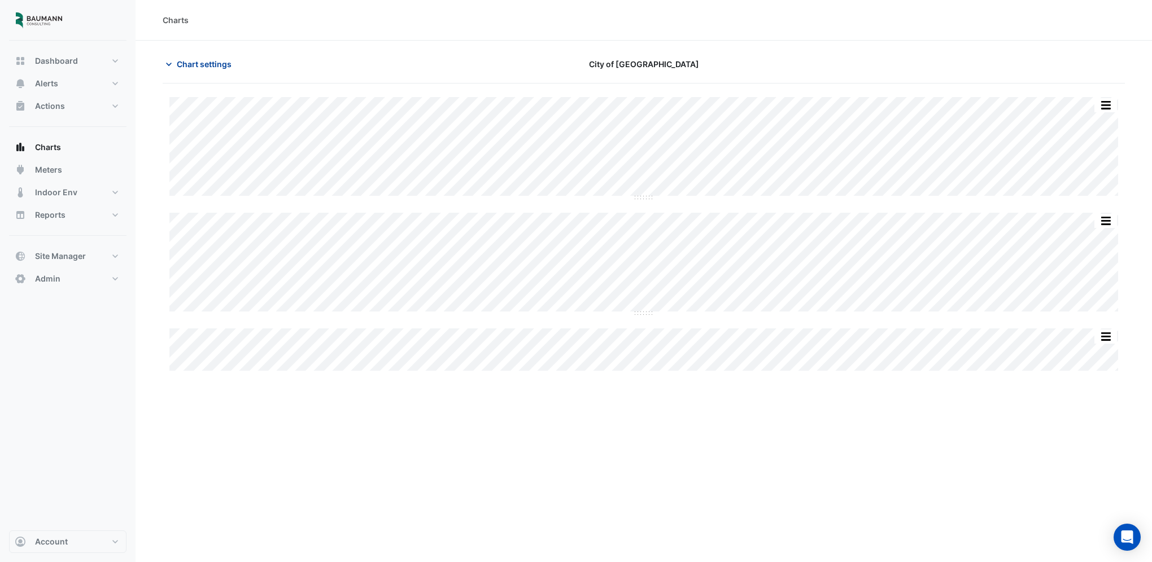
click at [194, 65] on span "Chart settings" at bounding box center [204, 64] width 55 height 12
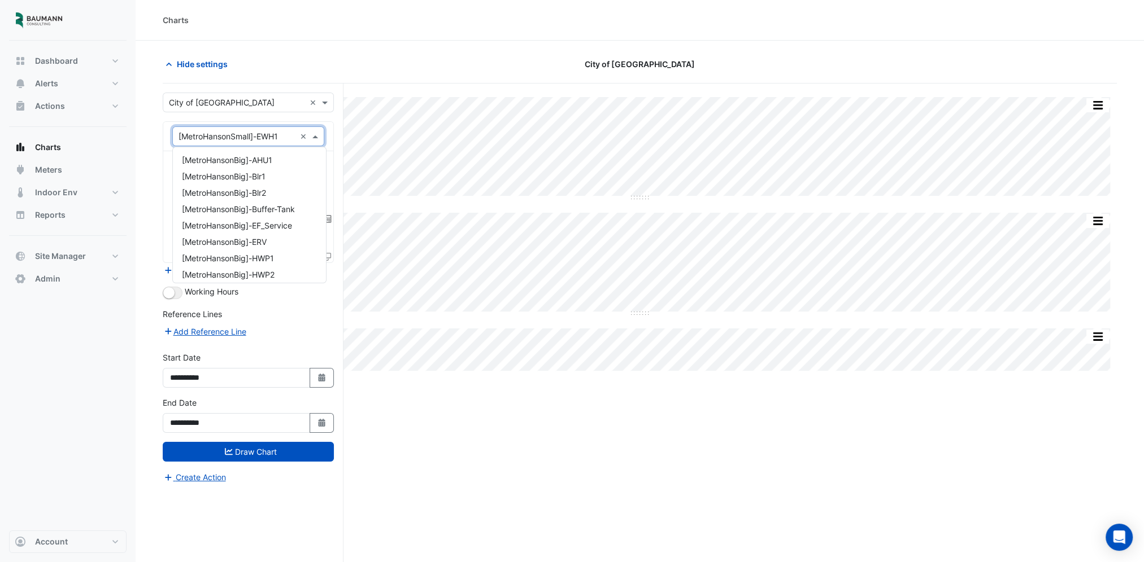
click at [282, 140] on input "text" at bounding box center [236, 137] width 117 height 12
click at [282, 203] on div "[MetroHansonSmall]-F1" at bounding box center [249, 205] width 153 height 16
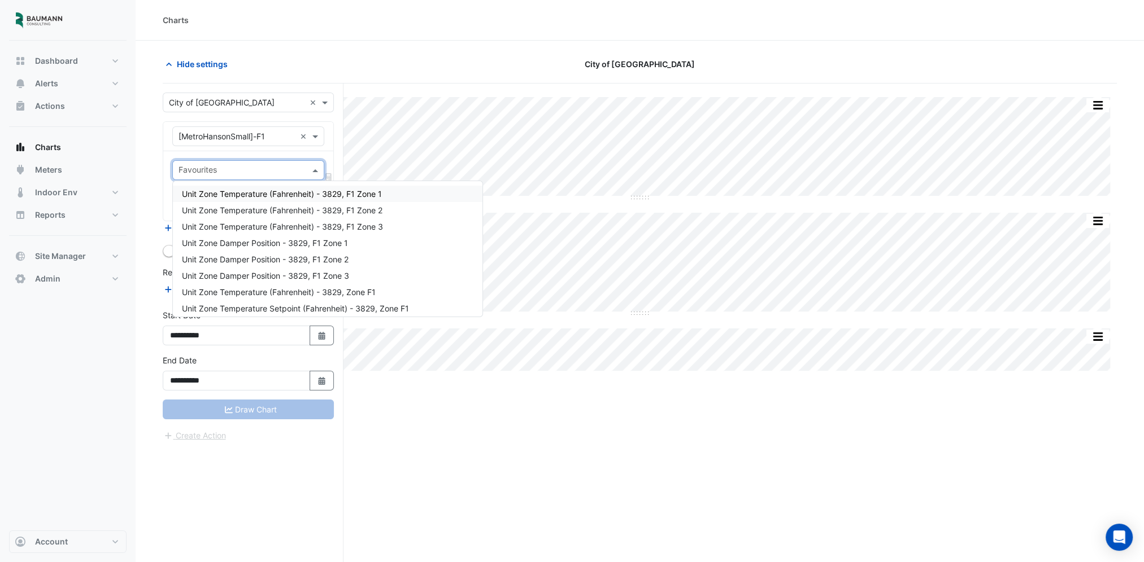
click at [243, 172] on input "text" at bounding box center [241, 171] width 126 height 12
click at [291, 239] on span "Unit Zone Damper Position - 3829, F1 Zone 1" at bounding box center [265, 243] width 166 height 10
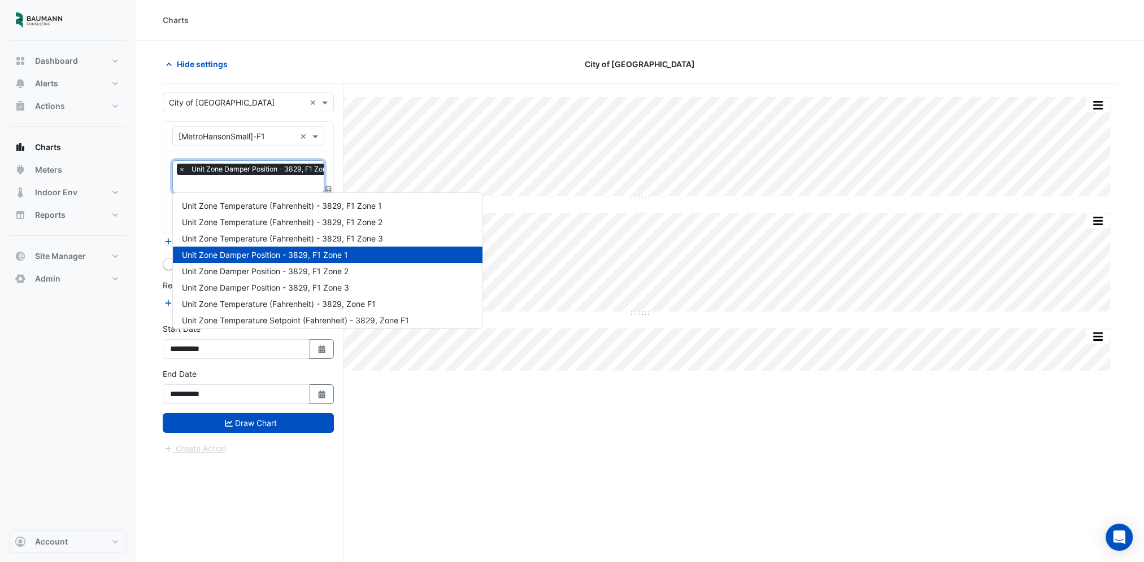
click at [273, 176] on div "× Unit Zone Damper Position - 3829, F1 Zone 1" at bounding box center [259, 171] width 164 height 14
click at [278, 272] on span "Unit Zone Damper Position - 3829, F1 Zone 2" at bounding box center [265, 272] width 167 height 10
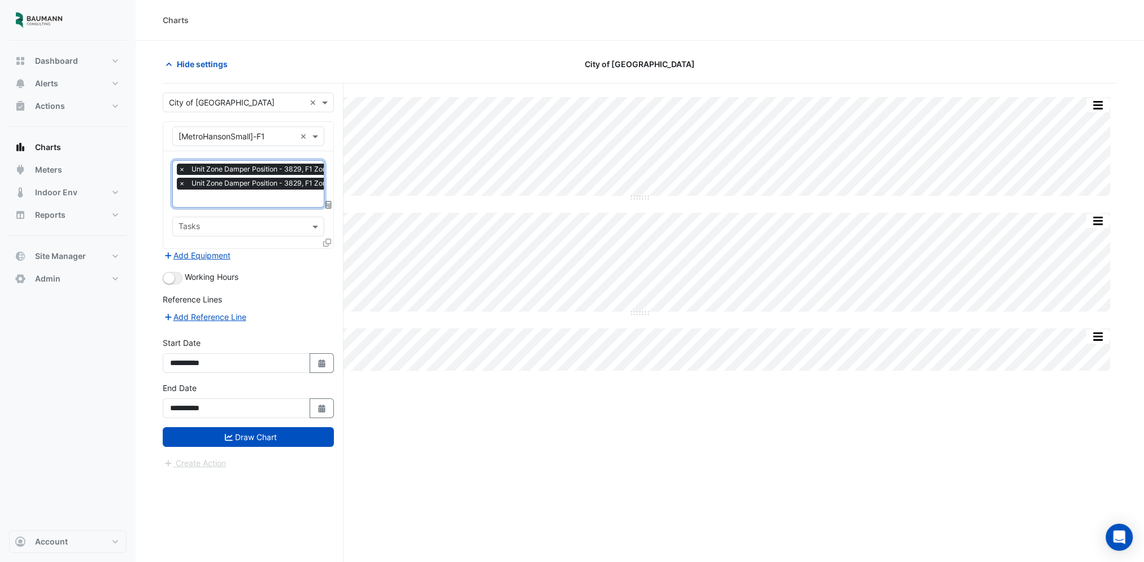
click at [268, 195] on input "text" at bounding box center [259, 200] width 163 height 12
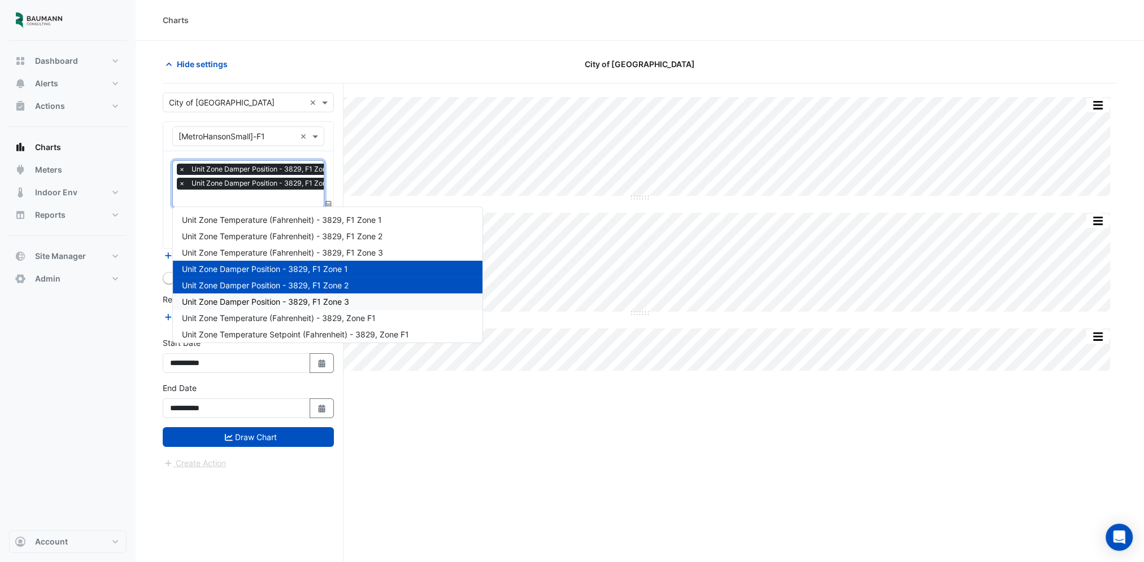
click at [286, 308] on div "Unit Zone Damper Position - 3829, F1 Zone 3" at bounding box center [327, 302] width 309 height 16
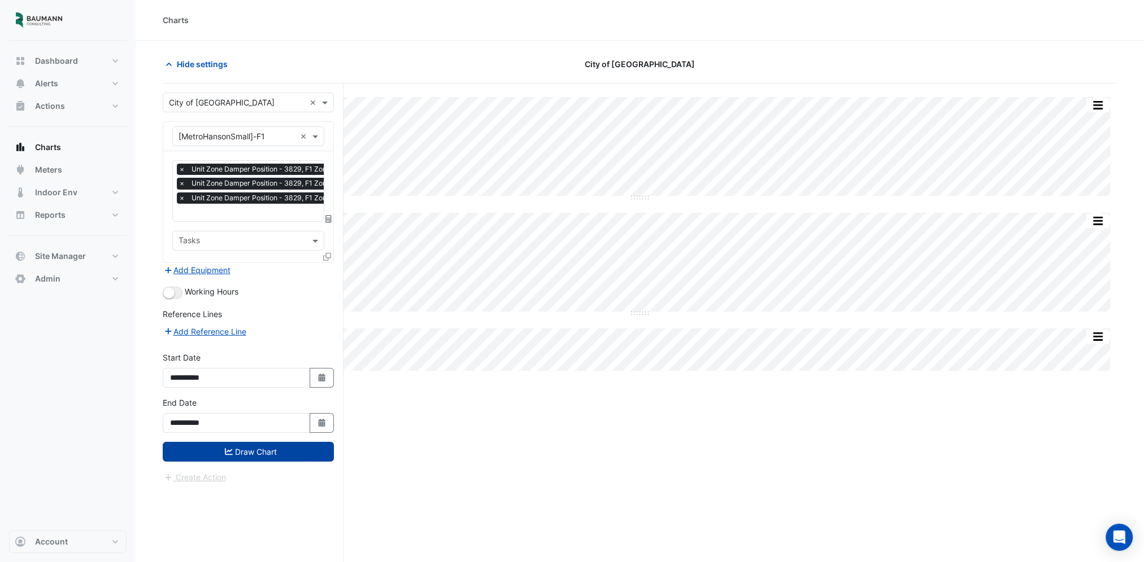
click at [282, 442] on button "Draw Chart" at bounding box center [248, 452] width 171 height 20
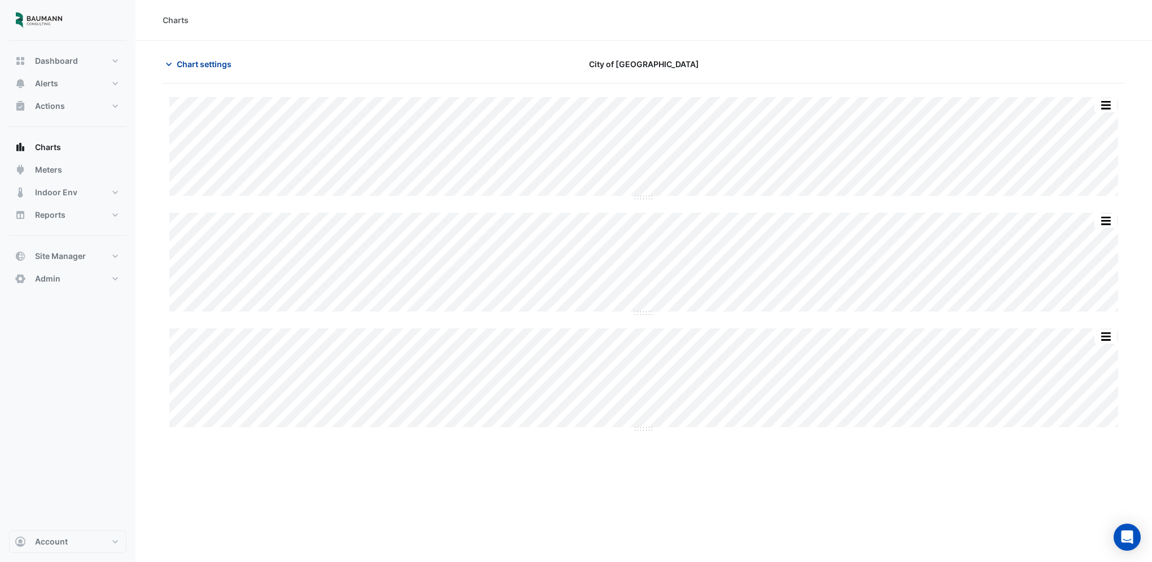
click at [213, 69] on span "Chart settings" at bounding box center [204, 64] width 55 height 12
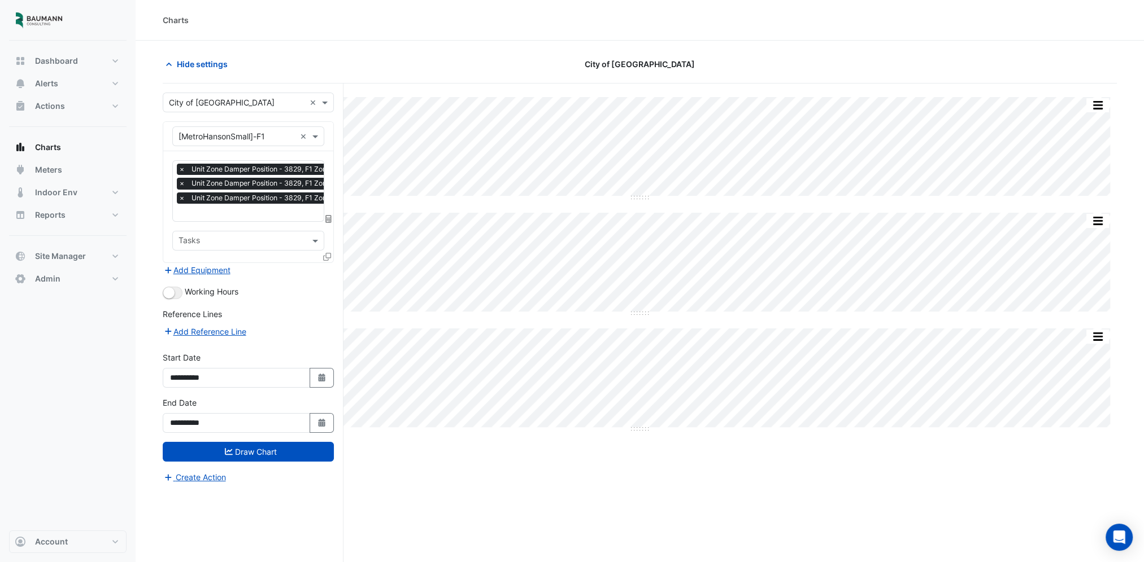
scroll to position [0, 6]
click at [260, 212] on input "text" at bounding box center [255, 214] width 164 height 12
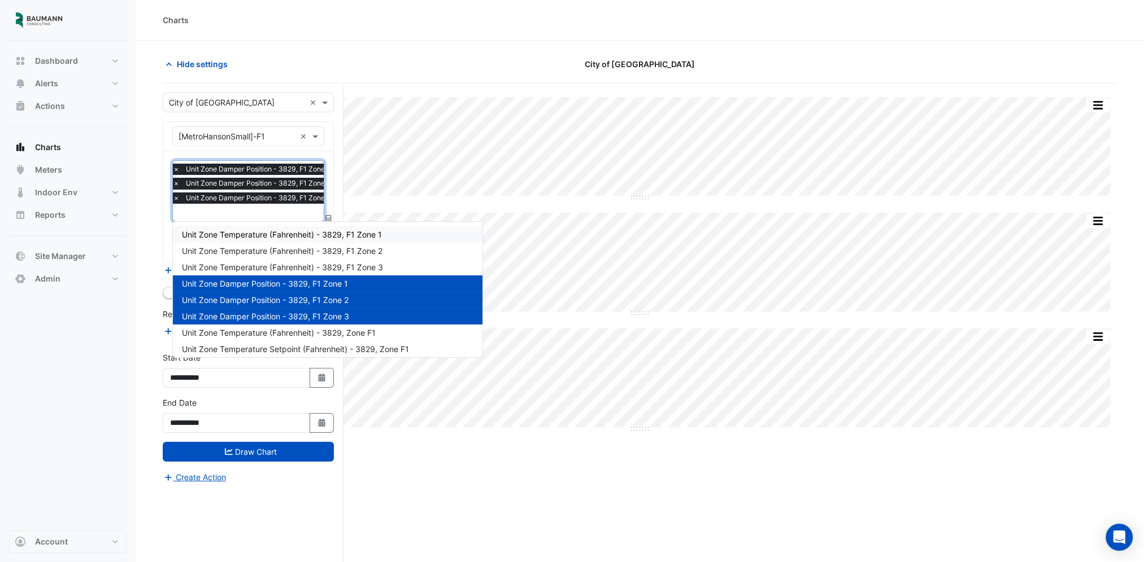
click at [287, 238] on span "Unit Zone Temperature (Fahrenheit) - 3829, F1 Zone 1" at bounding box center [282, 235] width 200 height 10
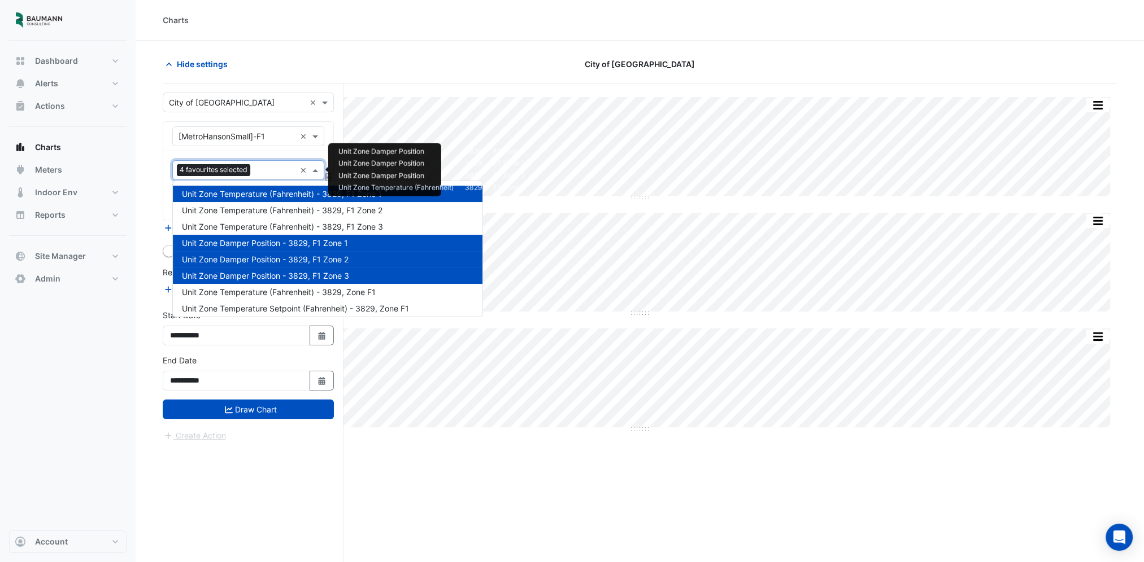
click at [276, 167] on input "text" at bounding box center [275, 171] width 41 height 12
click at [275, 210] on span "Unit Zone Temperature (Fahrenheit) - 3829, F1 Zone 2" at bounding box center [282, 211] width 200 height 10
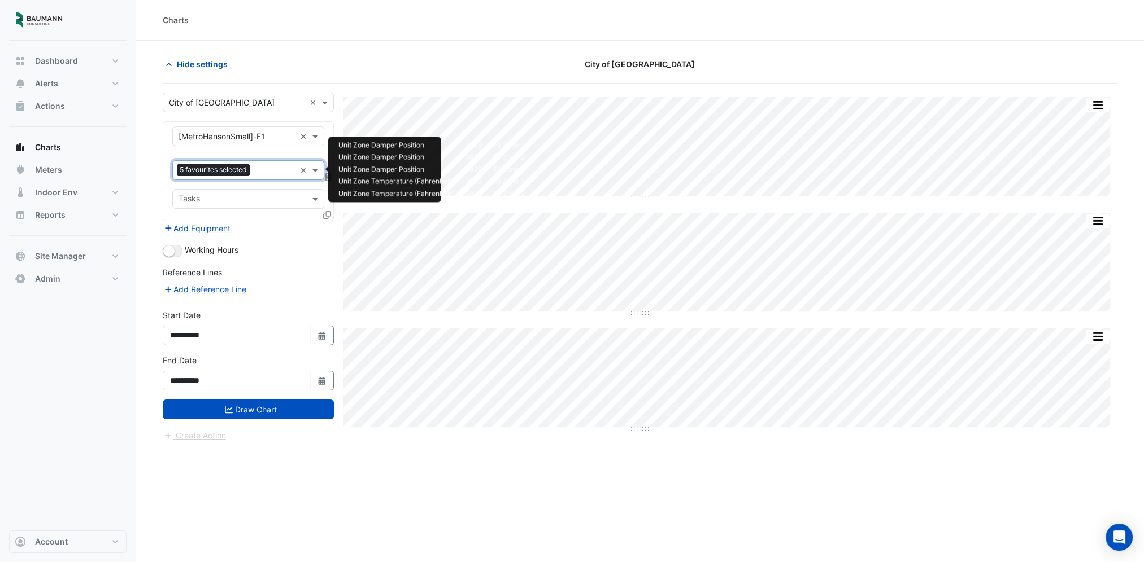
click at [259, 172] on input "text" at bounding box center [274, 171] width 41 height 12
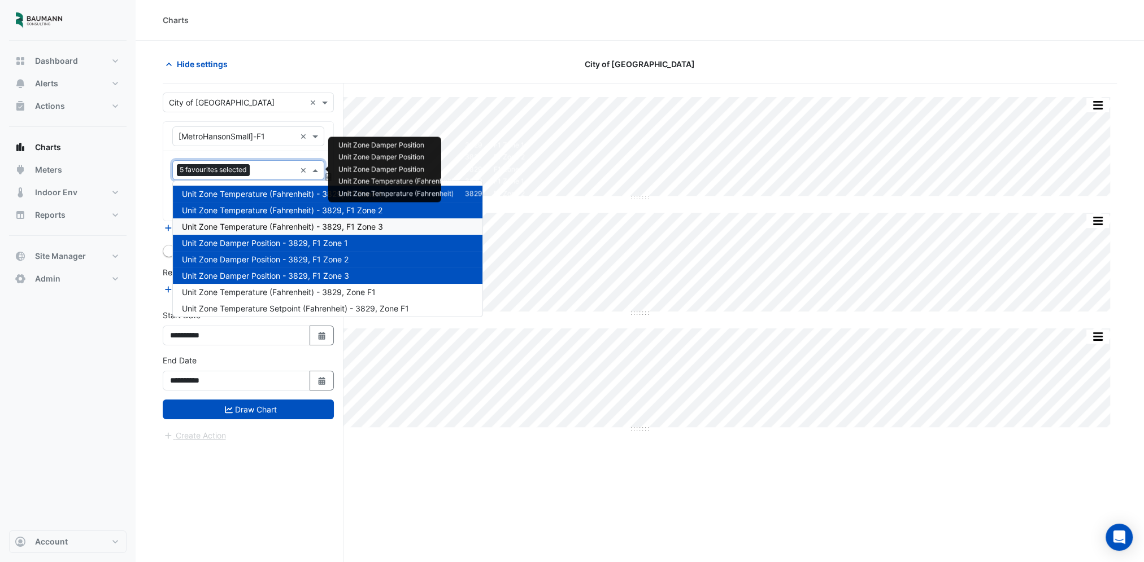
click at [258, 222] on span "Unit Zone Temperature (Fahrenheit) - 3829, F1 Zone 3" at bounding box center [282, 227] width 201 height 10
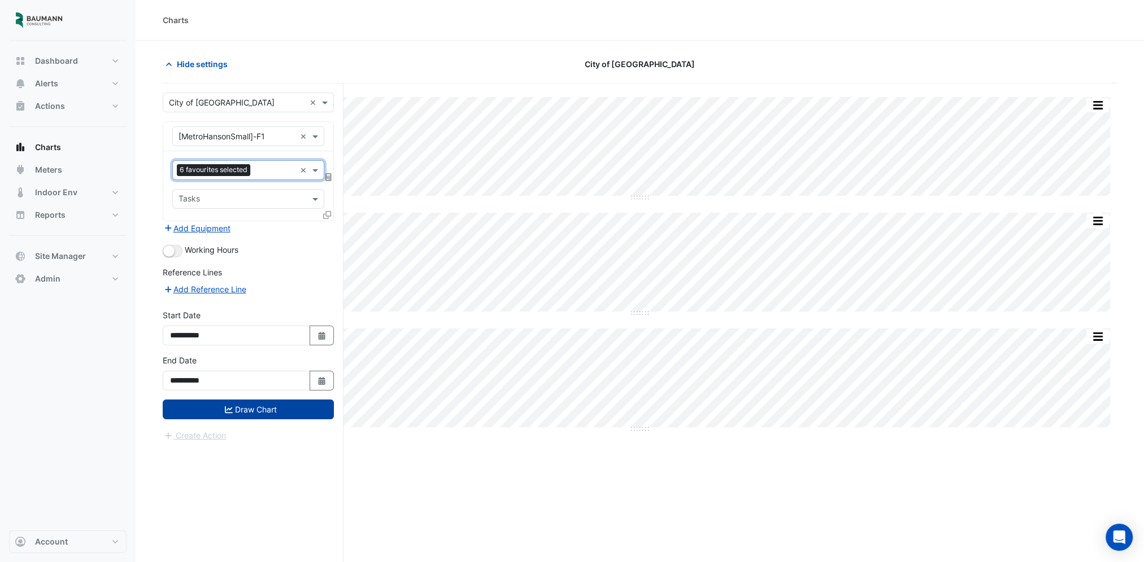
click at [254, 405] on button "Draw Chart" at bounding box center [248, 410] width 171 height 20
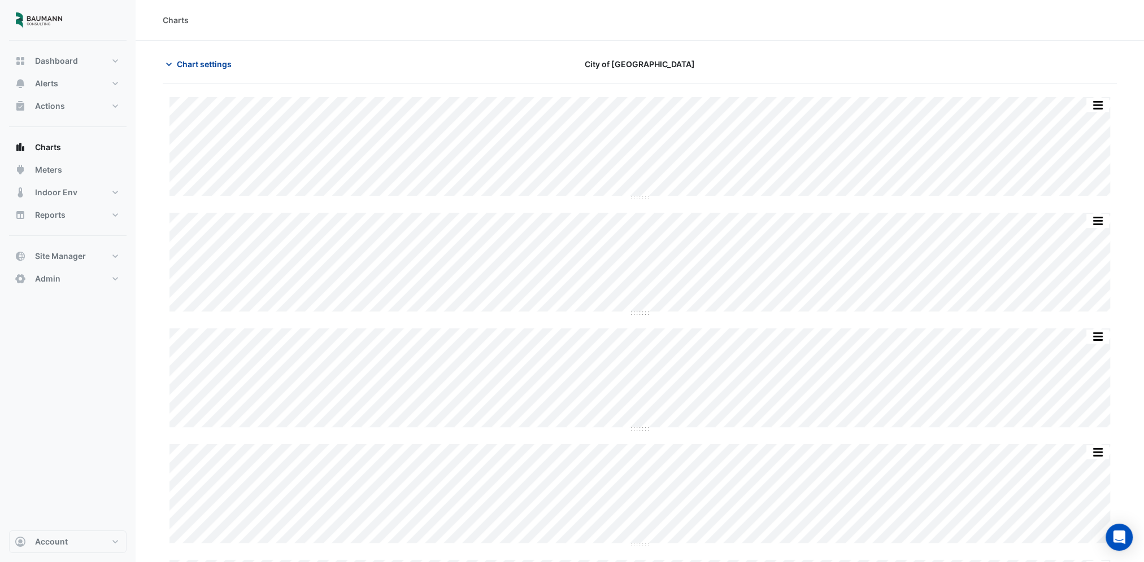
click at [210, 65] on span "Chart settings" at bounding box center [204, 64] width 55 height 12
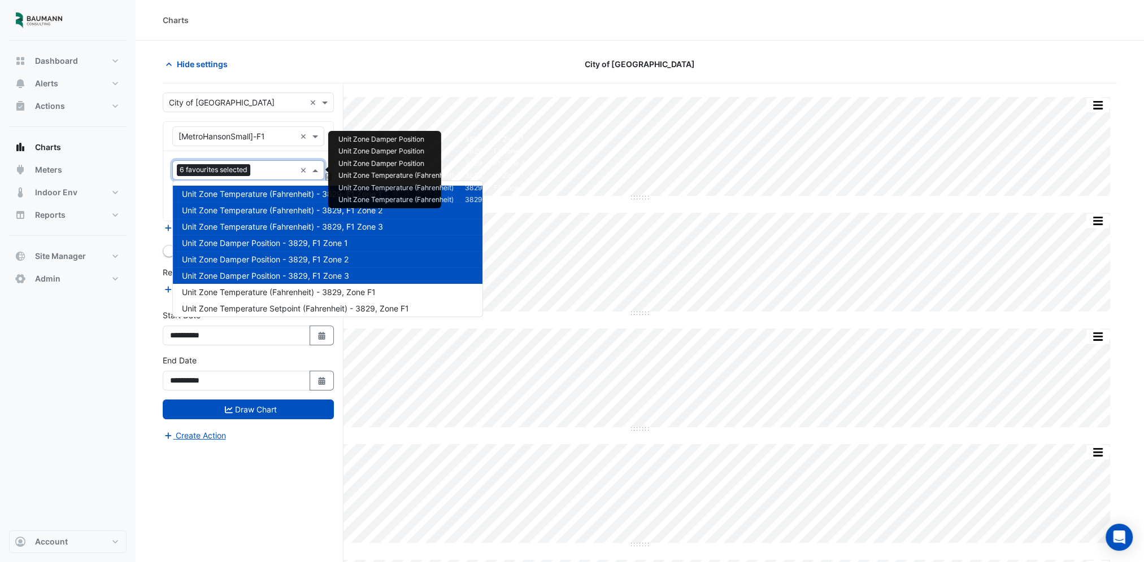
click at [242, 176] on div "6 favourites selected" at bounding box center [215, 171] width 76 height 14
click at [268, 244] on span "Unit Zone Damper Position - 3829, F1 Zone 1" at bounding box center [265, 243] width 166 height 10
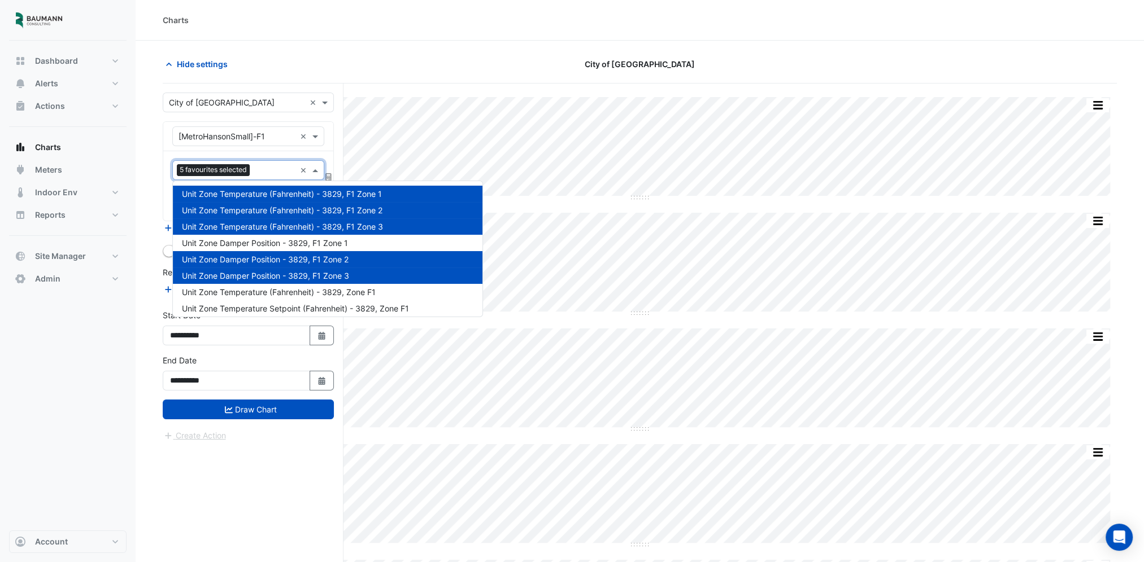
click at [264, 259] on span "Unit Zone Damper Position - 3829, F1 Zone 2" at bounding box center [265, 260] width 167 height 10
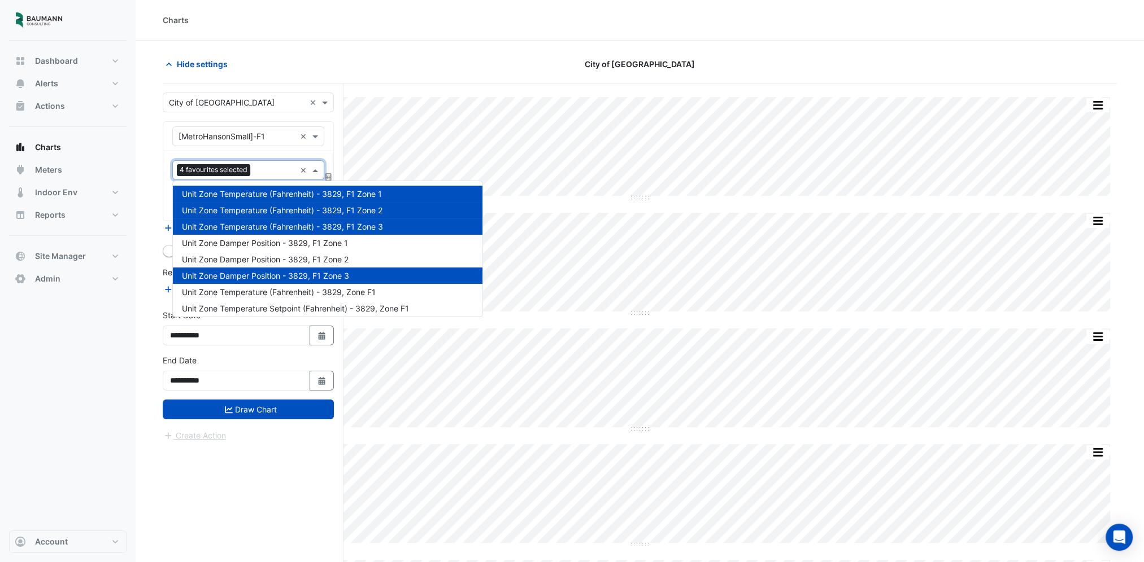
click at [272, 277] on span "Unit Zone Damper Position - 3829, F1 Zone 3" at bounding box center [265, 276] width 167 height 10
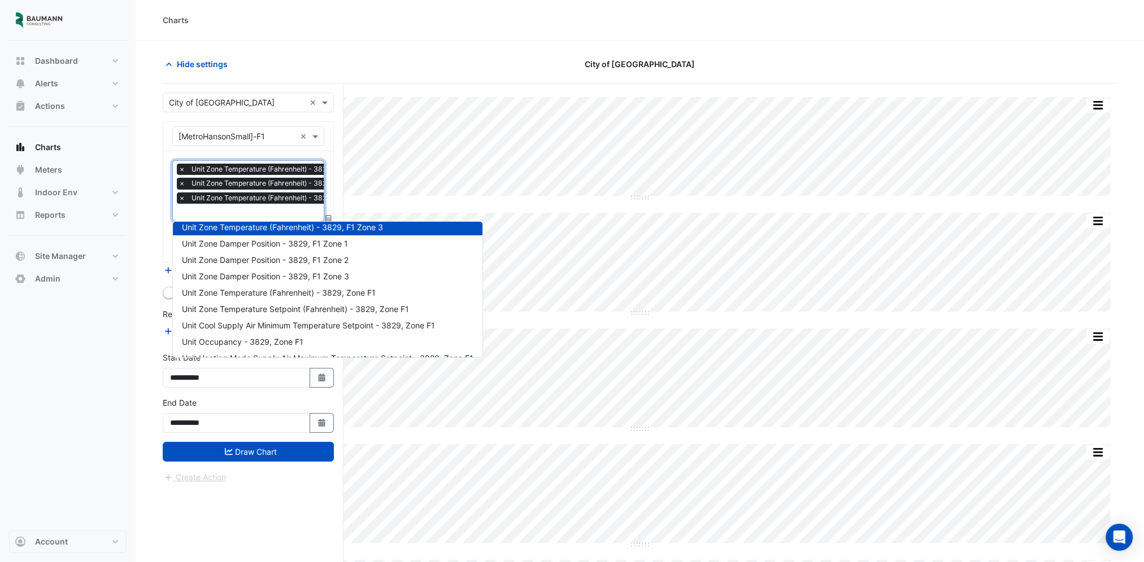
scroll to position [56, 0]
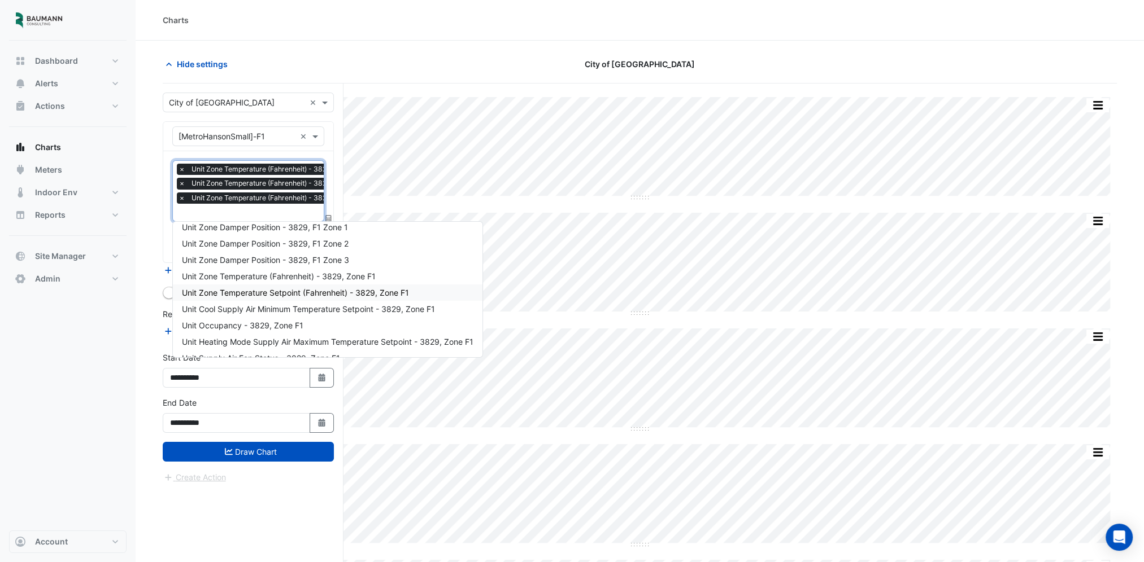
click at [359, 291] on span "Unit Zone Temperature Setpoint (Fahrenheit) - 3829, Zone F1" at bounding box center [295, 293] width 227 height 10
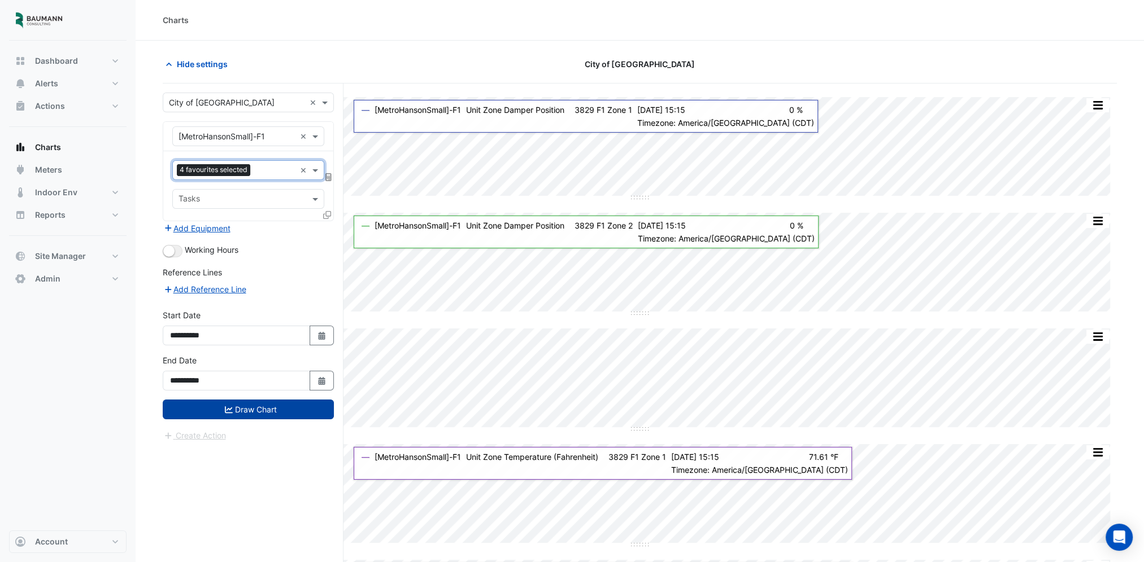
click at [299, 414] on button "Draw Chart" at bounding box center [248, 410] width 171 height 20
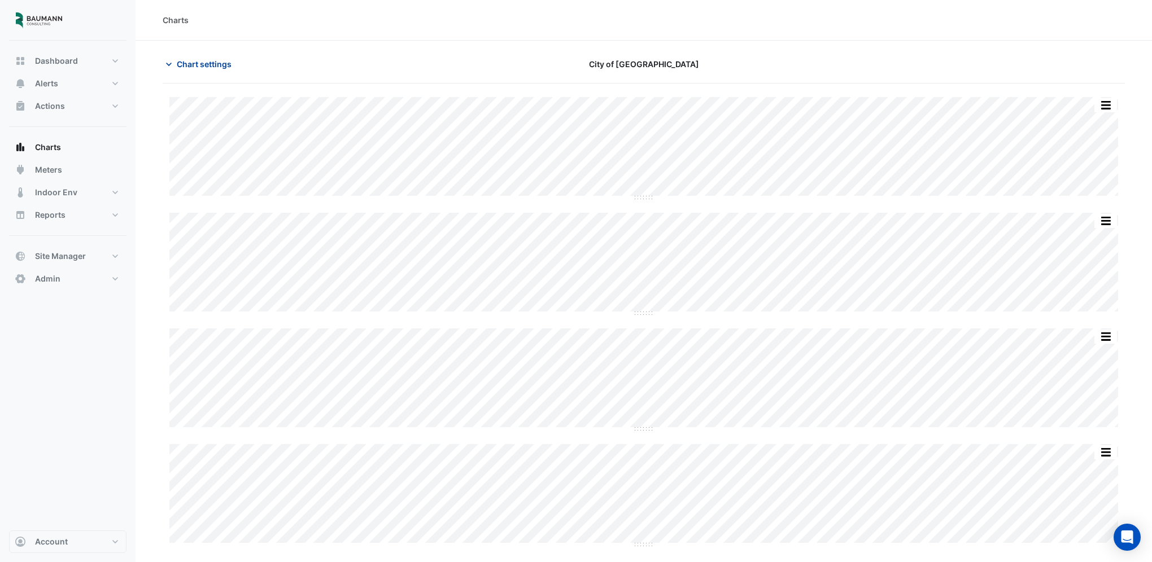
click at [228, 66] on span "Chart settings" at bounding box center [204, 64] width 55 height 12
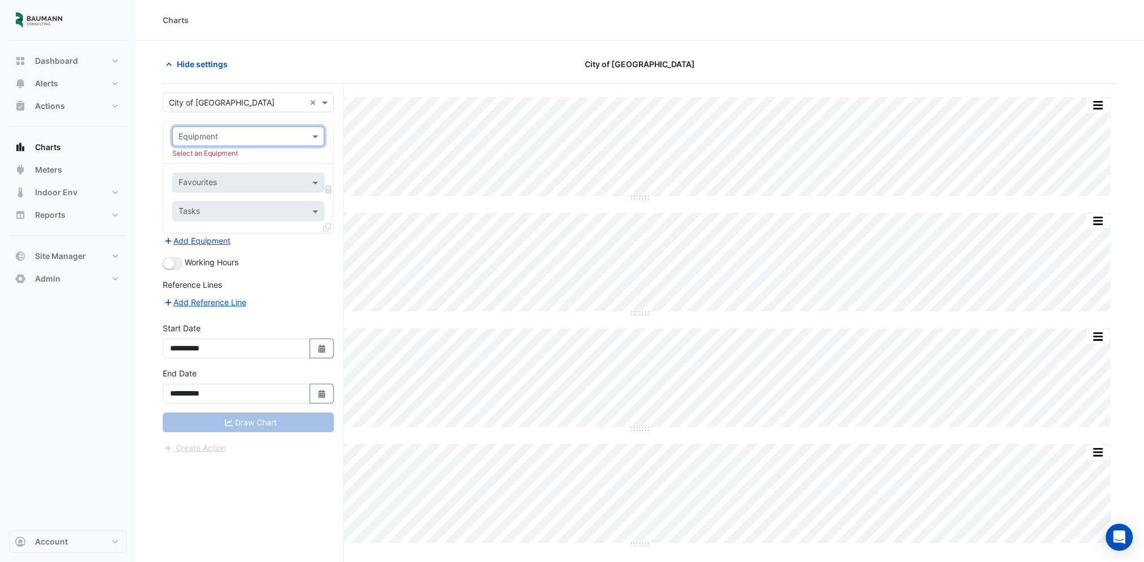
click at [292, 139] on input "text" at bounding box center [236, 137] width 117 height 12
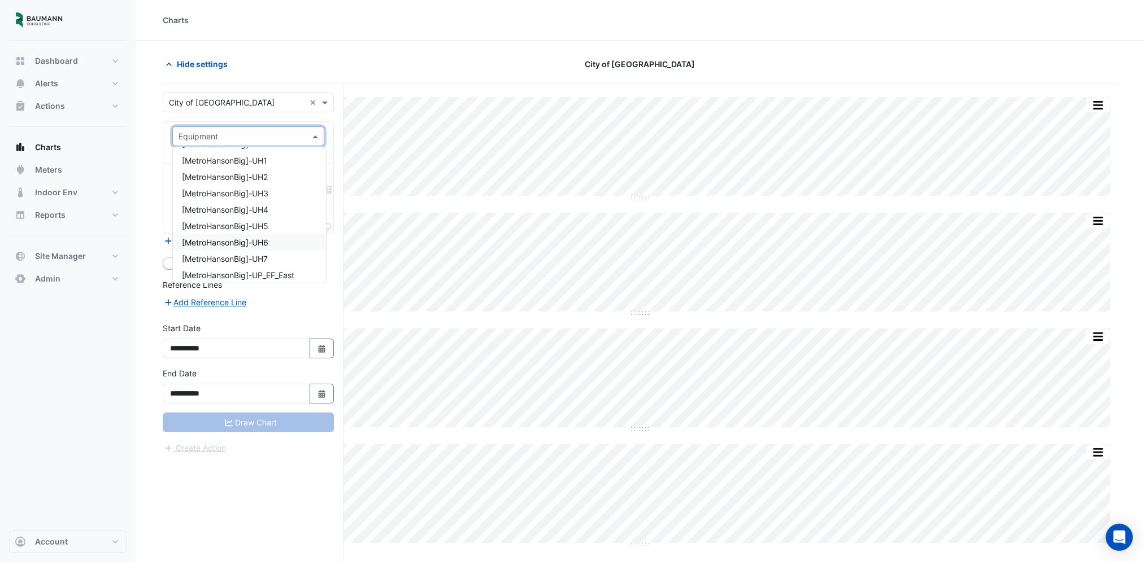
scroll to position [226, 0]
click at [283, 201] on div "[MetroHansonBig]-UH2" at bounding box center [249, 196] width 153 height 16
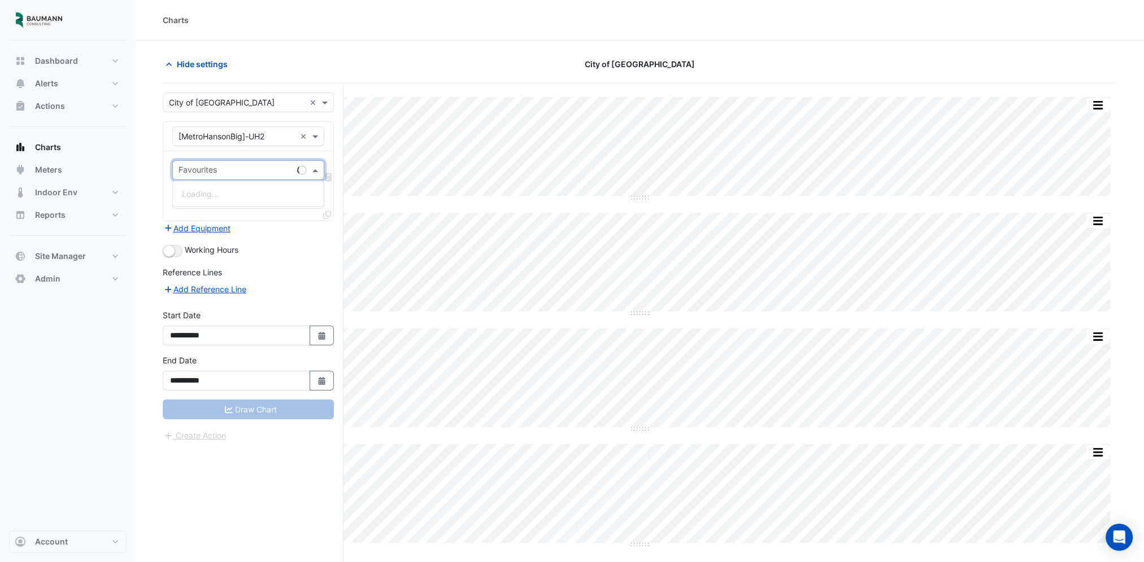
click at [252, 171] on input "text" at bounding box center [235, 171] width 114 height 12
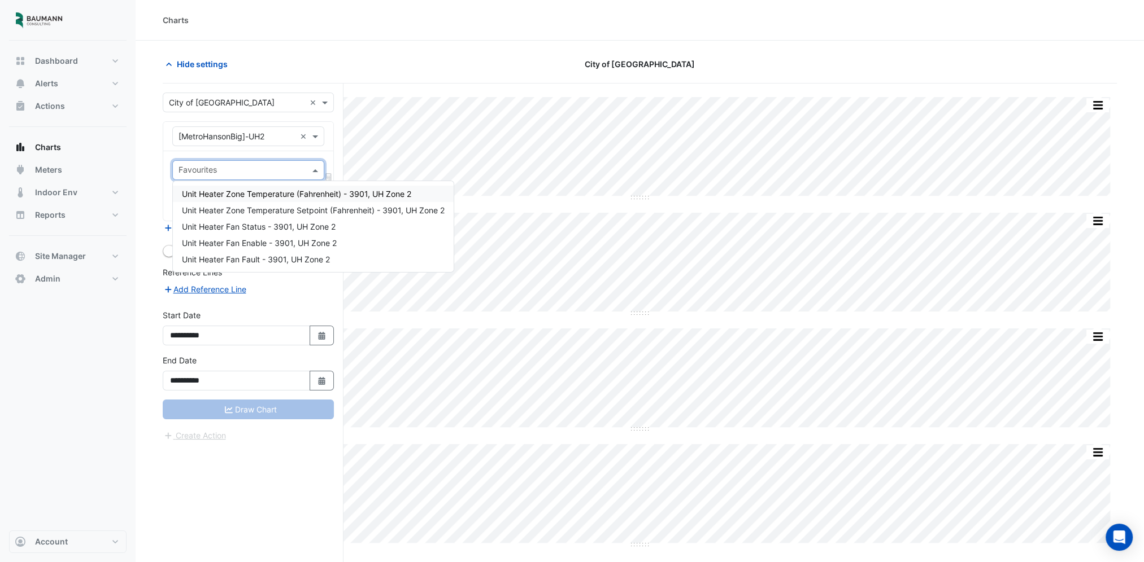
click at [264, 192] on span "Unit Heater Zone Temperature (Fahrenheit) - 3901, UH Zone 2" at bounding box center [296, 194] width 229 height 10
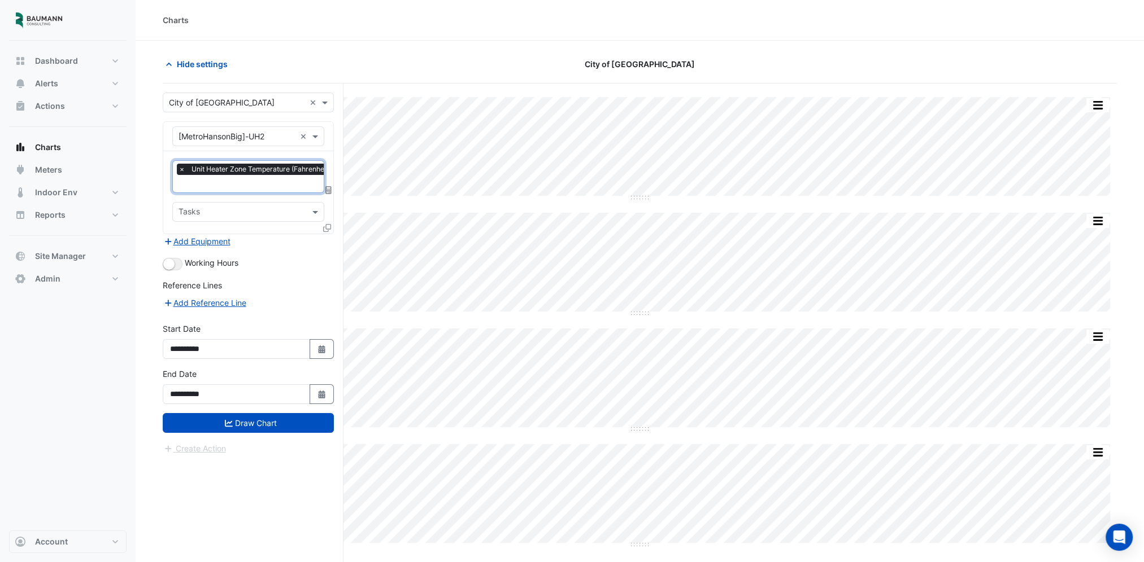
click at [264, 179] on input "text" at bounding box center [287, 185] width 218 height 12
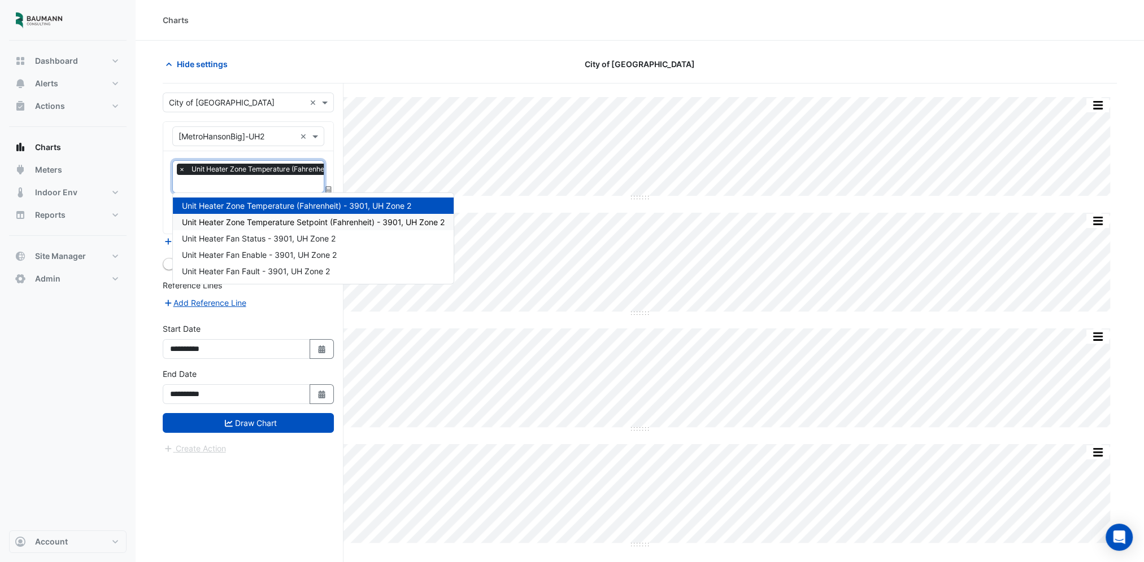
click at [270, 218] on span "Unit Heater Zone Temperature Setpoint (Fahrenheit) - 3901, UH Zone 2" at bounding box center [313, 222] width 263 height 10
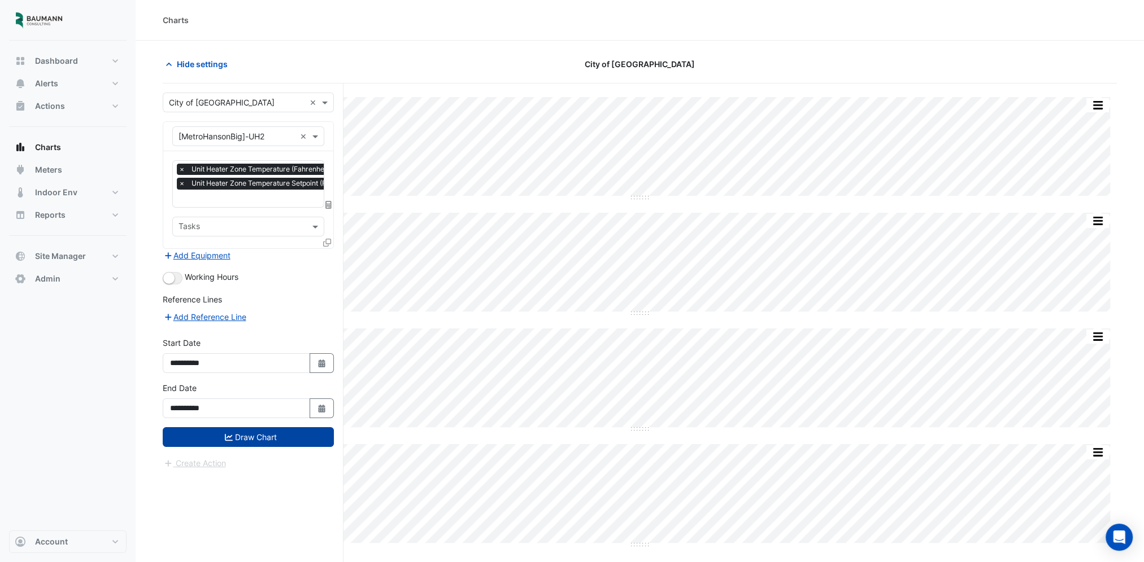
click at [246, 432] on button "Draw Chart" at bounding box center [248, 437] width 171 height 20
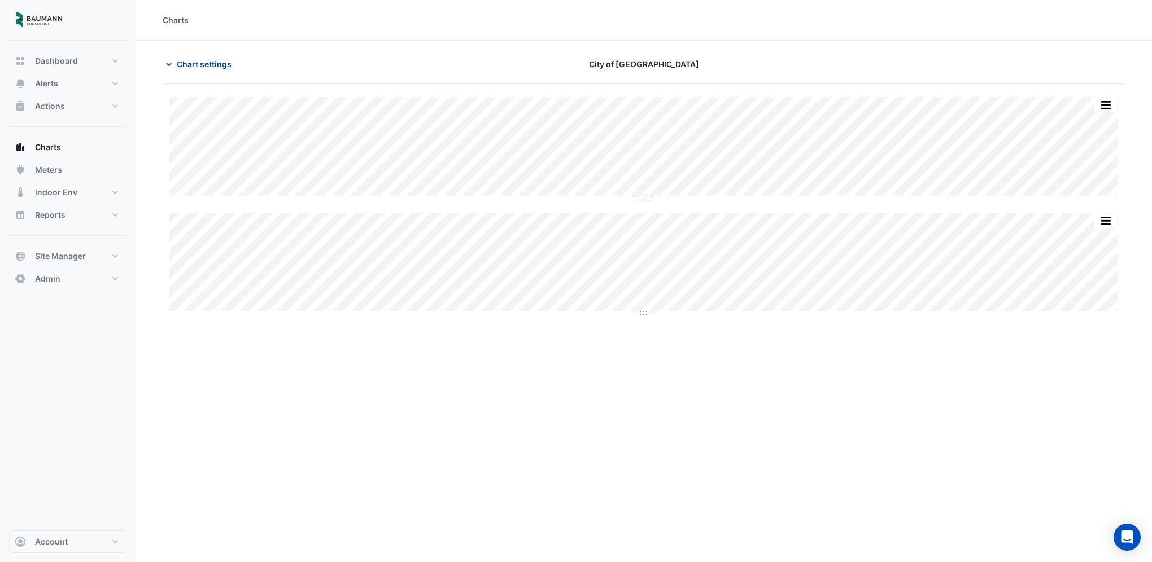
click at [203, 68] on span "Chart settings" at bounding box center [204, 64] width 55 height 12
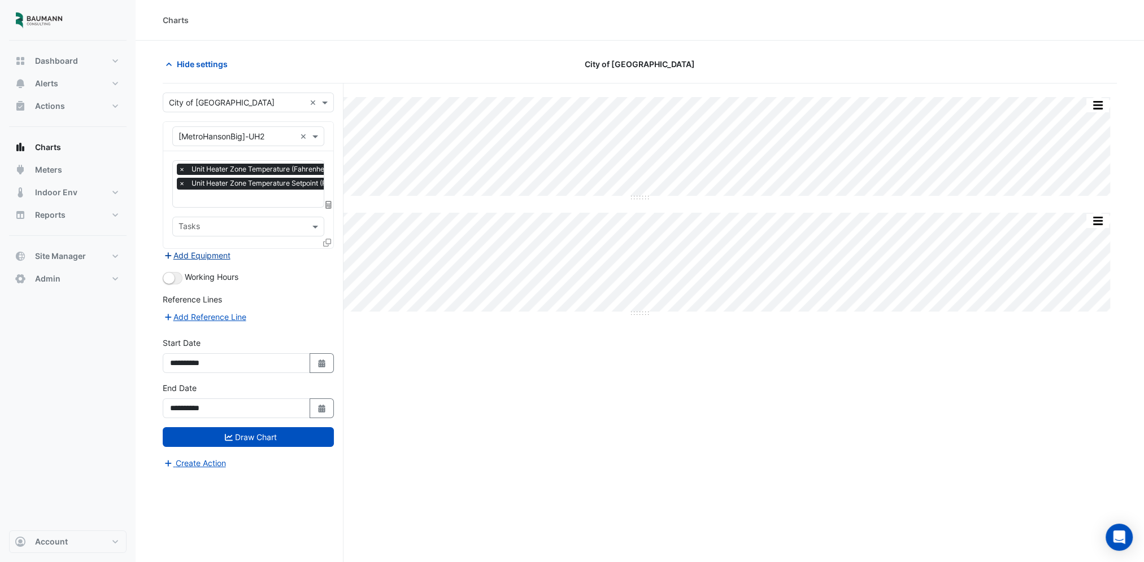
click at [215, 257] on button "Add Equipment" at bounding box center [197, 255] width 68 height 13
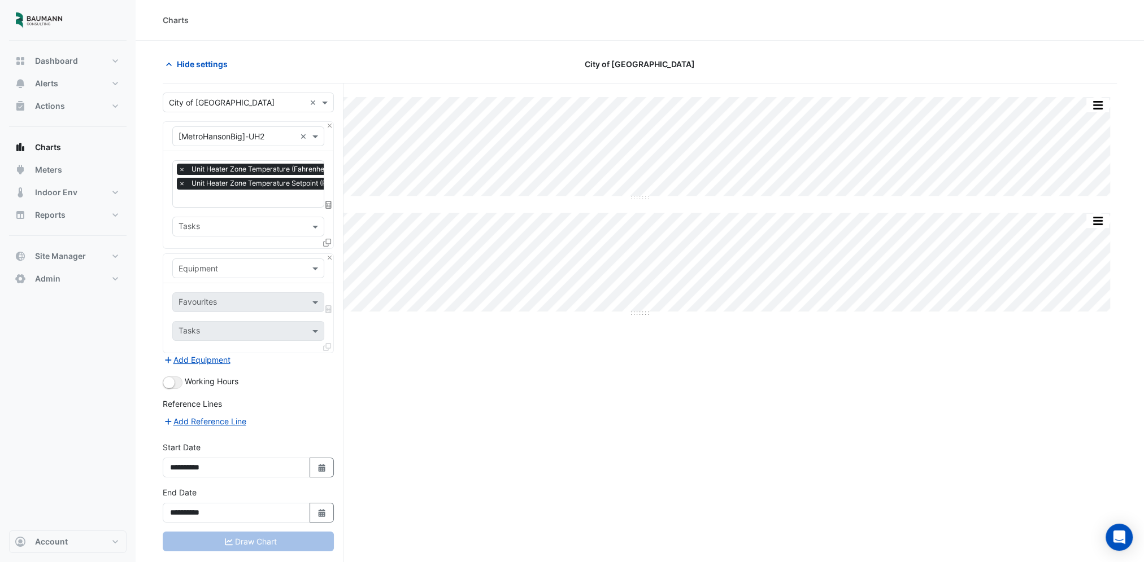
click at [301, 269] on div at bounding box center [248, 268] width 151 height 13
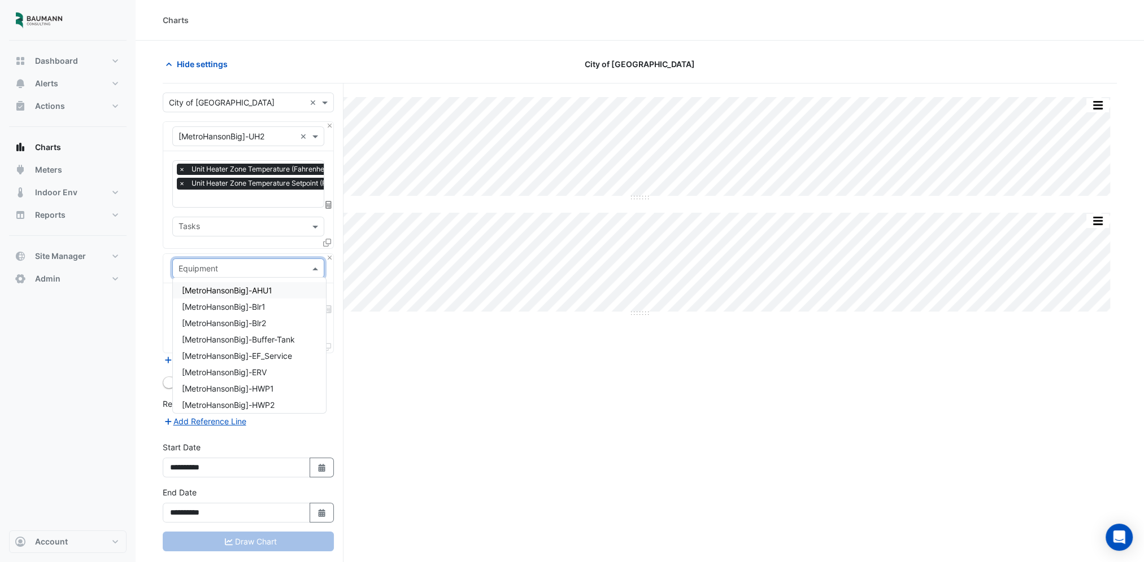
click at [287, 287] on div "[MetroHansonBig]-AHU1" at bounding box center [249, 290] width 153 height 16
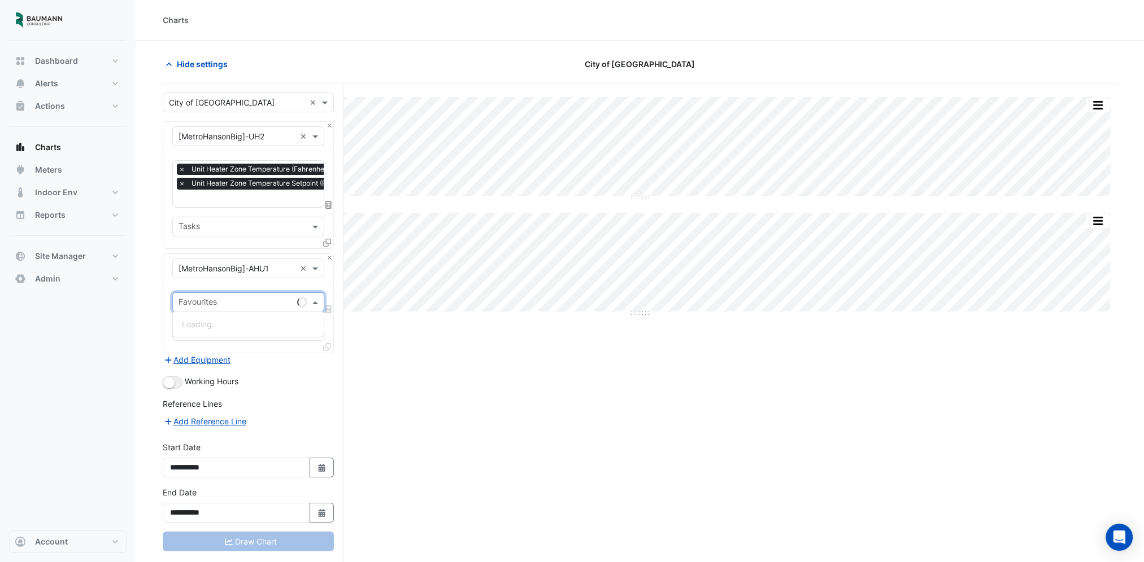
click at [262, 298] on input "text" at bounding box center [235, 304] width 114 height 12
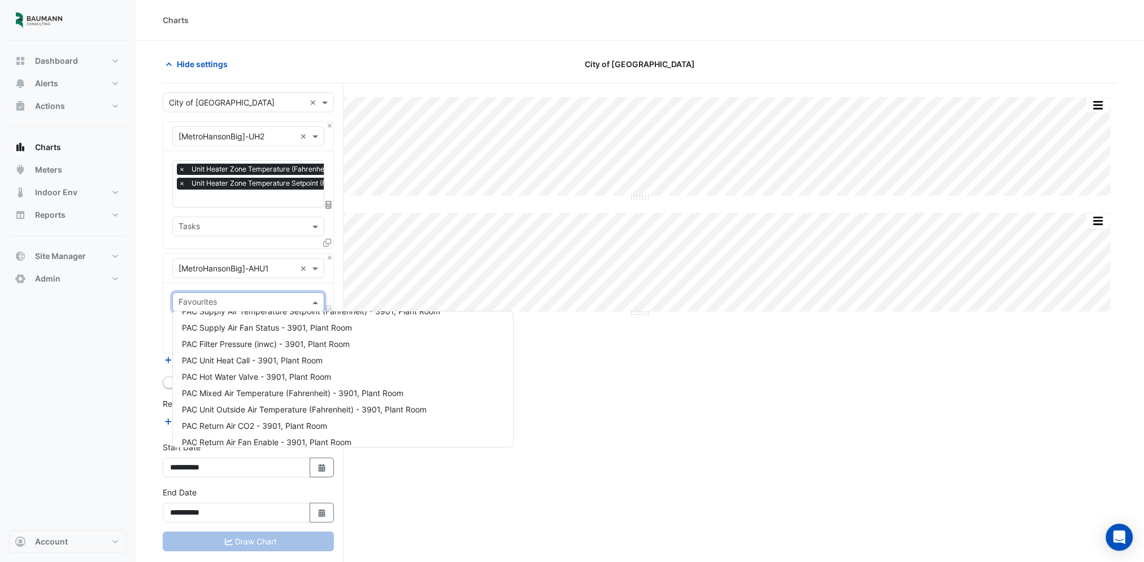
scroll to position [282, 0]
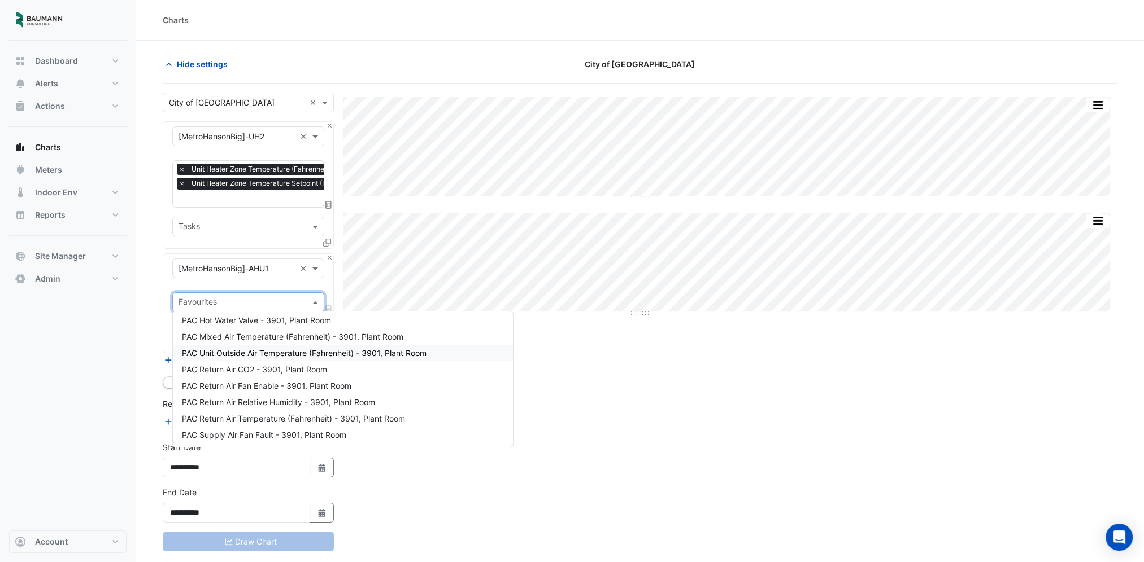
click at [398, 352] on span "PAC Unit Outside Air Temperature (Fahrenheit) - 3901, Plant Room" at bounding box center [304, 353] width 245 height 10
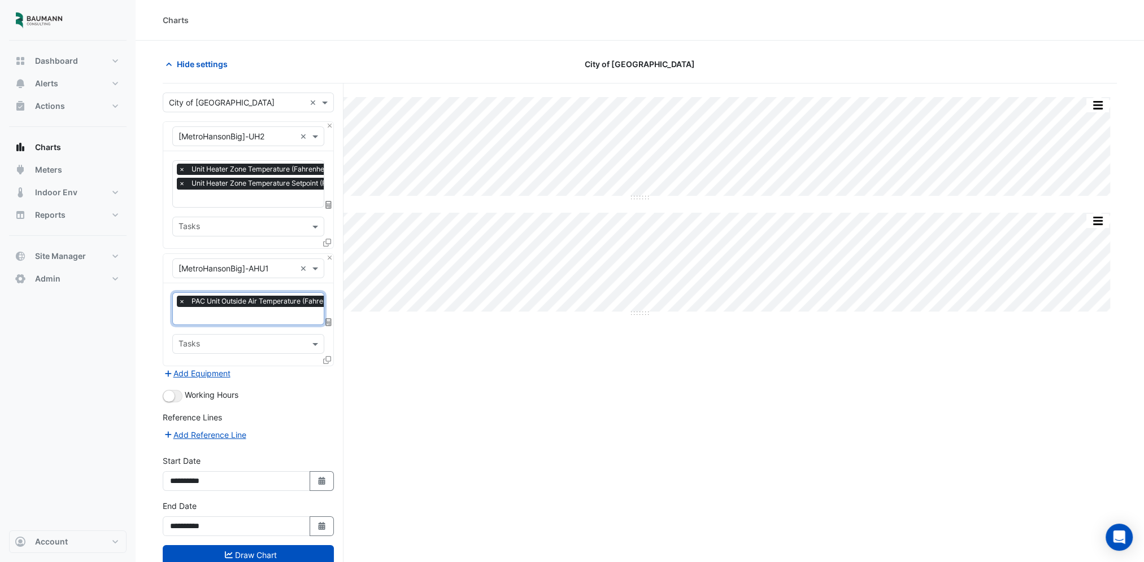
click at [177, 183] on span "×" at bounding box center [182, 183] width 10 height 11
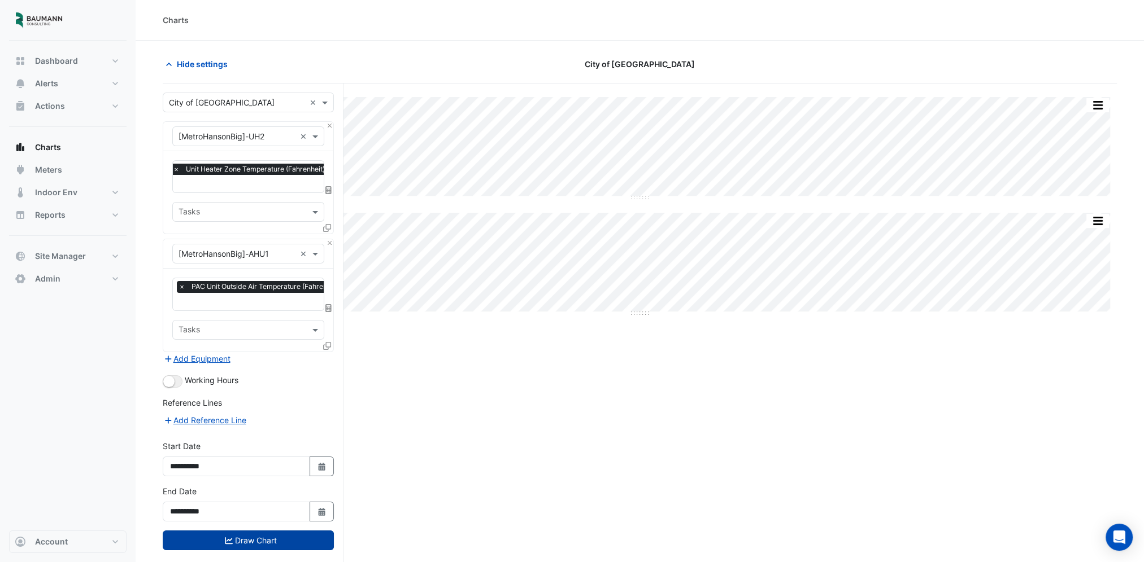
click at [283, 533] on button "Draw Chart" at bounding box center [248, 541] width 171 height 20
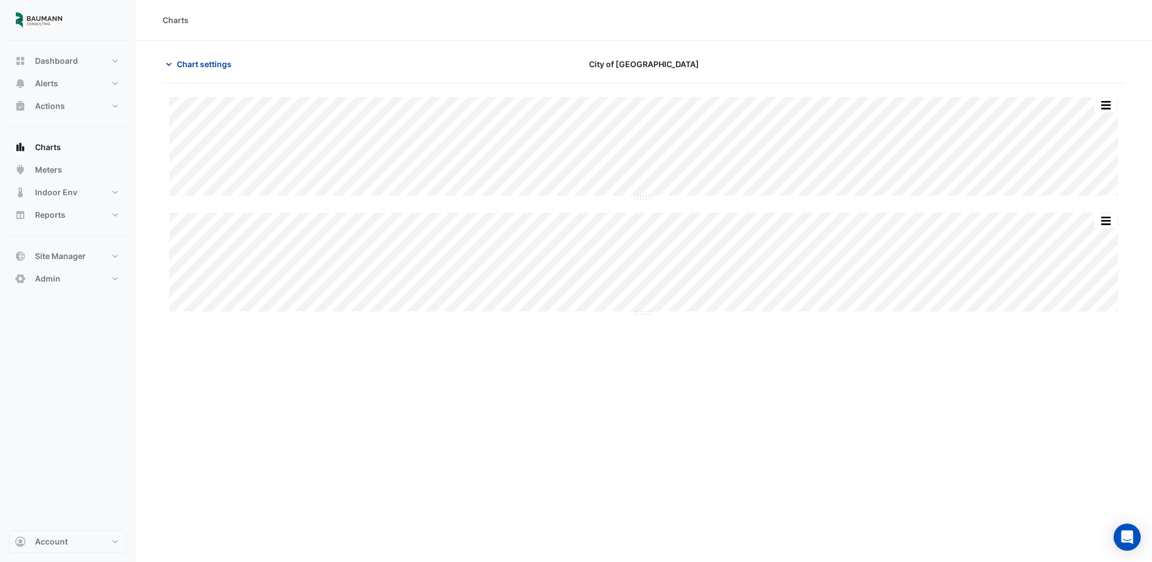
click at [204, 66] on span "Chart settings" at bounding box center [204, 64] width 55 height 12
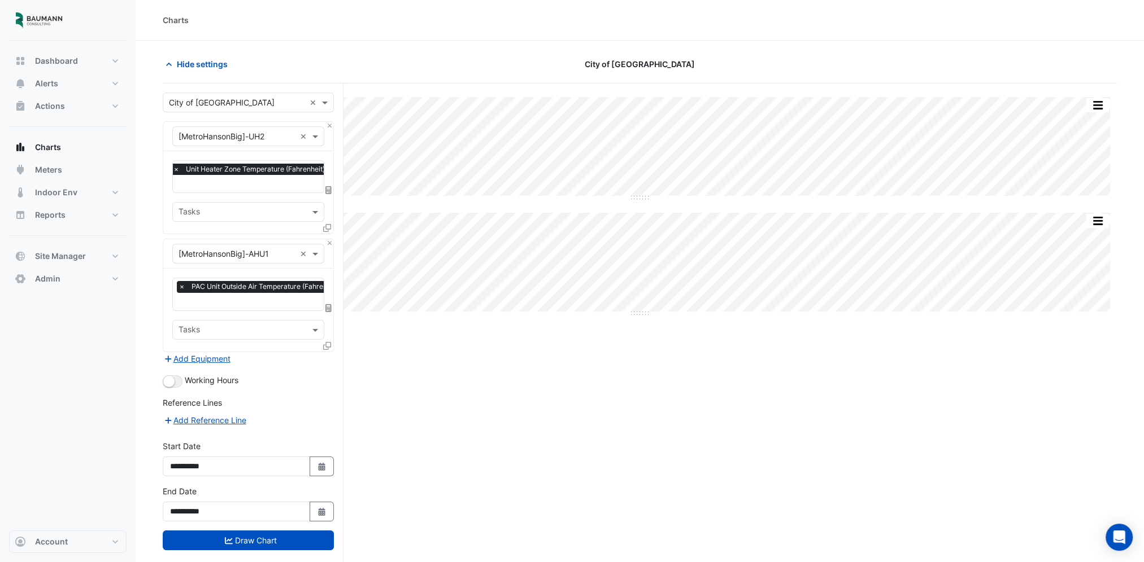
click at [233, 176] on div "× Unit Heater Zone Temperature (Fahrenheit) - 3901, UH Zone 2" at bounding box center [281, 171] width 220 height 14
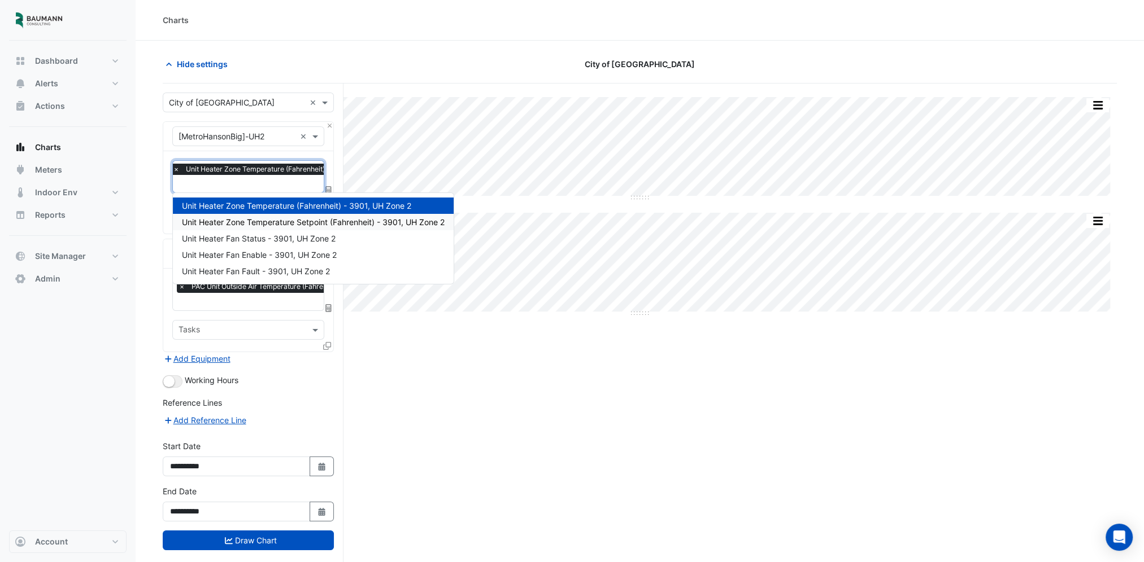
click at [254, 219] on span "Unit Heater Zone Temperature Setpoint (Fahrenheit) - 3901, UH Zone 2" at bounding box center [313, 222] width 263 height 10
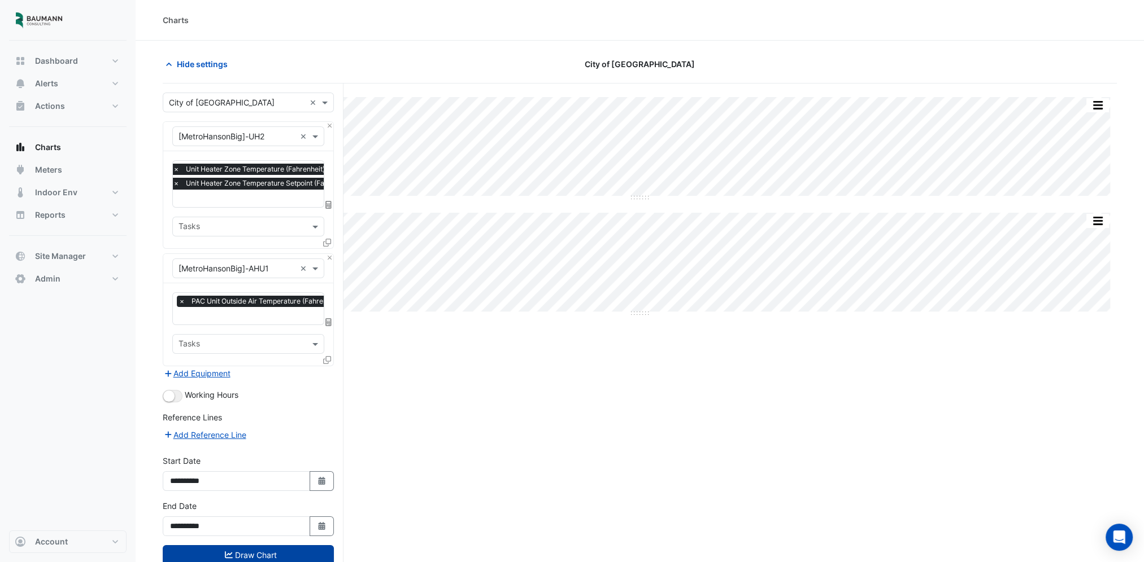
click at [265, 551] on button "Draw Chart" at bounding box center [248, 555] width 171 height 20
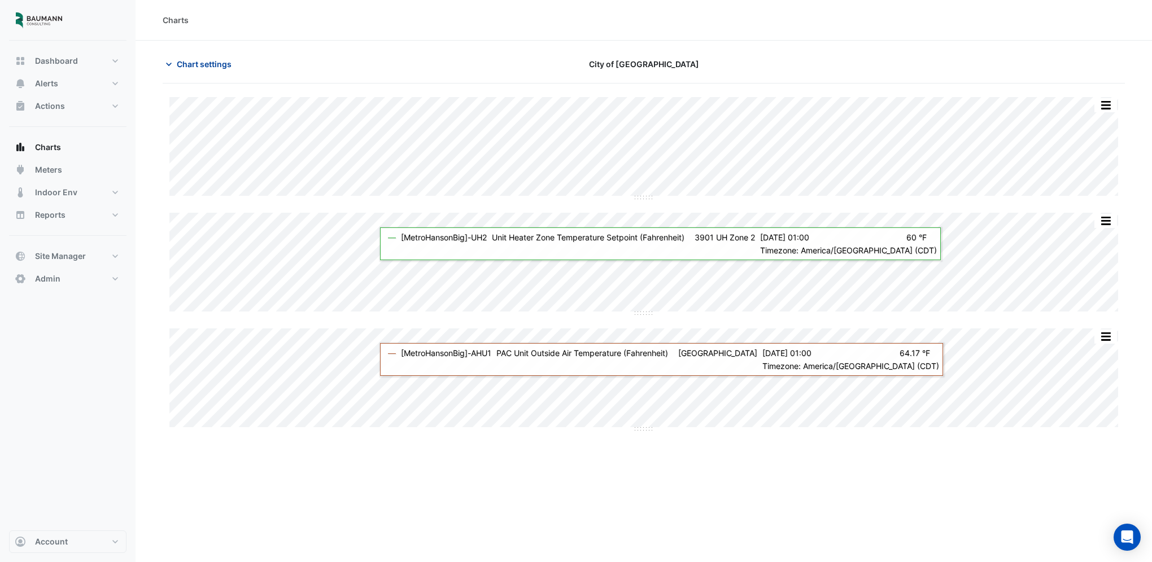
click at [199, 64] on span "Chart settings" at bounding box center [204, 64] width 55 height 12
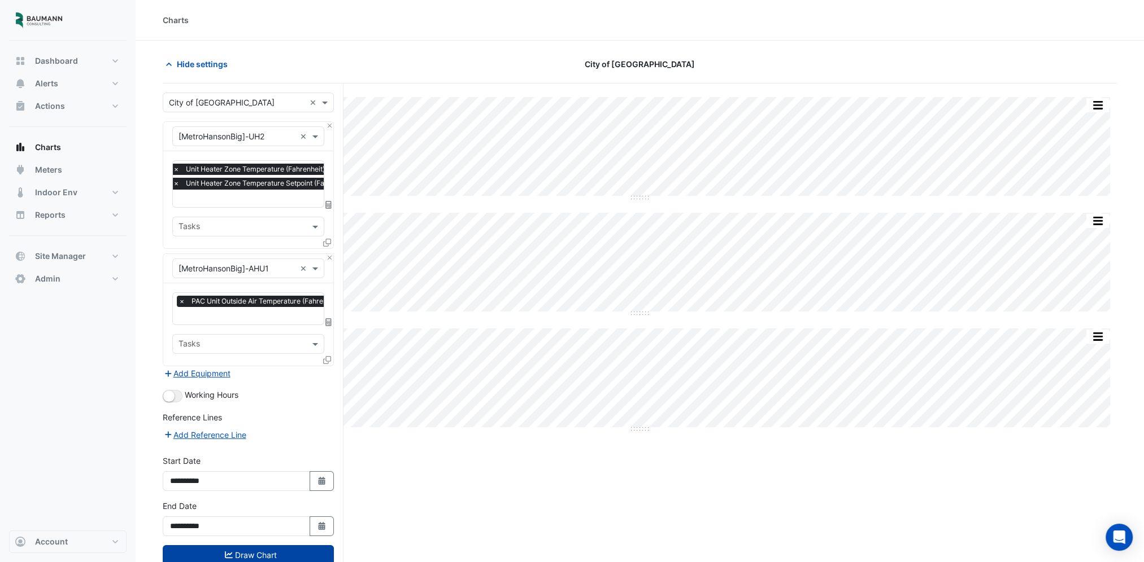
click at [210, 550] on button "Draw Chart" at bounding box center [248, 555] width 171 height 20
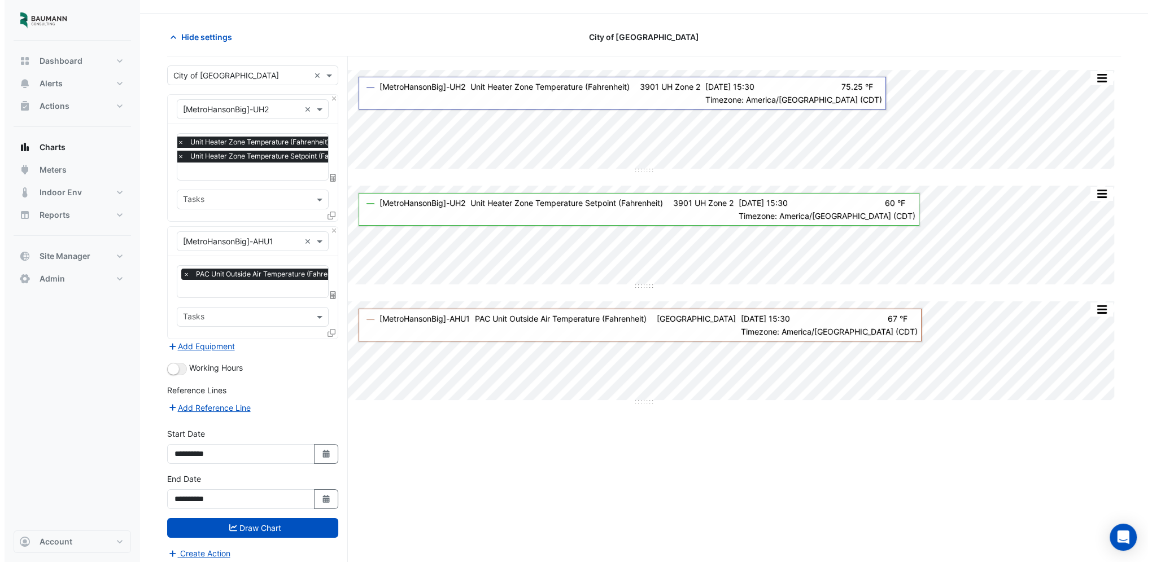
scroll to position [42, 0]
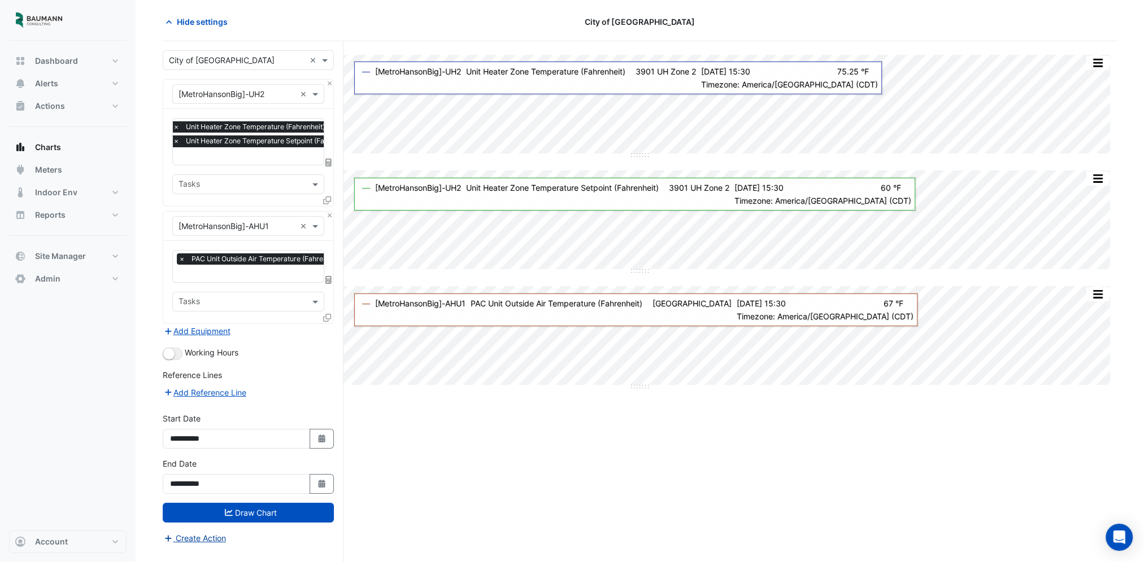
click at [215, 532] on button "Create Action" at bounding box center [195, 538] width 64 height 13
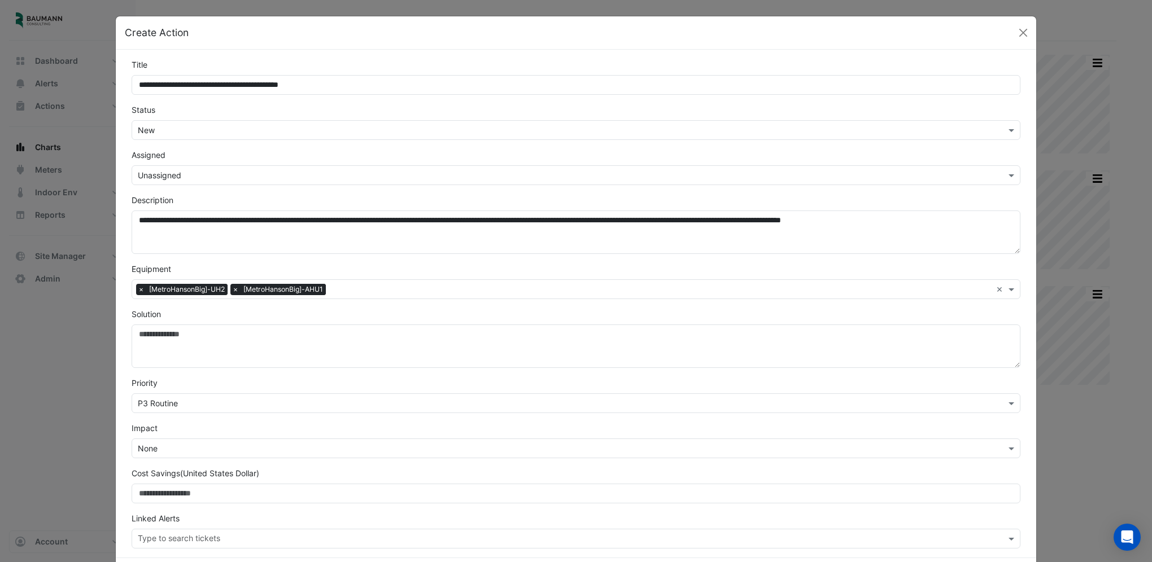
type input "**********"
click at [214, 182] on div "Select Assignee × Unassigned" at bounding box center [576, 175] width 889 height 20
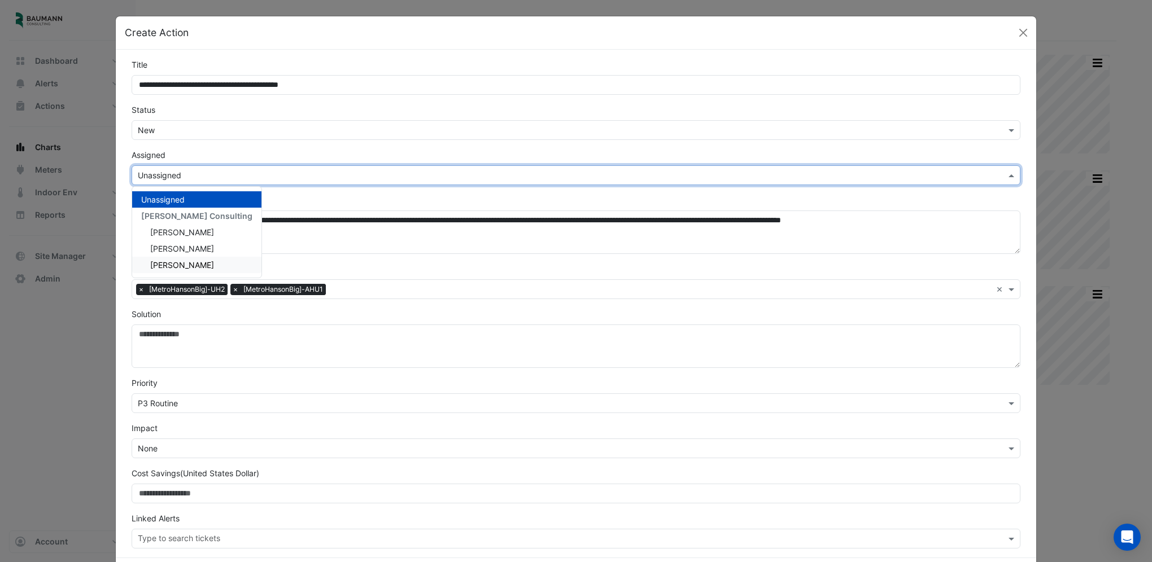
click at [186, 266] on span "[PERSON_NAME]" at bounding box center [182, 265] width 64 height 10
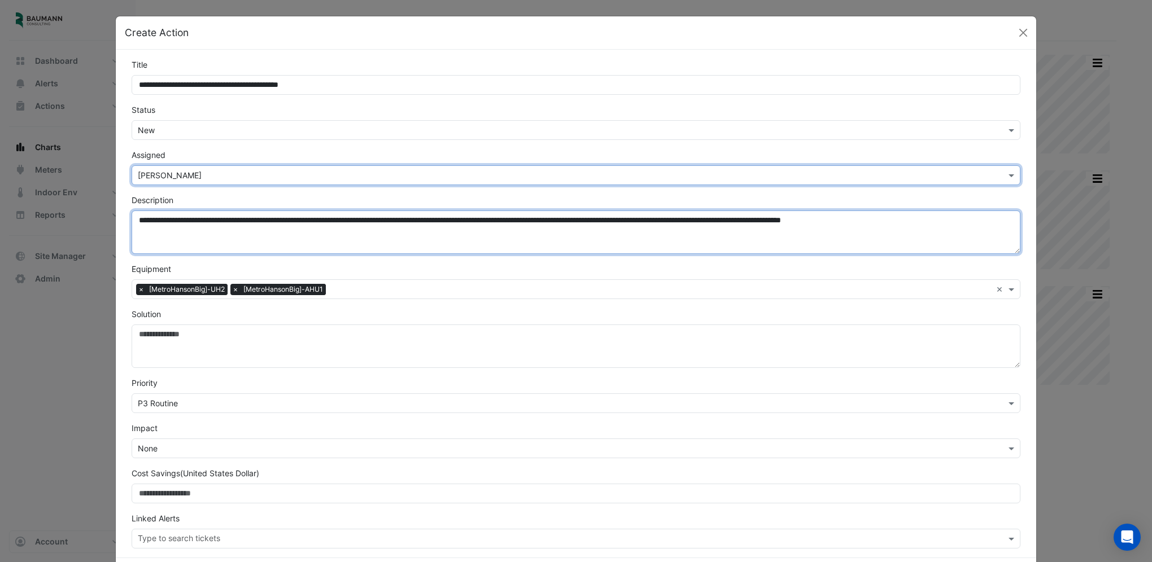
click at [133, 225] on textarea "**********" at bounding box center [576, 232] width 889 height 43
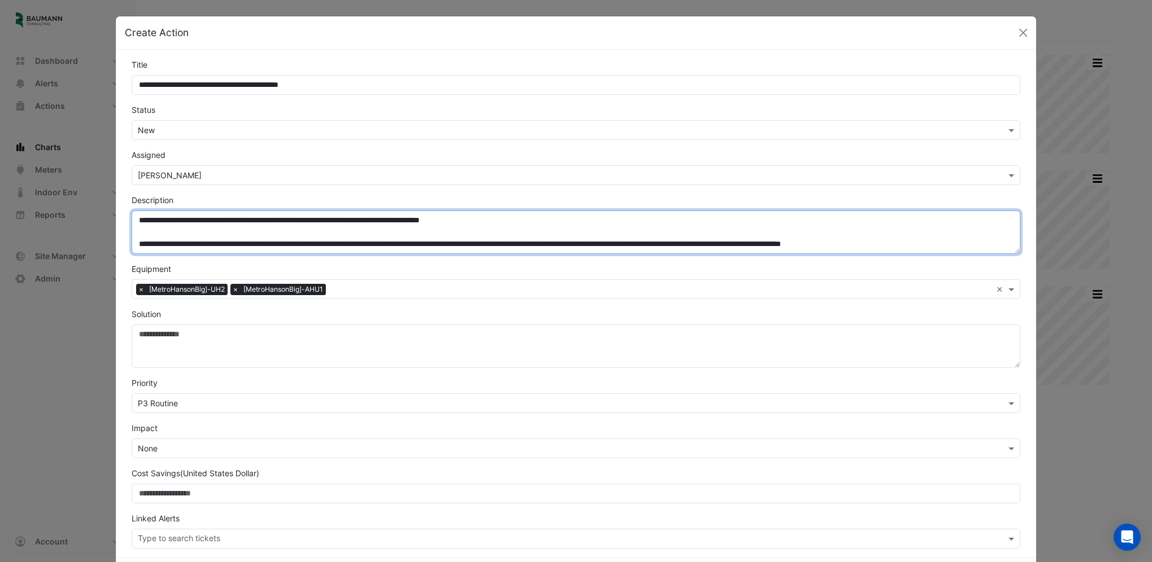
type textarea "**********"
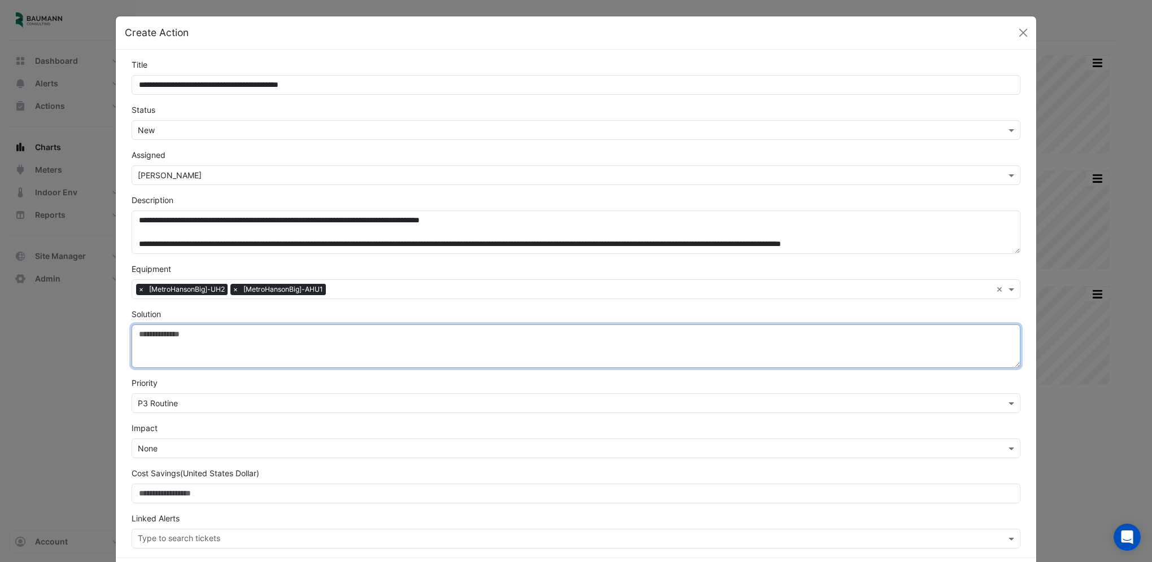
click at [146, 334] on textarea "Solution" at bounding box center [576, 346] width 889 height 43
type textarea "**********"
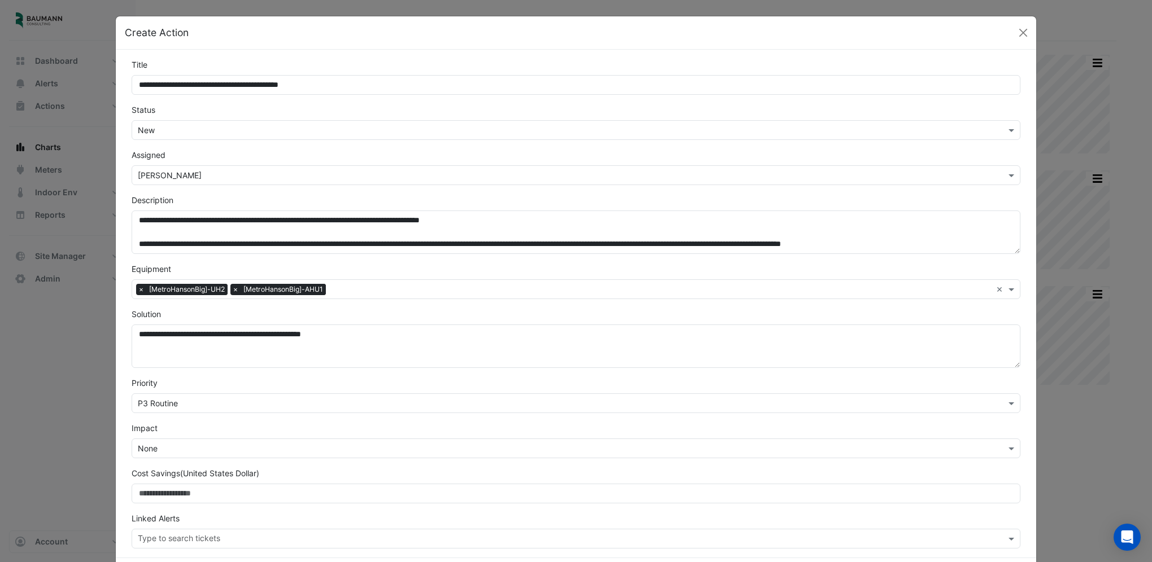
click at [298, 402] on input "text" at bounding box center [565, 404] width 854 height 12
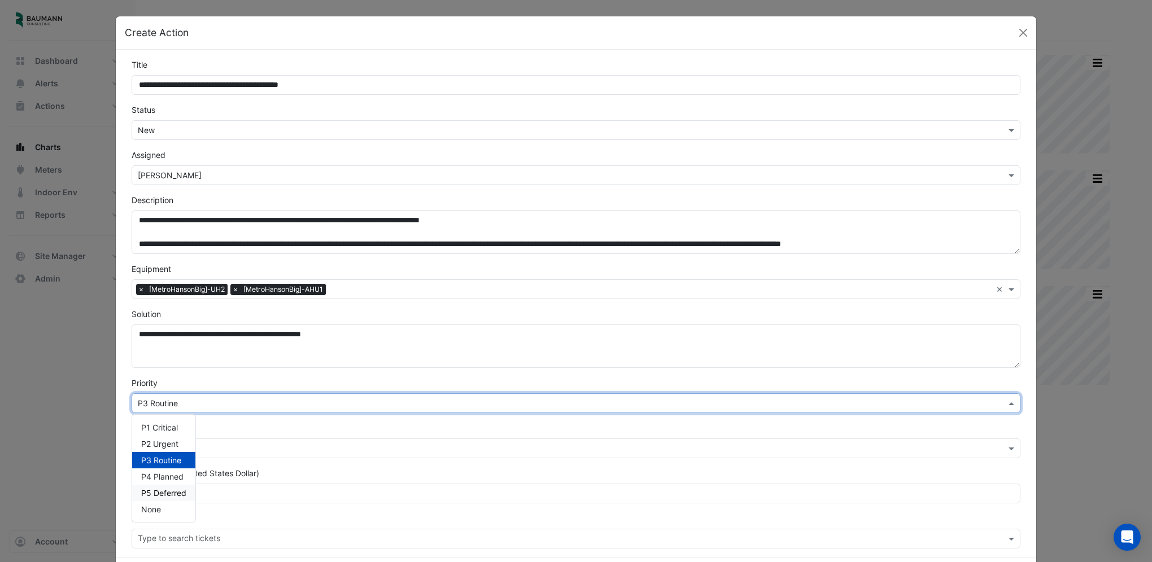
click at [151, 497] on div "P5 Deferred" at bounding box center [163, 493] width 63 height 16
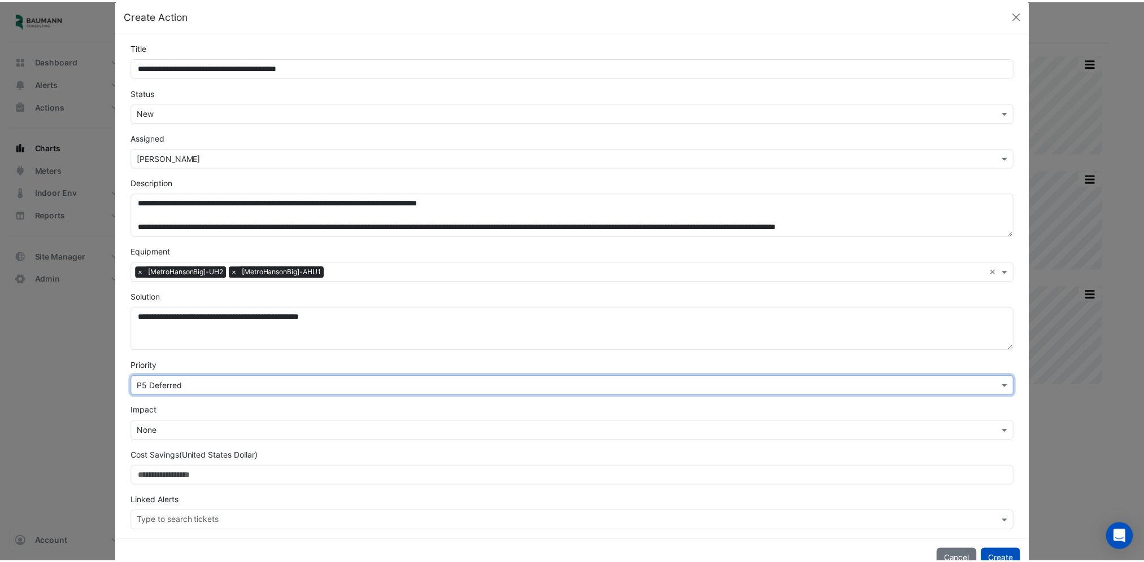
scroll to position [49, 0]
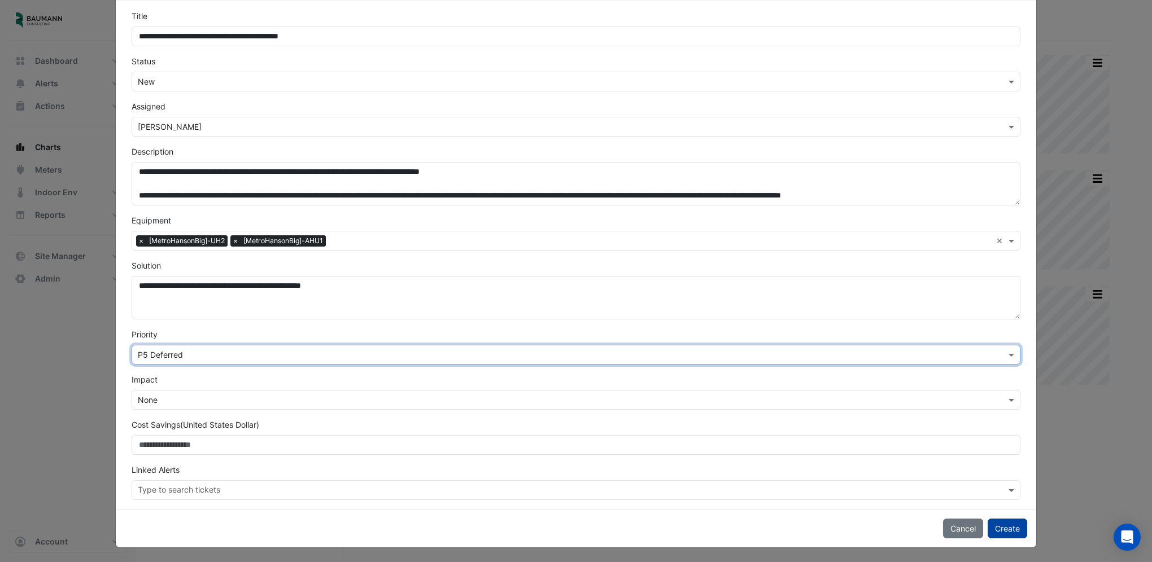
click at [1007, 533] on button "Create" at bounding box center [1008, 529] width 40 height 20
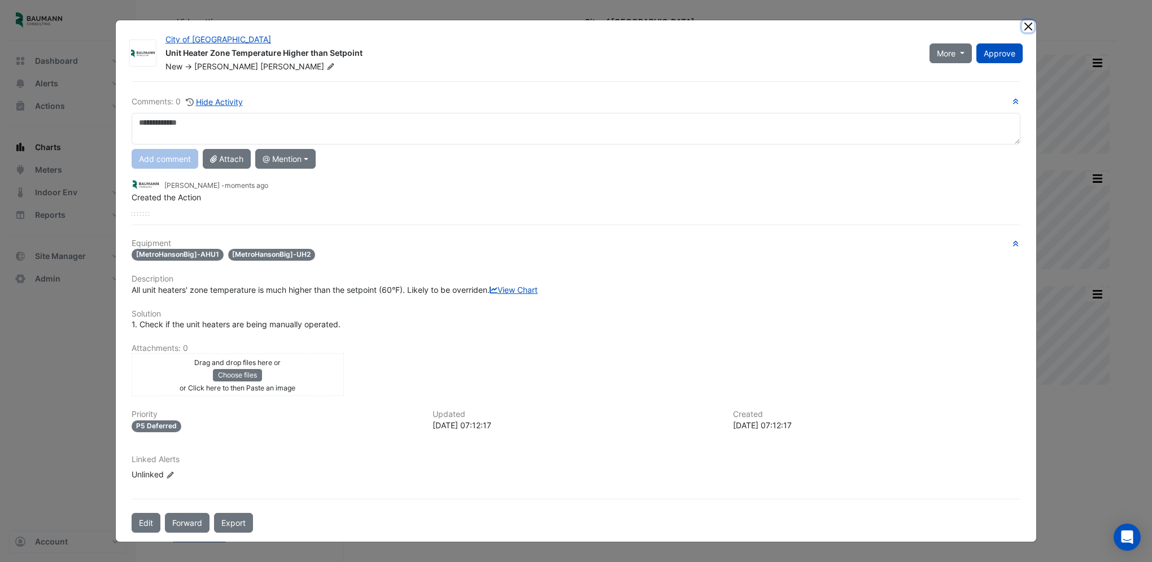
click at [1024, 20] on button "Close" at bounding box center [1028, 26] width 12 height 12
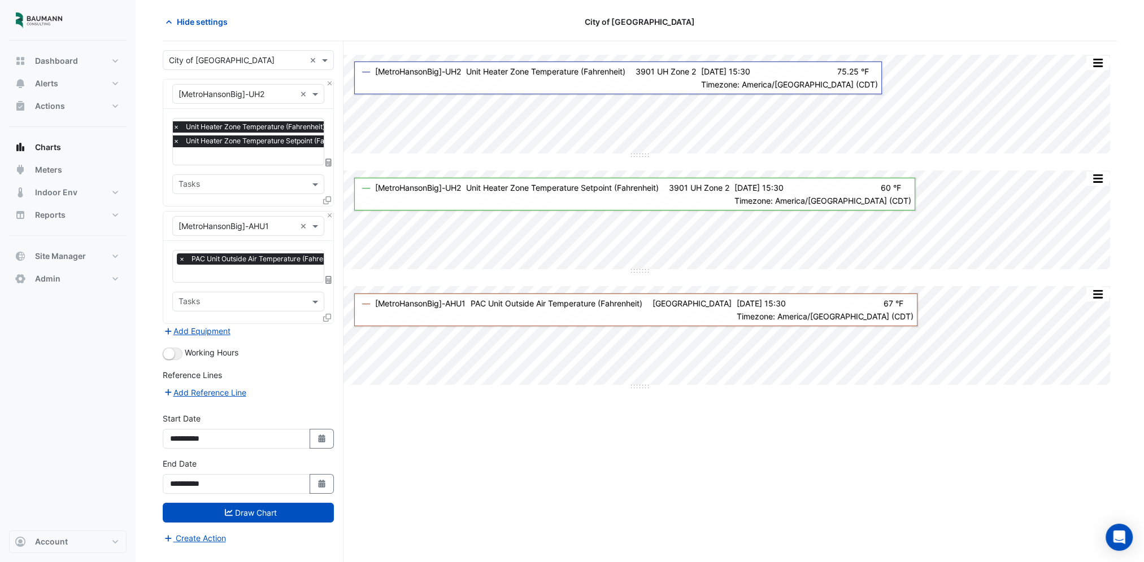
click at [264, 100] on div "Equipment × [MetroHansonBig]-UH2 ×" at bounding box center [248, 94] width 152 height 20
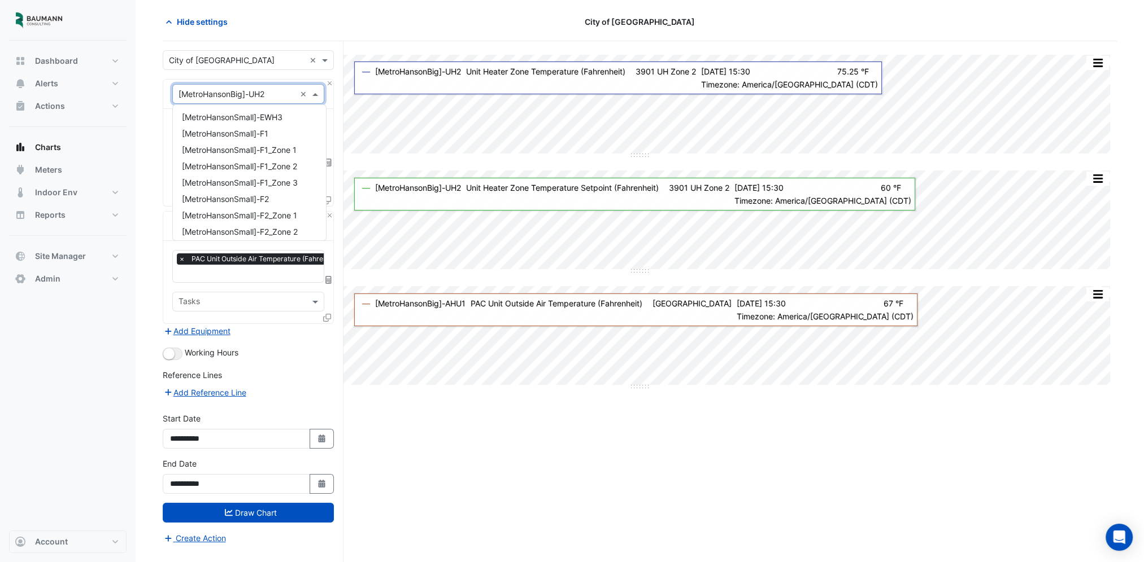
scroll to position [831, 0]
click at [294, 200] on div "[MetroHansonSmall]-F2" at bounding box center [249, 203] width 153 height 16
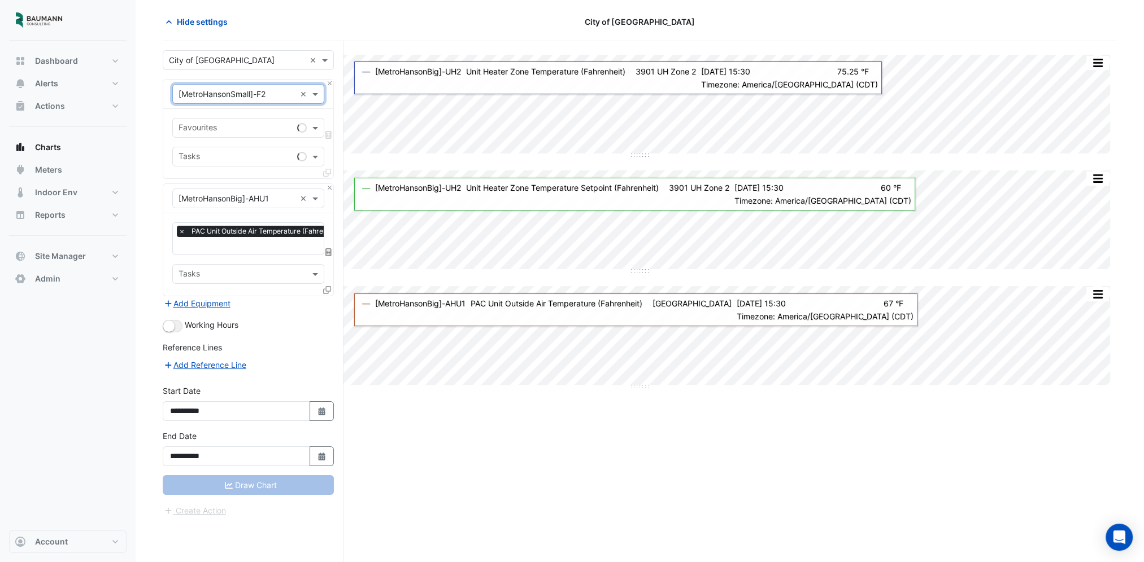
scroll to position [0, 0]
click at [331, 188] on button "Close" at bounding box center [329, 187] width 7 height 7
